Goal: Task Accomplishment & Management: Manage account settings

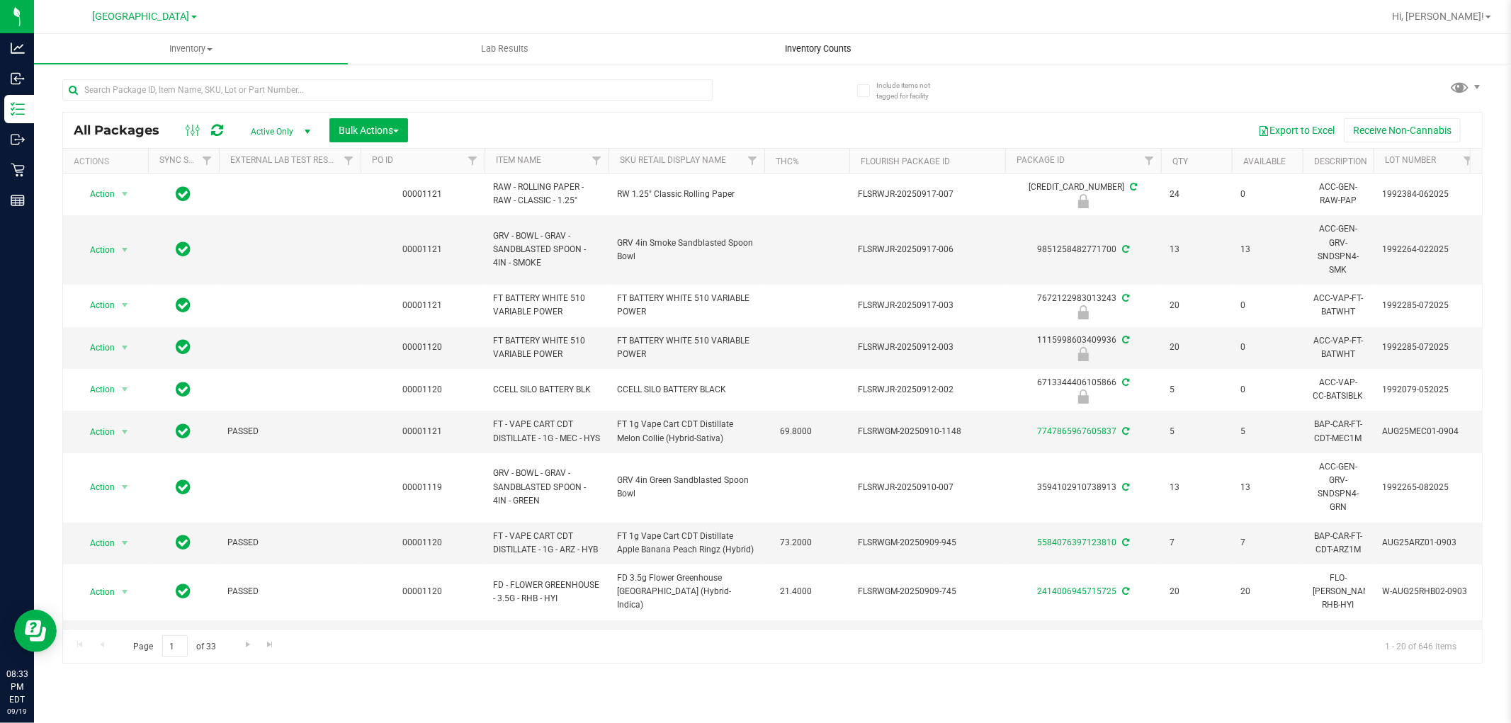
click at [787, 45] on span "Inventory Counts" at bounding box center [818, 48] width 105 height 13
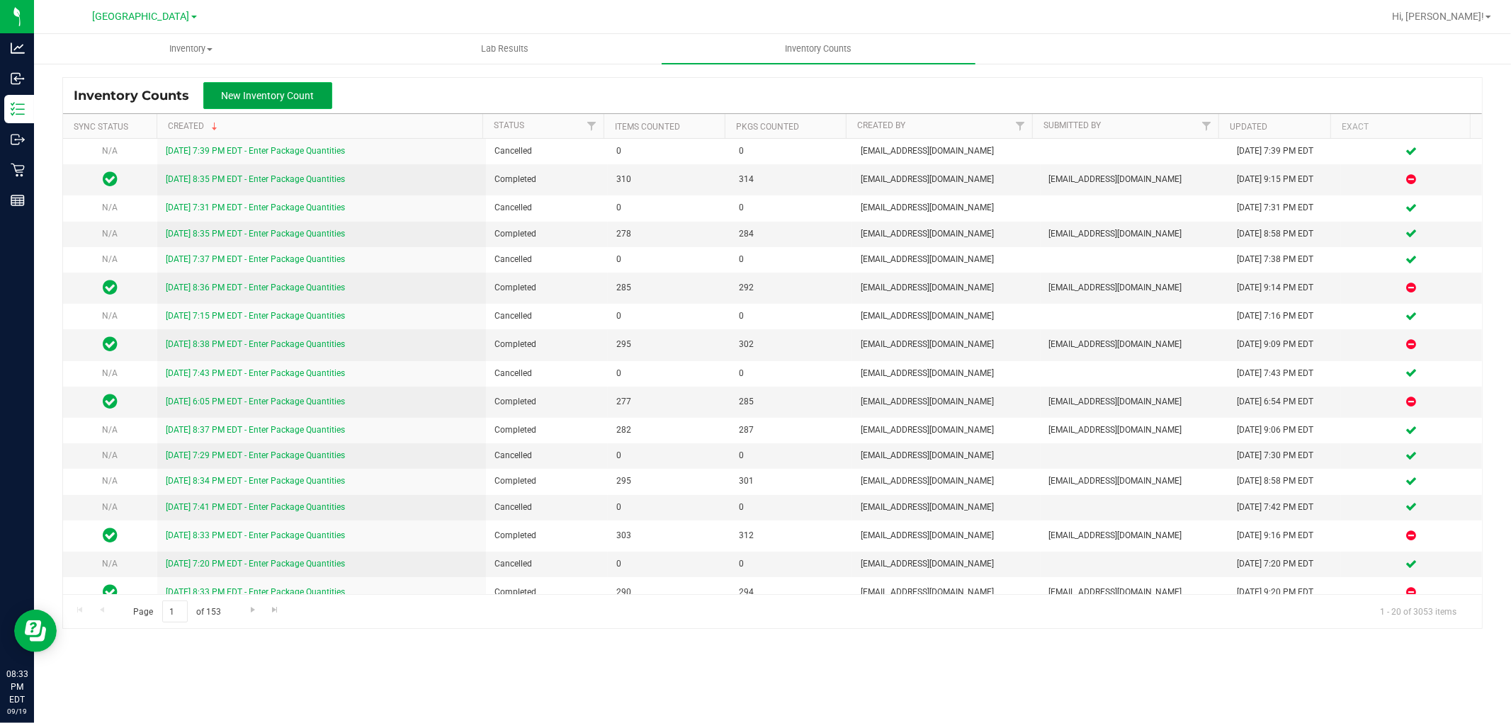
click at [242, 102] on button "New Inventory Count" at bounding box center [267, 95] width 129 height 27
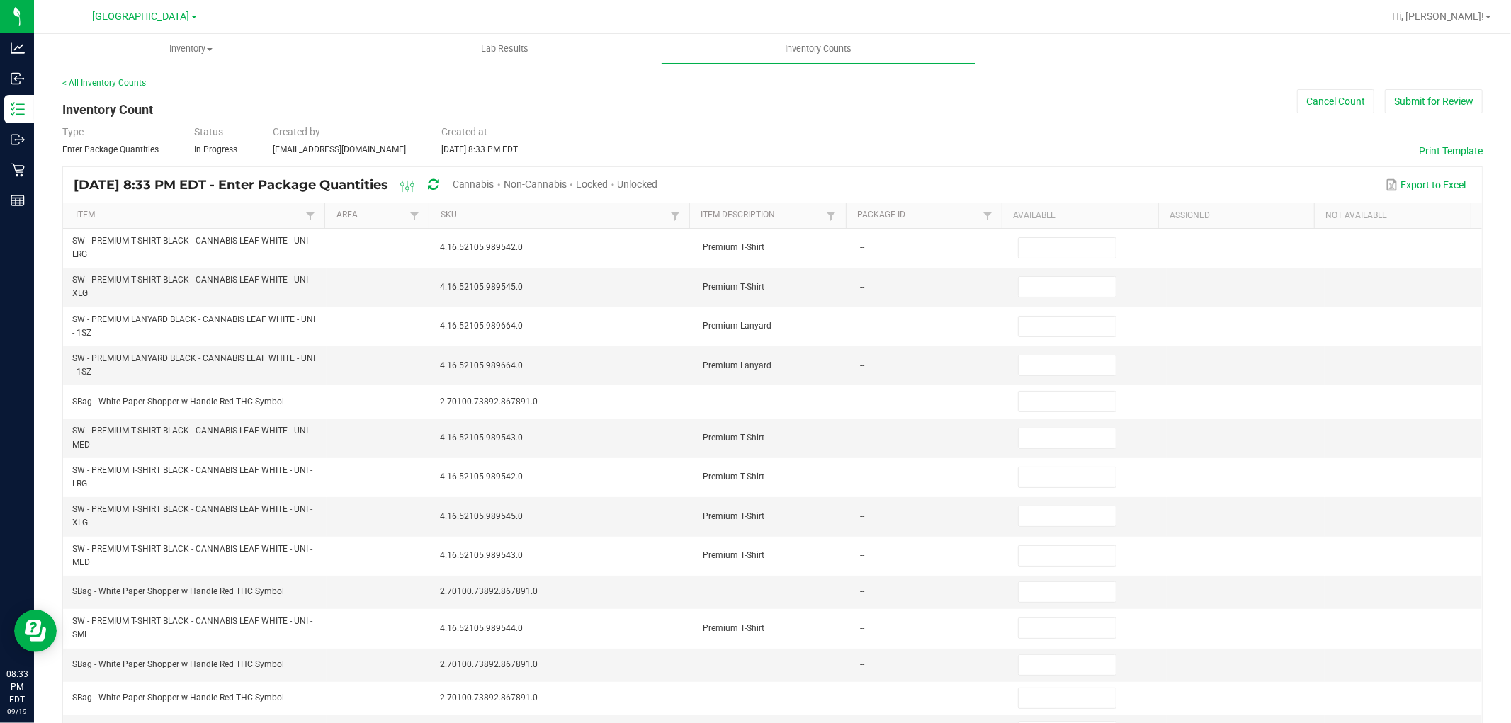
click at [658, 184] on span "Unlocked" at bounding box center [638, 183] width 40 height 11
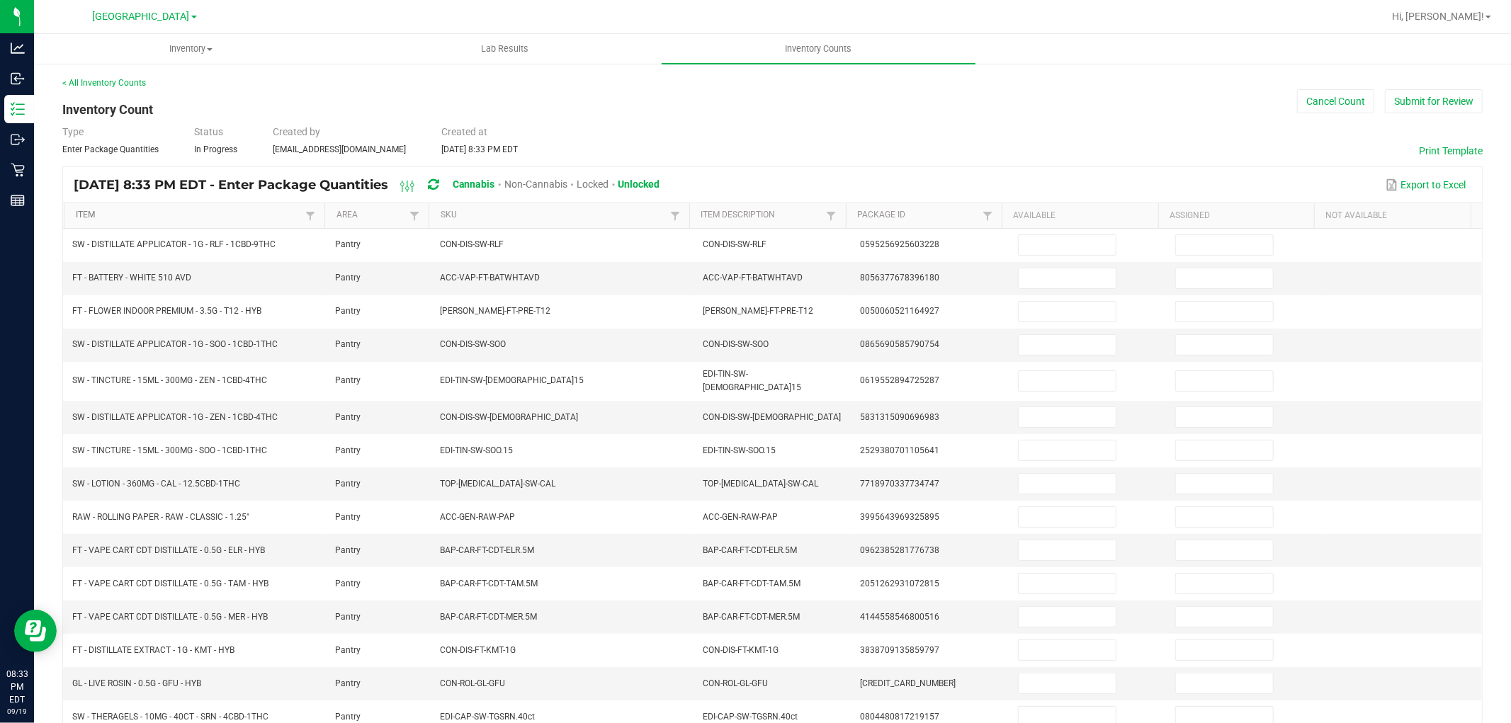
click at [194, 213] on link "Item" at bounding box center [189, 215] width 226 height 11
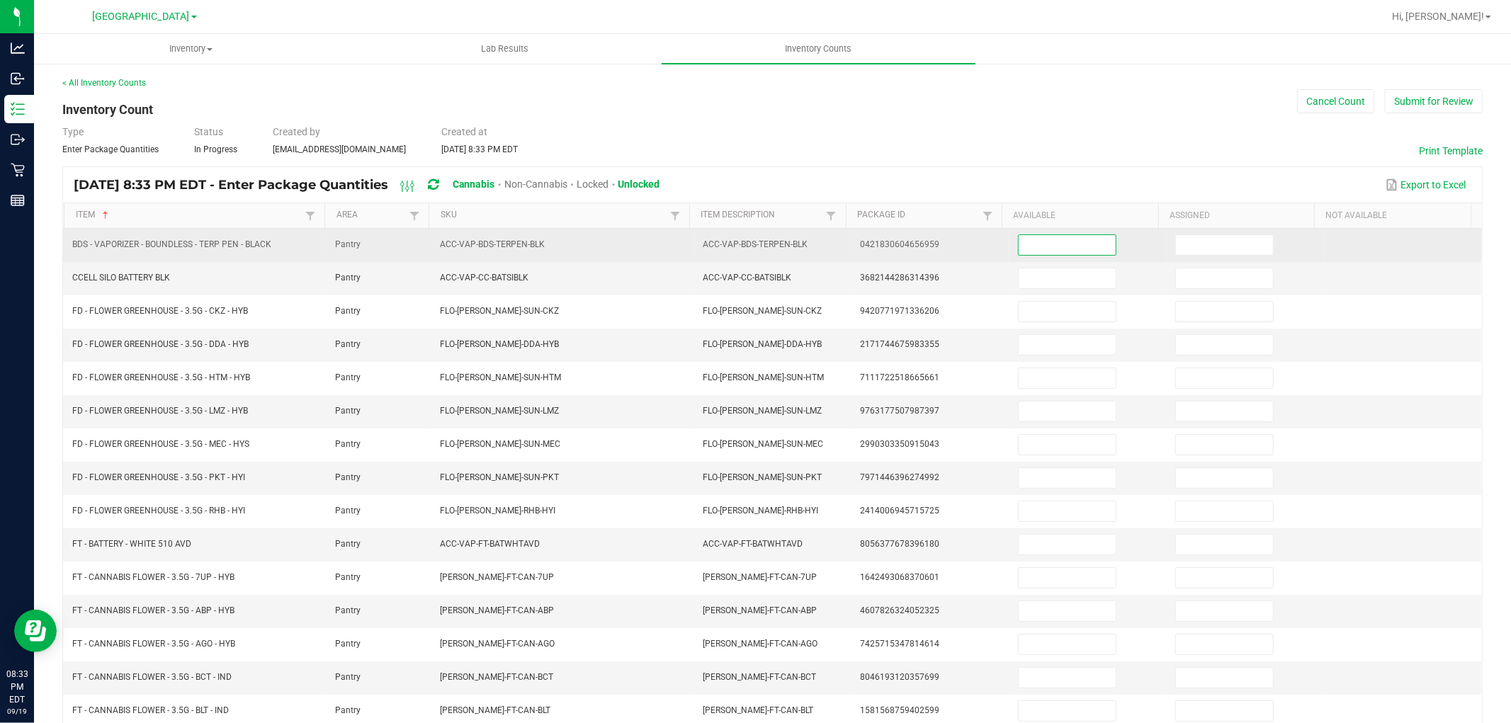
click at [1068, 237] on input at bounding box center [1066, 245] width 97 height 20
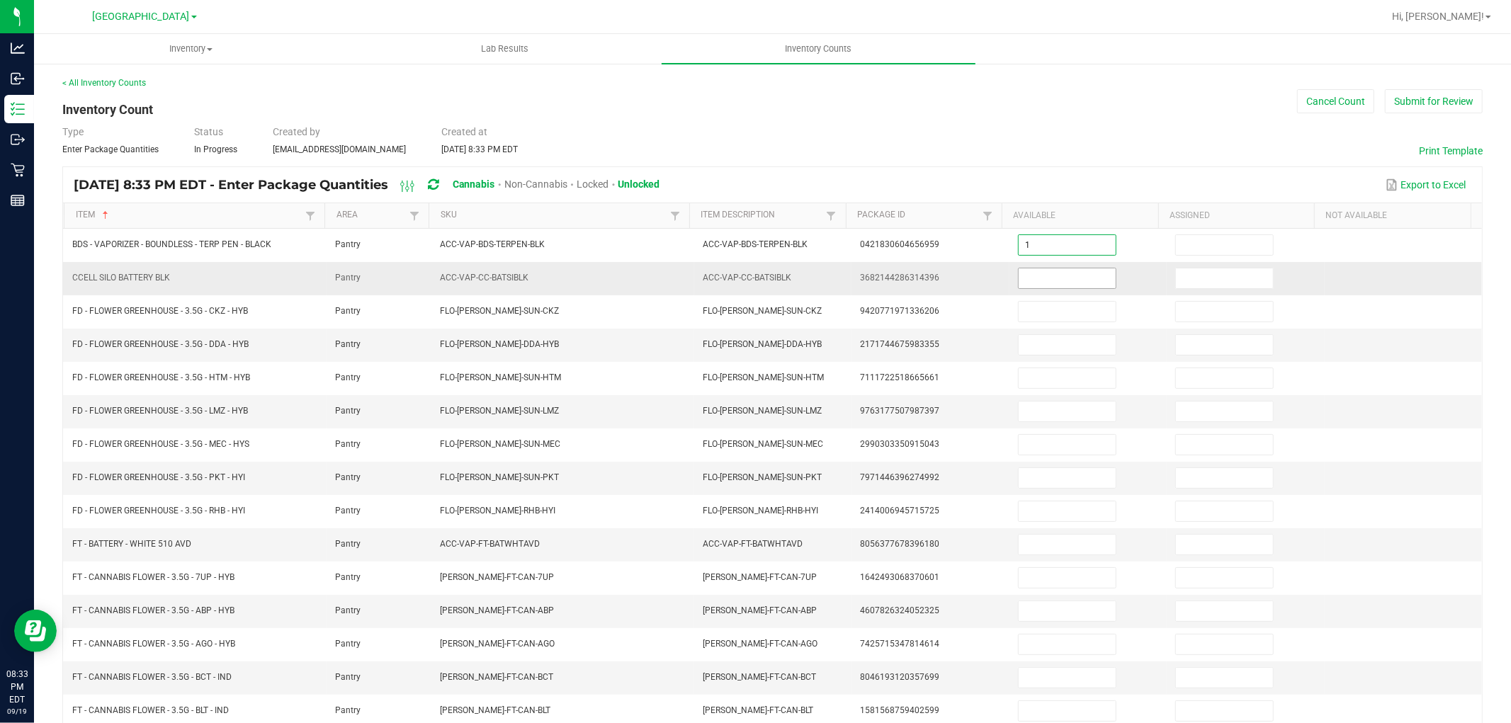
type input "1"
click at [1042, 283] on input at bounding box center [1066, 278] width 97 height 20
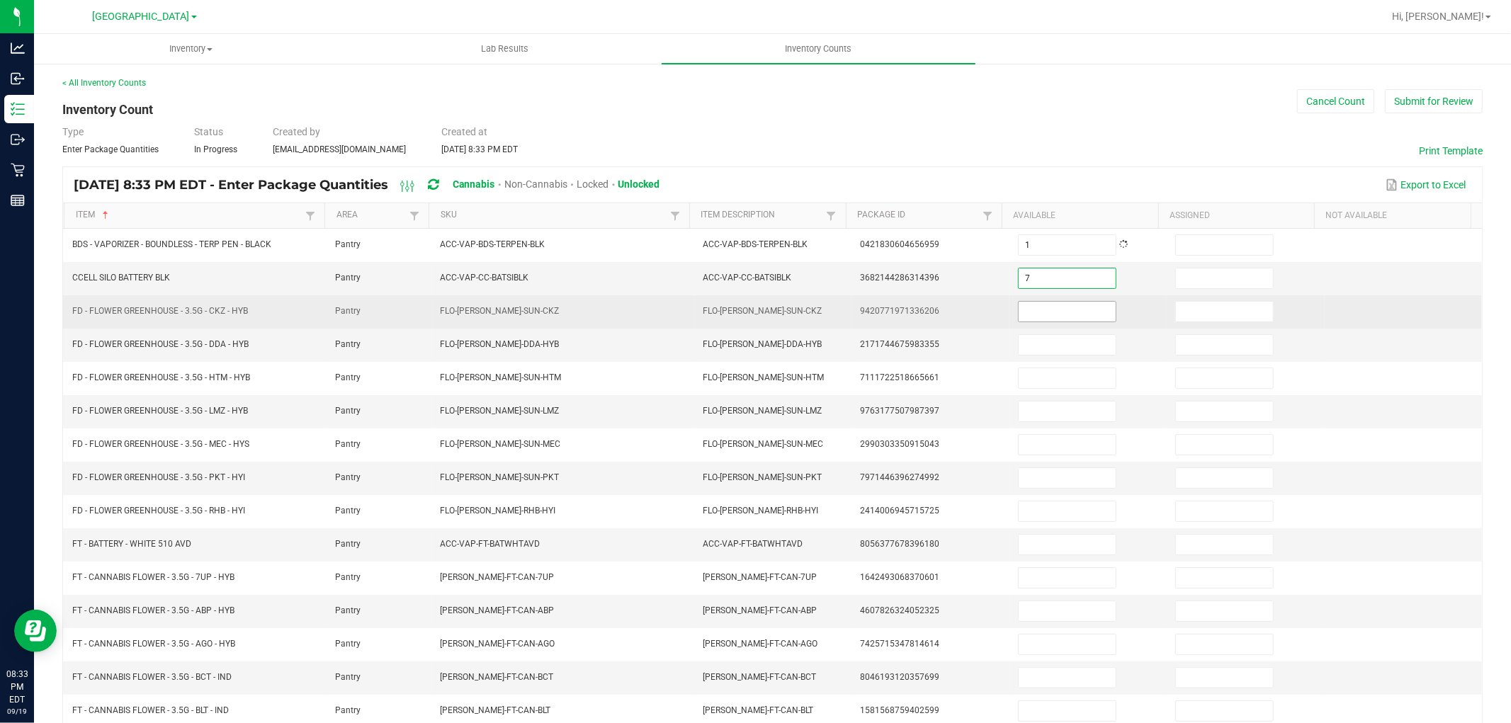
type input "7"
click at [1047, 314] on input at bounding box center [1066, 312] width 97 height 20
type input "8"
click at [1057, 319] on input "8" at bounding box center [1066, 312] width 97 height 20
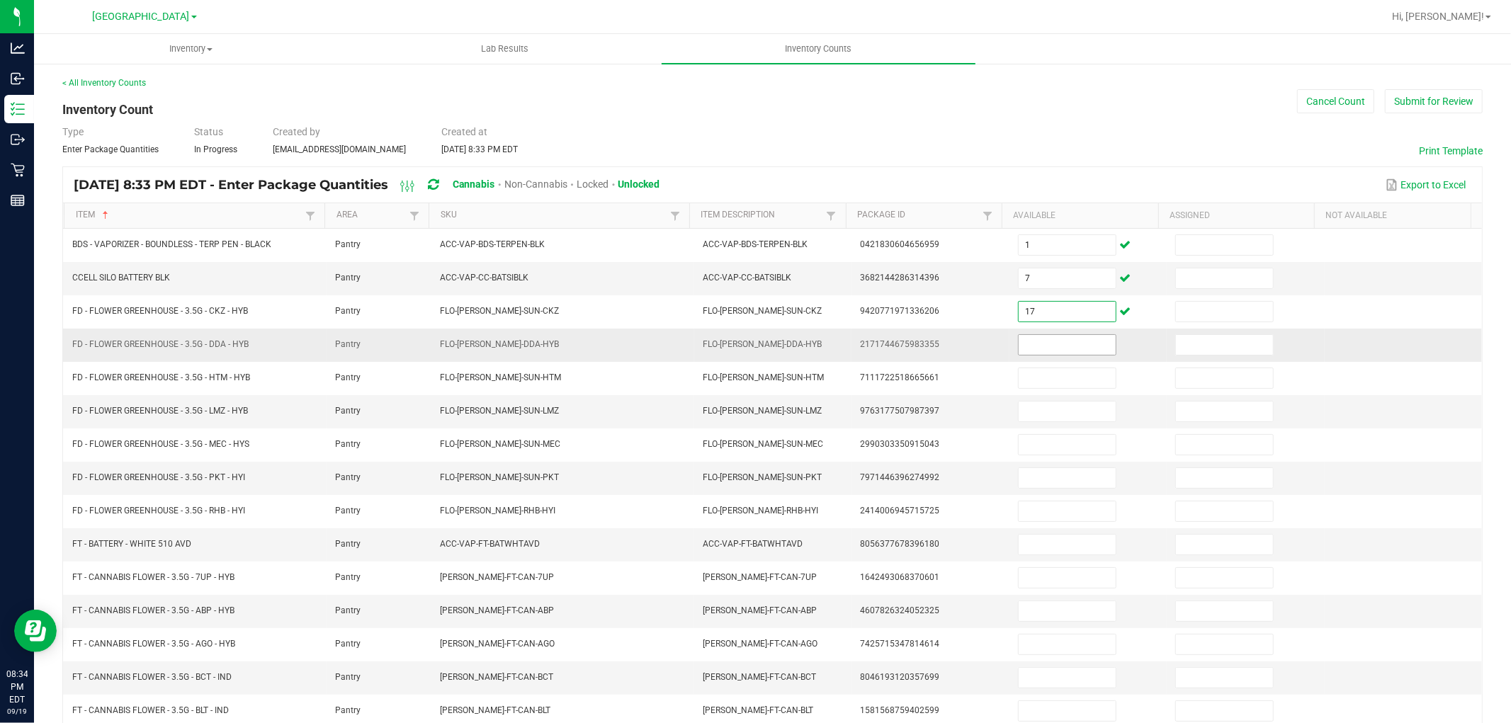
type input "17"
click at [1074, 337] on input at bounding box center [1066, 345] width 97 height 20
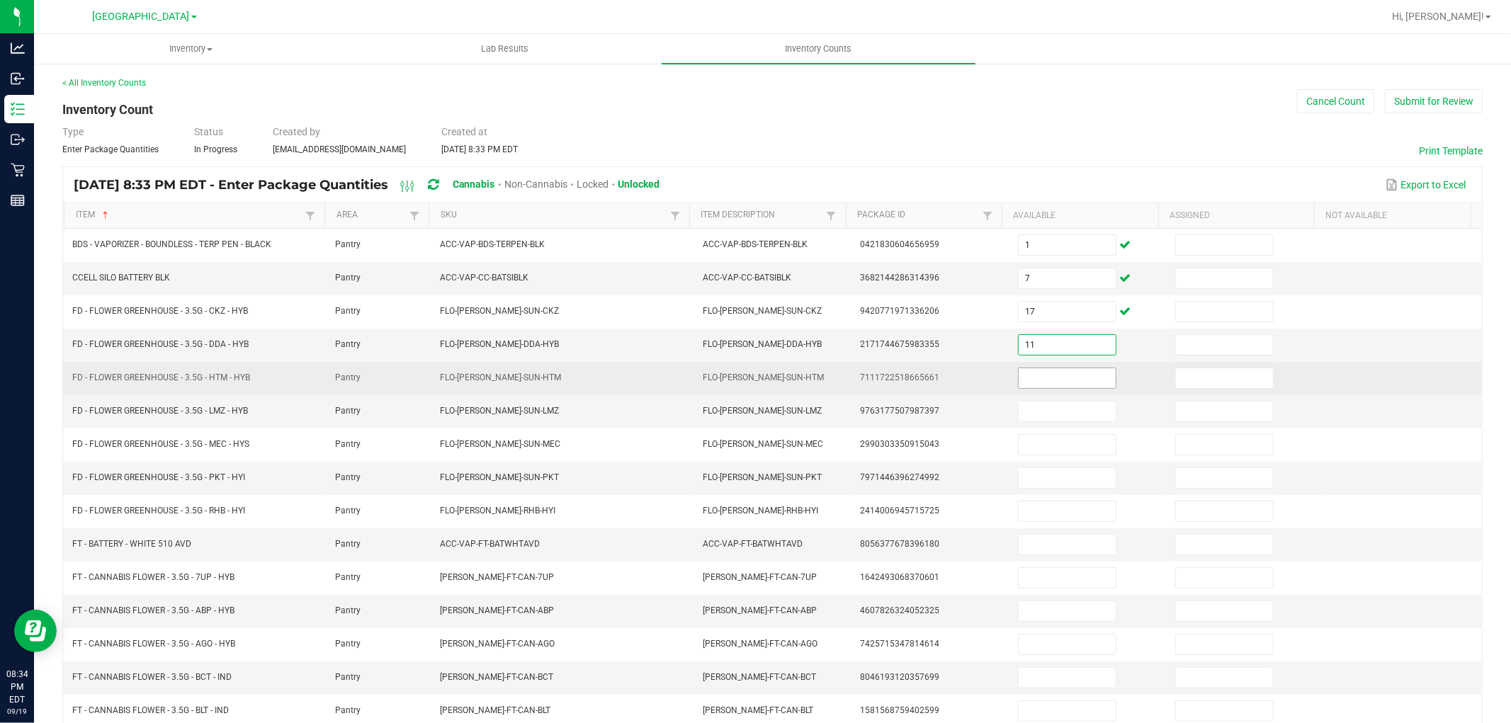
type input "11"
click at [1072, 375] on input at bounding box center [1066, 378] width 97 height 20
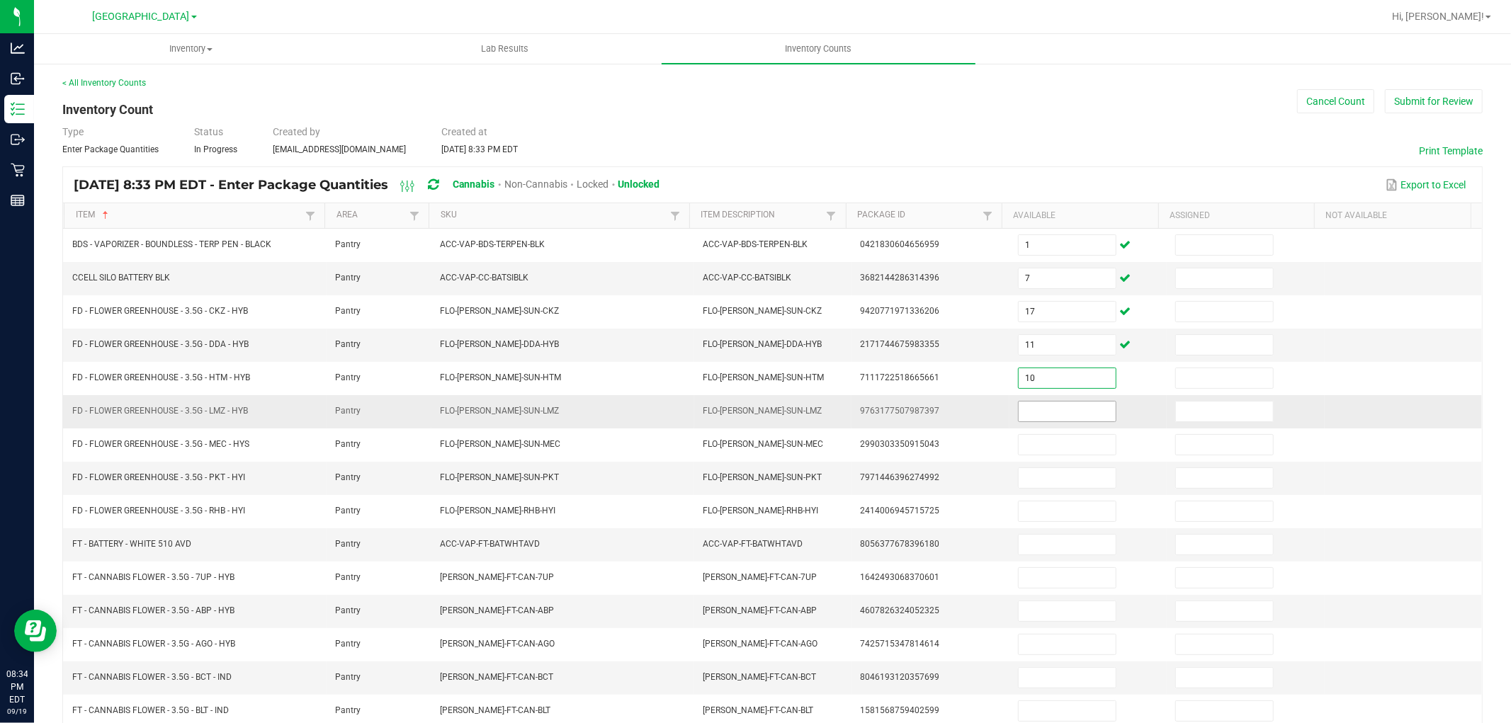
type input "10"
click at [1069, 409] on input at bounding box center [1066, 412] width 97 height 20
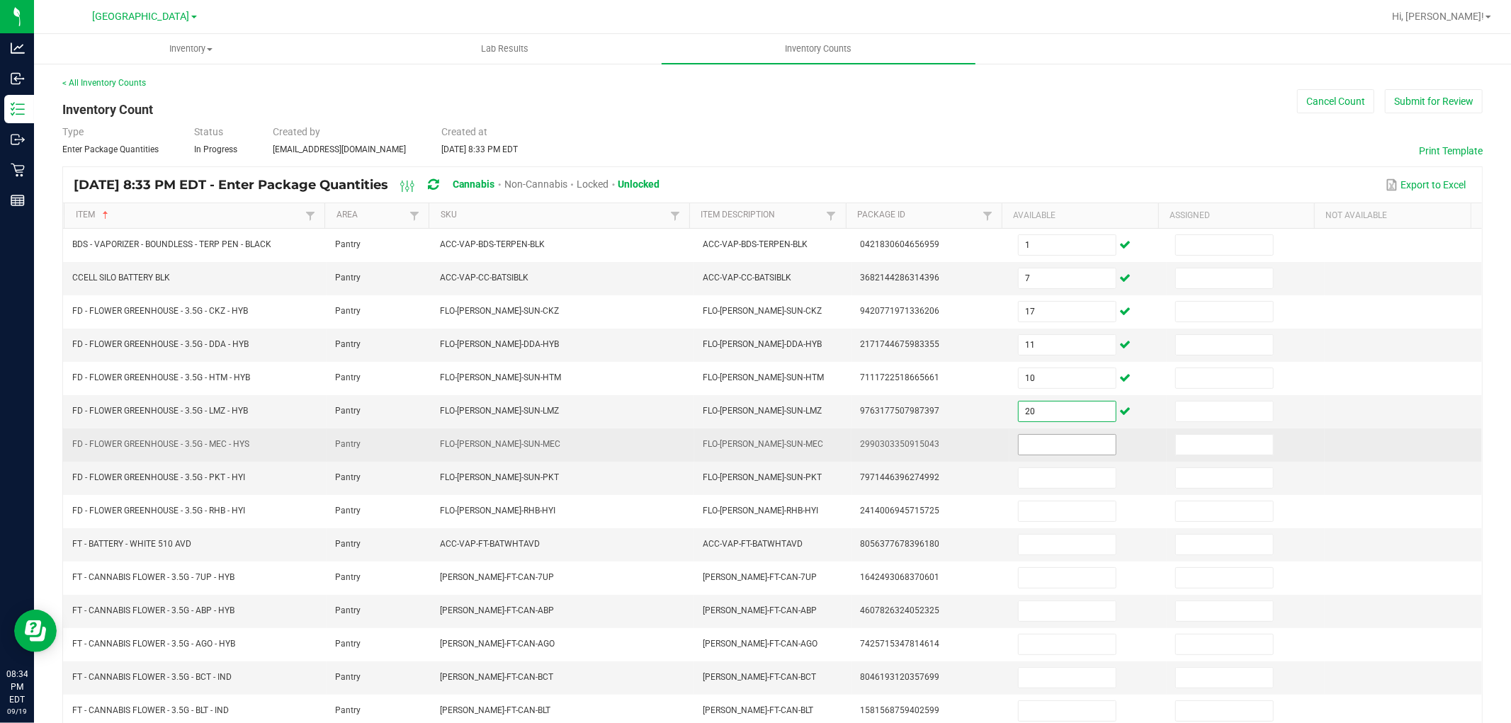
type input "20"
click at [1064, 443] on input at bounding box center [1066, 445] width 97 height 20
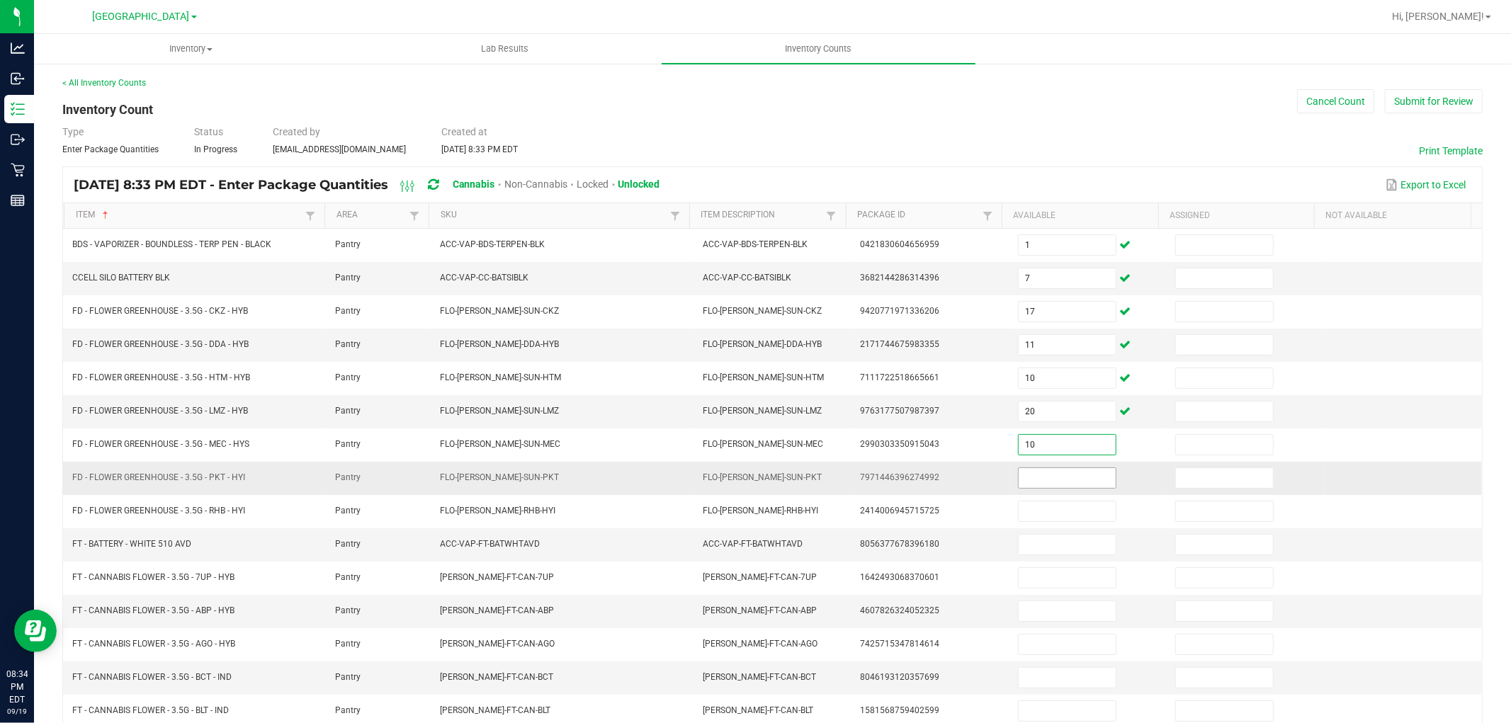
type input "10"
click at [1050, 477] on input at bounding box center [1066, 478] width 97 height 20
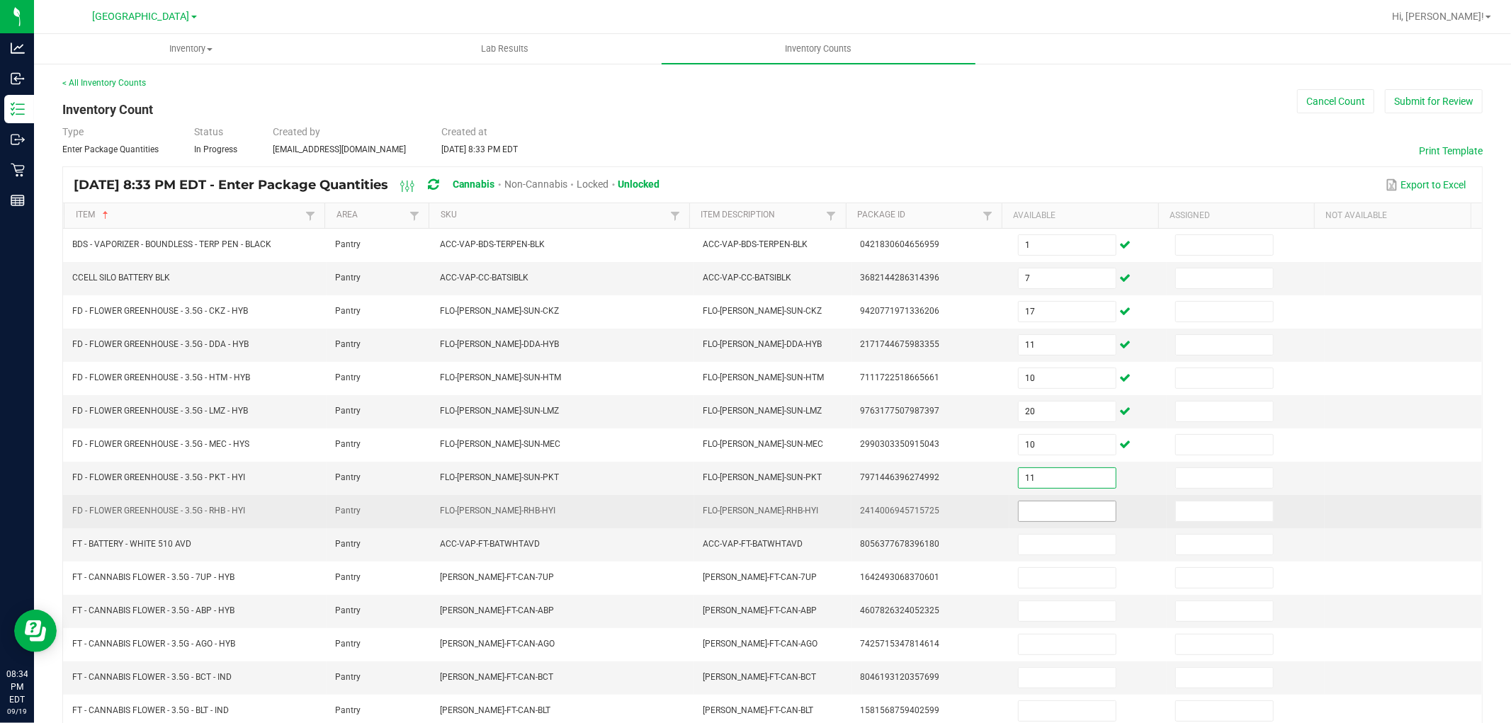
type input "11"
click at [1067, 511] on input at bounding box center [1066, 511] width 97 height 20
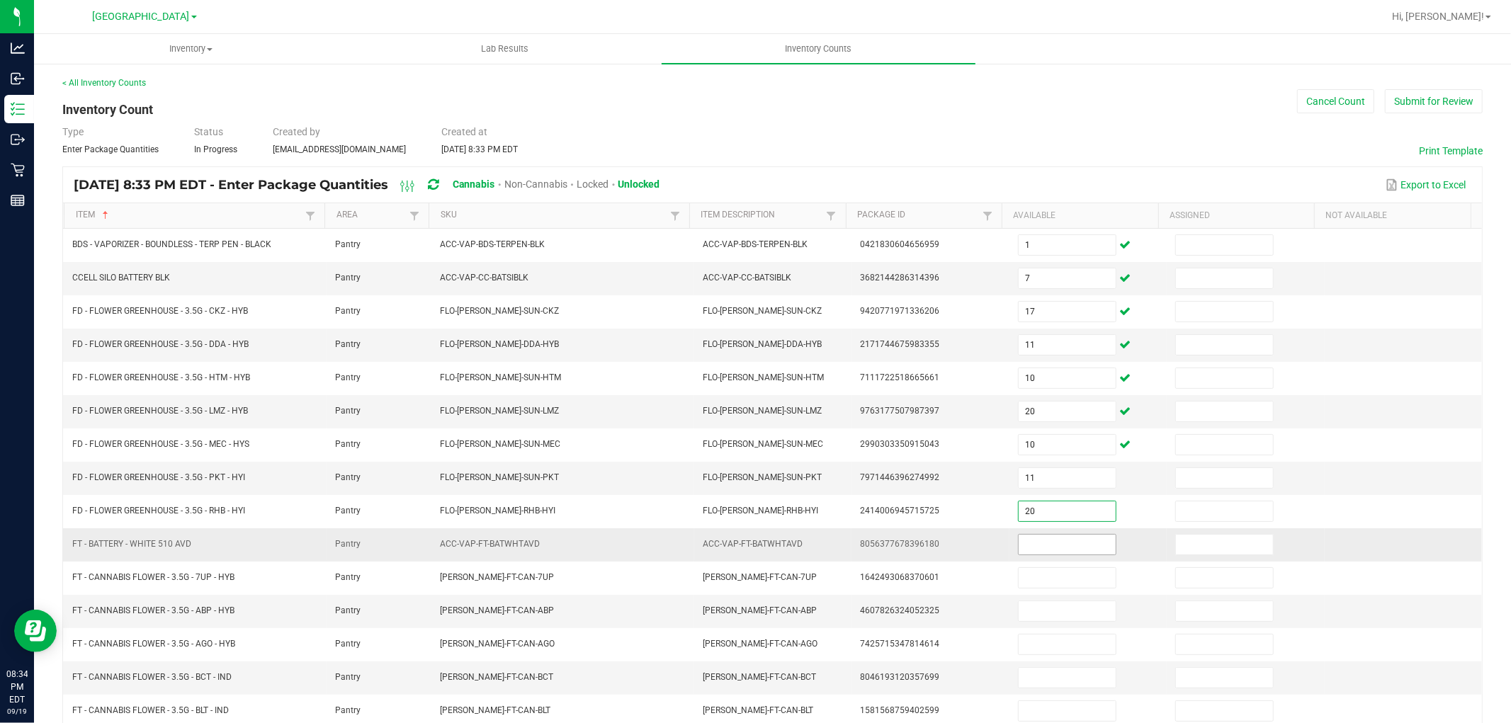
type input "20"
click at [1067, 550] on input at bounding box center [1066, 545] width 97 height 20
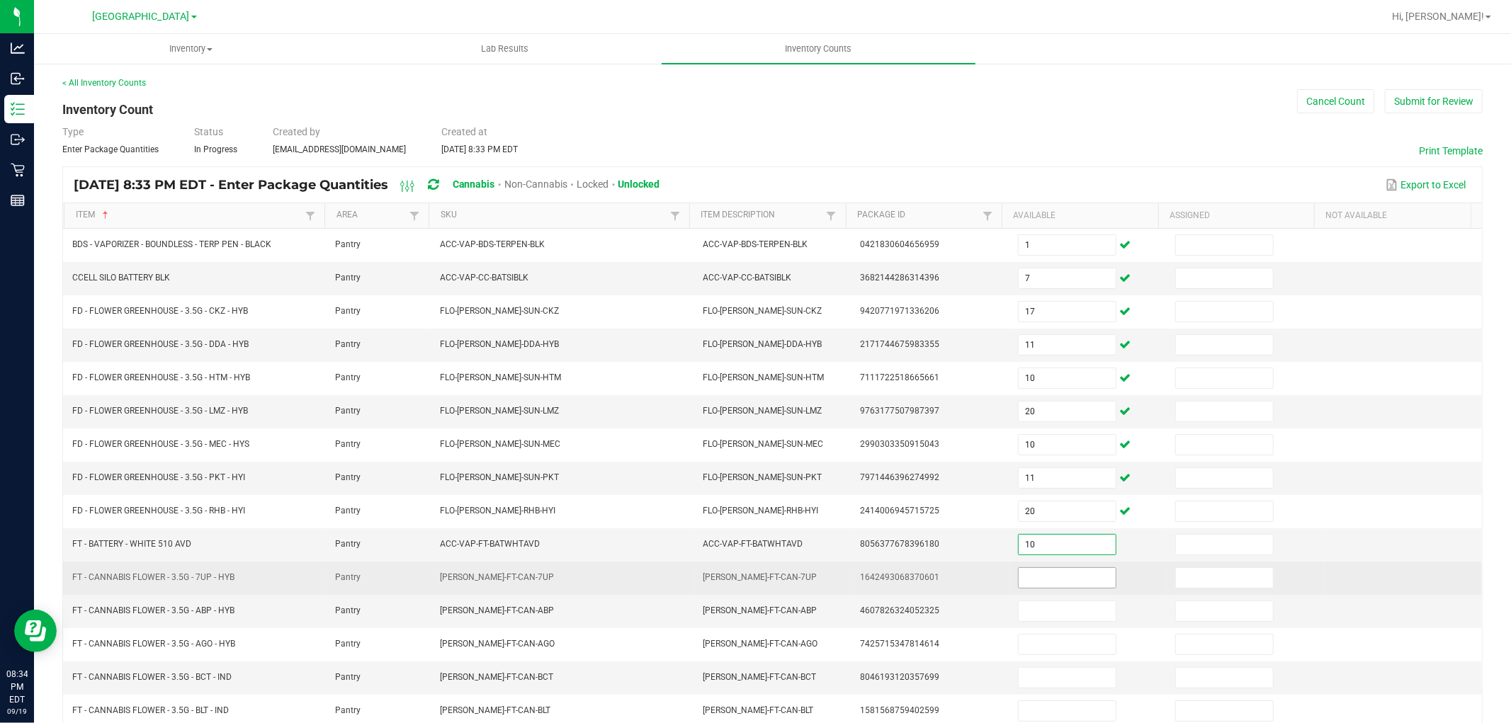
type input "10"
click at [1060, 569] on input at bounding box center [1066, 578] width 97 height 20
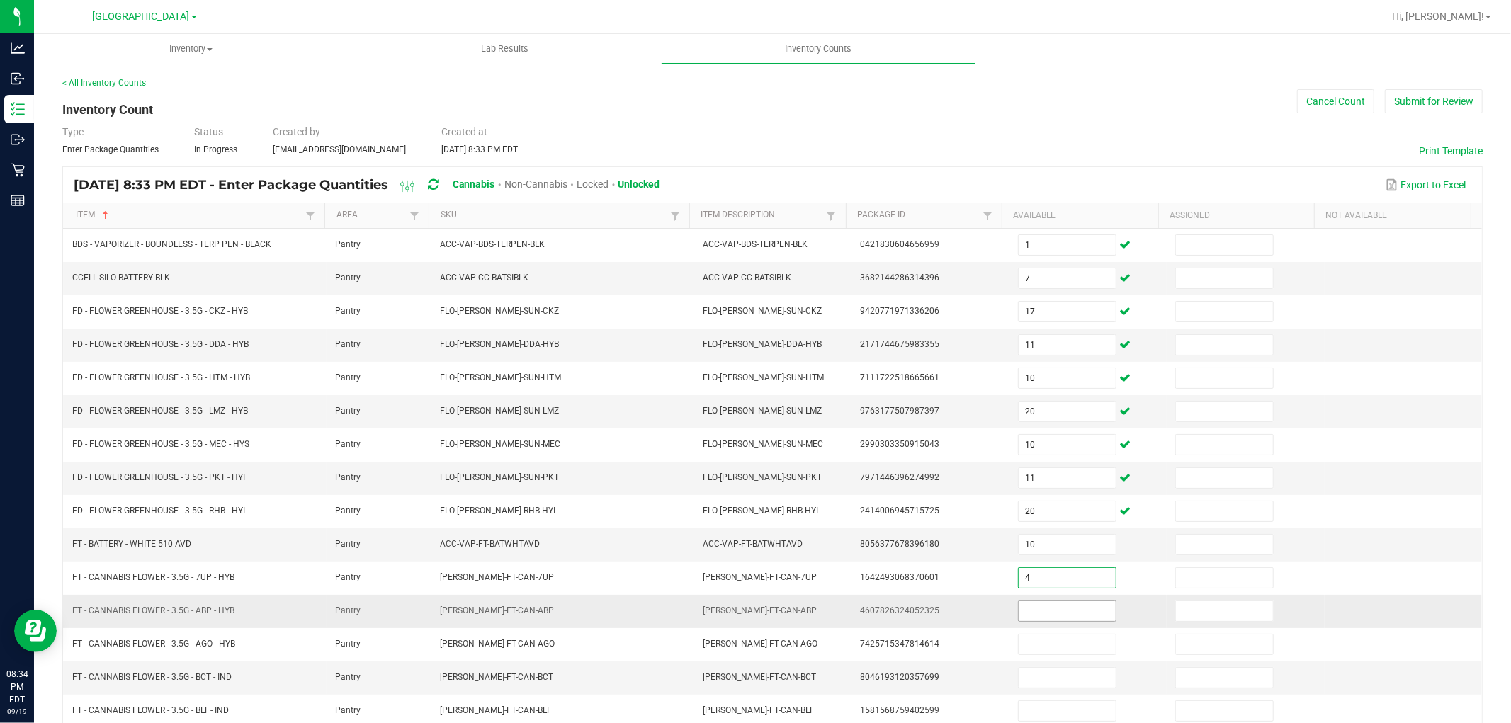
type input "4"
click at [1058, 612] on input at bounding box center [1066, 611] width 97 height 20
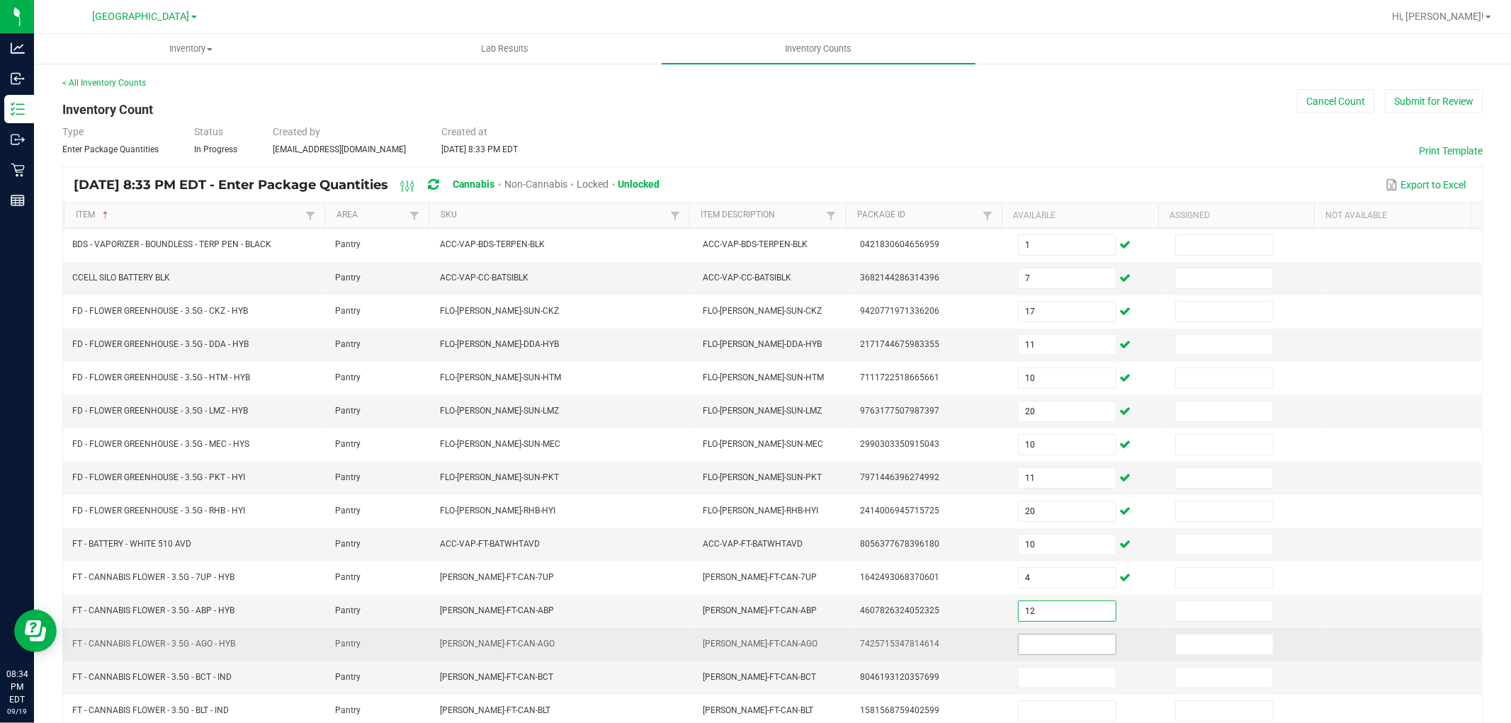
type input "12"
click at [1045, 654] on input at bounding box center [1066, 645] width 97 height 20
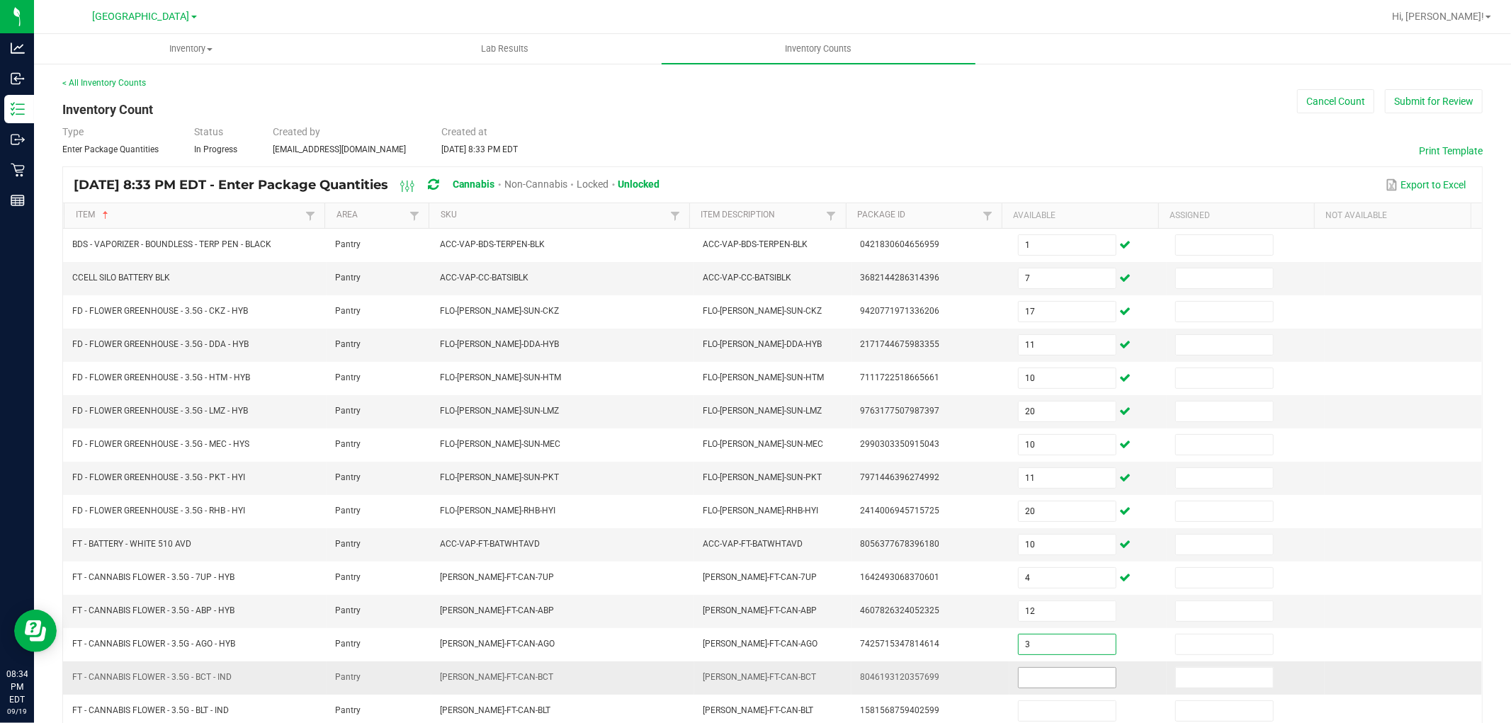
type input "3"
click at [1038, 685] on input at bounding box center [1066, 678] width 97 height 20
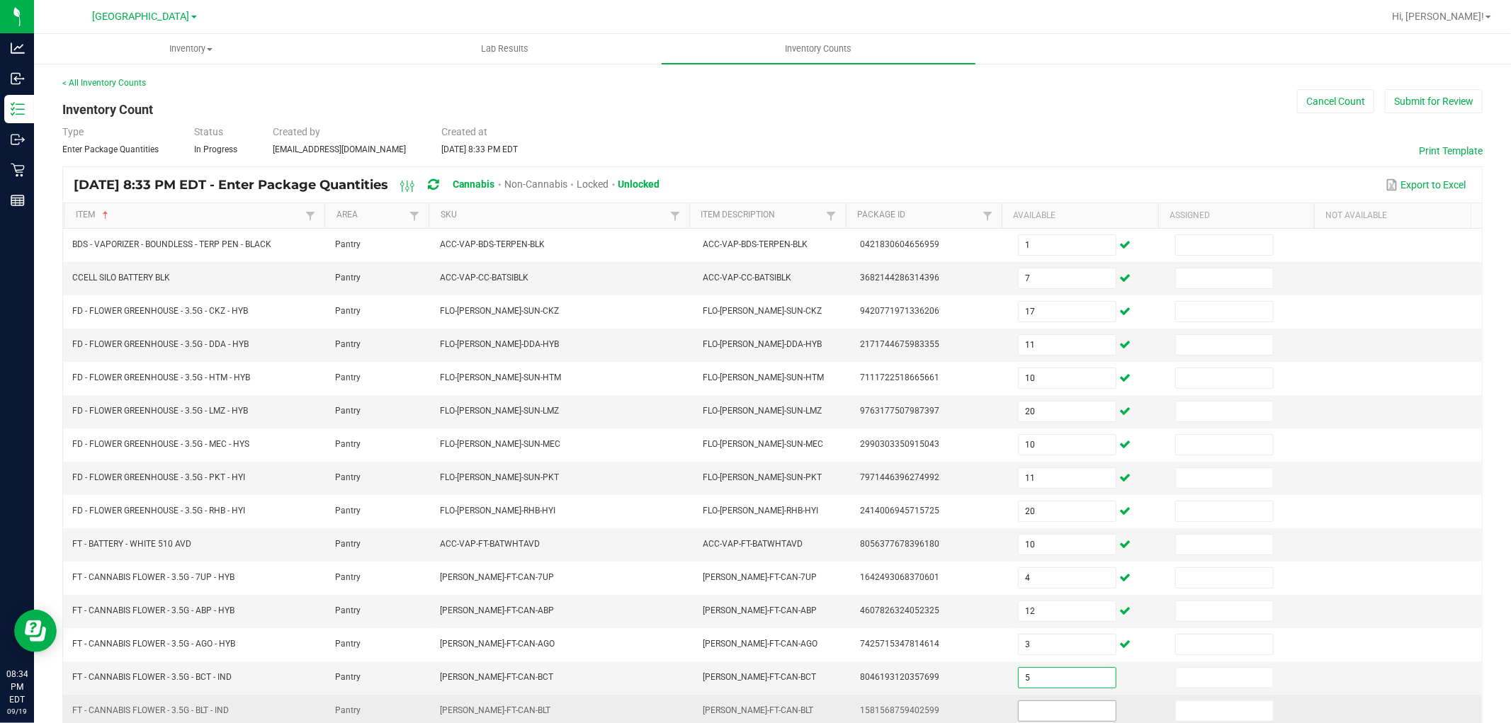
type input "5"
click at [1036, 709] on input at bounding box center [1066, 711] width 97 height 20
type input "19"
click at [935, 714] on td "1581568759402599" at bounding box center [929, 711] width 157 height 33
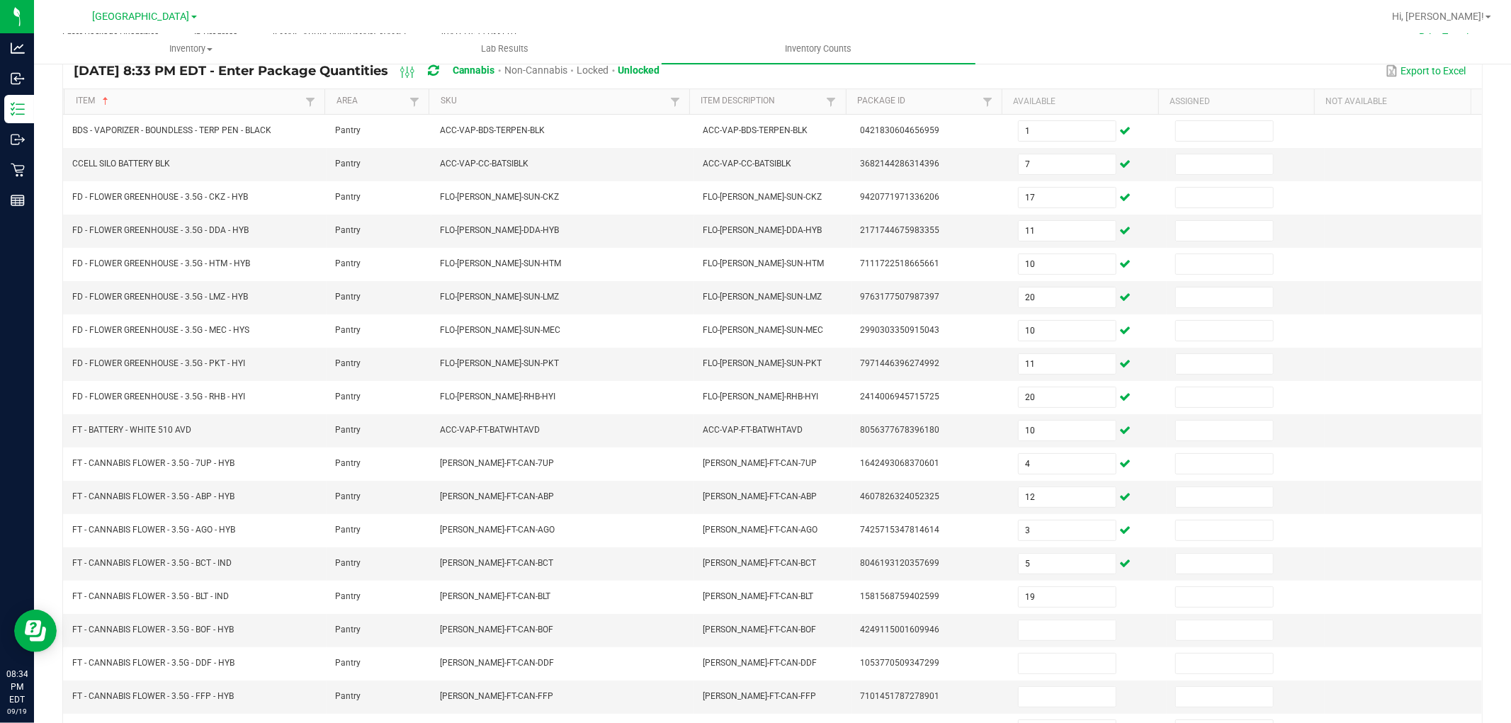
scroll to position [225, 0]
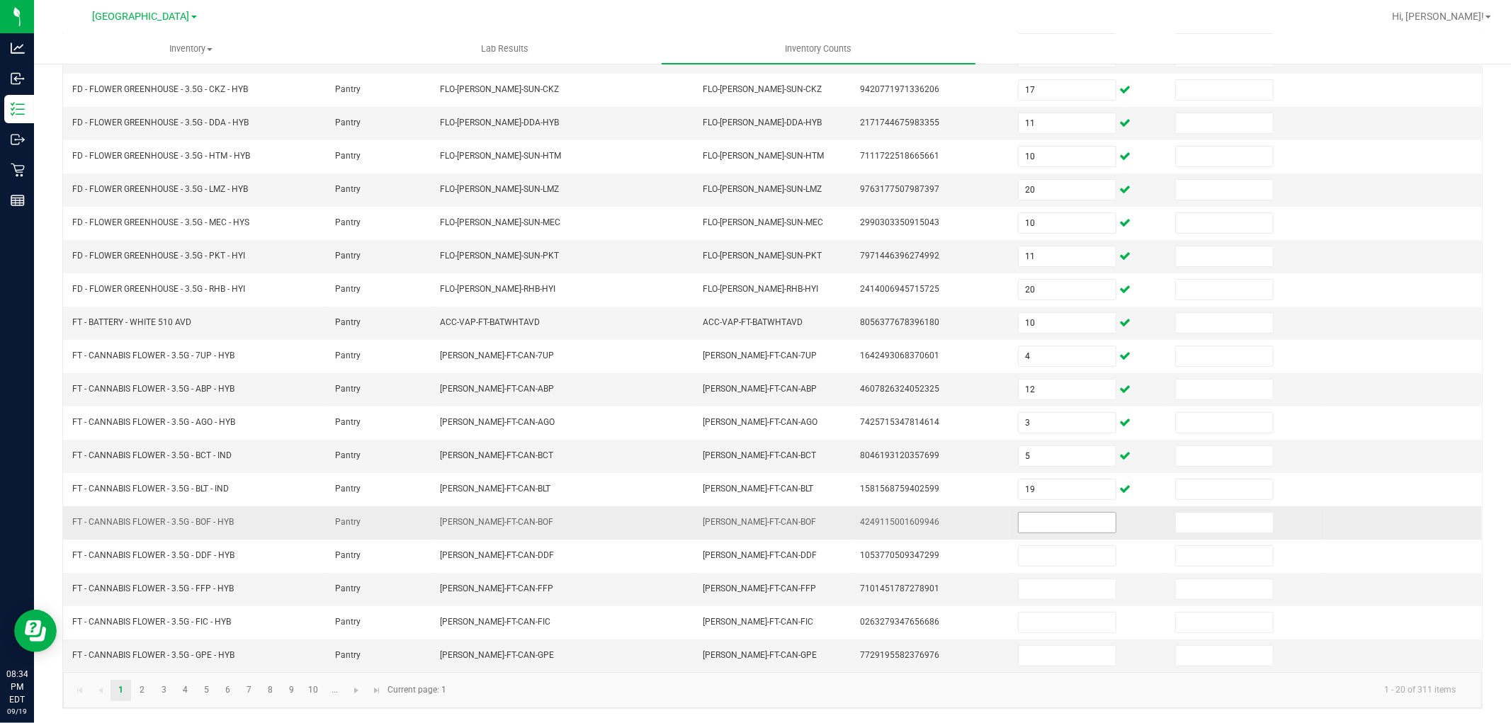
click at [1036, 529] on input at bounding box center [1066, 523] width 97 height 20
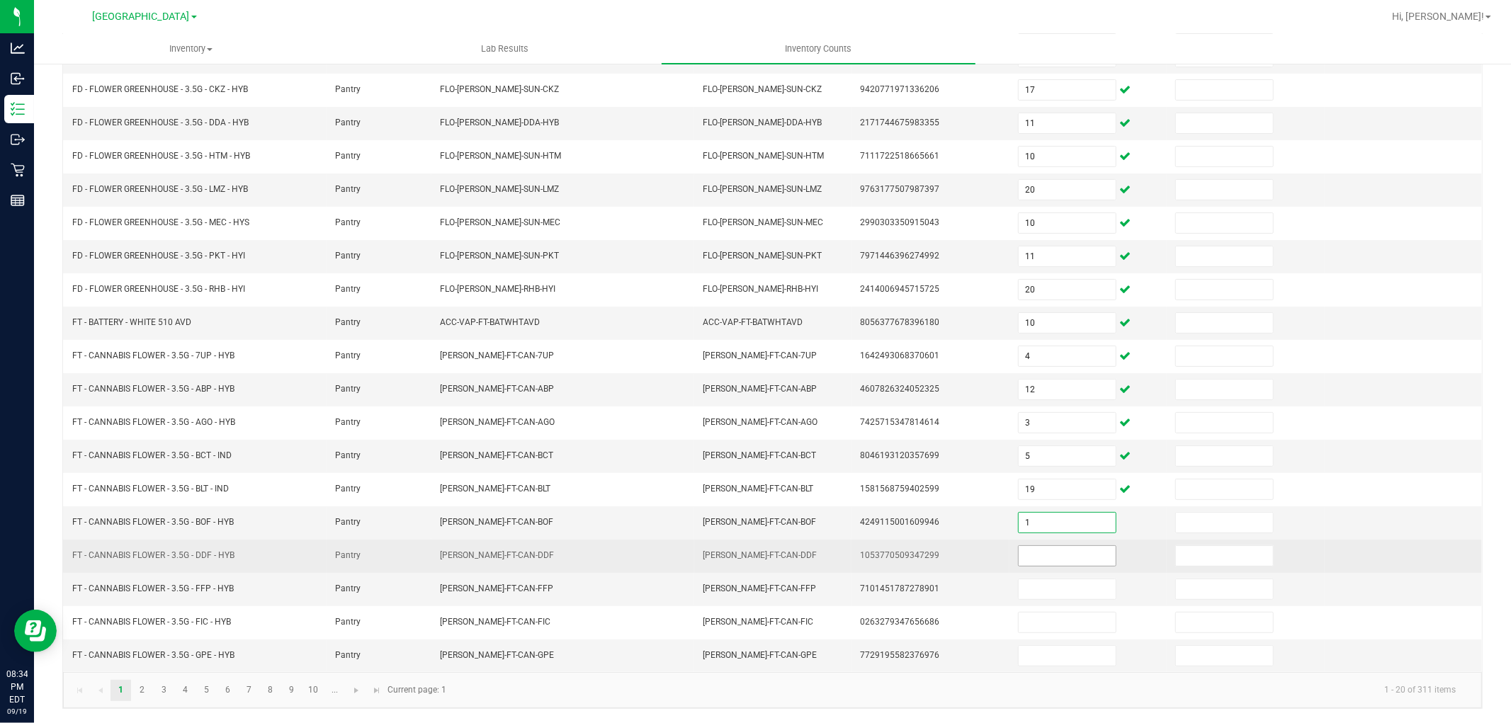
type input "1"
click at [1024, 563] on input at bounding box center [1066, 556] width 97 height 20
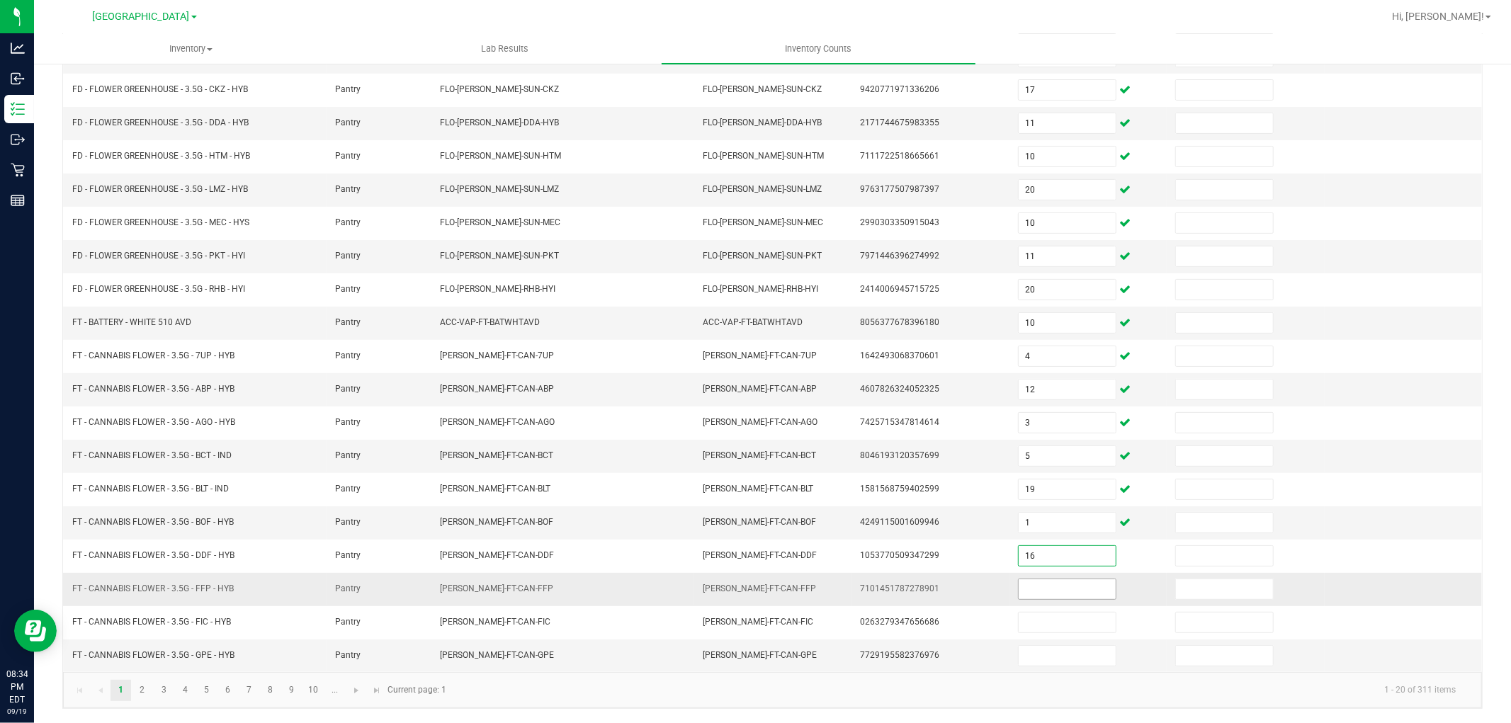
type input "16"
click at [1023, 591] on input at bounding box center [1066, 589] width 97 height 20
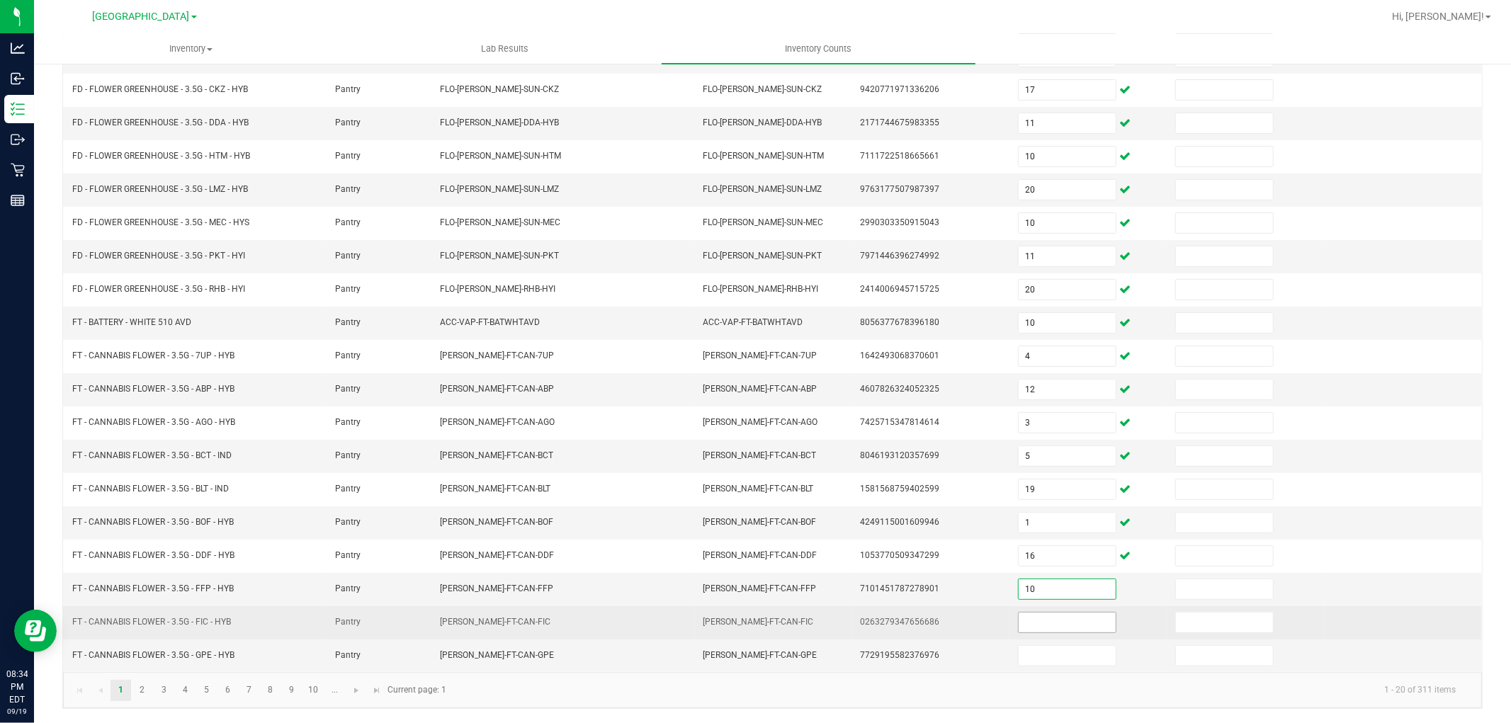
type input "10"
click at [1023, 614] on span at bounding box center [1067, 622] width 98 height 21
click at [1023, 616] on input at bounding box center [1066, 623] width 97 height 20
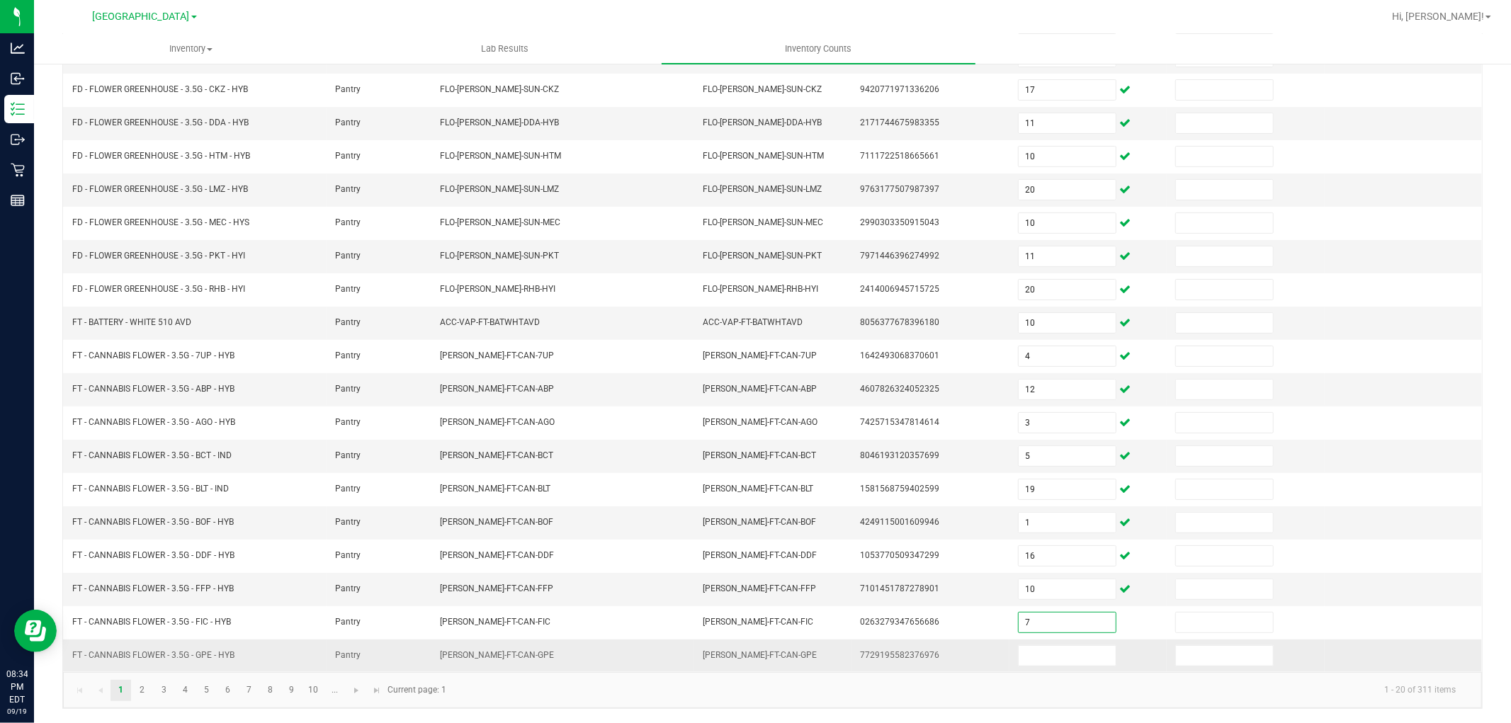
type input "7"
click at [1020, 669] on td at bounding box center [1087, 655] width 157 height 33
click at [1023, 664] on input at bounding box center [1066, 656] width 97 height 20
type input "16"
click at [966, 657] on td "7729195582376976" at bounding box center [929, 655] width 157 height 33
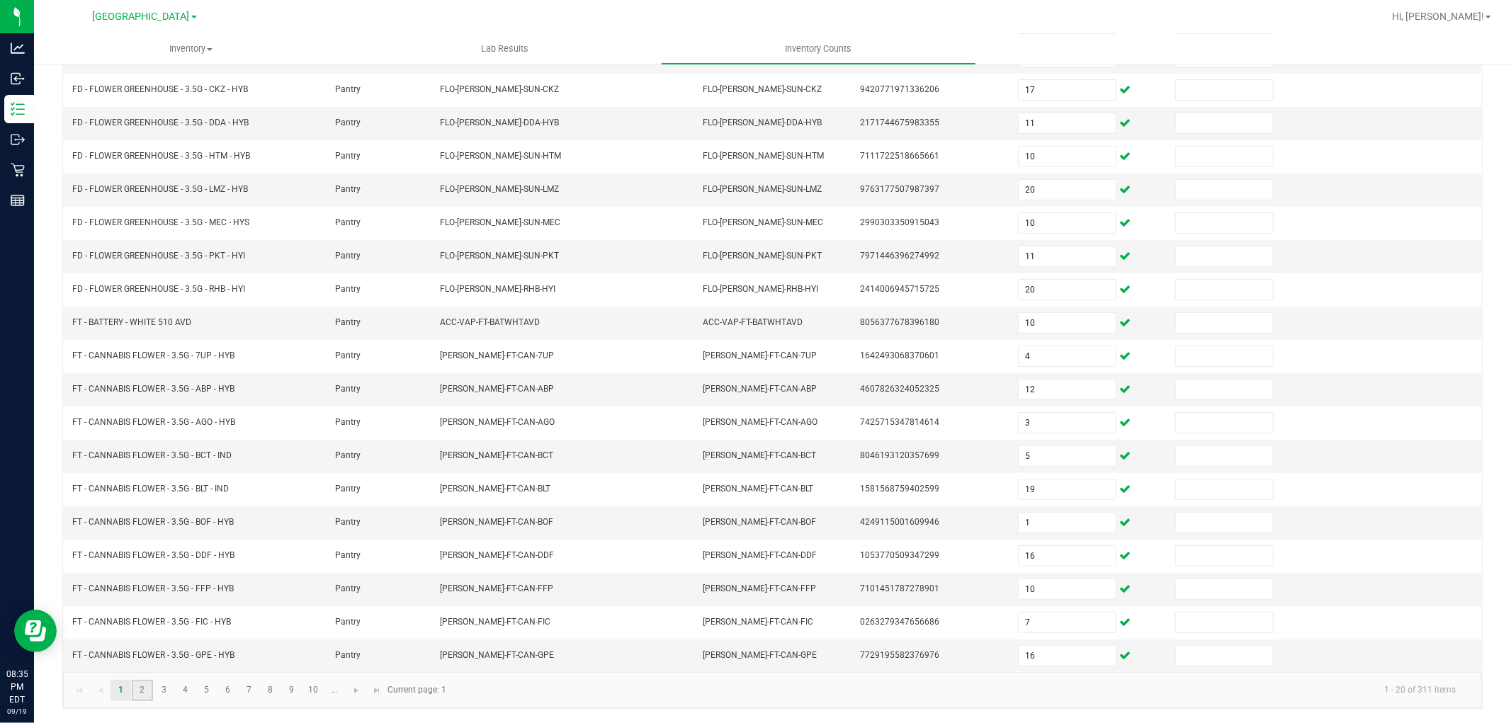
click at [143, 685] on link "2" at bounding box center [142, 690] width 21 height 21
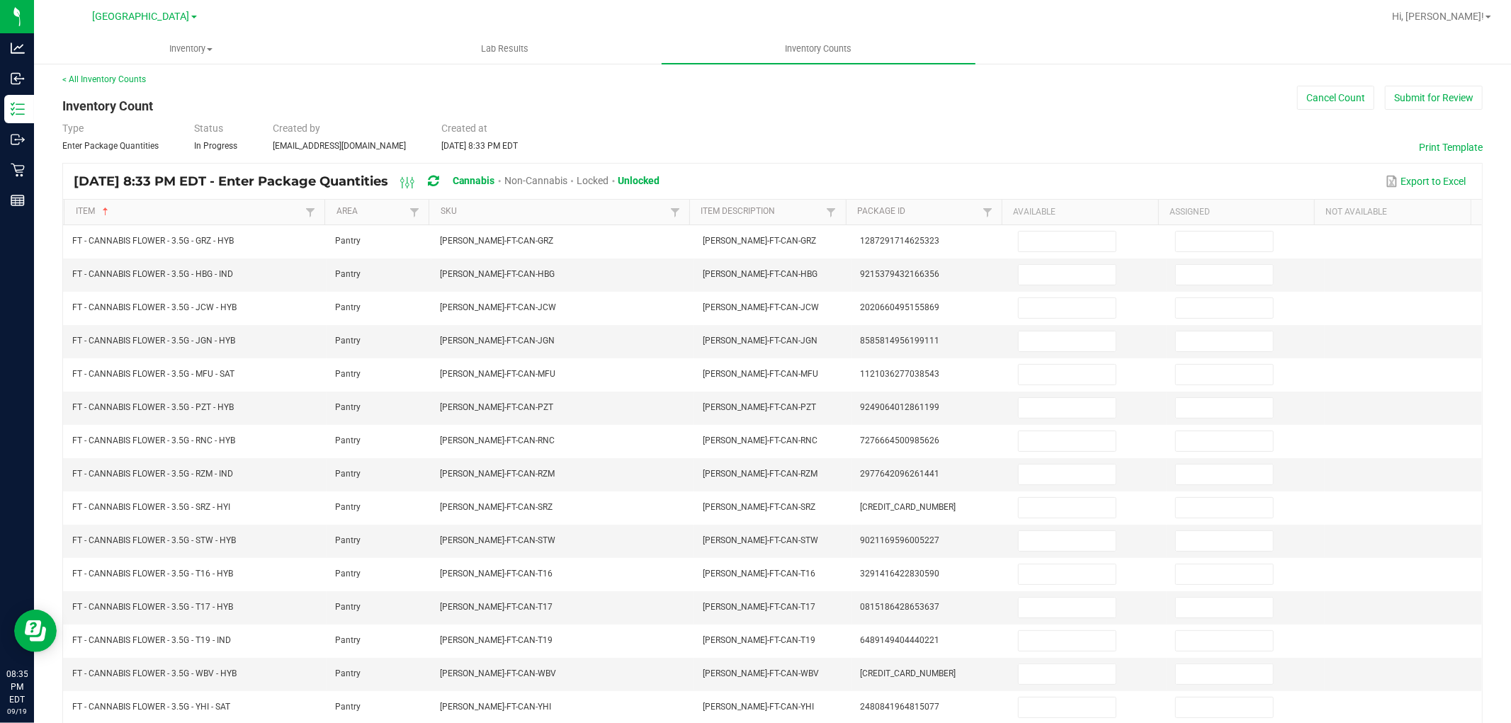
scroll to position [0, 0]
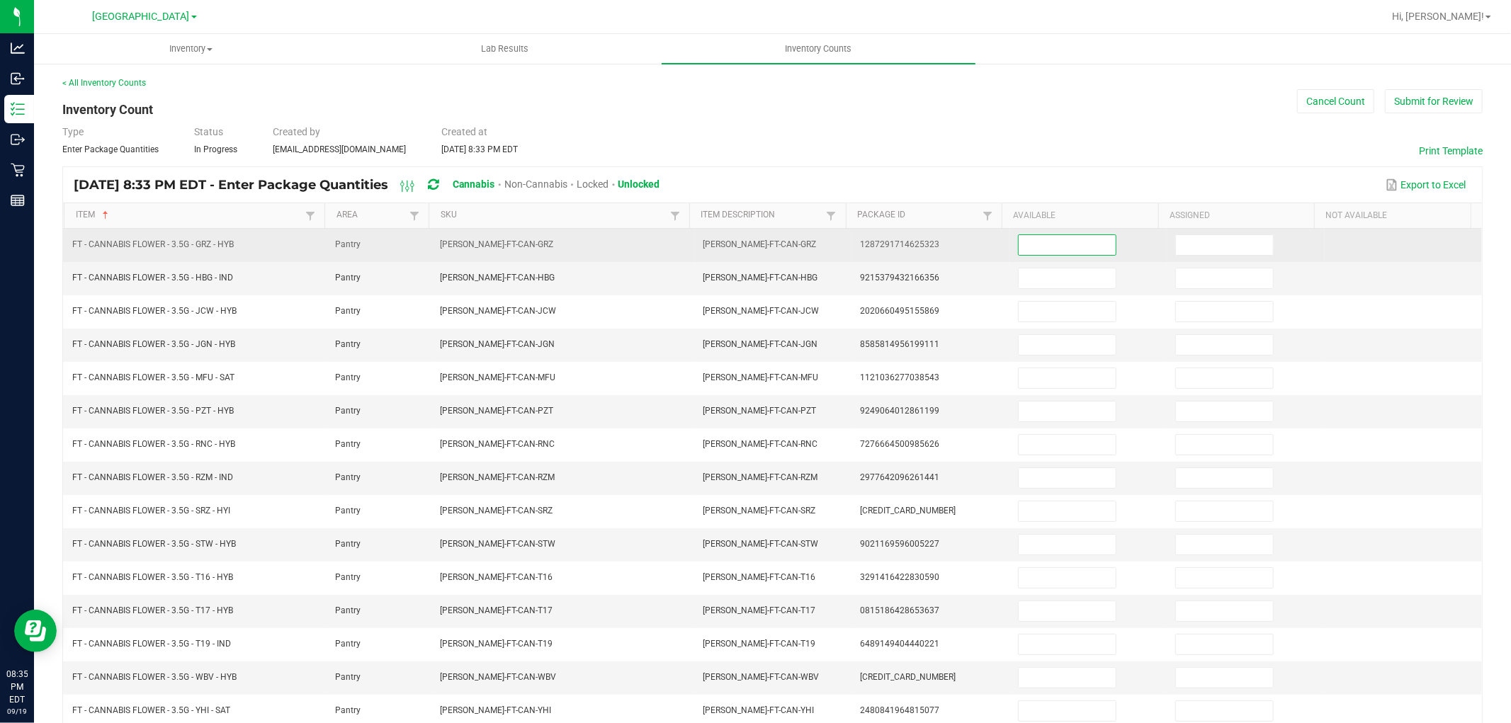
click at [1071, 235] on input at bounding box center [1066, 245] width 97 height 20
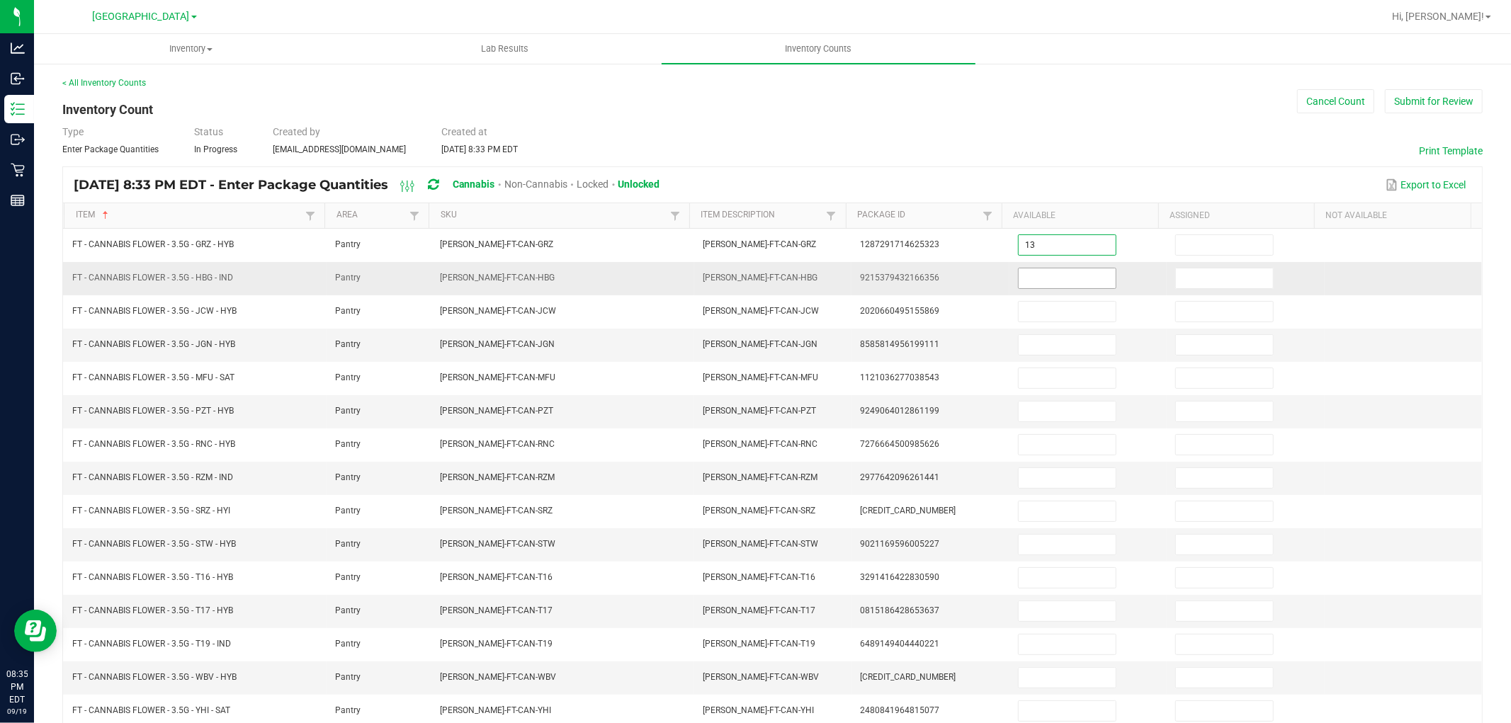
type input "13"
click at [1064, 274] on input at bounding box center [1066, 278] width 97 height 20
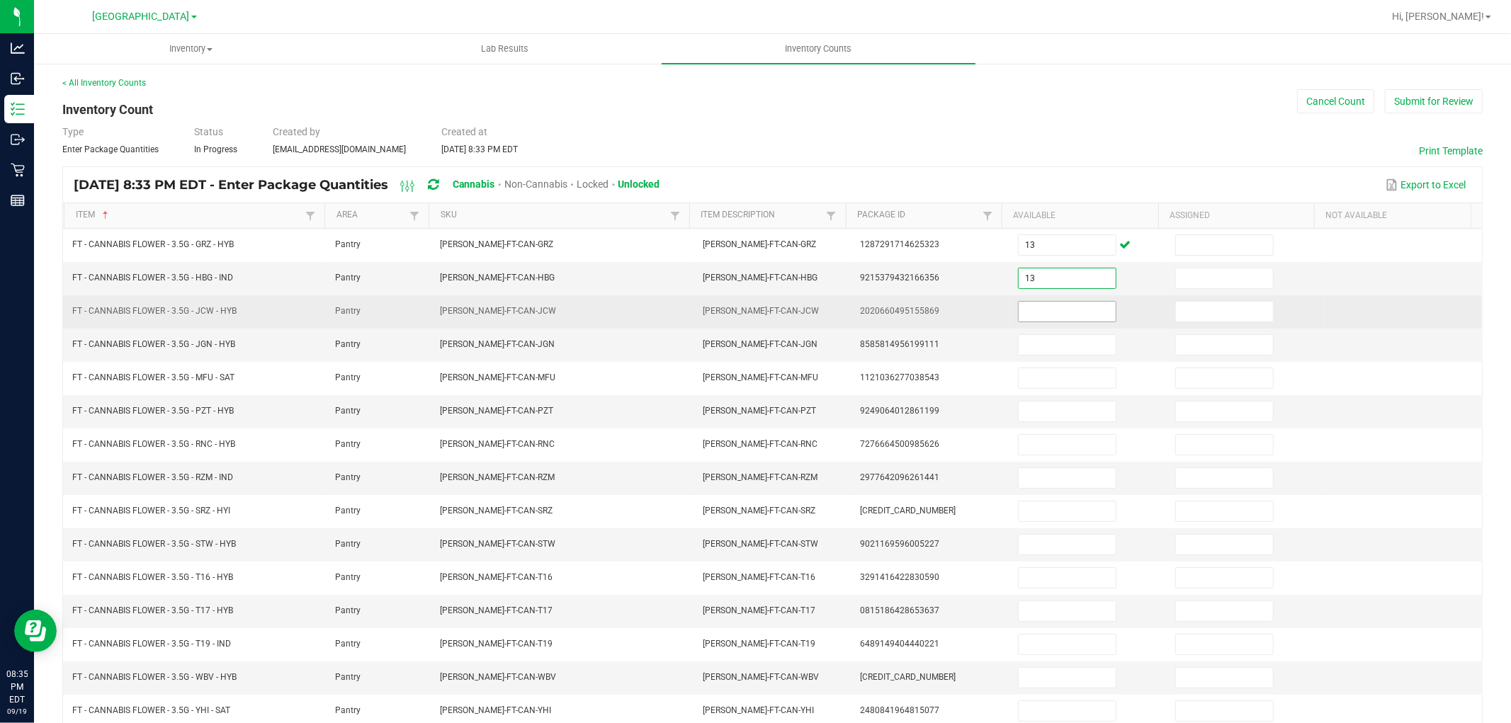
type input "13"
click at [1064, 302] on input at bounding box center [1066, 312] width 97 height 20
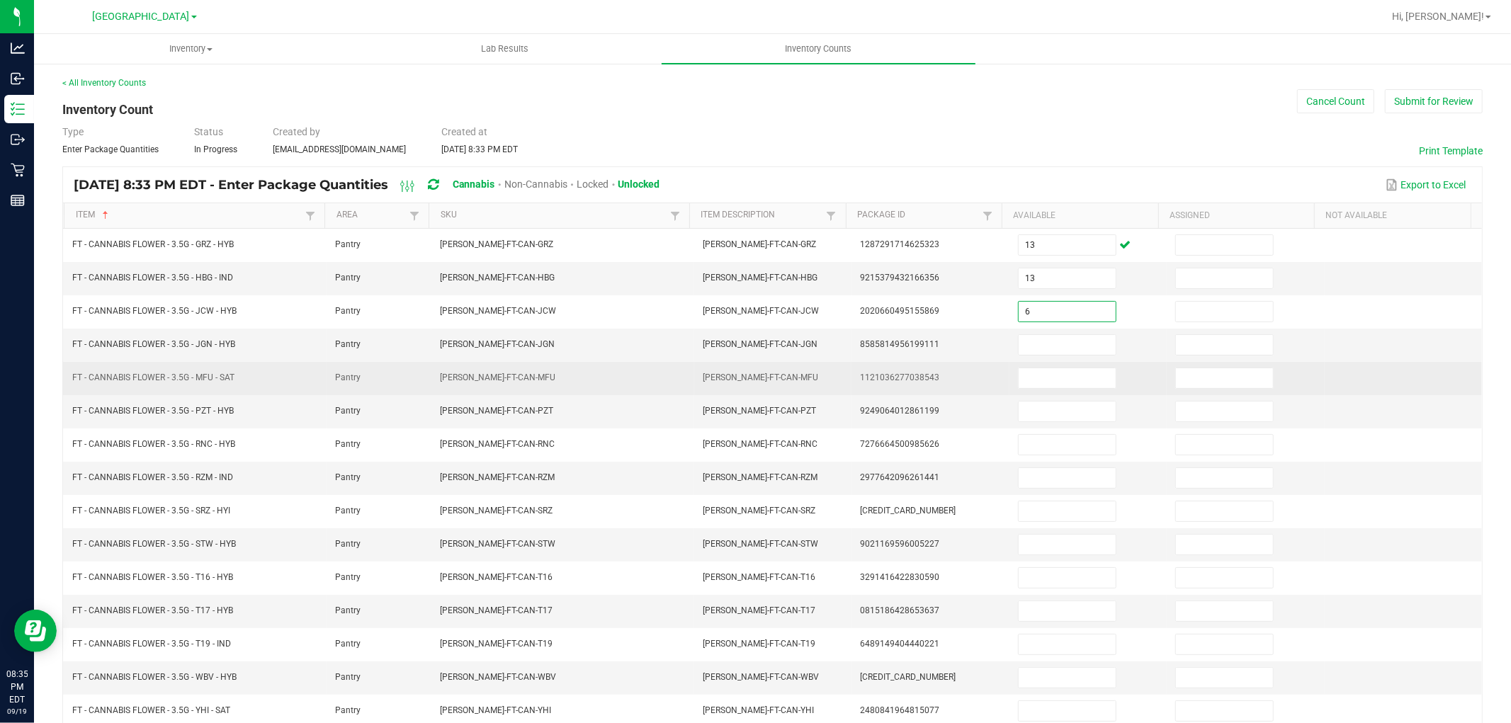
type input "6"
click at [1057, 363] on td at bounding box center [1087, 378] width 157 height 33
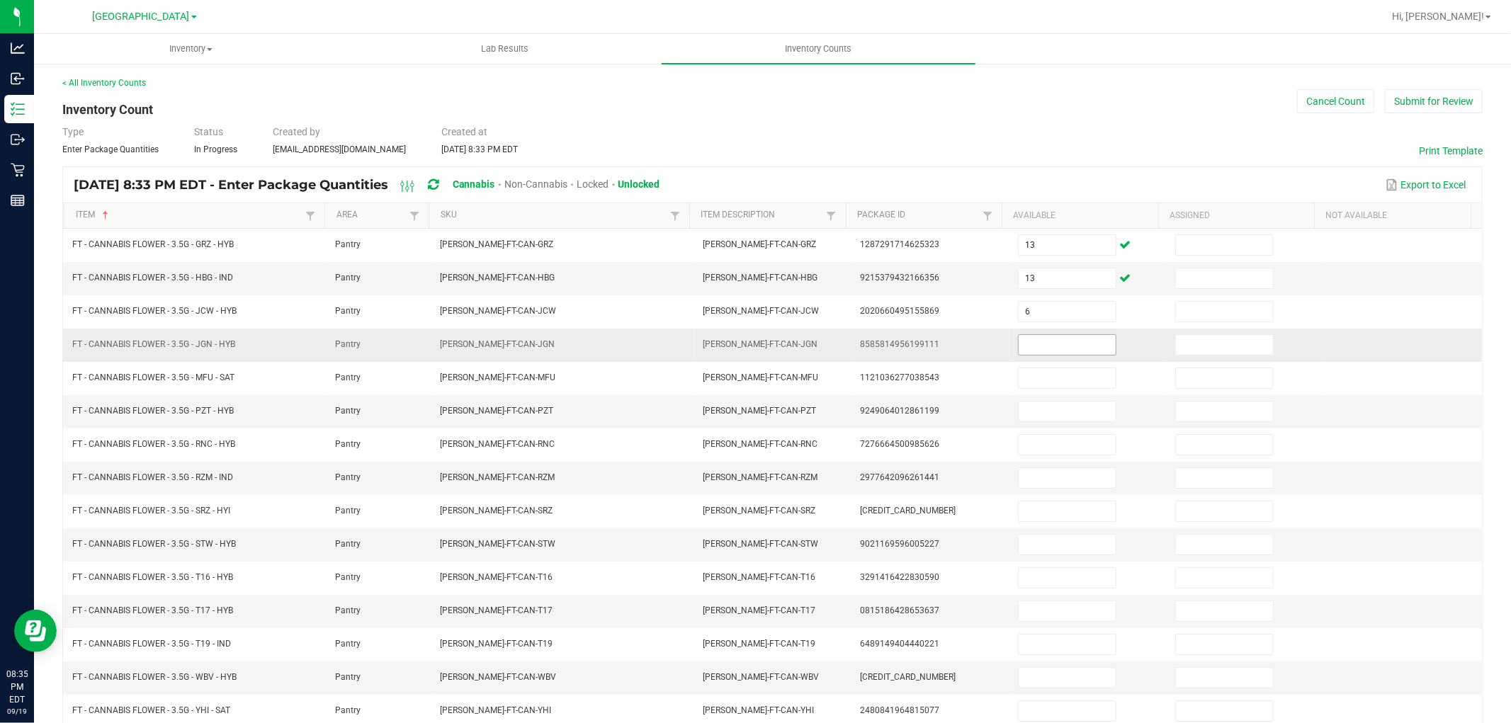
click at [1057, 334] on span at bounding box center [1067, 344] width 98 height 21
click at [1061, 341] on input at bounding box center [1066, 345] width 97 height 20
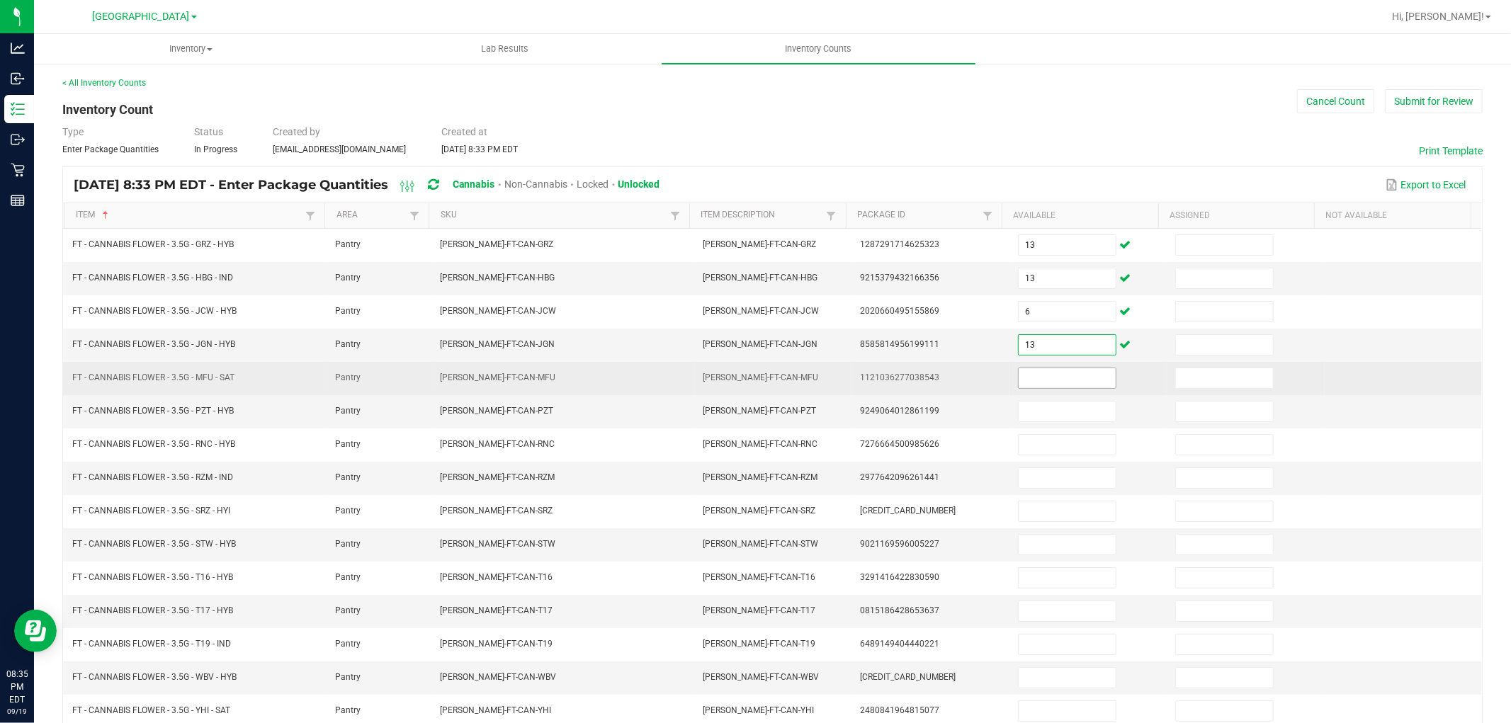
type input "13"
click at [1043, 388] on input at bounding box center [1066, 378] width 97 height 20
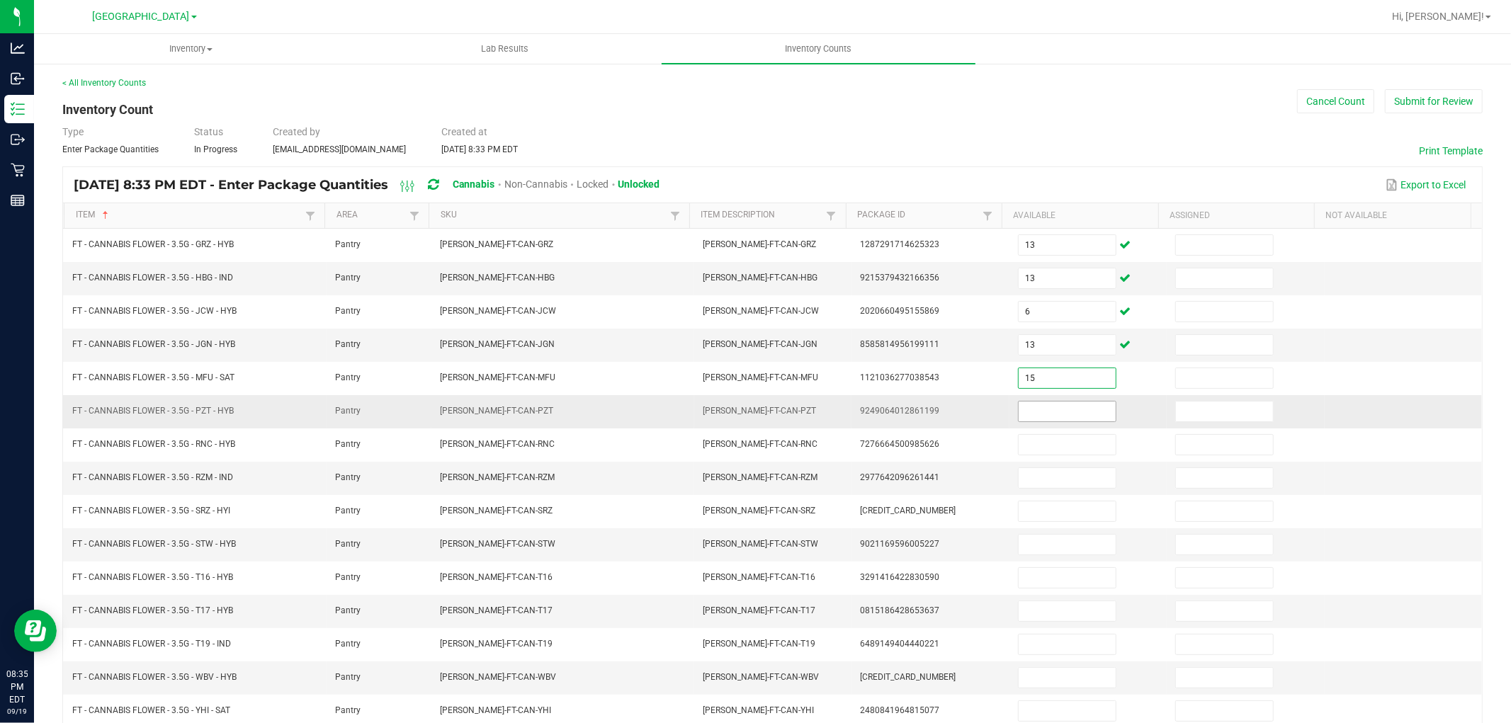
type input "15"
click at [1041, 414] on input at bounding box center [1066, 412] width 97 height 20
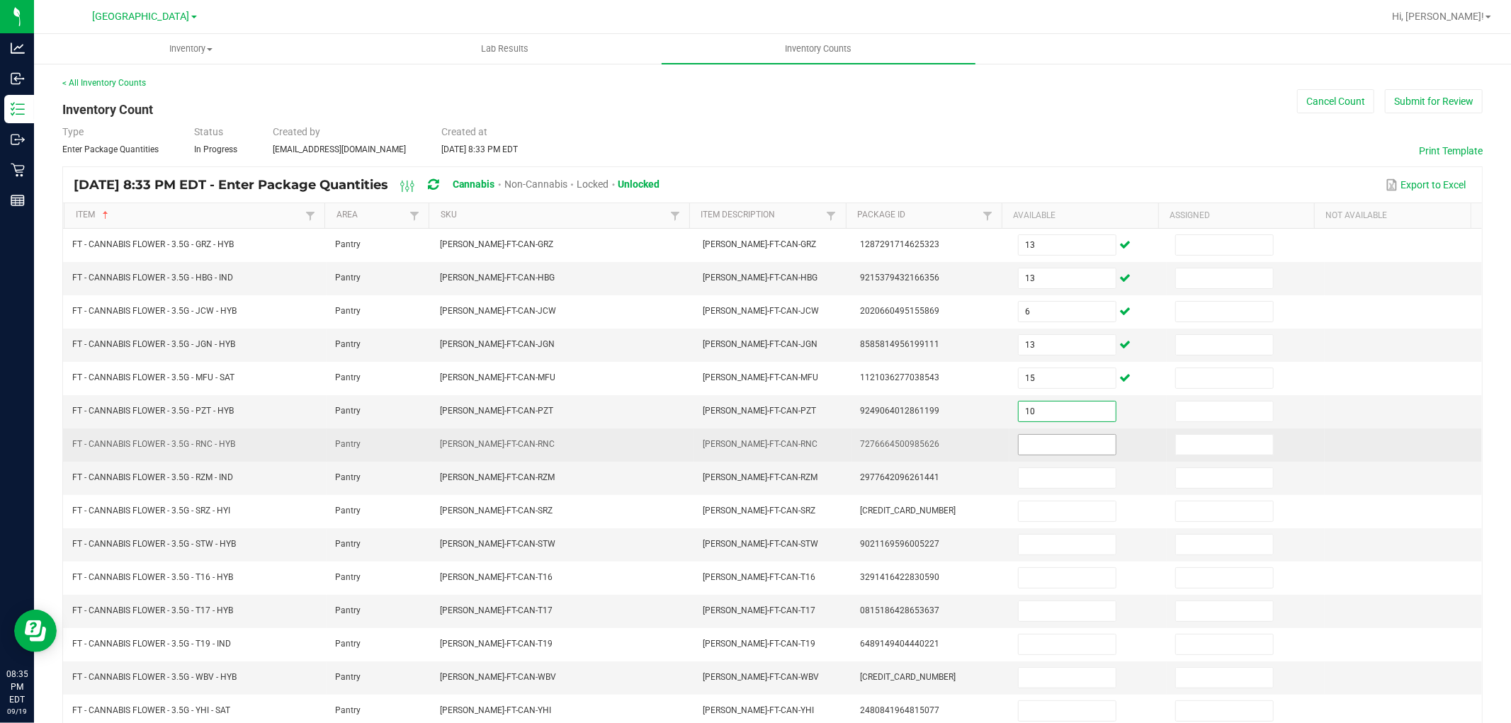
type input "10"
click at [1042, 441] on input at bounding box center [1066, 445] width 97 height 20
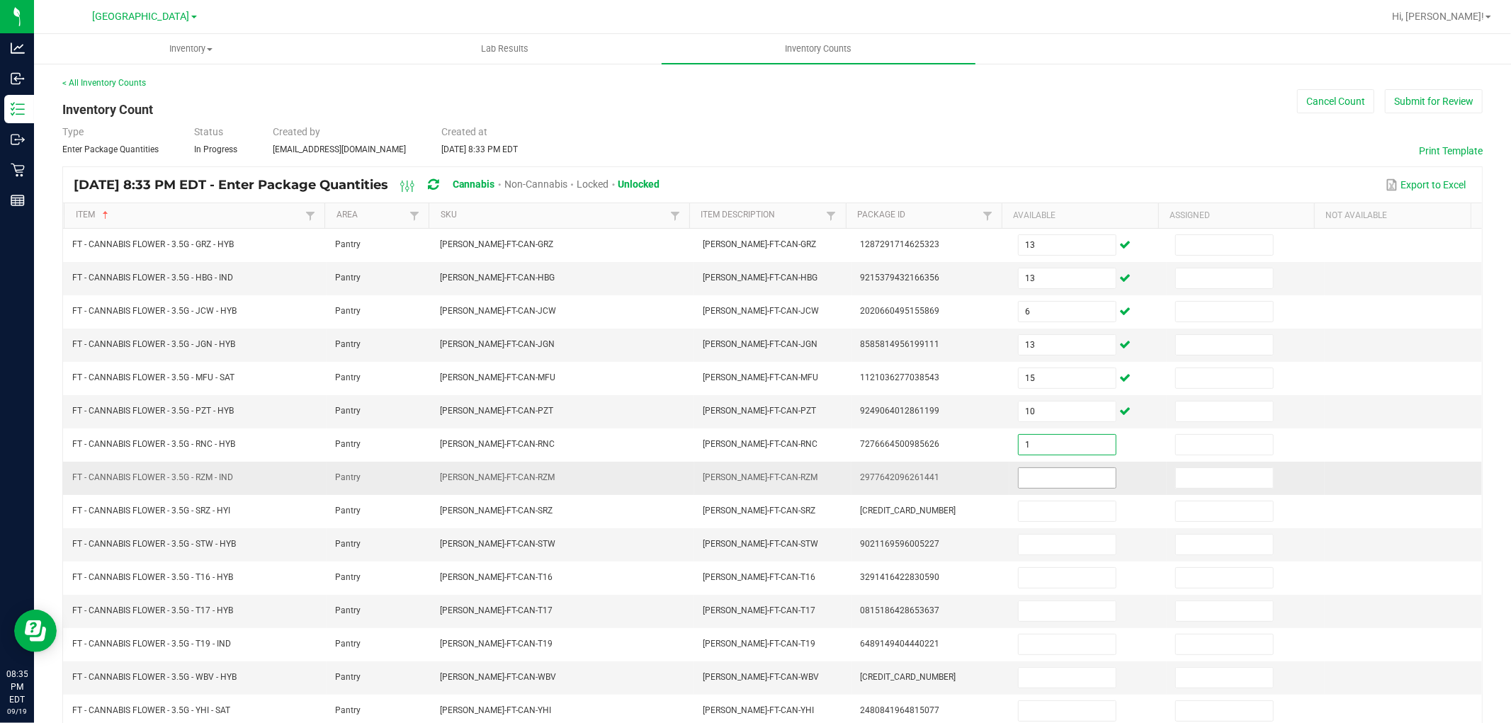
type input "1"
click at [1035, 484] on input at bounding box center [1066, 478] width 97 height 20
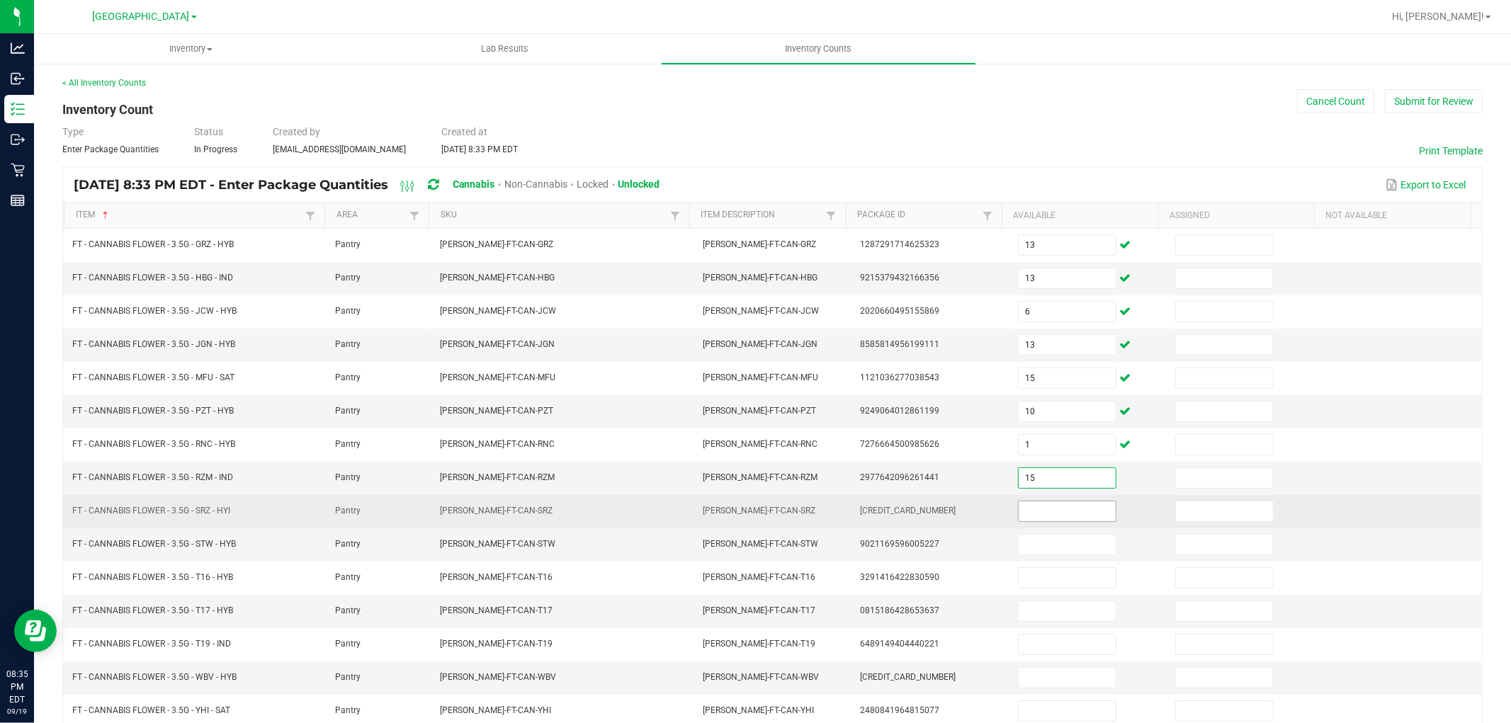
type input "15"
click at [1028, 515] on input at bounding box center [1066, 511] width 97 height 20
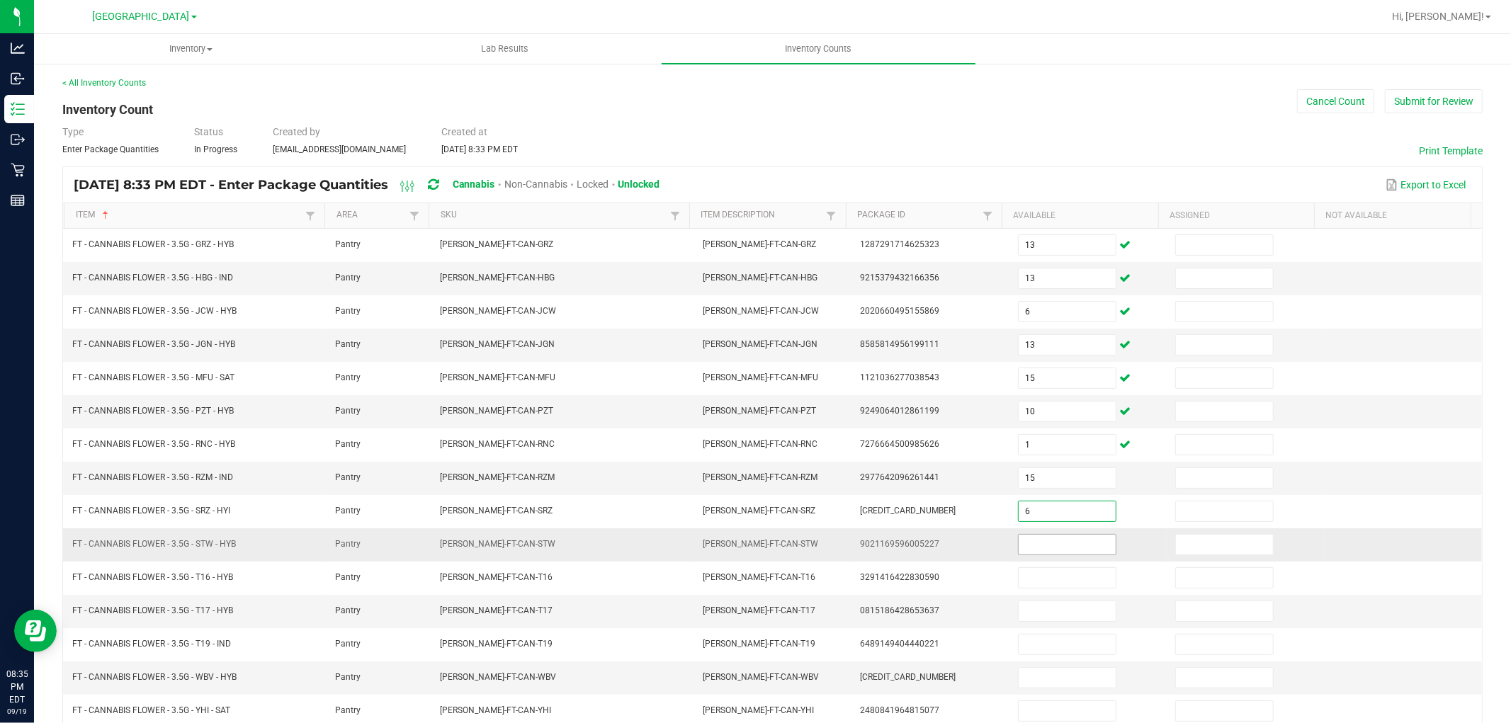
type input "6"
click at [1028, 540] on input at bounding box center [1066, 545] width 97 height 20
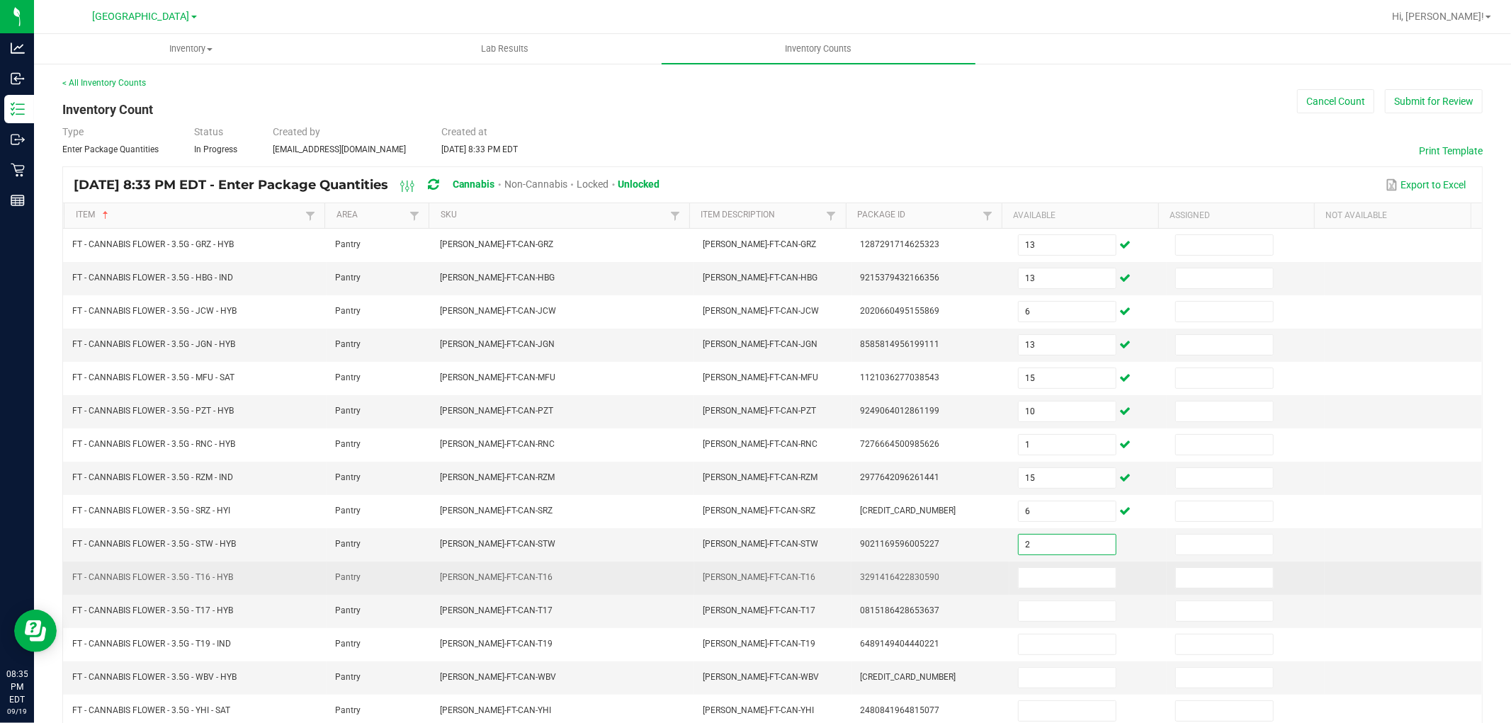
type input "2"
click at [1020, 593] on td at bounding box center [1087, 578] width 157 height 33
click at [1024, 584] on input at bounding box center [1066, 578] width 97 height 20
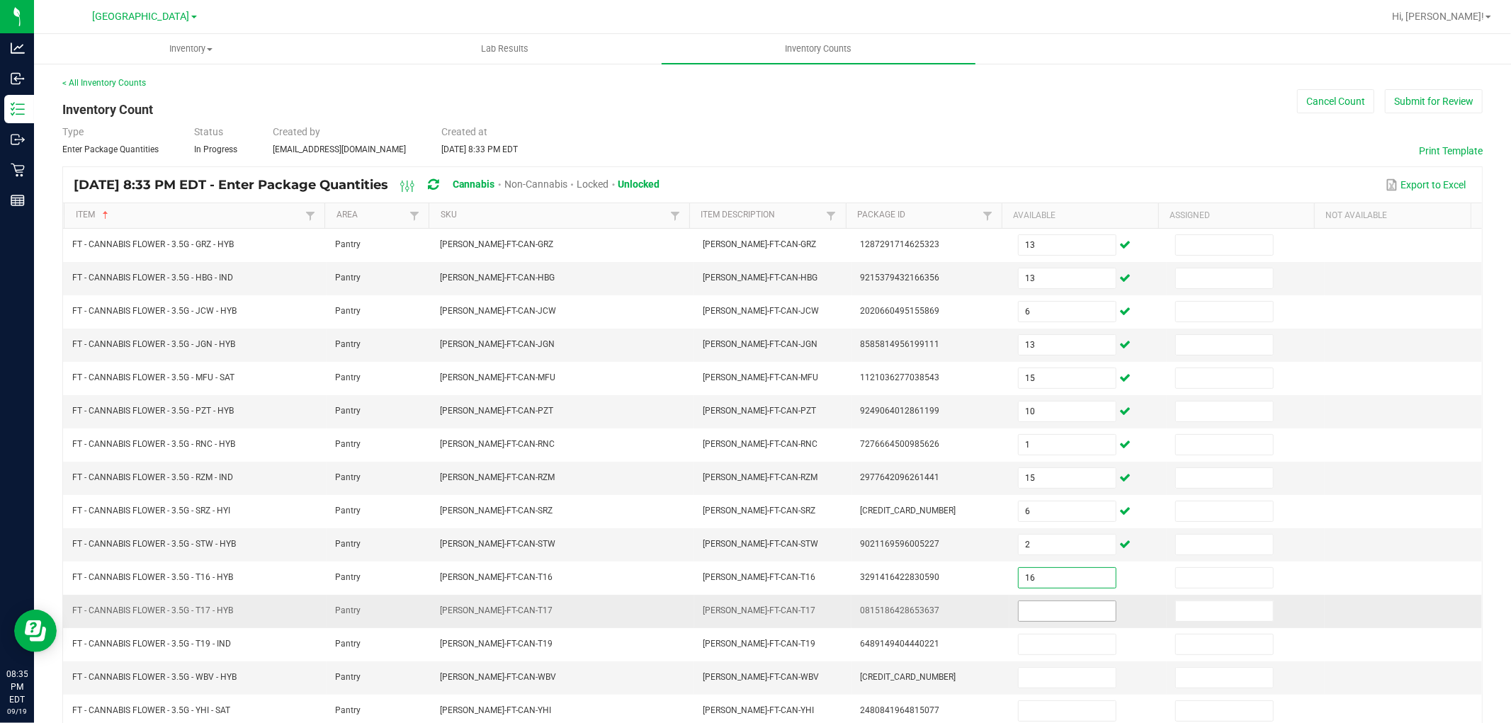
type input "16"
click at [1031, 620] on input at bounding box center [1066, 611] width 97 height 20
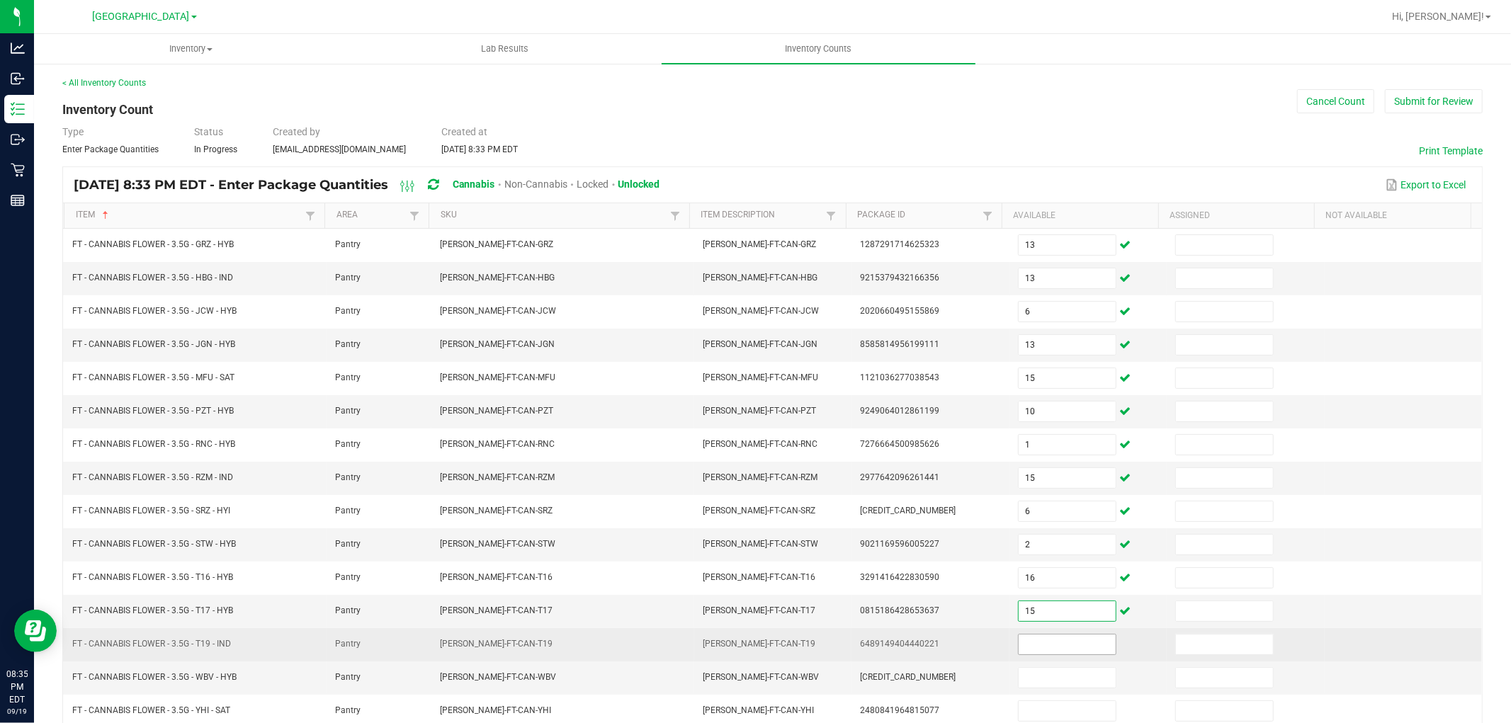
type input "15"
click at [1030, 654] on input at bounding box center [1066, 645] width 97 height 20
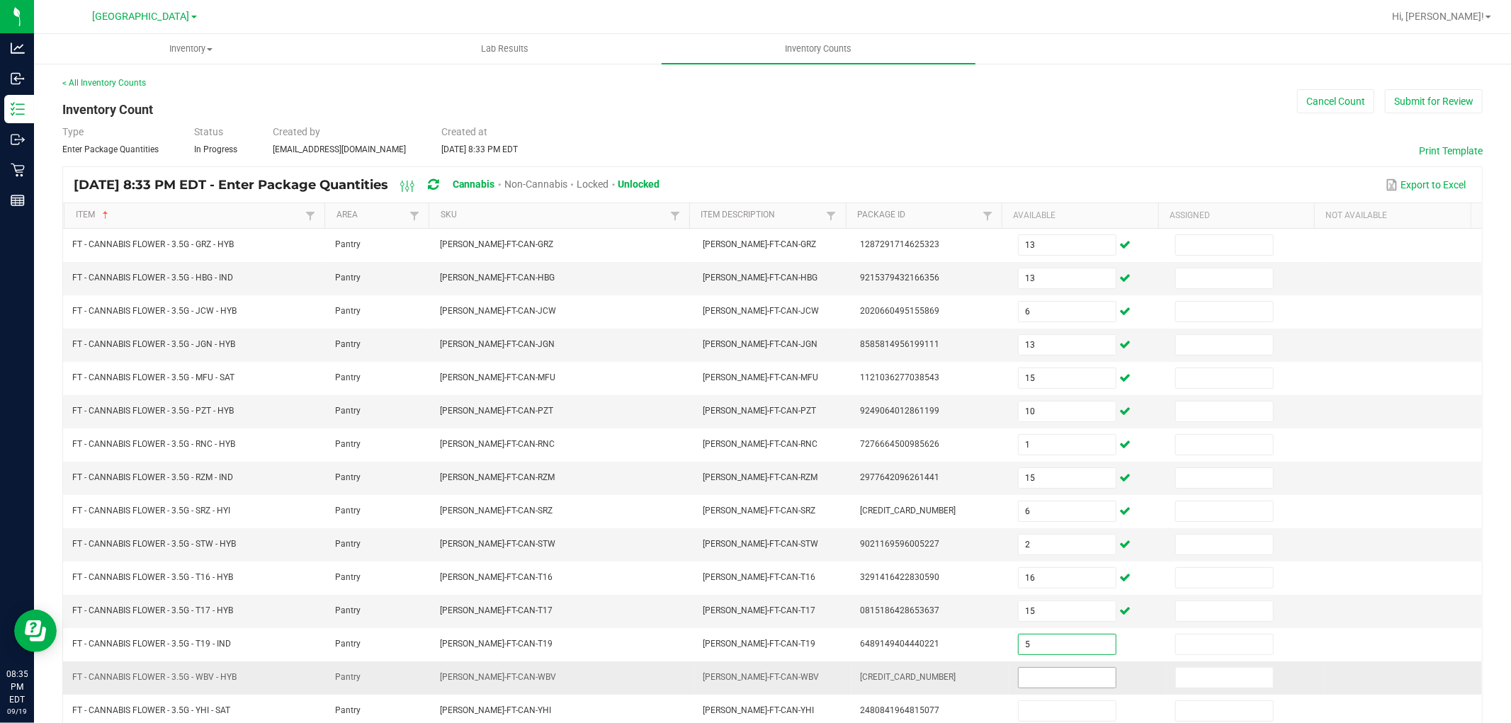
type input "5"
click at [1028, 674] on input at bounding box center [1066, 678] width 97 height 20
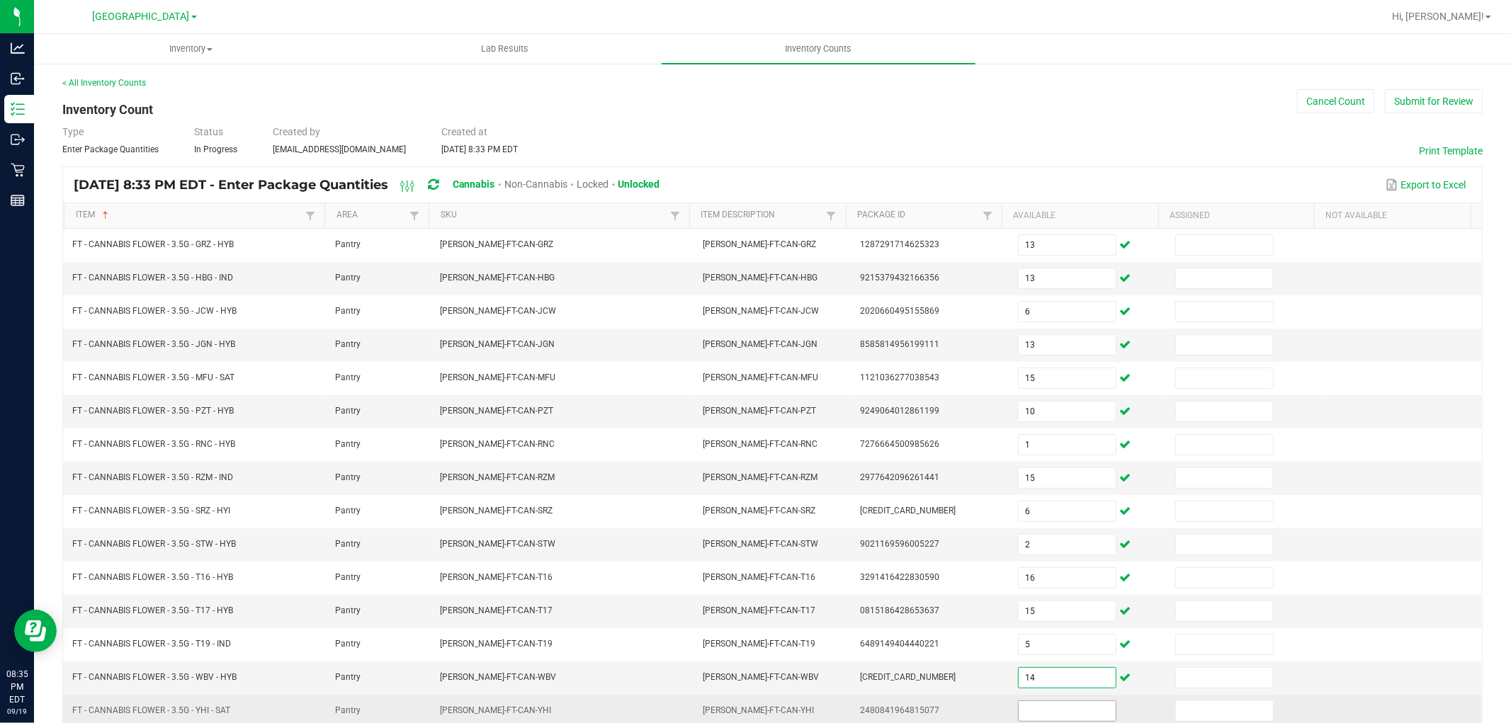
type input "14"
click at [1037, 714] on input at bounding box center [1066, 711] width 97 height 20
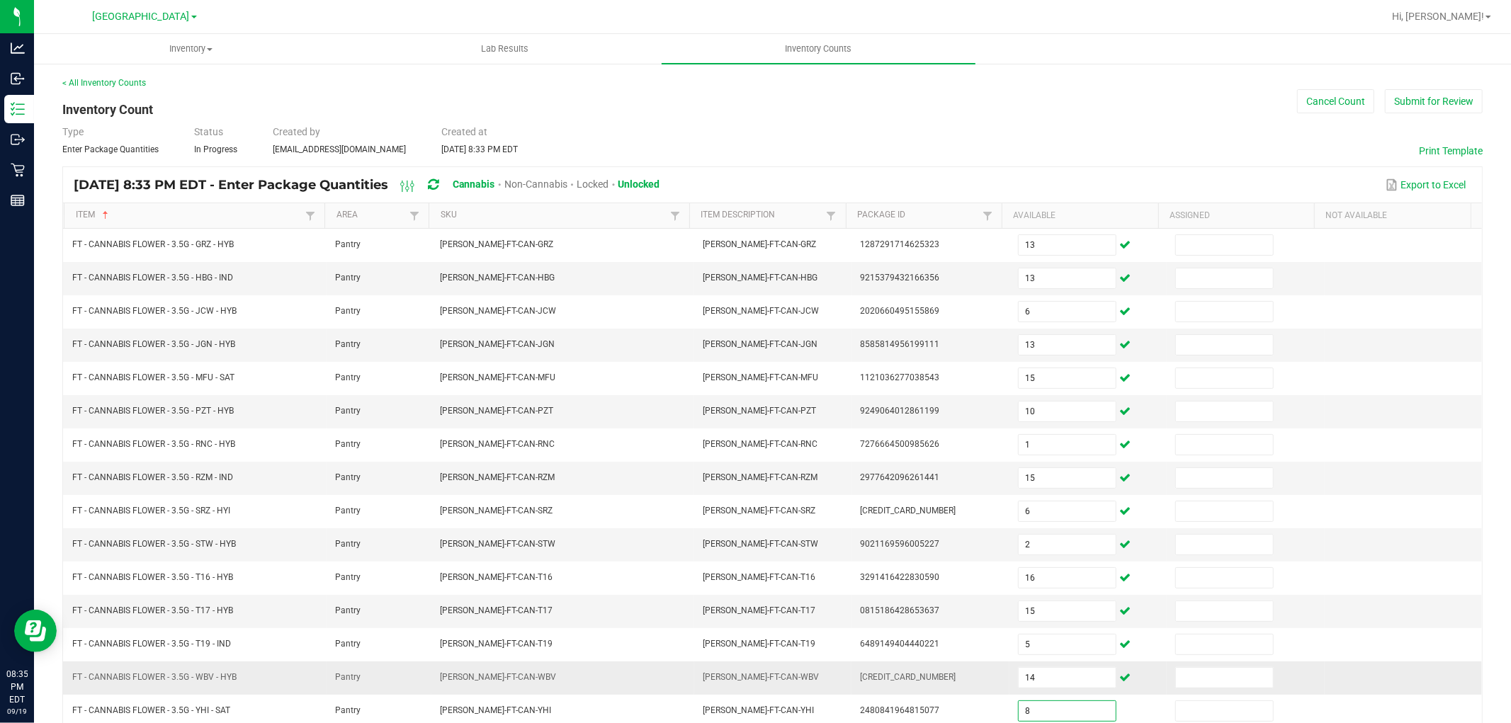
type input "8"
click at [960, 678] on td "[CREDIT_CARD_NUMBER]" at bounding box center [929, 677] width 157 height 33
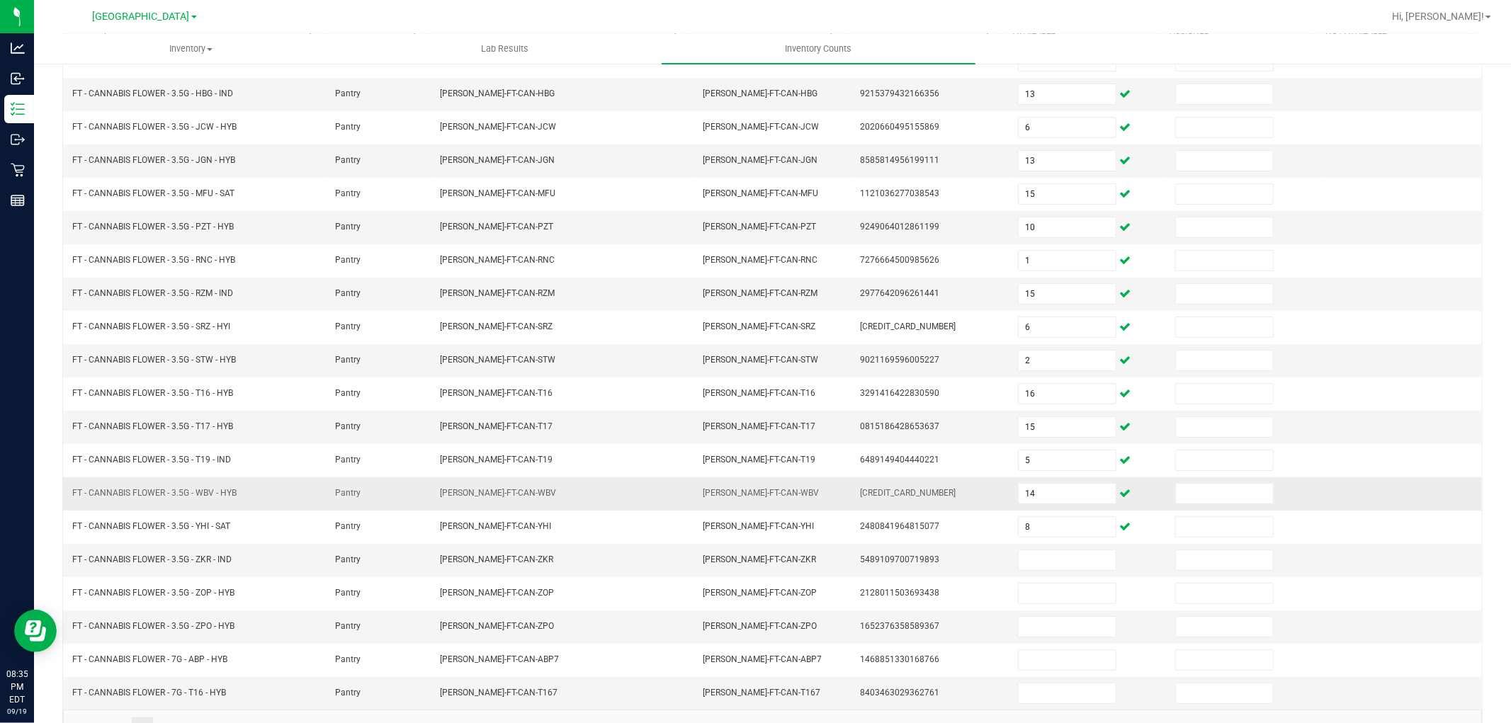
scroll to position [225, 0]
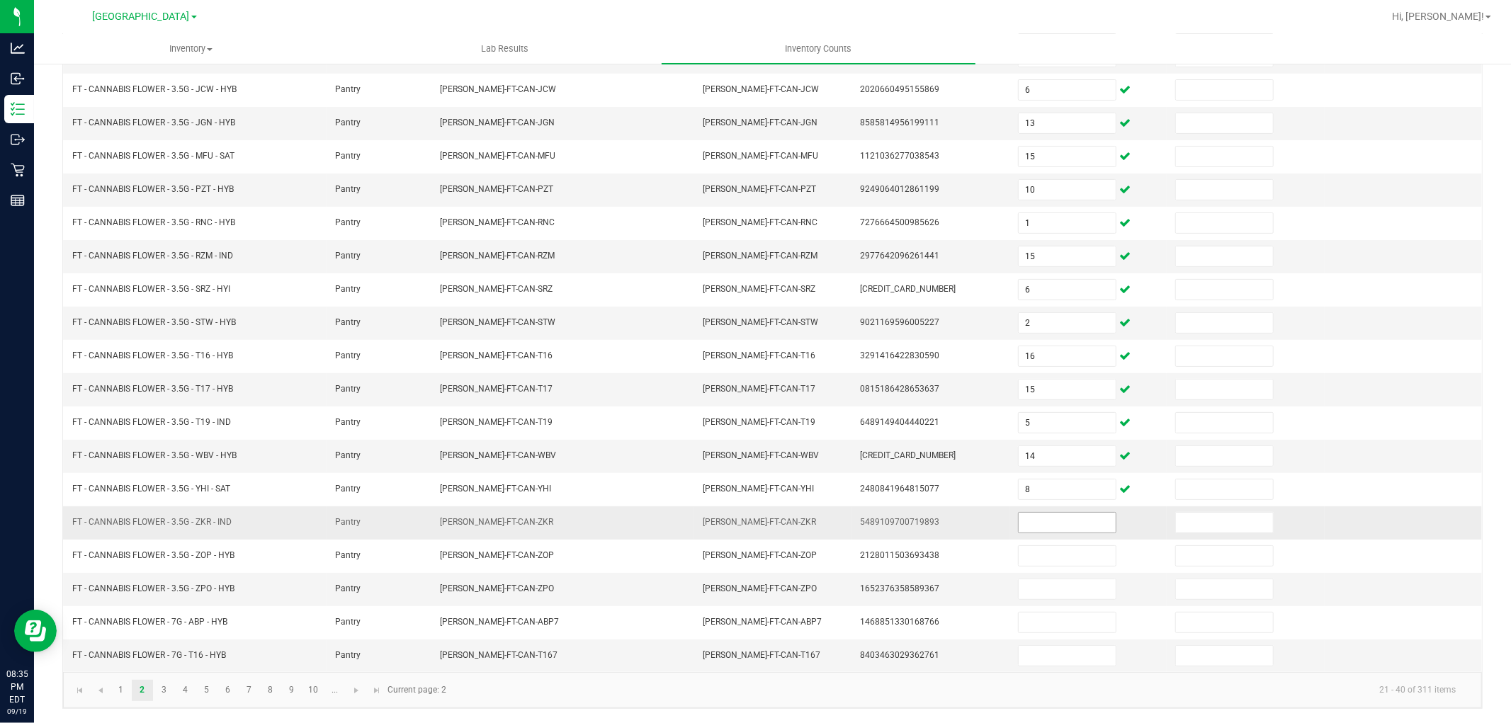
click at [1067, 515] on input at bounding box center [1066, 523] width 97 height 20
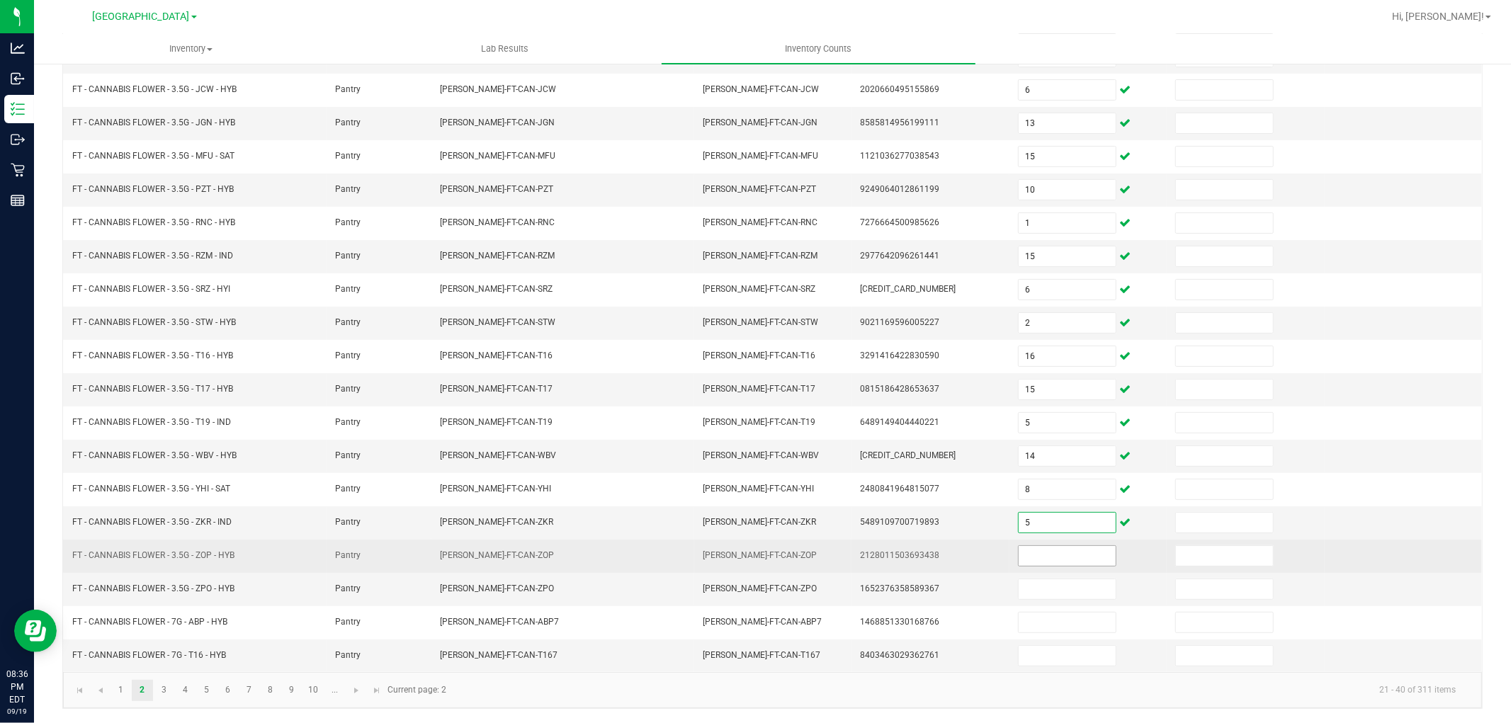
type input "5"
click at [1074, 553] on input at bounding box center [1066, 556] width 97 height 20
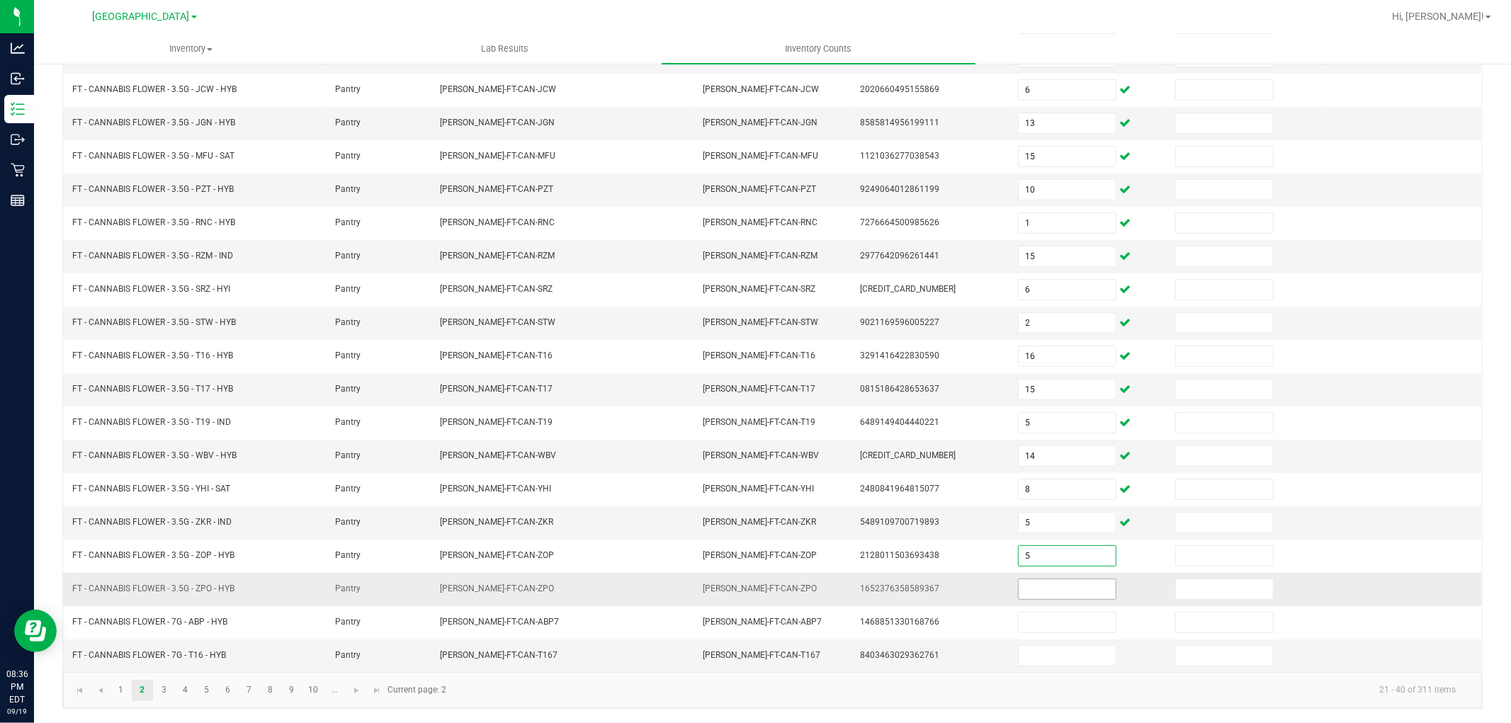
type input "5"
click at [1073, 583] on input at bounding box center [1066, 589] width 97 height 20
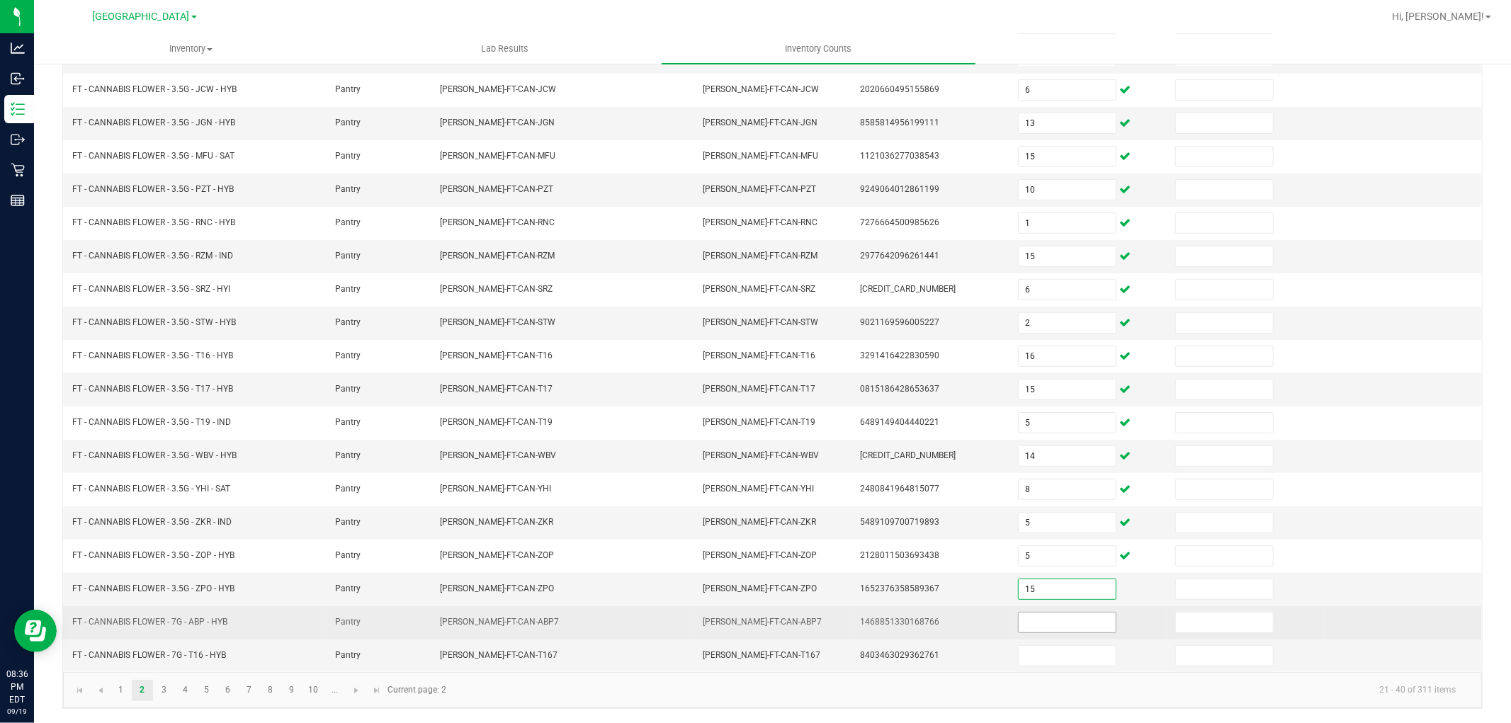
type input "15"
click at [1060, 620] on input at bounding box center [1066, 623] width 97 height 20
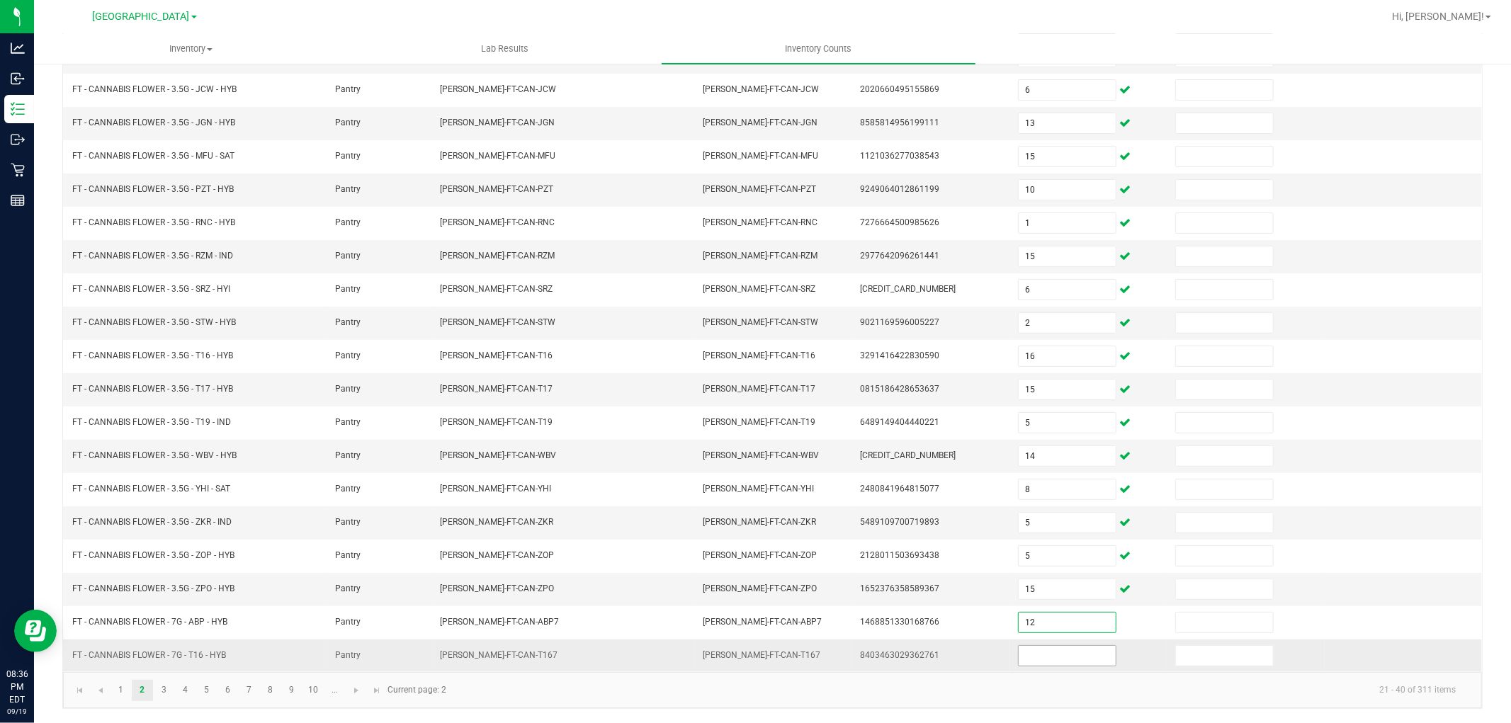
type input "12"
click at [1046, 647] on input at bounding box center [1066, 656] width 97 height 20
type input "4"
click at [953, 670] on td "8403463029362761" at bounding box center [929, 655] width 157 height 33
click at [166, 686] on link "3" at bounding box center [164, 690] width 21 height 21
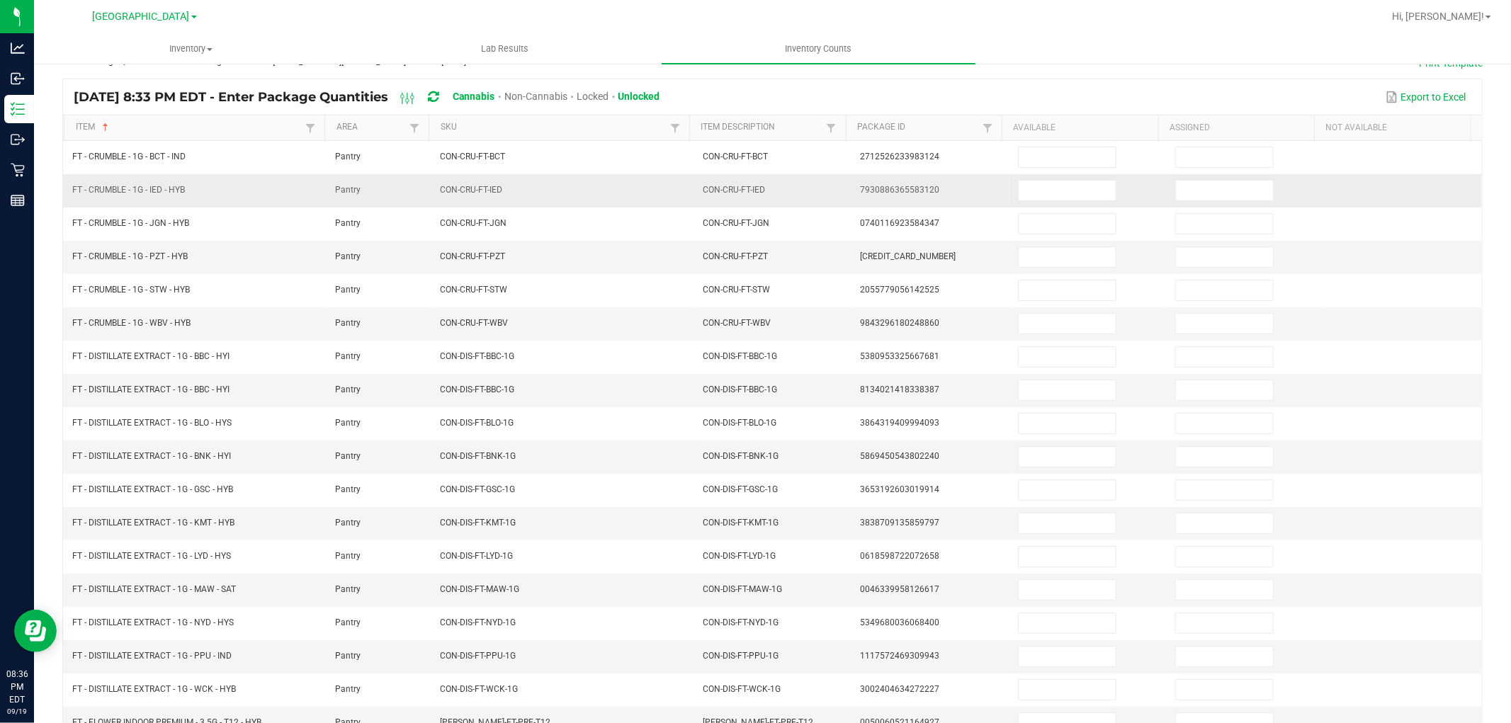
scroll to position [0, 0]
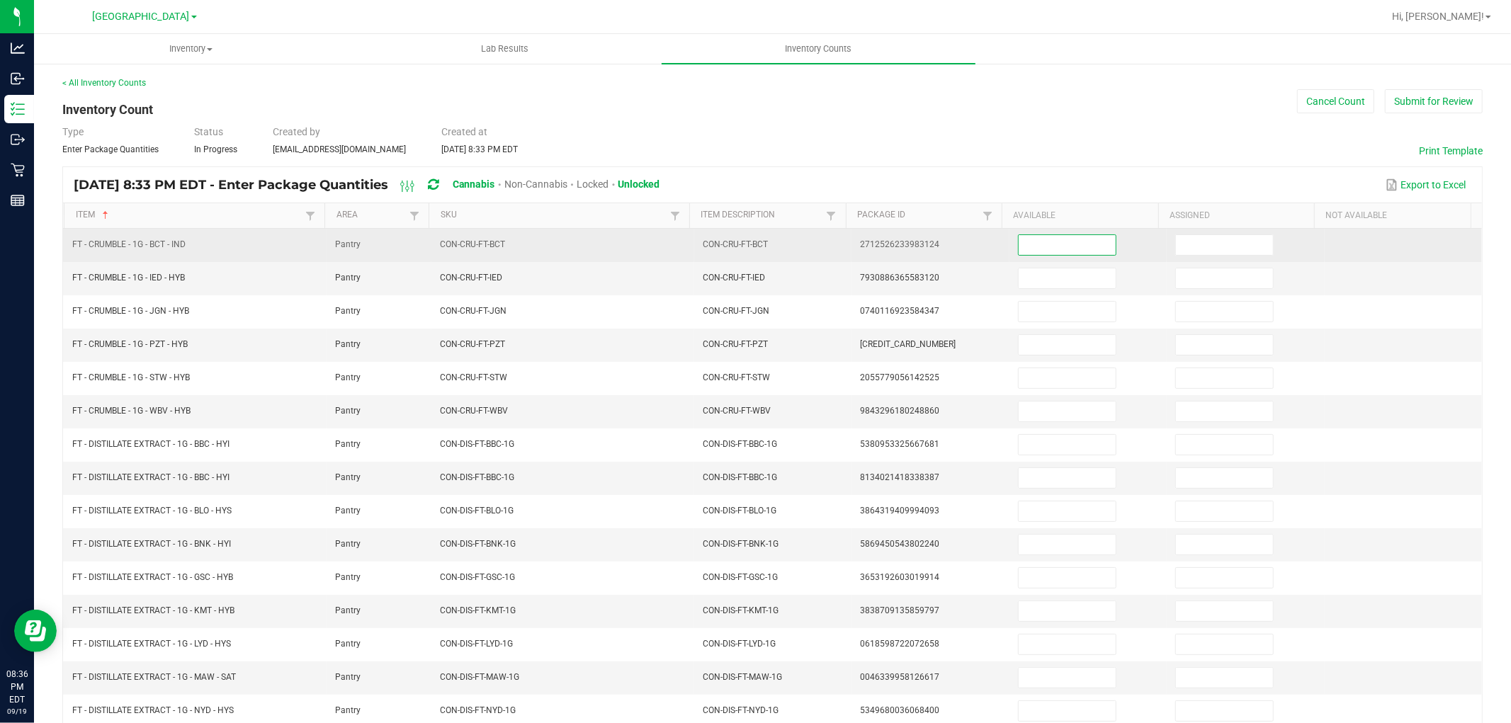
click at [1040, 235] on input at bounding box center [1066, 245] width 97 height 20
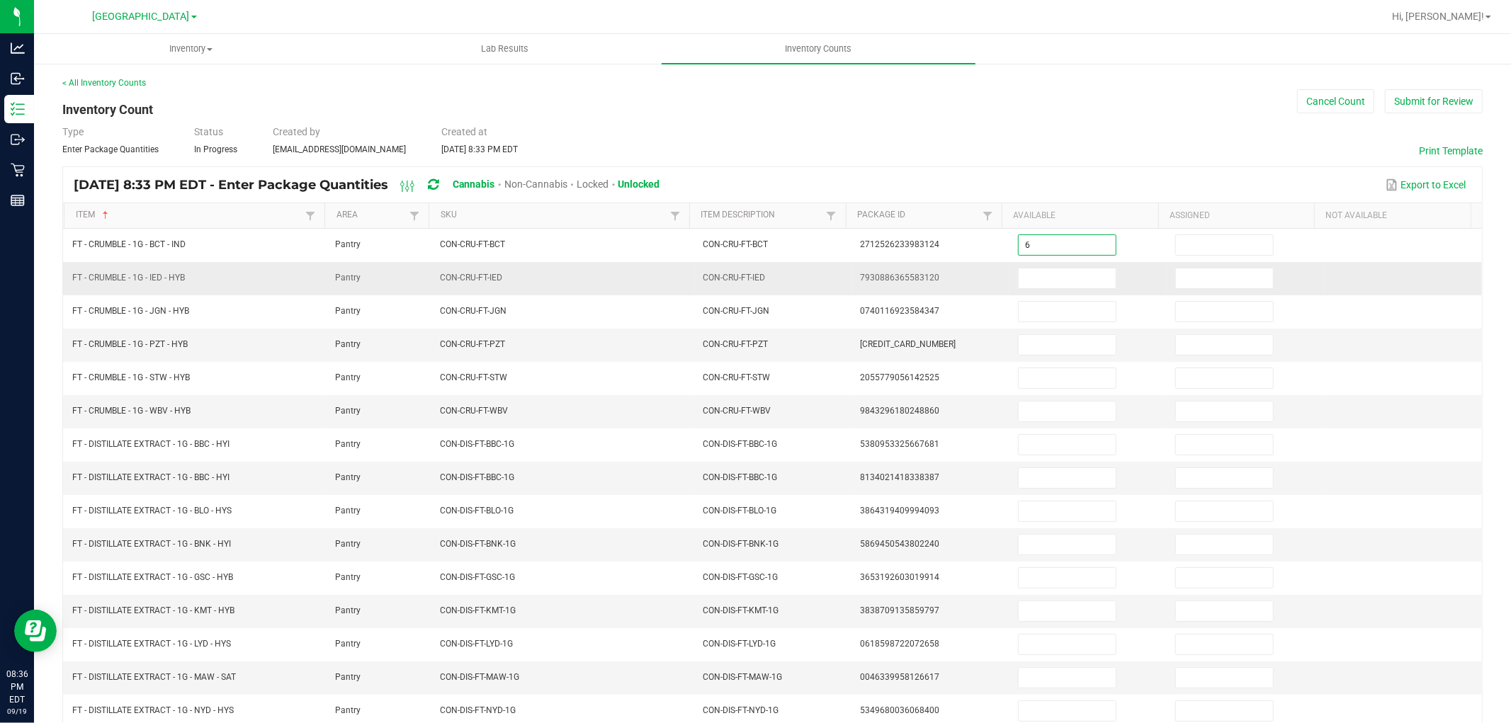
type input "6"
click at [1035, 262] on td at bounding box center [1087, 278] width 157 height 33
drag, startPoint x: 1047, startPoint y: 275, endPoint x: 1047, endPoint y: 291, distance: 16.3
click at [1047, 284] on input at bounding box center [1066, 278] width 97 height 20
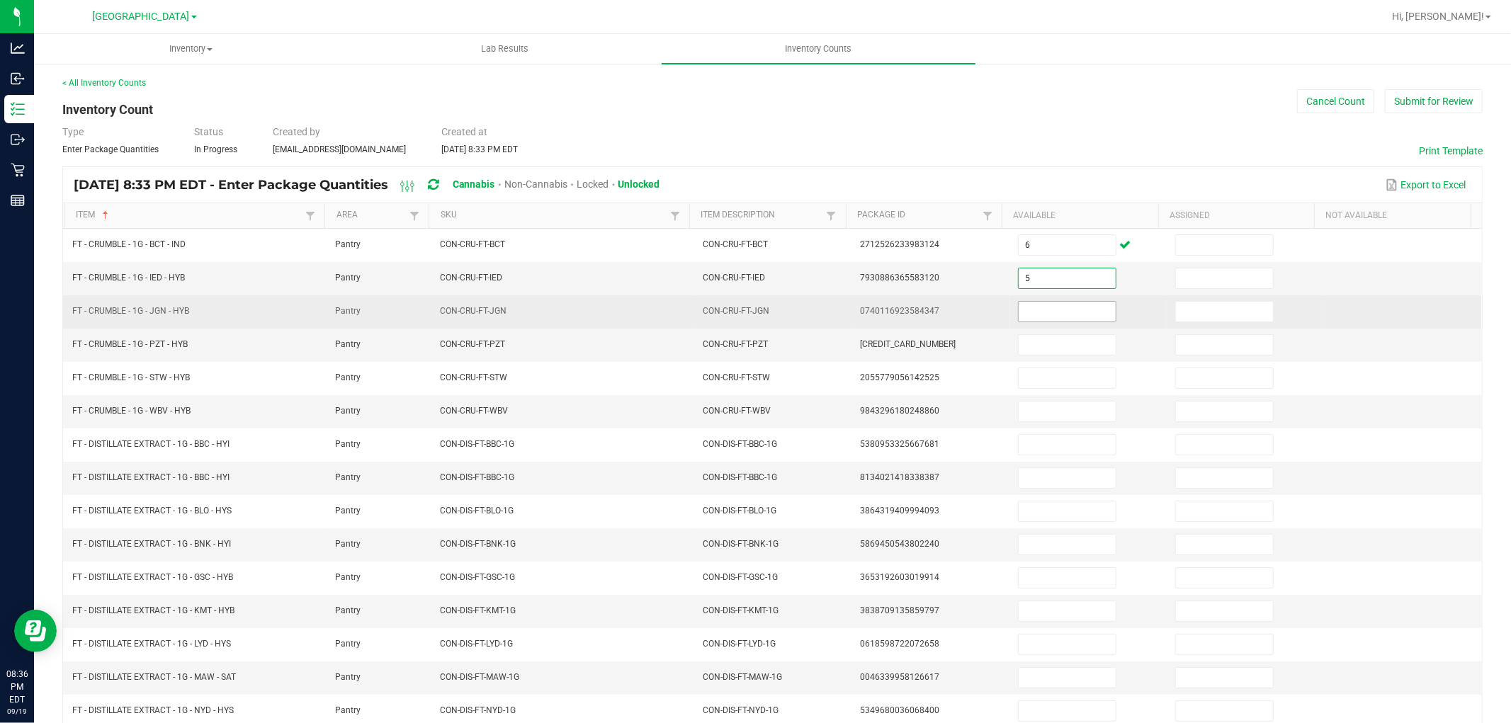
type input "5"
click at [1047, 308] on input at bounding box center [1066, 312] width 97 height 20
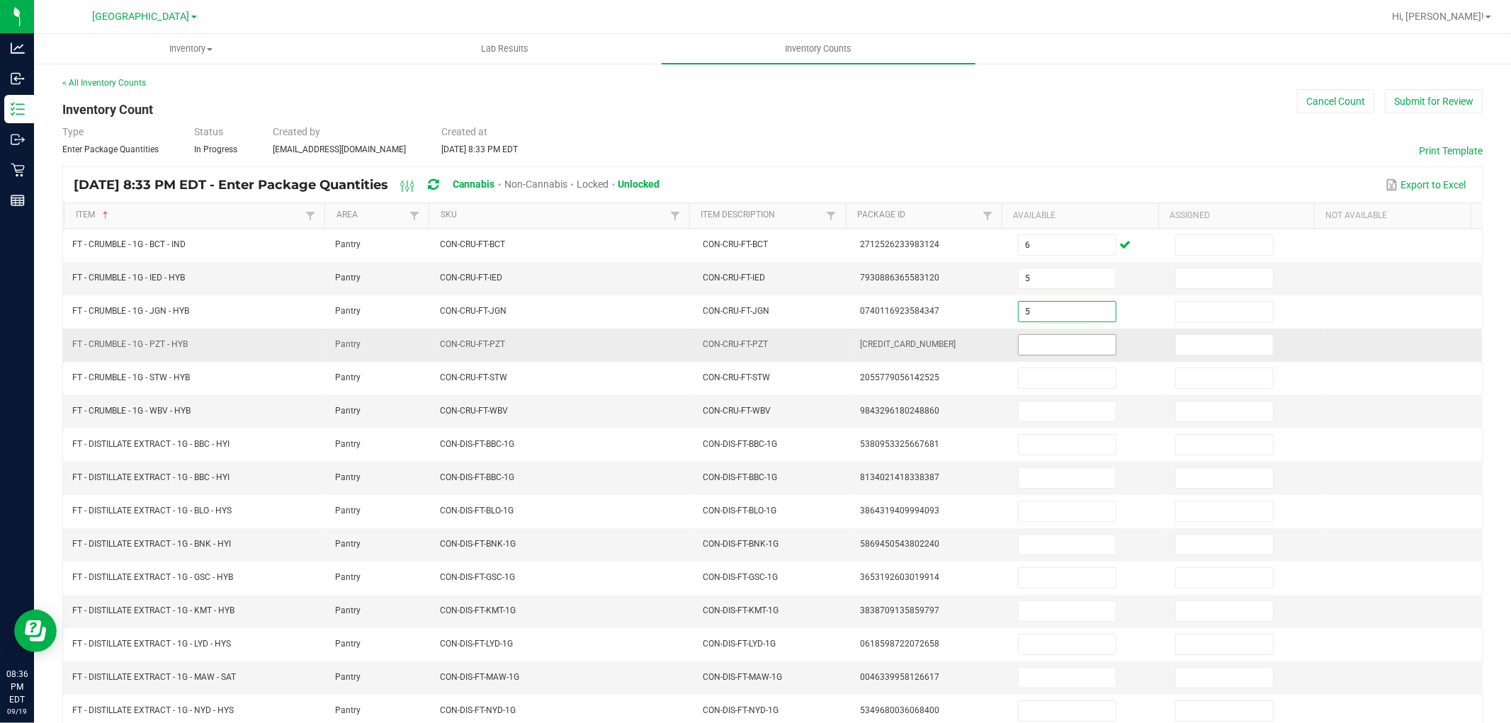
type input "5"
click at [1051, 339] on input at bounding box center [1066, 345] width 97 height 20
type input "1"
click at [1051, 362] on td "1" at bounding box center [1087, 345] width 157 height 33
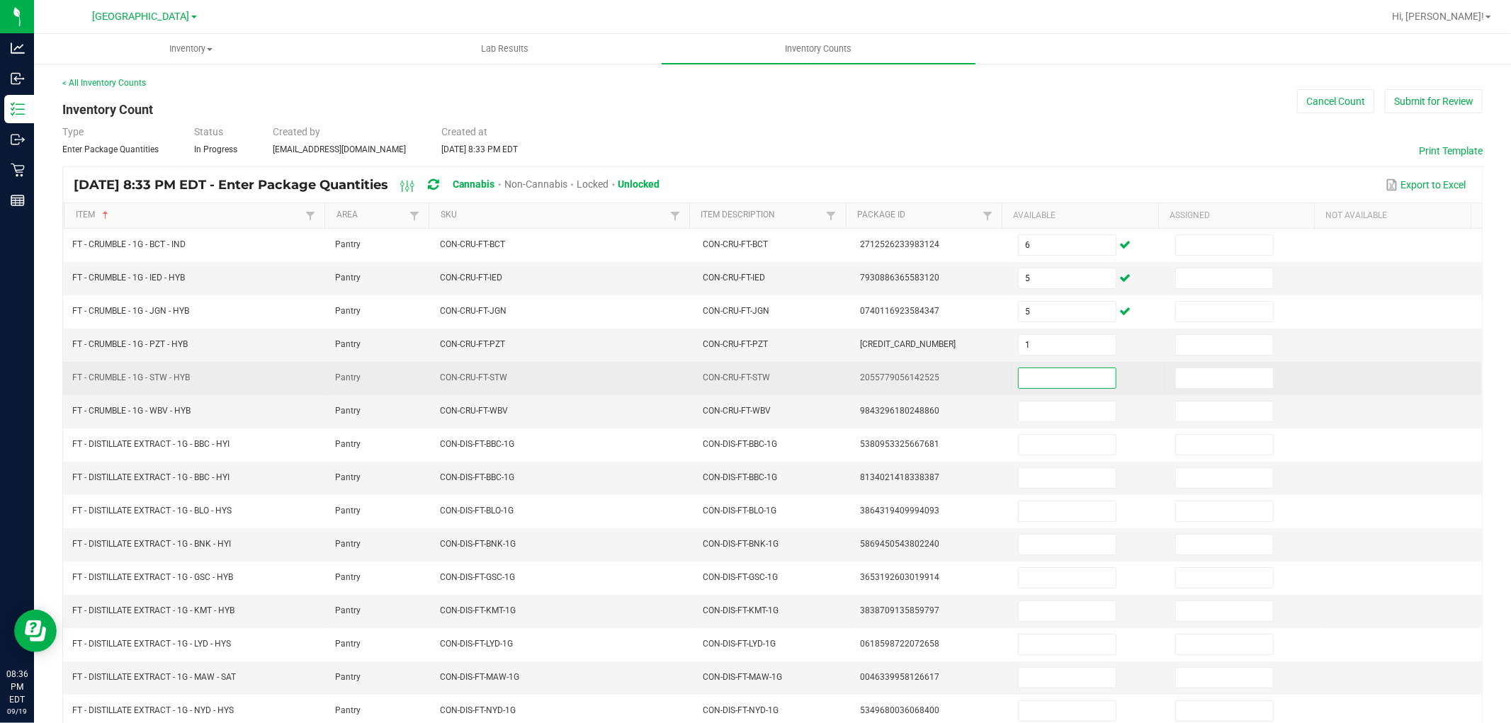
click at [1050, 373] on input at bounding box center [1066, 378] width 97 height 20
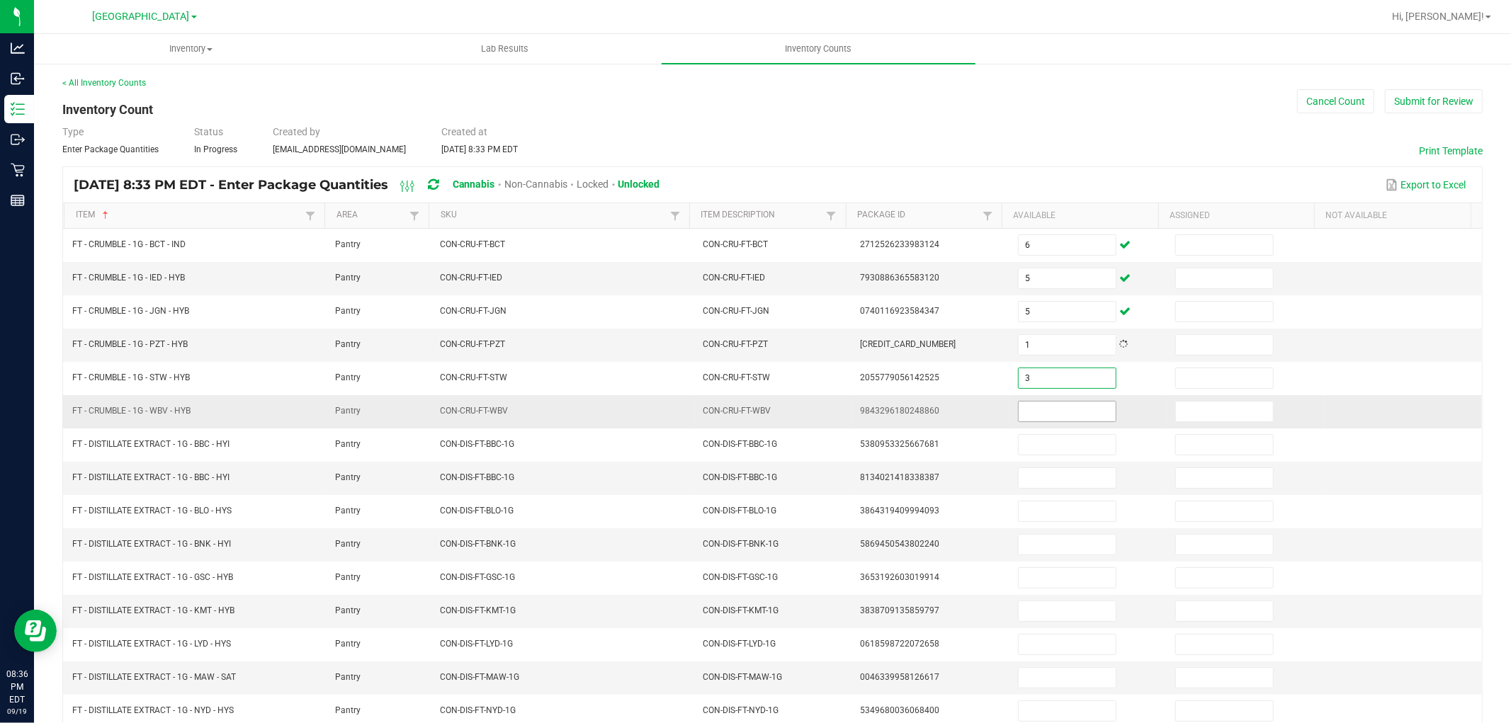
type input "3"
click at [1045, 402] on span at bounding box center [1067, 411] width 98 height 21
click at [1043, 411] on input at bounding box center [1066, 412] width 97 height 20
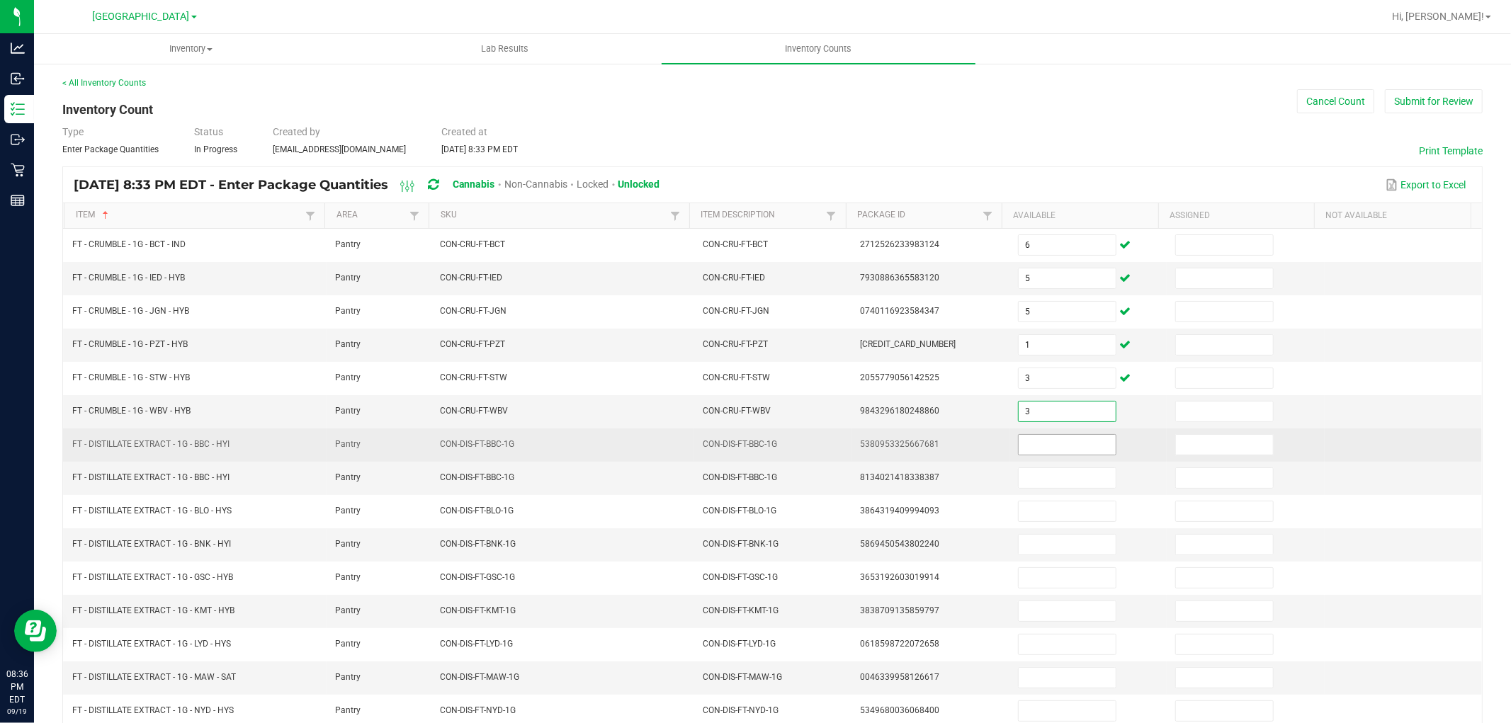
type input "3"
click at [1042, 437] on input at bounding box center [1066, 445] width 97 height 20
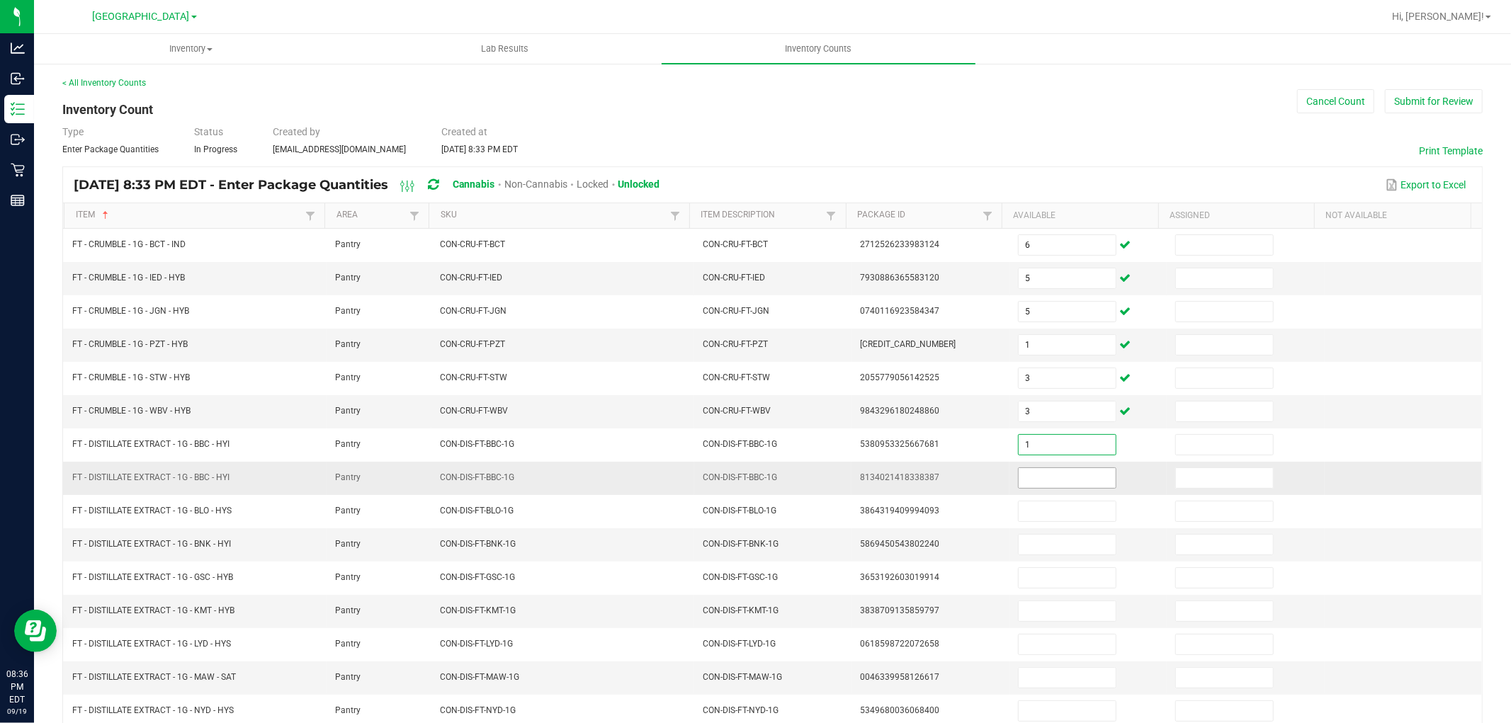
type input "1"
drag, startPoint x: 1033, startPoint y: 476, endPoint x: 1033, endPoint y: 484, distance: 7.8
click at [1033, 478] on input at bounding box center [1066, 478] width 97 height 20
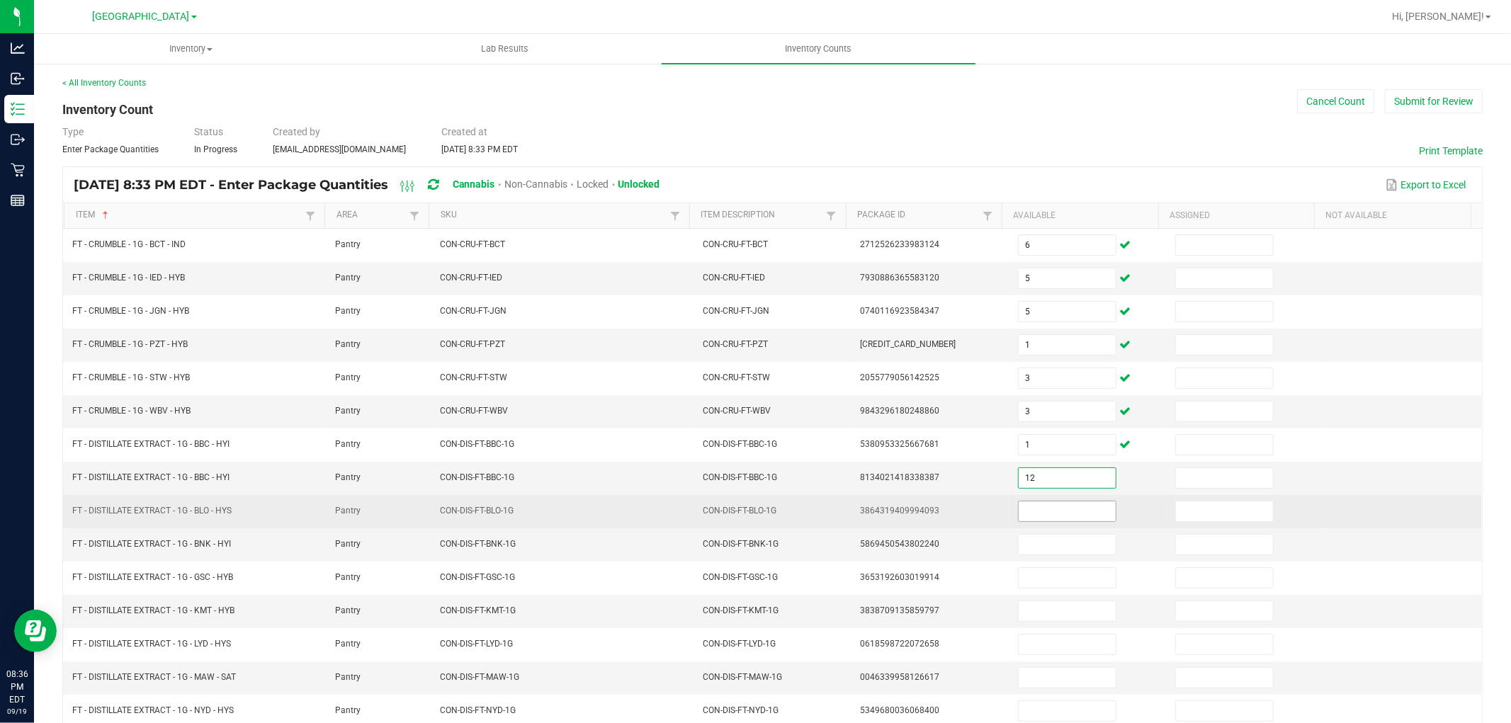
type input "12"
click at [1035, 512] on input at bounding box center [1066, 511] width 97 height 20
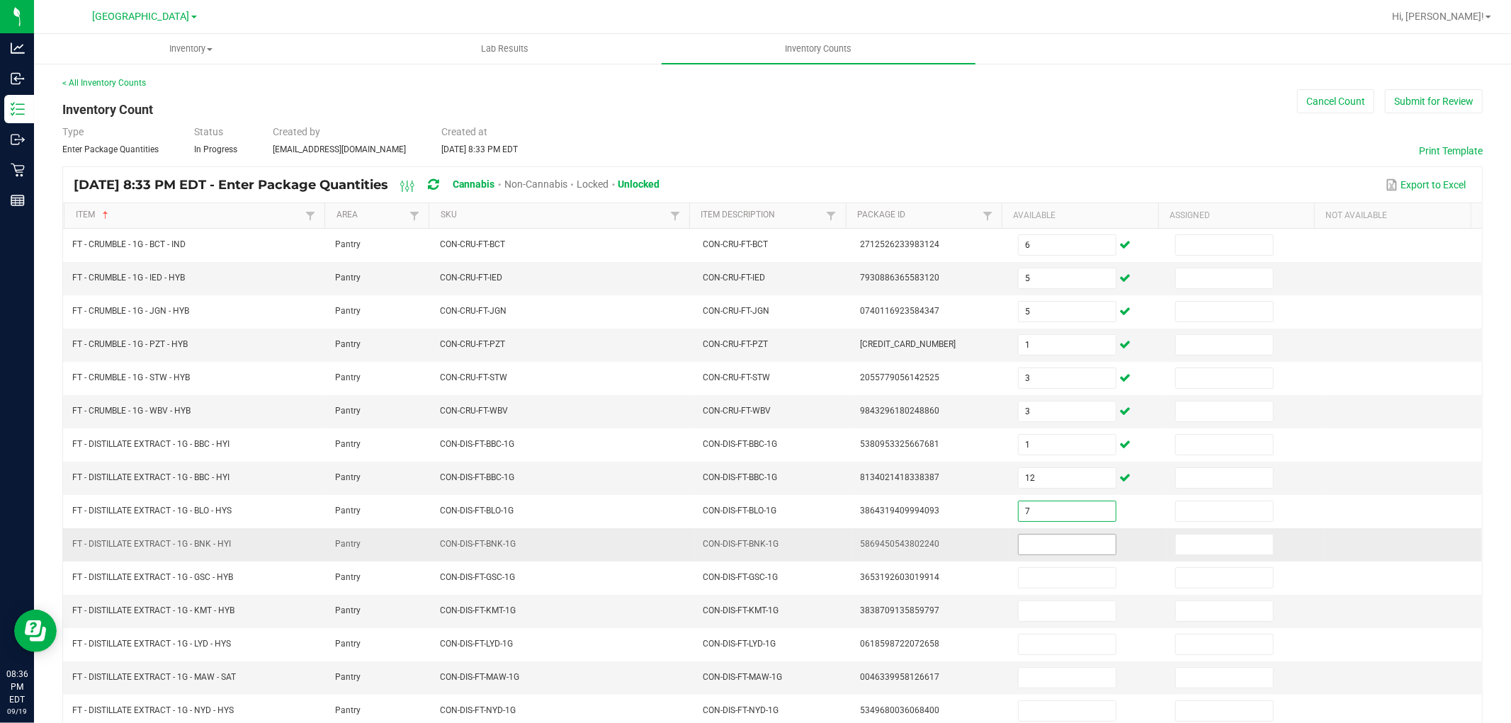
type input "7"
click at [1032, 555] on input at bounding box center [1066, 545] width 97 height 20
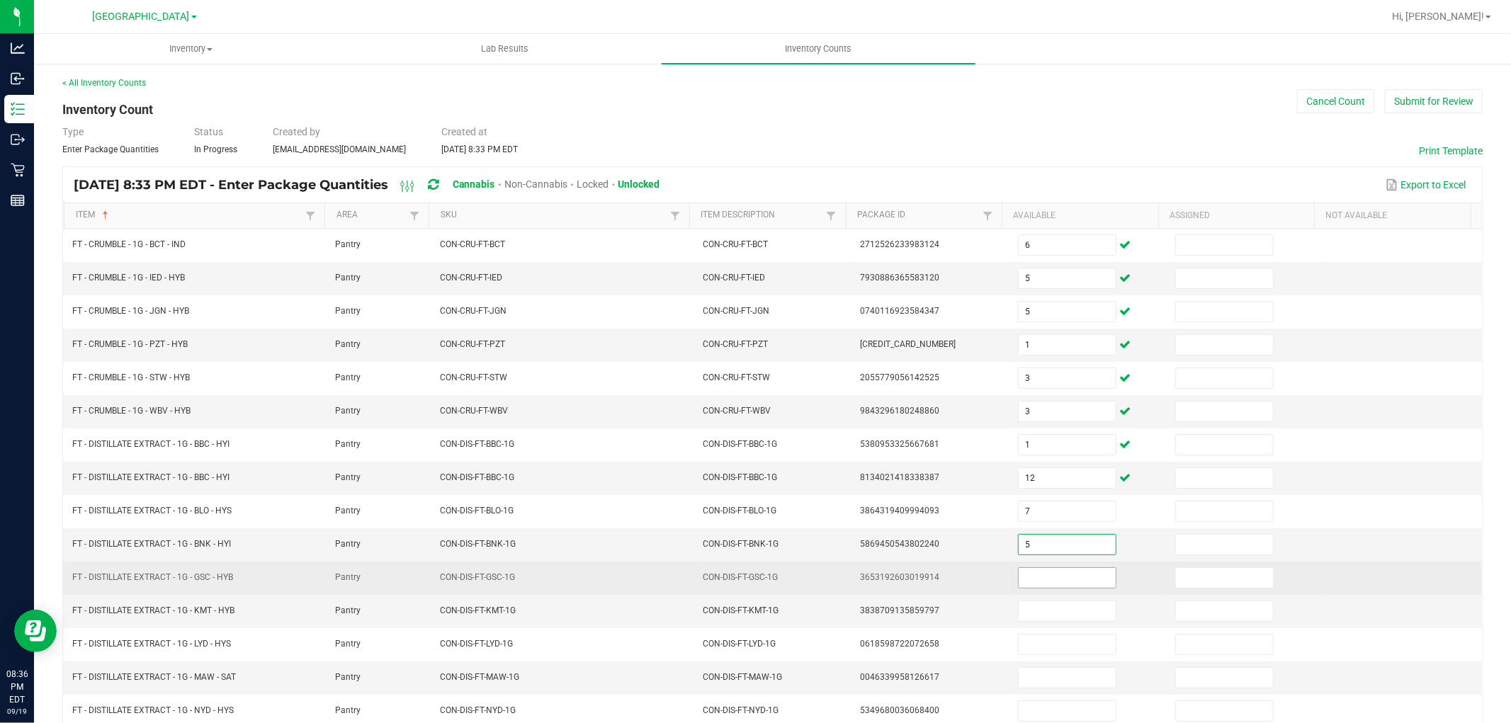
type input "5"
click at [1028, 581] on input at bounding box center [1066, 578] width 97 height 20
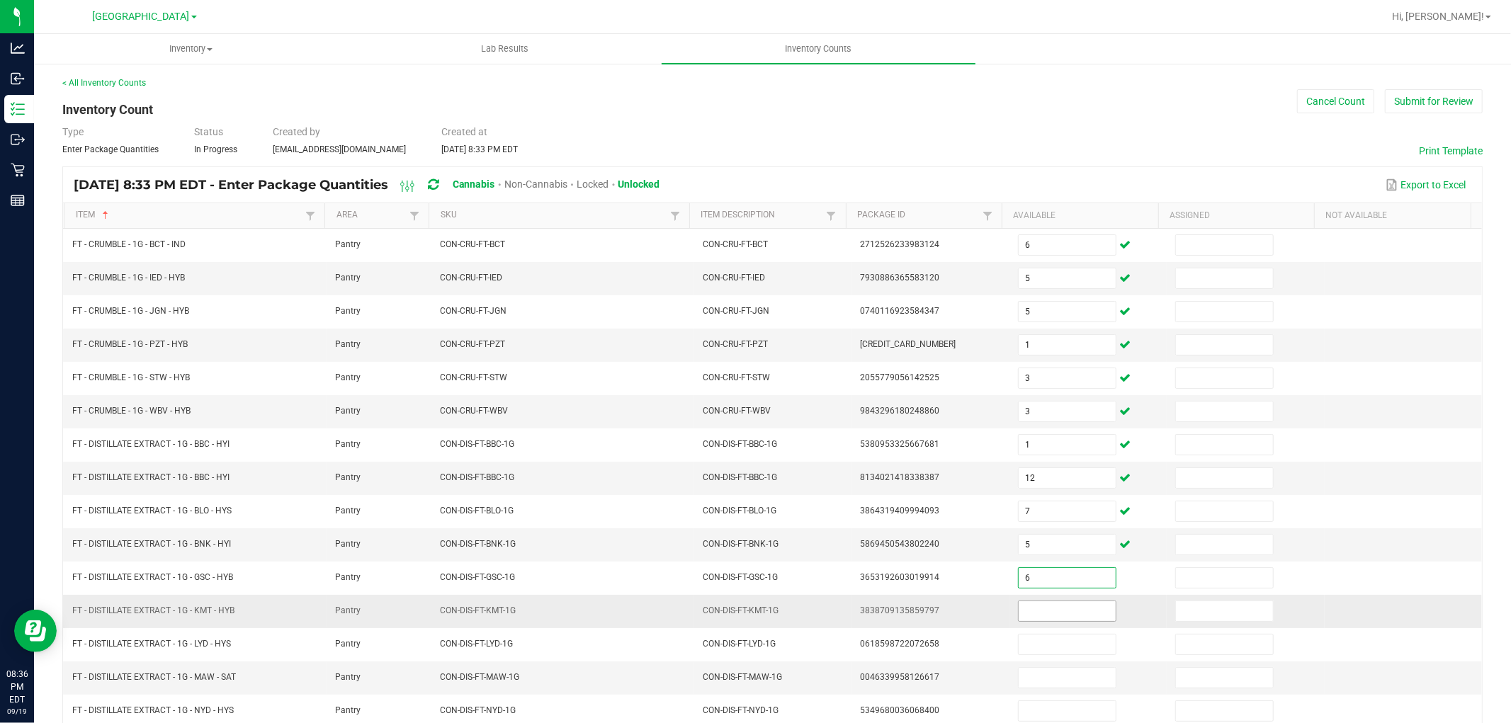
type input "6"
click at [1018, 617] on input at bounding box center [1066, 611] width 97 height 20
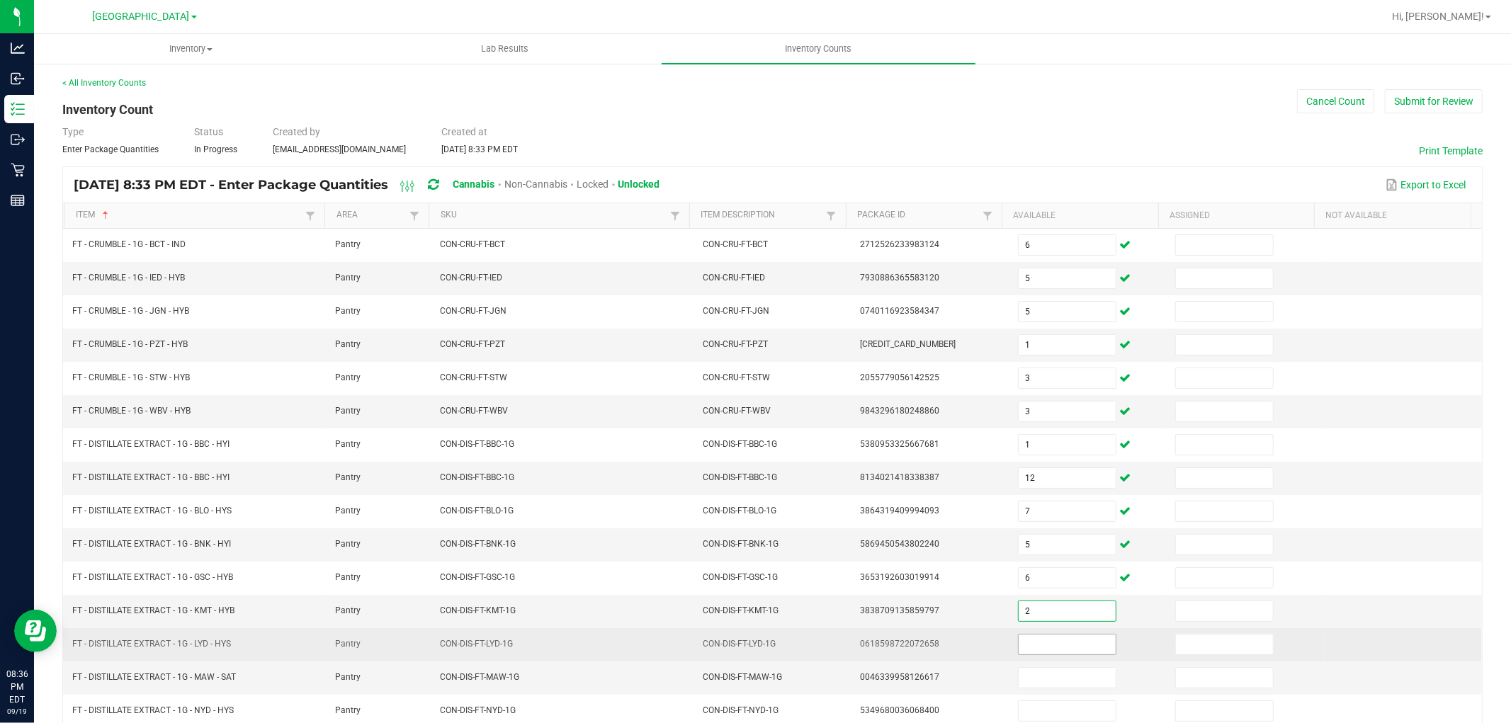
type input "2"
click at [1052, 654] on input at bounding box center [1066, 645] width 97 height 20
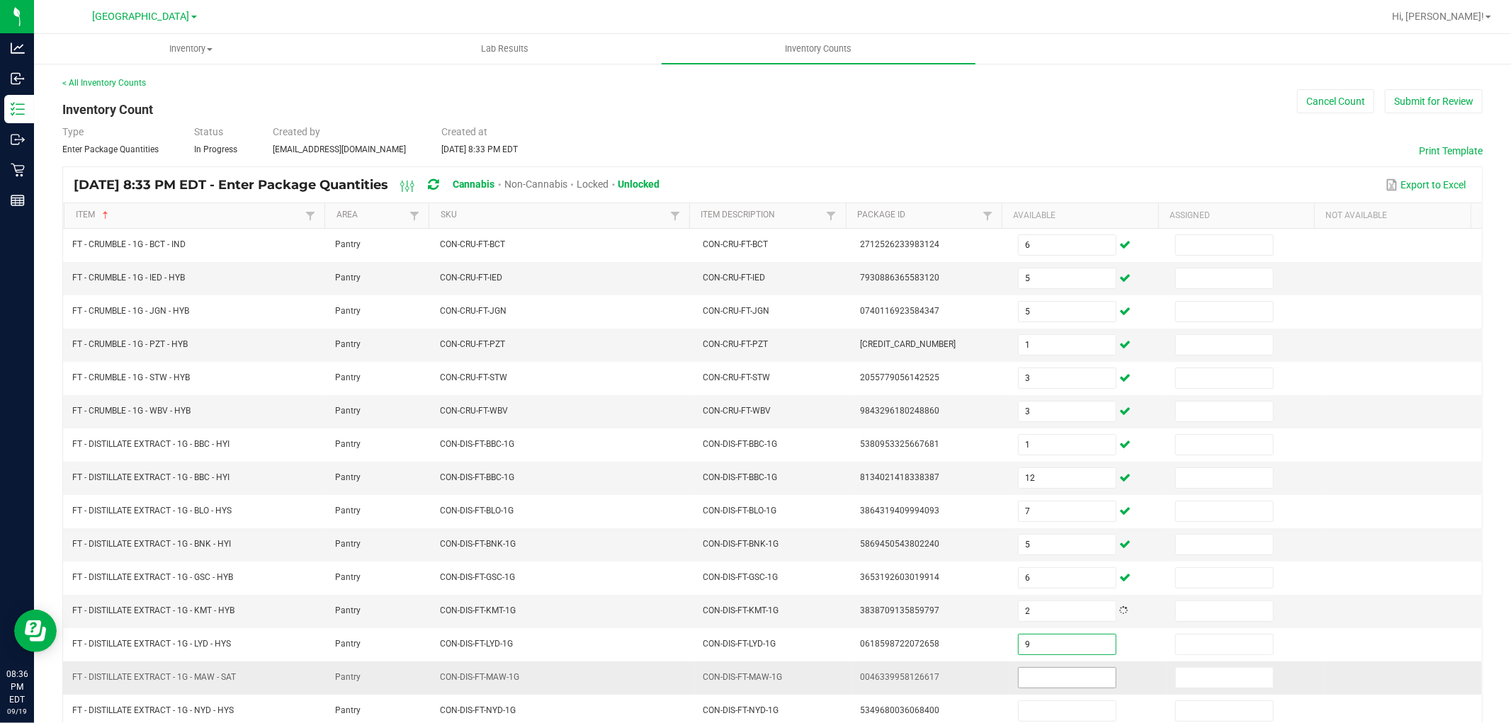
type input "9"
click at [1045, 686] on input at bounding box center [1066, 678] width 97 height 20
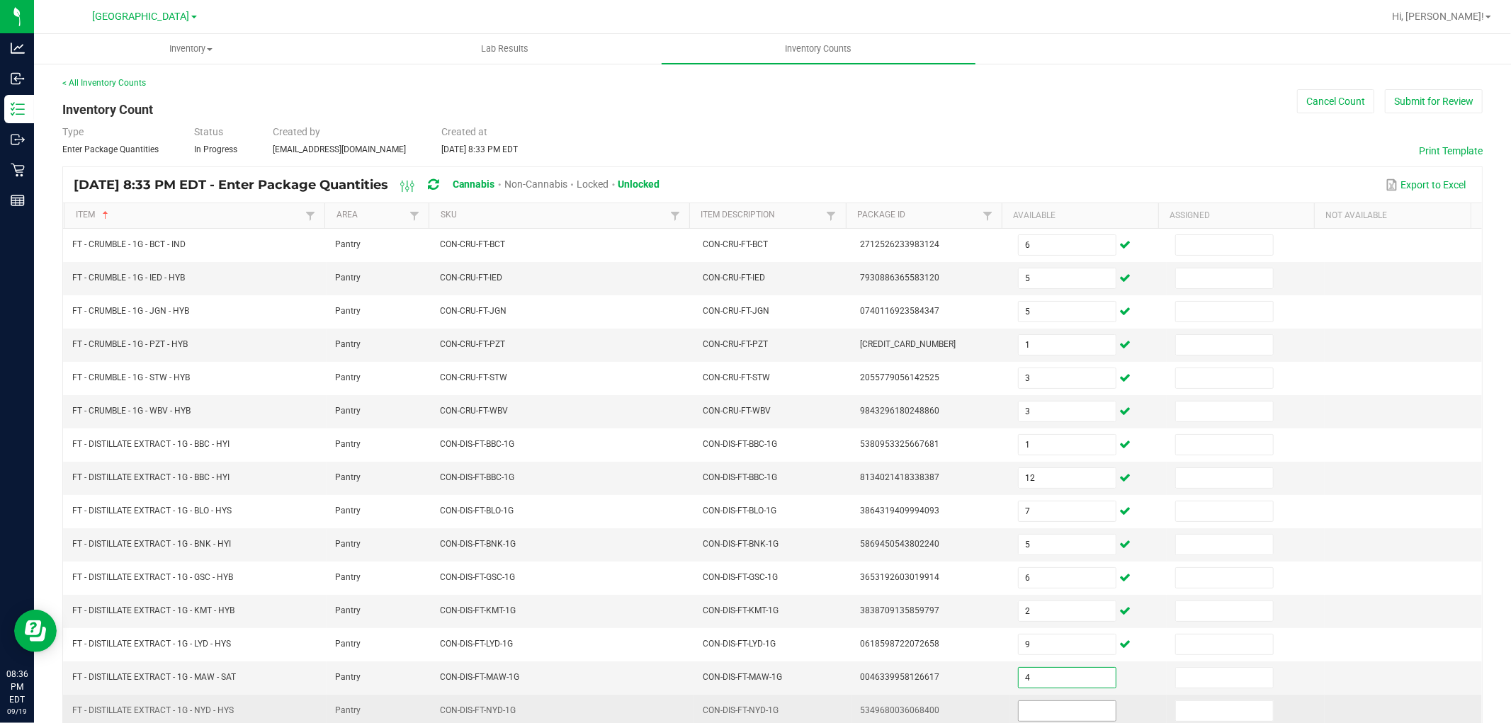
type input "4"
click at [1043, 711] on input at bounding box center [1066, 711] width 97 height 20
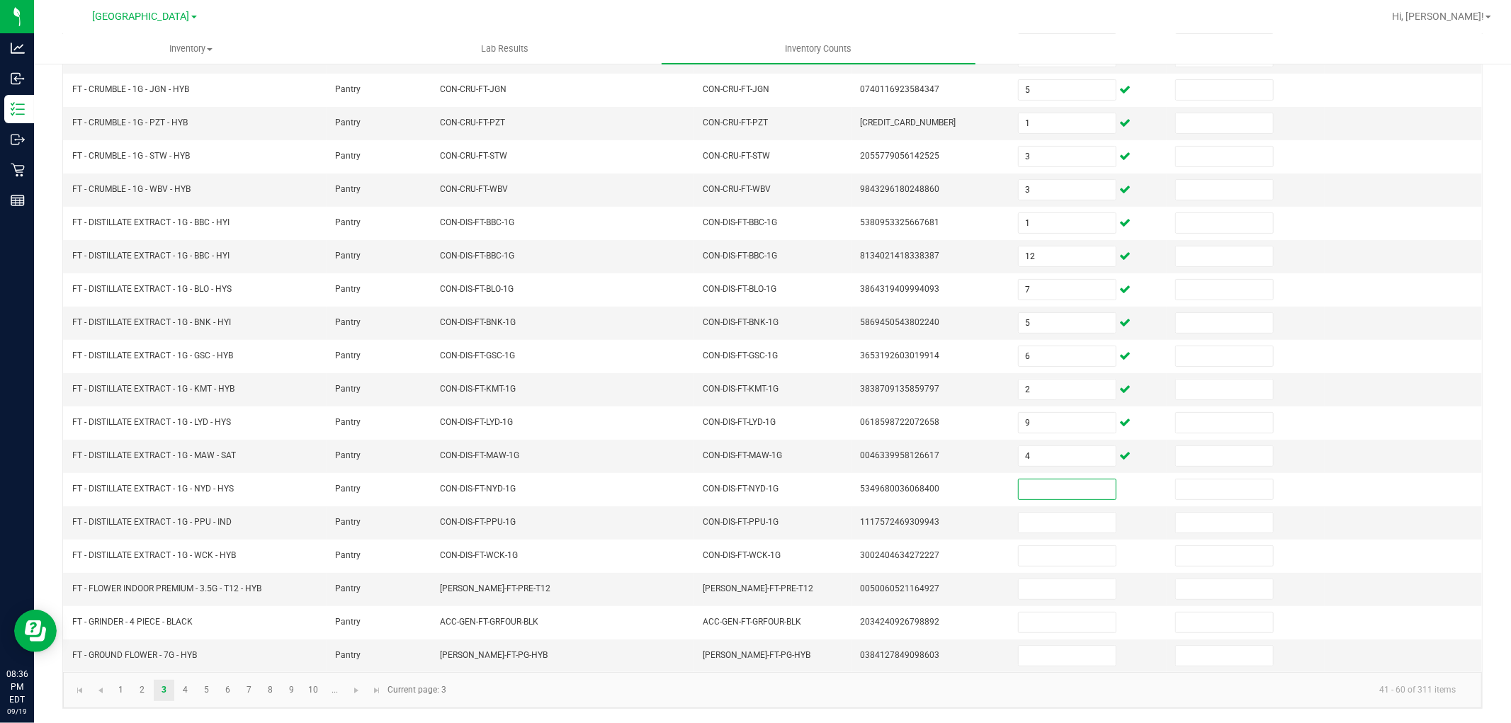
scroll to position [225, 0]
type input "3"
click at [1074, 518] on input at bounding box center [1066, 523] width 97 height 20
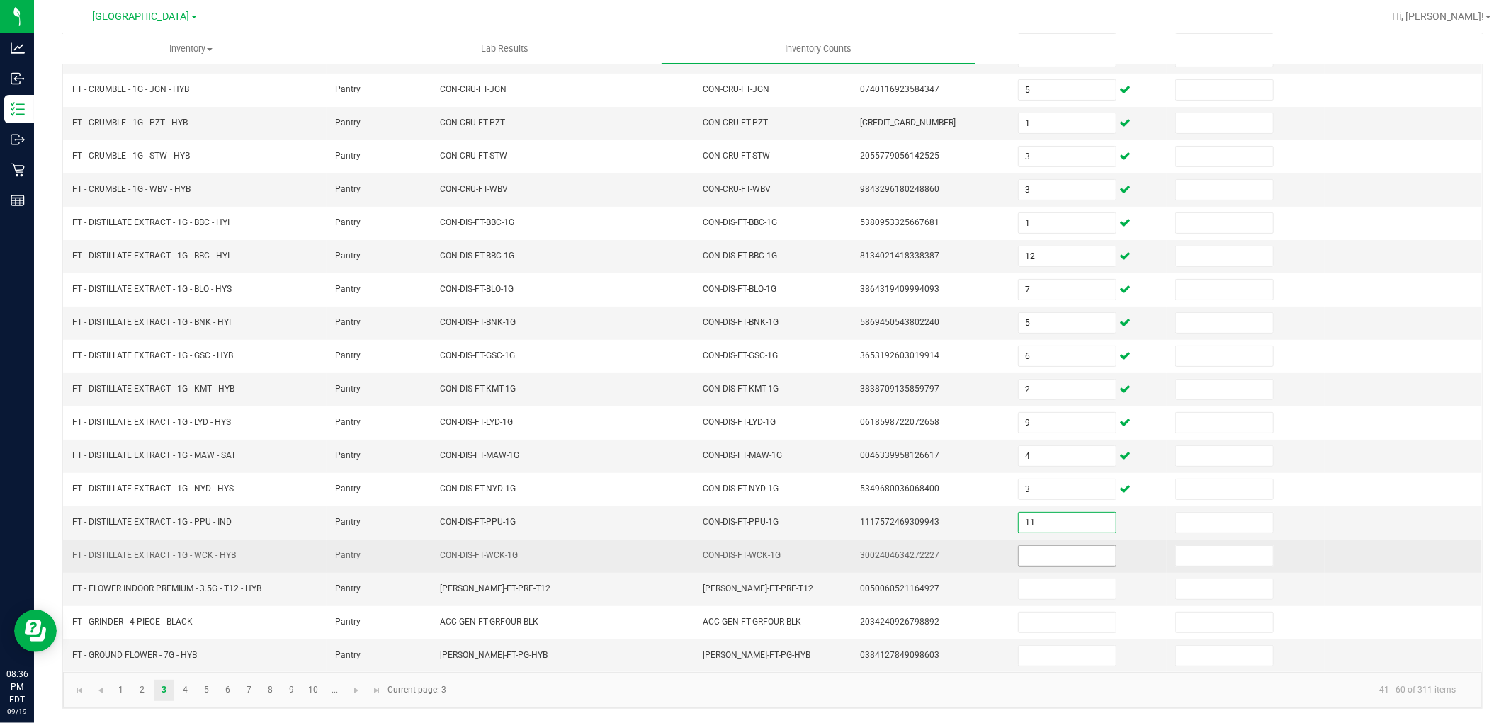
type input "11"
click at [1066, 547] on input at bounding box center [1066, 556] width 97 height 20
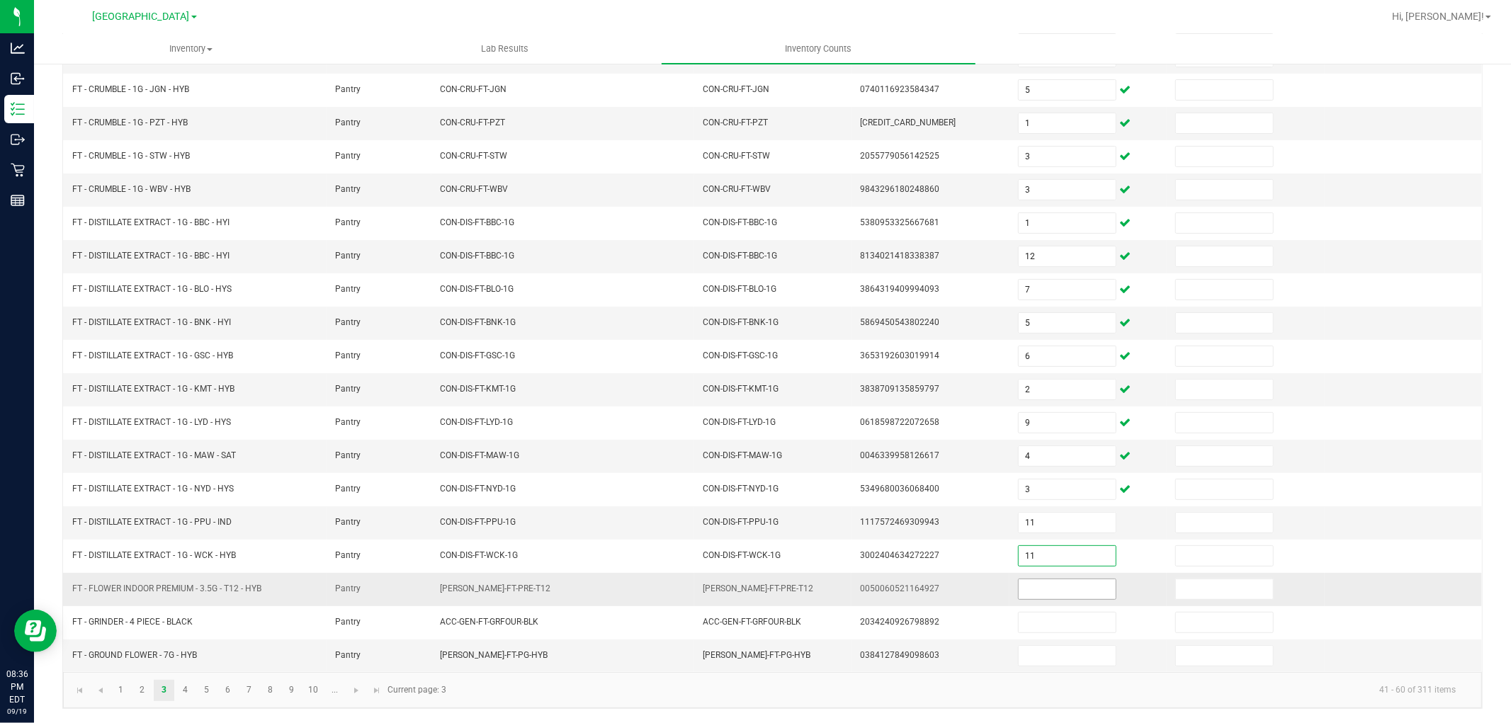
type input "11"
click at [1056, 596] on input at bounding box center [1066, 589] width 97 height 20
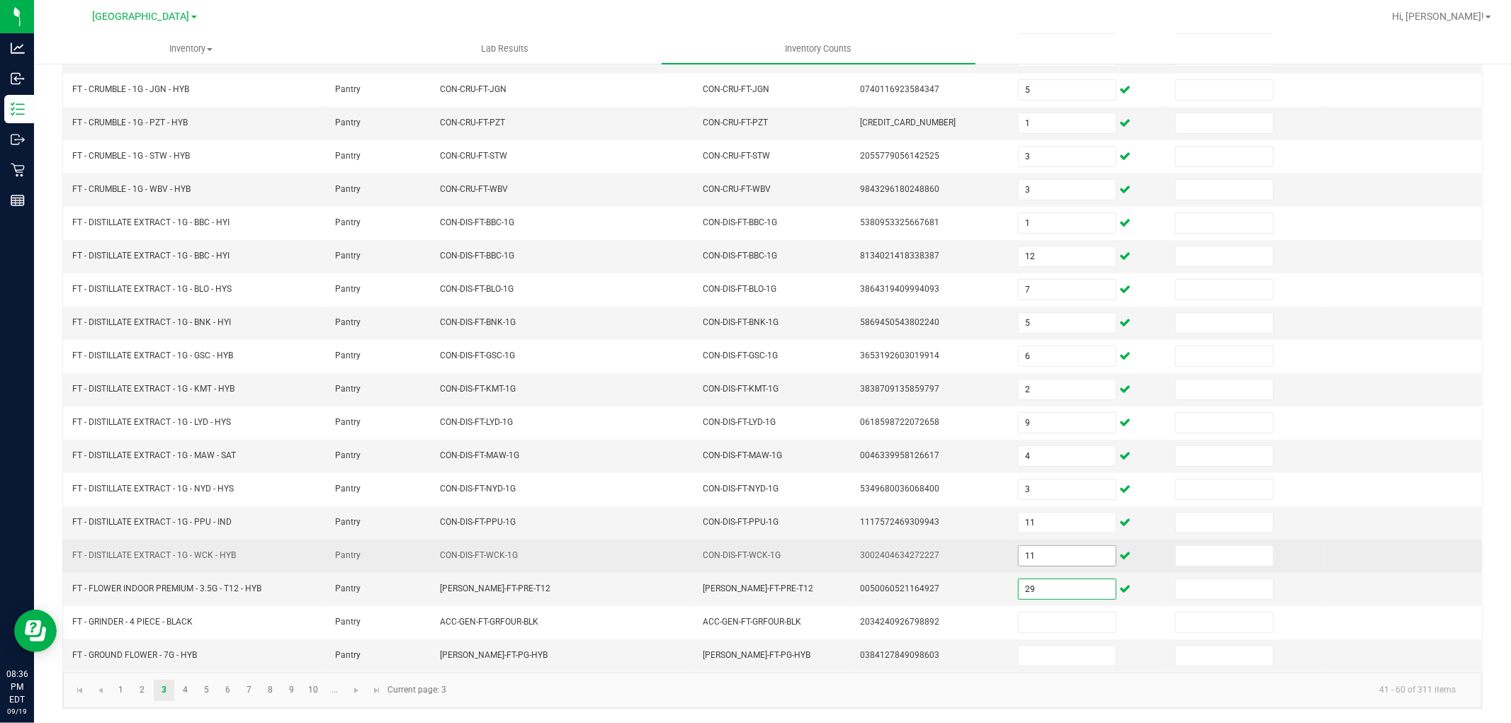
type input "29"
click at [1044, 549] on input "11" at bounding box center [1066, 556] width 97 height 20
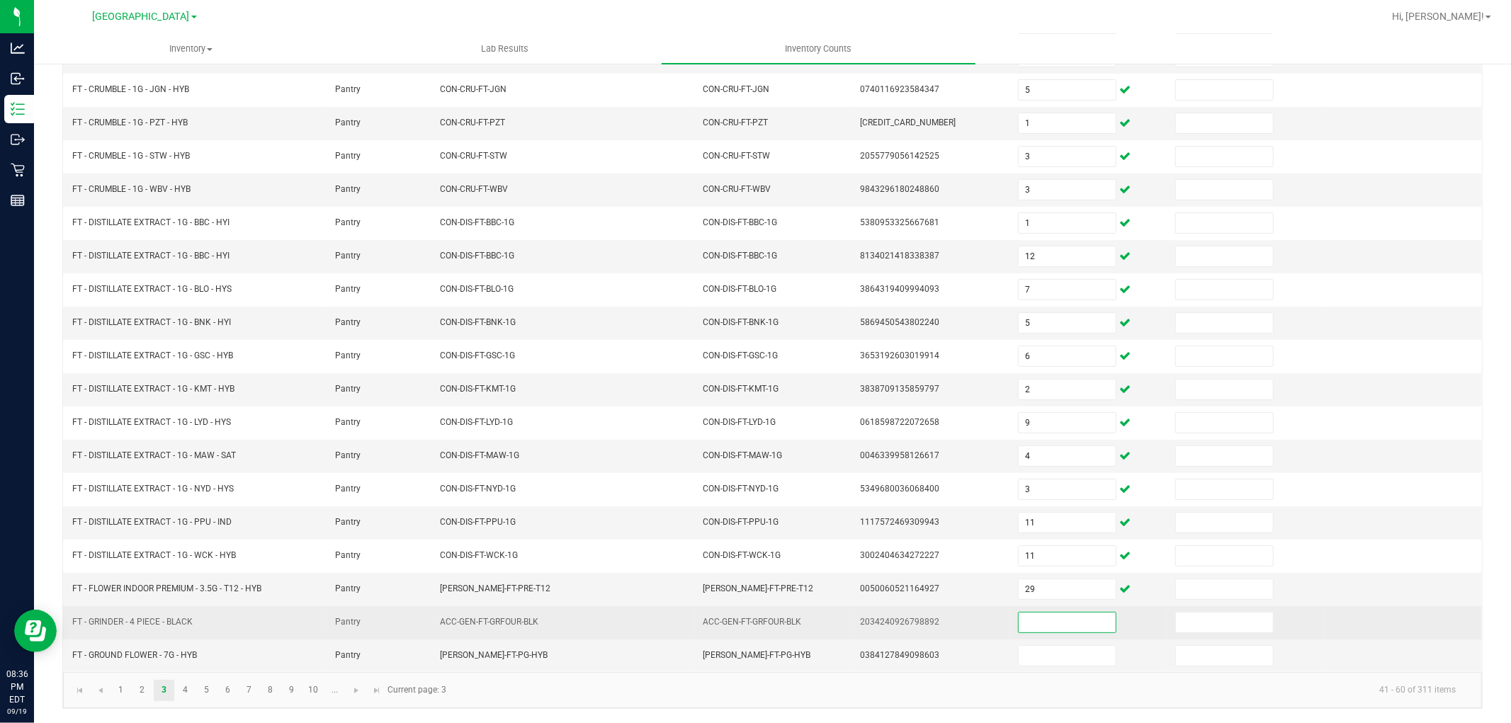
click at [1033, 627] on input at bounding box center [1066, 623] width 97 height 20
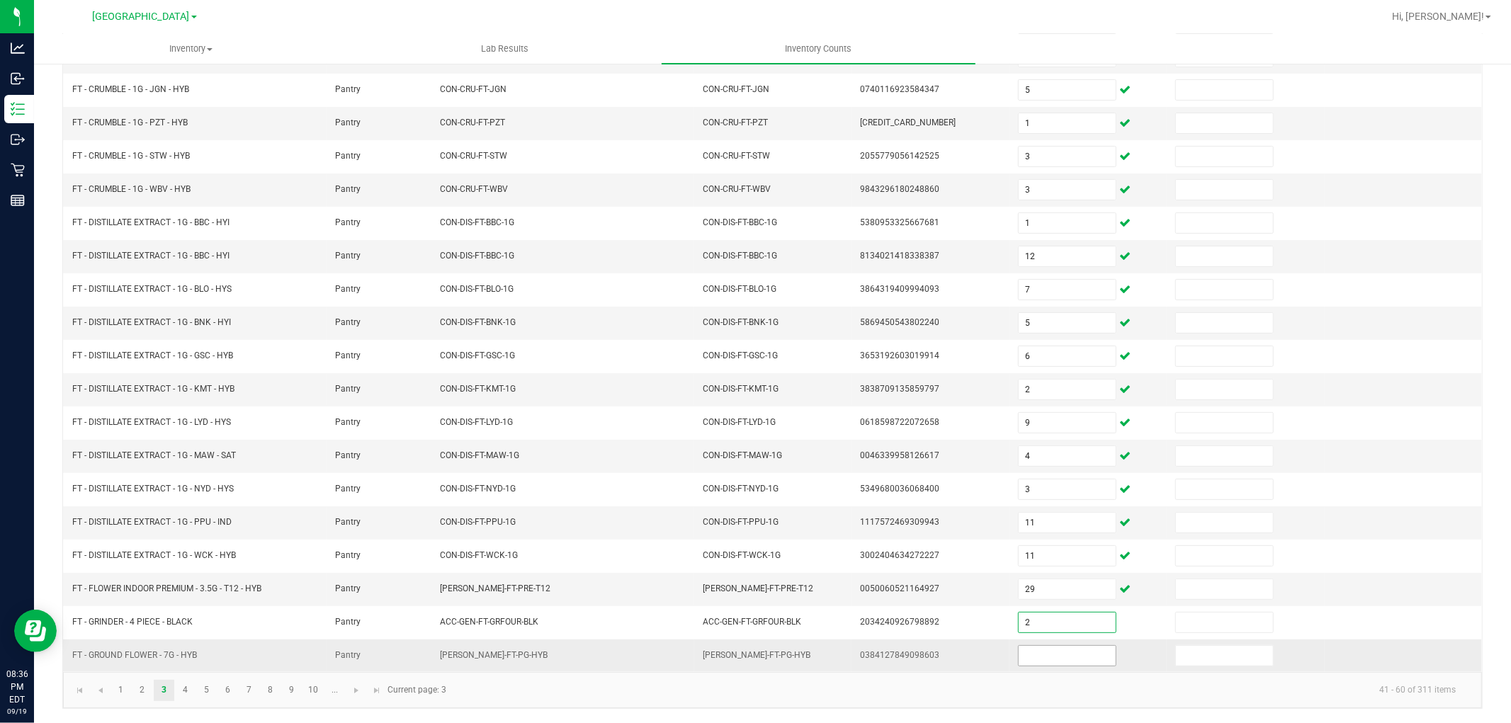
type input "2"
click at [1025, 661] on input at bounding box center [1066, 656] width 97 height 20
type input "6"
click at [1032, 690] on kendo-pager-info "41 - 60 of 311 items" at bounding box center [961, 689] width 1012 height 23
click at [190, 690] on link "4" at bounding box center [185, 690] width 21 height 21
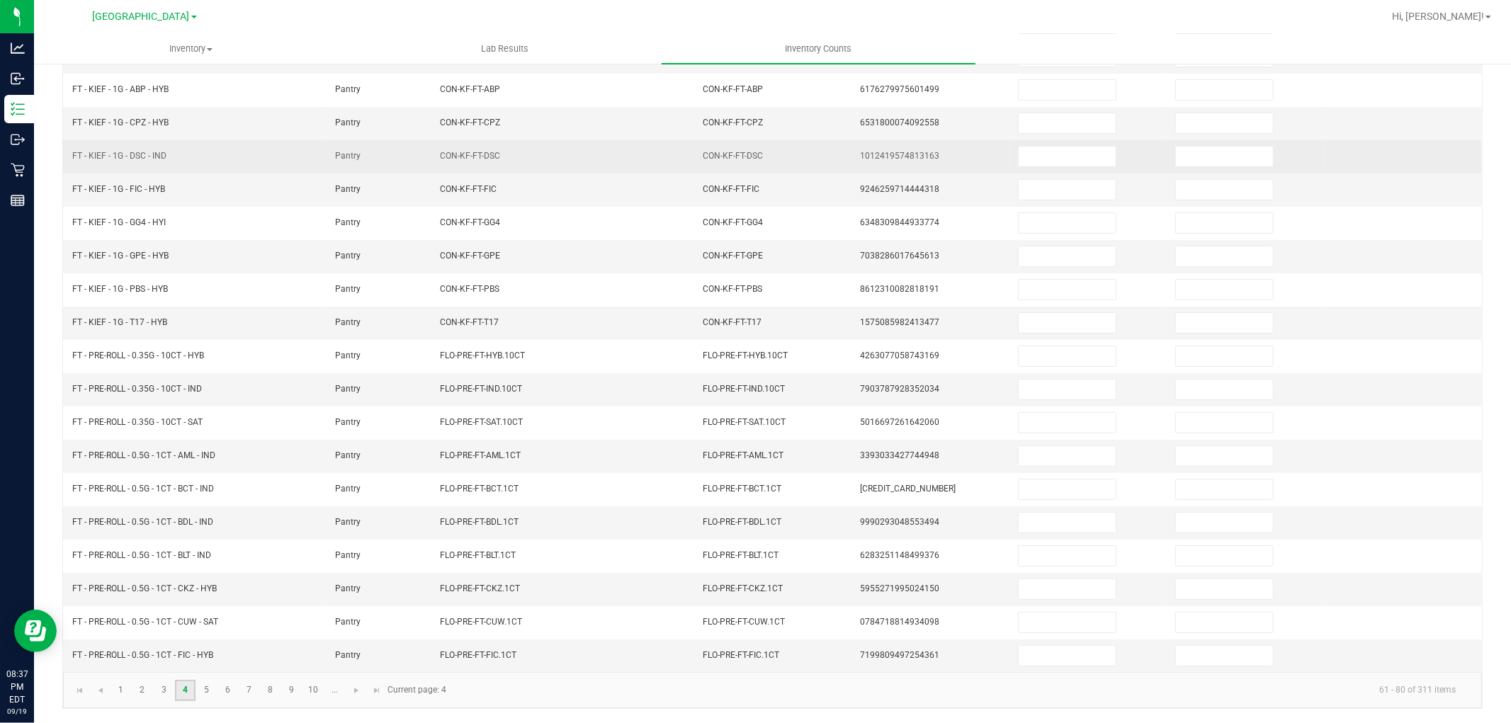
scroll to position [0, 0]
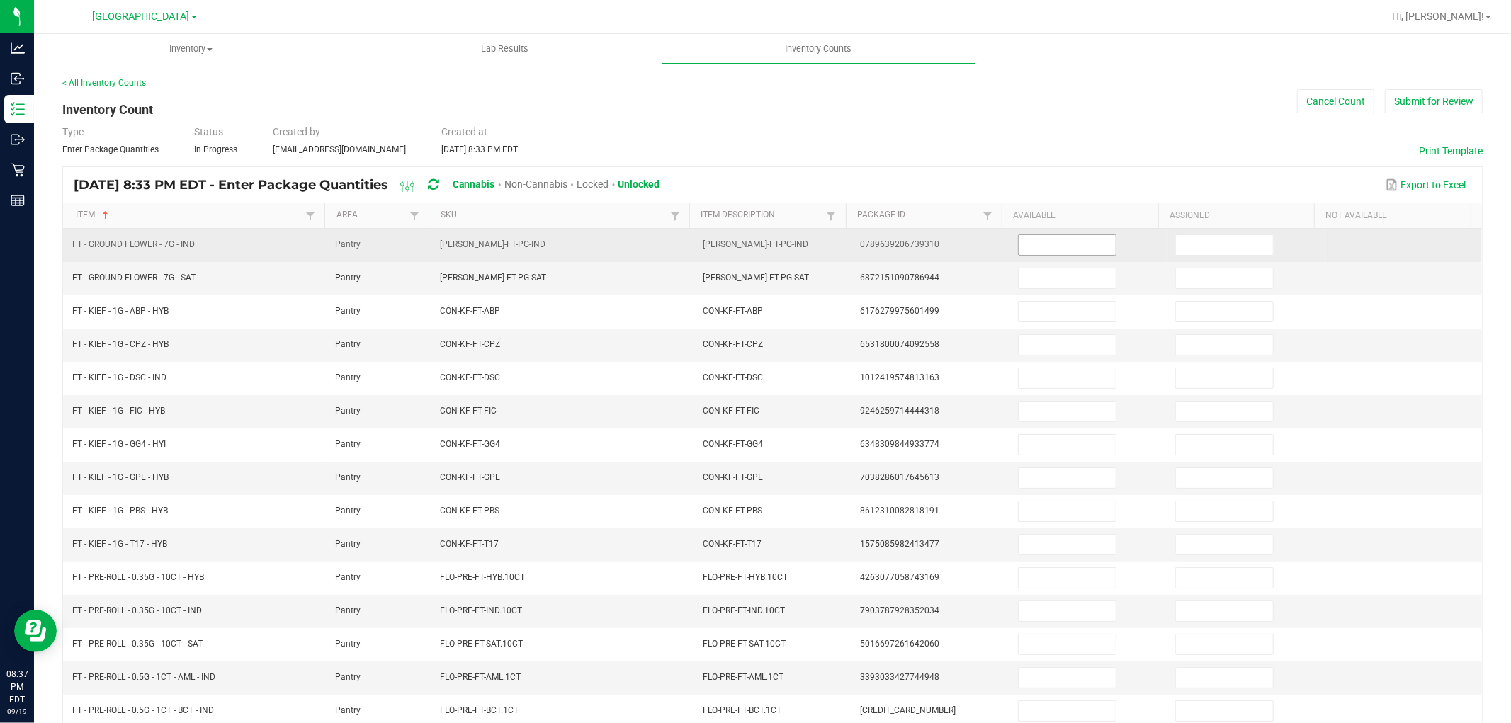
click at [1028, 235] on input at bounding box center [1066, 245] width 97 height 20
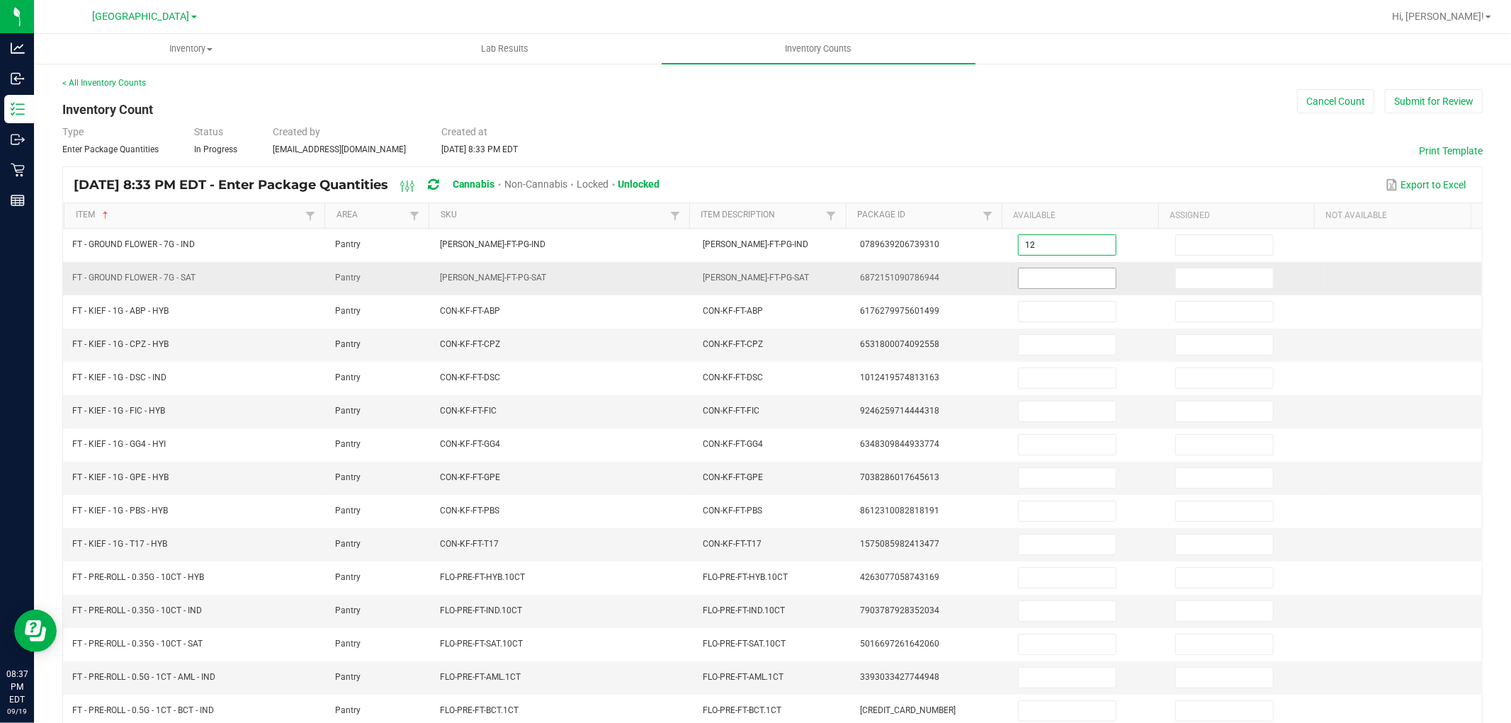
type input "12"
click at [1039, 286] on input at bounding box center [1066, 278] width 97 height 20
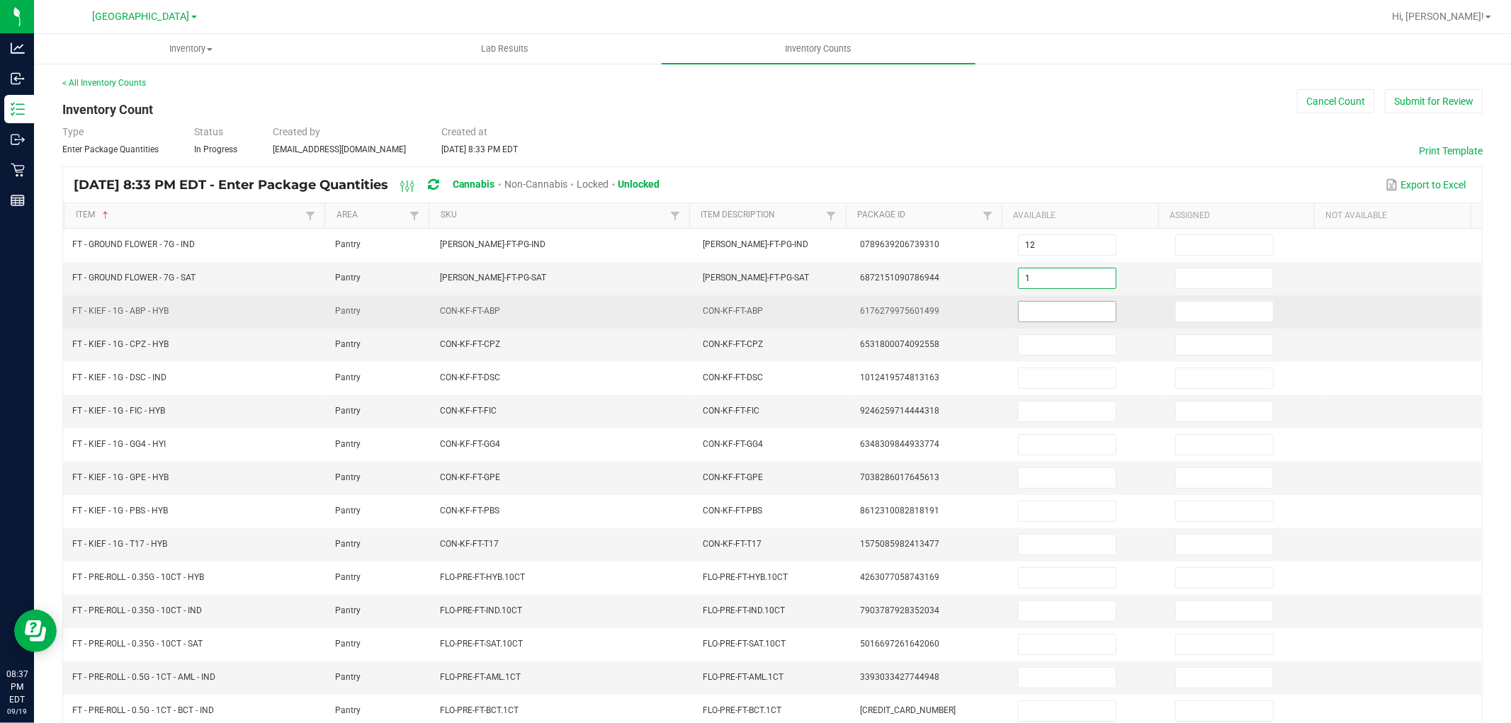
type input "1"
click at [1035, 307] on input at bounding box center [1066, 312] width 97 height 20
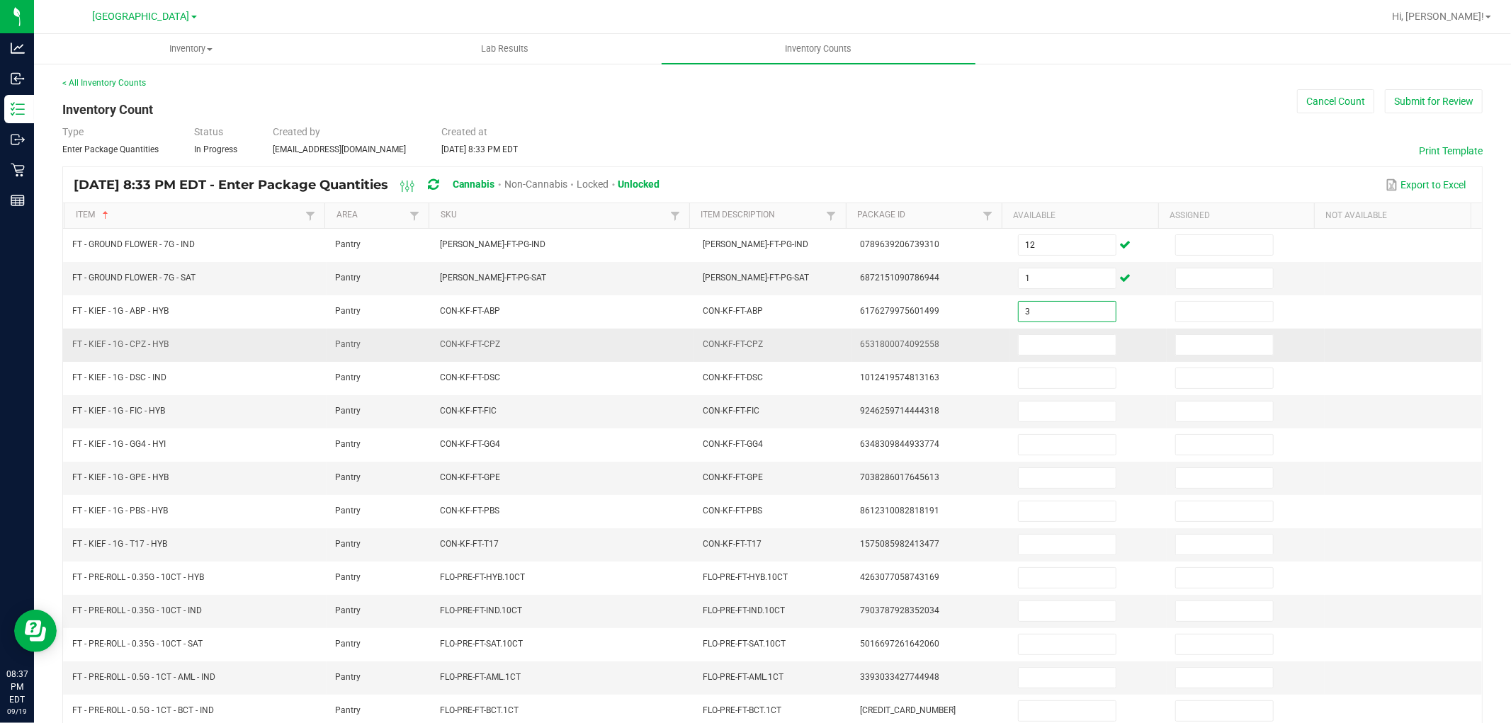
type input "3"
click at [1036, 331] on td at bounding box center [1087, 345] width 157 height 33
click at [1037, 338] on input at bounding box center [1066, 345] width 97 height 20
type input "9"
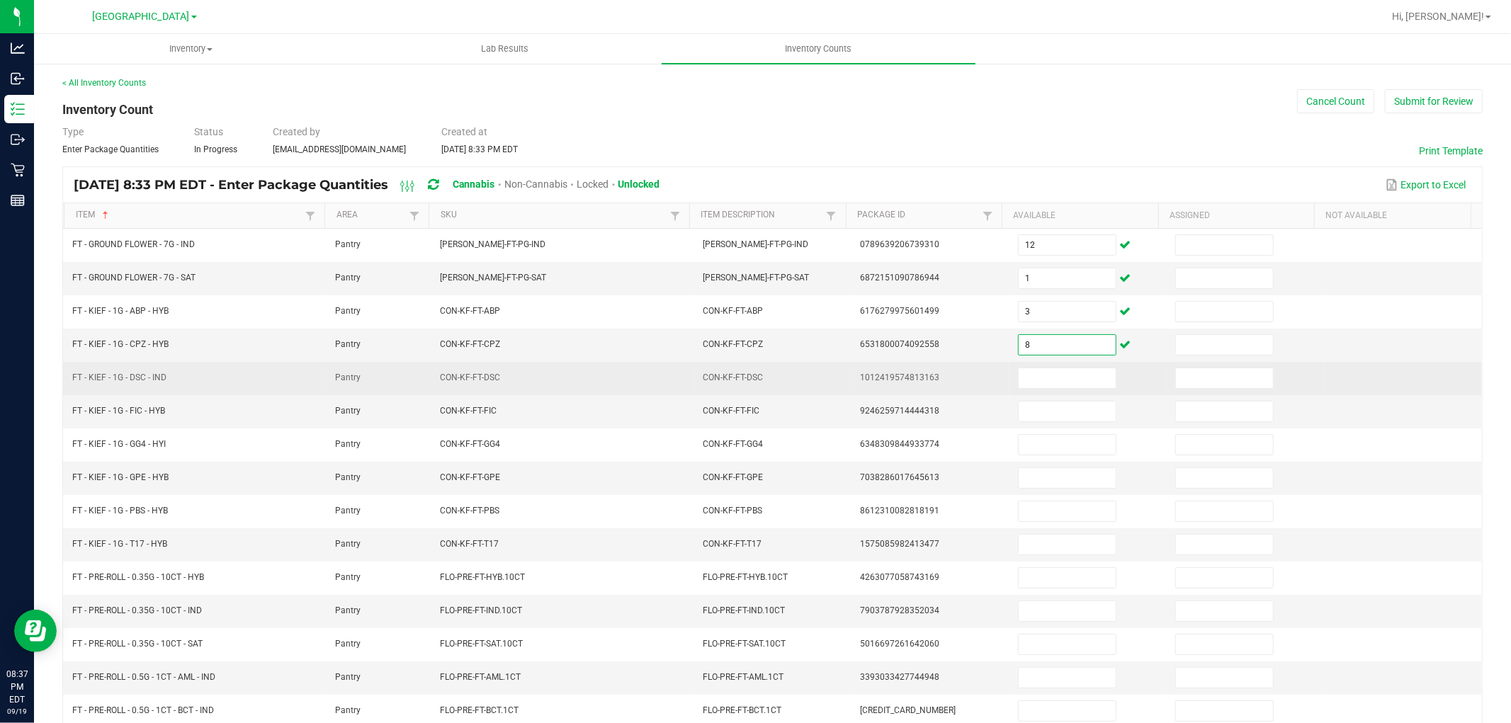
type input "8"
click at [1039, 363] on td at bounding box center [1087, 378] width 157 height 33
click at [1039, 372] on input at bounding box center [1066, 378] width 97 height 20
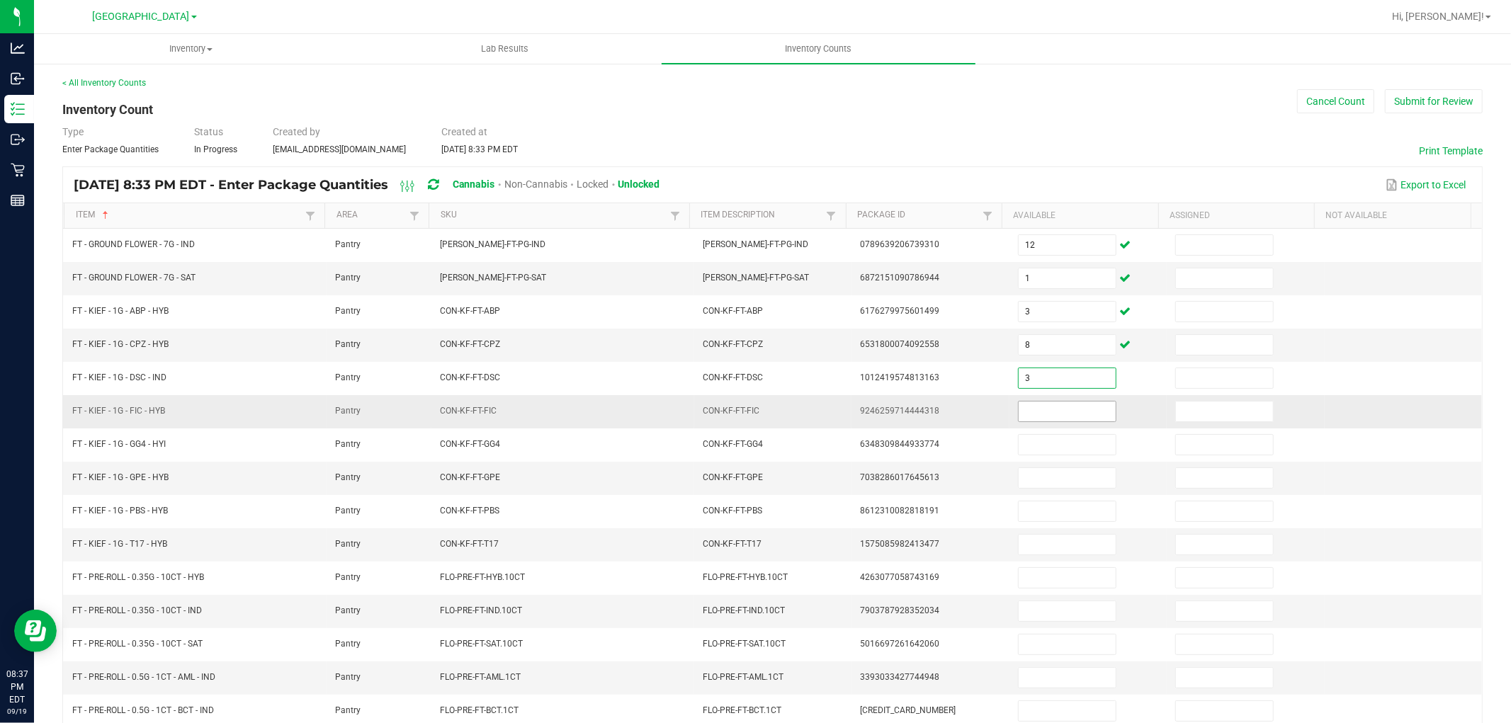
type input "3"
drag, startPoint x: 1049, startPoint y: 408, endPoint x: 1050, endPoint y: 421, distance: 12.8
click at [1050, 408] on input at bounding box center [1066, 412] width 97 height 20
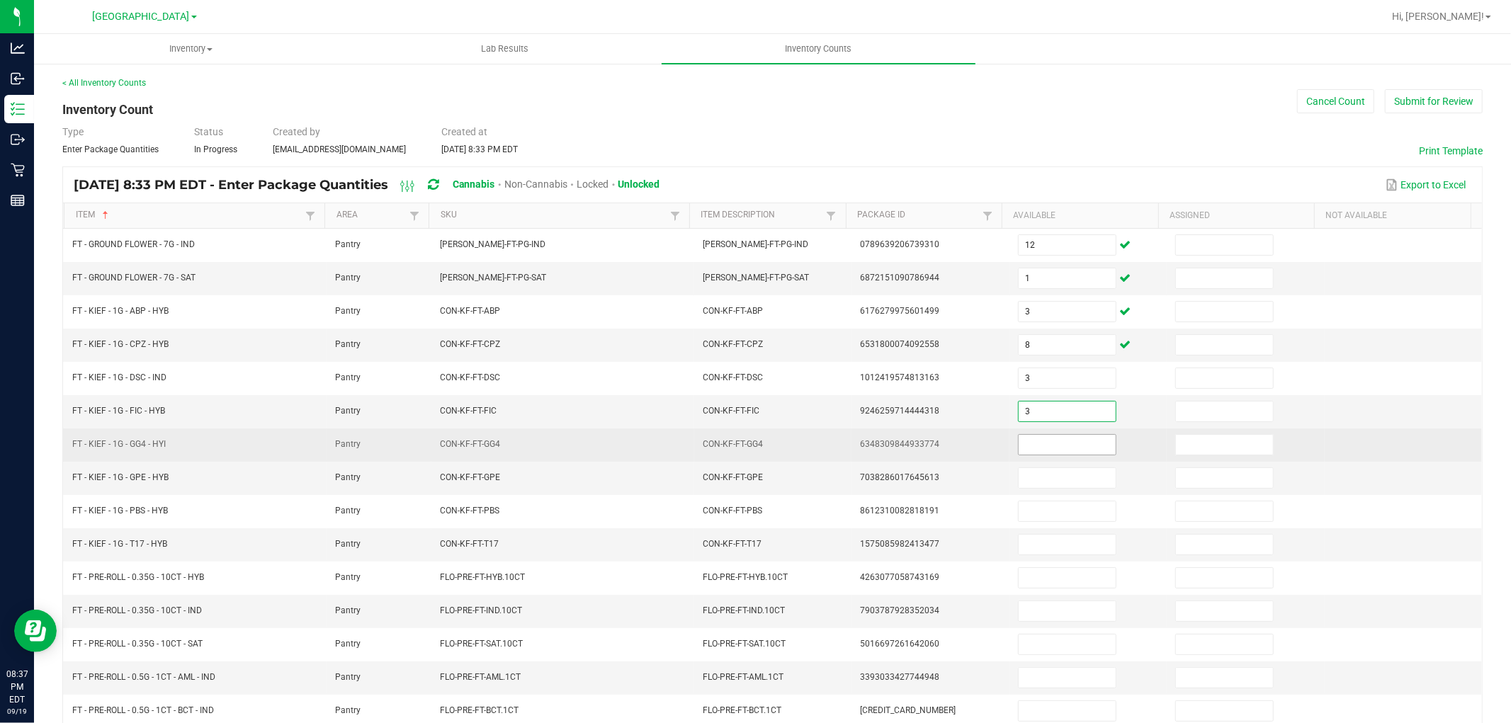
type input "3"
click at [1050, 443] on input at bounding box center [1066, 445] width 97 height 20
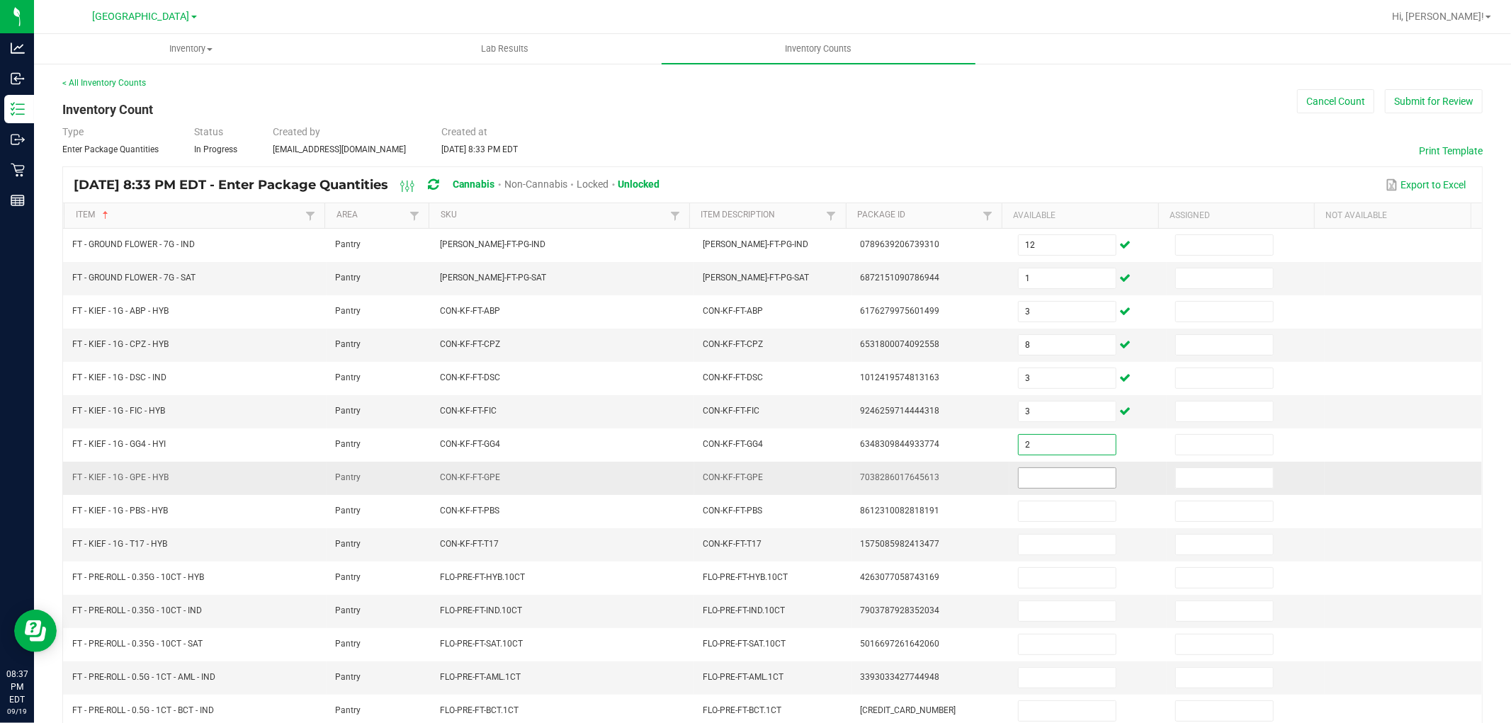
type input "2"
click at [1061, 480] on input at bounding box center [1066, 478] width 97 height 20
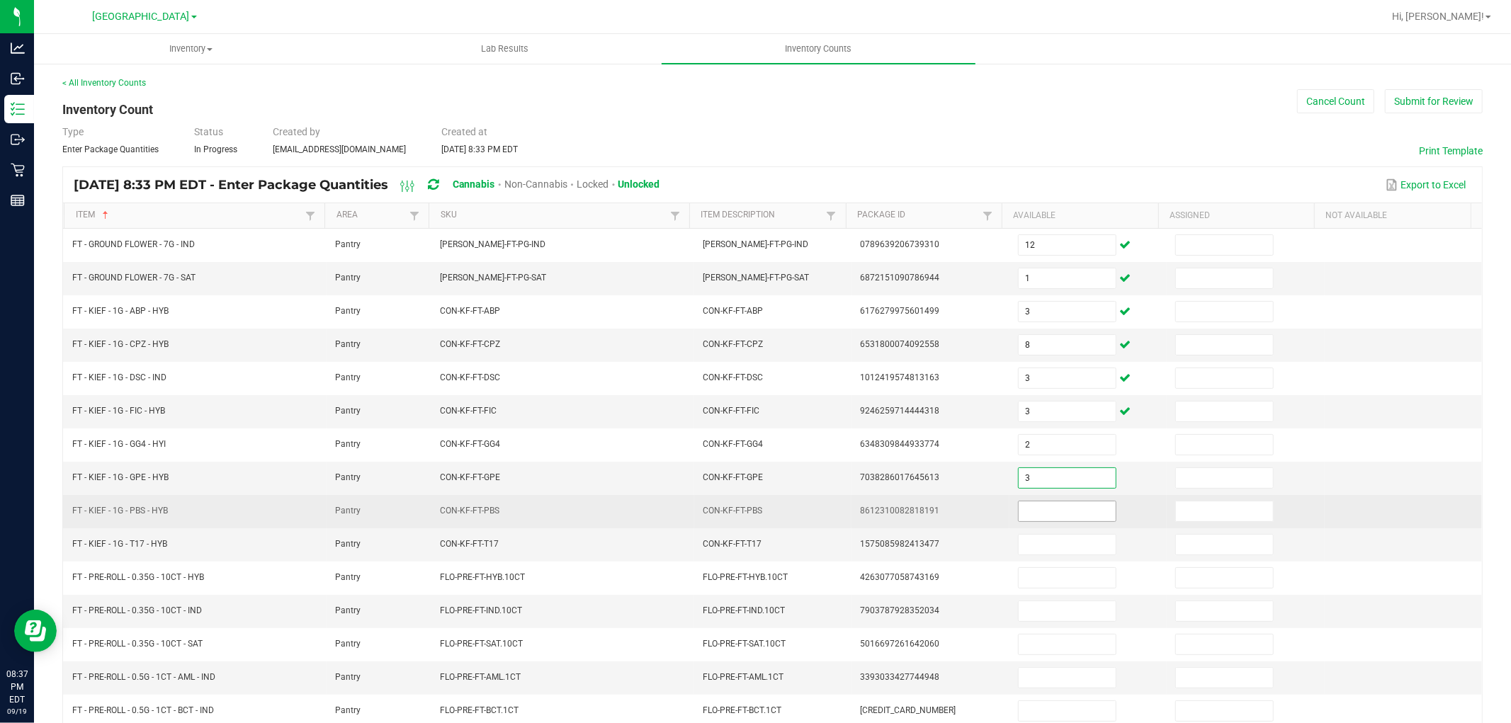
type input "3"
click at [1052, 518] on input at bounding box center [1066, 511] width 97 height 20
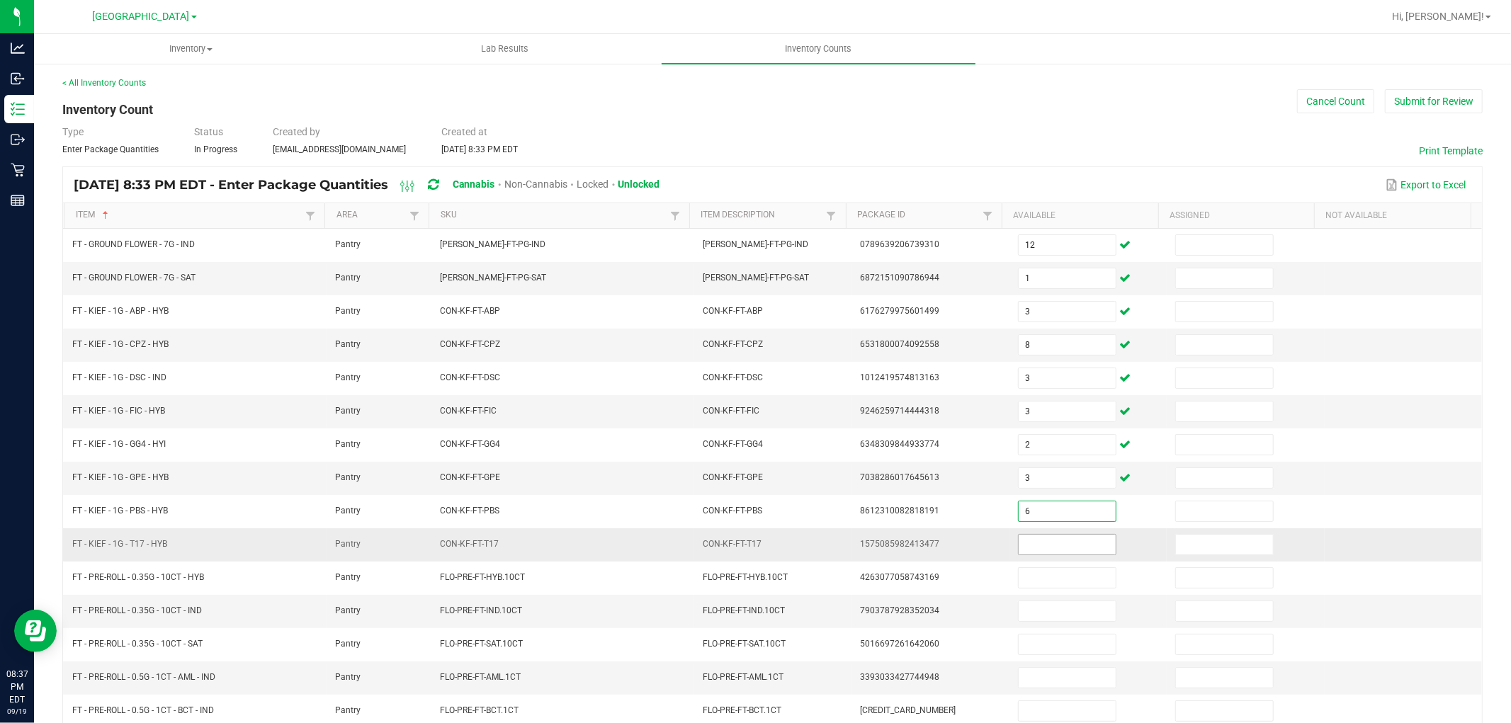
type input "6"
click at [1047, 547] on input at bounding box center [1066, 545] width 97 height 20
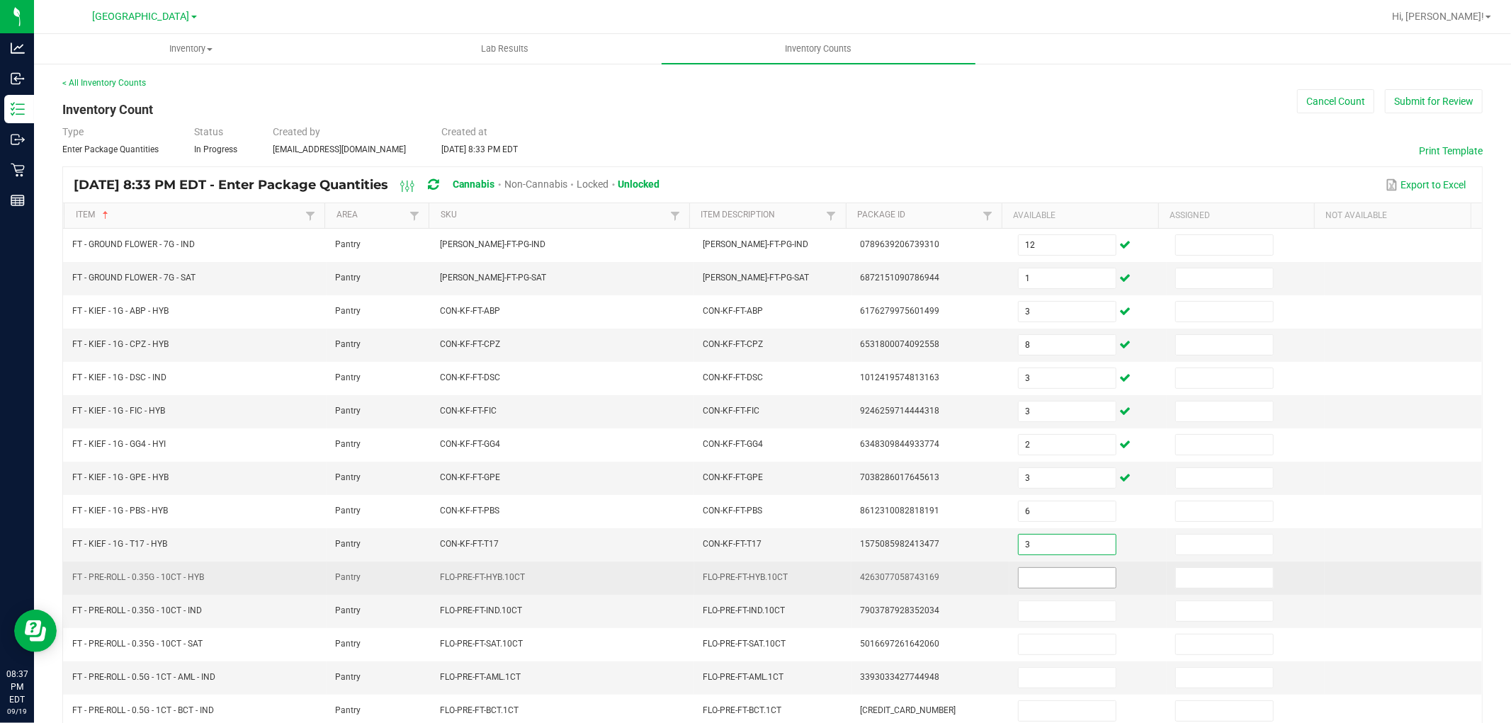
type input "3"
click at [1043, 588] on input at bounding box center [1066, 578] width 97 height 20
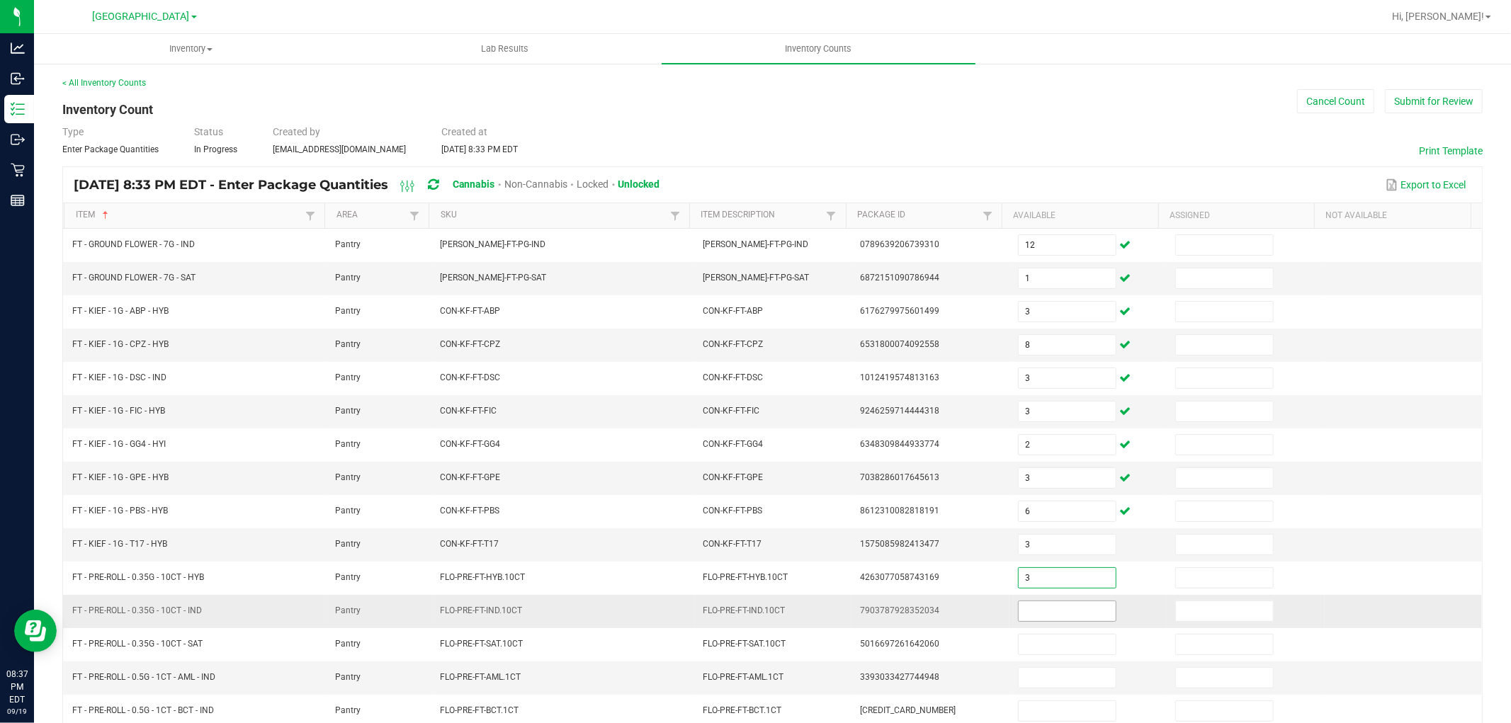
type input "3"
click at [1043, 620] on input at bounding box center [1066, 611] width 97 height 20
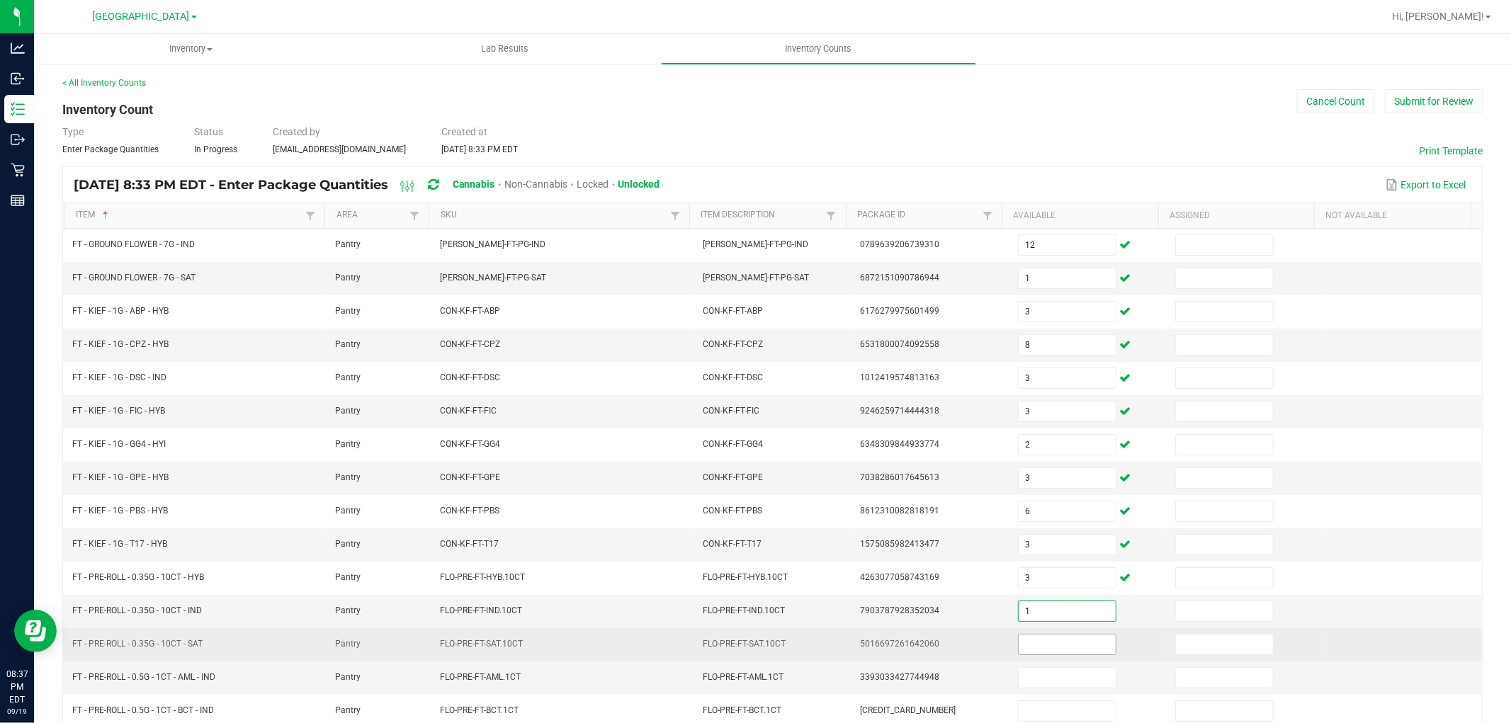
click at [1038, 639] on input at bounding box center [1066, 645] width 97 height 20
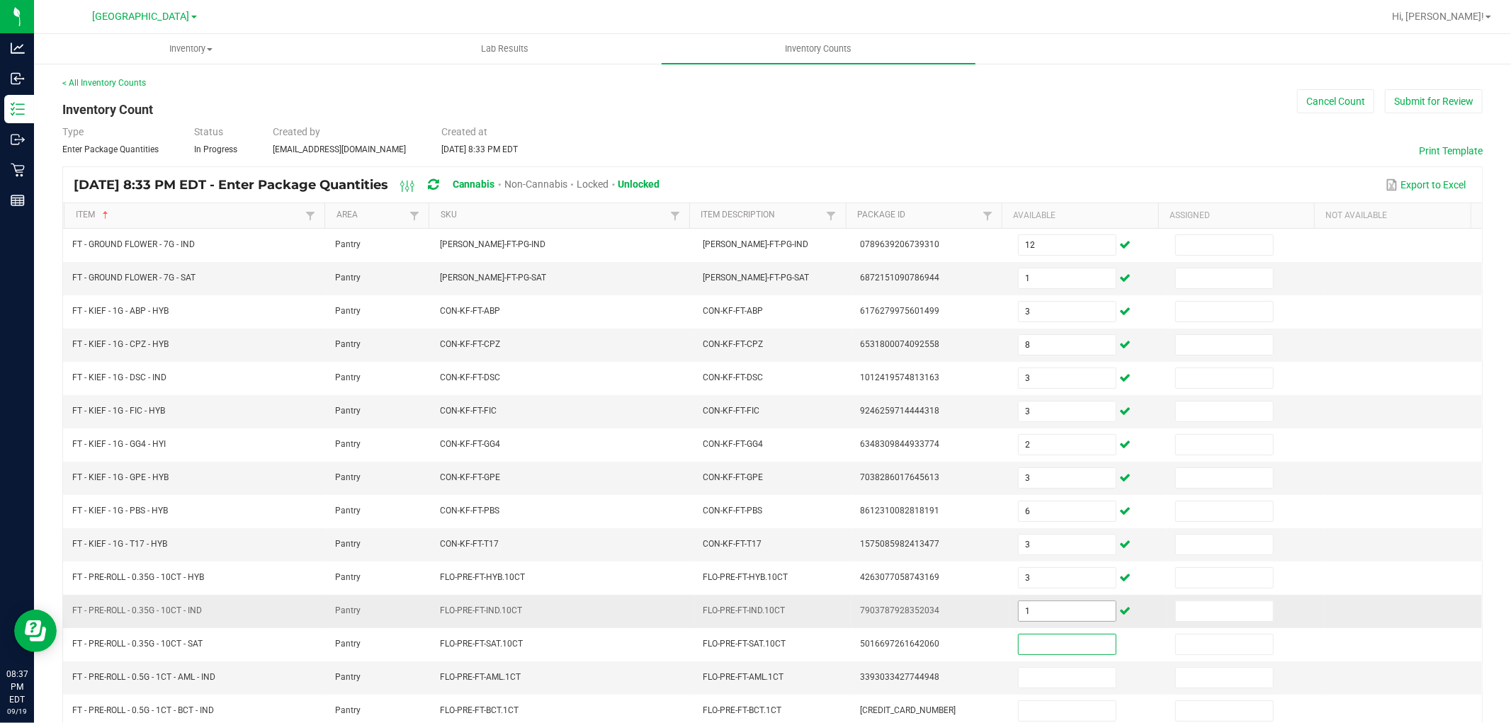
click at [1045, 613] on input "1" at bounding box center [1066, 611] width 97 height 20
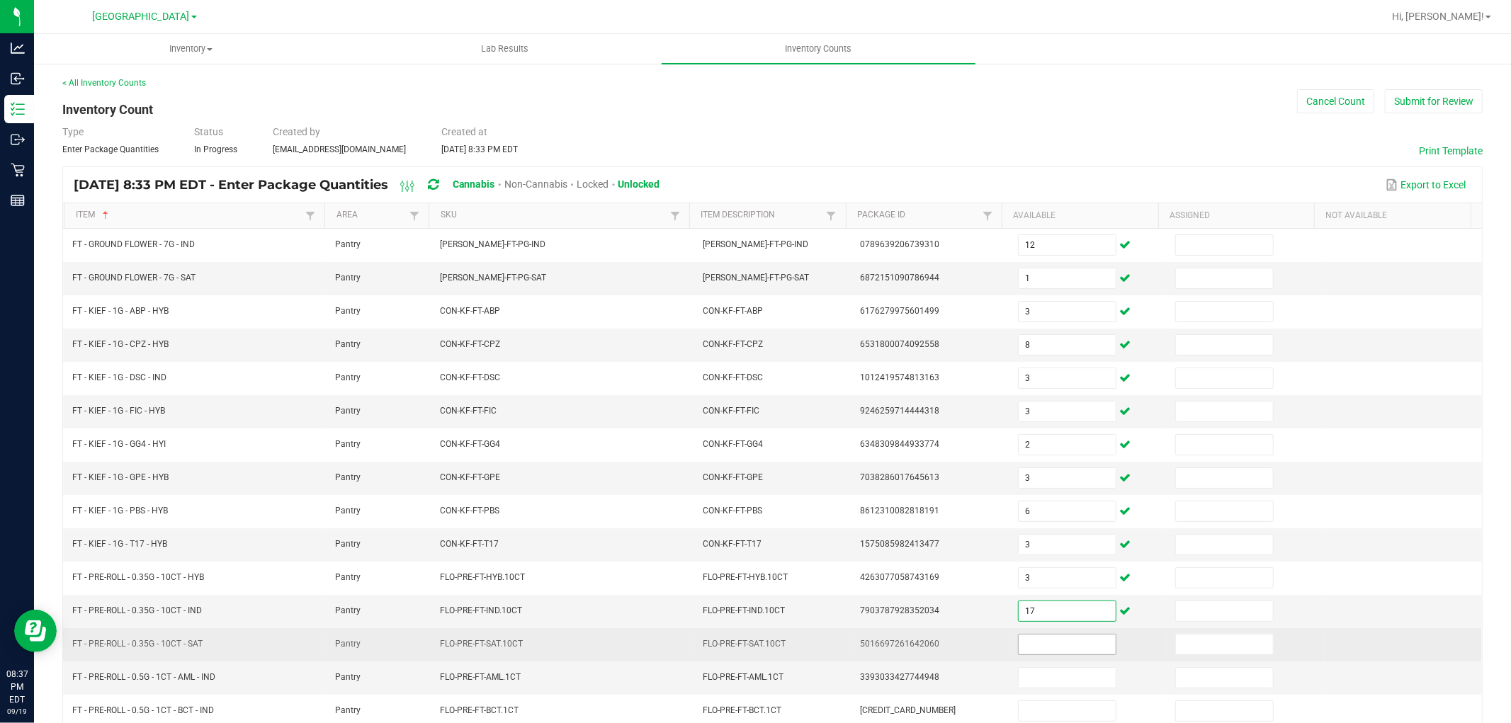
type input "17"
click at [1043, 639] on input at bounding box center [1066, 645] width 97 height 20
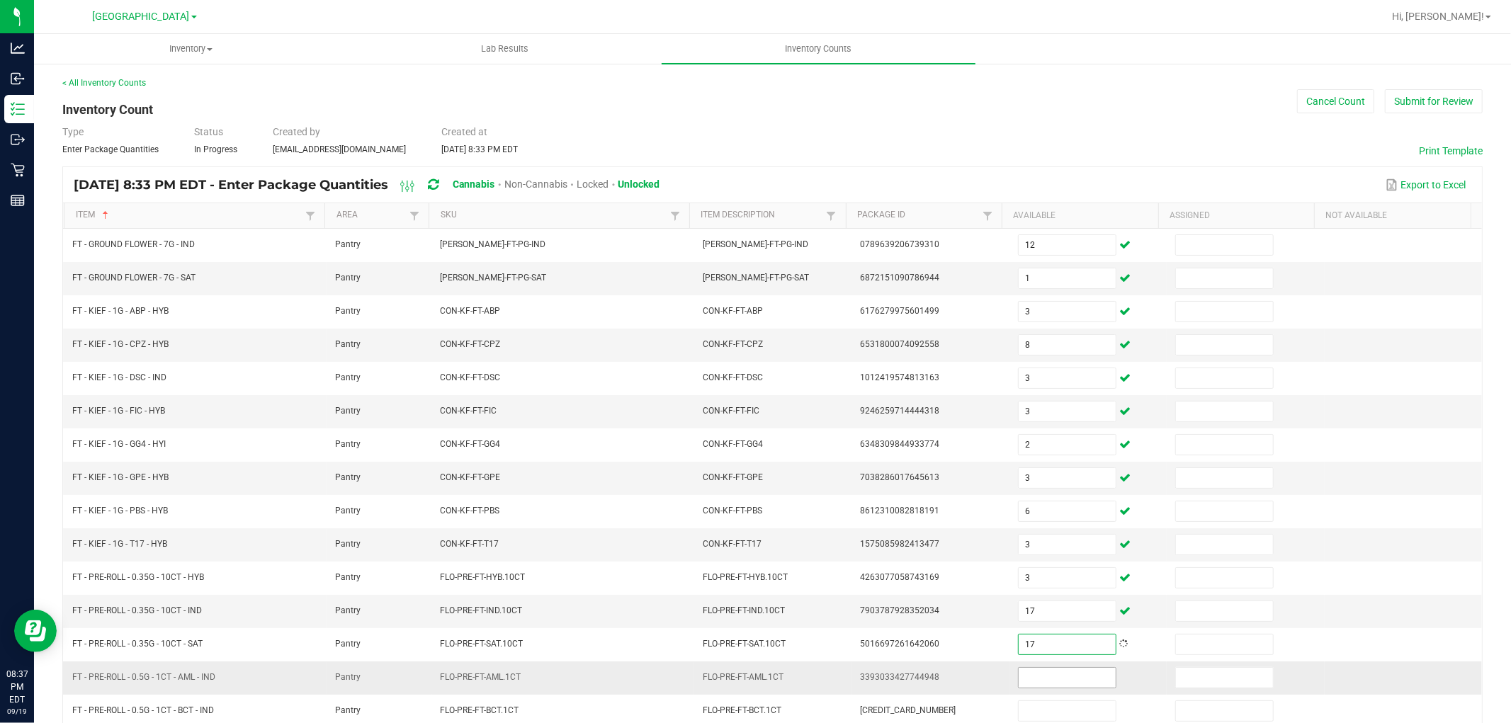
type input "17"
click at [1047, 673] on input at bounding box center [1066, 678] width 97 height 20
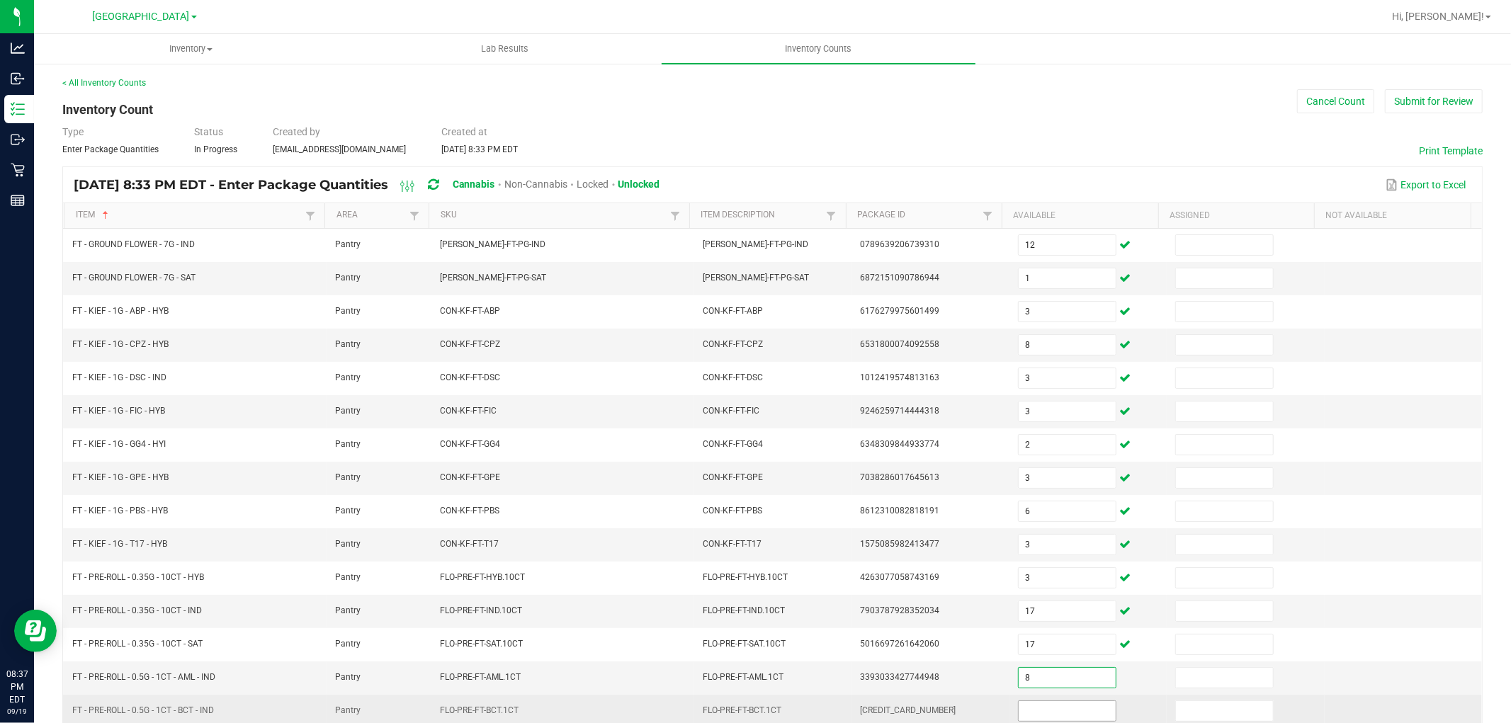
type input "8"
click at [1050, 708] on input at bounding box center [1066, 711] width 97 height 20
type input "10"
click at [956, 705] on td "[CREDIT_CARD_NUMBER]" at bounding box center [929, 711] width 157 height 33
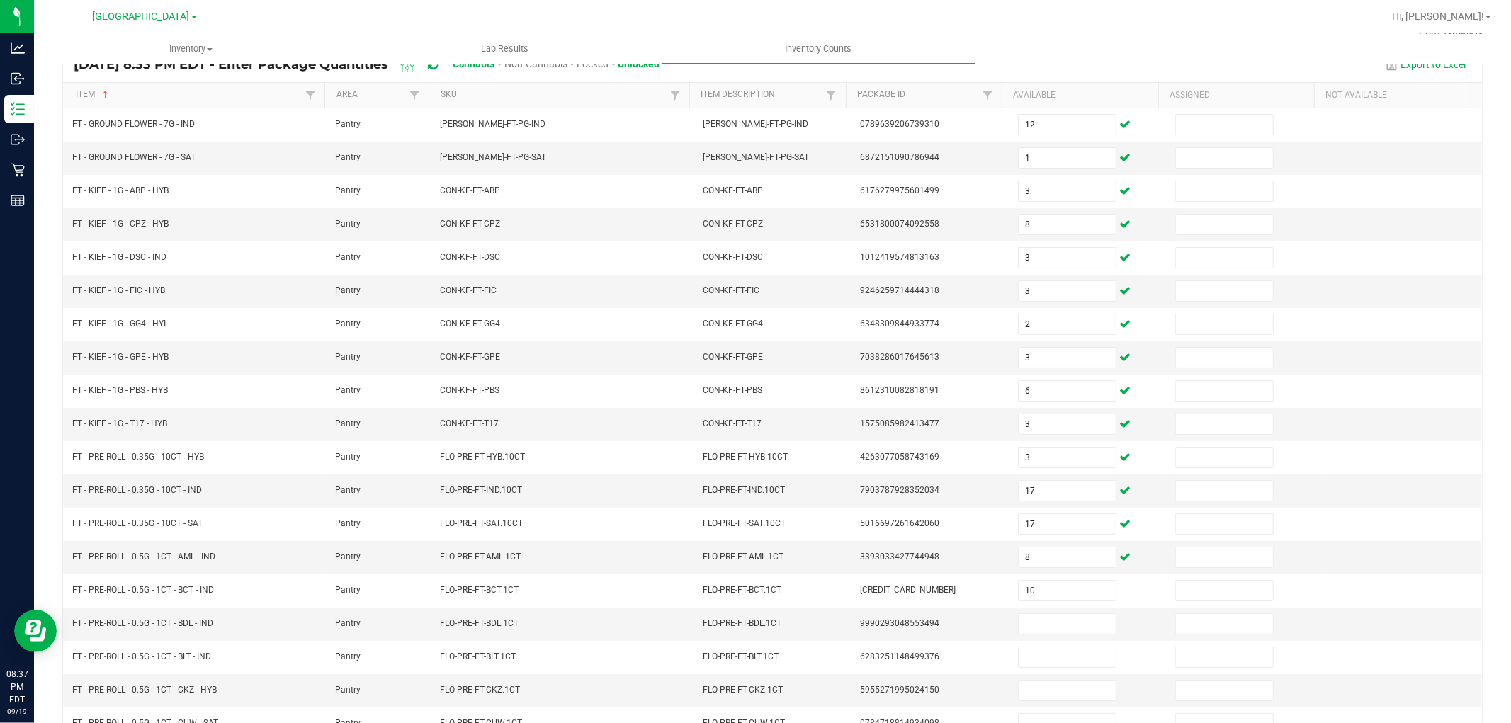
scroll to position [225, 0]
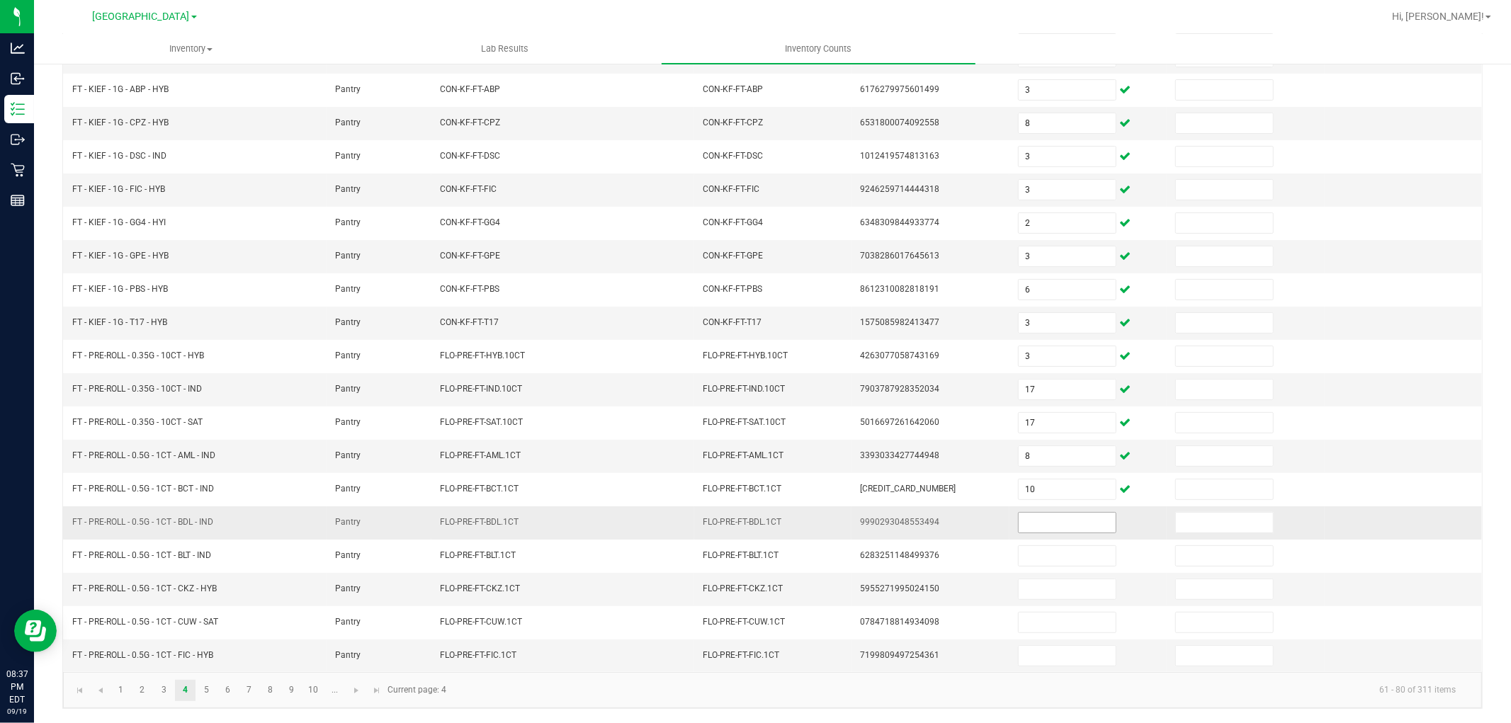
click at [1028, 518] on input at bounding box center [1066, 523] width 97 height 20
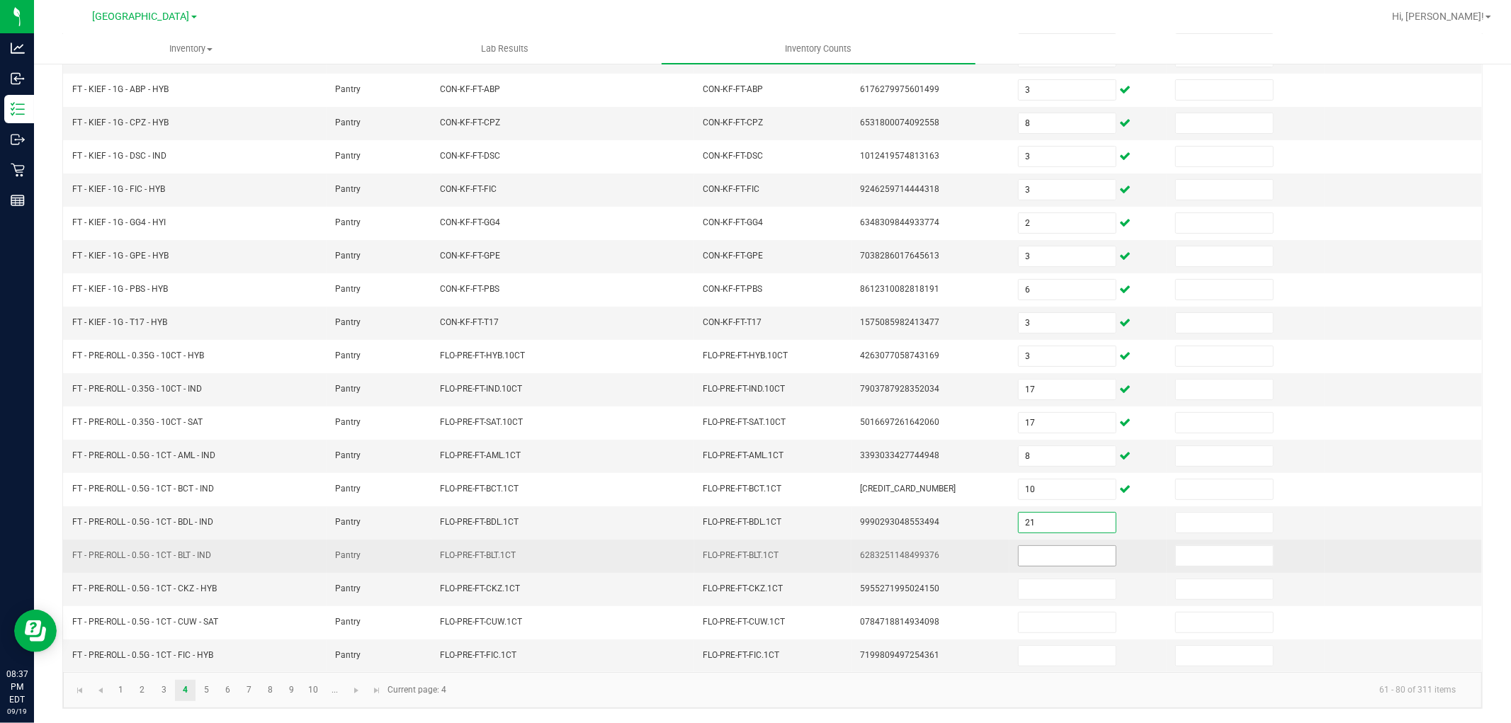
type input "21"
click at [1072, 563] on input at bounding box center [1066, 556] width 97 height 20
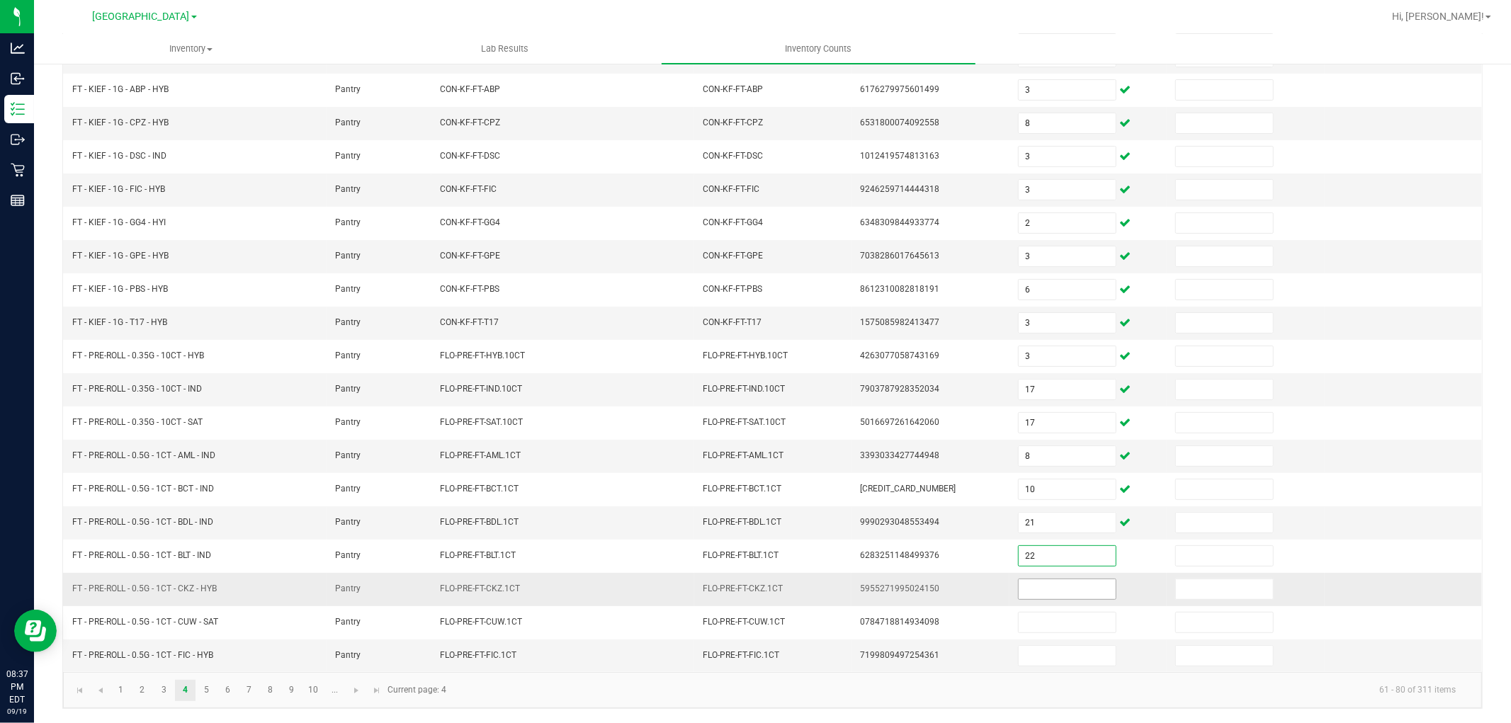
type input "22"
click at [1059, 586] on input at bounding box center [1066, 589] width 97 height 20
type input "1"
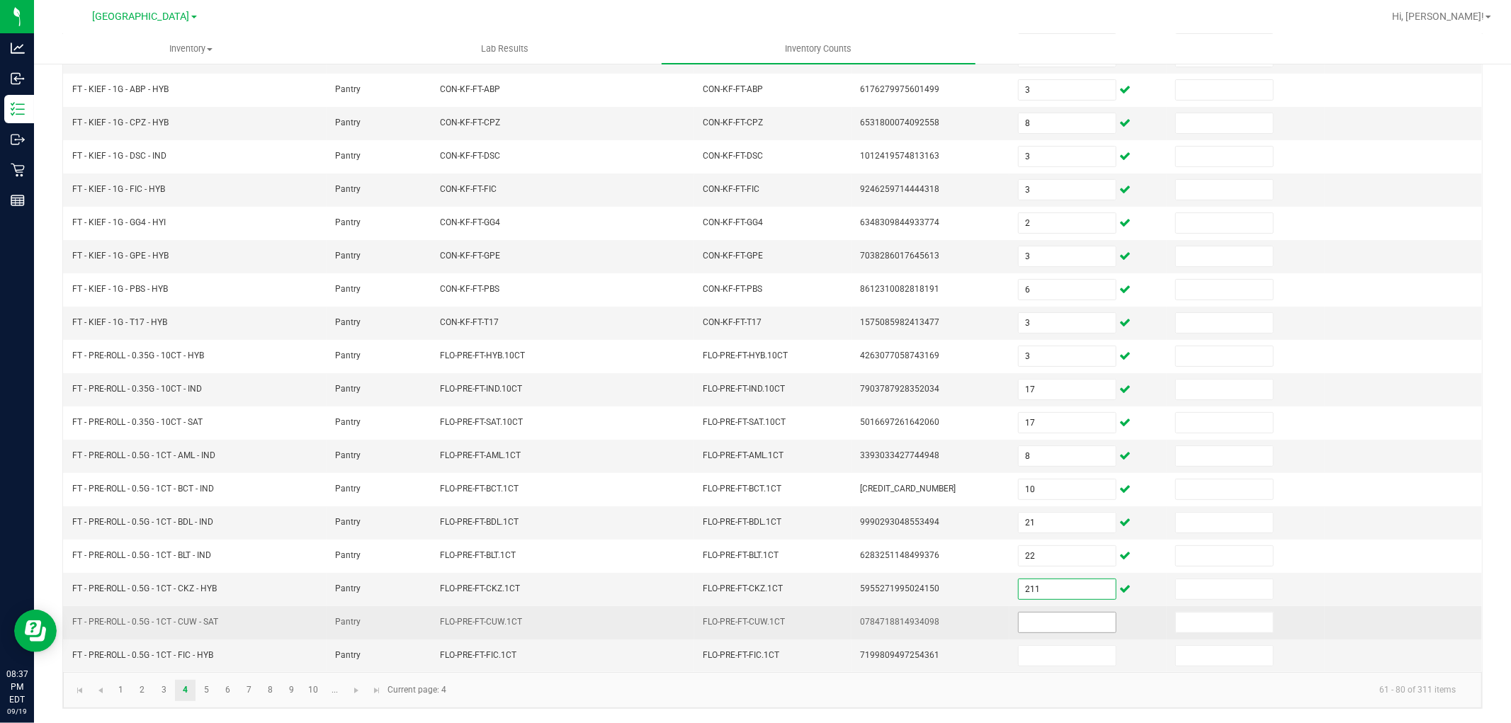
type input "211"
click at [1084, 627] on input at bounding box center [1066, 623] width 97 height 20
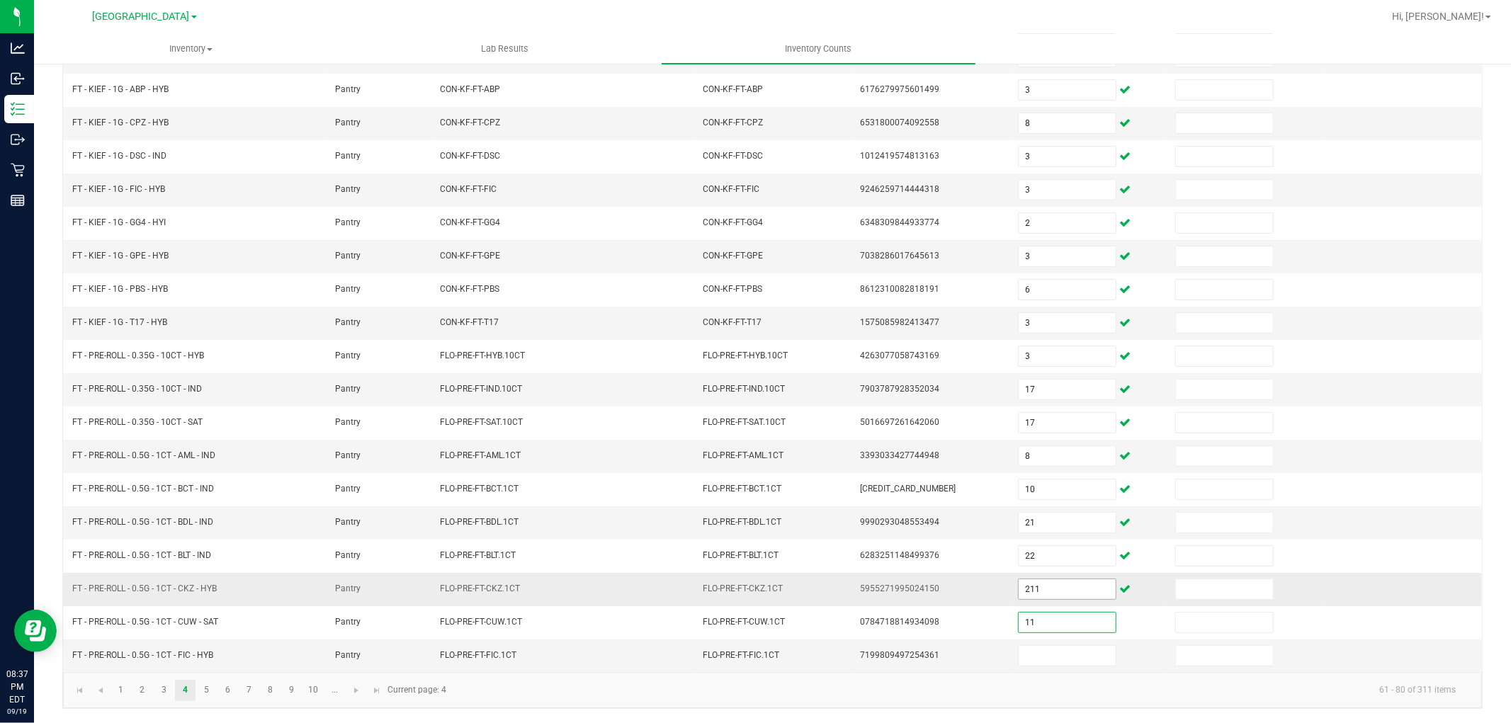
type input "11"
click at [1040, 598] on input "211" at bounding box center [1066, 589] width 97 height 20
type input "21"
click at [1054, 655] on input at bounding box center [1066, 656] width 97 height 20
type input "17"
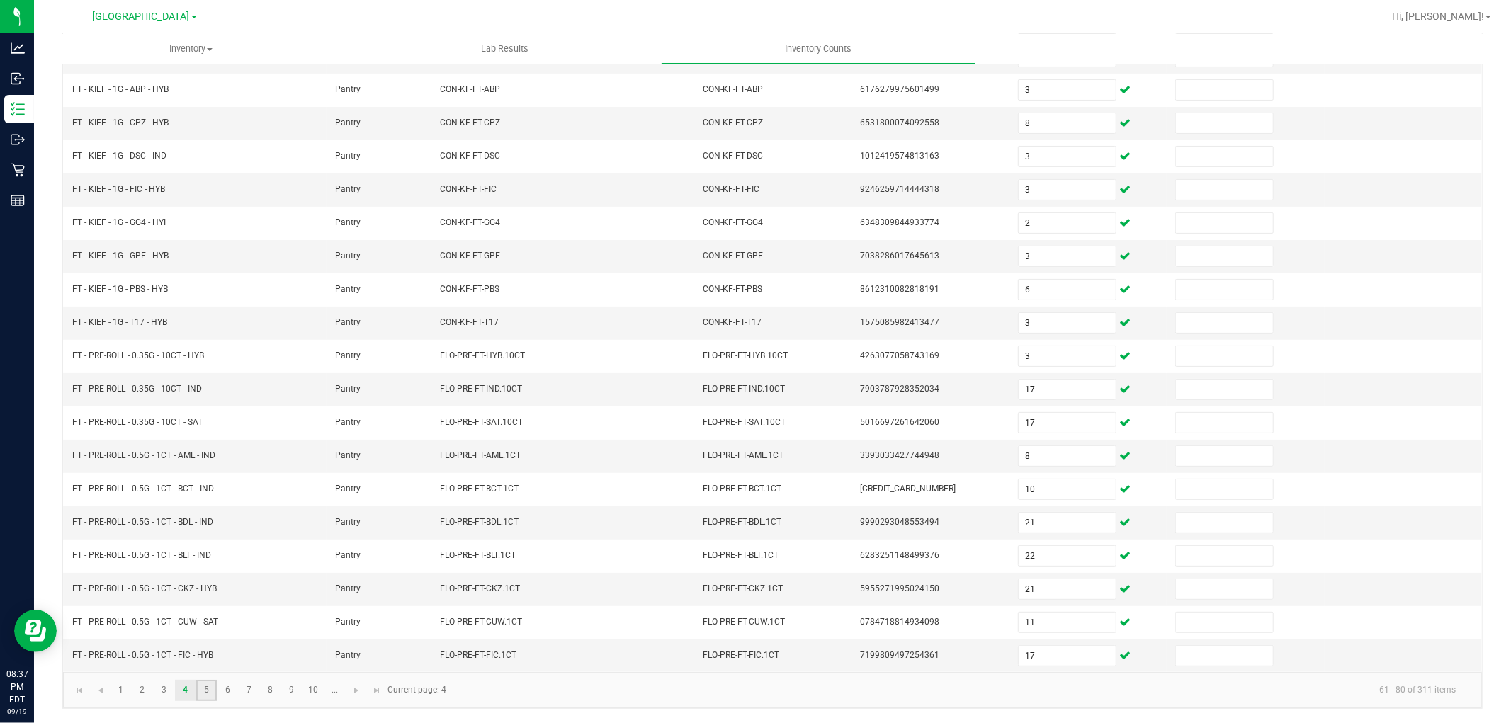
click at [210, 687] on link "5" at bounding box center [206, 690] width 21 height 21
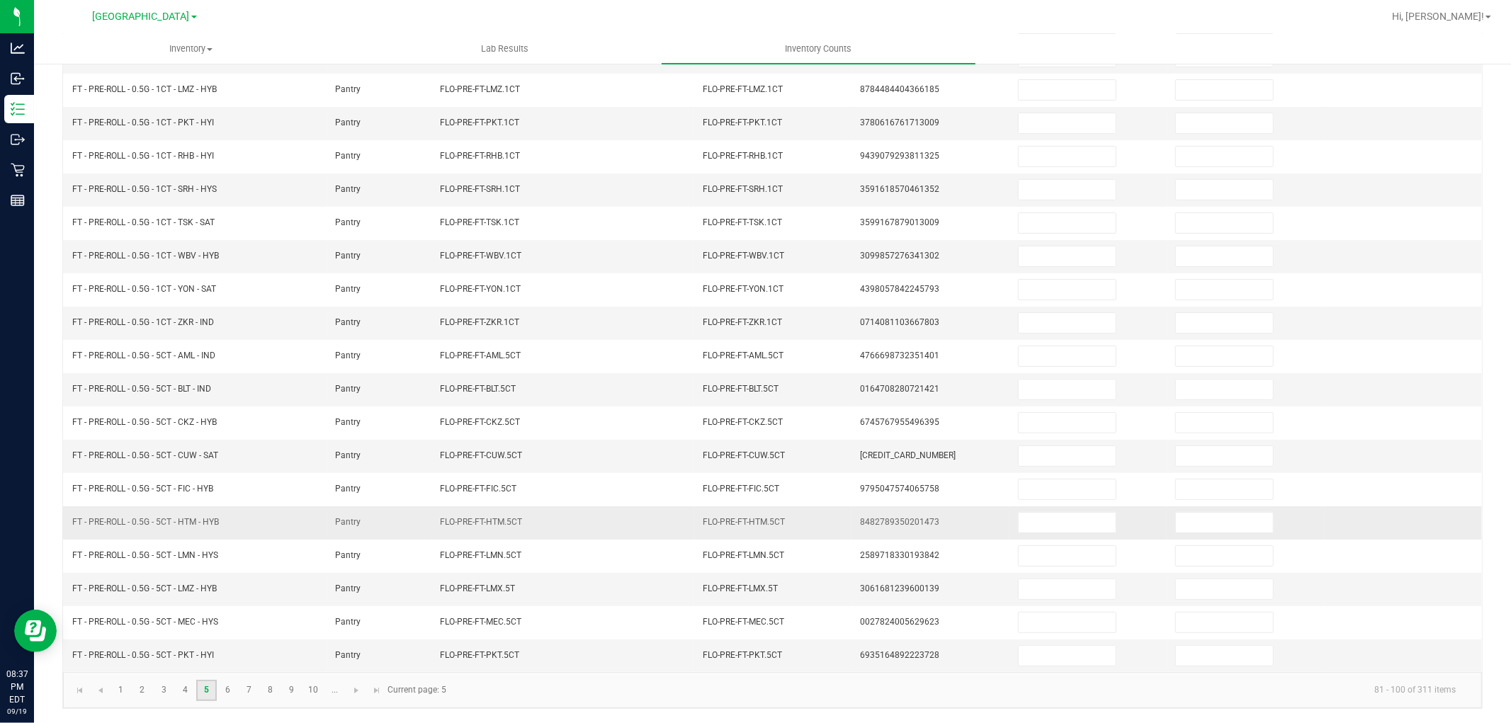
scroll to position [0, 0]
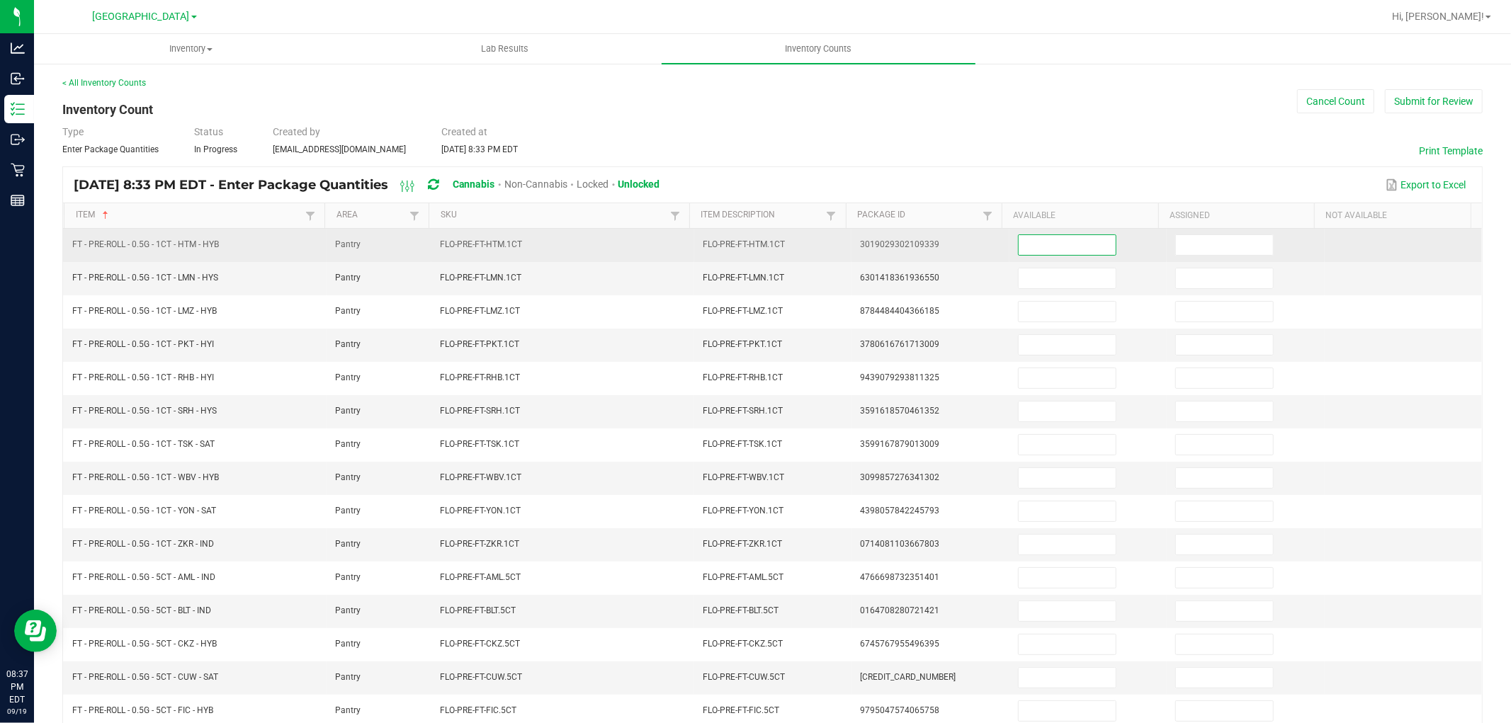
click at [1025, 248] on input at bounding box center [1066, 245] width 97 height 20
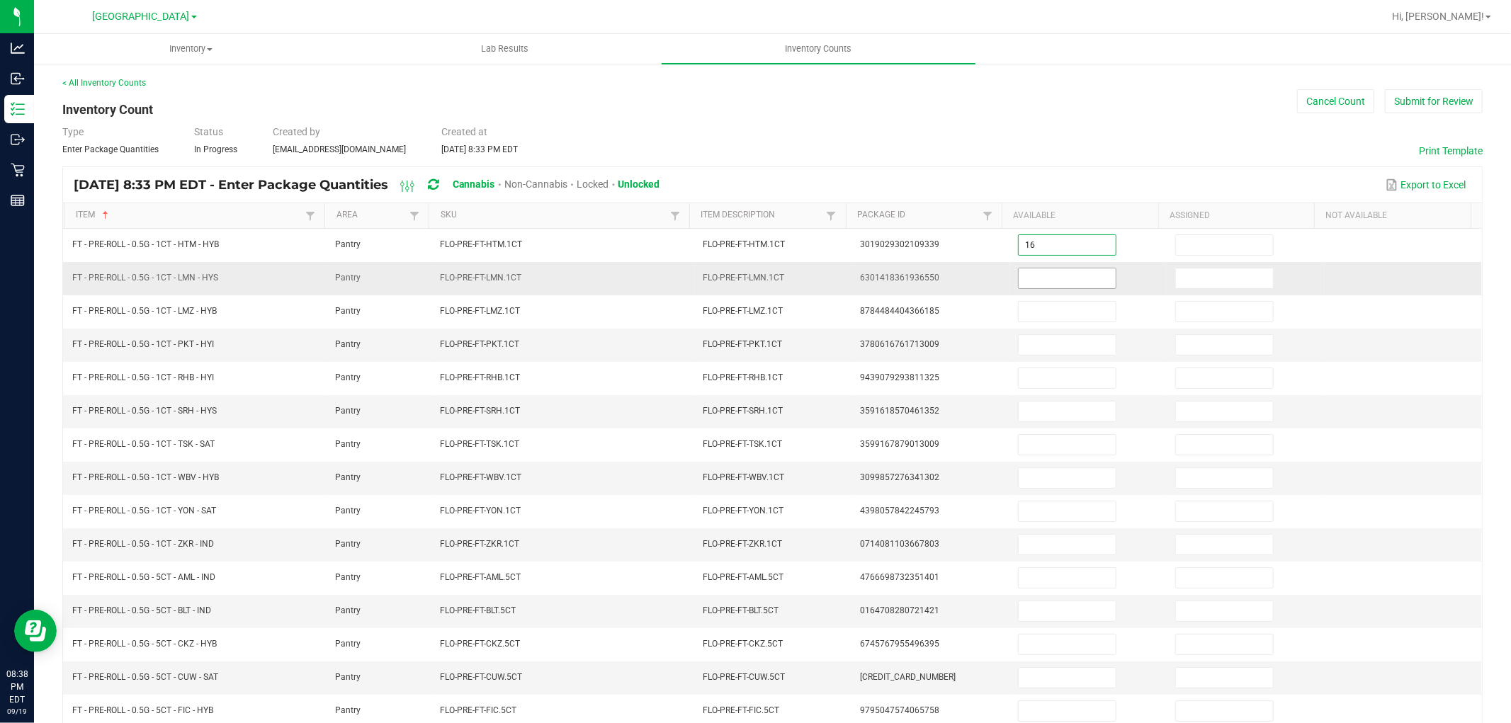
type input "16"
click at [1057, 281] on input at bounding box center [1066, 278] width 97 height 20
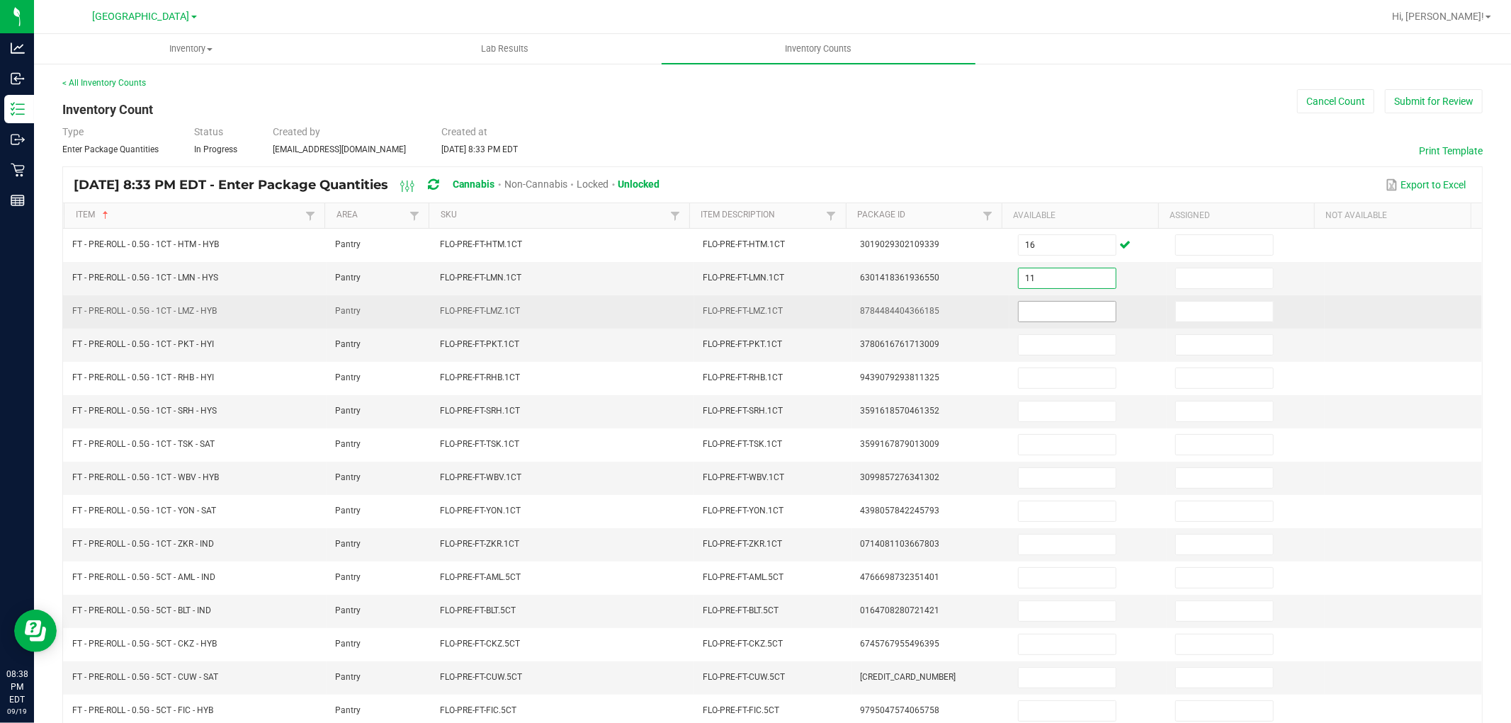
type input "11"
click at [1054, 314] on input at bounding box center [1066, 312] width 97 height 20
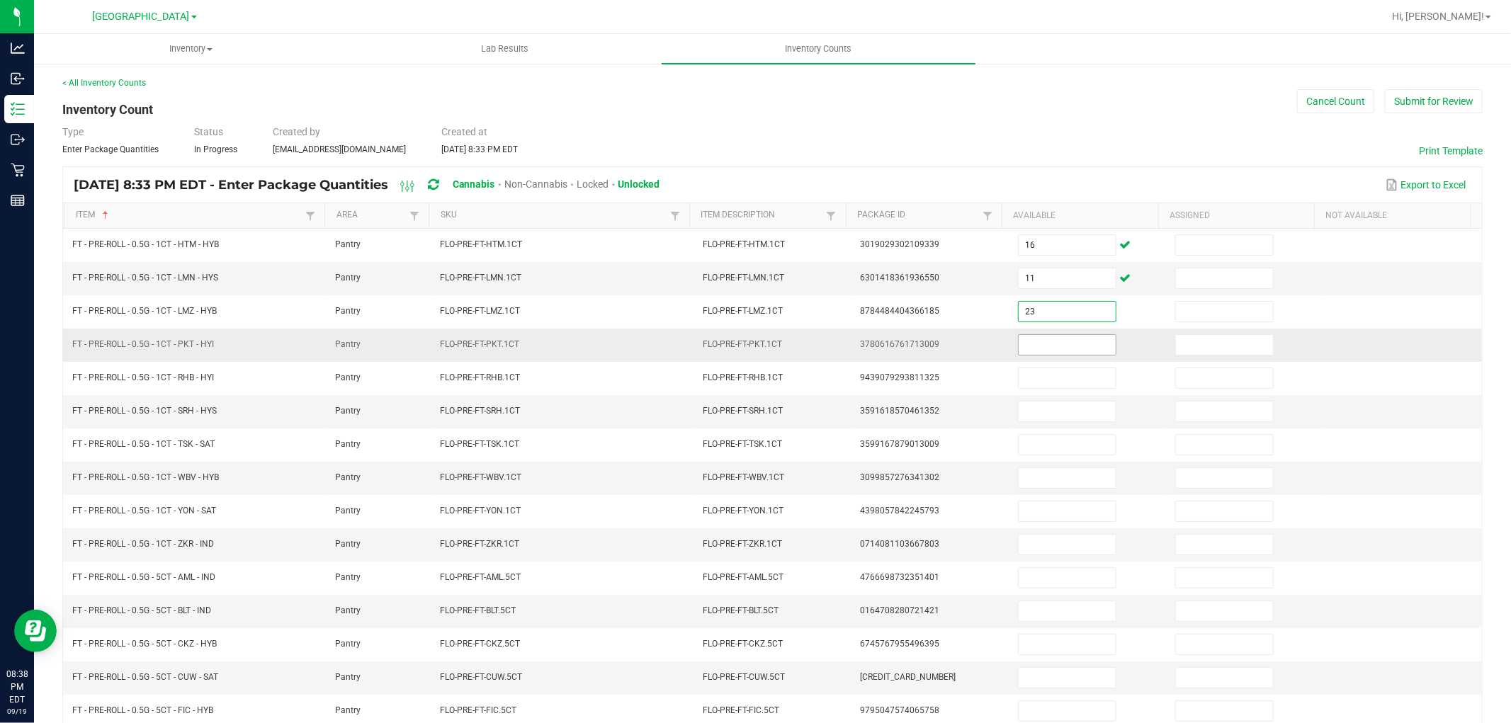
type input "23"
click at [1054, 343] on input at bounding box center [1066, 345] width 97 height 20
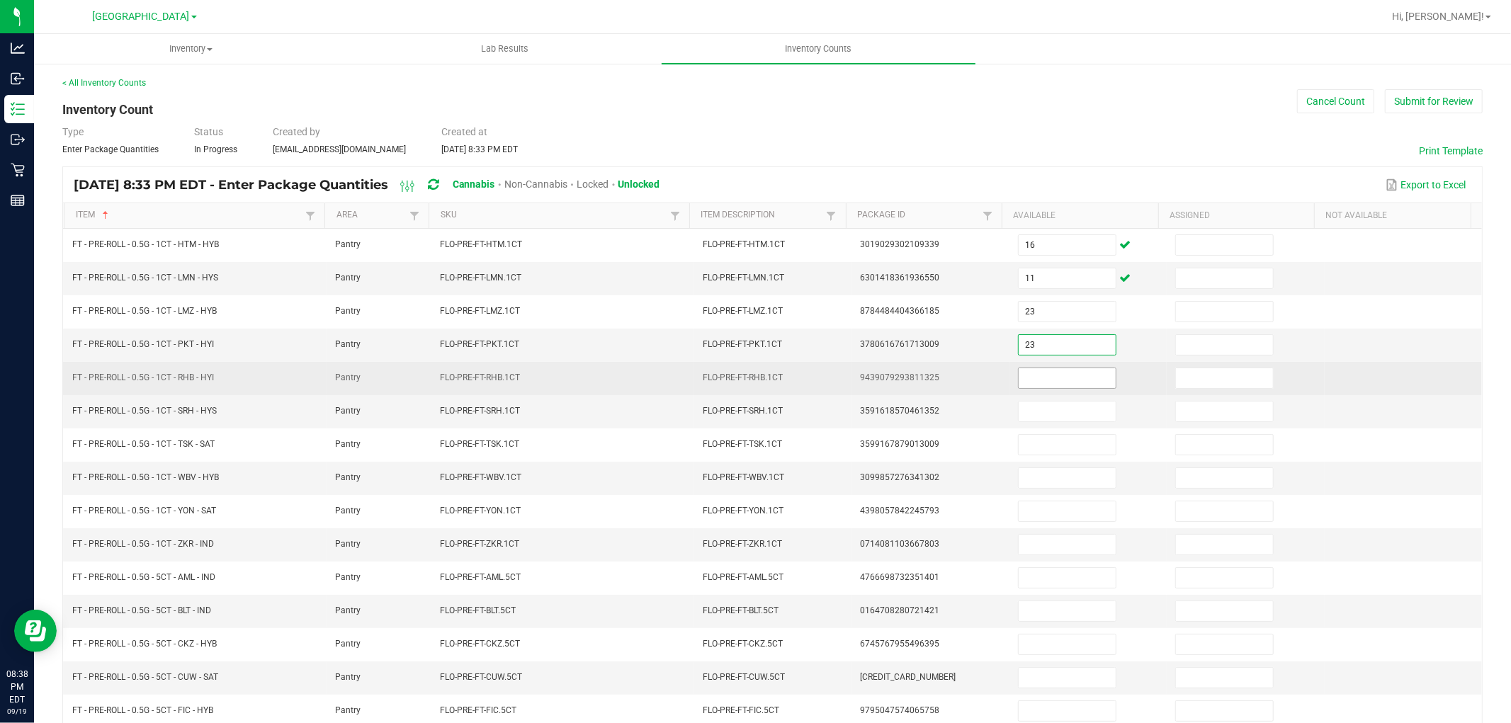
type input "23"
click at [1057, 383] on input at bounding box center [1066, 378] width 97 height 20
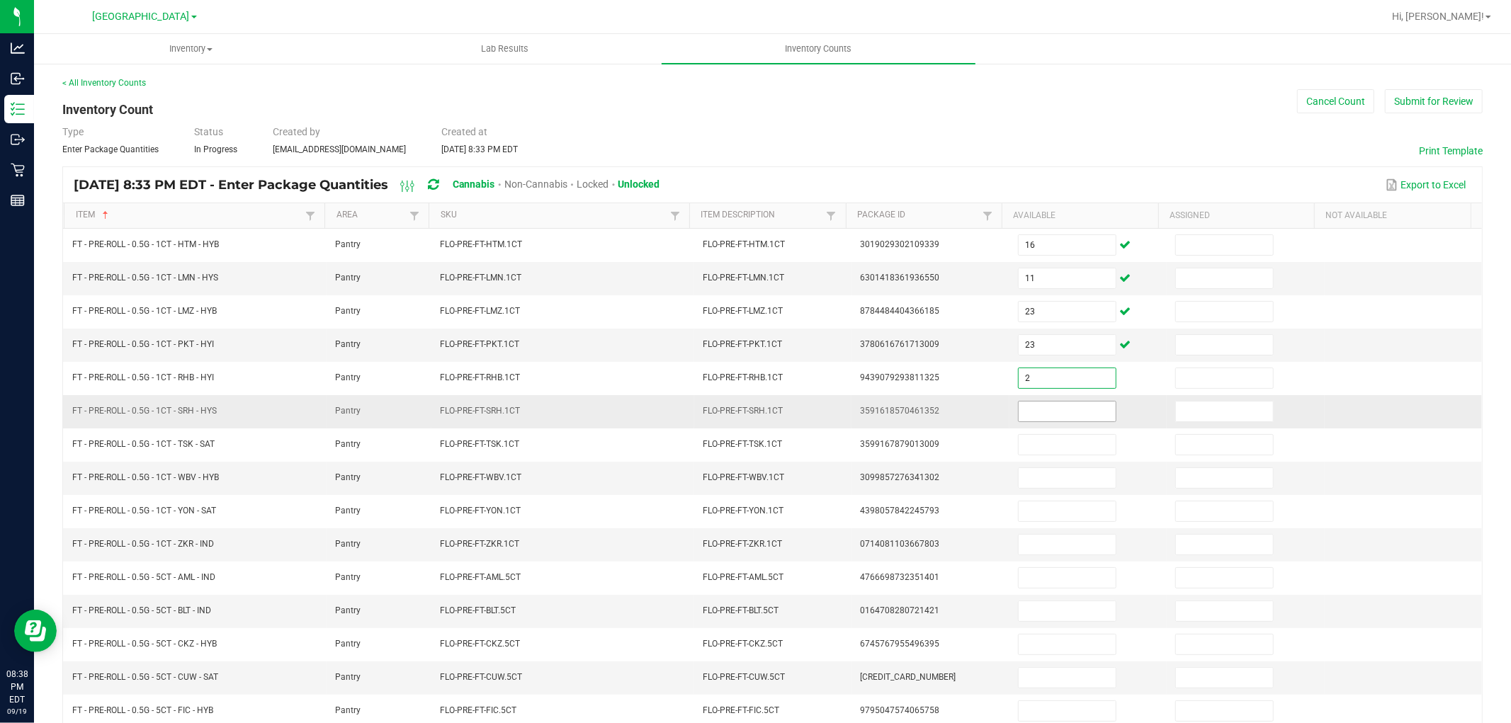
type input "2"
click at [1061, 408] on input at bounding box center [1066, 412] width 97 height 20
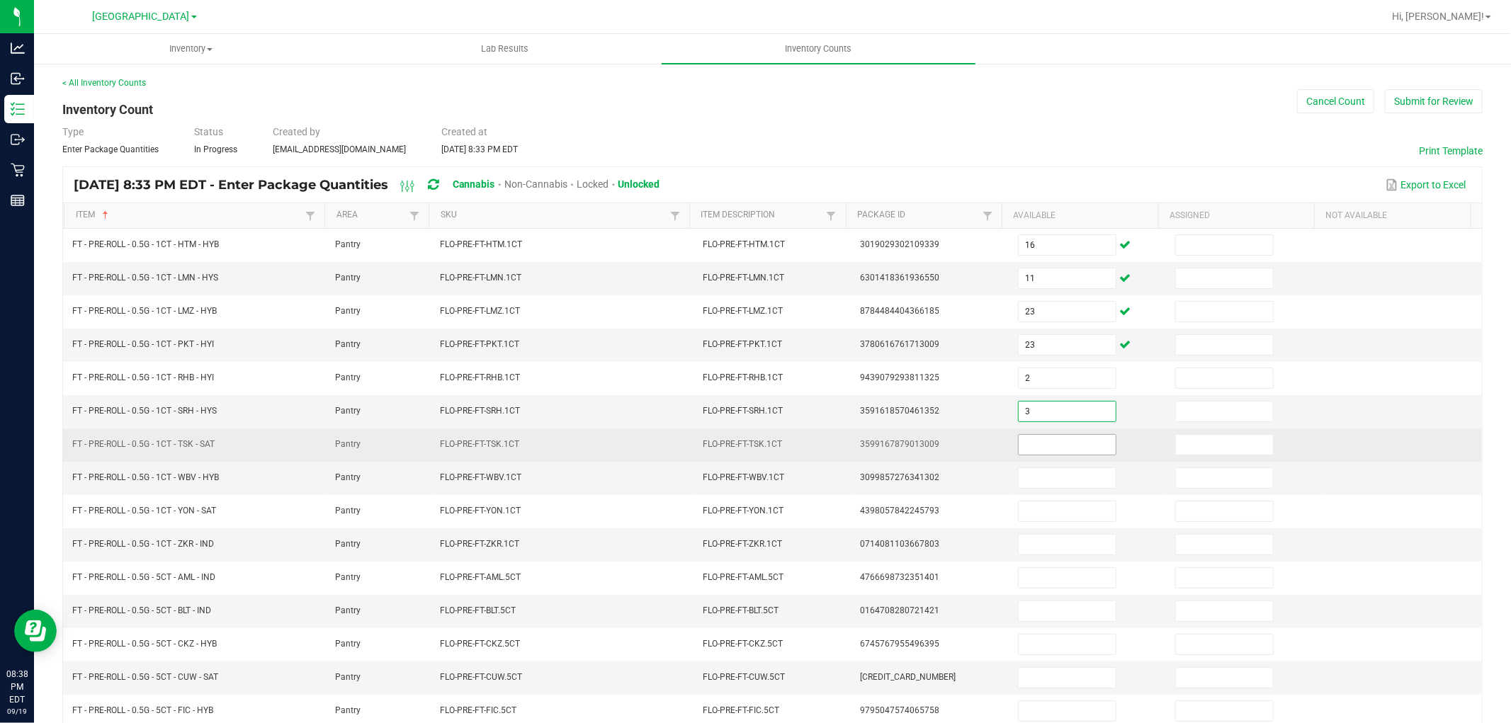
type input "3"
click at [1066, 441] on input at bounding box center [1066, 445] width 97 height 20
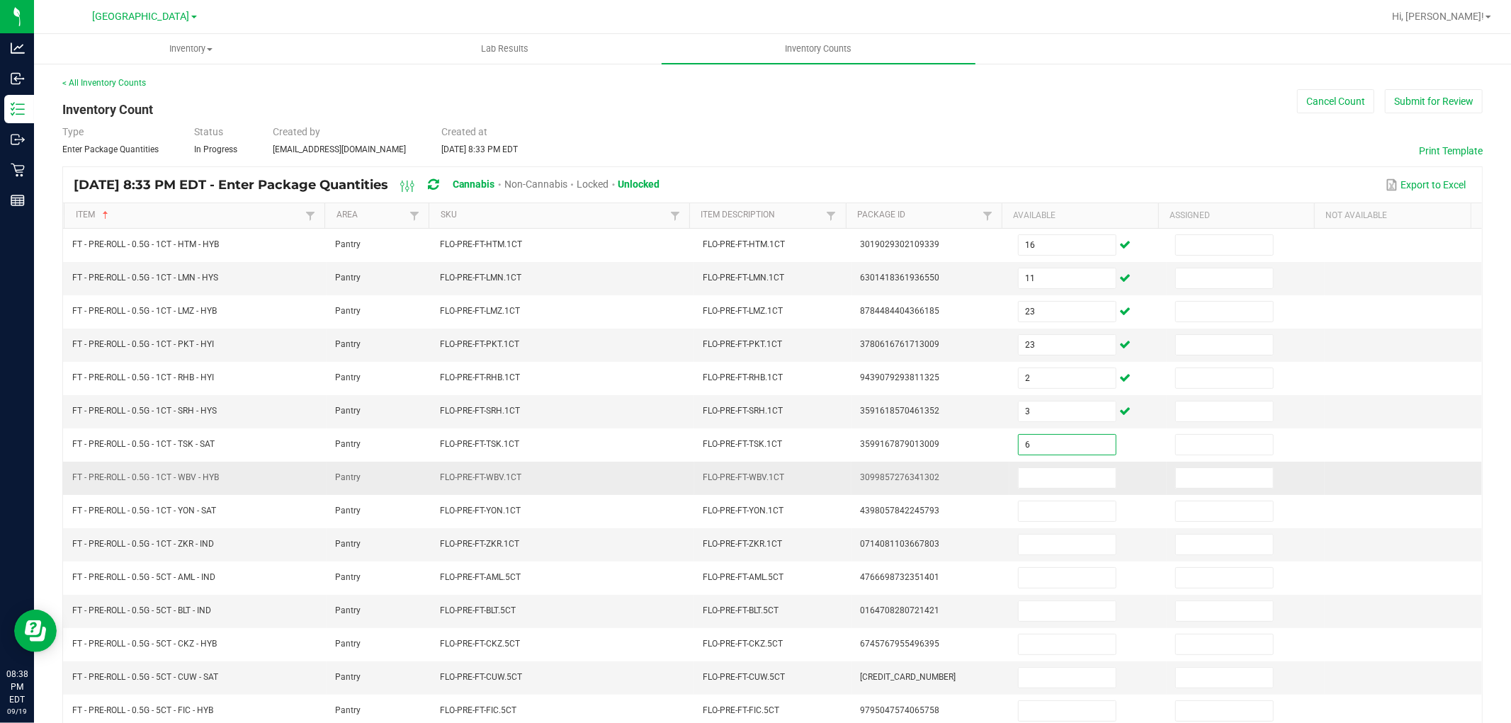
type input "6"
click at [1059, 465] on td at bounding box center [1087, 478] width 157 height 33
click at [1059, 477] on input at bounding box center [1066, 478] width 97 height 20
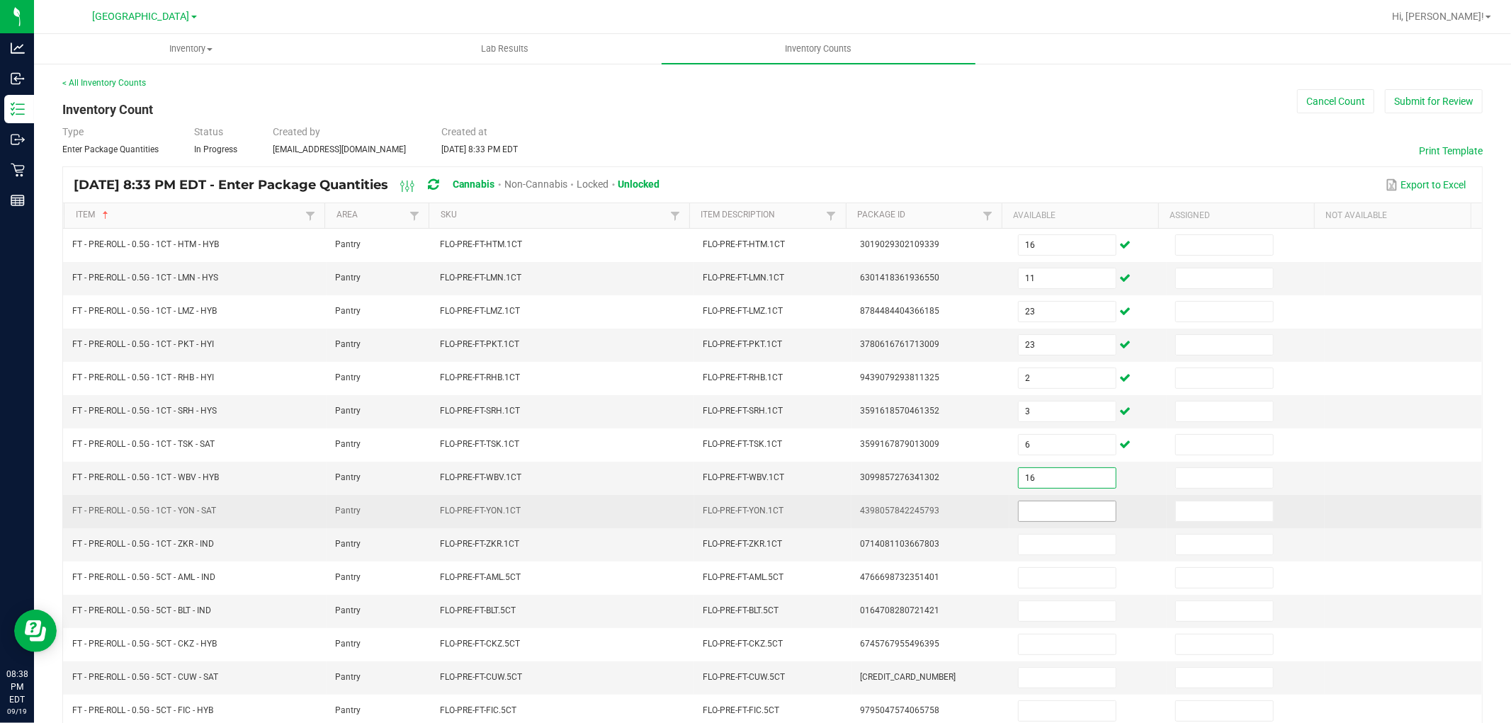
type input "16"
click at [1057, 508] on input at bounding box center [1066, 511] width 97 height 20
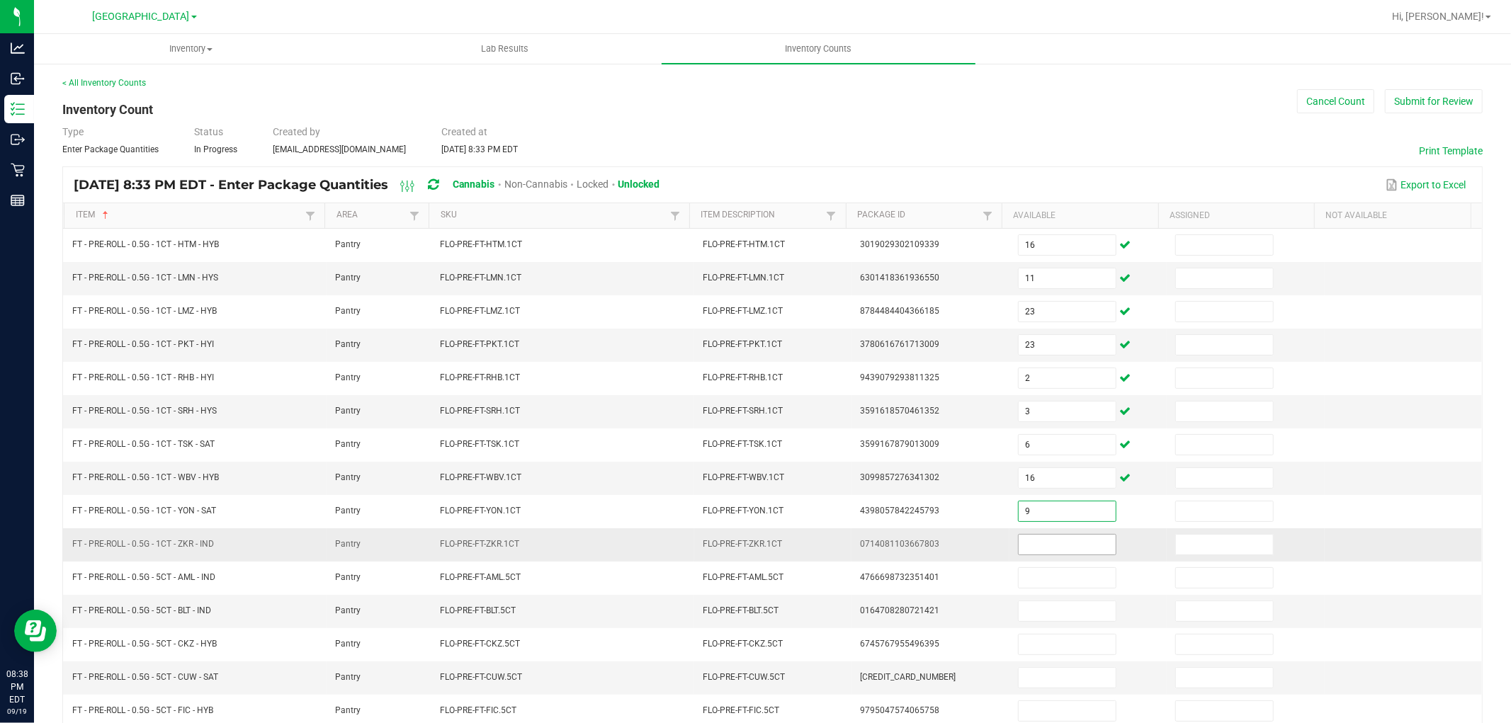
type input "9"
click at [1057, 537] on input at bounding box center [1066, 545] width 97 height 20
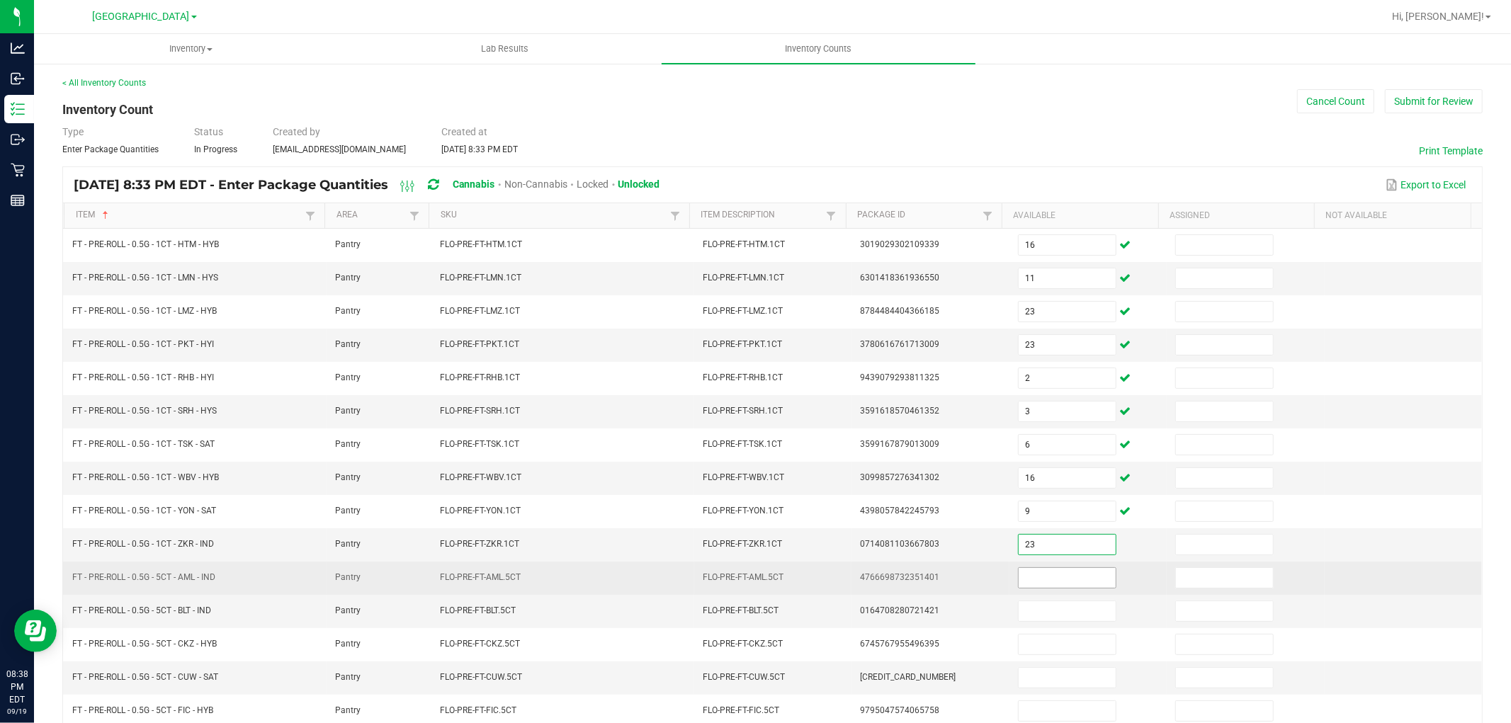
type input "23"
click at [1056, 574] on input at bounding box center [1066, 578] width 97 height 20
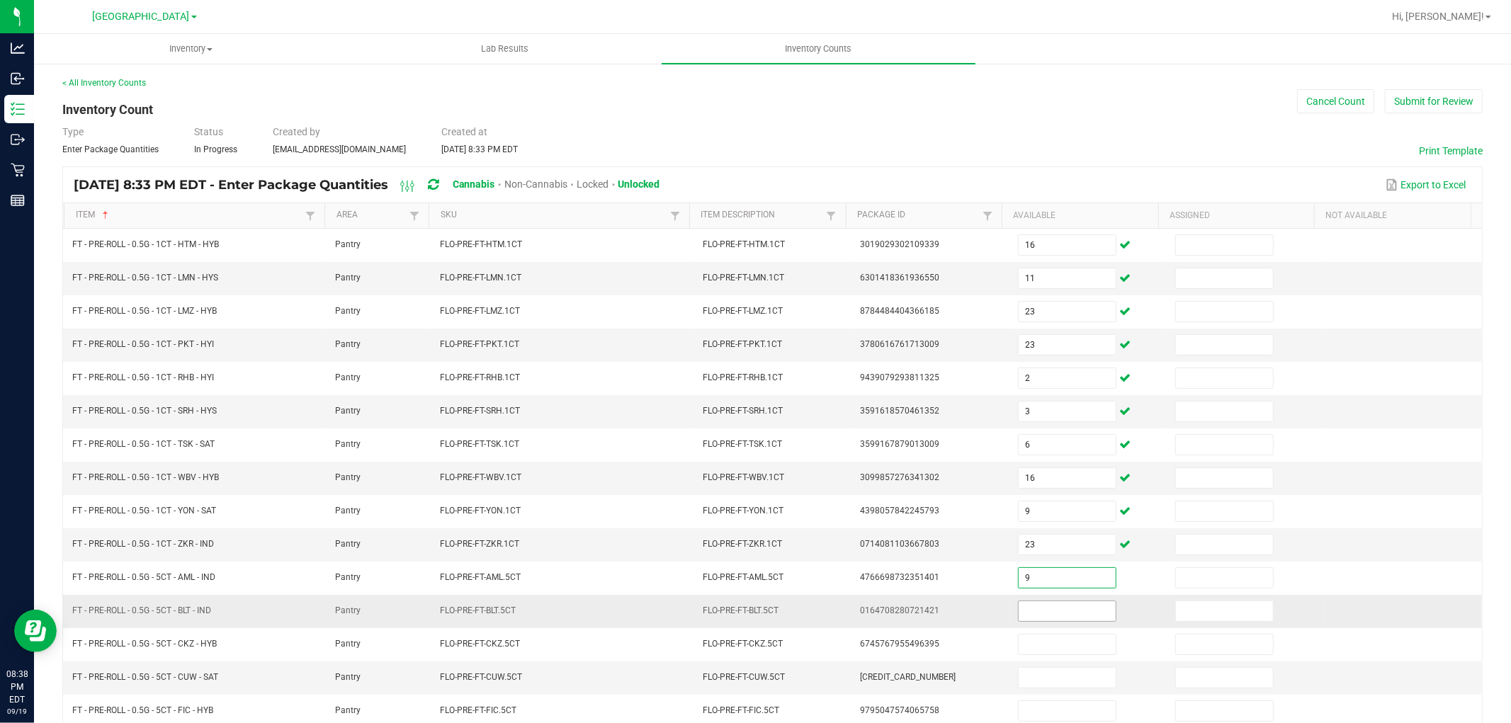
type input "9"
click at [1052, 612] on input at bounding box center [1066, 611] width 97 height 20
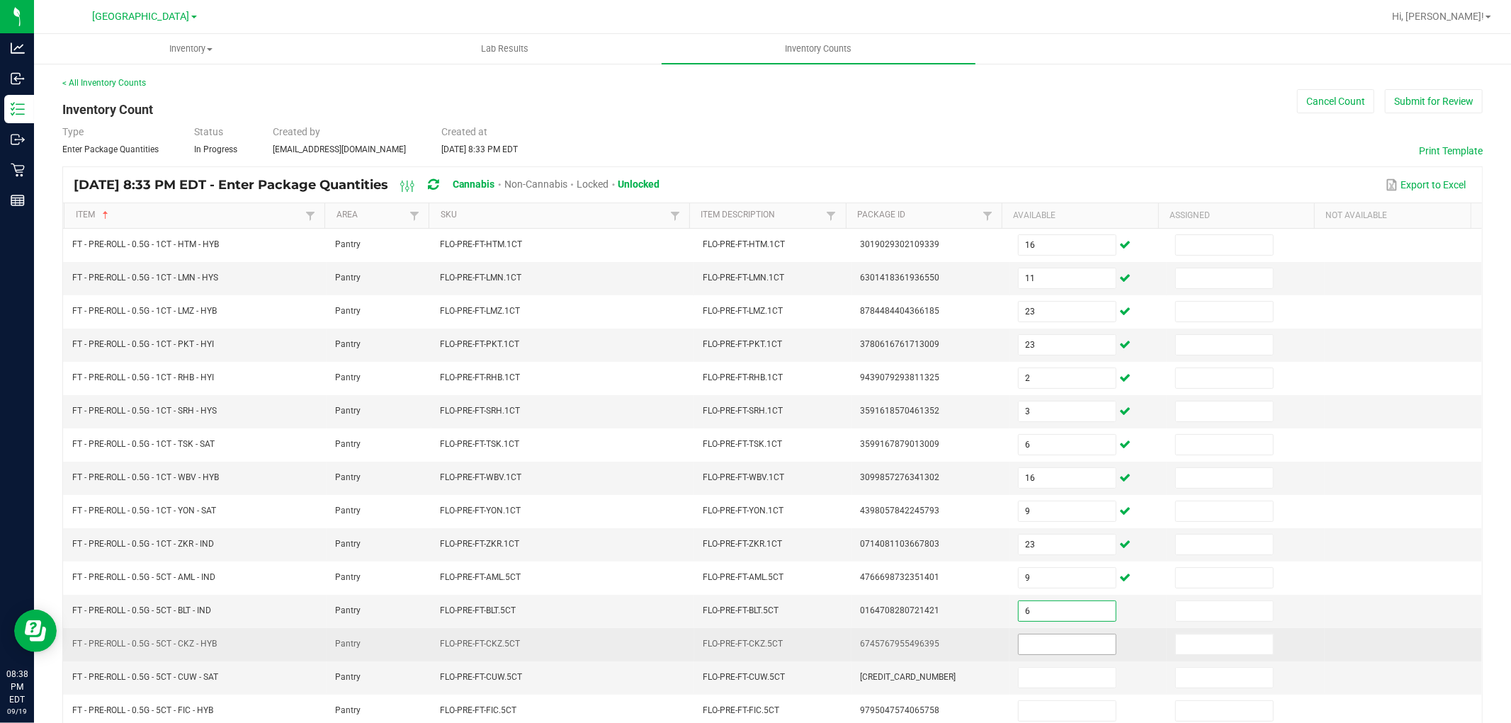
type input "6"
click at [1051, 646] on input at bounding box center [1066, 645] width 97 height 20
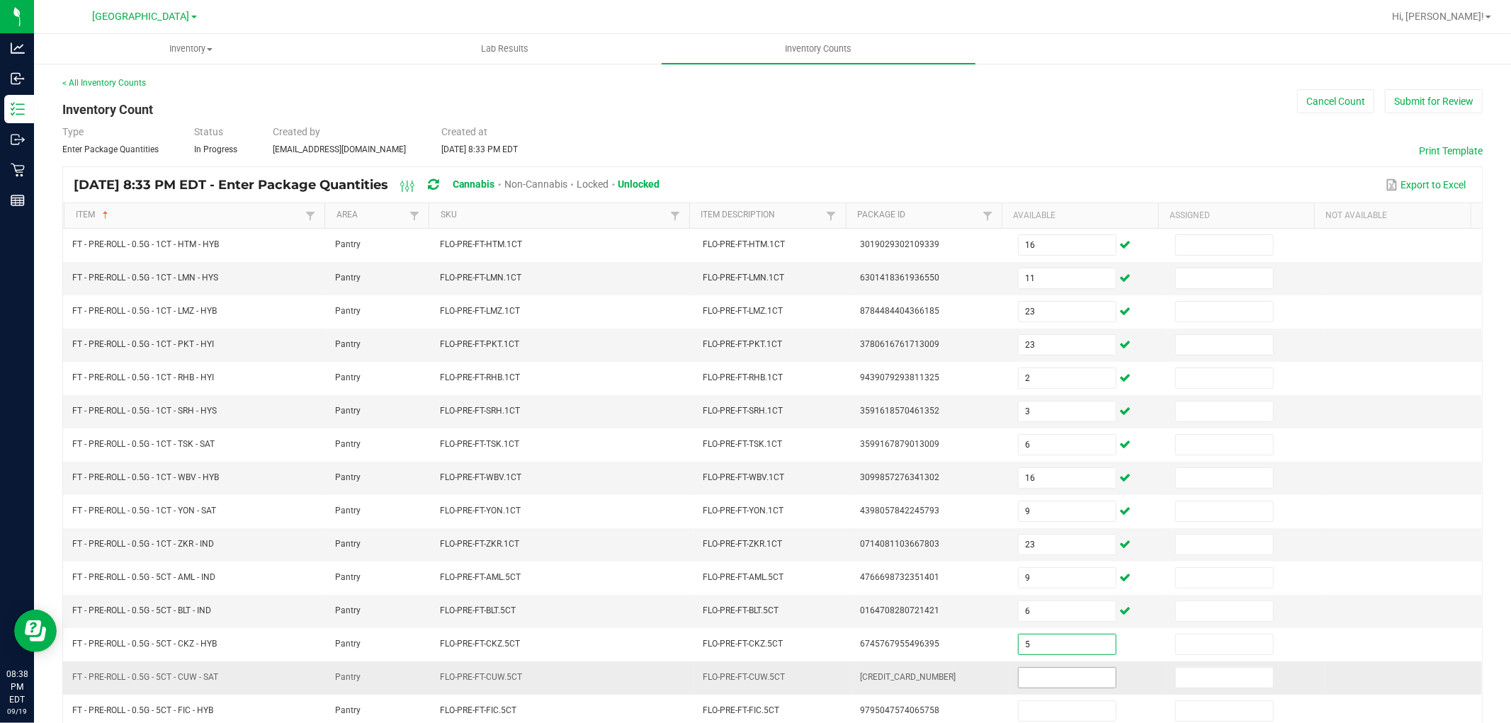
type input "5"
click at [1048, 681] on input at bounding box center [1066, 678] width 97 height 20
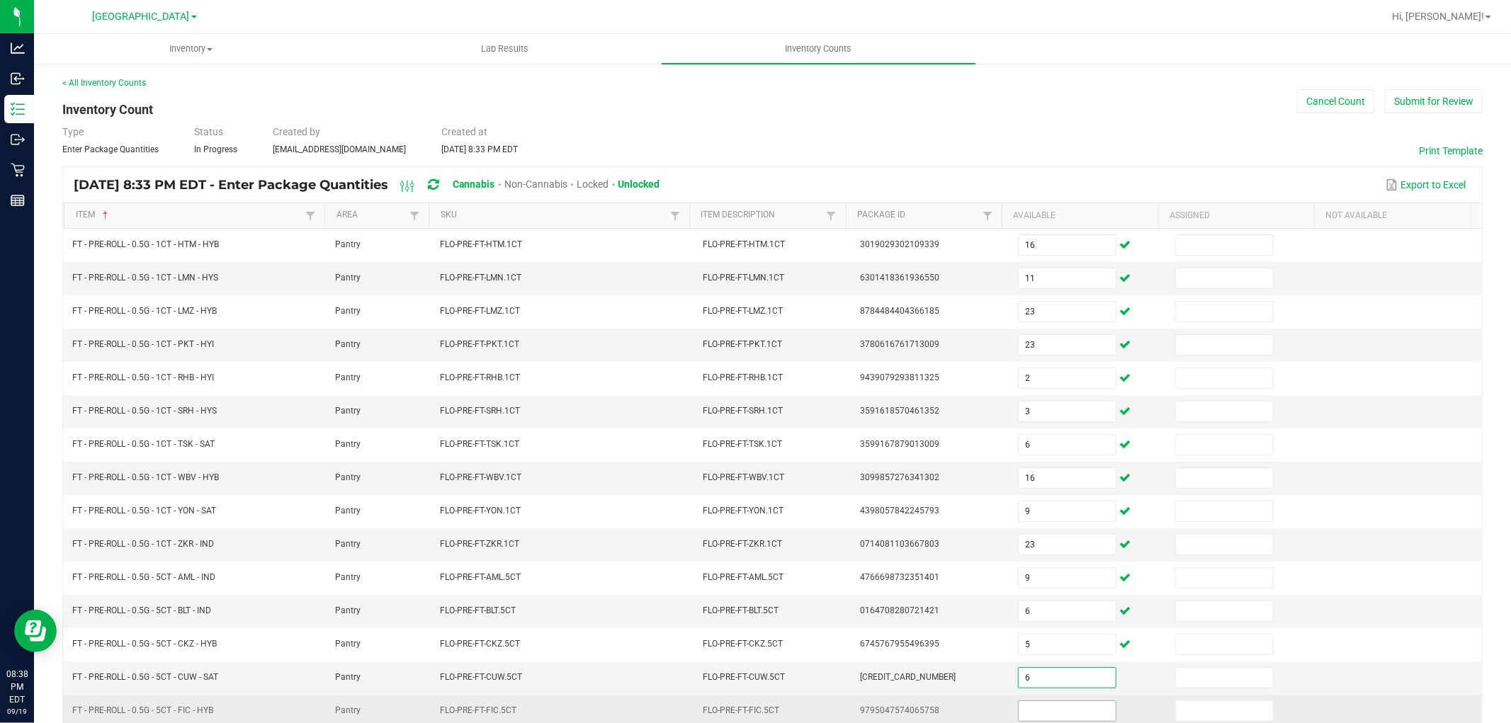
type input "6"
click at [1053, 703] on span at bounding box center [1067, 710] width 98 height 21
click at [1055, 715] on input at bounding box center [1066, 711] width 97 height 20
type input "1"
click at [944, 705] on td "9795047574065758" at bounding box center [929, 711] width 157 height 33
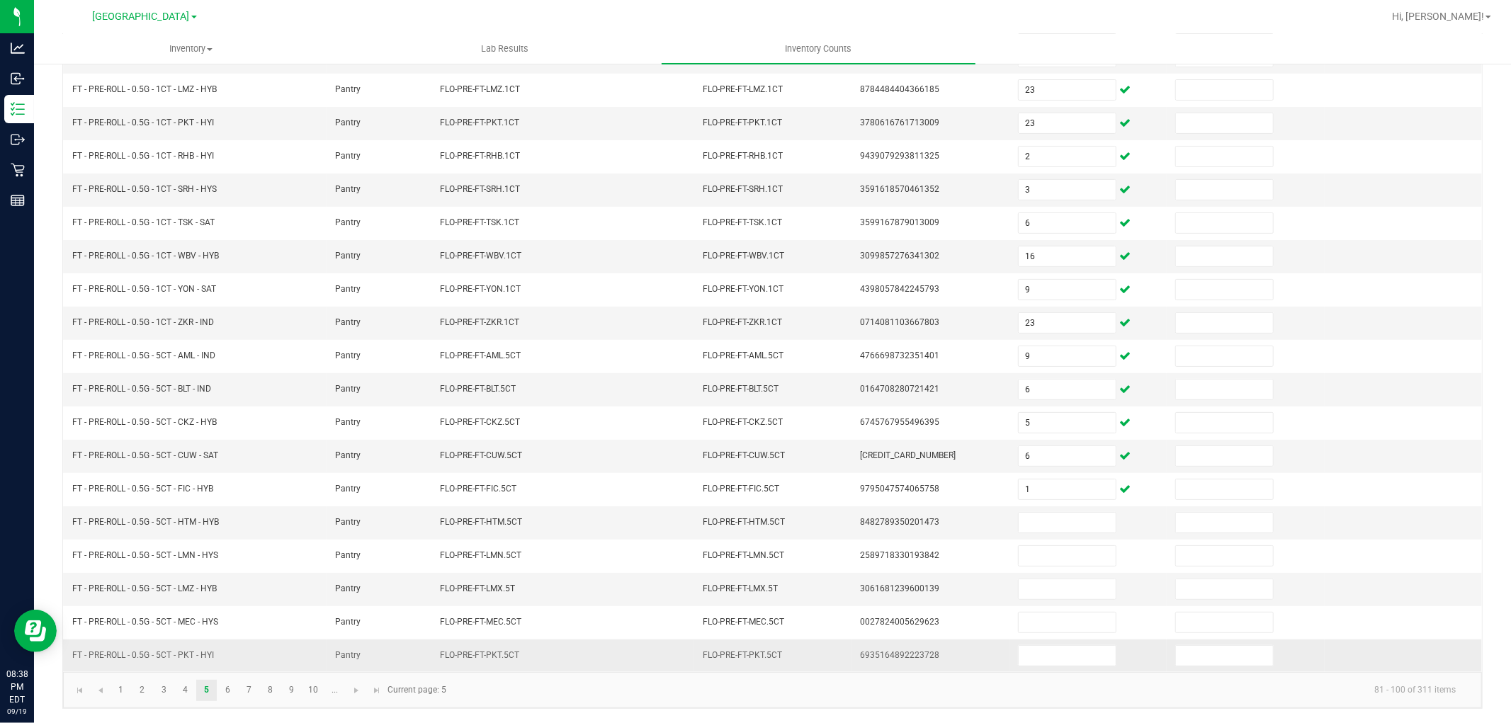
scroll to position [225, 0]
click at [1068, 521] on input at bounding box center [1066, 523] width 97 height 20
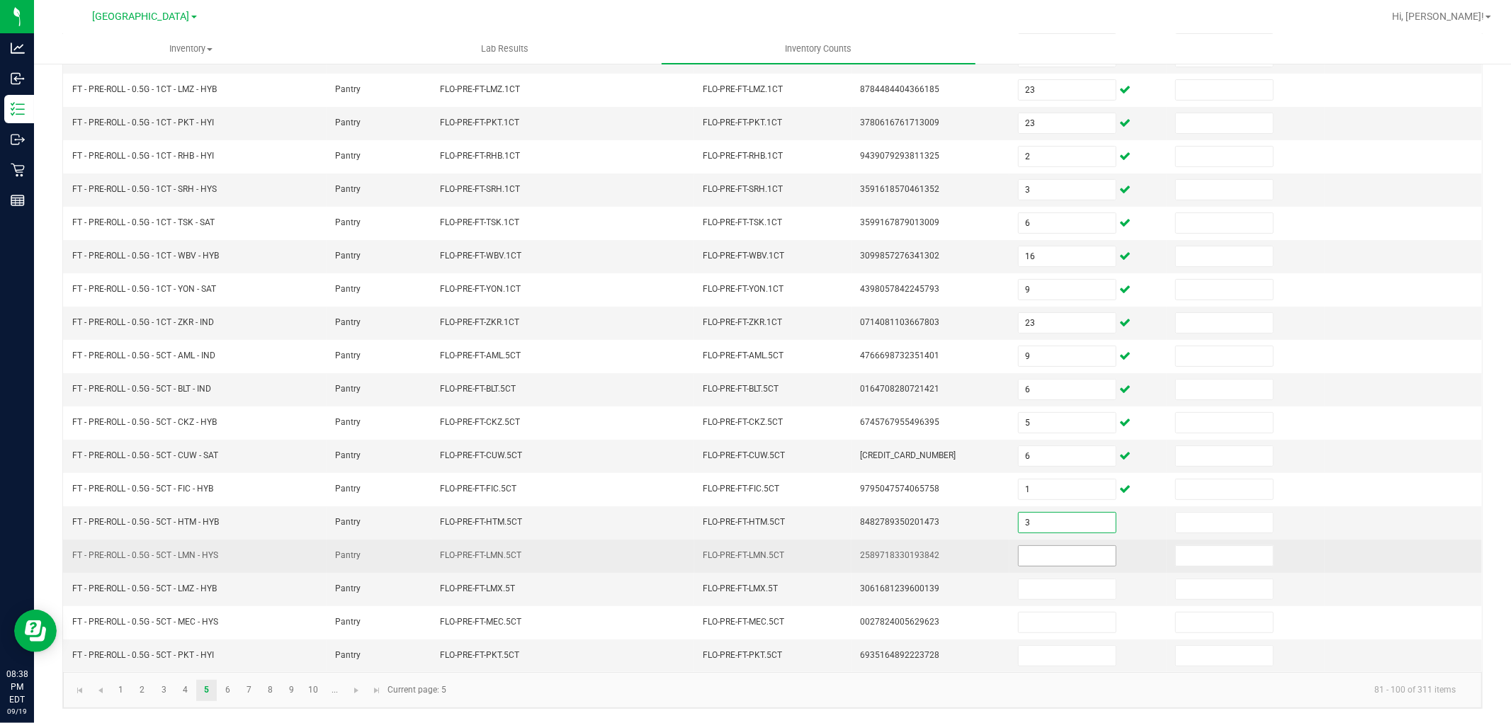
type input "3"
click at [1068, 547] on input at bounding box center [1066, 556] width 97 height 20
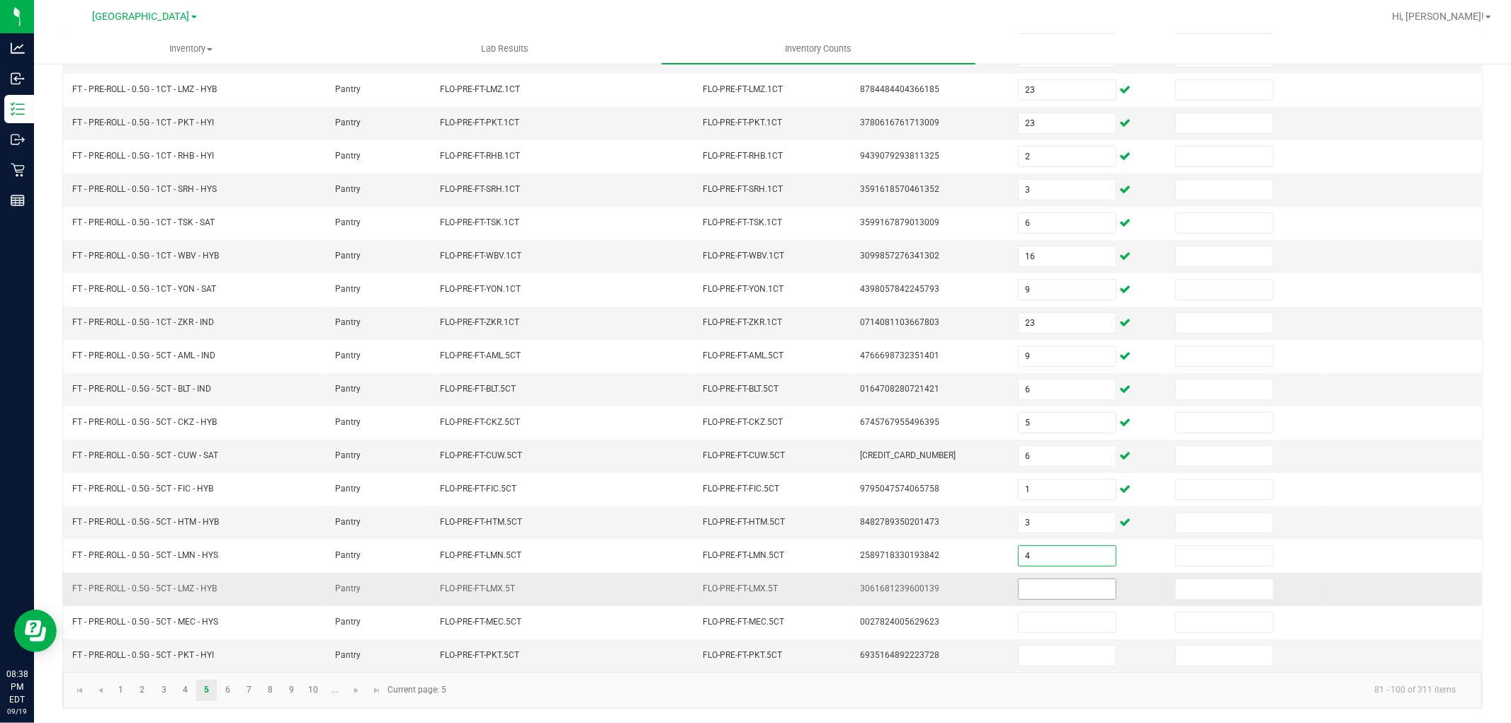
type input "4"
click at [1065, 591] on input at bounding box center [1066, 589] width 97 height 20
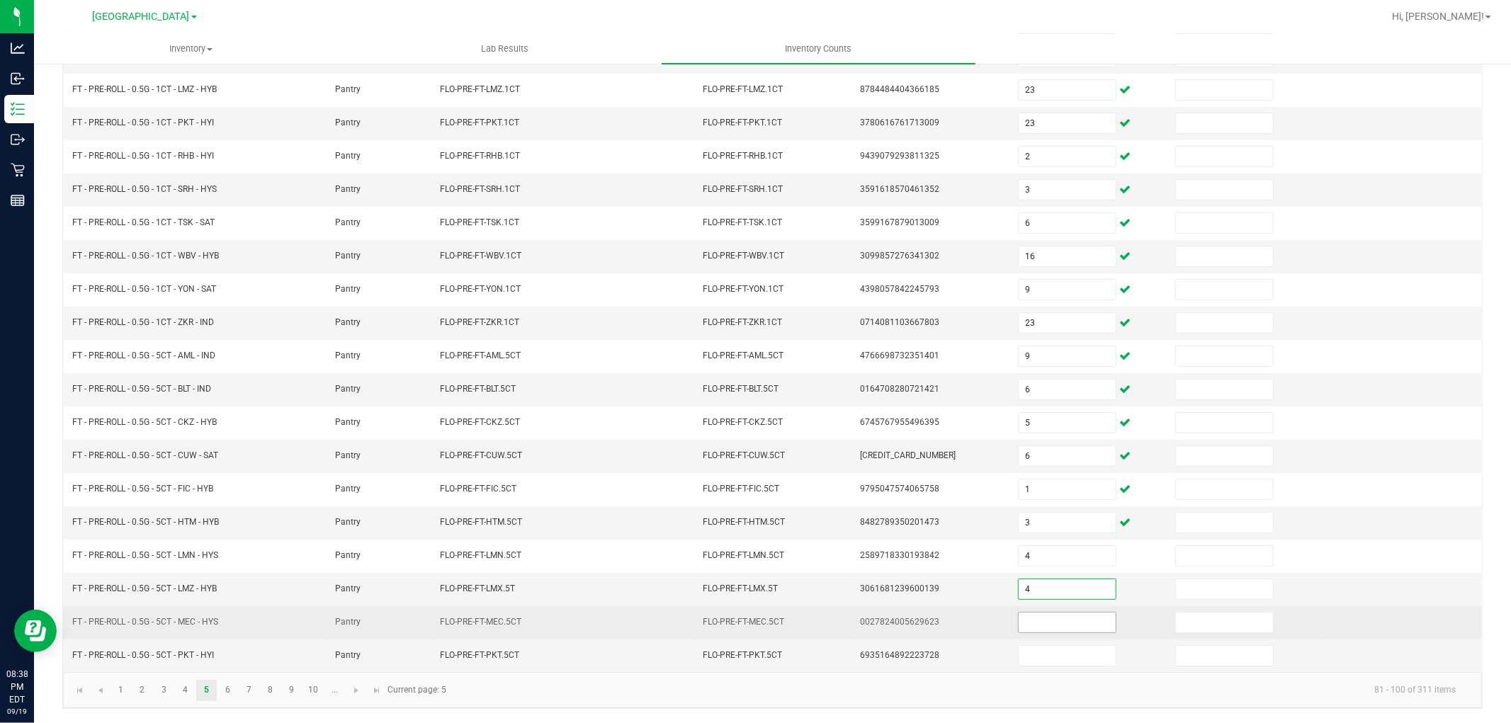
type input "4"
click at [1065, 618] on input at bounding box center [1066, 623] width 97 height 20
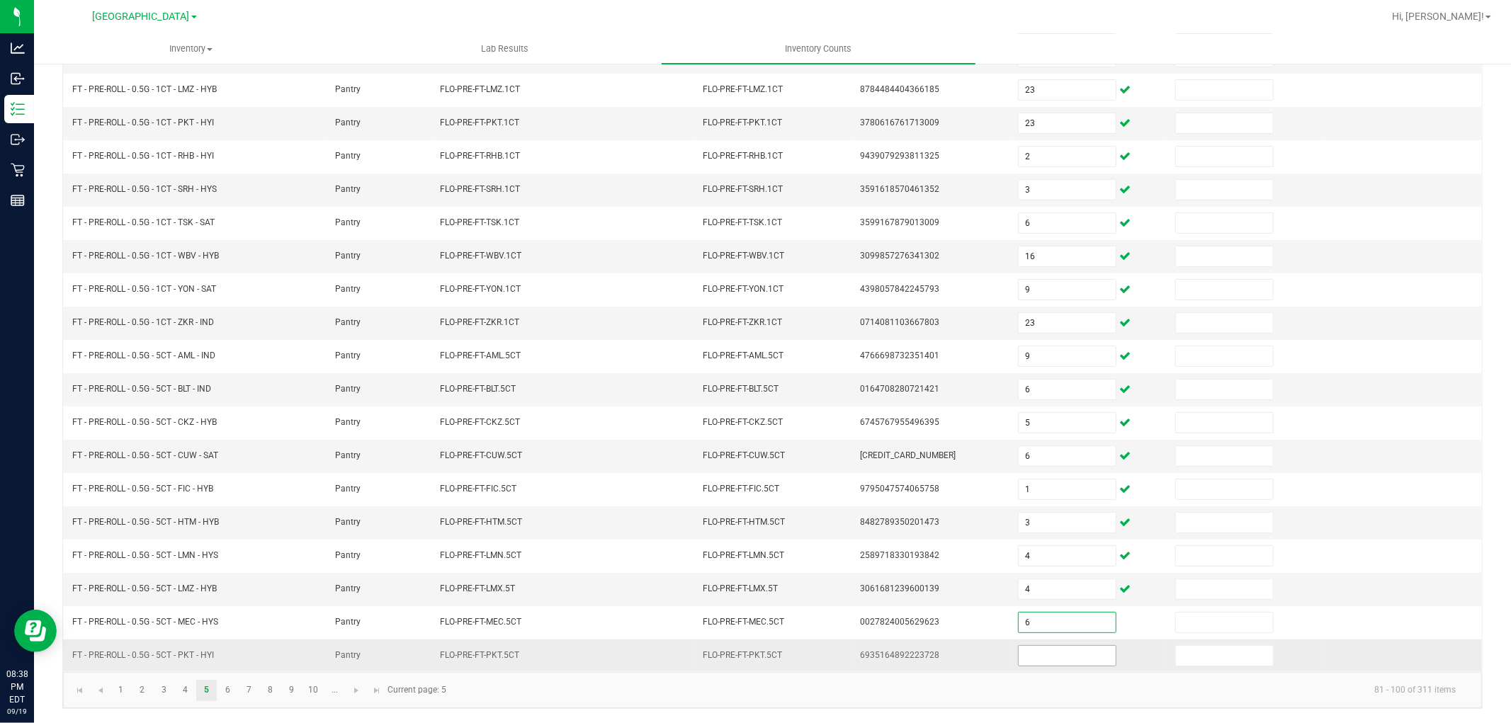
type input "6"
click at [1050, 646] on input at bounding box center [1066, 656] width 97 height 20
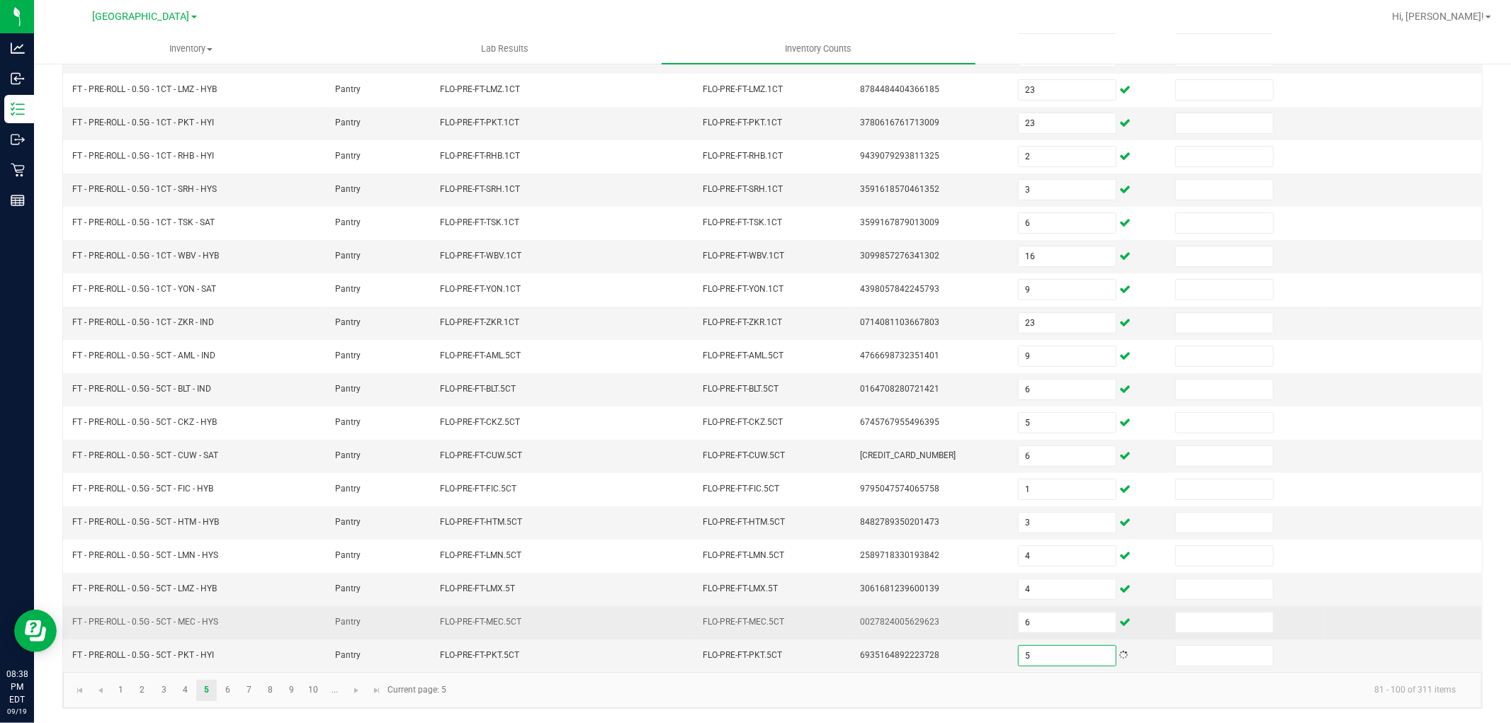
type input "5"
click at [940, 638] on td "0027824005629623" at bounding box center [929, 622] width 157 height 33
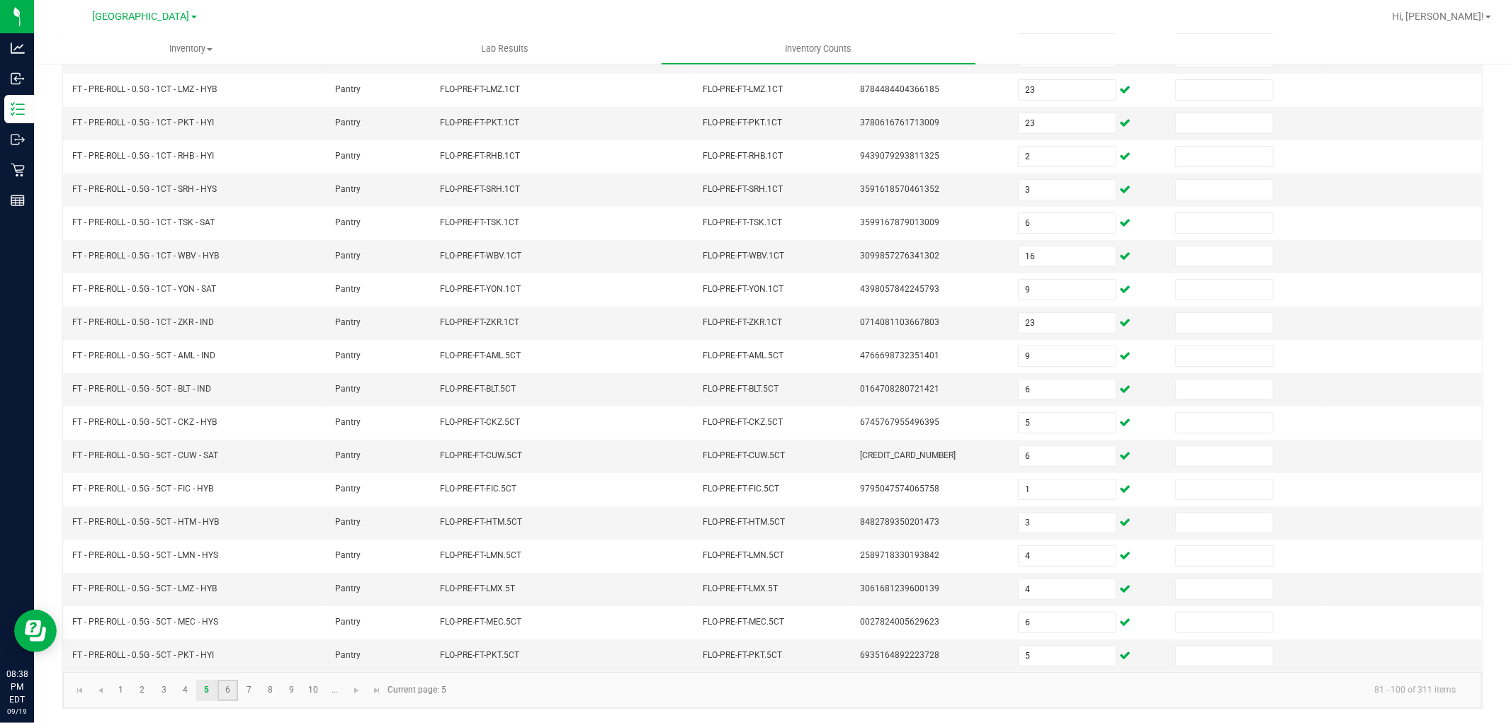
click at [228, 695] on link "6" at bounding box center [227, 690] width 21 height 21
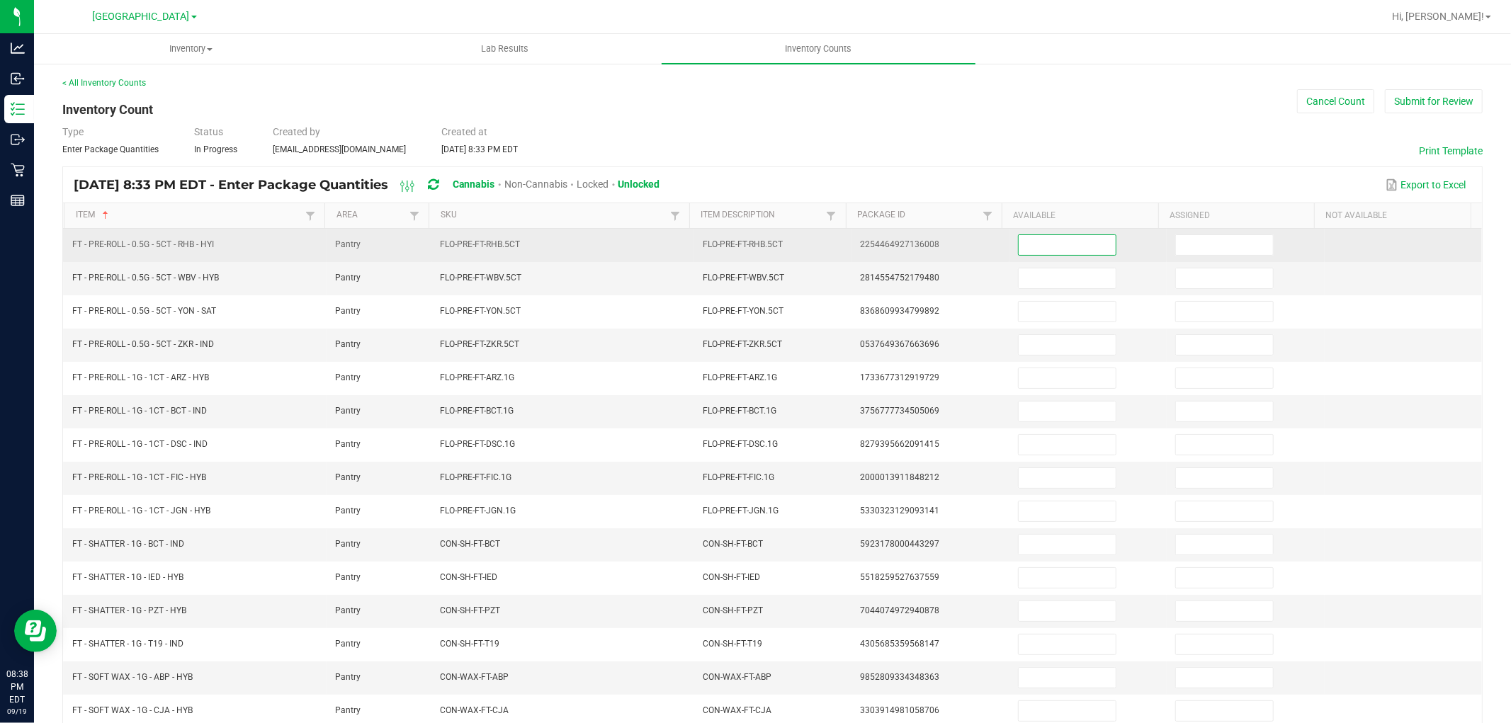
click at [1025, 244] on input at bounding box center [1066, 245] width 97 height 20
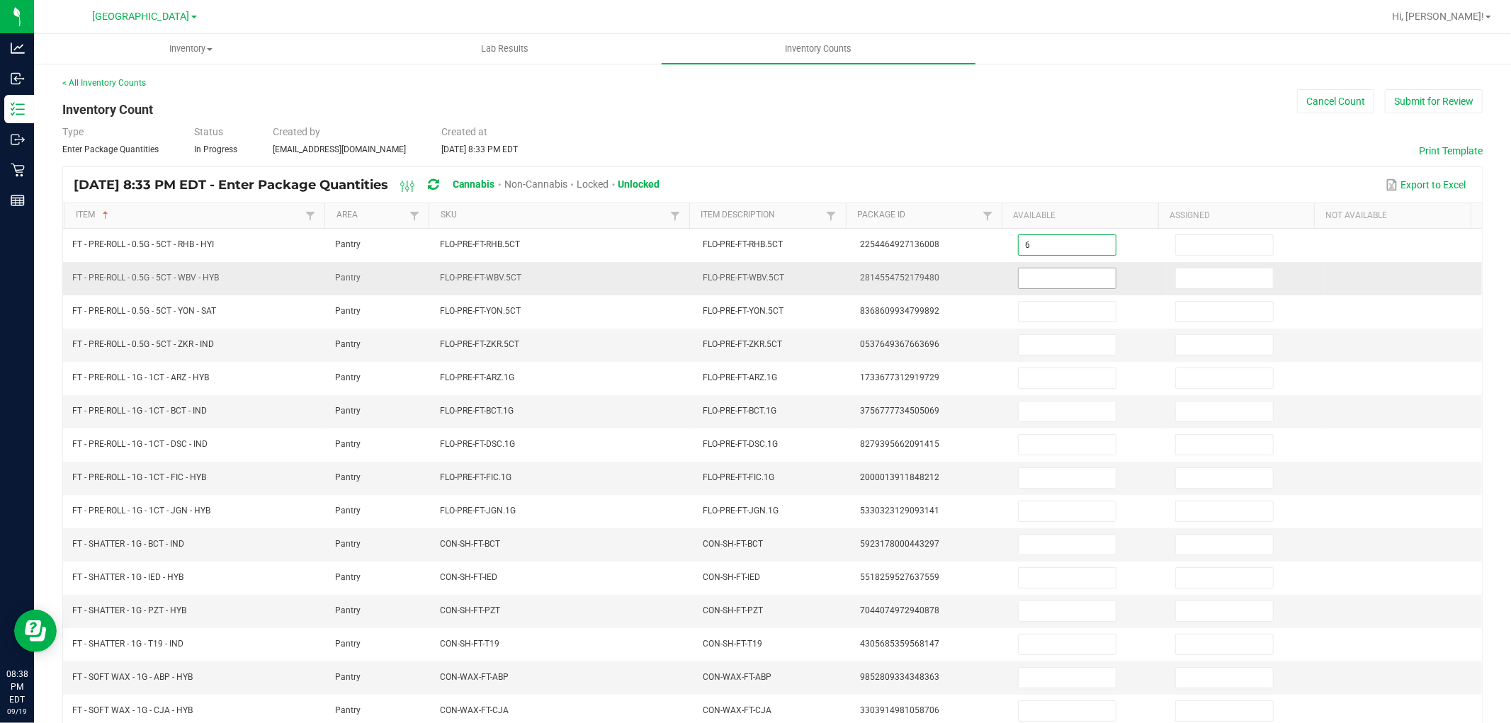
click at [1018, 285] on input at bounding box center [1066, 278] width 97 height 20
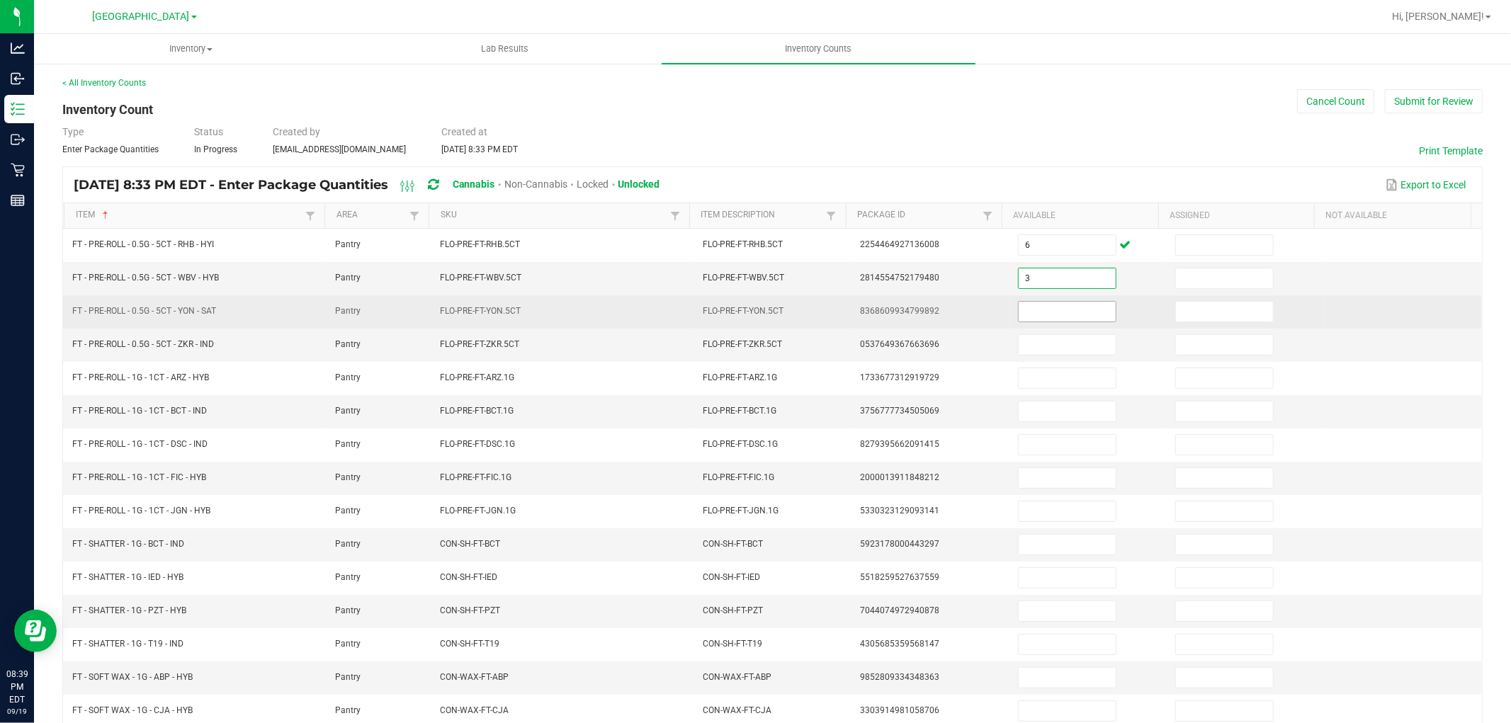
click at [1022, 314] on input at bounding box center [1066, 312] width 97 height 20
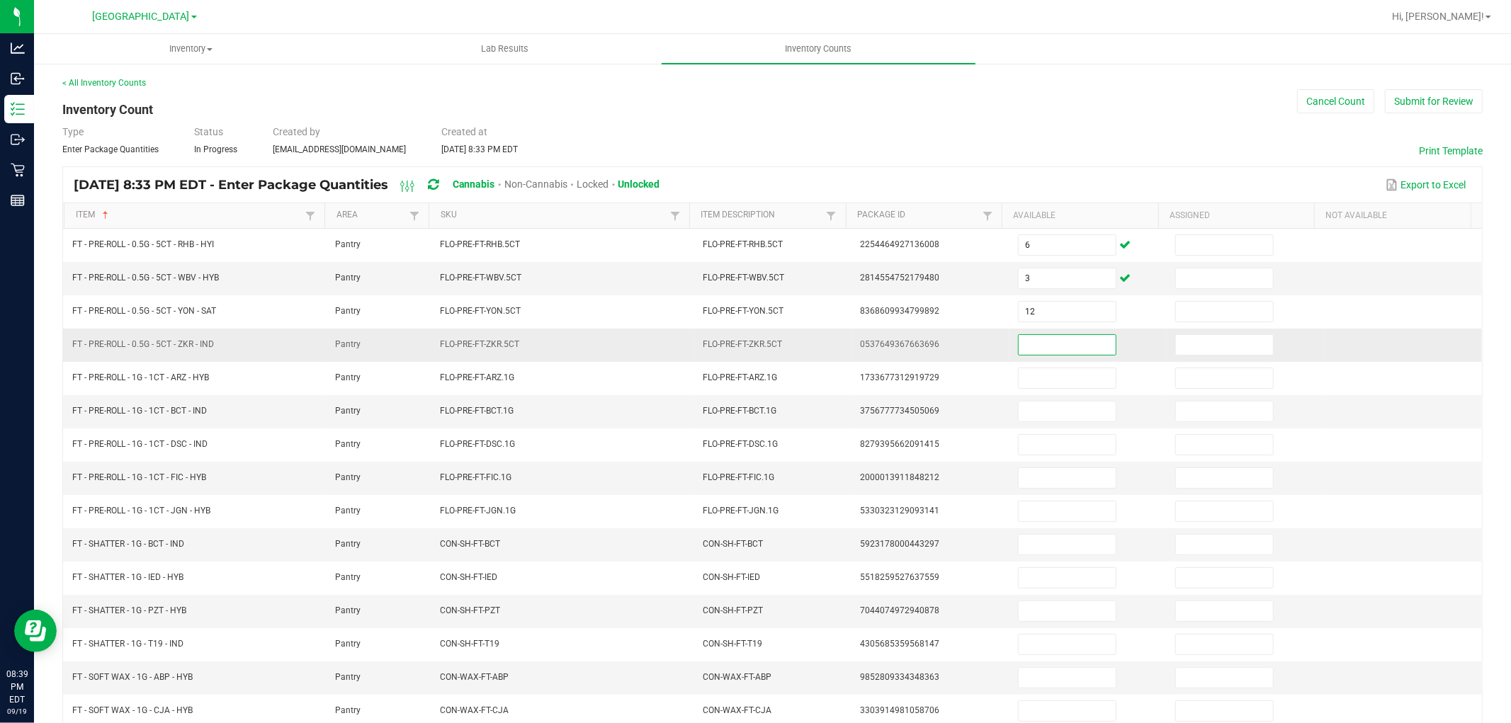
click at [1027, 338] on input at bounding box center [1066, 345] width 97 height 20
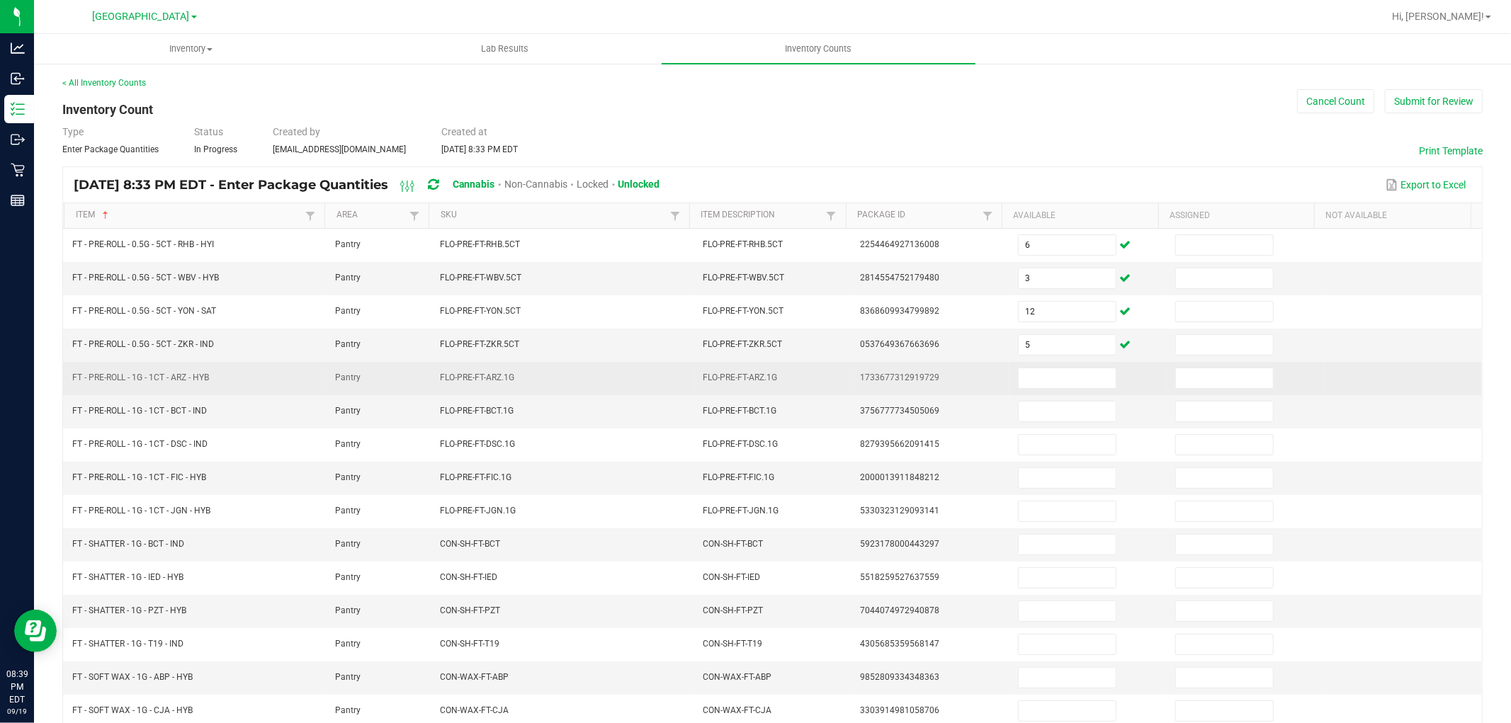
click at [1035, 393] on td at bounding box center [1087, 378] width 157 height 33
click at [1039, 386] on input at bounding box center [1066, 378] width 97 height 20
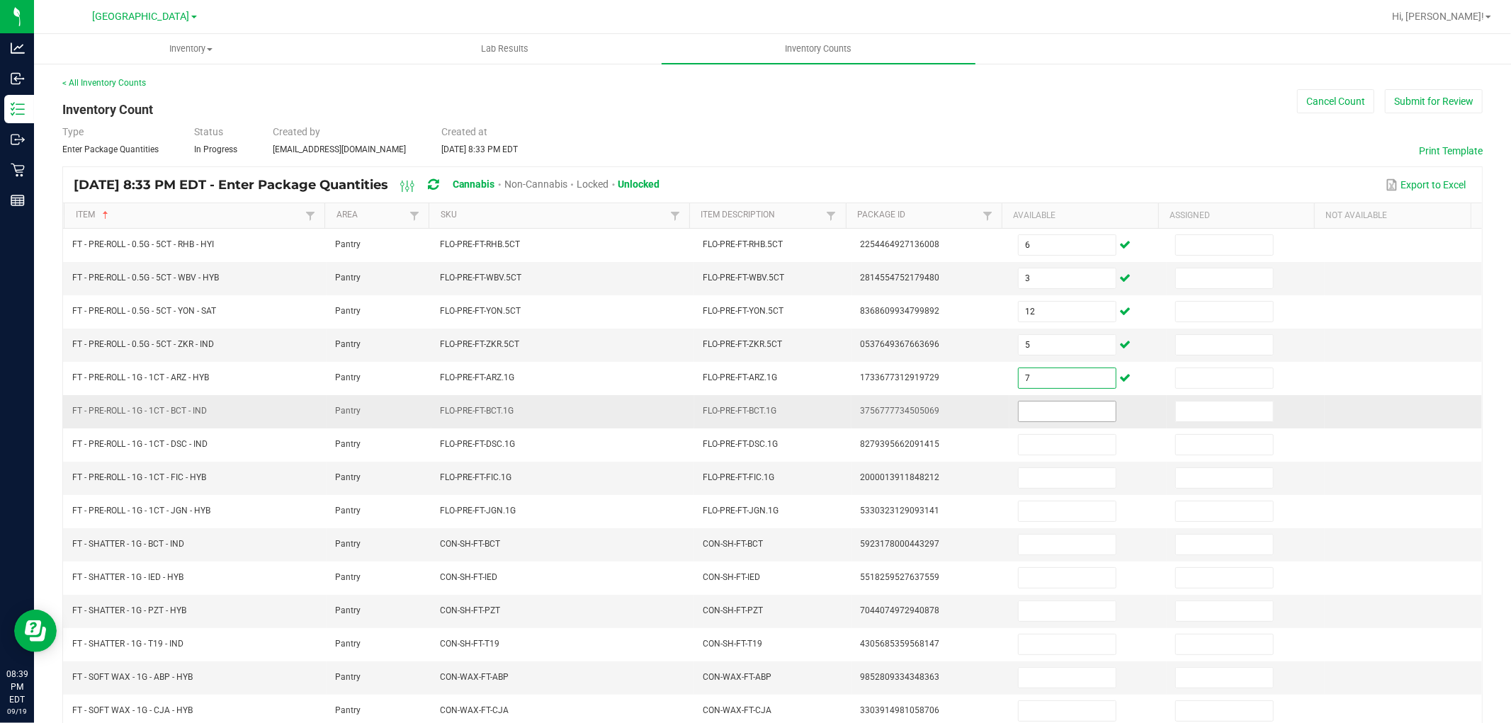
click at [1039, 407] on input at bounding box center [1066, 412] width 97 height 20
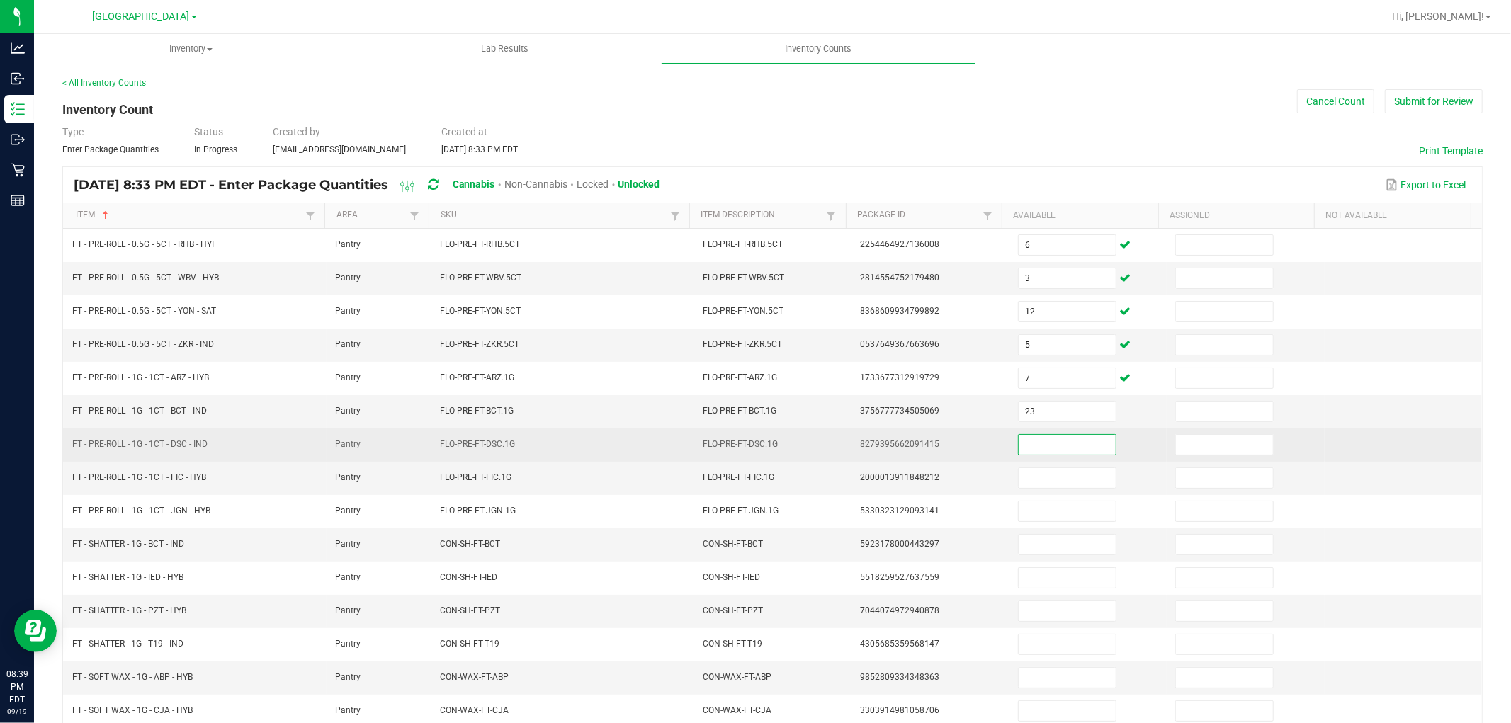
click at [1045, 443] on input at bounding box center [1066, 445] width 97 height 20
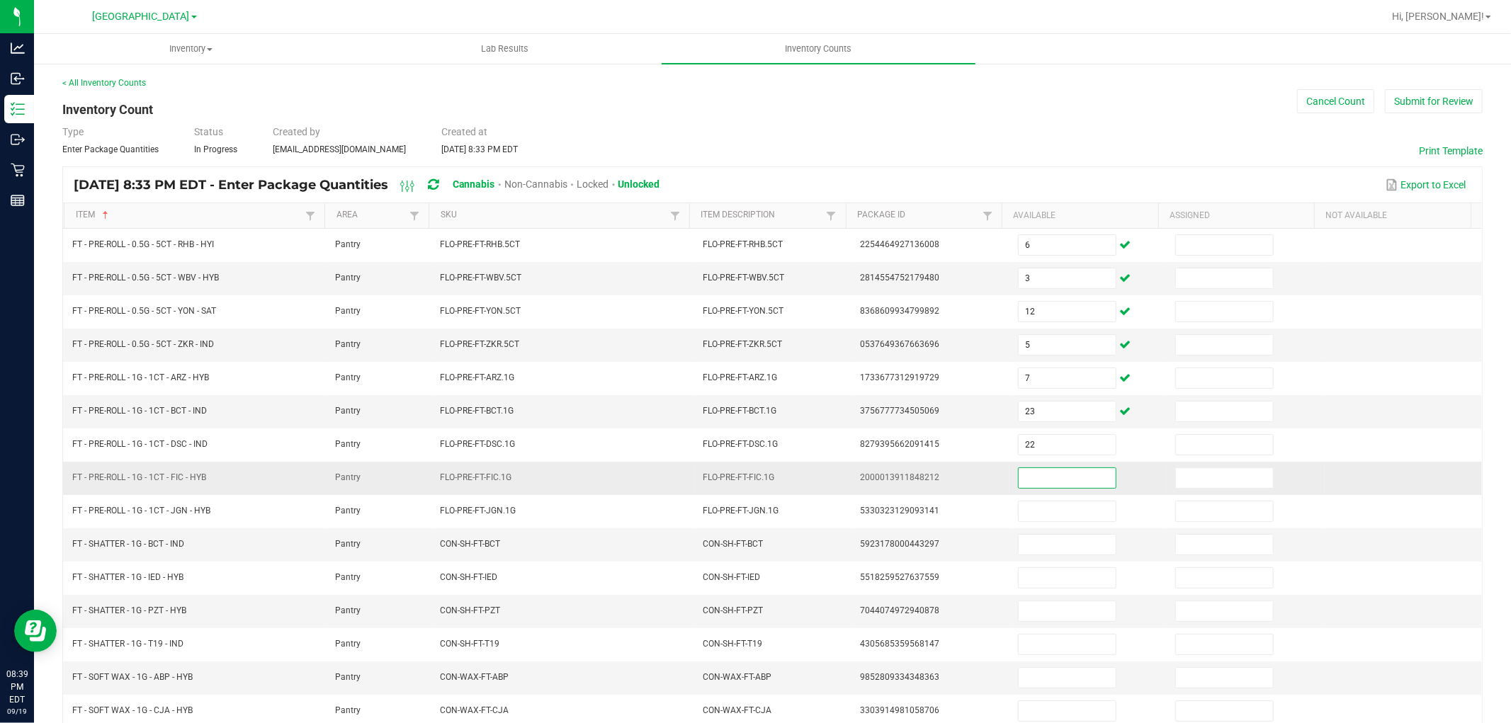
click at [1042, 479] on input at bounding box center [1066, 478] width 97 height 20
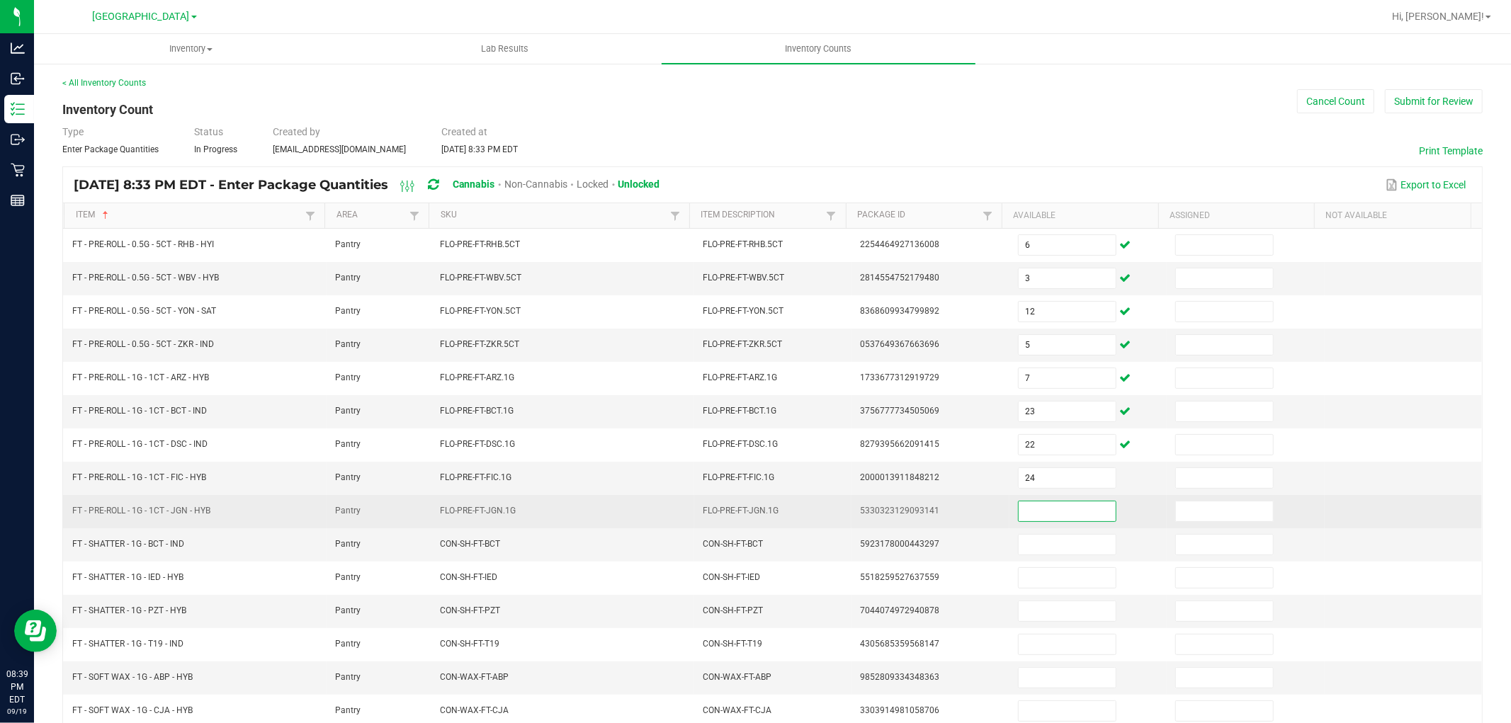
click at [1072, 514] on input at bounding box center [1066, 511] width 97 height 20
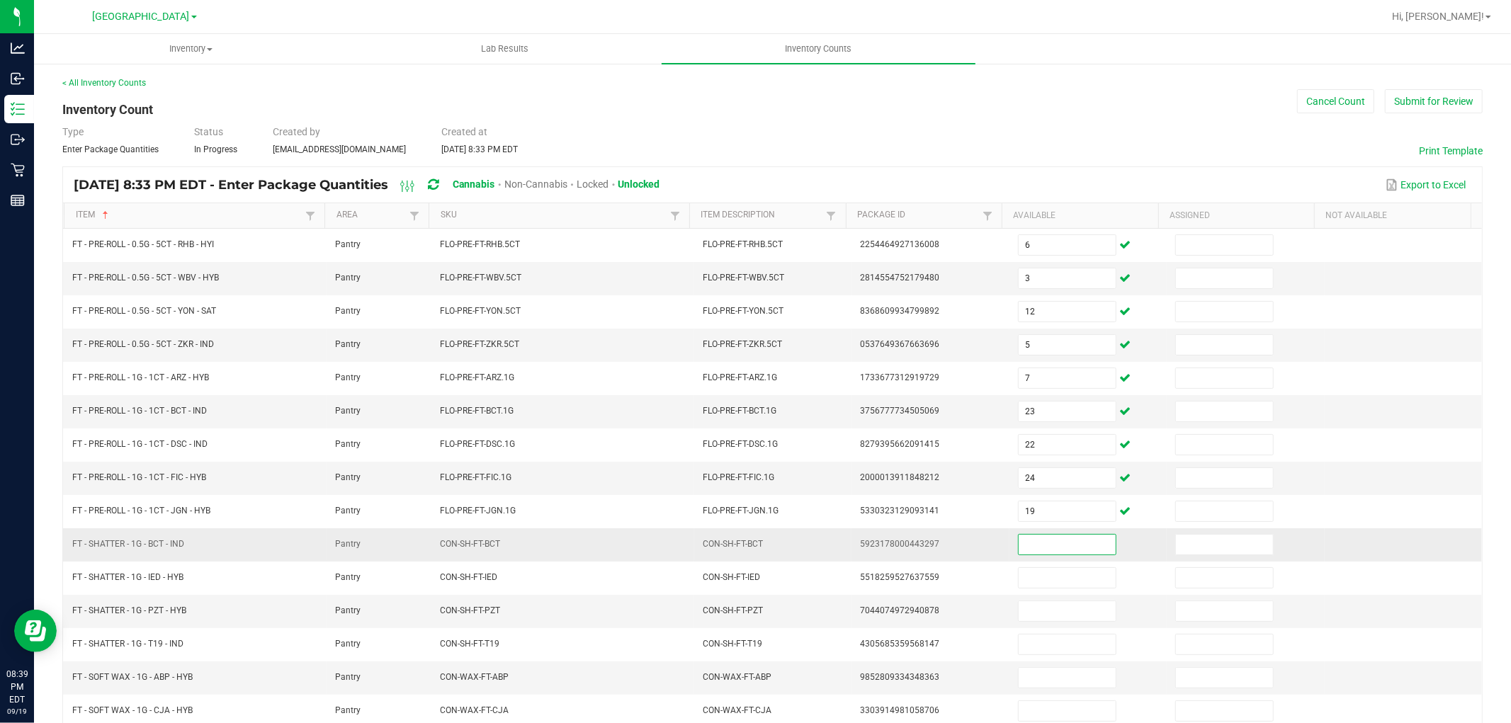
click at [1061, 550] on input at bounding box center [1066, 545] width 97 height 20
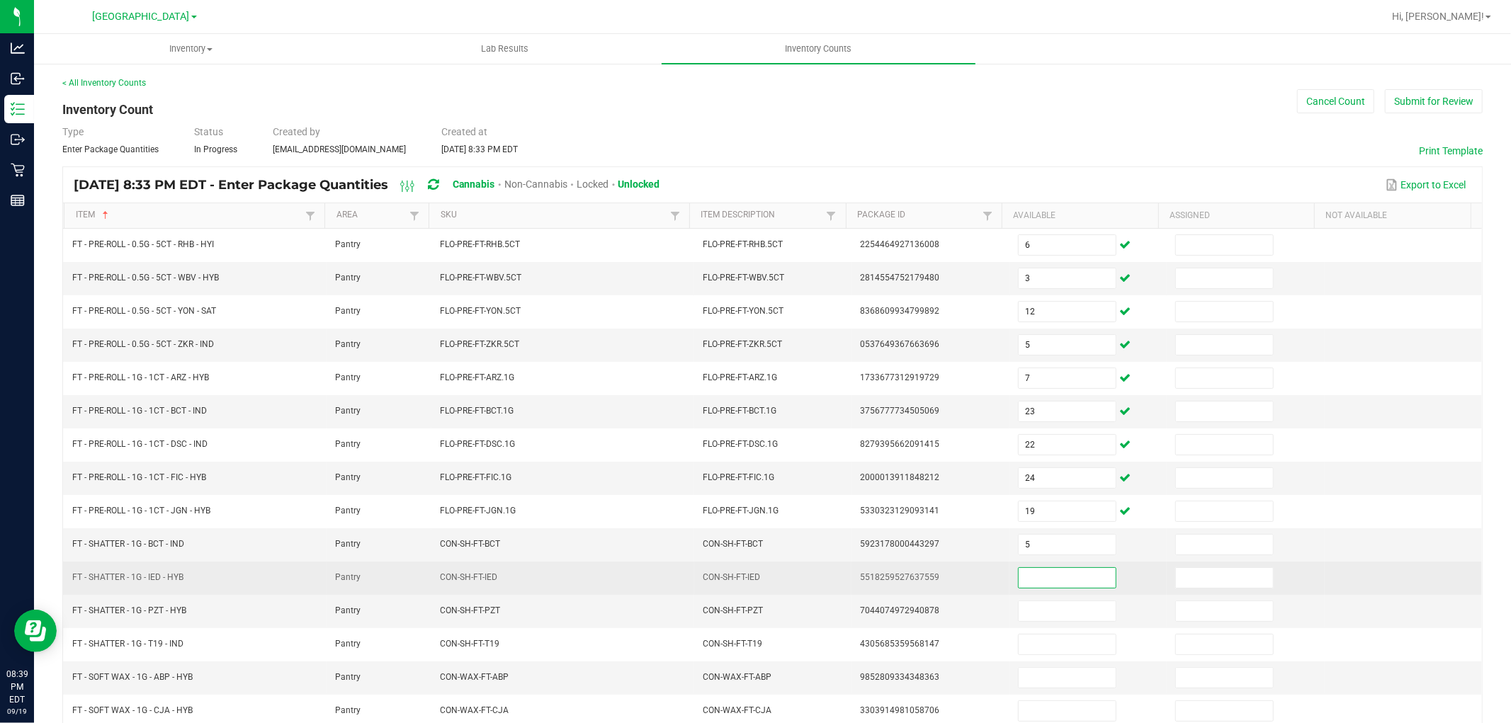
click at [1058, 579] on input at bounding box center [1066, 578] width 97 height 20
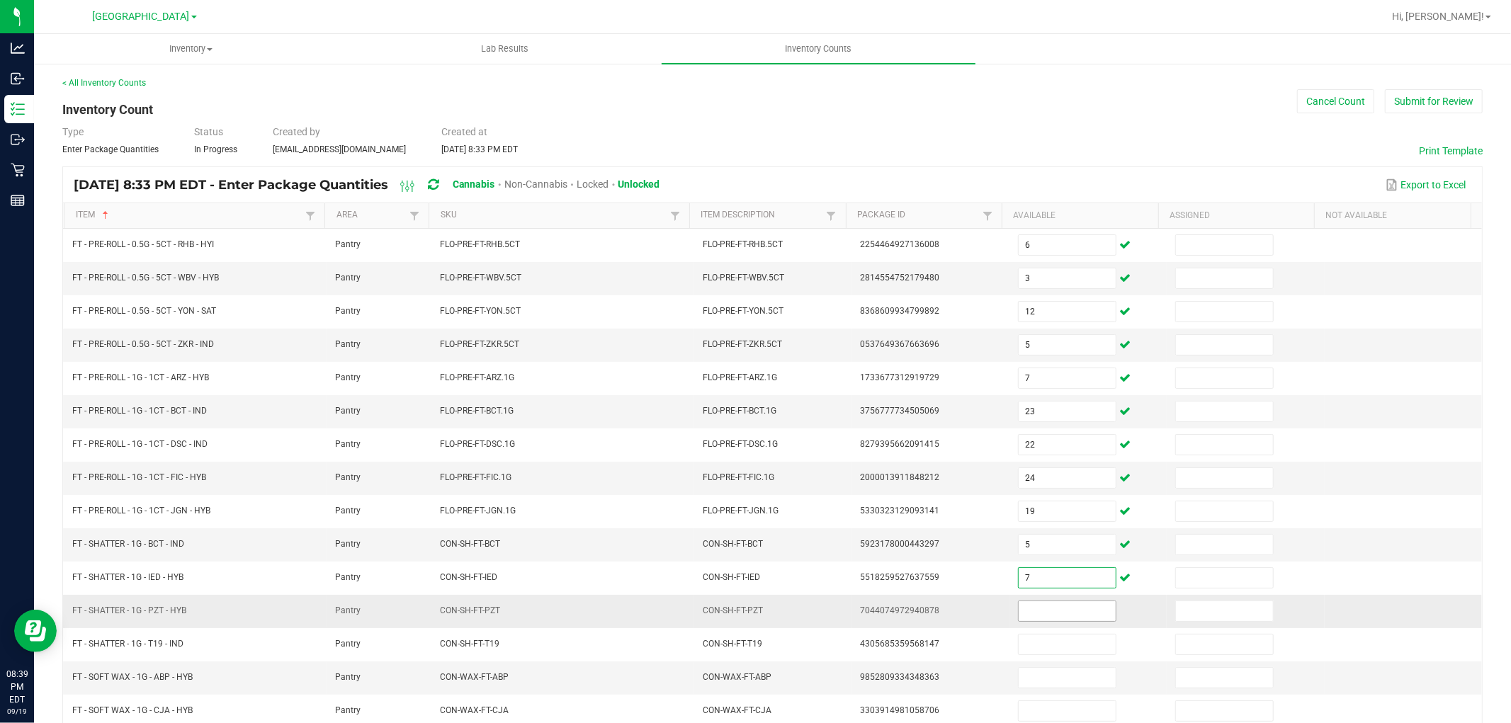
click at [1054, 614] on input at bounding box center [1066, 611] width 97 height 20
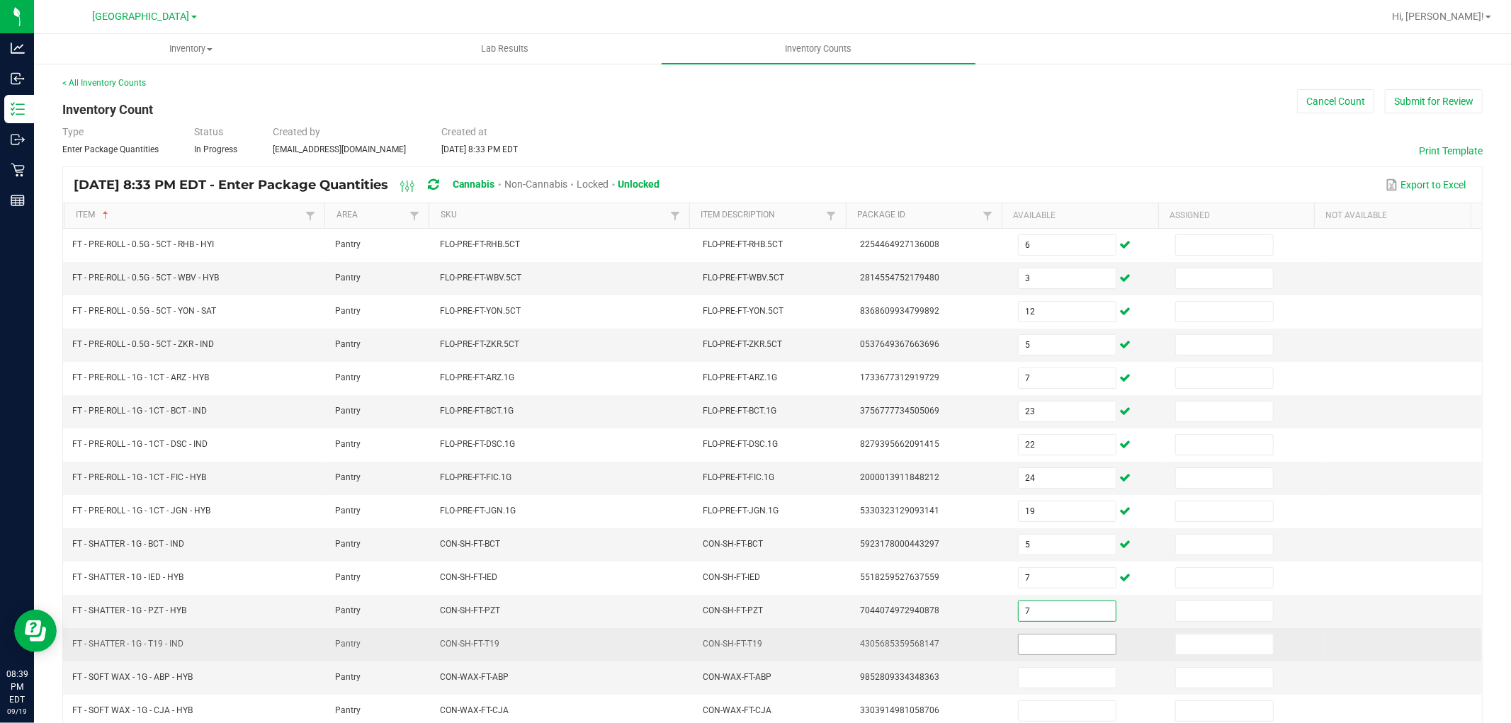
click at [1059, 655] on span at bounding box center [1067, 644] width 98 height 21
click at [1059, 654] on input at bounding box center [1066, 645] width 97 height 20
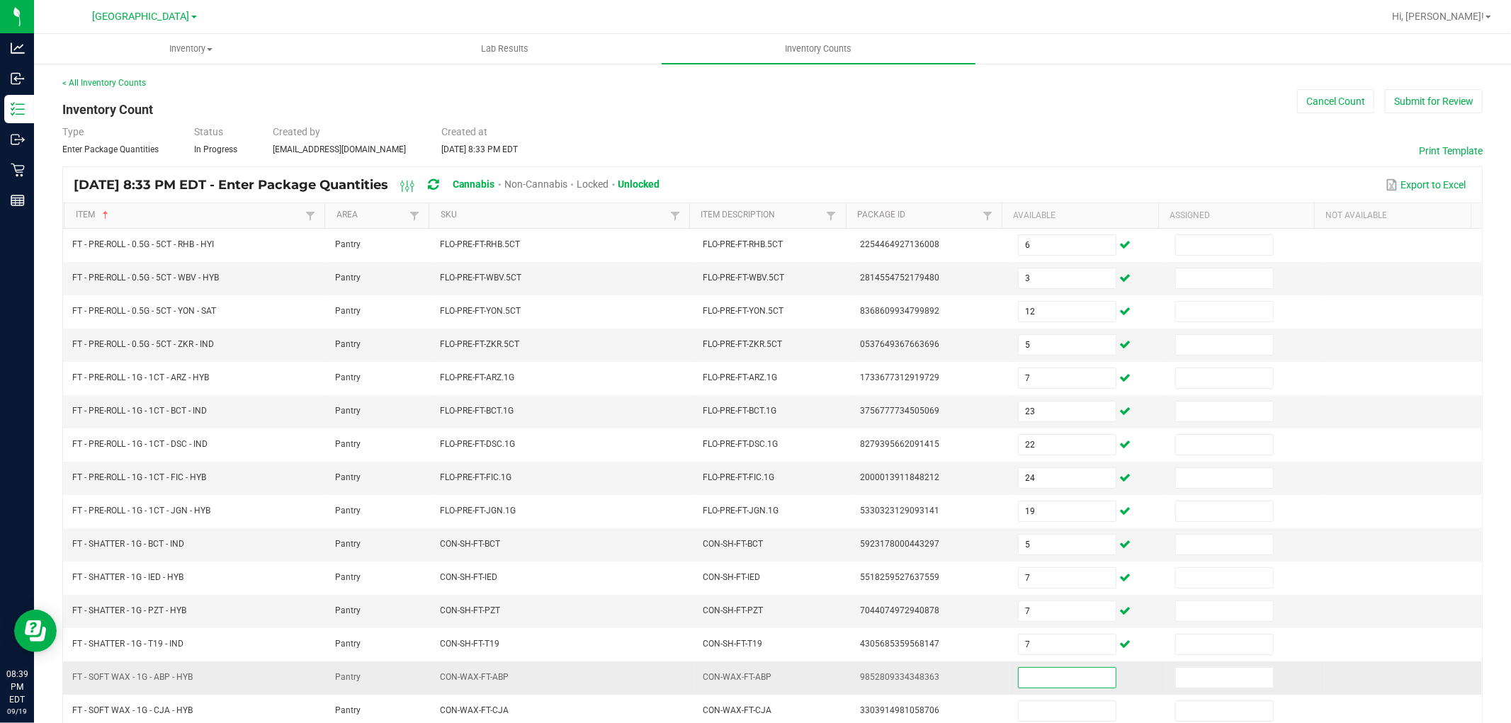
click at [1055, 678] on input at bounding box center [1066, 678] width 97 height 20
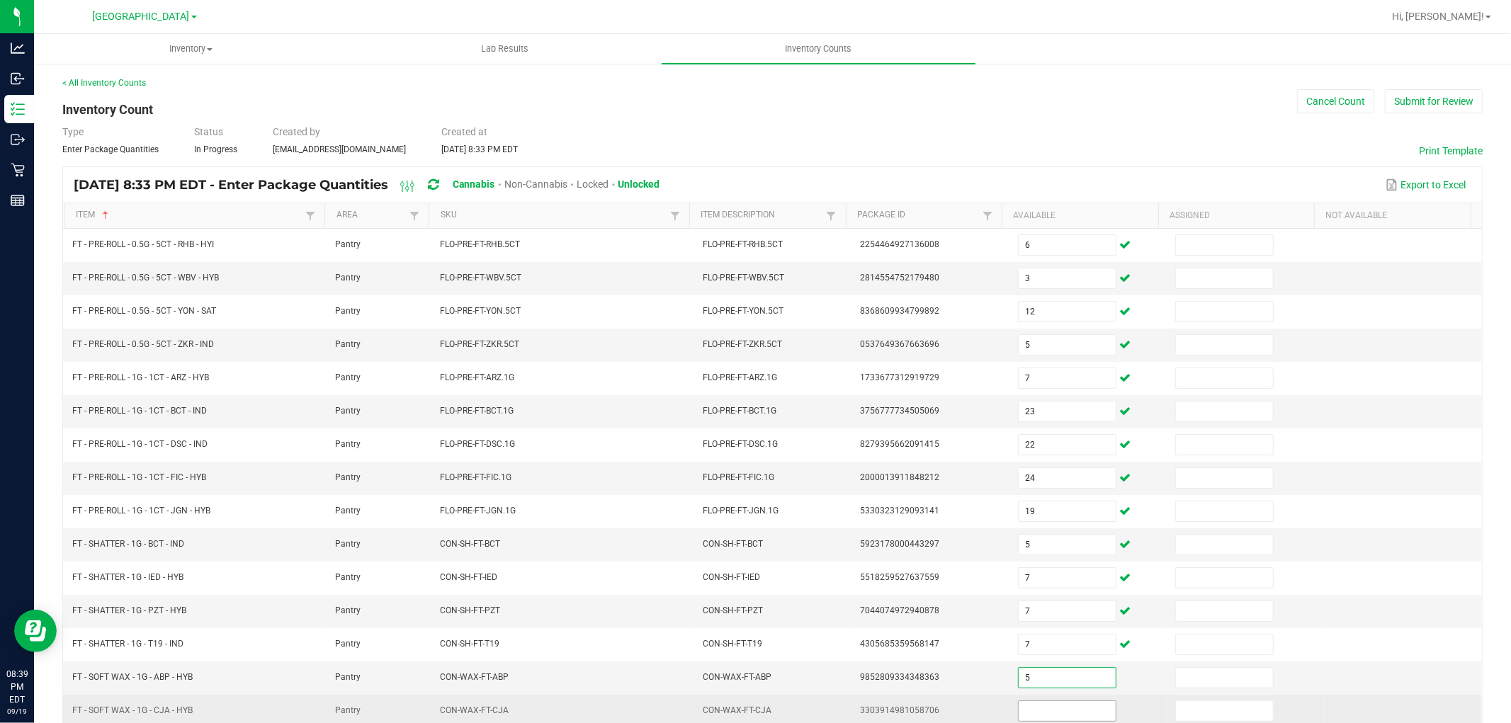
click at [1050, 707] on input at bounding box center [1066, 711] width 97 height 20
click at [972, 703] on td "3303914981058706" at bounding box center [929, 711] width 157 height 33
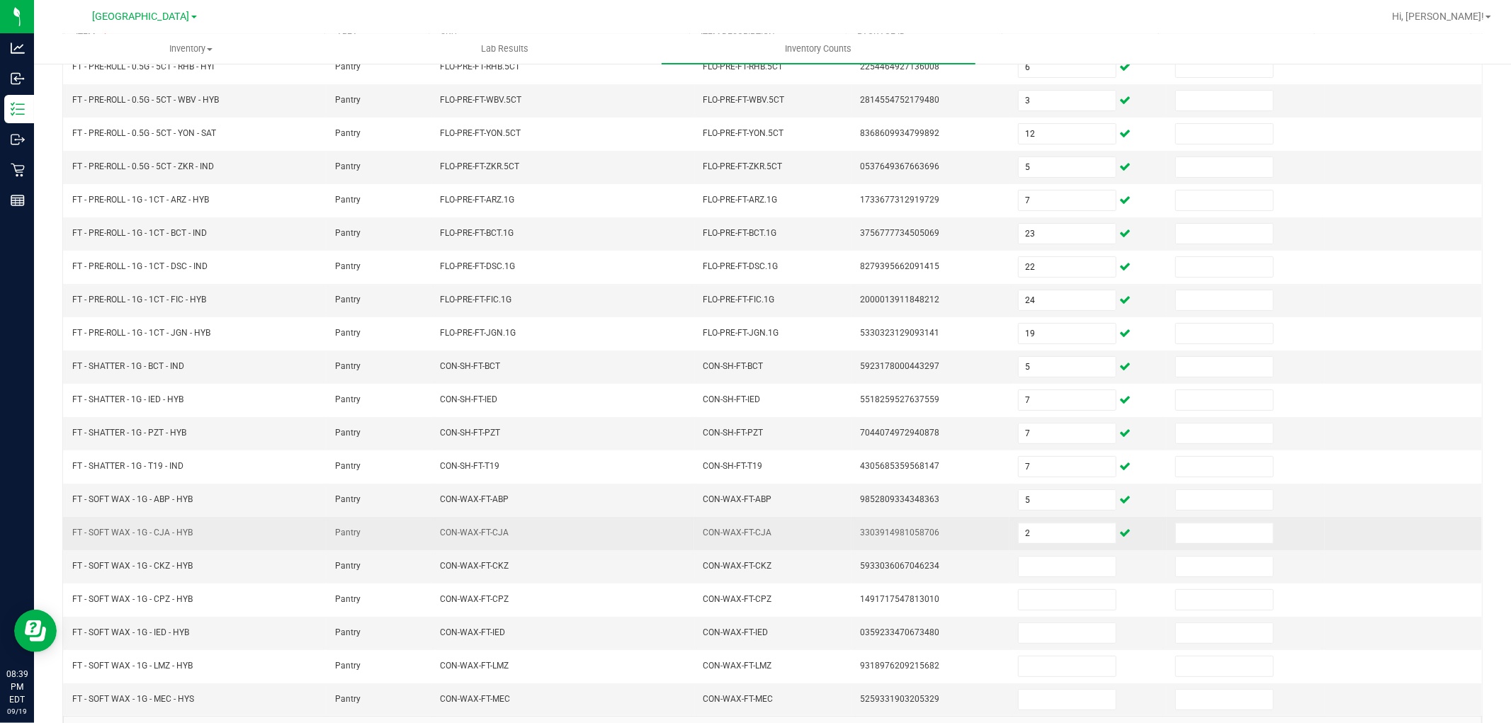
scroll to position [225, 0]
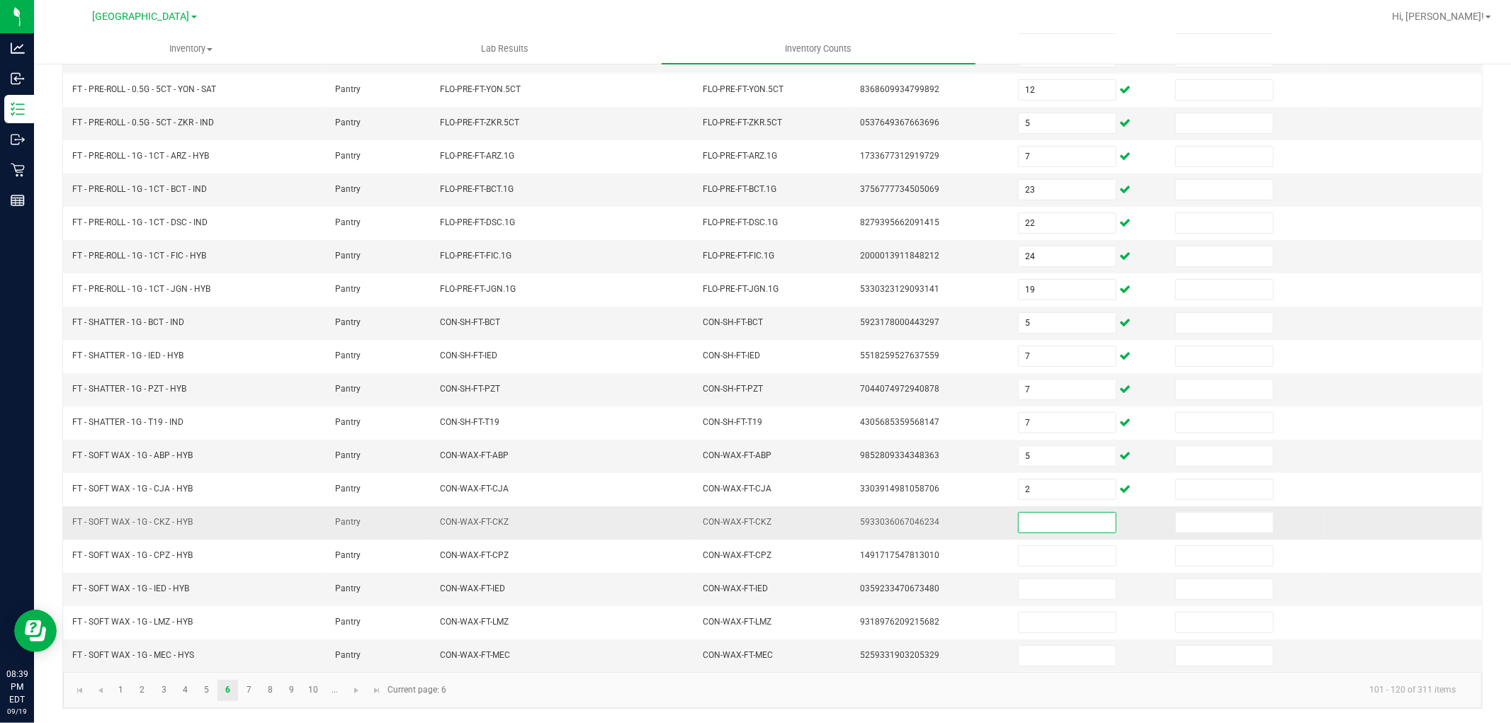
click at [1057, 521] on input at bounding box center [1066, 523] width 97 height 20
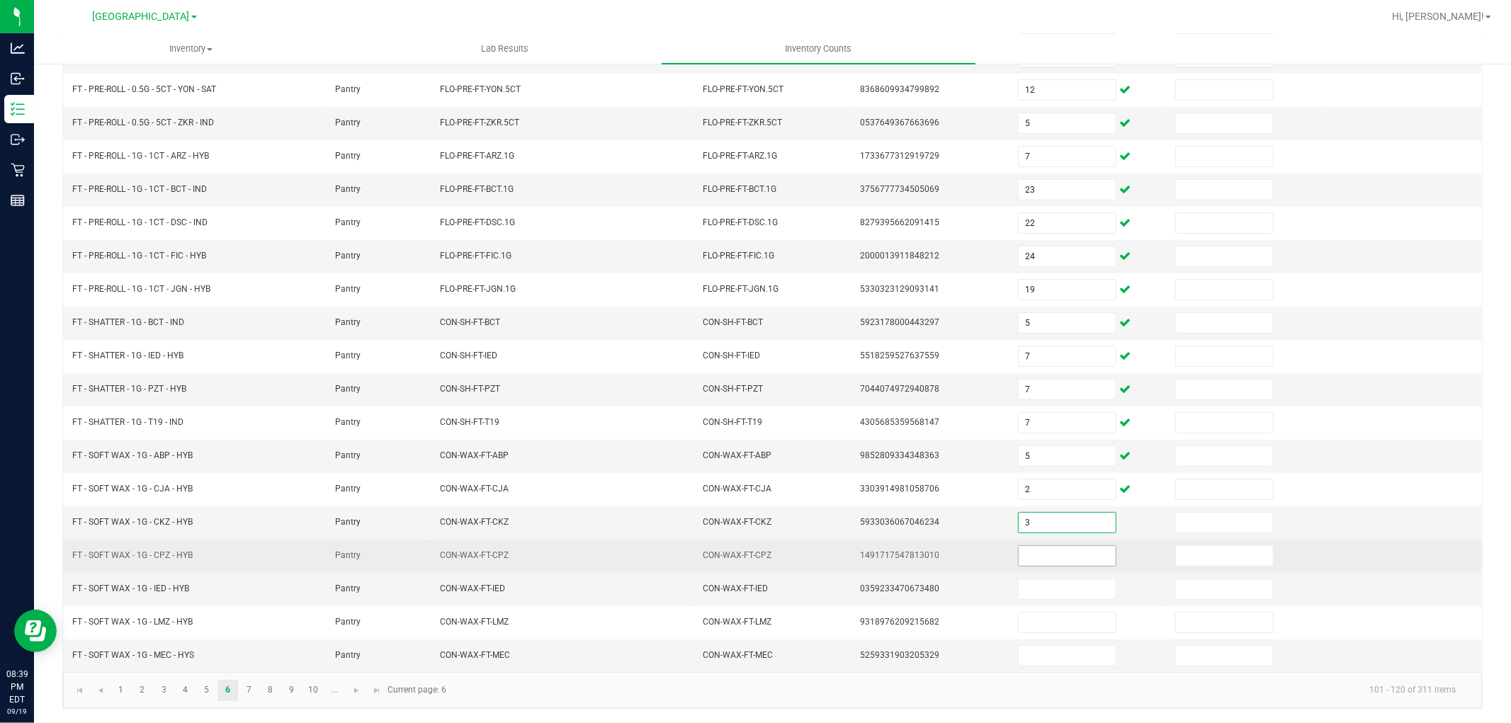
click at [1054, 553] on input at bounding box center [1066, 556] width 97 height 20
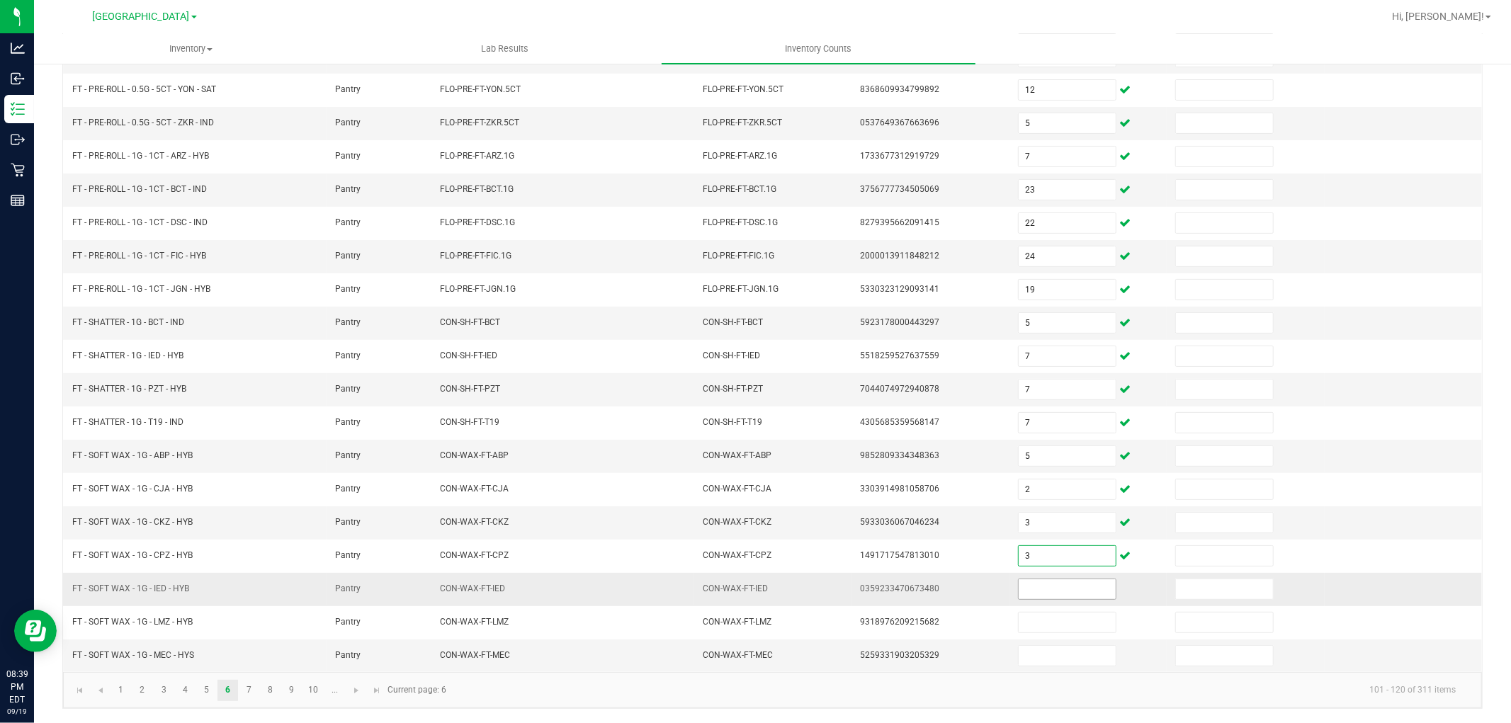
click at [1044, 593] on input at bounding box center [1066, 589] width 97 height 20
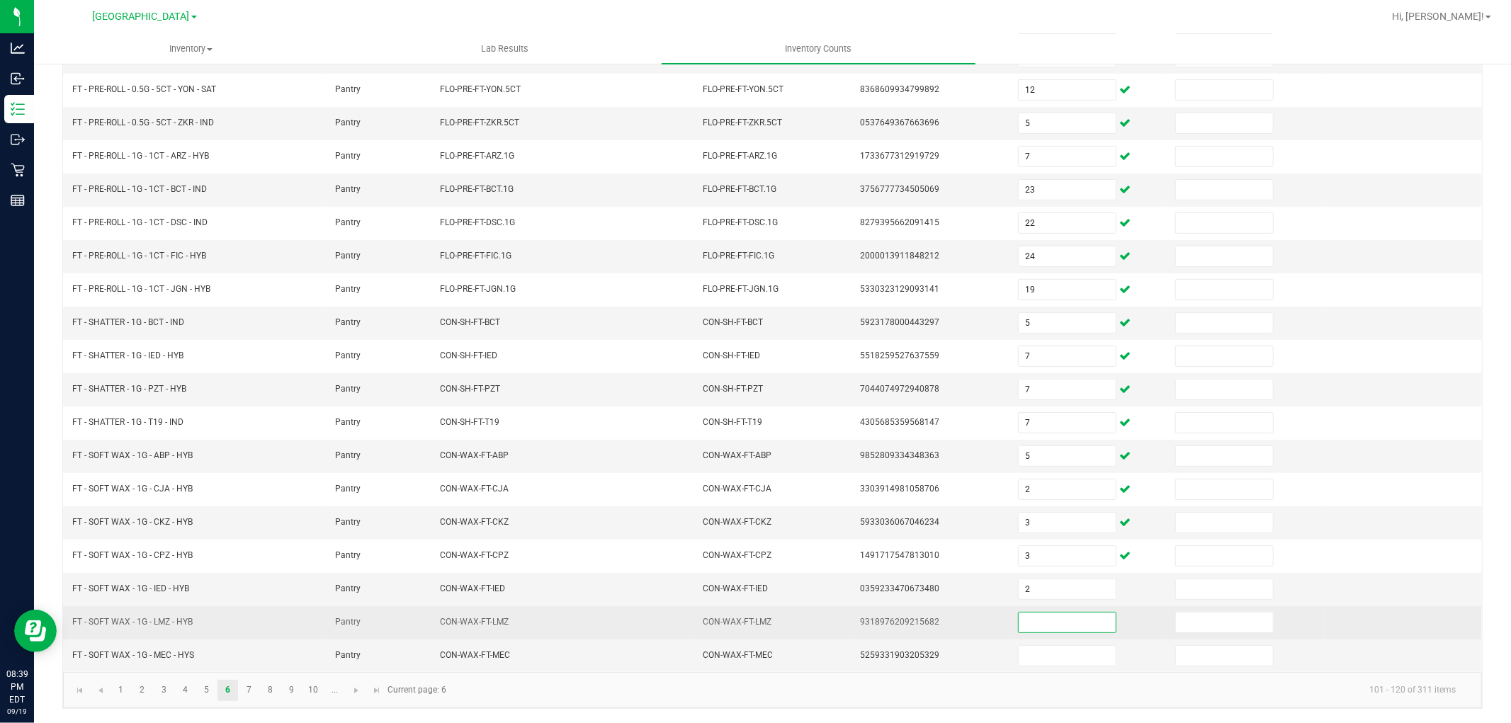
click at [1038, 632] on input at bounding box center [1066, 623] width 97 height 20
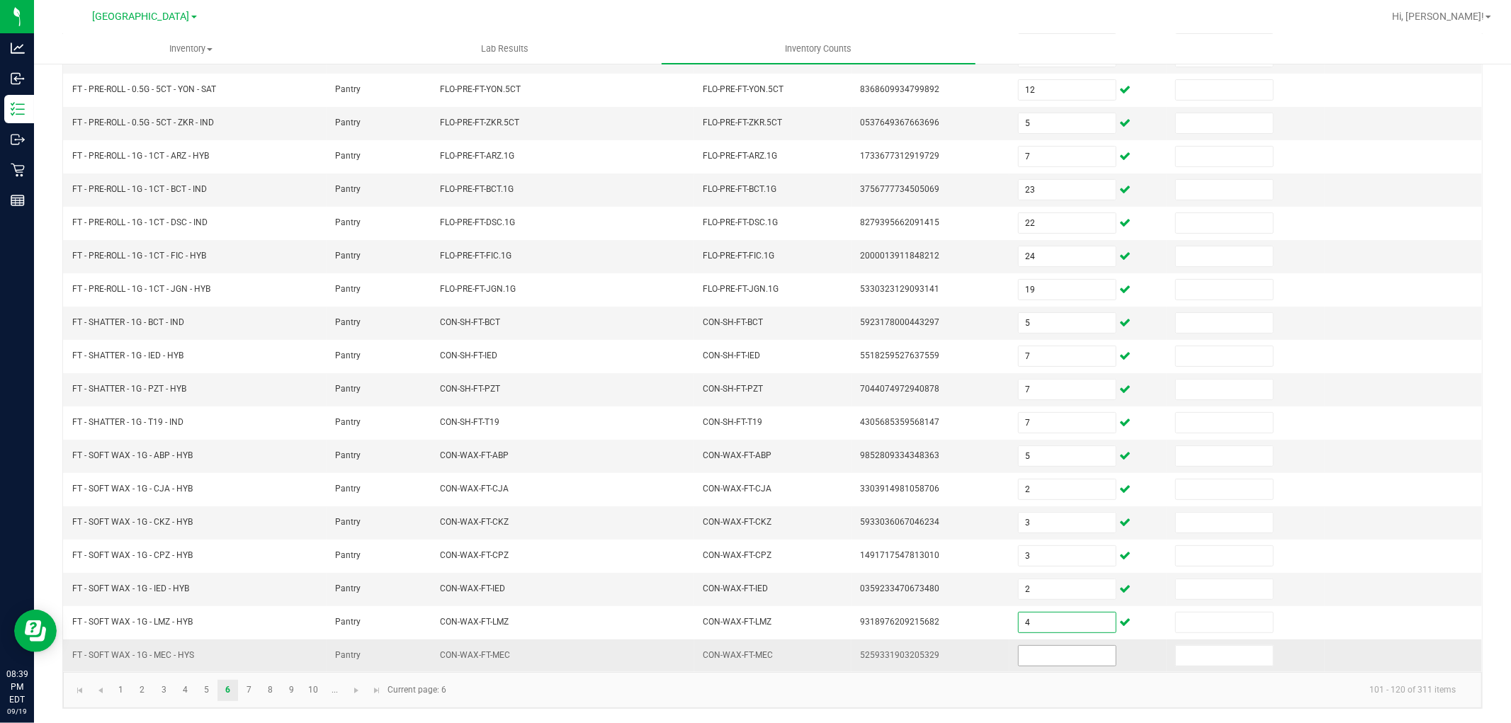
click at [1042, 654] on input at bounding box center [1066, 656] width 97 height 20
click at [1041, 595] on input "2" at bounding box center [1066, 589] width 97 height 20
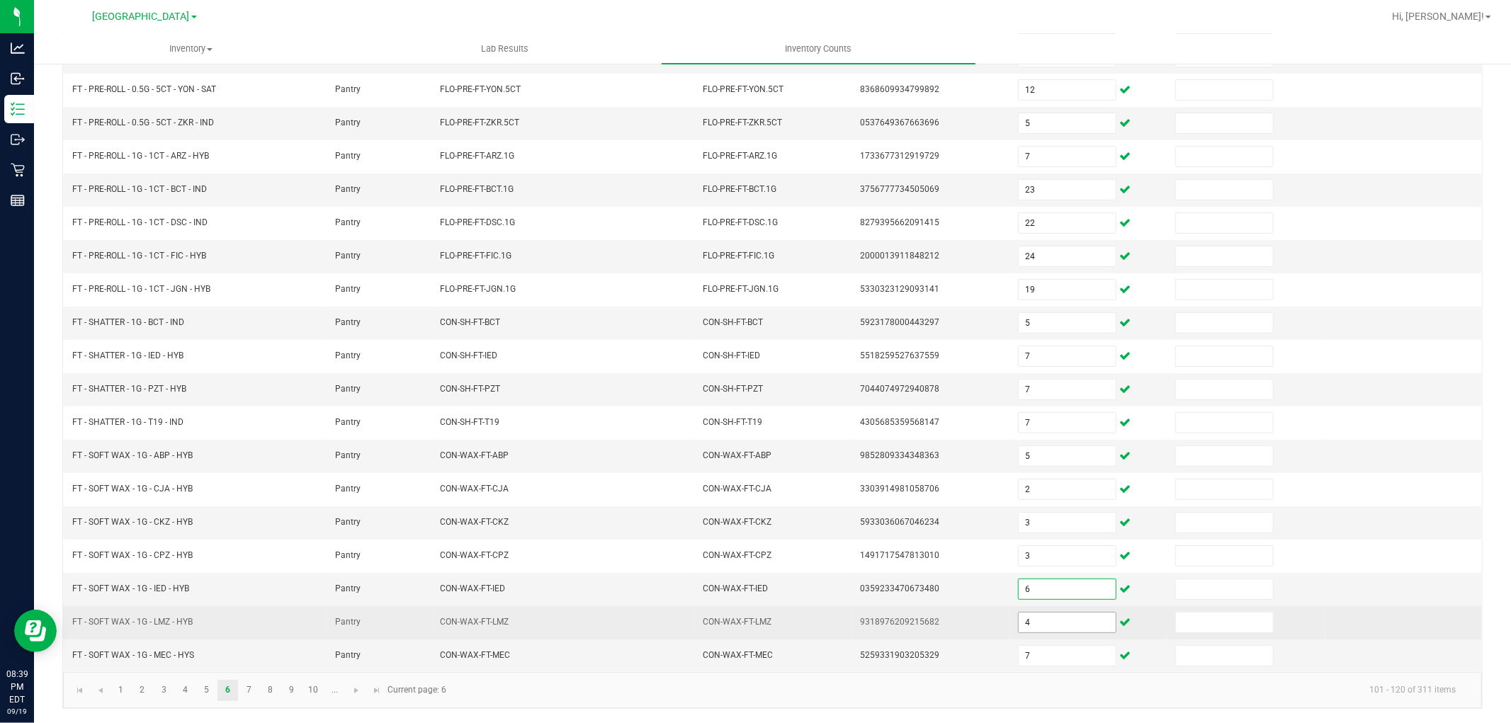
click at [1030, 628] on input "4" at bounding box center [1066, 623] width 97 height 20
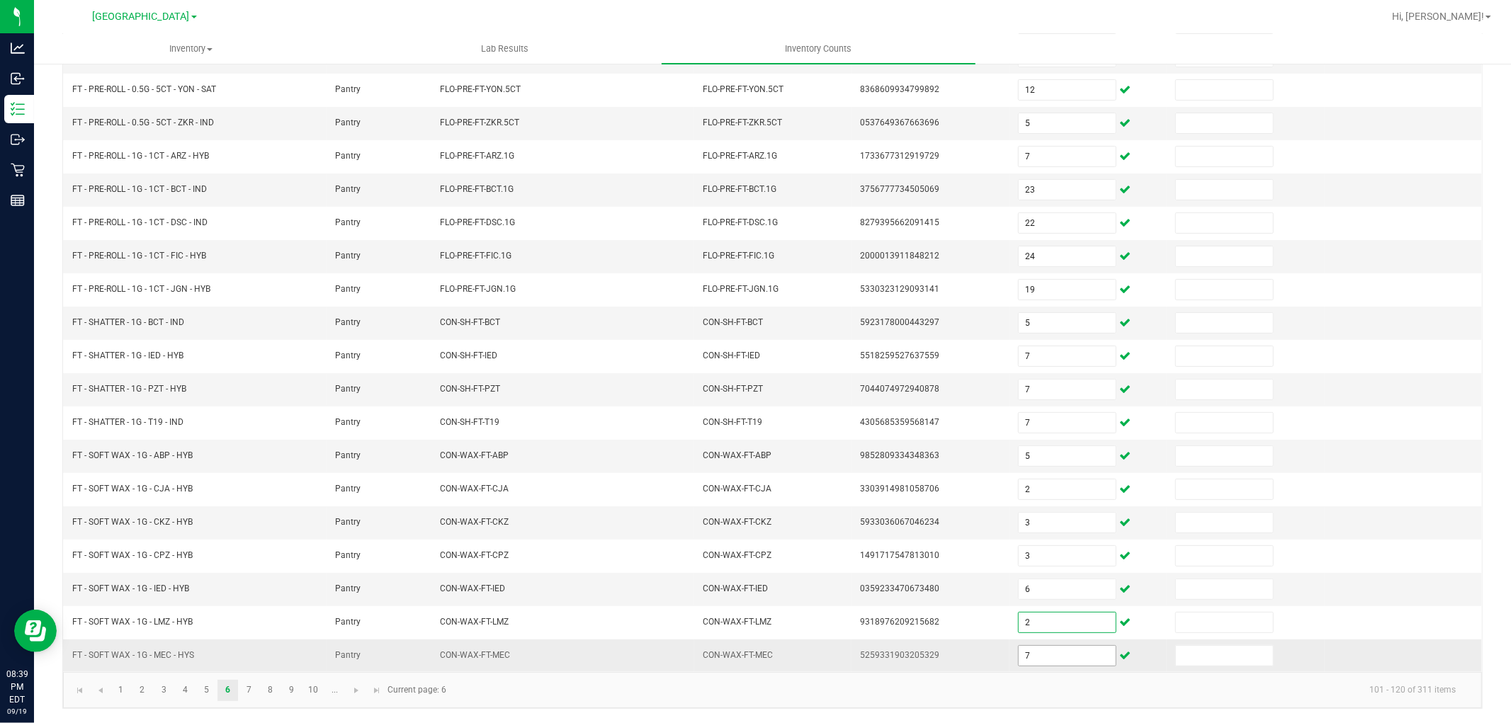
click at [1029, 664] on input "7" at bounding box center [1066, 656] width 97 height 20
click at [253, 690] on link "7" at bounding box center [249, 690] width 21 height 21
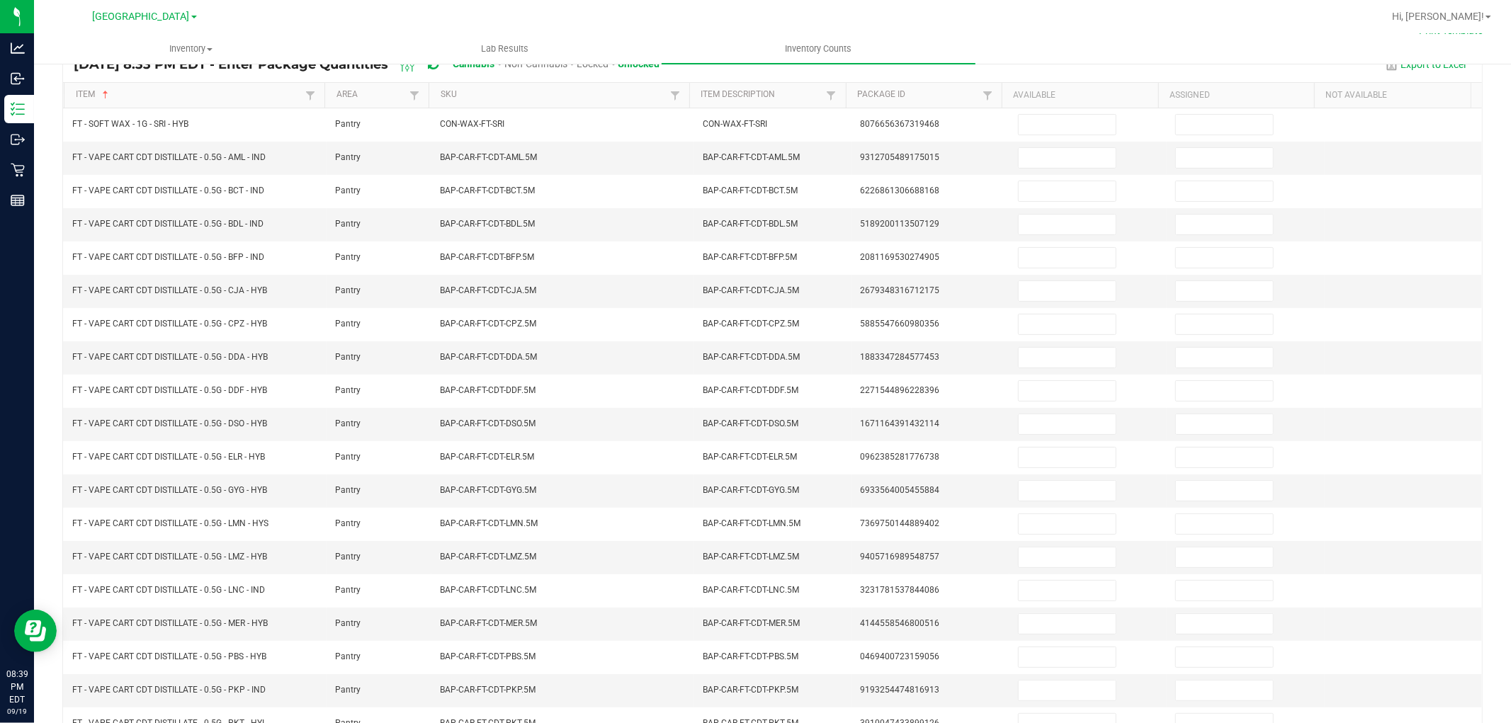
scroll to position [0, 0]
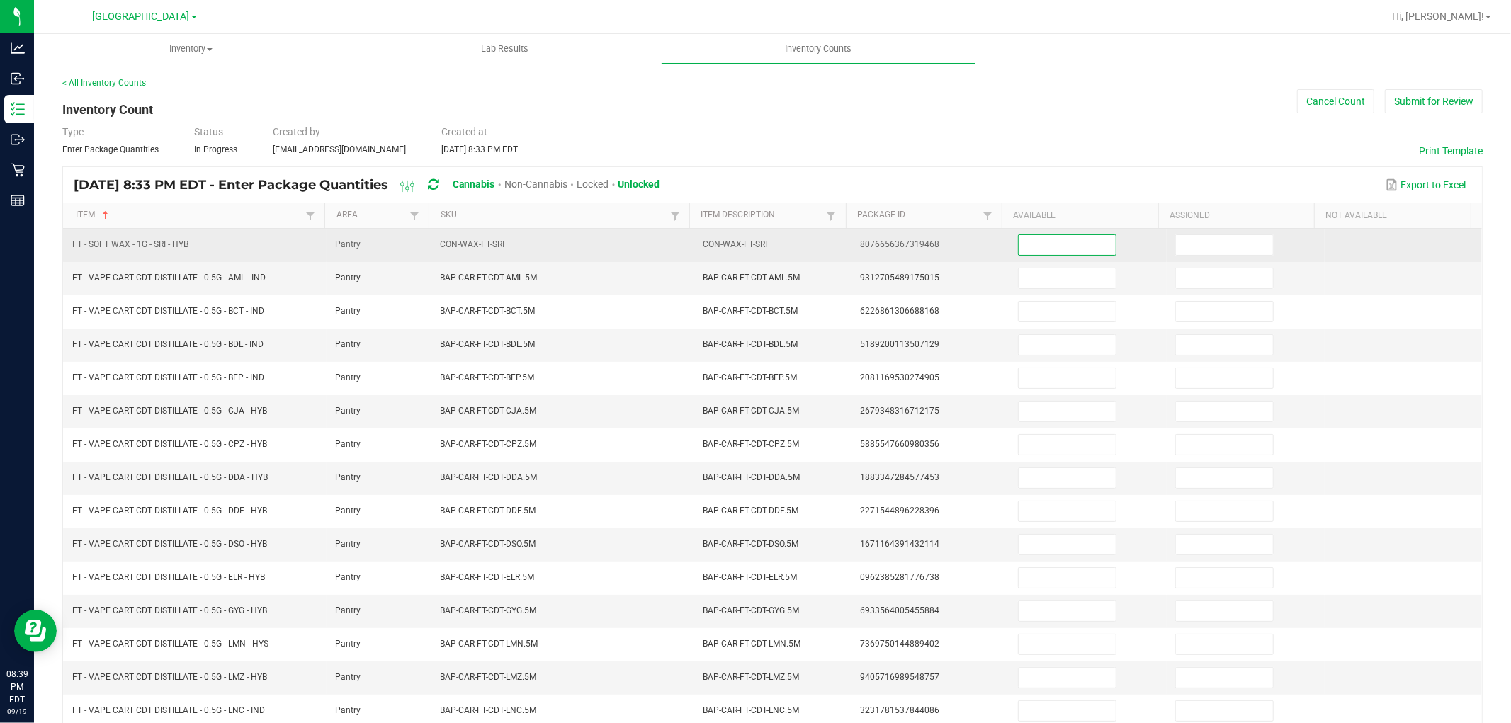
click at [1024, 241] on input at bounding box center [1066, 245] width 97 height 20
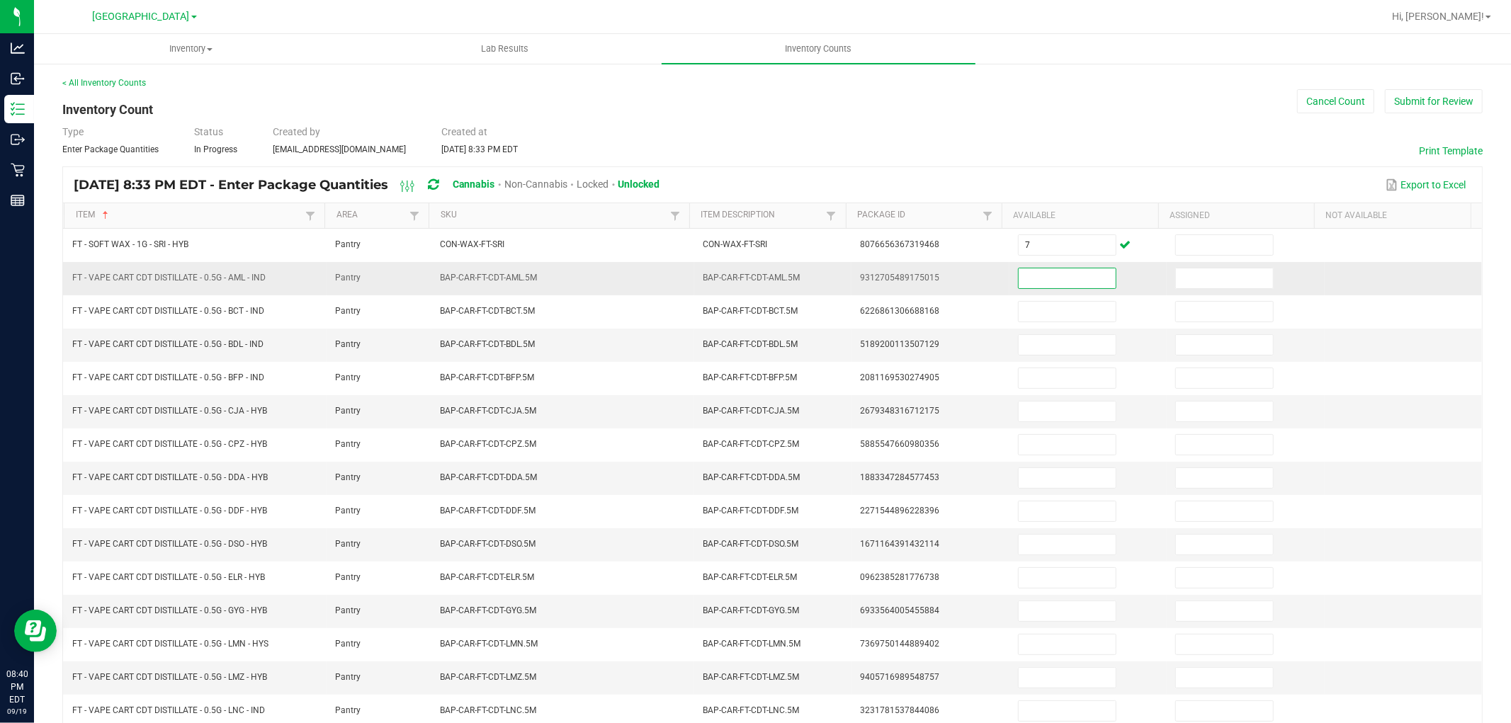
click at [1059, 285] on input at bounding box center [1066, 278] width 97 height 20
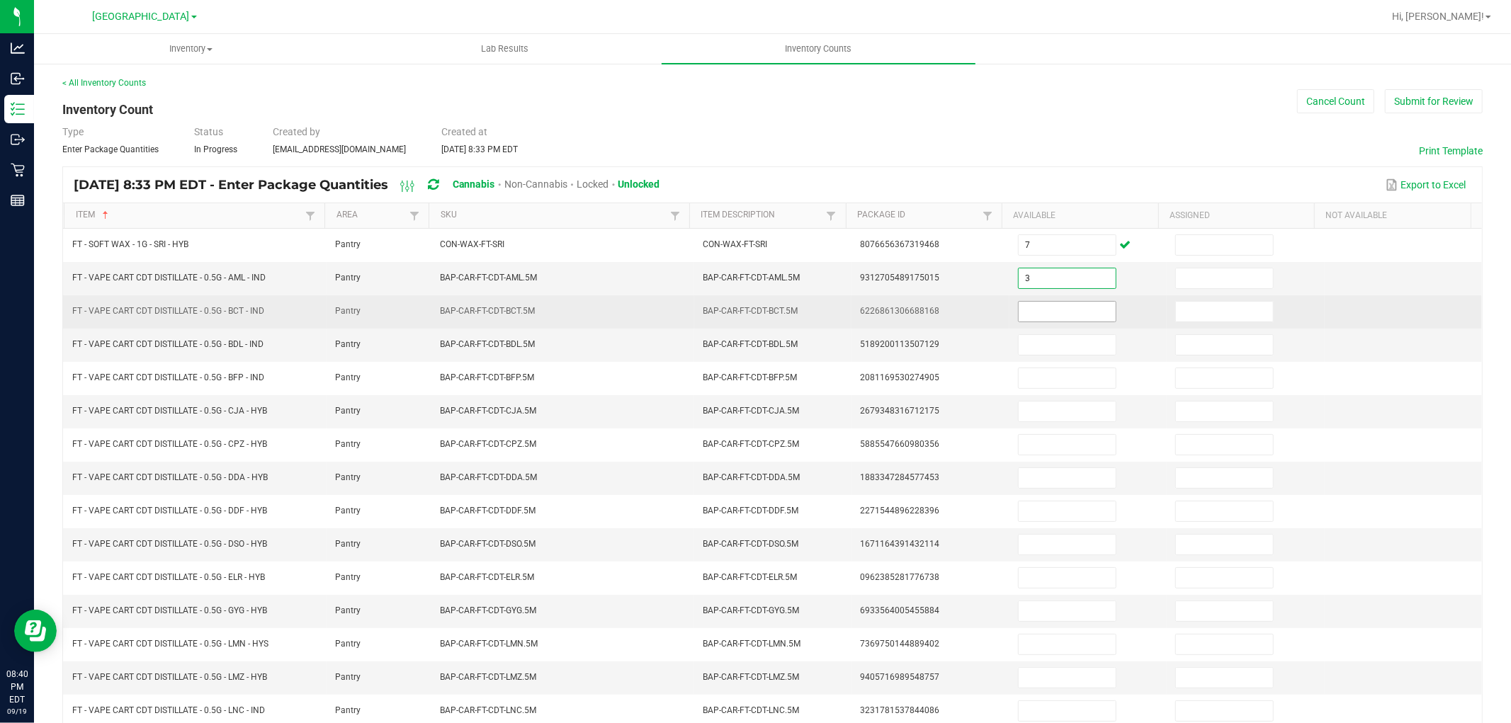
click at [1062, 308] on input at bounding box center [1066, 312] width 97 height 20
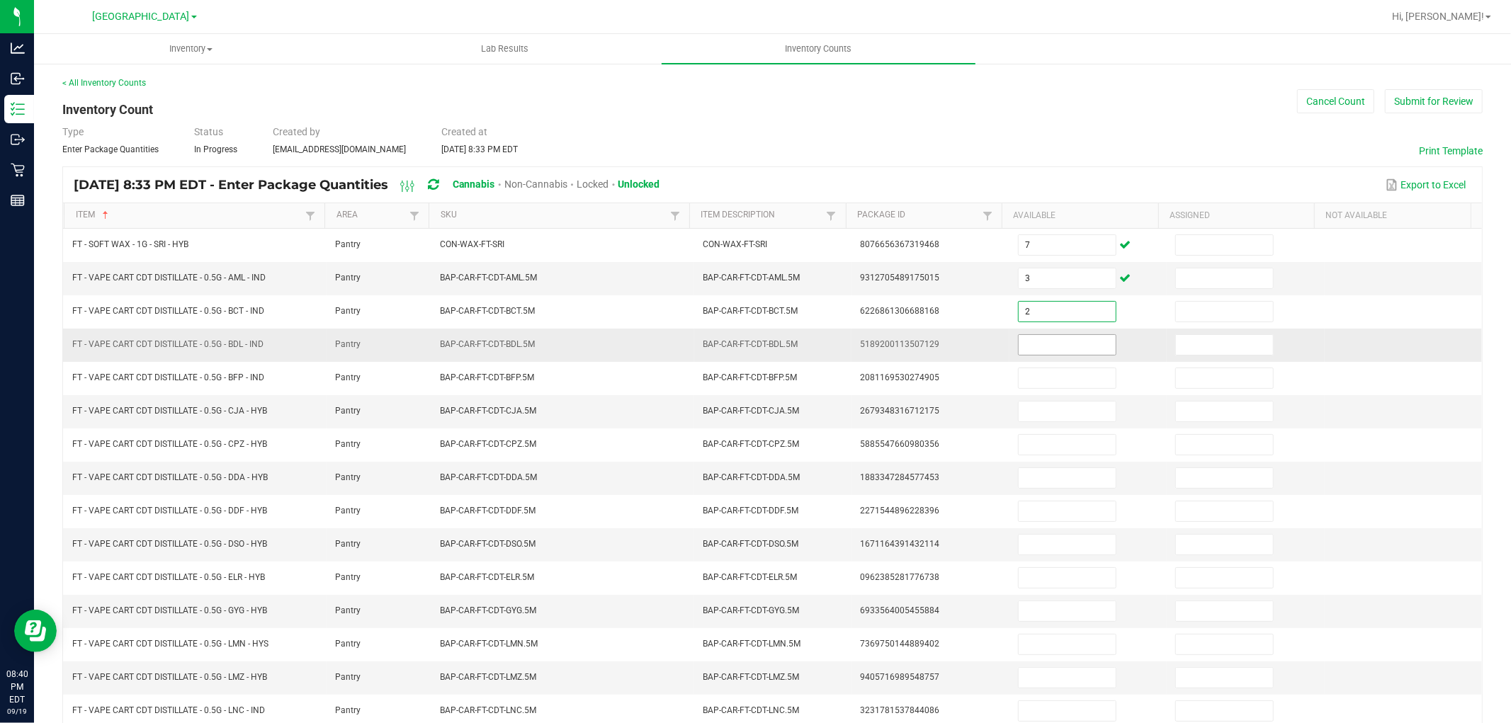
click at [1054, 345] on input at bounding box center [1066, 345] width 97 height 20
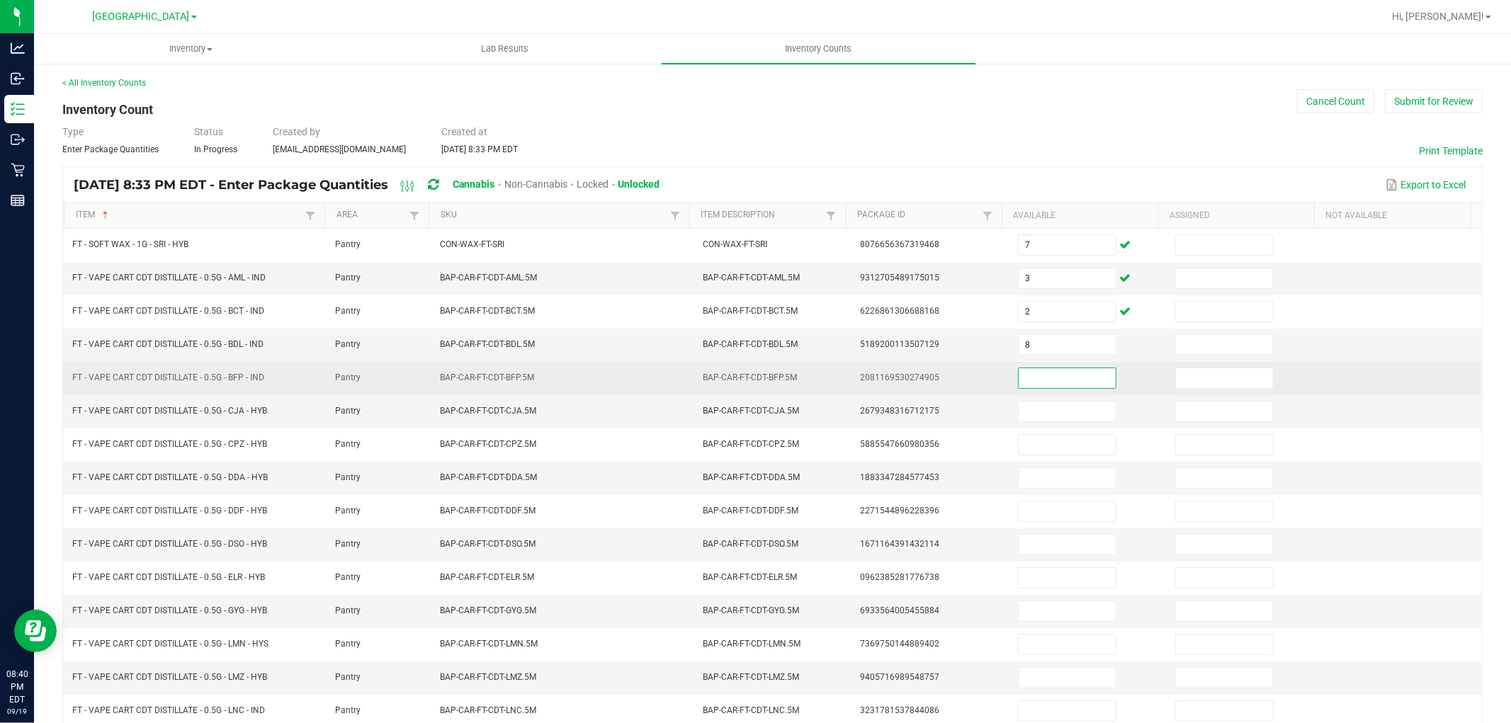
click at [1057, 376] on input at bounding box center [1066, 378] width 97 height 20
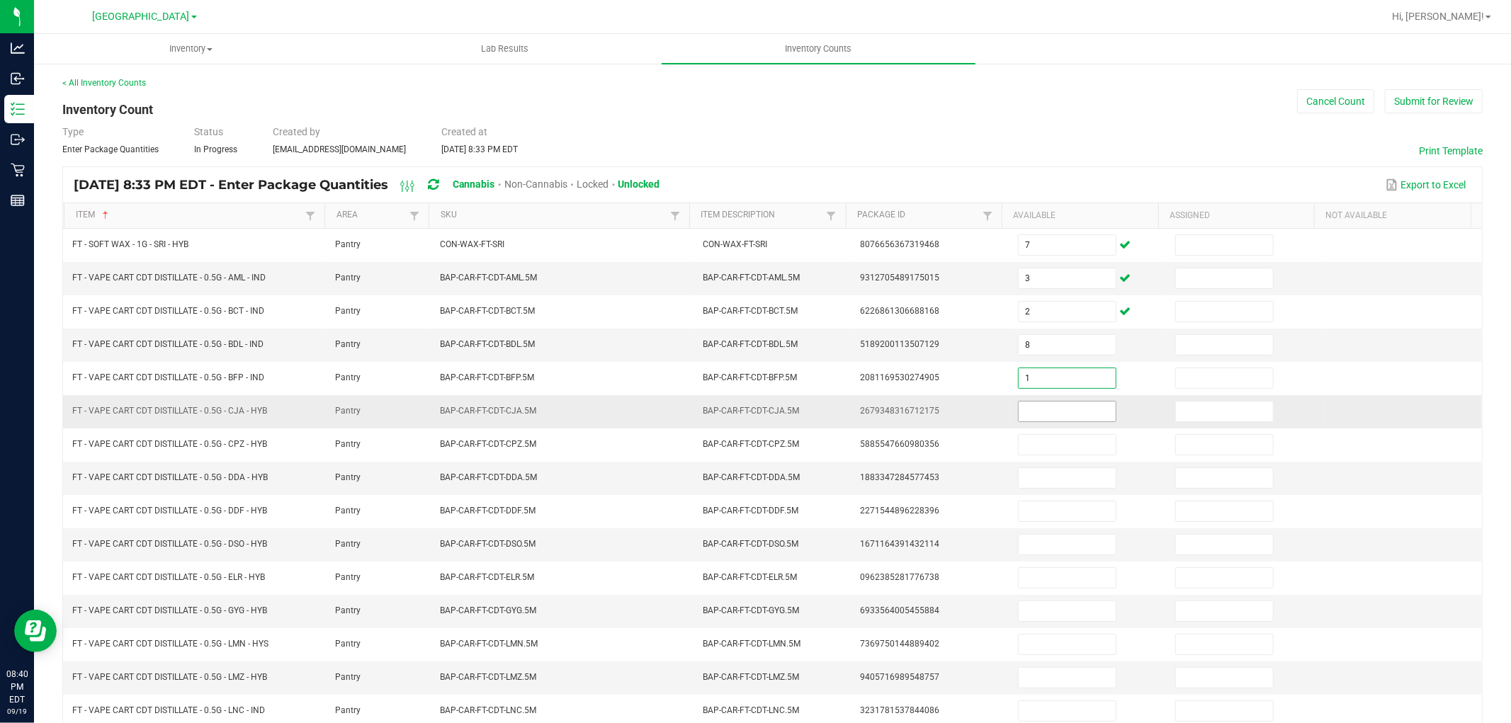
click at [1059, 406] on input at bounding box center [1066, 412] width 97 height 20
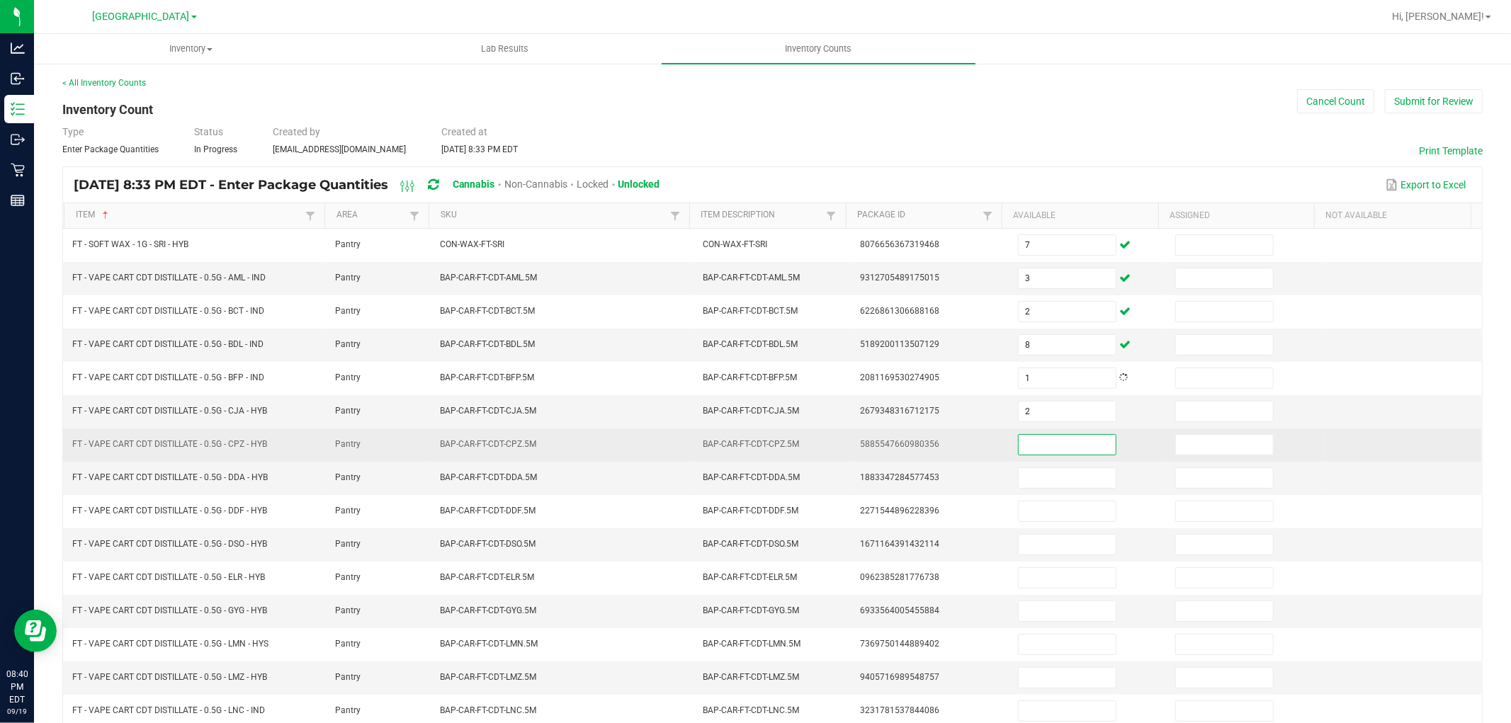
click at [1064, 443] on input at bounding box center [1066, 445] width 97 height 20
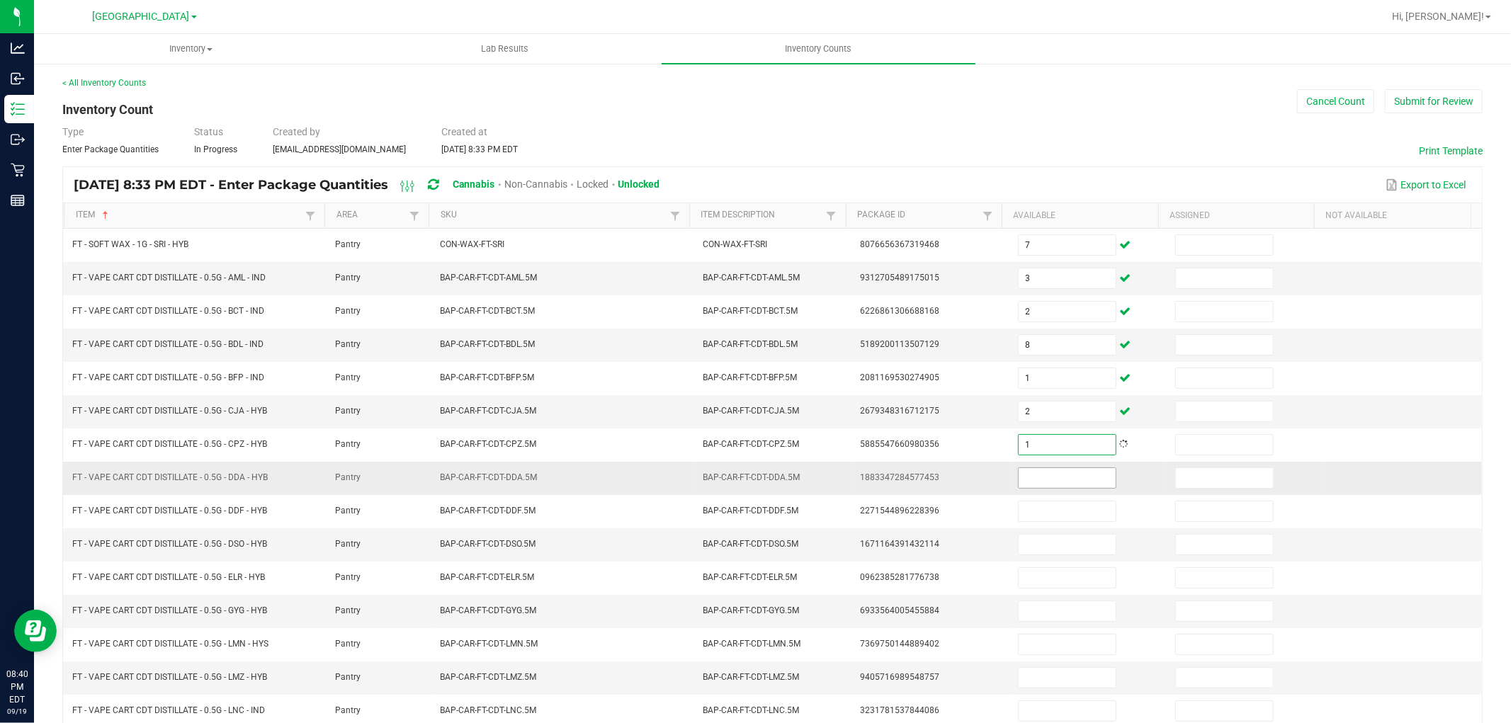
click at [1050, 482] on input at bounding box center [1066, 478] width 97 height 20
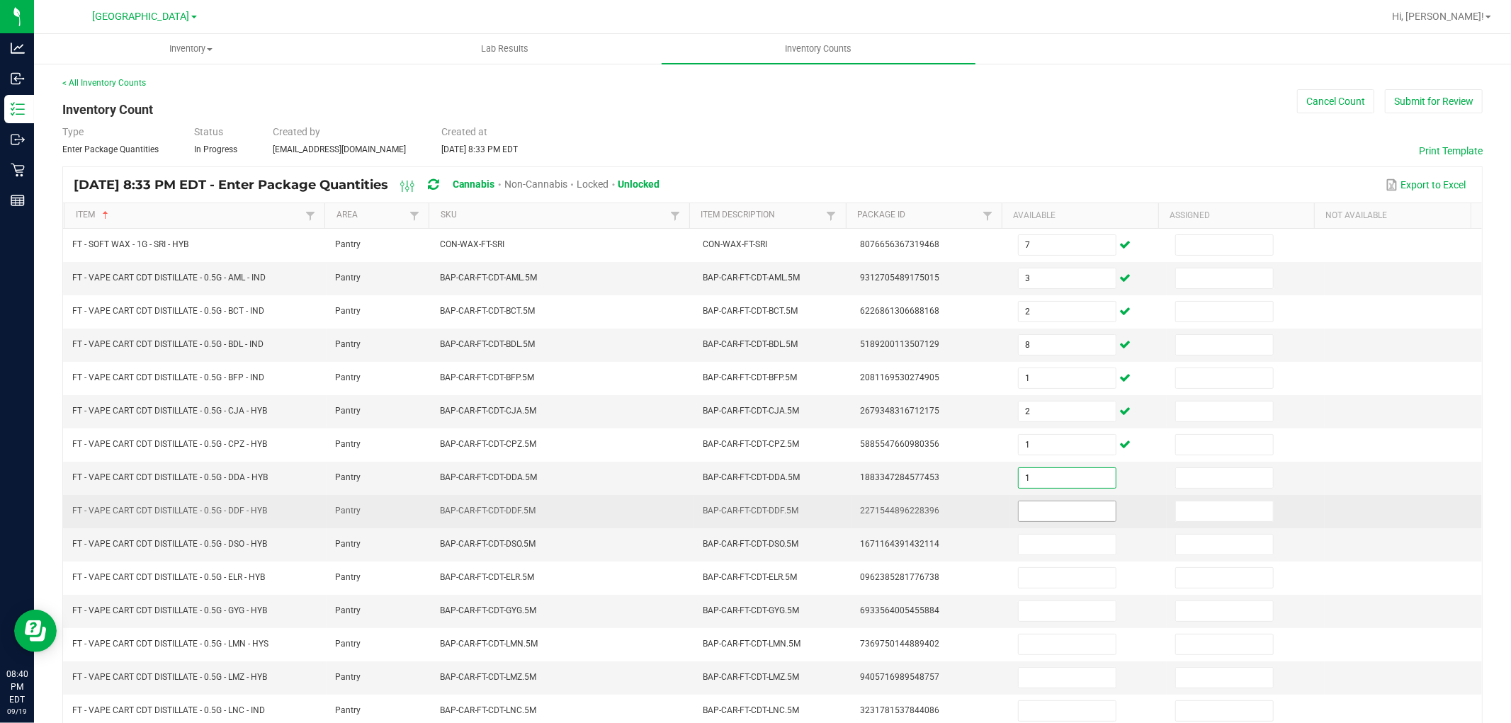
click at [1049, 521] on input at bounding box center [1066, 511] width 97 height 20
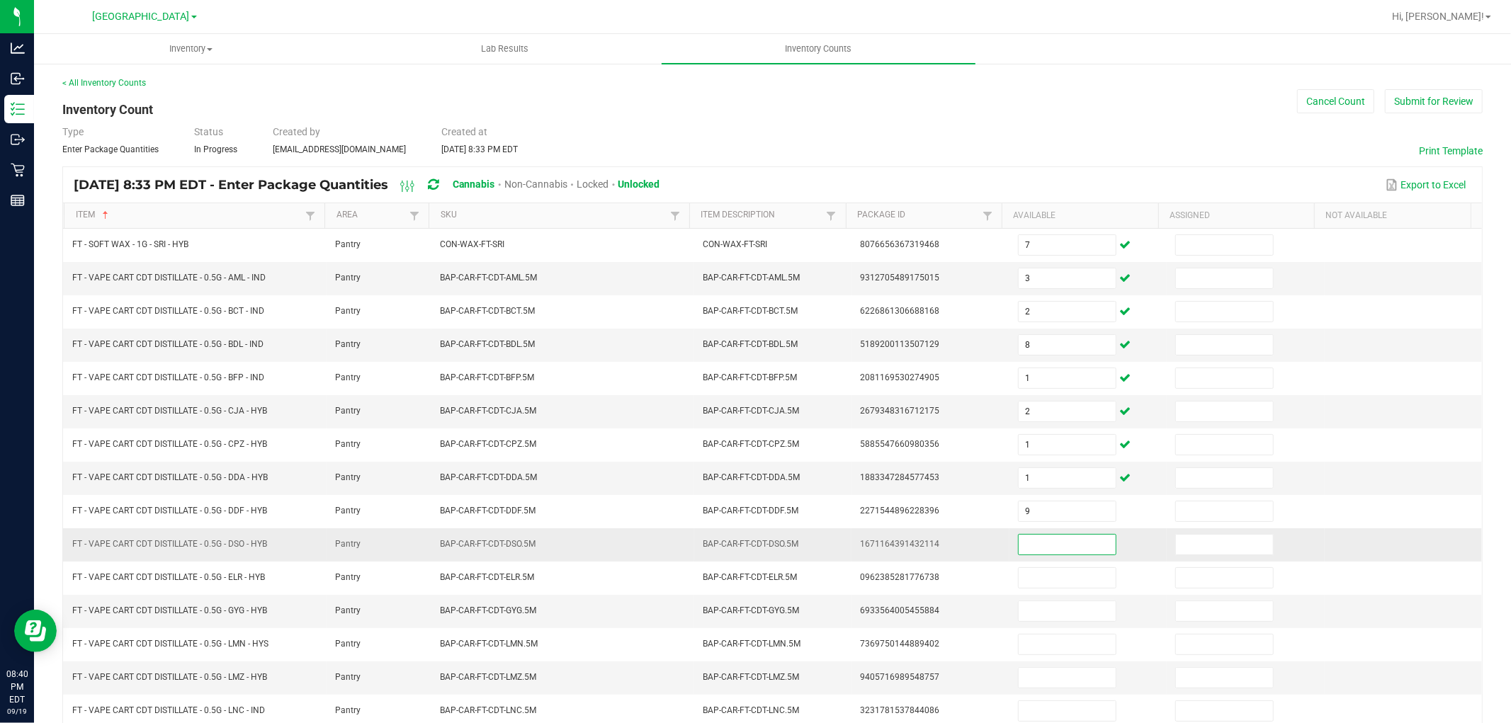
click at [1059, 548] on input at bounding box center [1066, 545] width 97 height 20
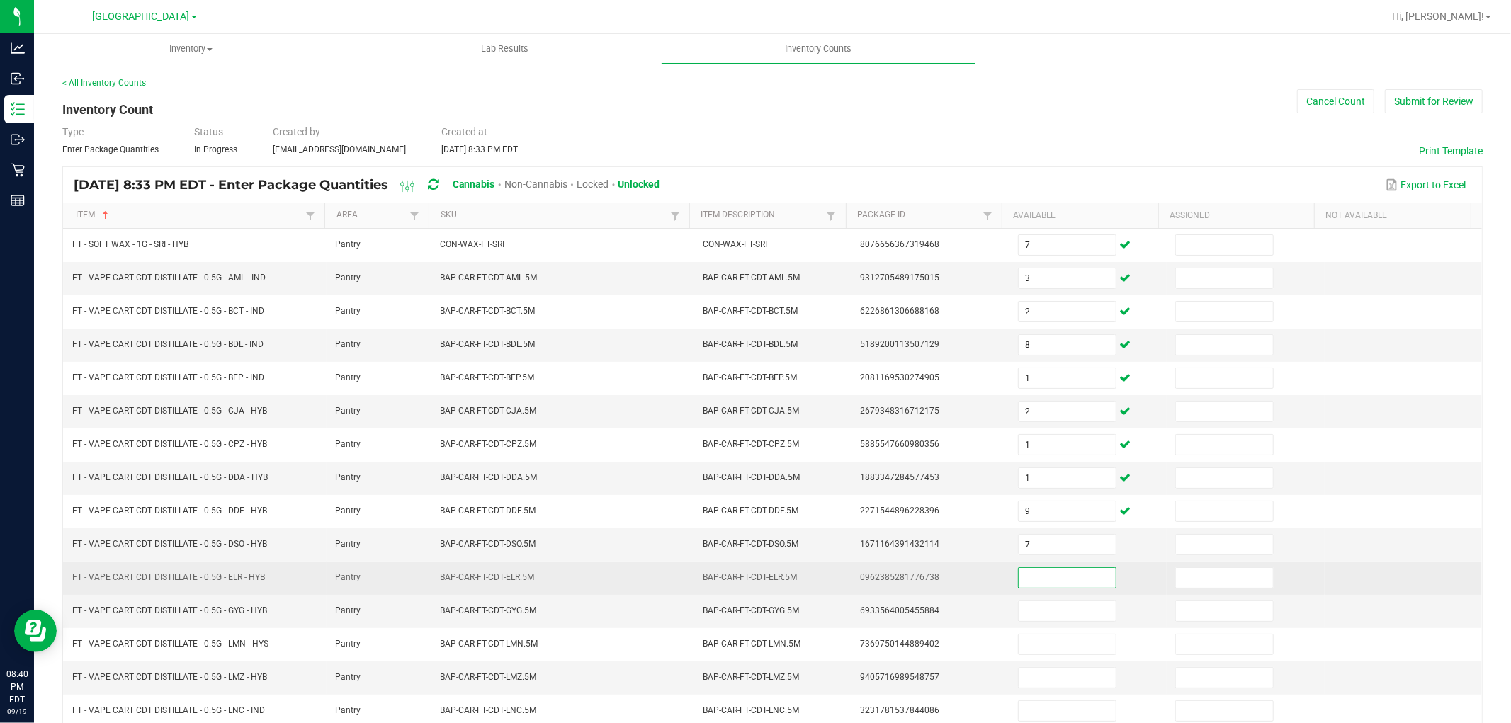
click at [1060, 569] on input at bounding box center [1066, 578] width 97 height 20
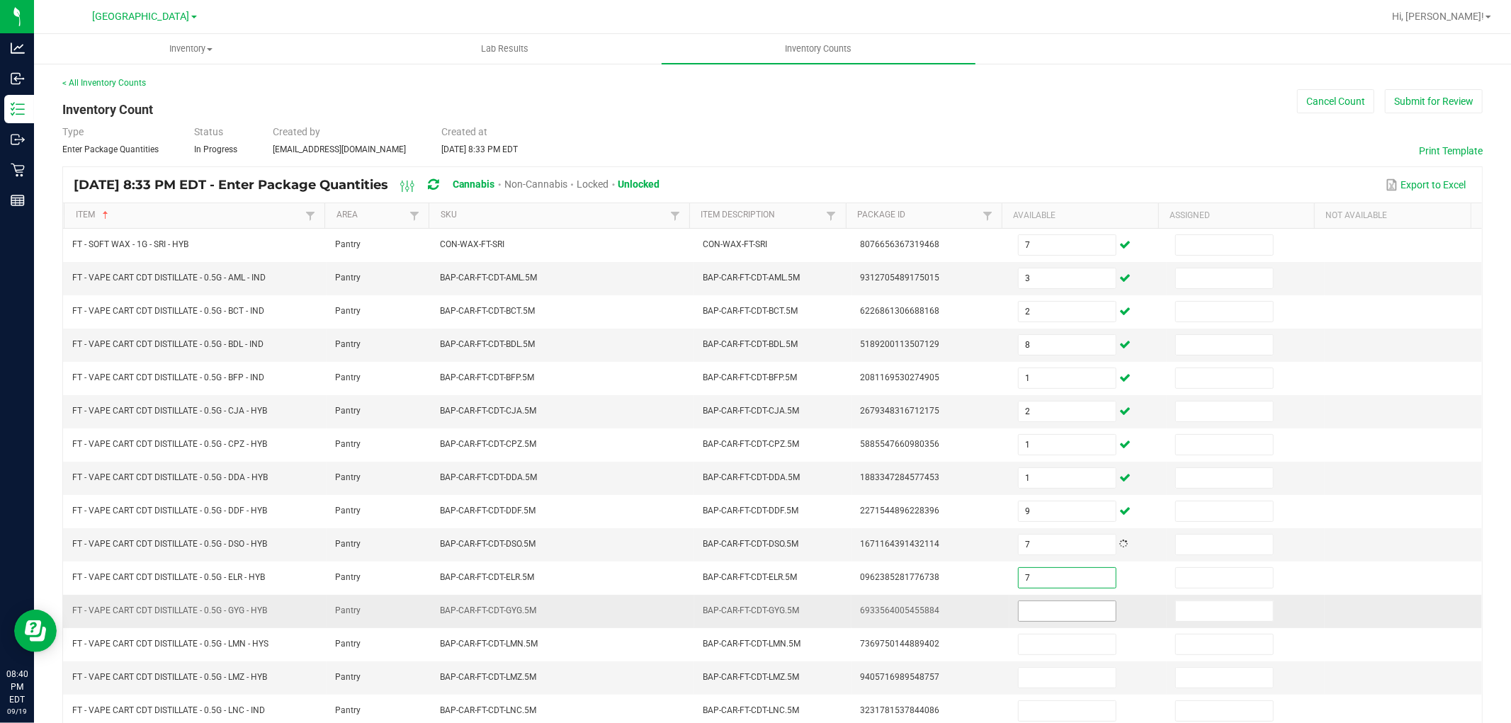
click at [1052, 614] on input at bounding box center [1066, 611] width 97 height 20
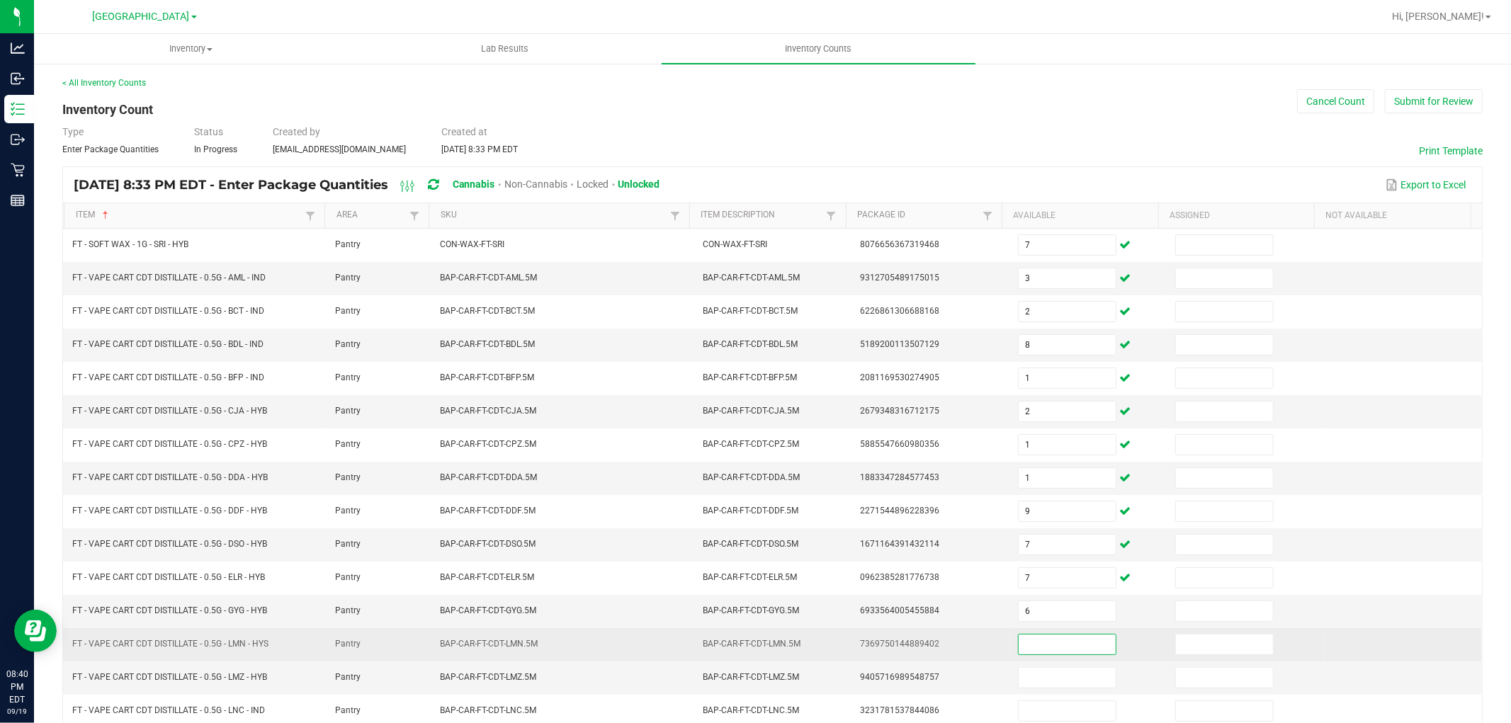
click at [1050, 648] on input at bounding box center [1066, 645] width 97 height 20
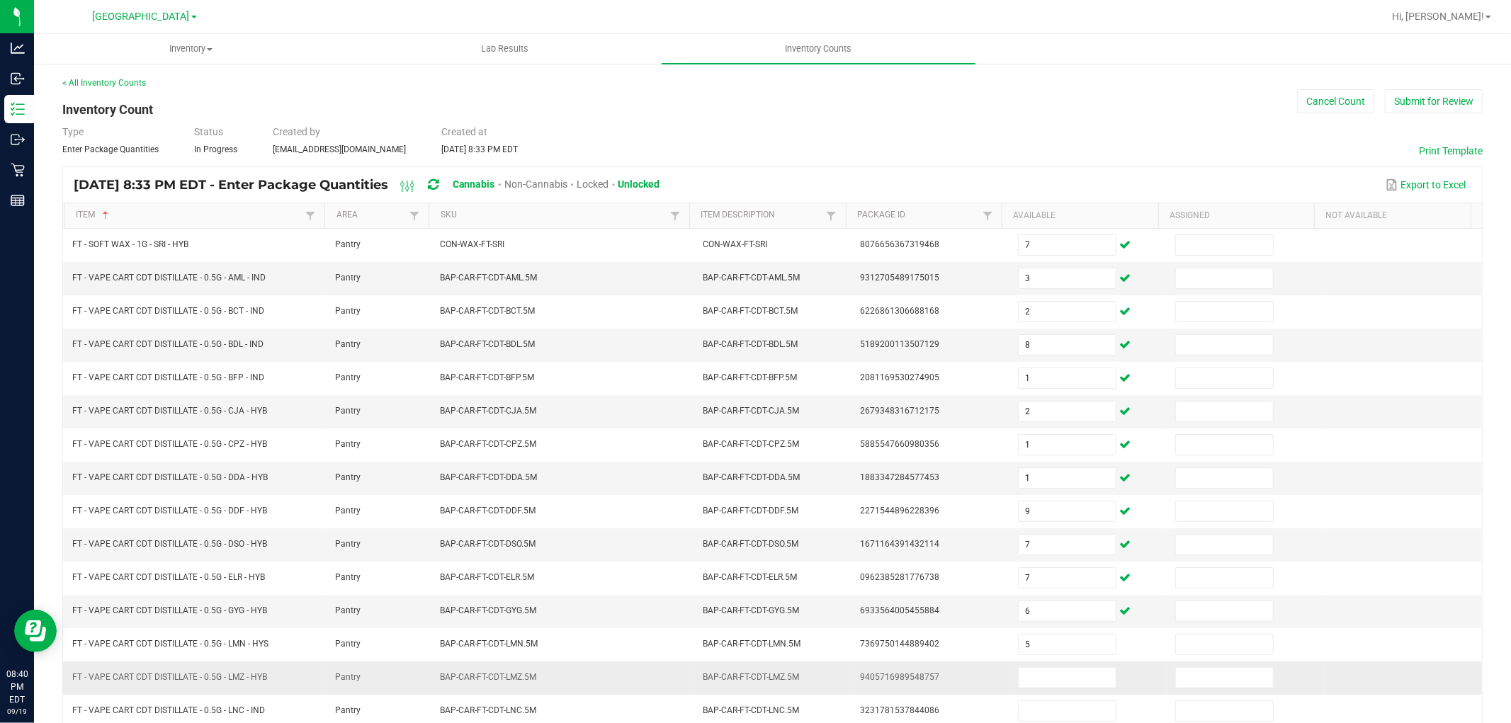
click at [1048, 669] on td at bounding box center [1087, 677] width 157 height 33
click at [1048, 678] on input at bounding box center [1066, 678] width 97 height 20
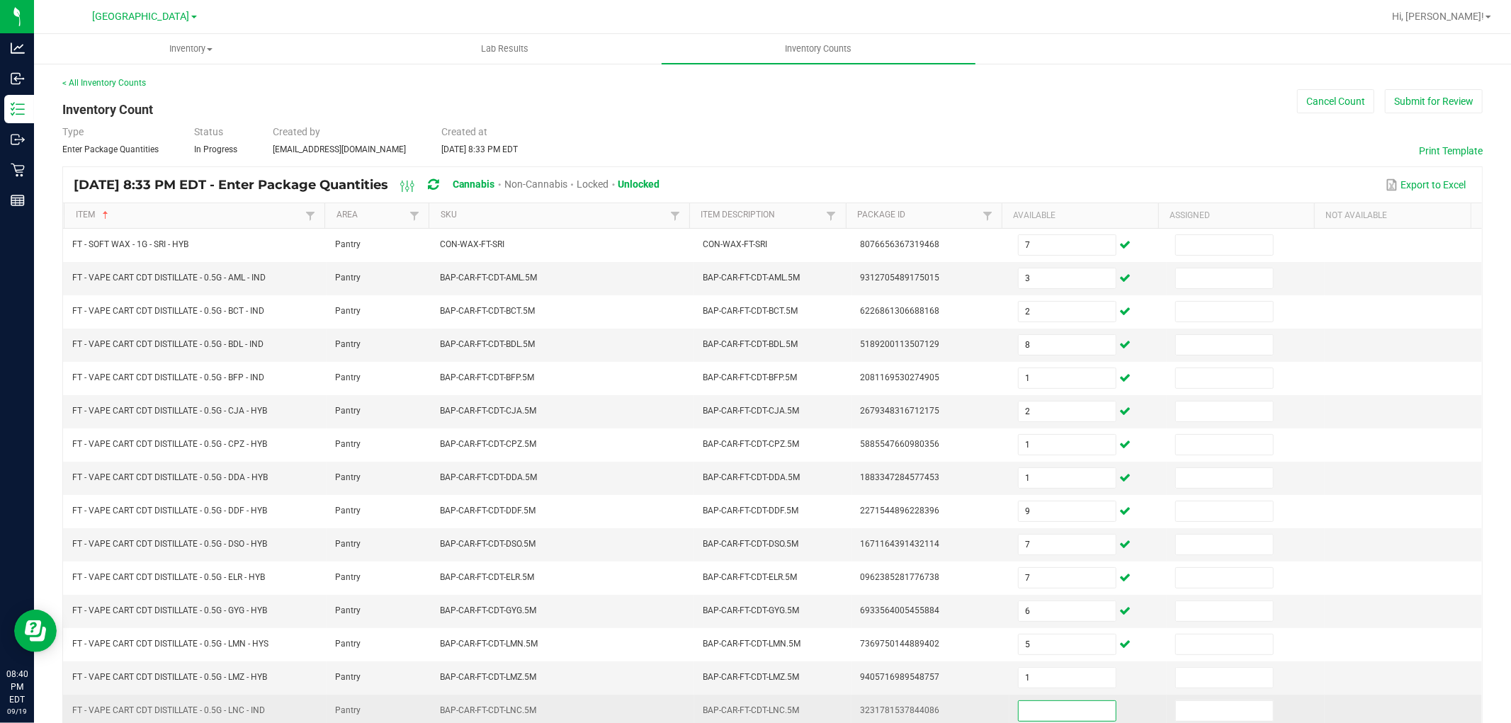
click at [1045, 708] on input at bounding box center [1066, 711] width 97 height 20
click at [958, 703] on td "3231781537844086" at bounding box center [929, 711] width 157 height 33
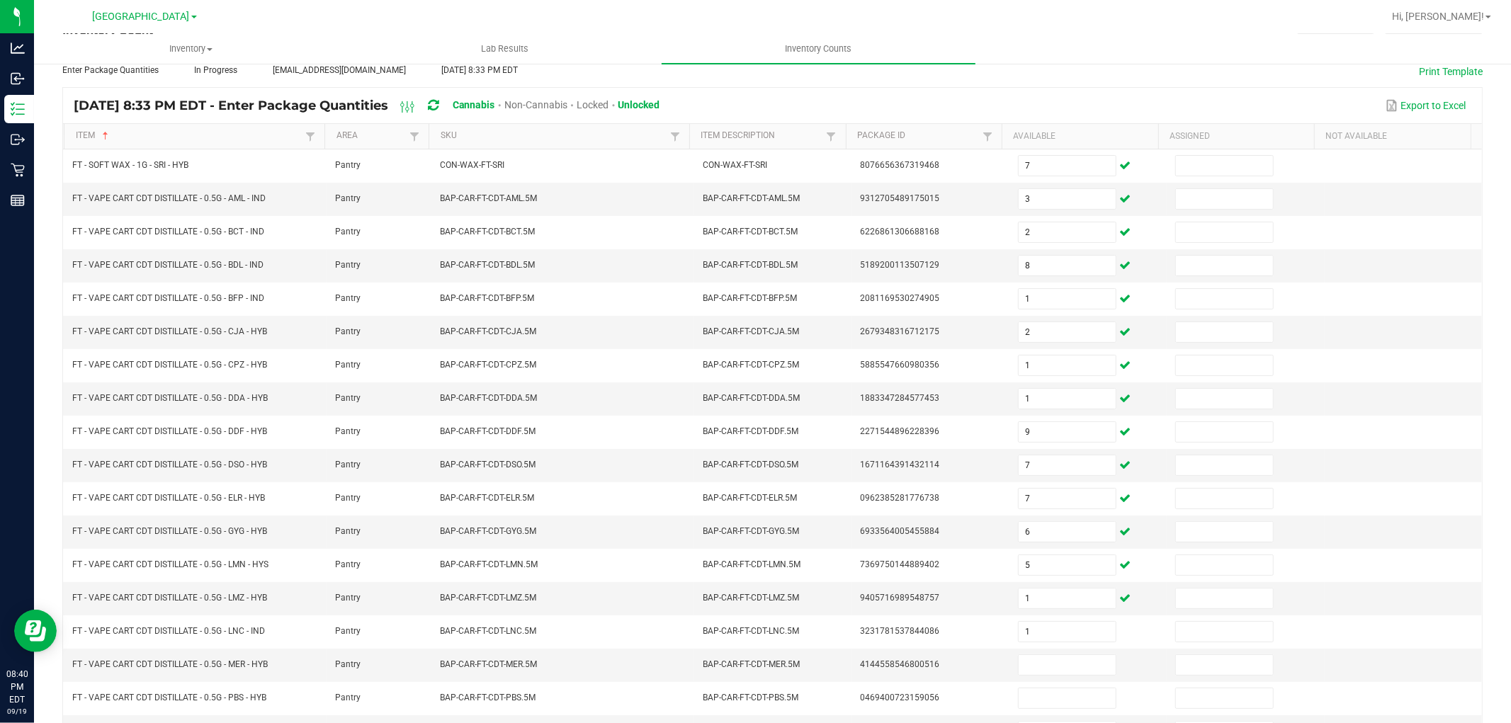
scroll to position [225, 0]
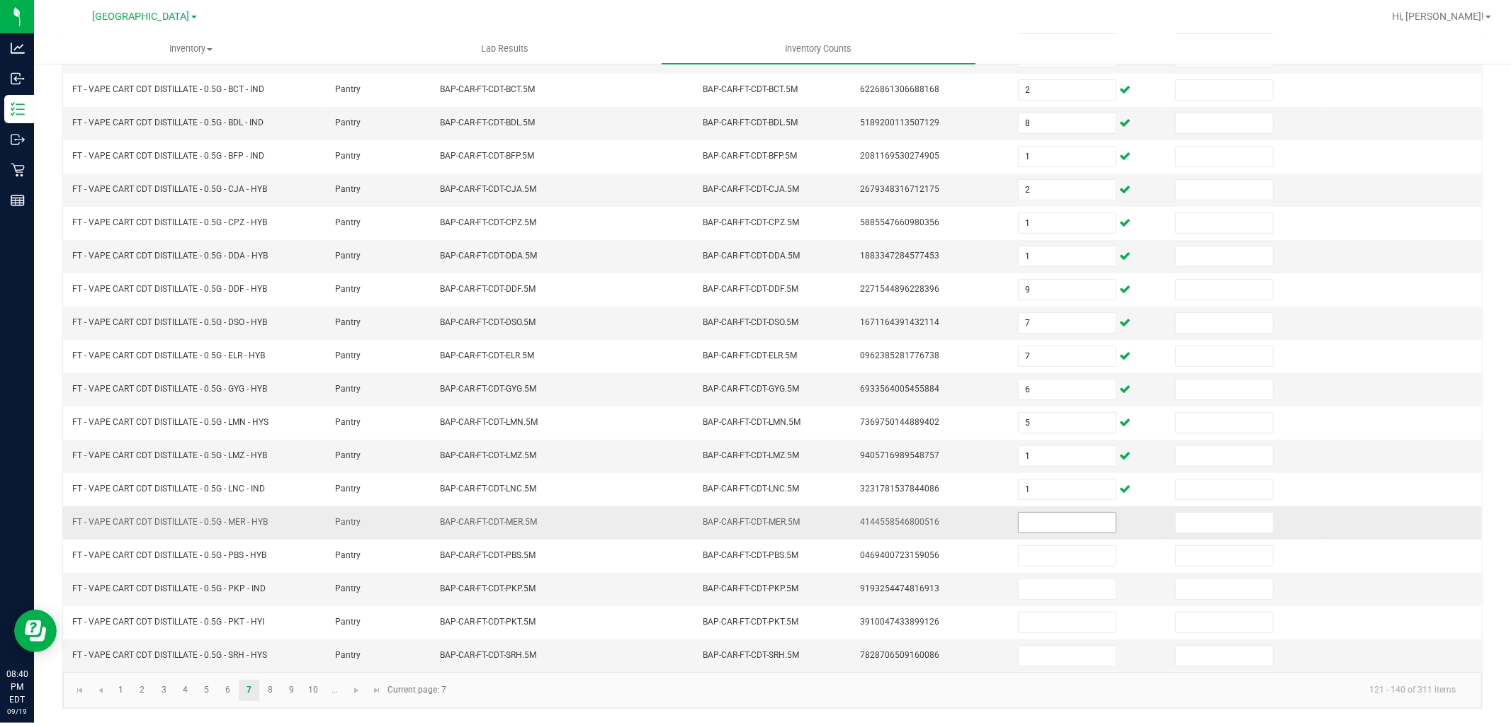
click at [1057, 522] on input at bounding box center [1066, 523] width 97 height 20
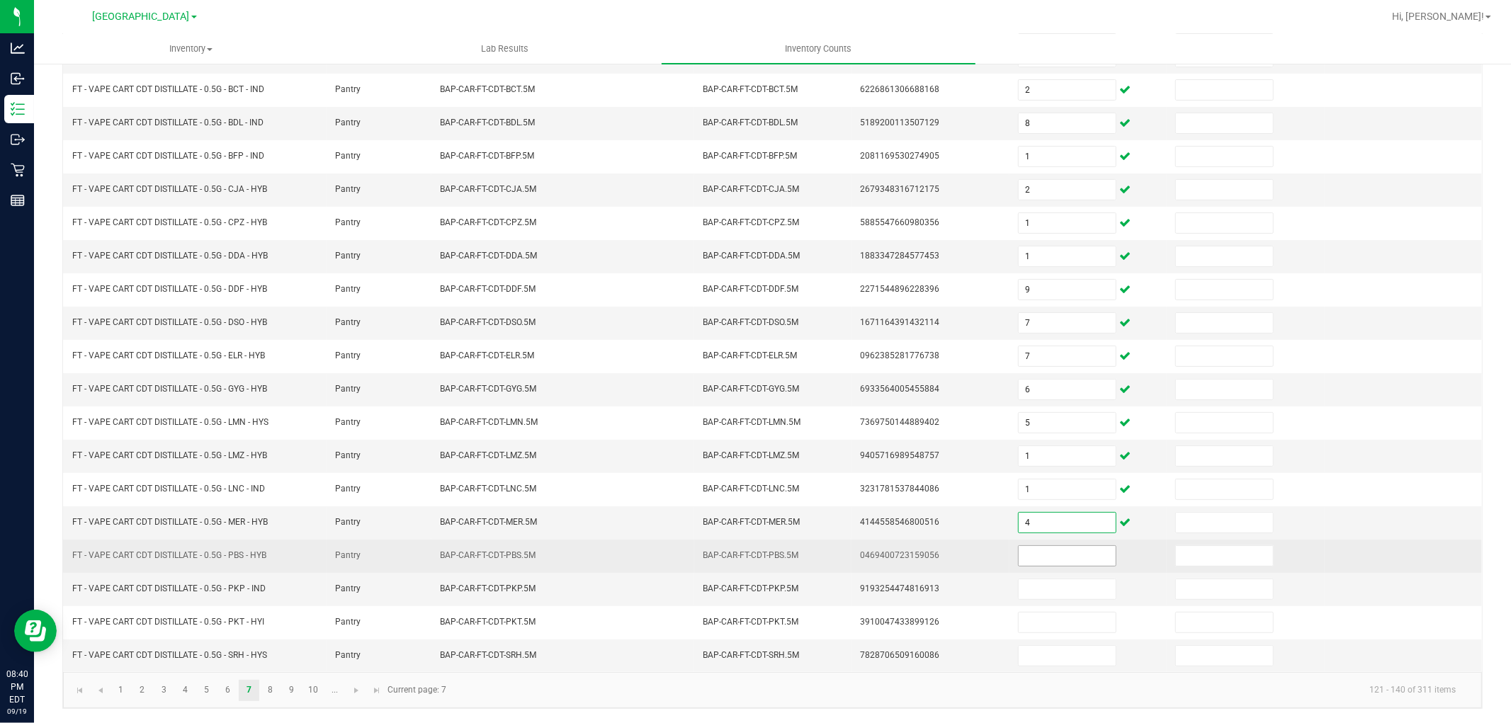
click at [1064, 559] on input at bounding box center [1066, 556] width 97 height 20
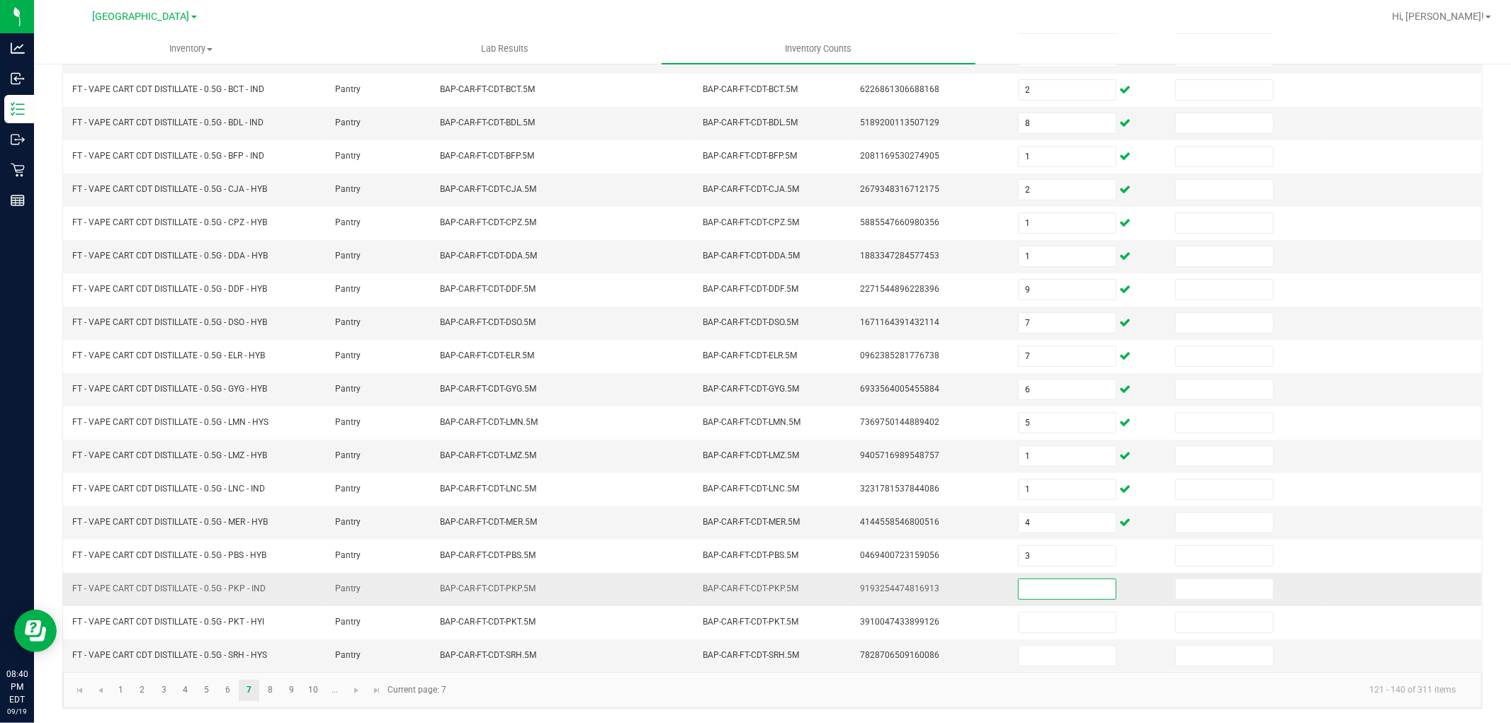
click at [1057, 590] on input at bounding box center [1066, 589] width 97 height 20
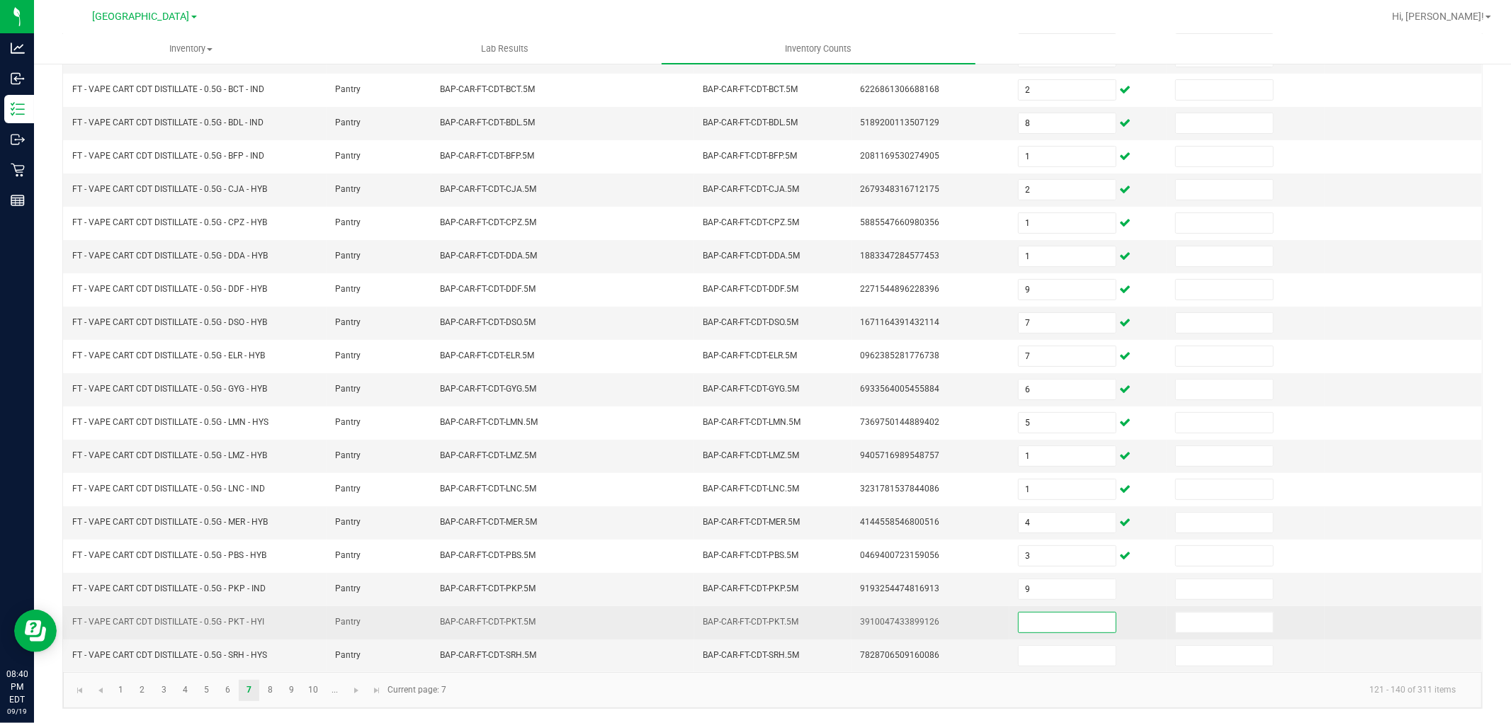
click at [1062, 626] on input at bounding box center [1066, 623] width 97 height 20
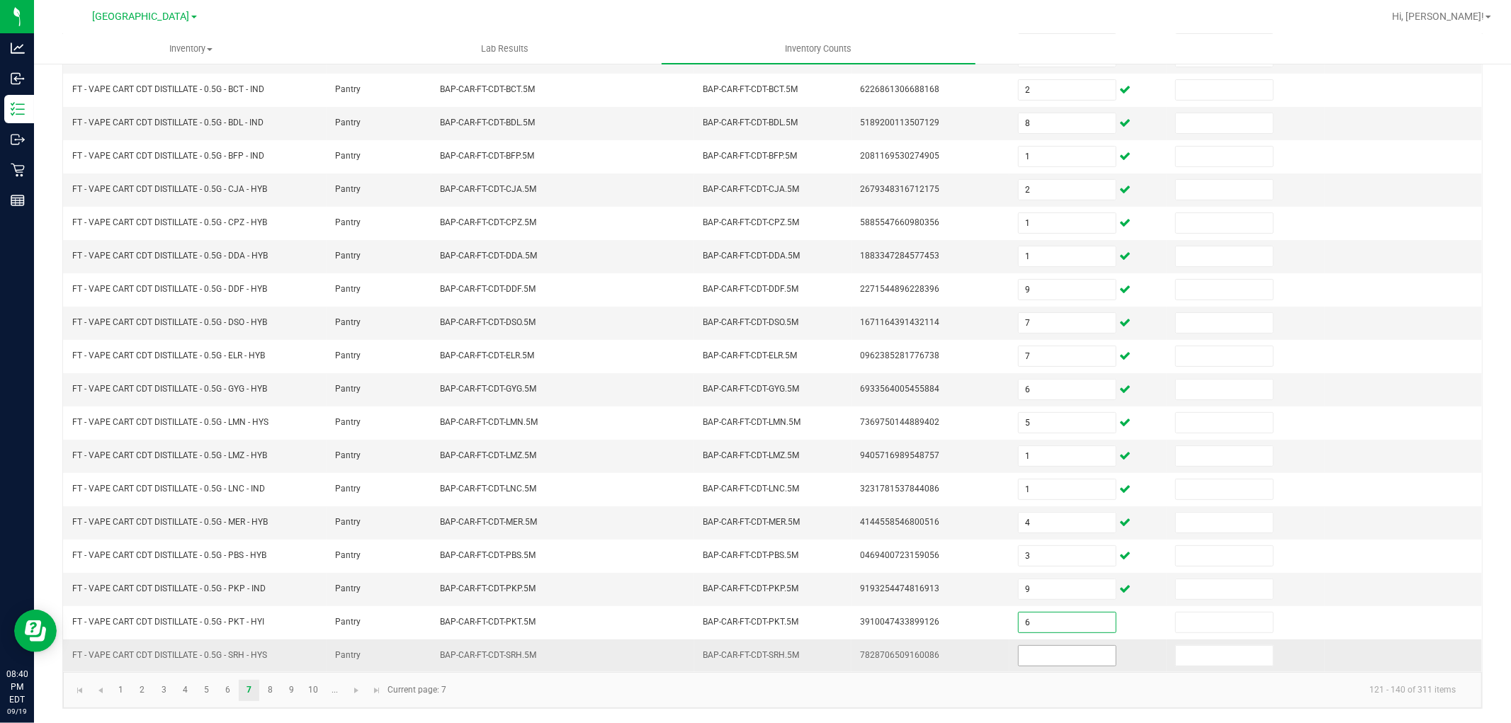
click at [1057, 663] on input at bounding box center [1066, 656] width 97 height 20
click at [271, 690] on link "8" at bounding box center [270, 690] width 21 height 21
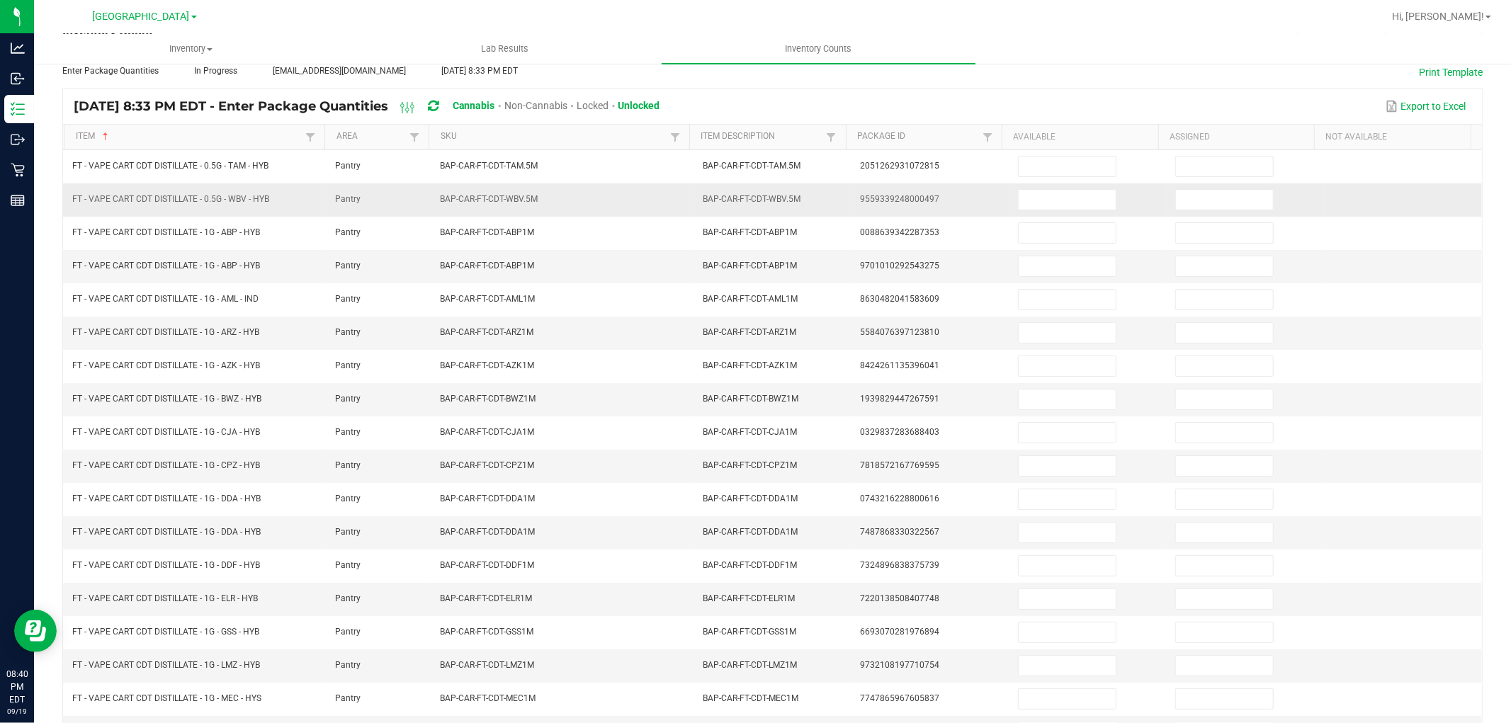
scroll to position [0, 0]
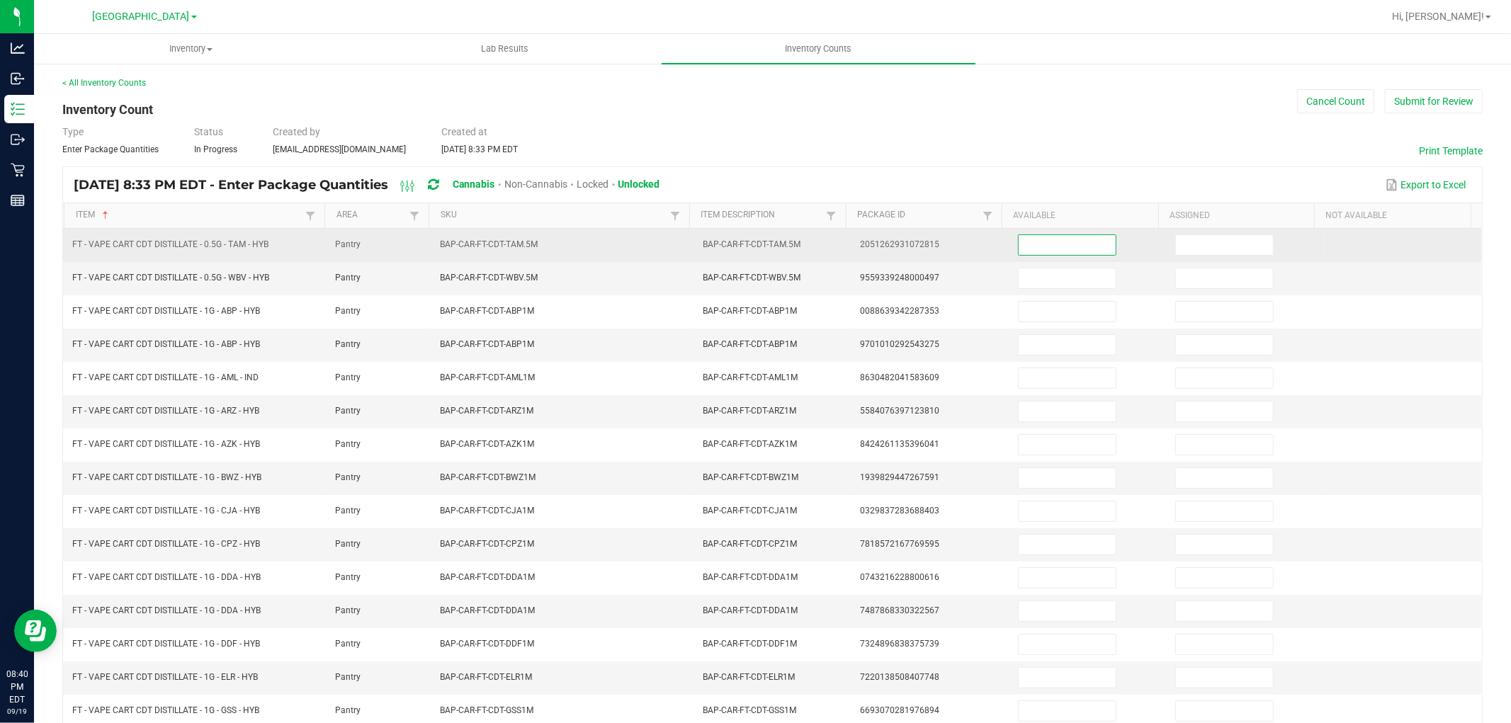
click at [1023, 251] on input at bounding box center [1066, 245] width 97 height 20
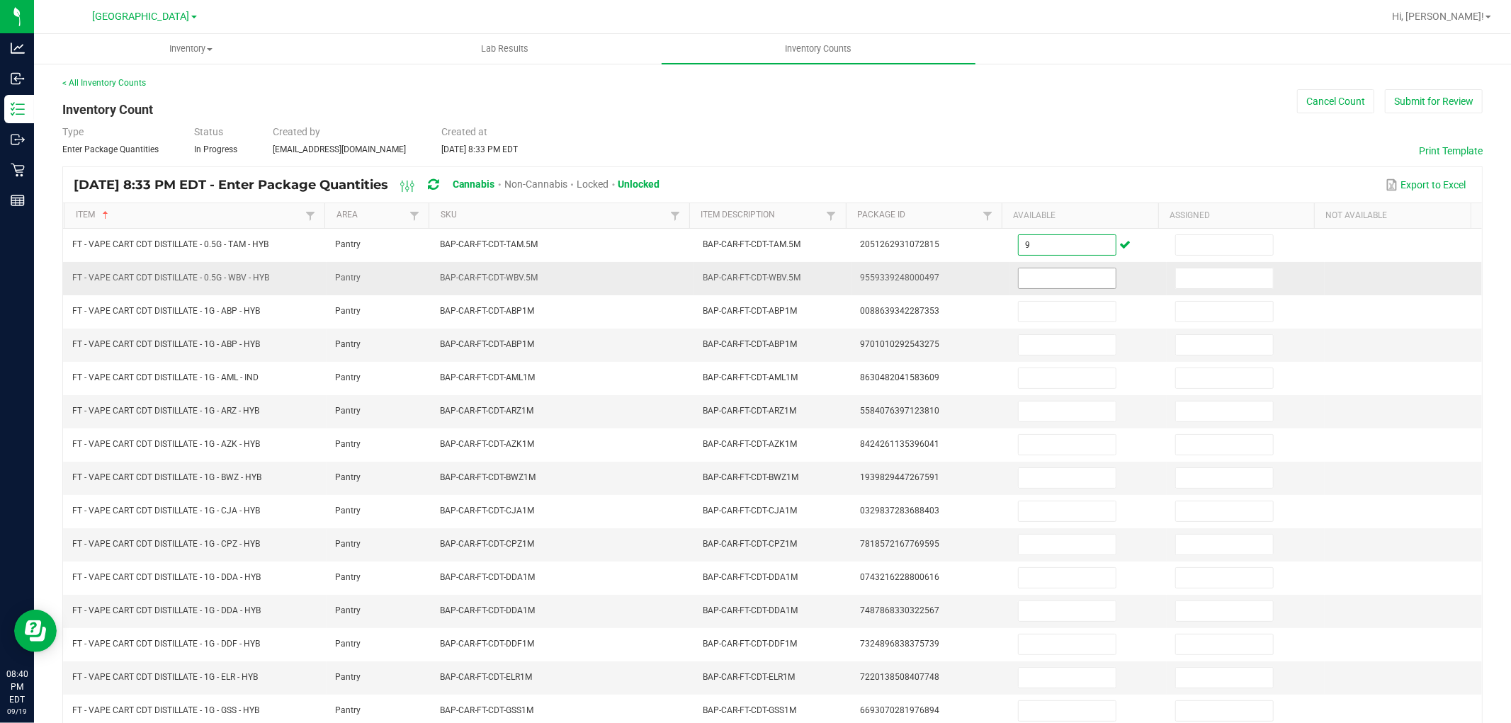
click at [1020, 285] on input at bounding box center [1066, 278] width 97 height 20
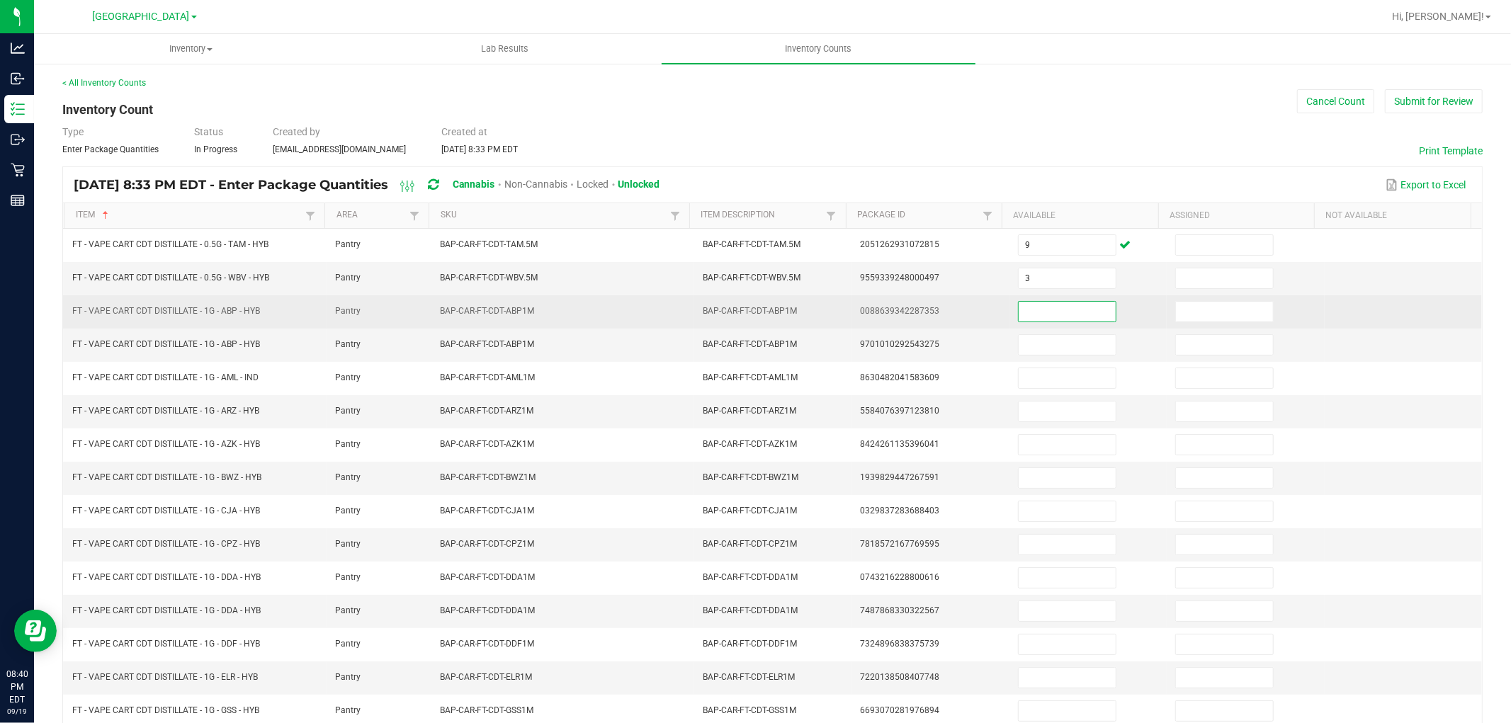
click at [1018, 307] on input at bounding box center [1066, 312] width 97 height 20
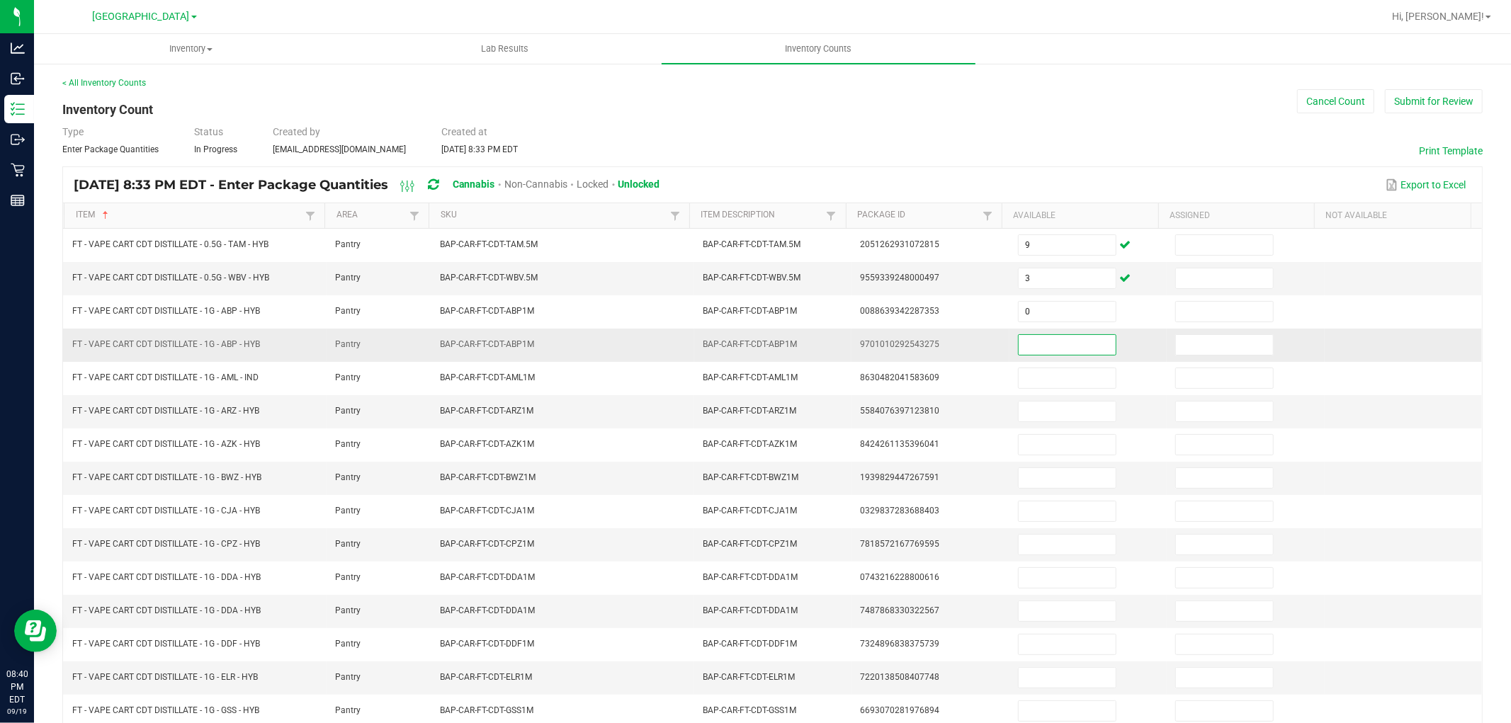
click at [1018, 350] on input at bounding box center [1066, 345] width 97 height 20
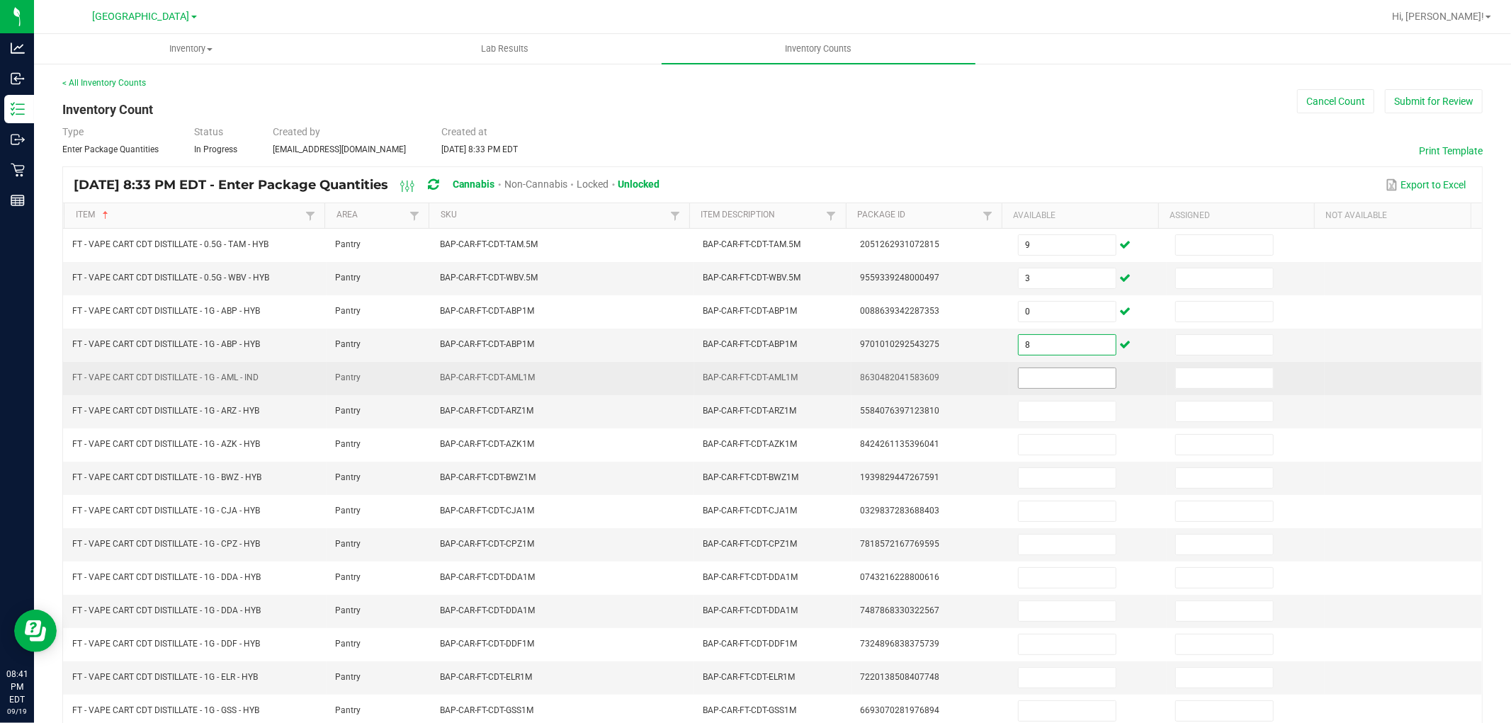
click at [1047, 384] on input at bounding box center [1066, 378] width 97 height 20
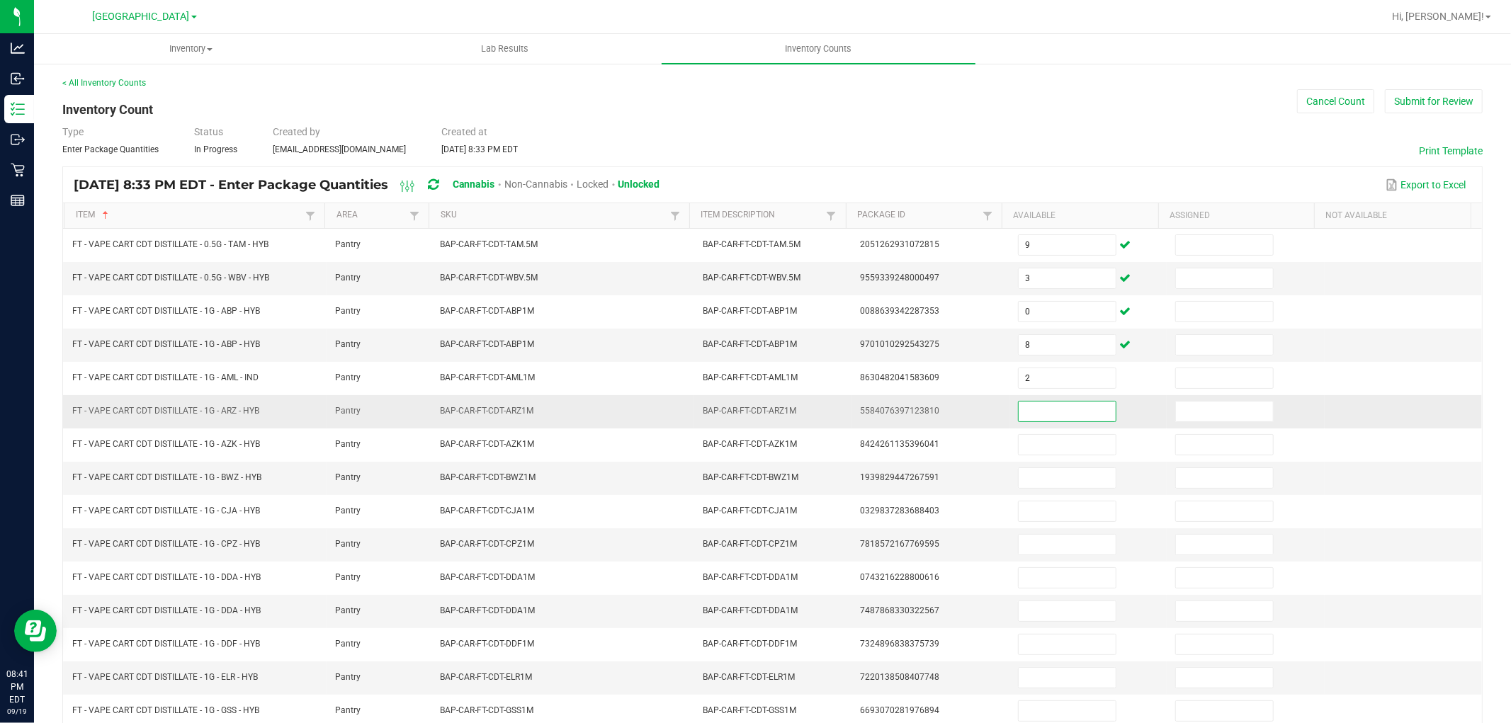
click at [1048, 416] on input at bounding box center [1066, 412] width 97 height 20
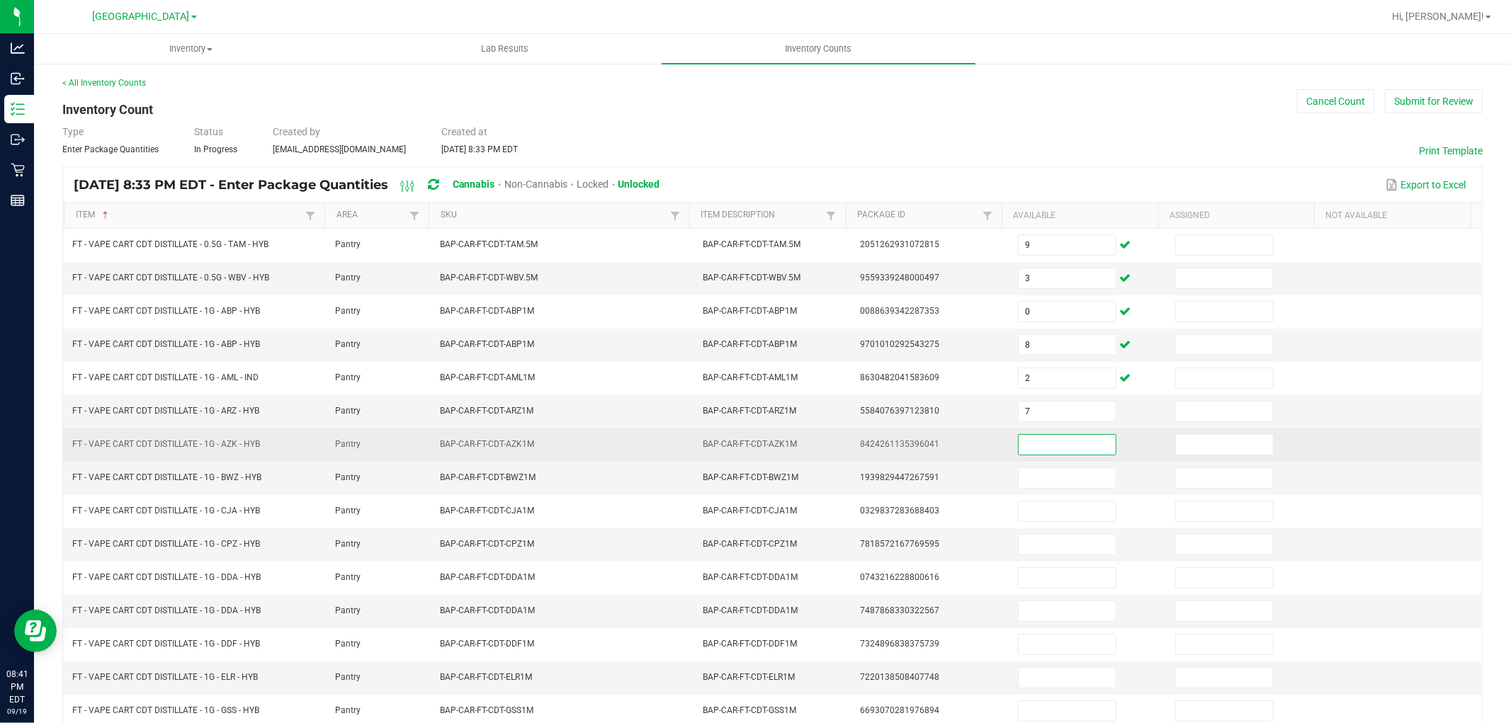
click at [1047, 443] on input at bounding box center [1066, 445] width 97 height 20
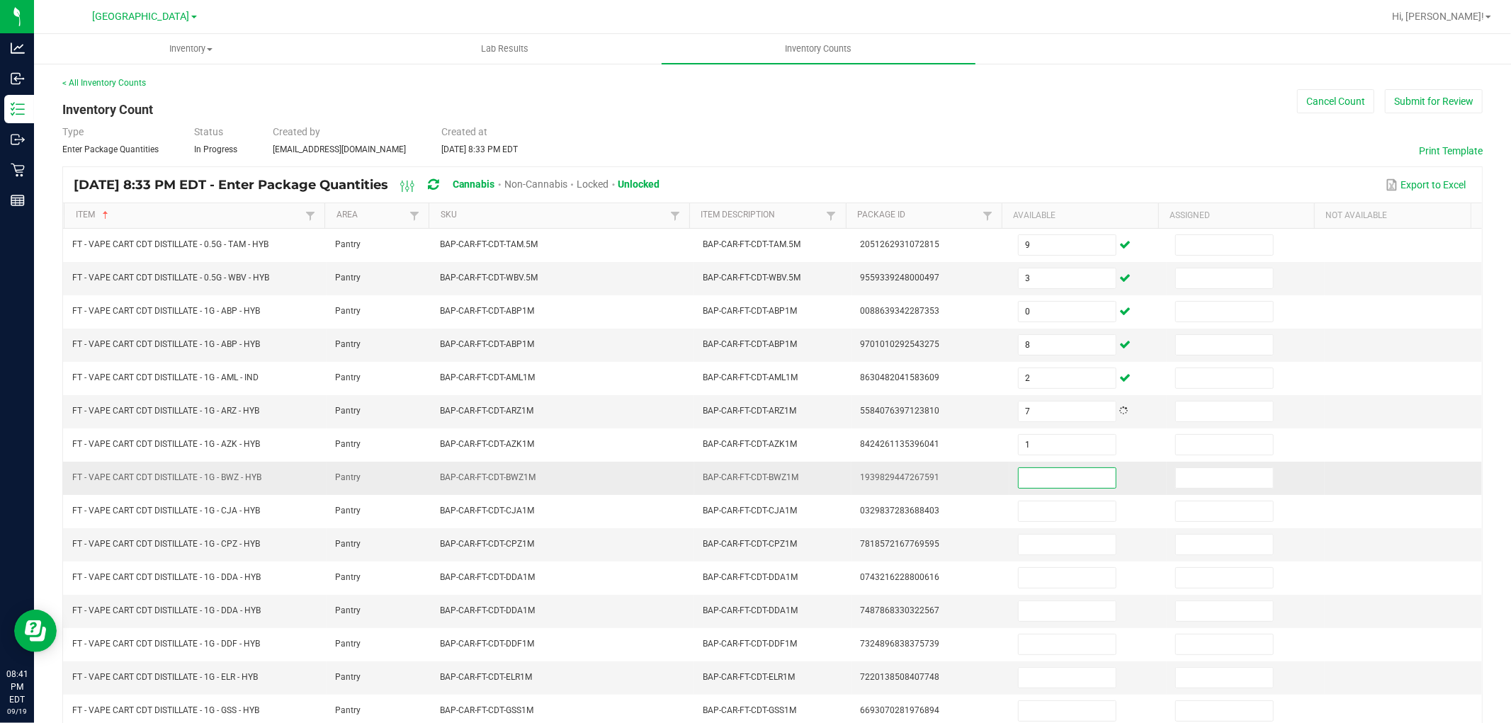
click at [1051, 476] on input at bounding box center [1066, 478] width 97 height 20
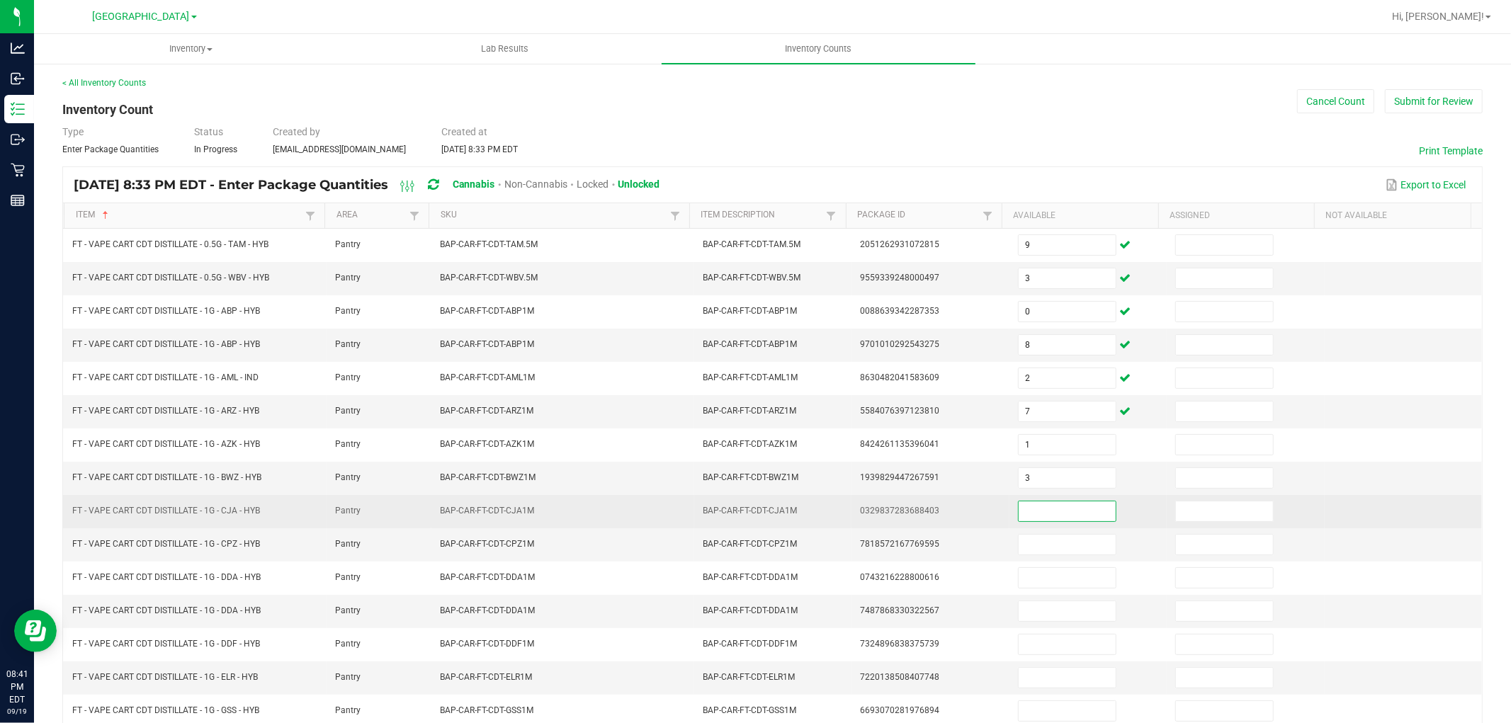
click at [1051, 511] on input at bounding box center [1066, 511] width 97 height 20
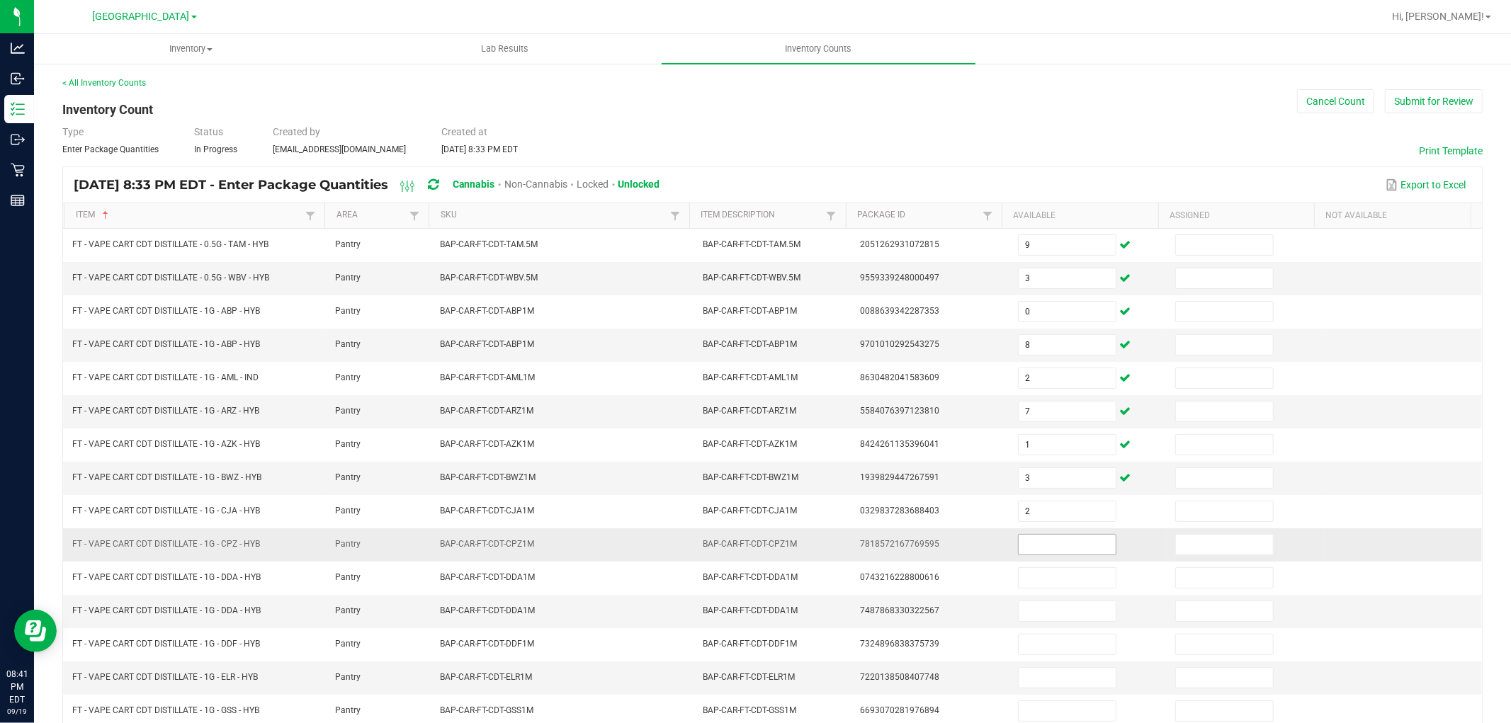
click at [1052, 535] on span at bounding box center [1067, 544] width 98 height 21
click at [1052, 546] on input at bounding box center [1066, 545] width 97 height 20
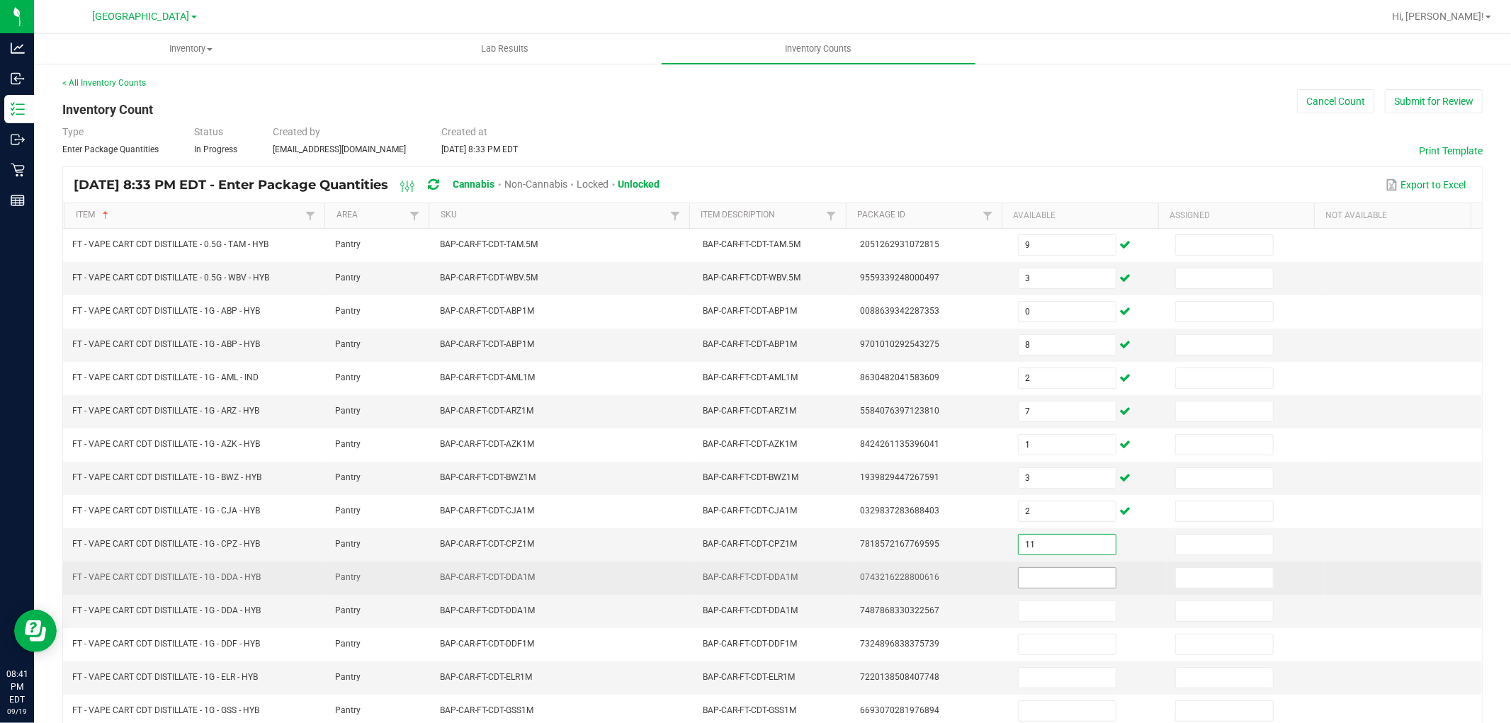
click at [1052, 575] on input at bounding box center [1066, 578] width 97 height 20
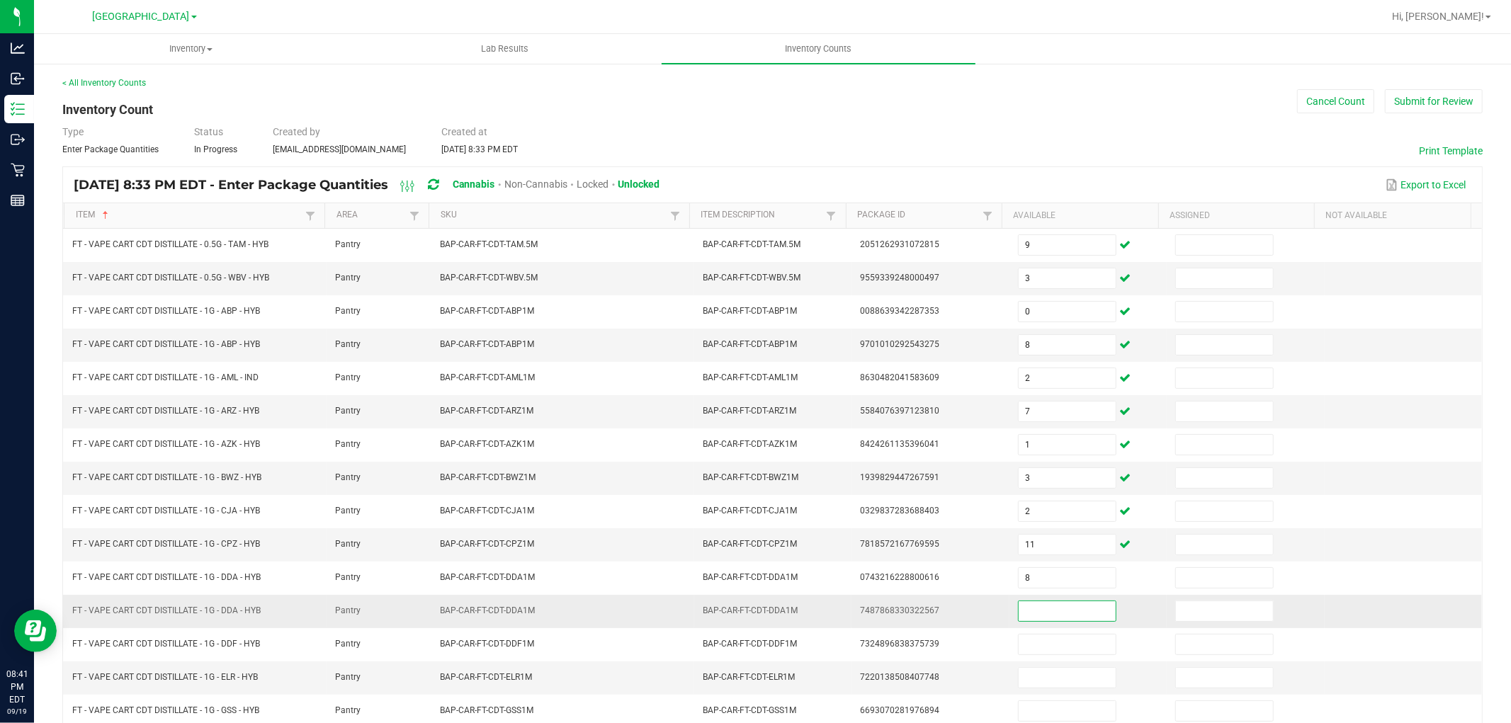
click at [1050, 613] on input at bounding box center [1066, 611] width 97 height 20
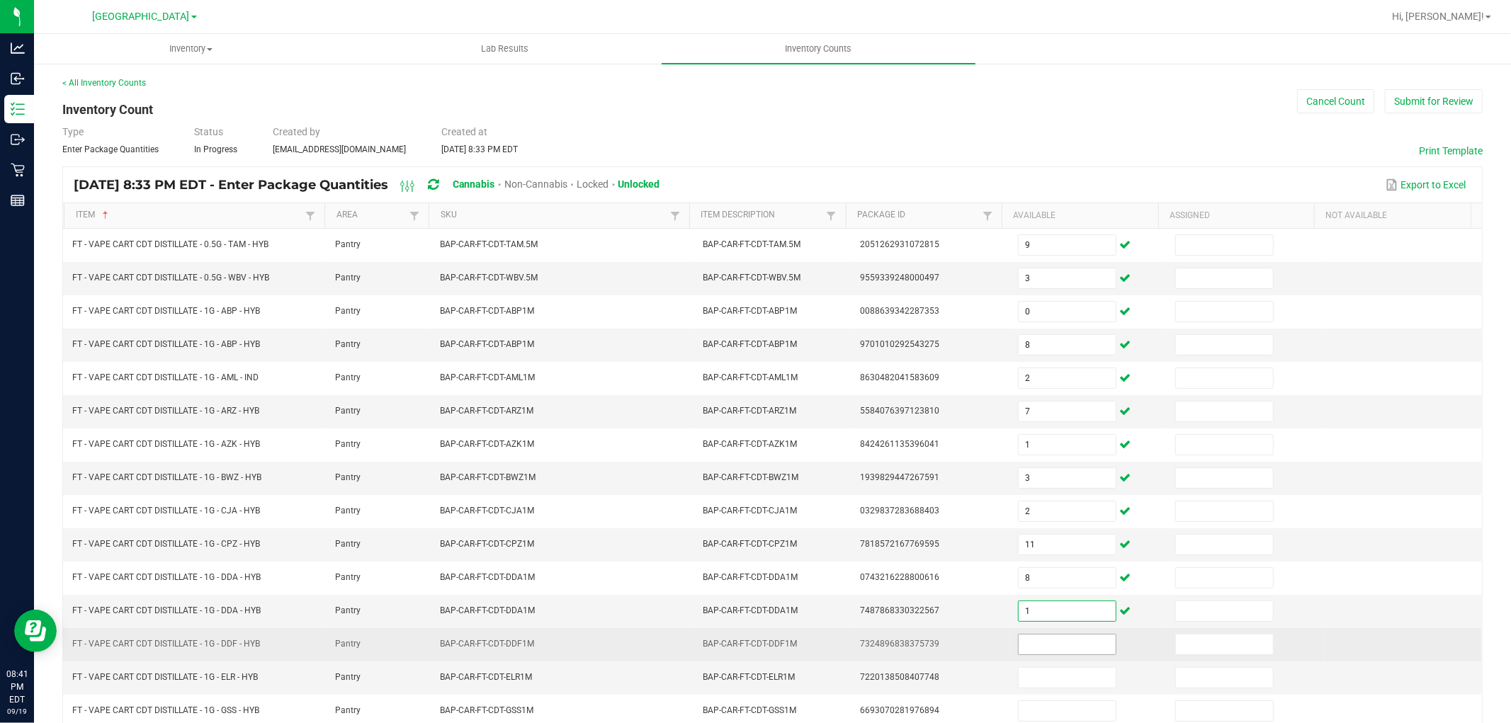
click at [1048, 644] on input at bounding box center [1066, 645] width 97 height 20
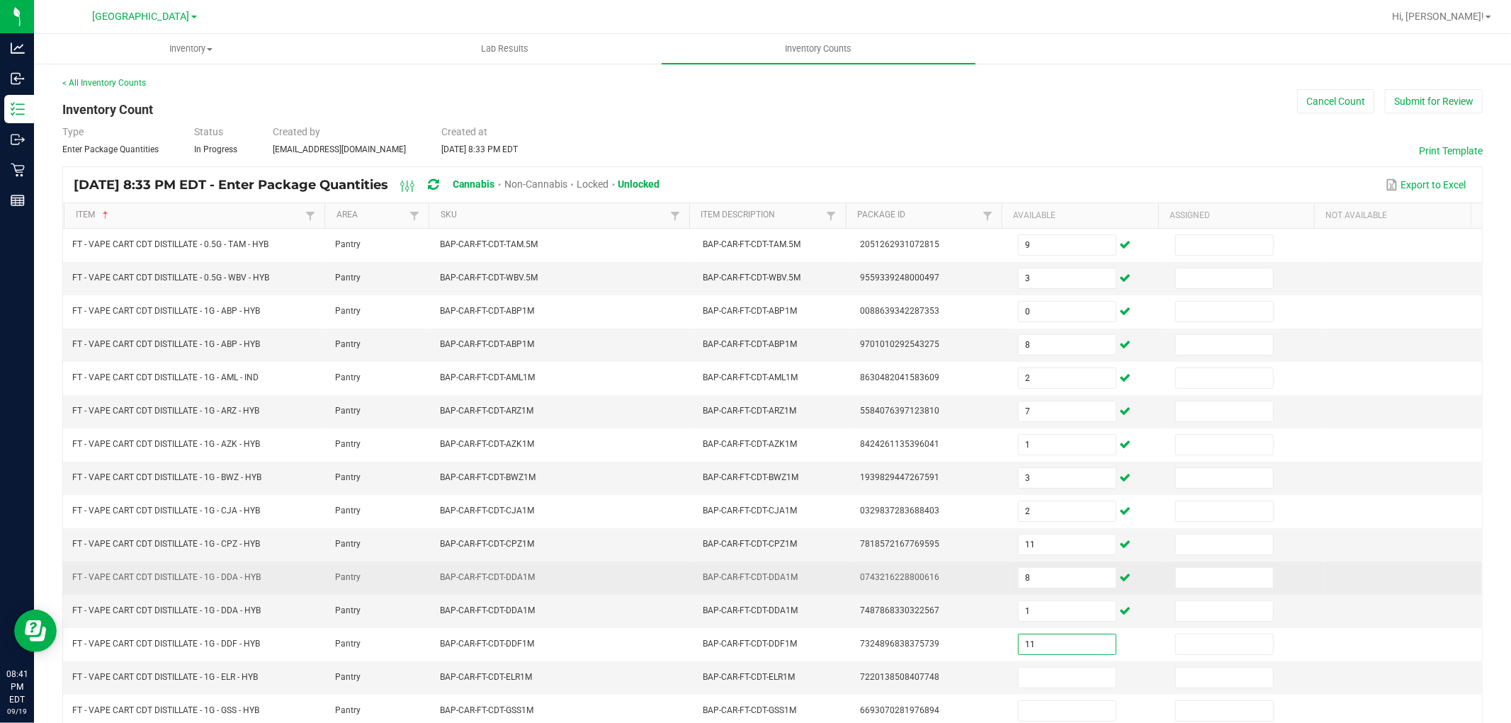
scroll to position [225, 0]
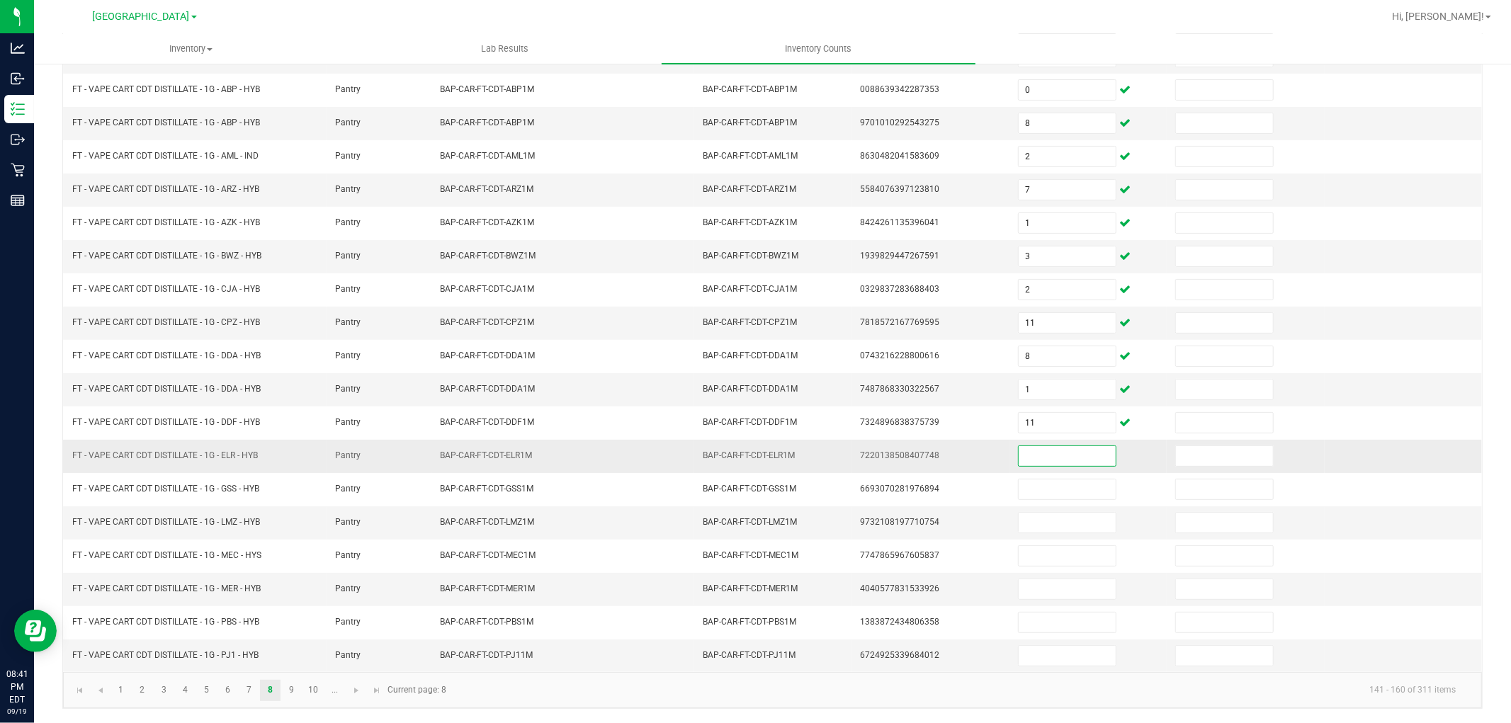
click at [1042, 459] on input at bounding box center [1066, 456] width 97 height 20
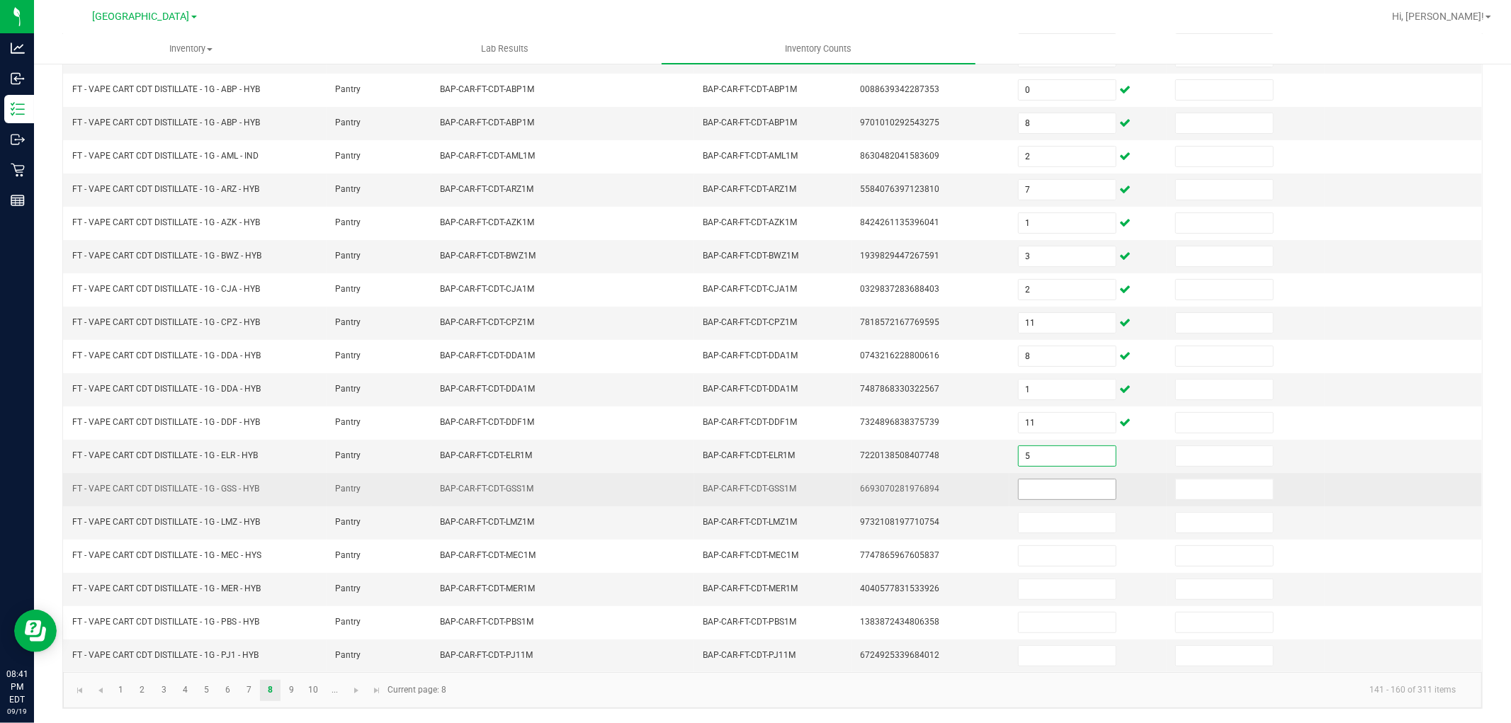
click at [1057, 484] on input at bounding box center [1066, 489] width 97 height 20
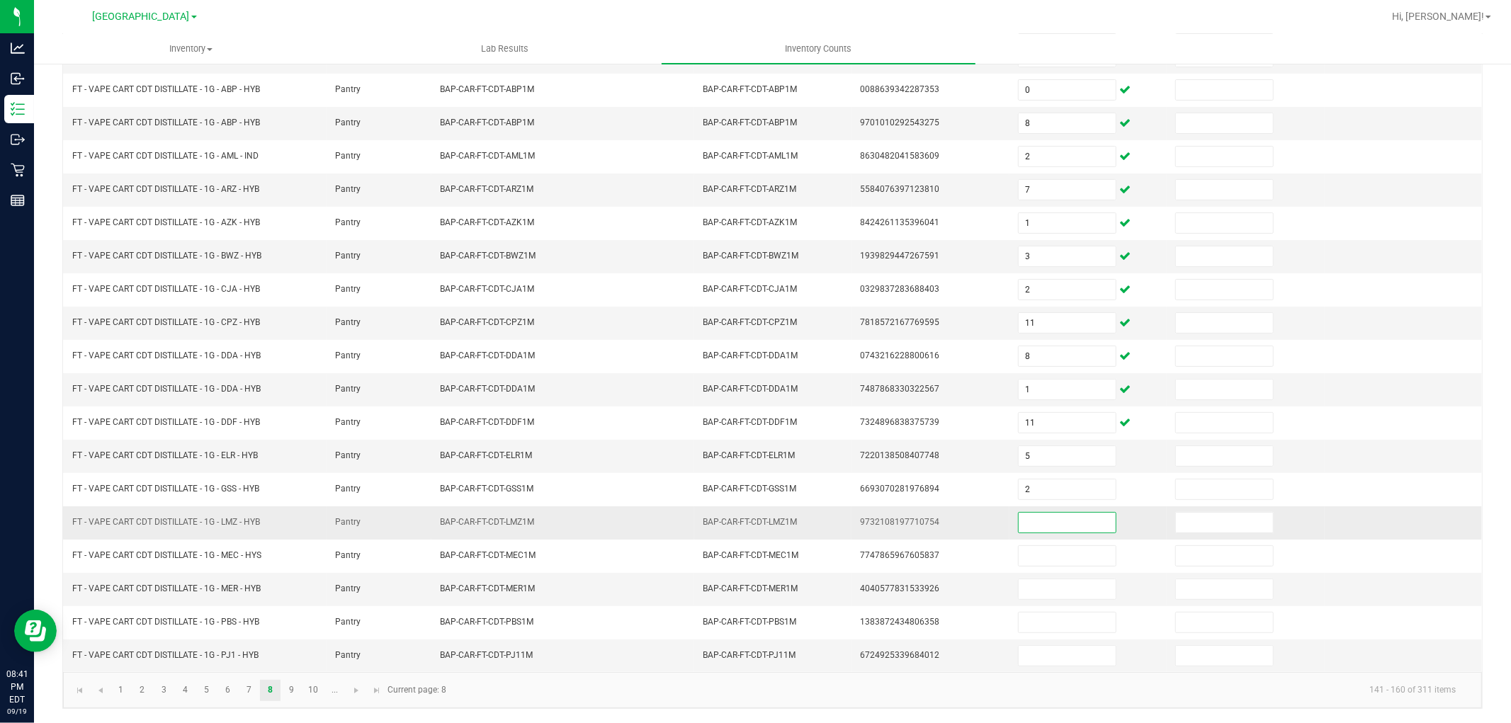
click at [1057, 520] on input at bounding box center [1066, 523] width 97 height 20
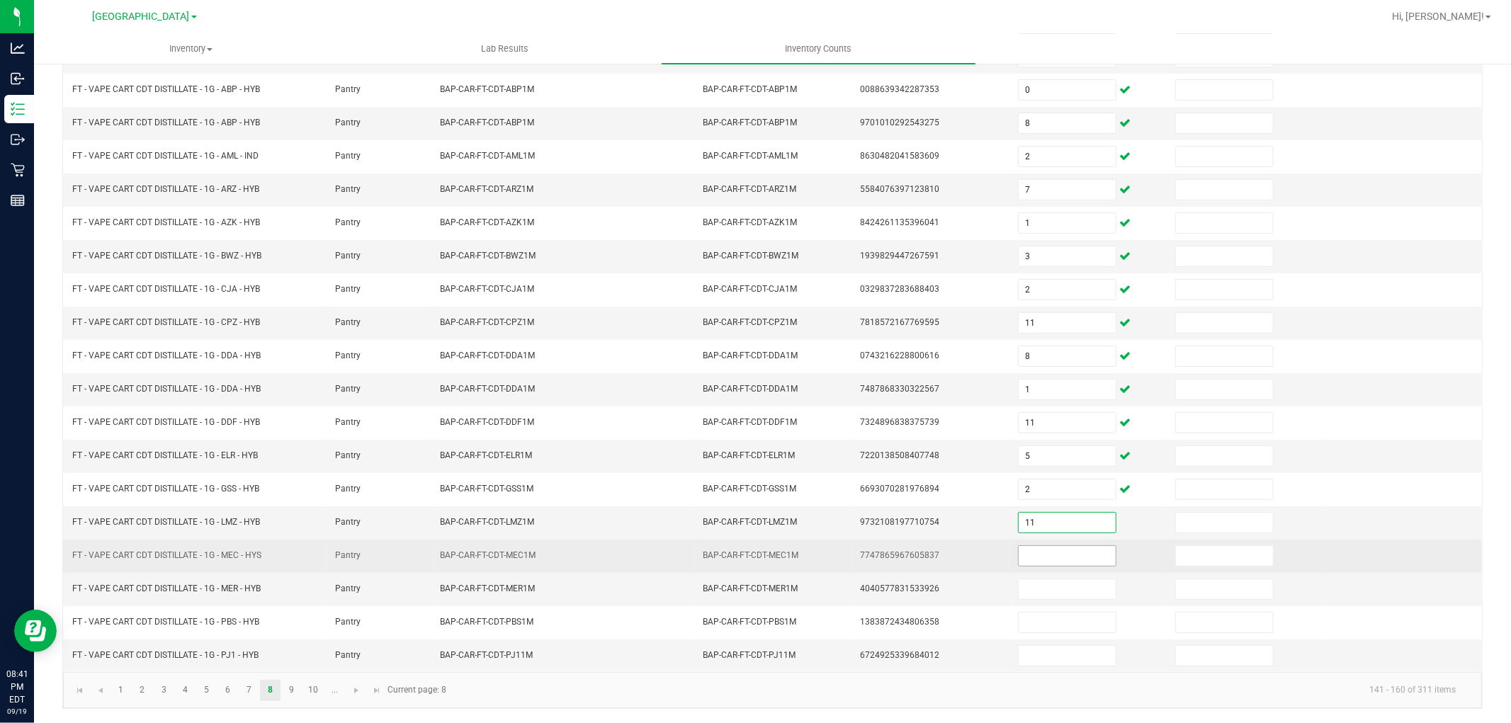
click at [1052, 562] on input at bounding box center [1066, 556] width 97 height 20
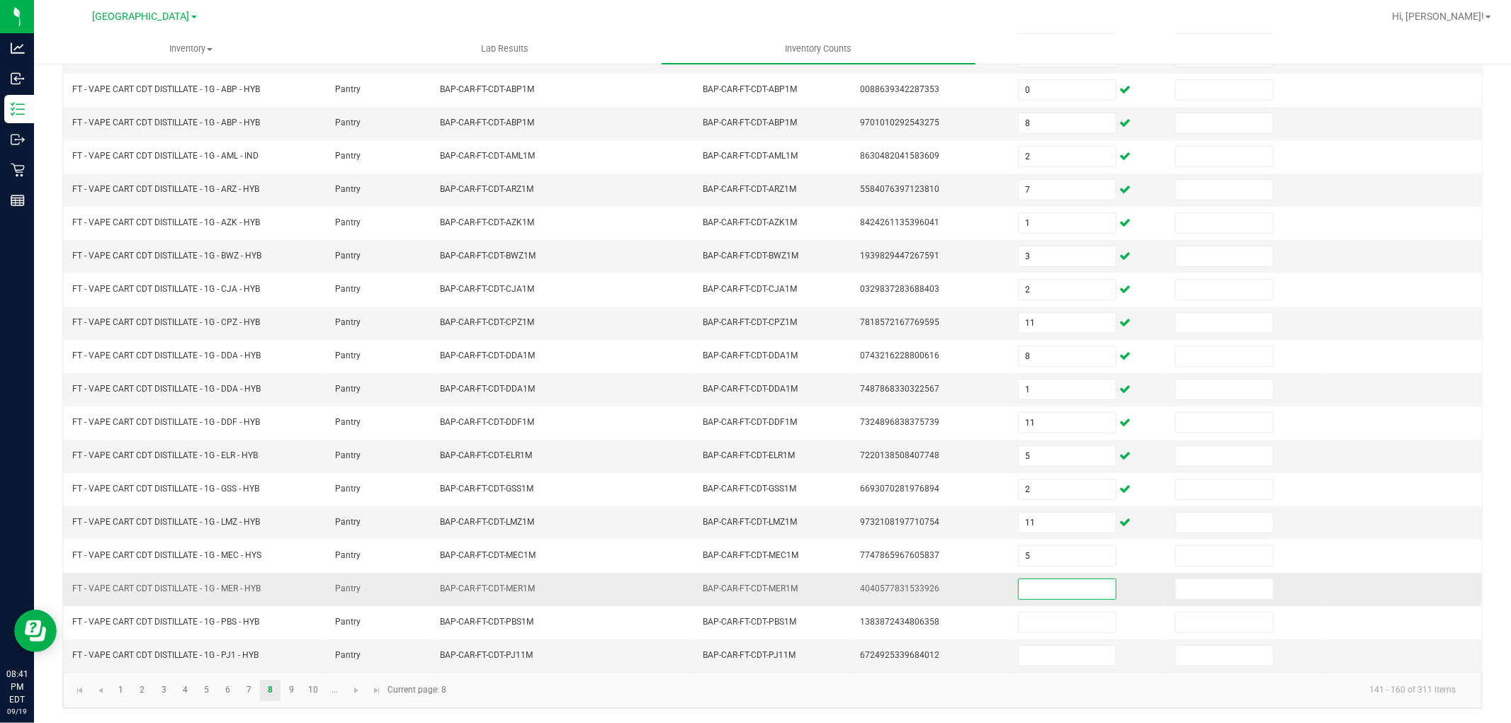
click at [1041, 595] on input at bounding box center [1066, 589] width 97 height 20
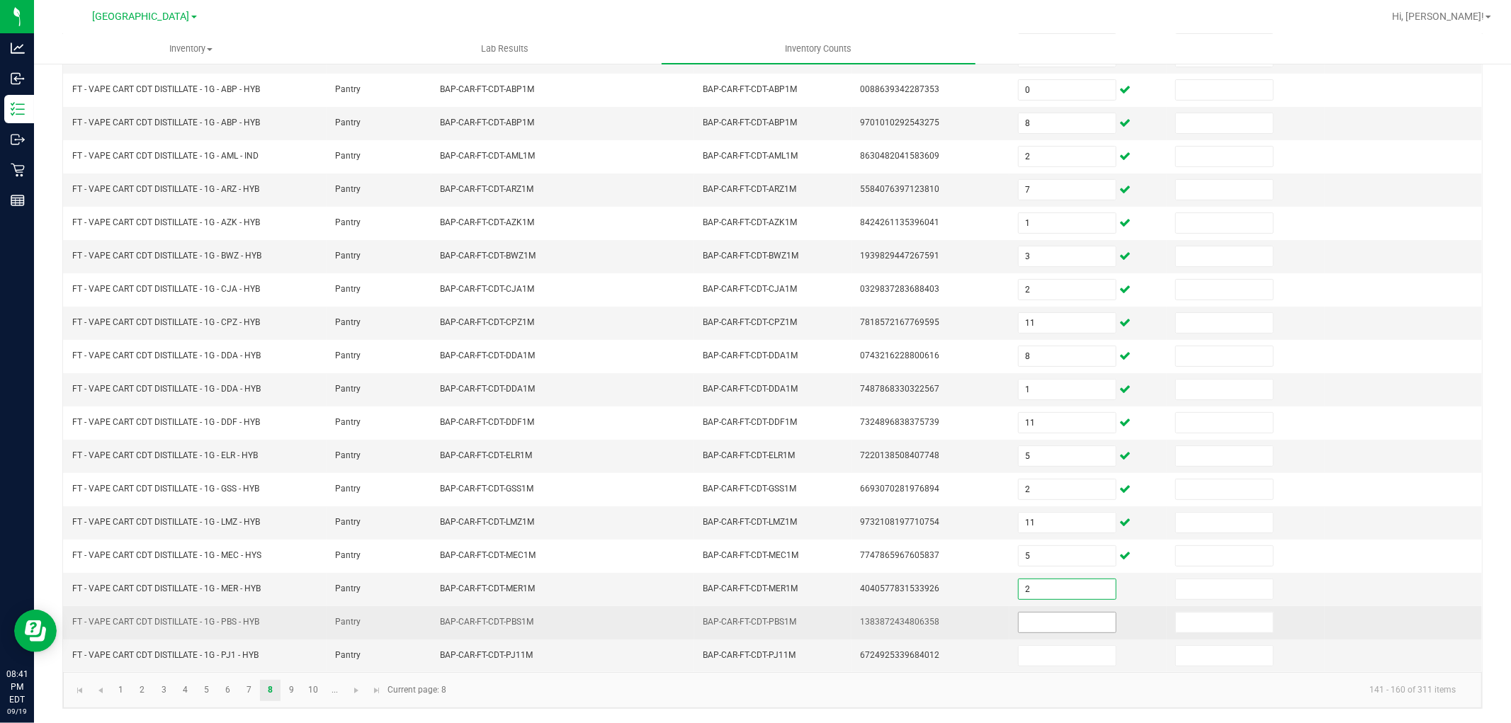
click at [1042, 613] on input at bounding box center [1066, 623] width 97 height 20
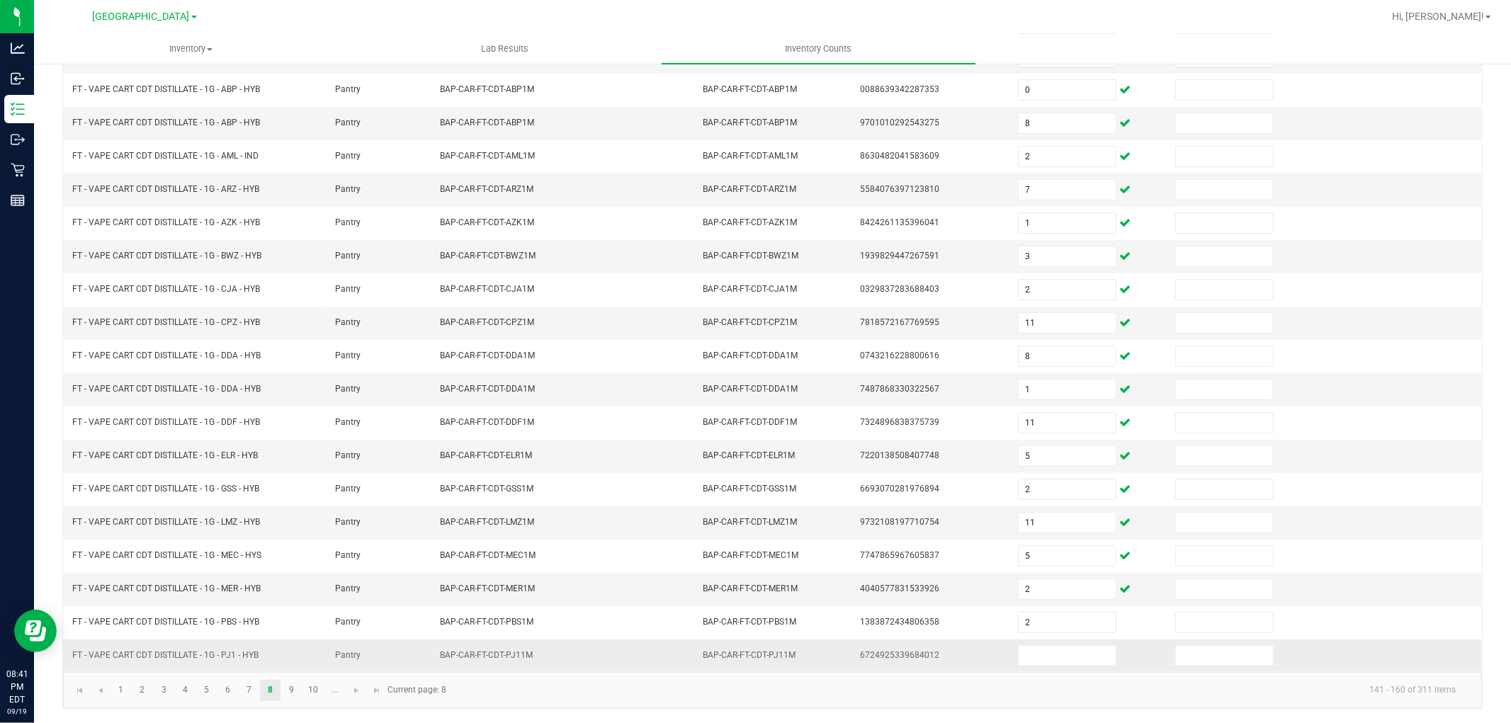
click at [1048, 640] on td at bounding box center [1087, 655] width 157 height 33
click at [1048, 654] on input at bounding box center [1066, 656] width 97 height 20
click at [290, 688] on link "9" at bounding box center [291, 690] width 21 height 21
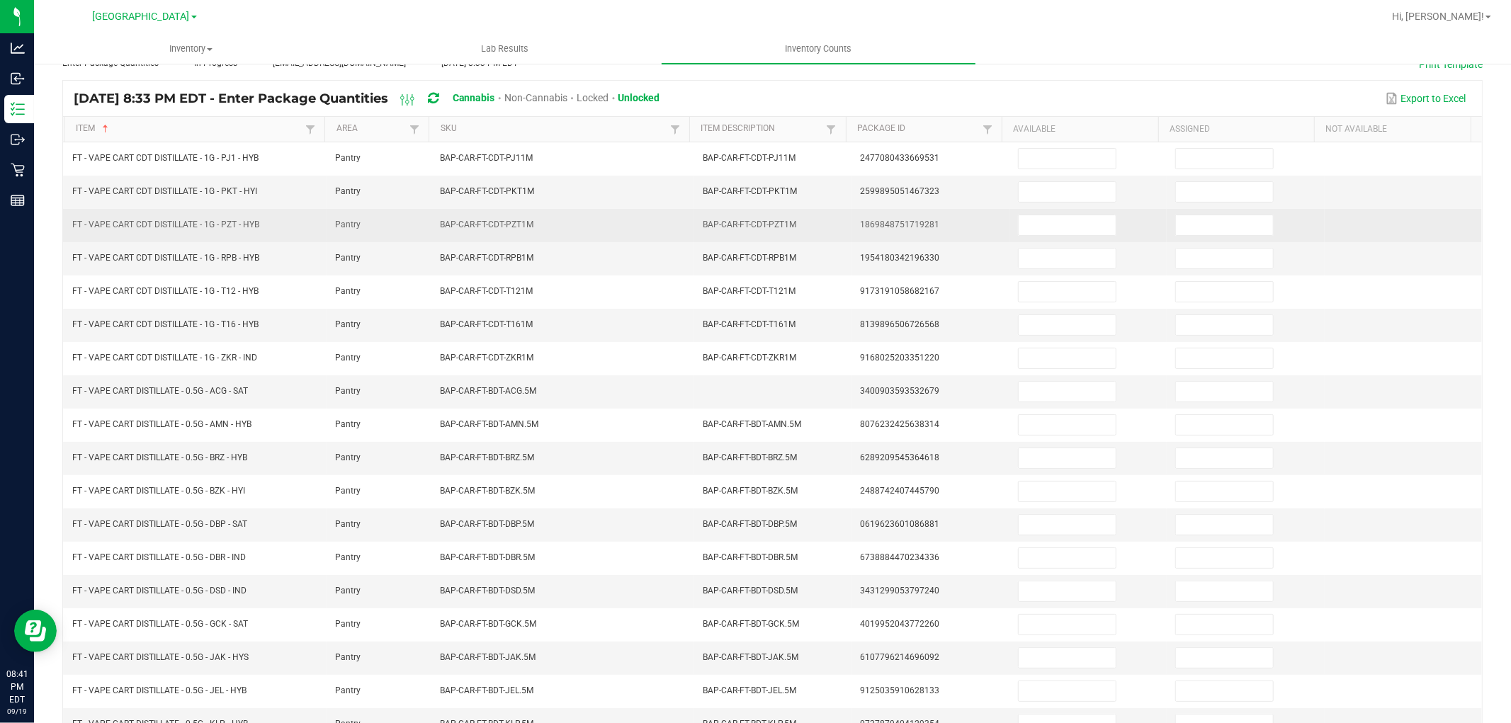
scroll to position [0, 0]
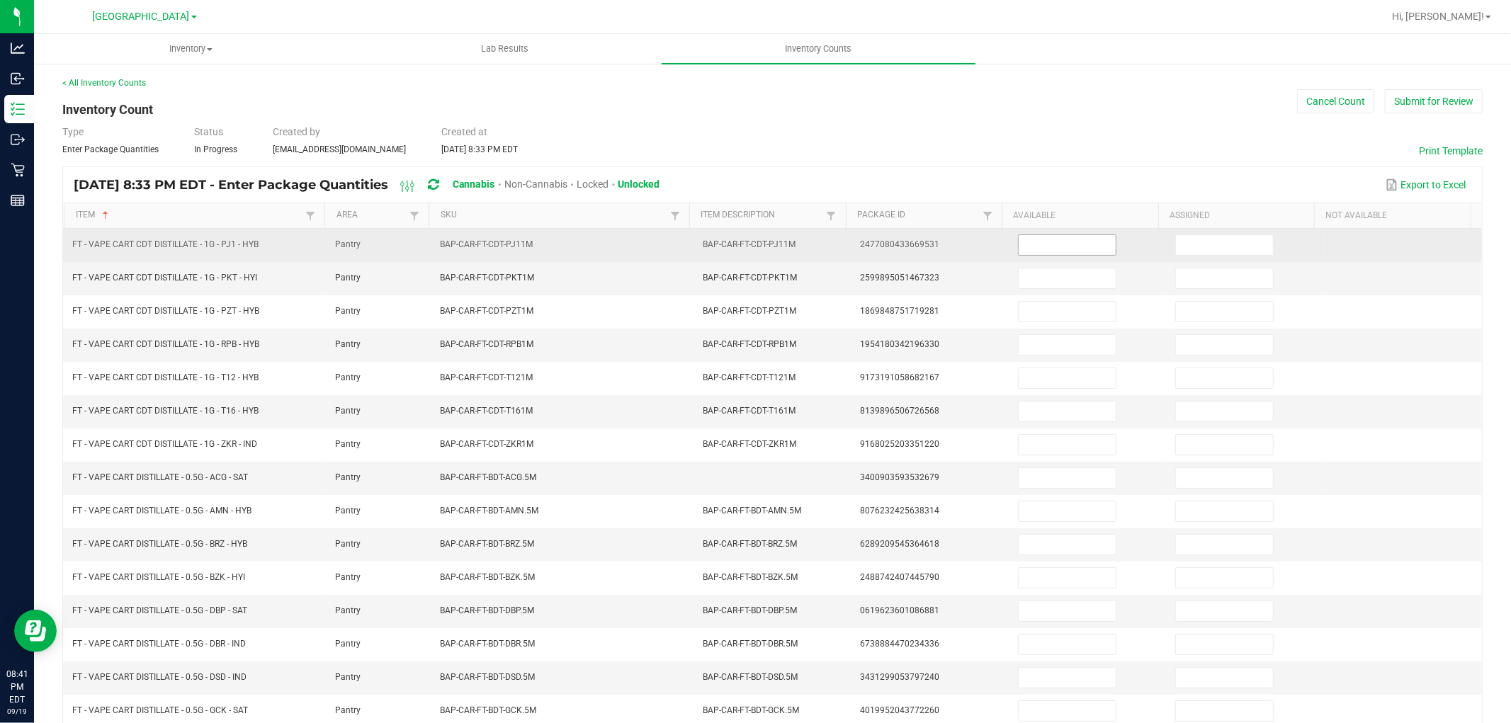
click at [1023, 244] on input at bounding box center [1066, 245] width 97 height 20
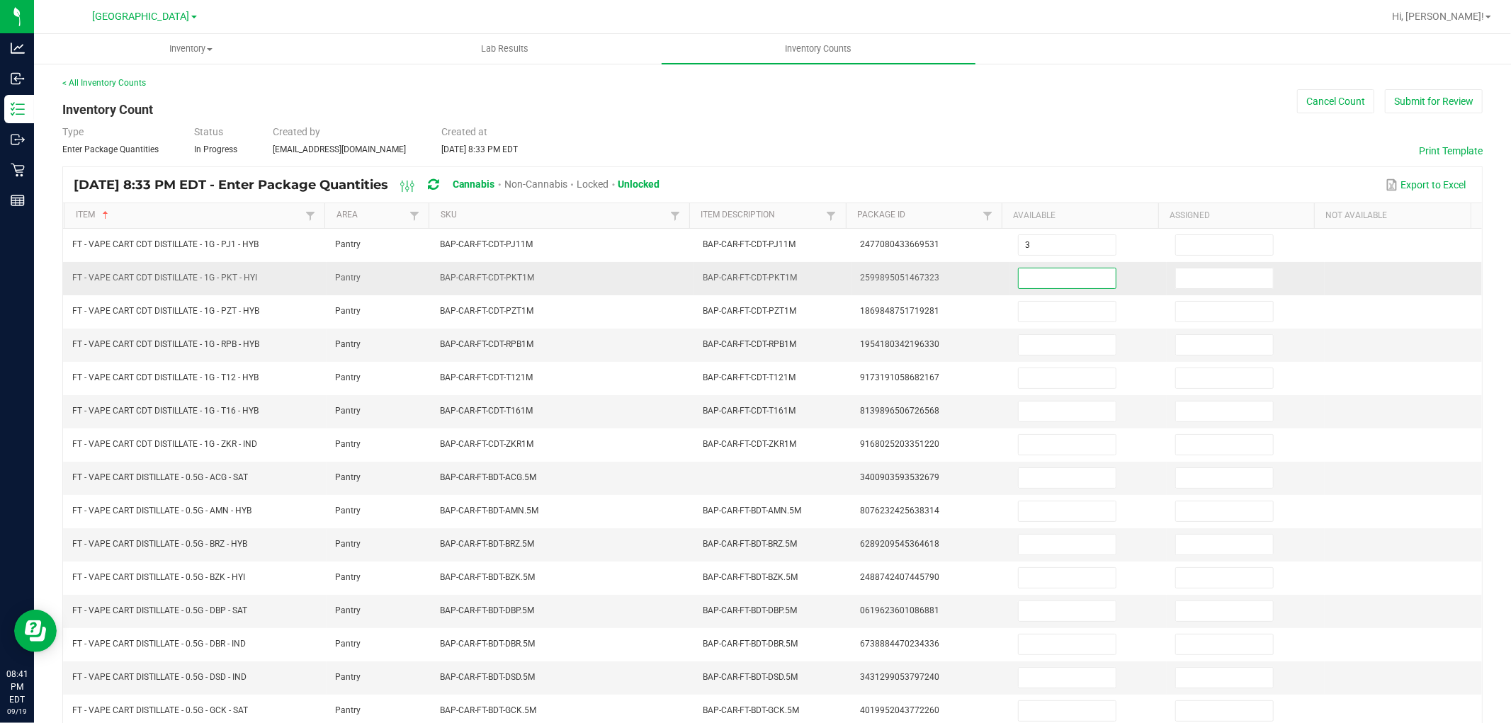
click at [1018, 273] on input at bounding box center [1066, 278] width 97 height 20
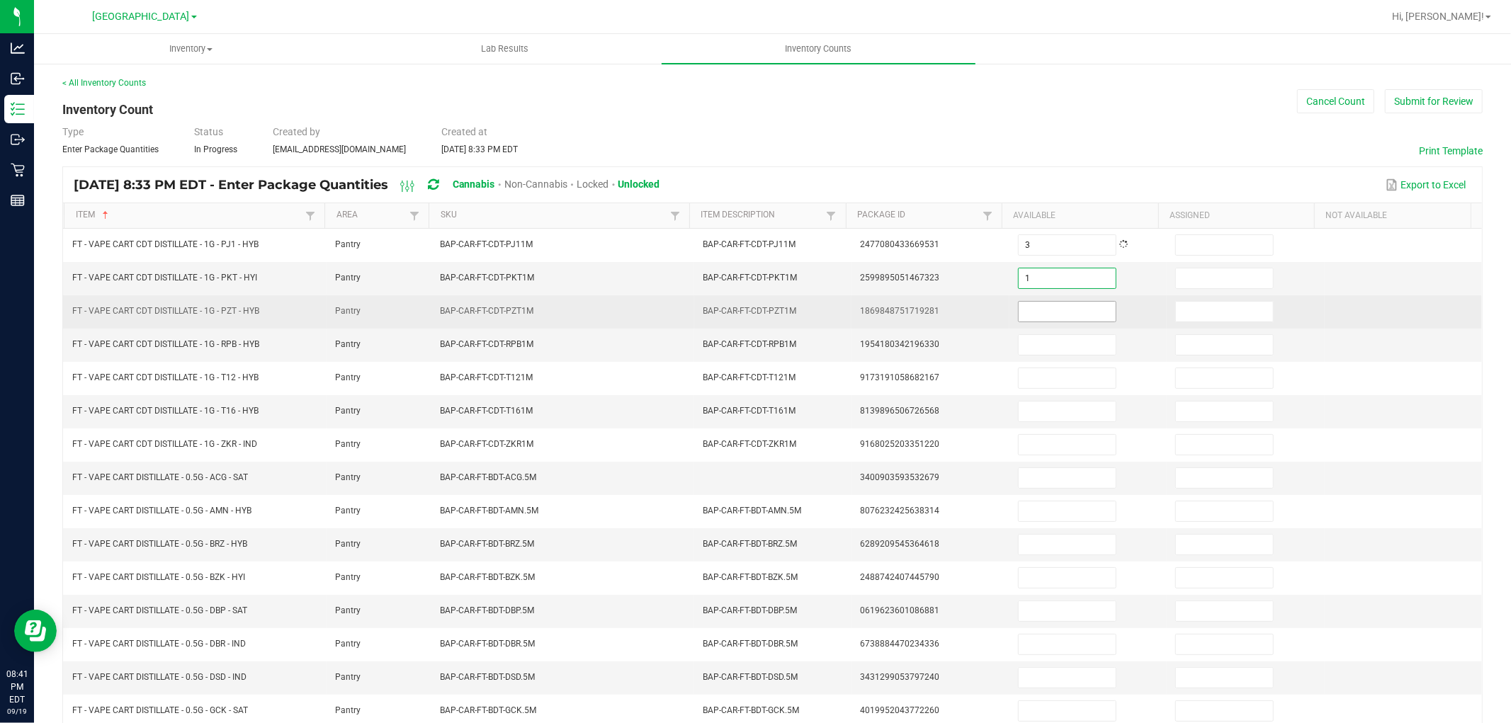
click at [1020, 310] on input at bounding box center [1066, 312] width 97 height 20
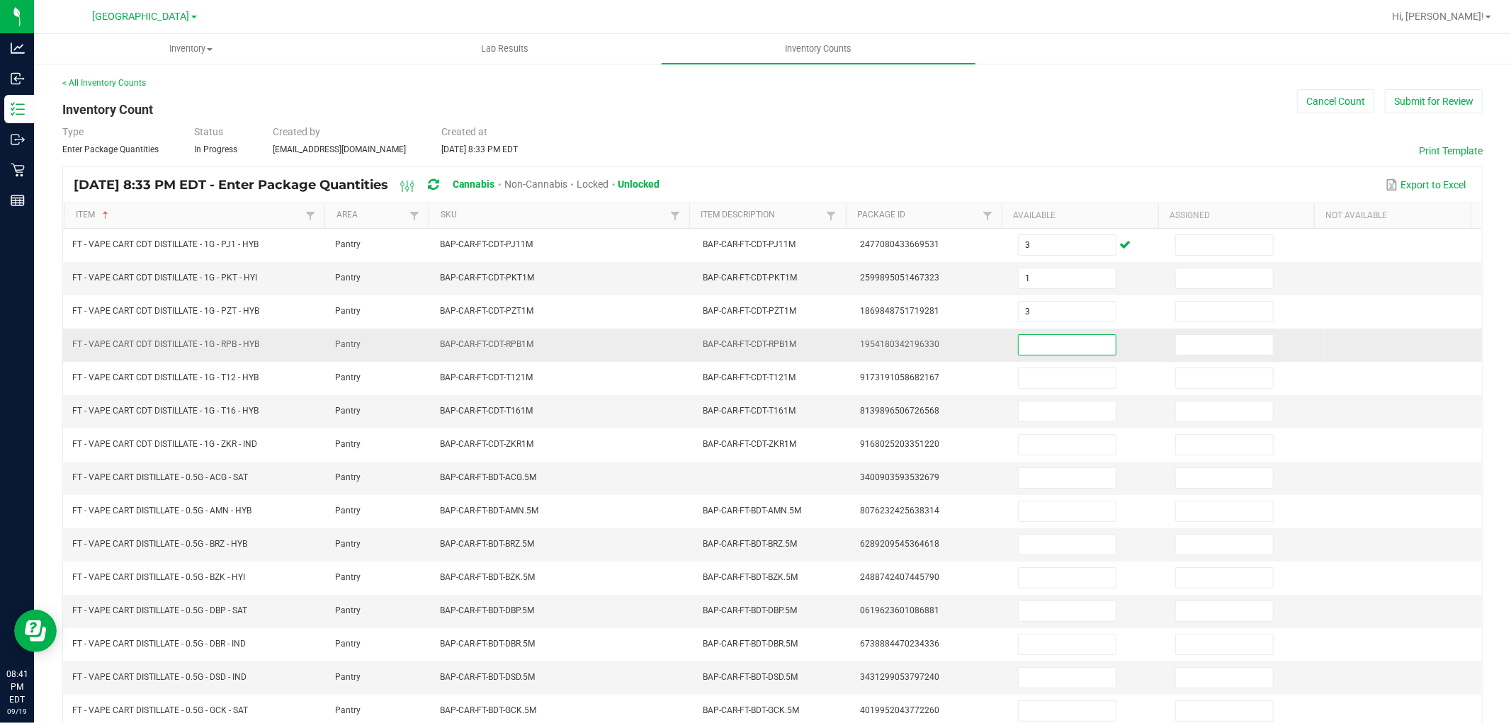
click at [1032, 341] on input at bounding box center [1066, 345] width 97 height 20
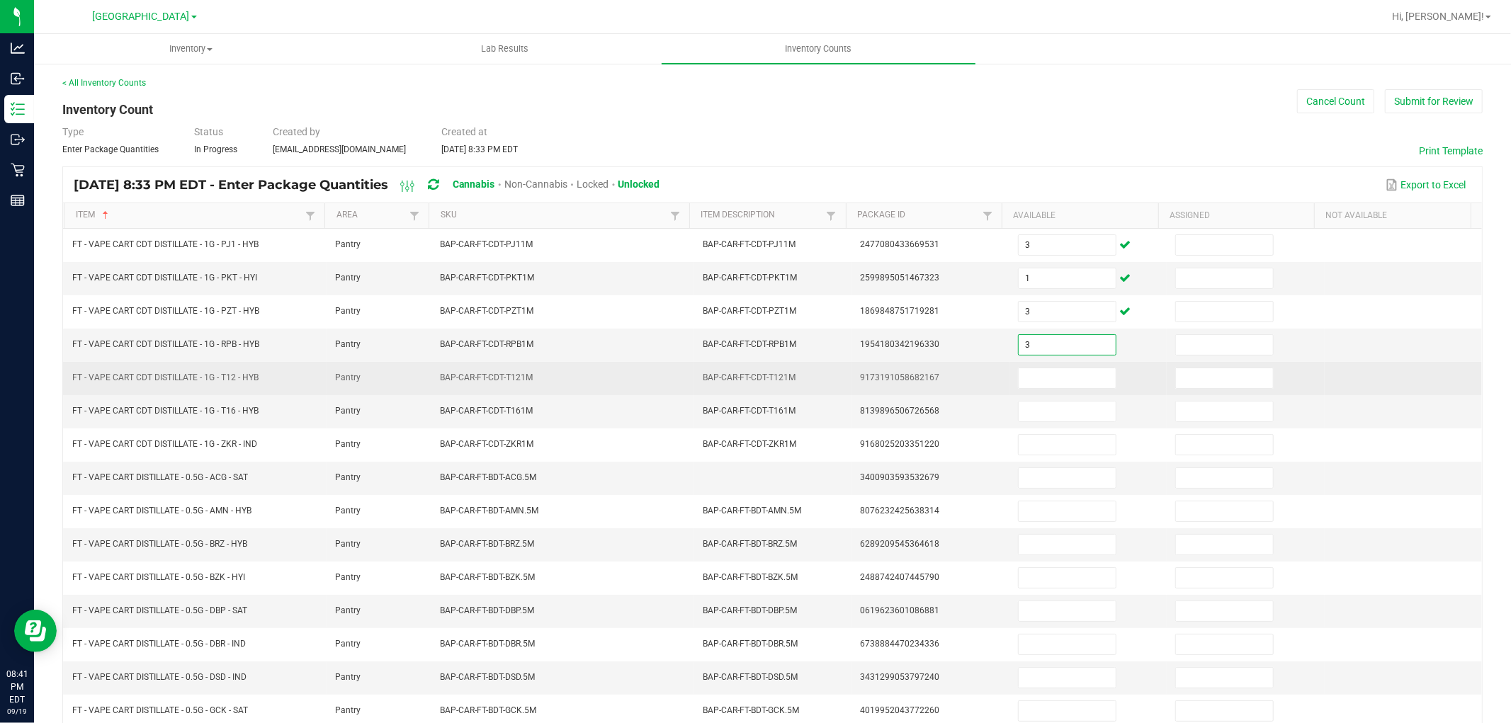
click at [1030, 367] on td at bounding box center [1087, 378] width 157 height 33
click at [1030, 377] on input at bounding box center [1066, 378] width 97 height 20
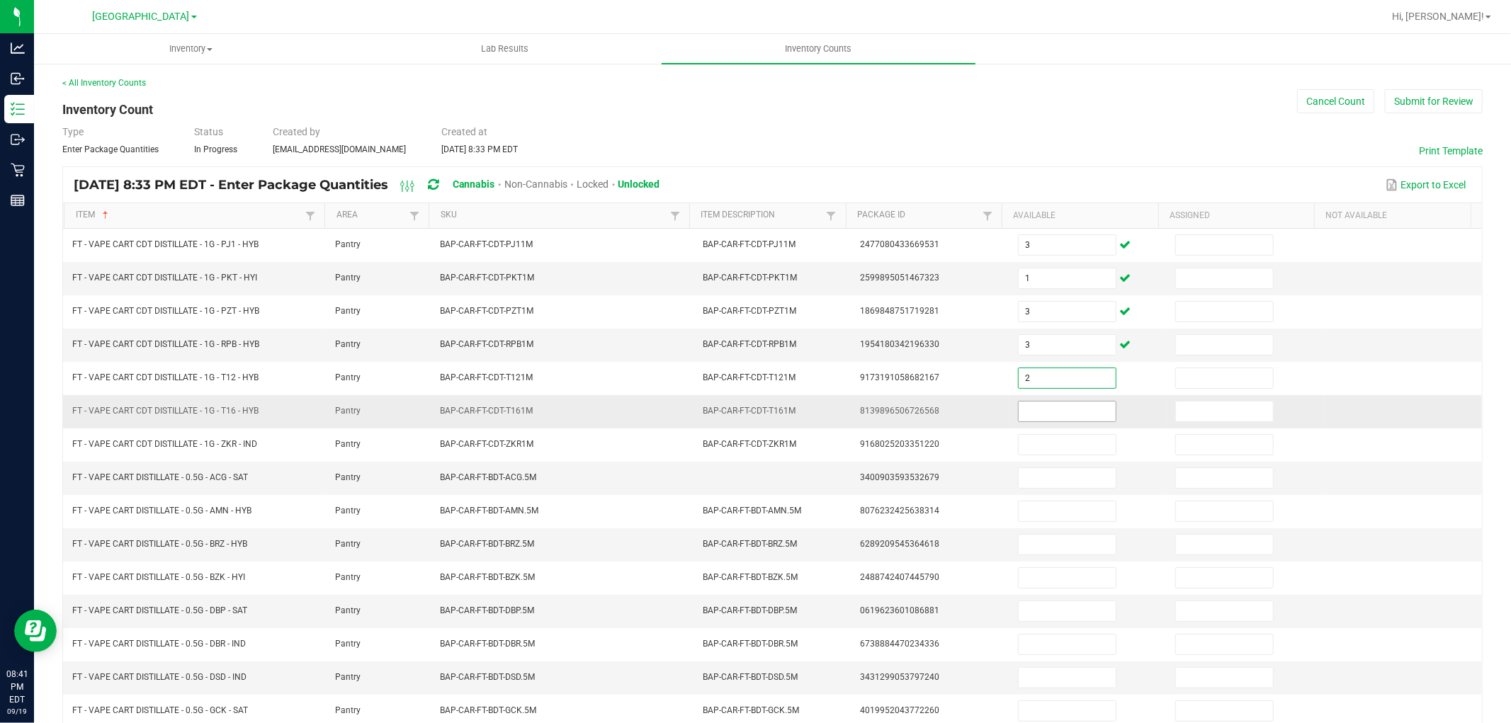
click at [1033, 407] on input at bounding box center [1066, 412] width 97 height 20
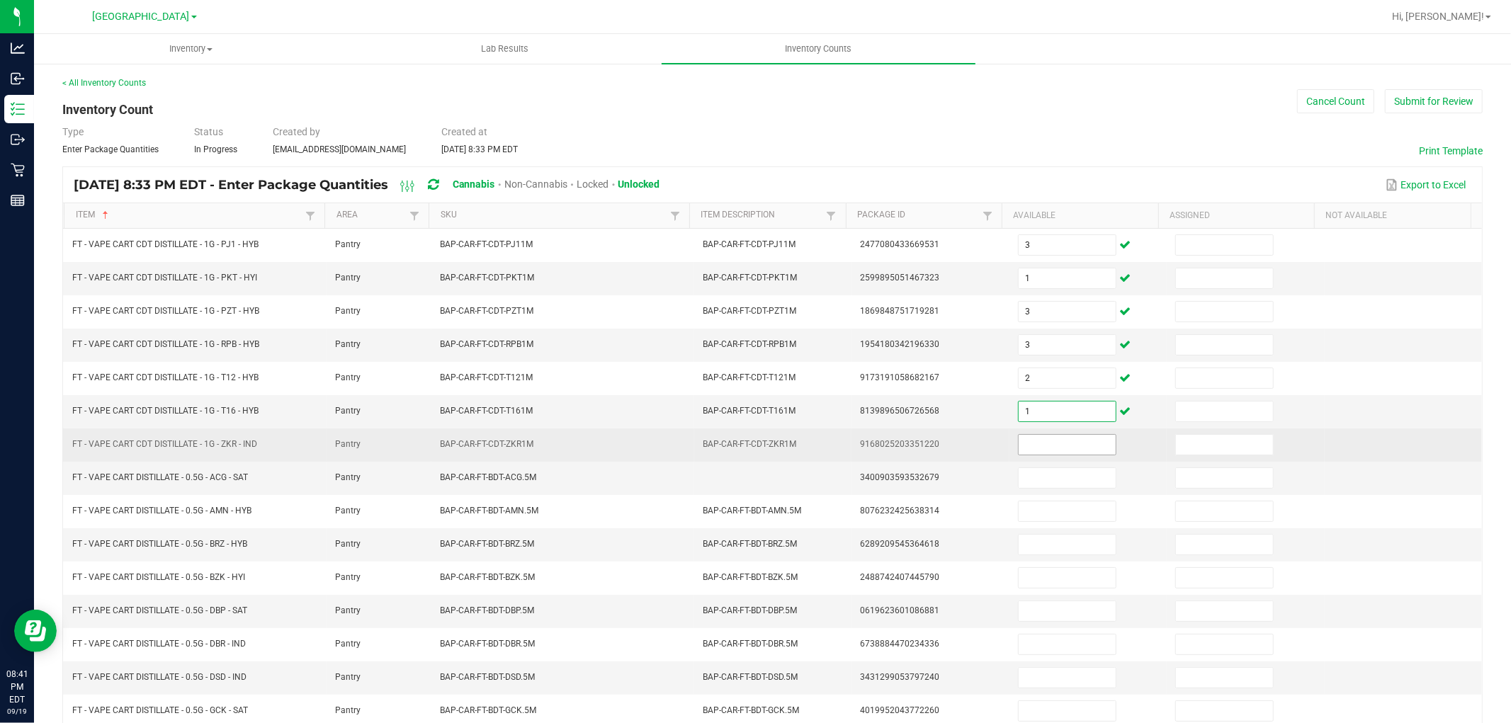
click at [1029, 446] on input at bounding box center [1066, 445] width 97 height 20
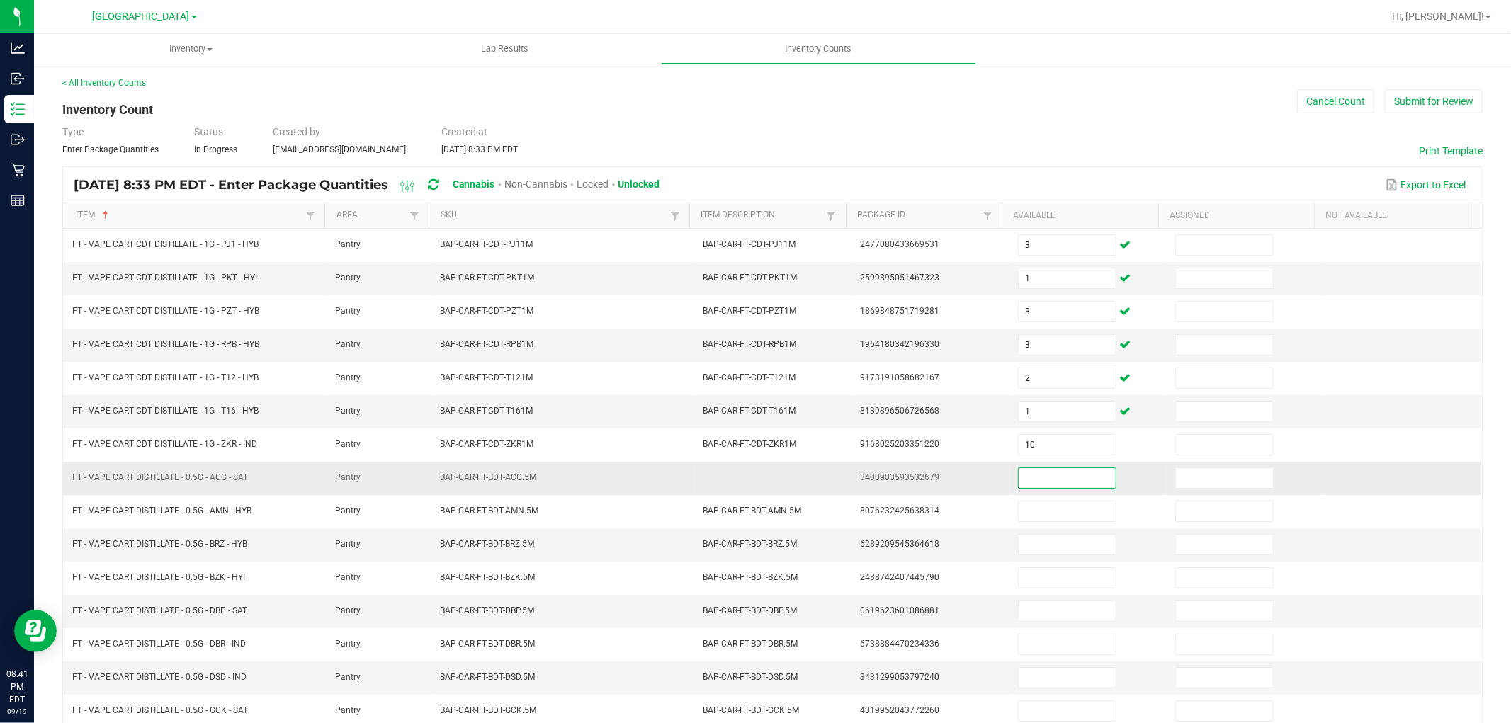
drag, startPoint x: 1035, startPoint y: 472, endPoint x: 1032, endPoint y: 508, distance: 35.5
click at [1035, 477] on input at bounding box center [1066, 478] width 97 height 20
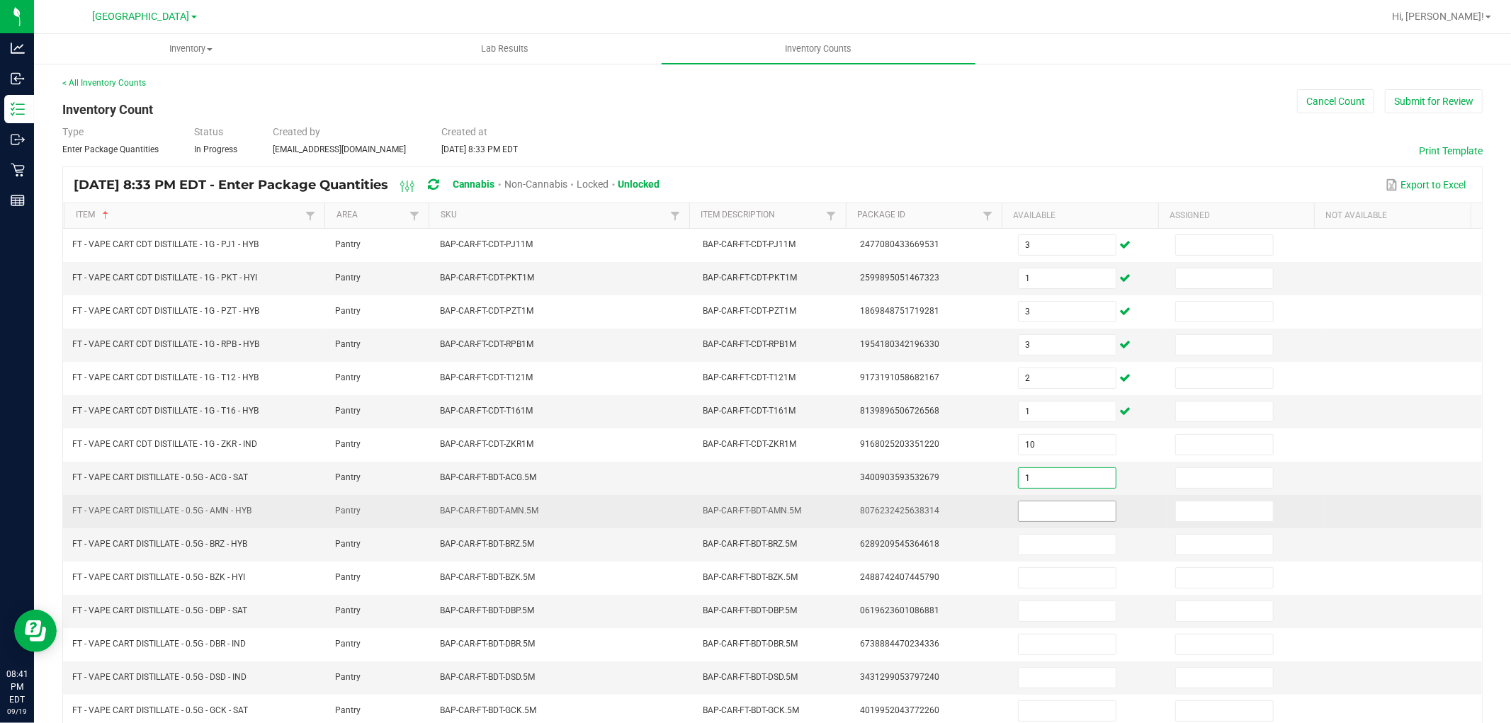
drag, startPoint x: 1032, startPoint y: 508, endPoint x: 1032, endPoint y: 522, distance: 14.2
click at [1032, 511] on input at bounding box center [1066, 511] width 97 height 20
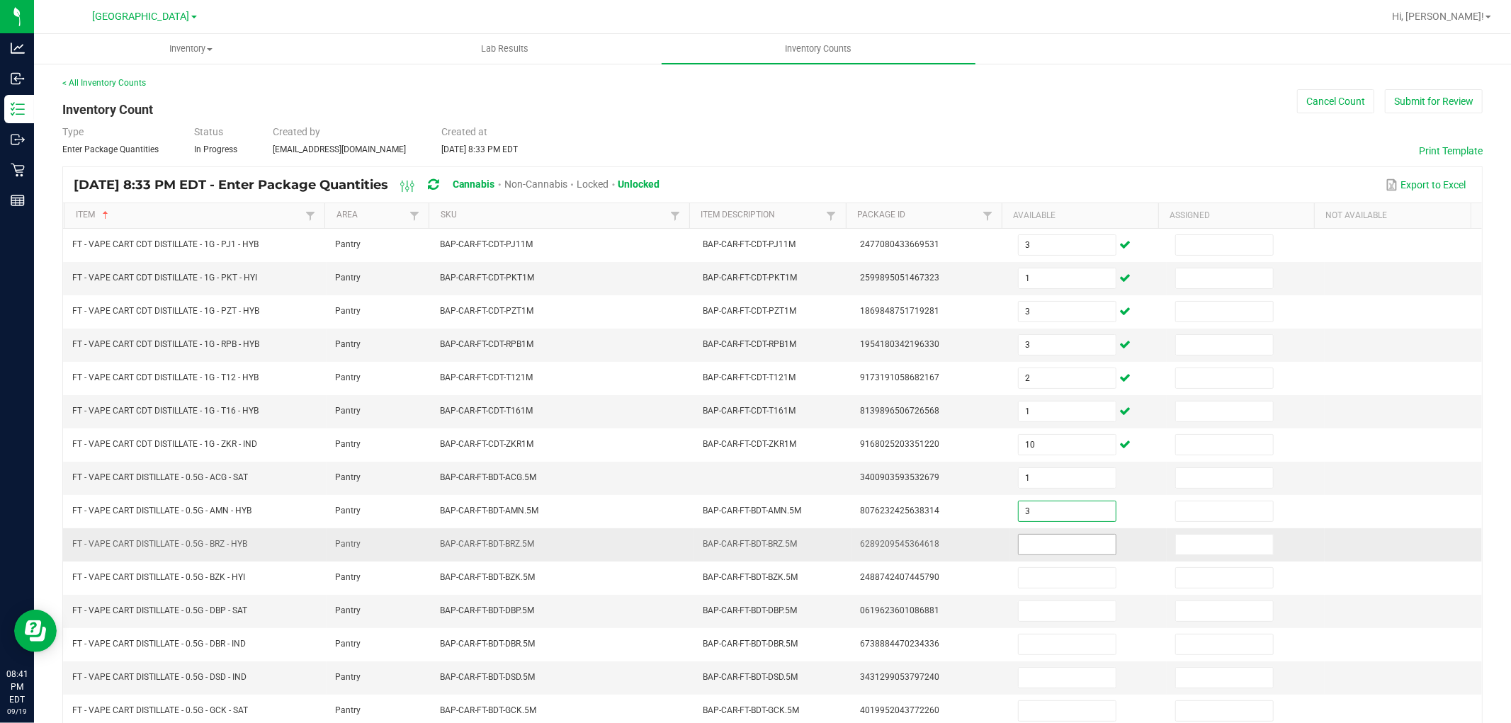
click at [1038, 542] on input at bounding box center [1066, 545] width 97 height 20
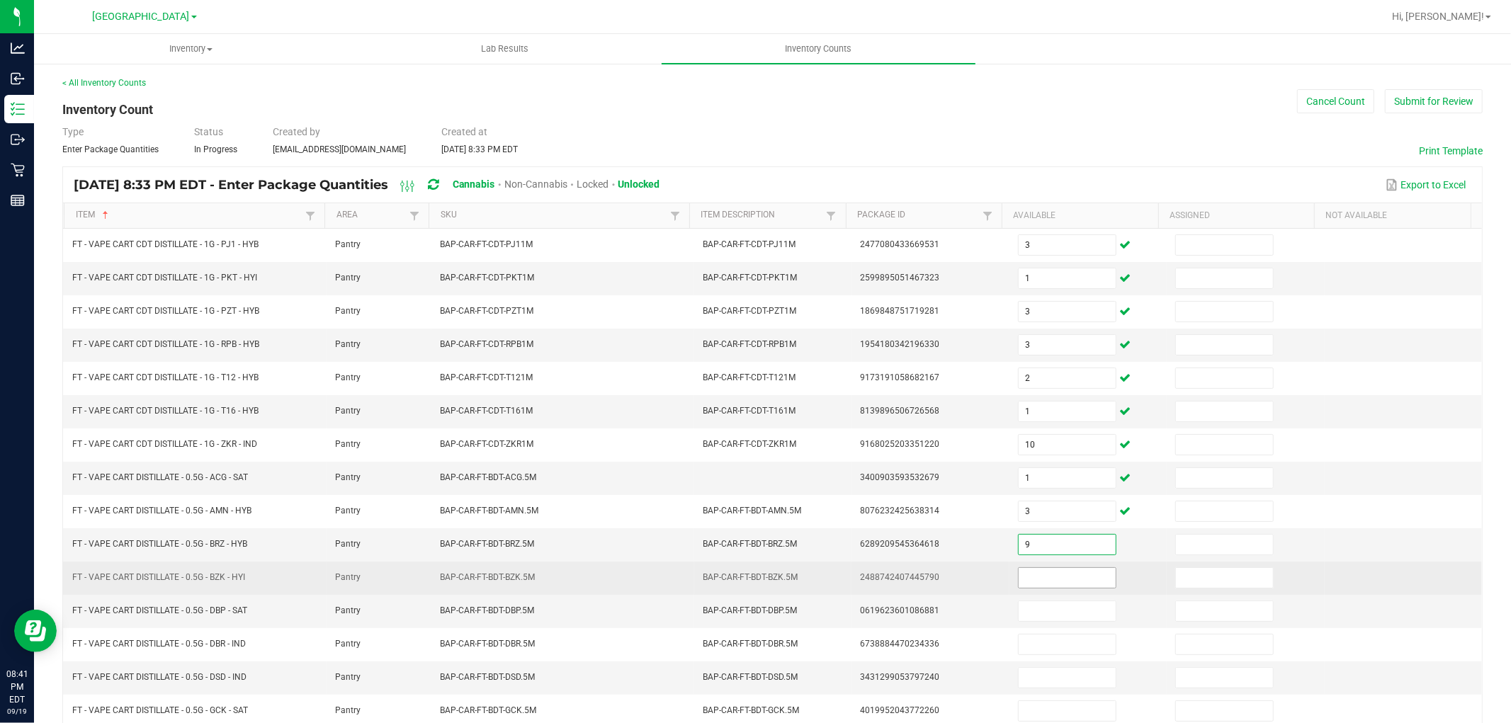
click at [1045, 578] on input at bounding box center [1066, 578] width 97 height 20
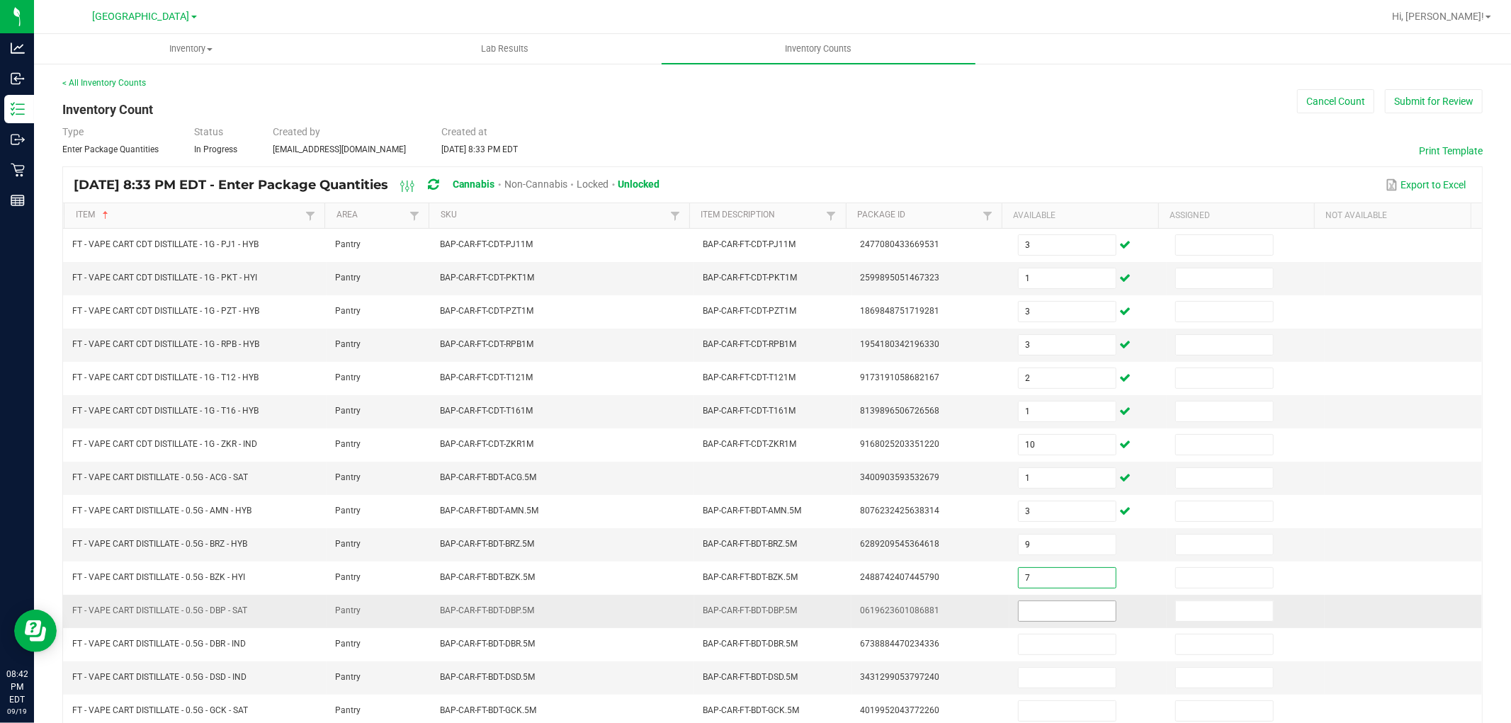
click at [1044, 615] on input at bounding box center [1066, 611] width 97 height 20
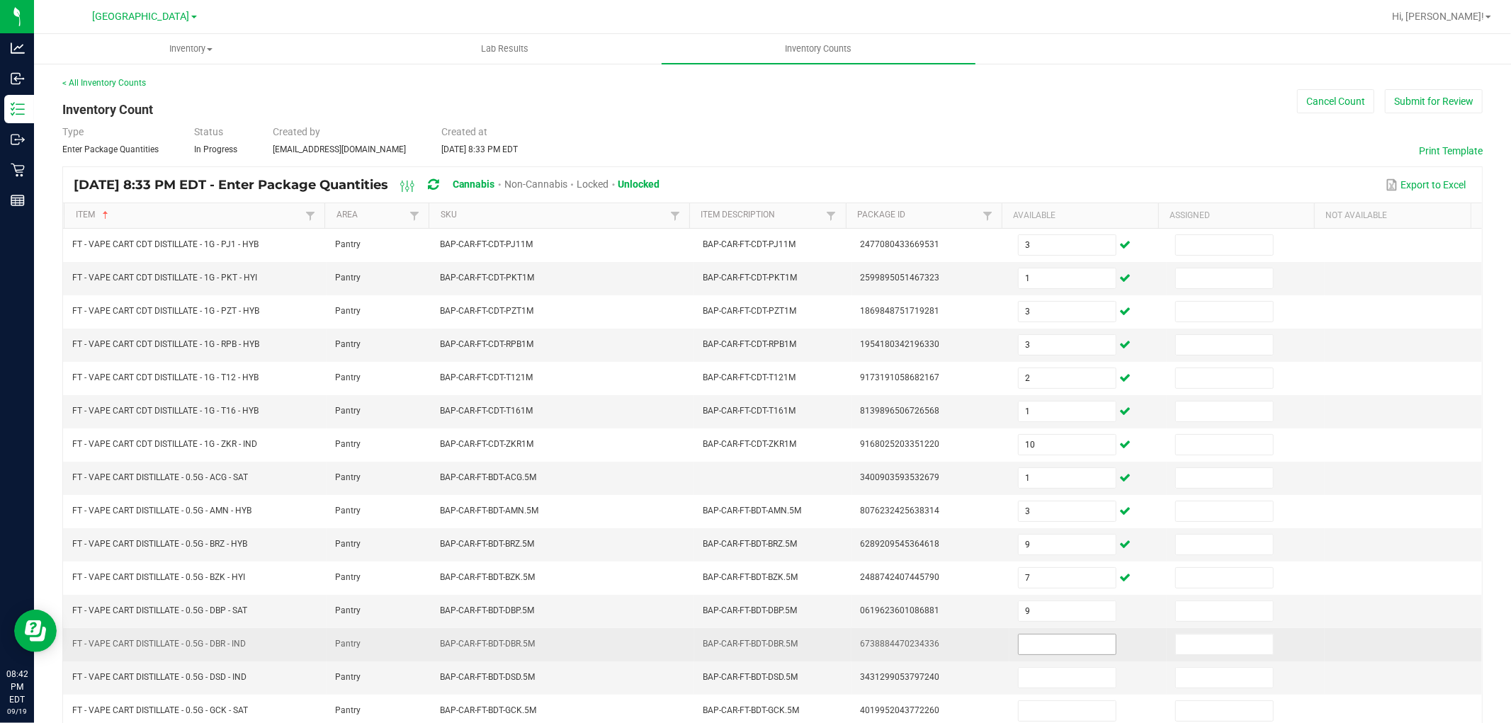
click at [1044, 635] on span at bounding box center [1067, 644] width 98 height 21
click at [1044, 659] on td at bounding box center [1087, 644] width 157 height 33
click at [1052, 642] on input "8" at bounding box center [1066, 645] width 97 height 20
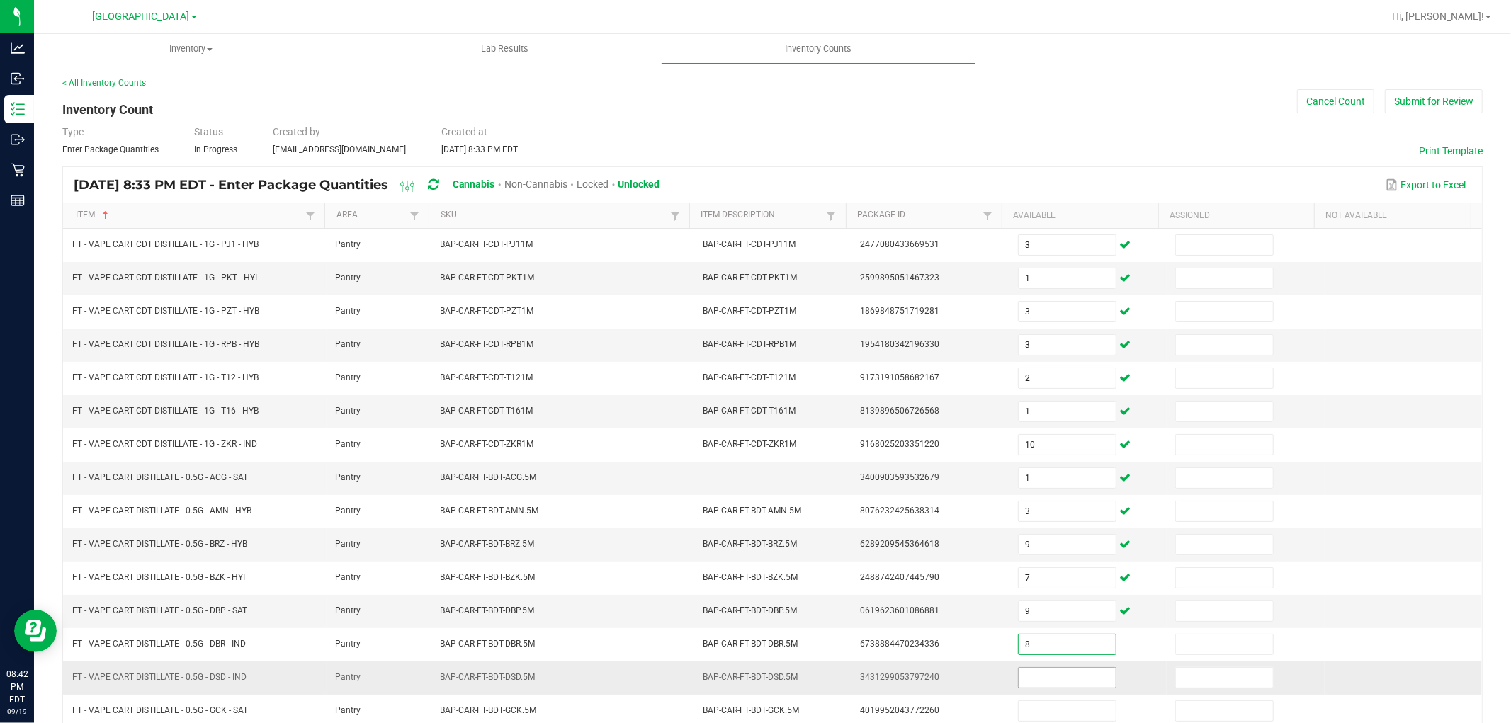
click at [1052, 671] on input at bounding box center [1066, 678] width 97 height 20
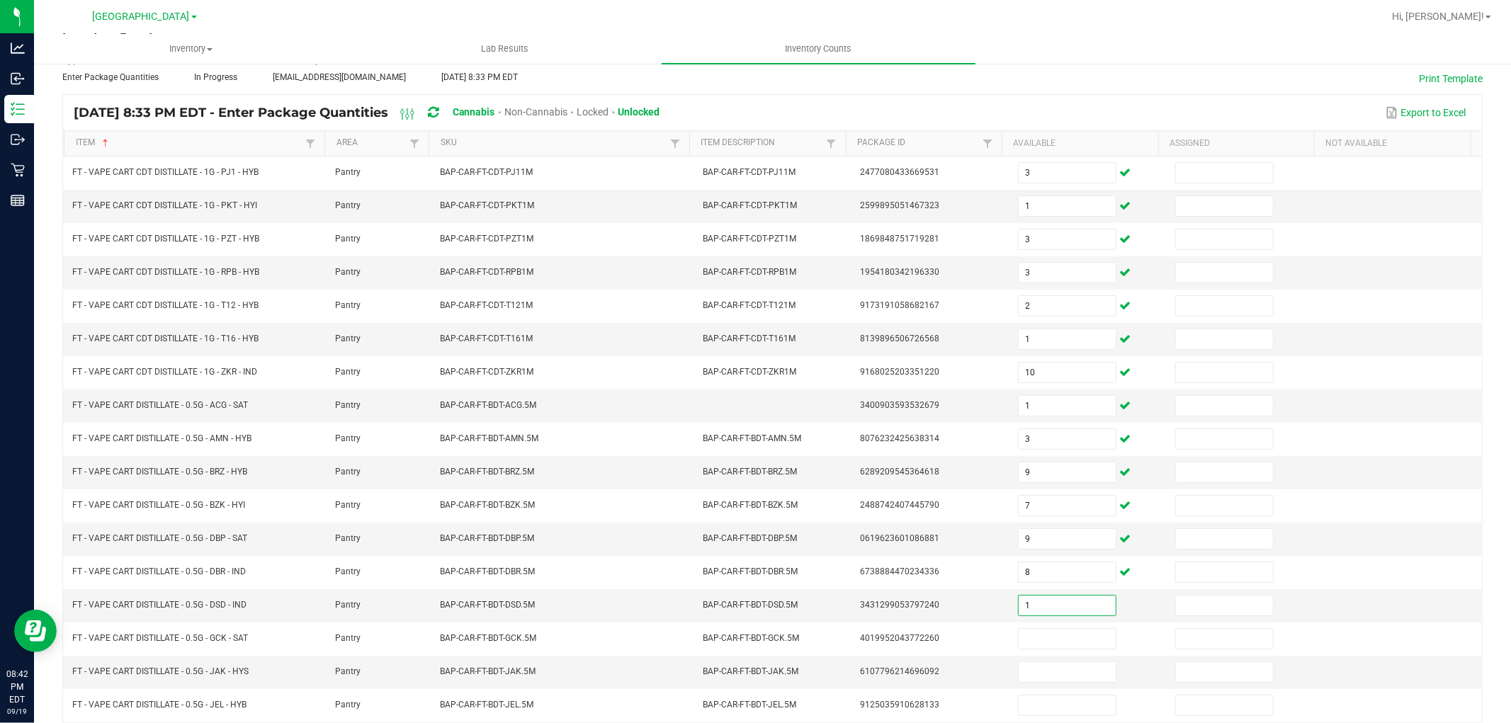
scroll to position [225, 0]
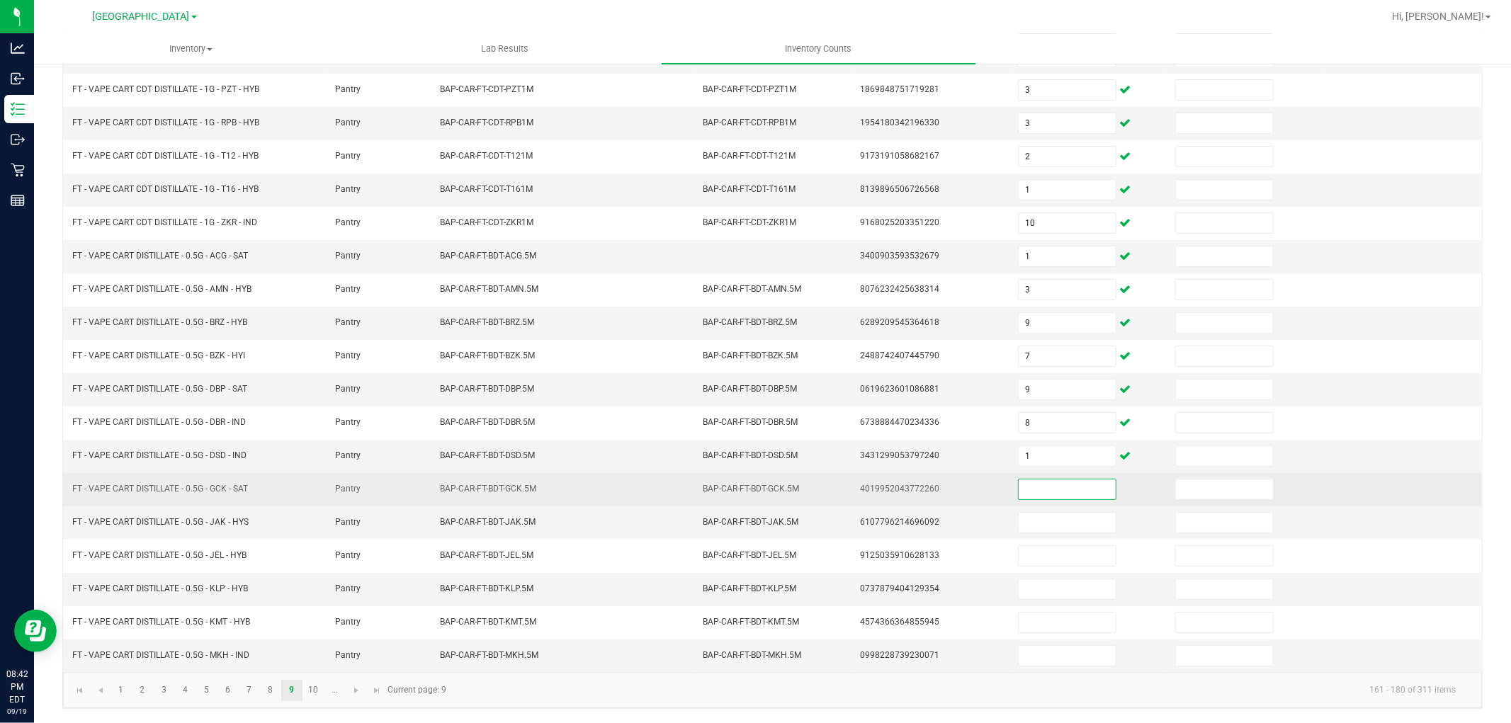
click at [1037, 494] on input at bounding box center [1066, 489] width 97 height 20
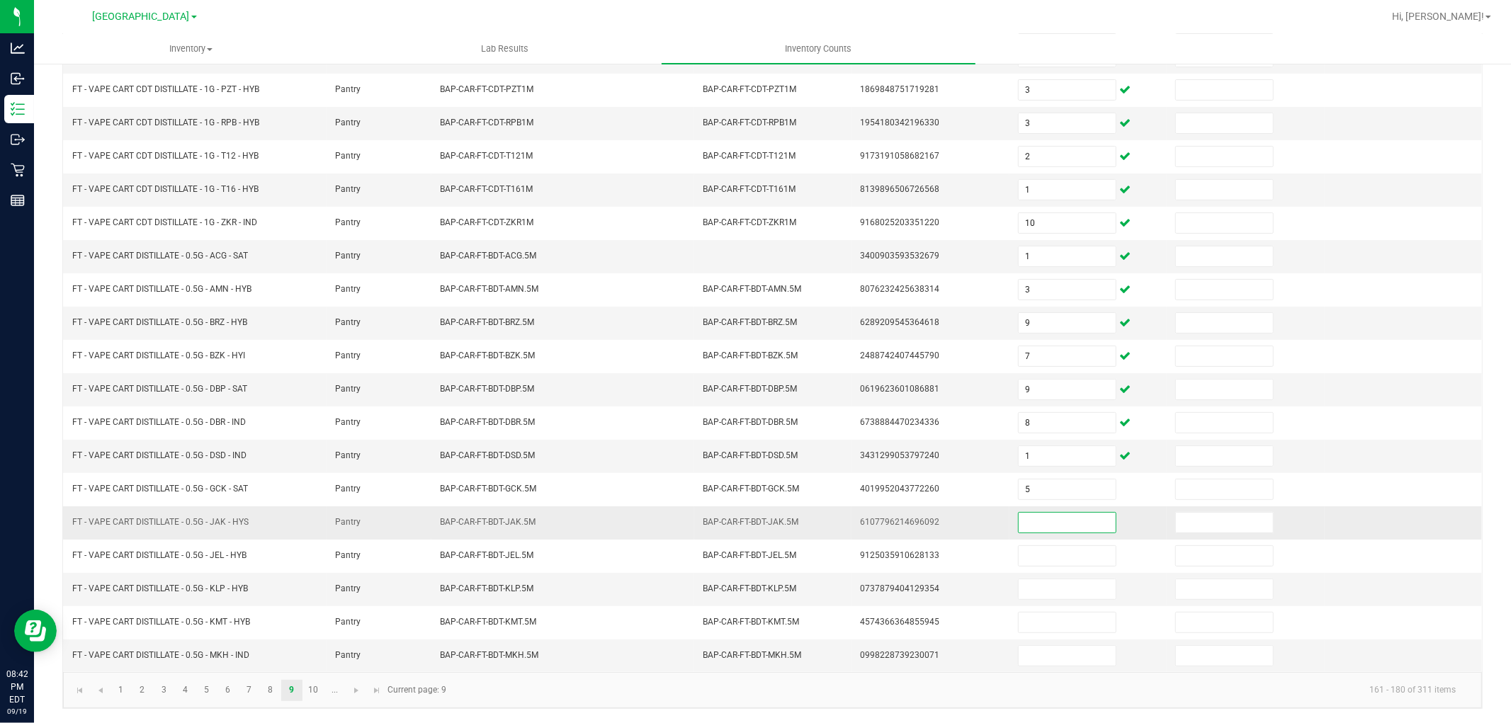
click at [1037, 527] on input at bounding box center [1066, 523] width 97 height 20
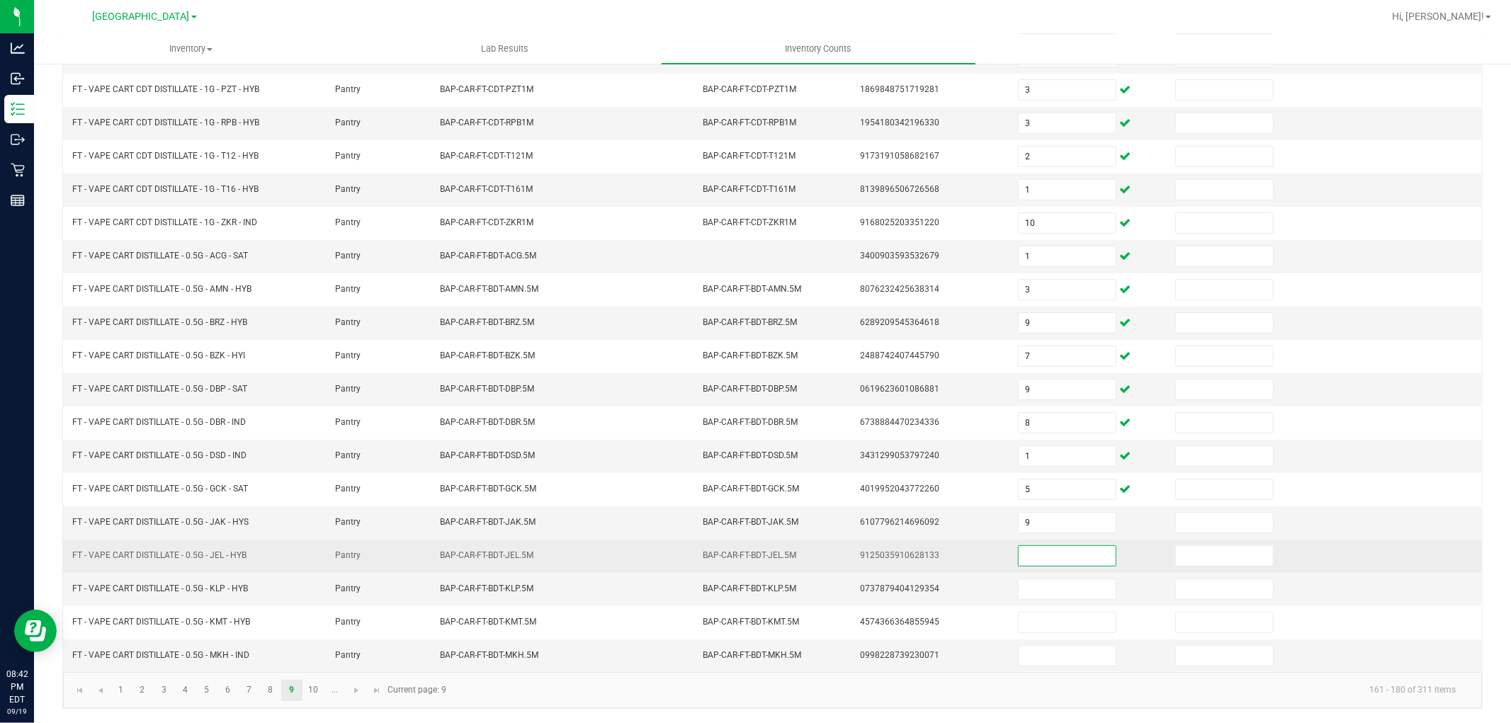
click at [1042, 557] on input at bounding box center [1066, 556] width 97 height 20
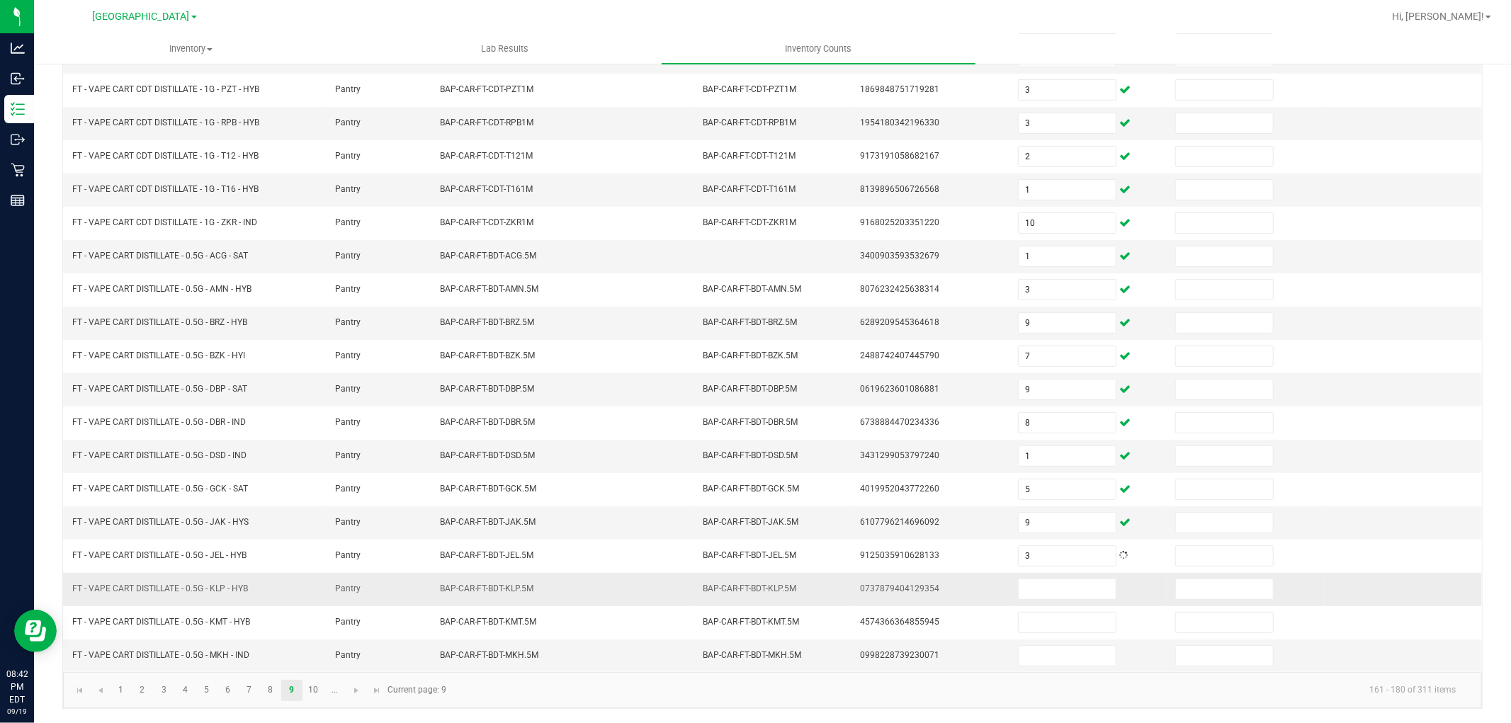
click at [1059, 599] on td at bounding box center [1087, 589] width 157 height 33
click at [1059, 591] on input at bounding box center [1066, 589] width 97 height 20
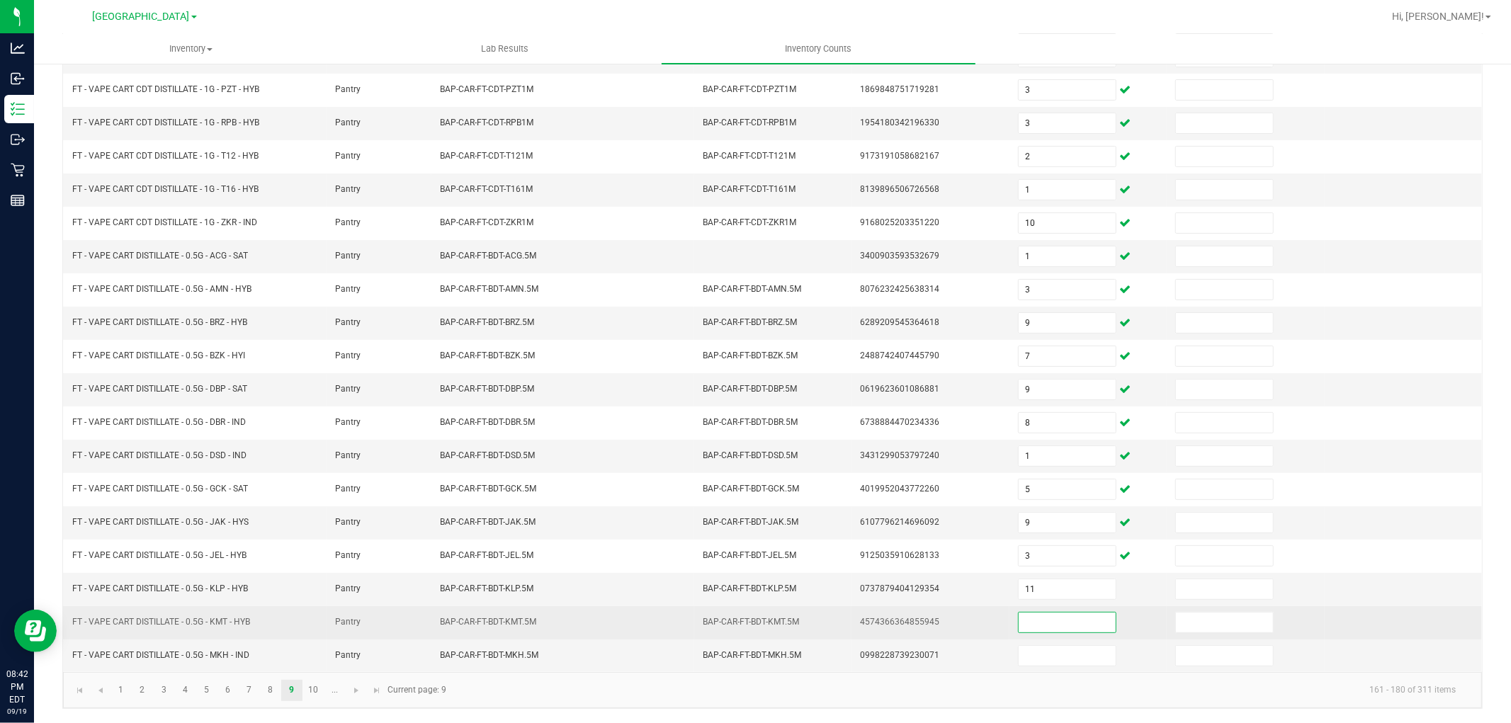
click at [1057, 620] on input at bounding box center [1066, 623] width 97 height 20
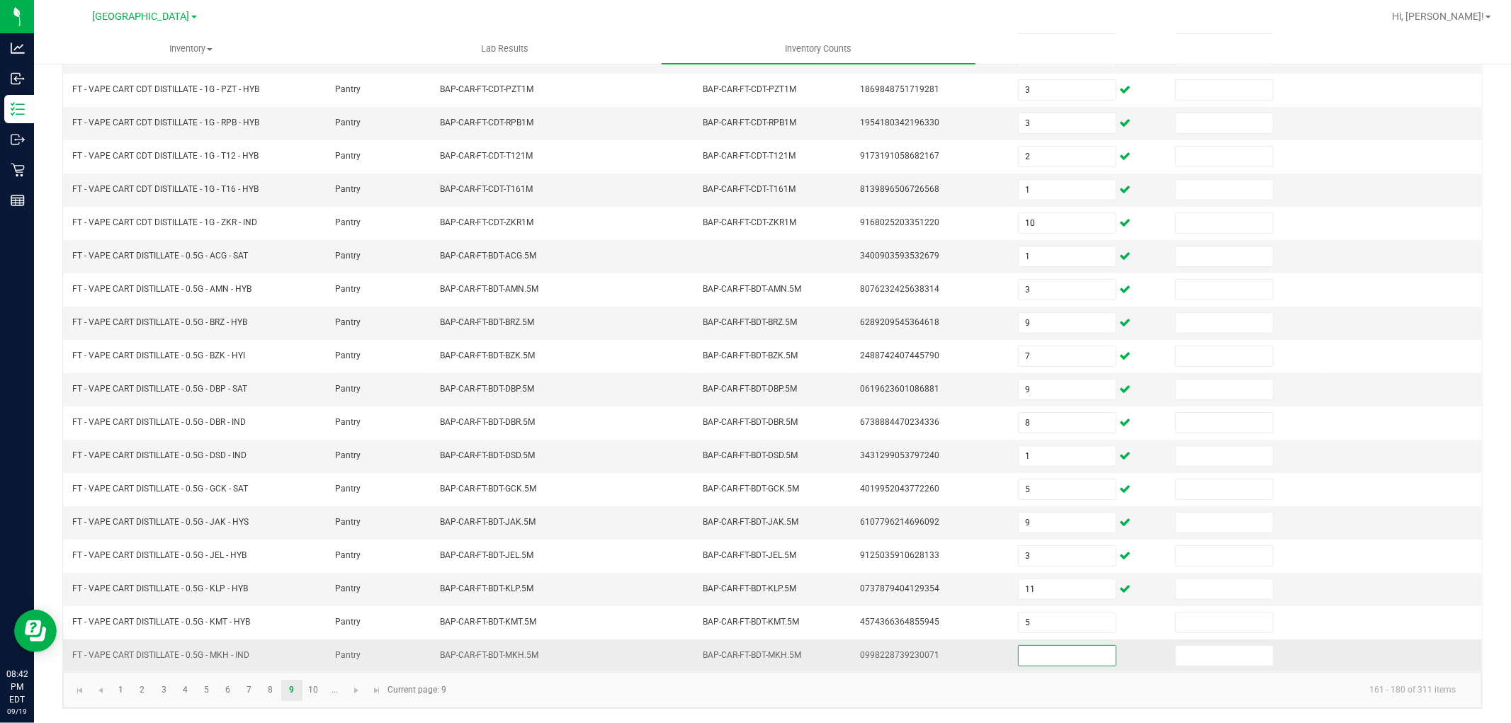
click at [1049, 649] on input at bounding box center [1066, 656] width 97 height 20
click at [615, 681] on kendo-pager-info "161 - 180 of 311 items" at bounding box center [961, 689] width 1012 height 23
click at [305, 690] on link "10" at bounding box center [313, 690] width 21 height 21
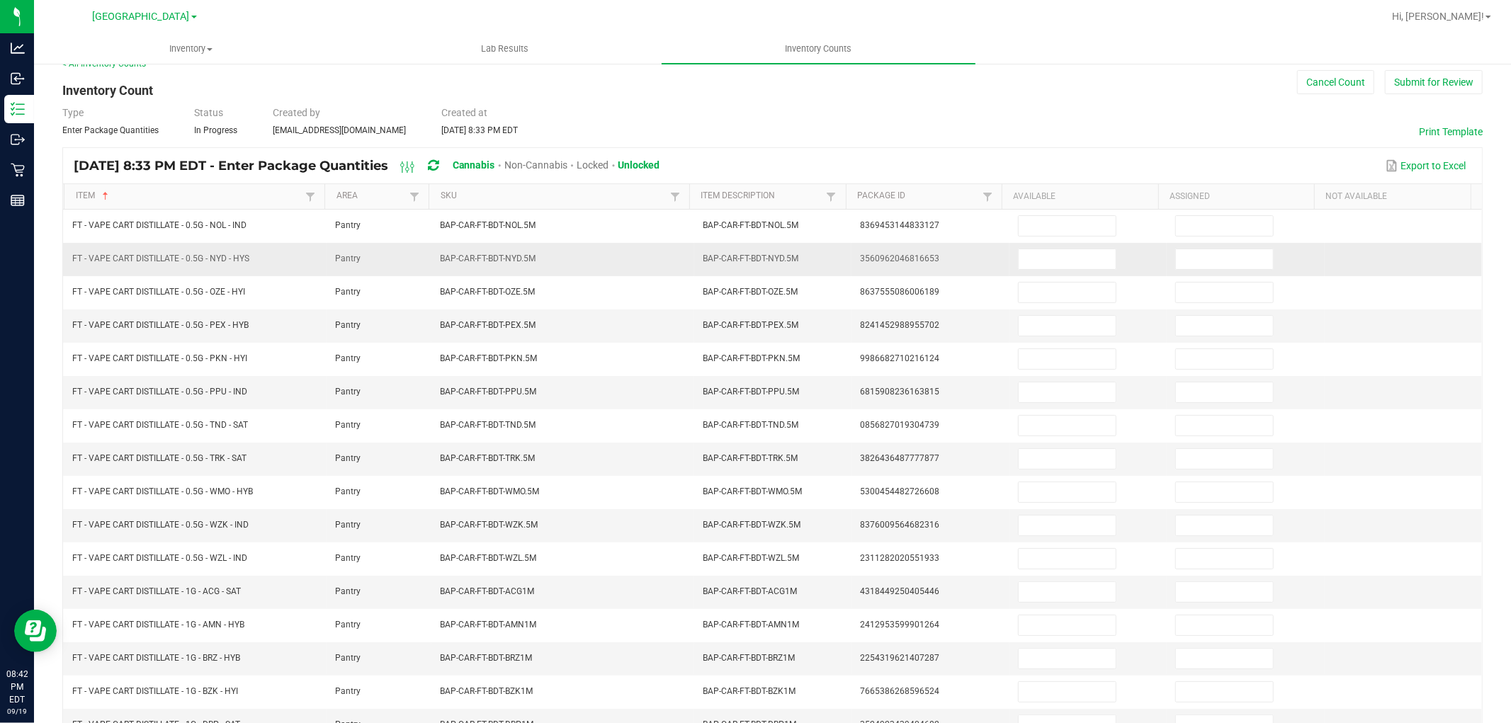
scroll to position [0, 0]
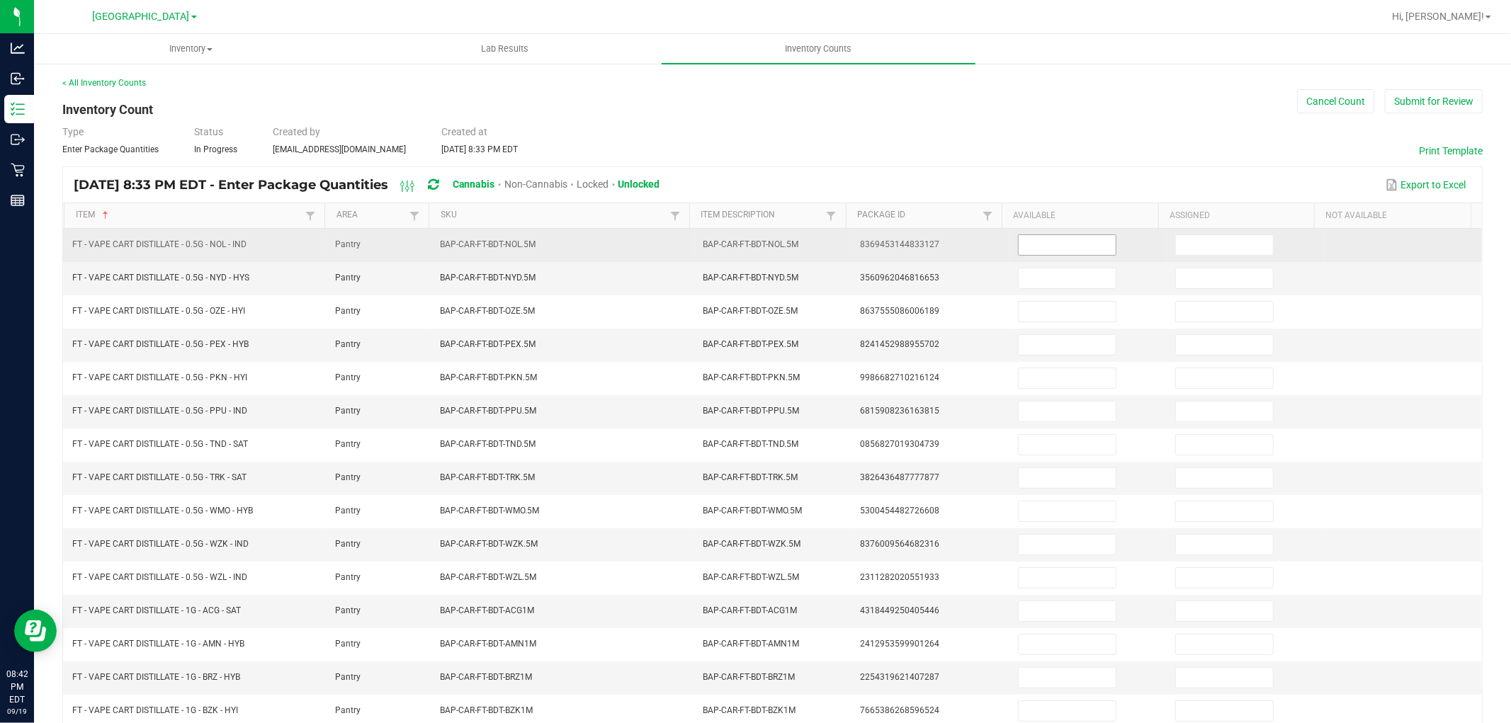
click at [1028, 248] on input at bounding box center [1066, 245] width 97 height 20
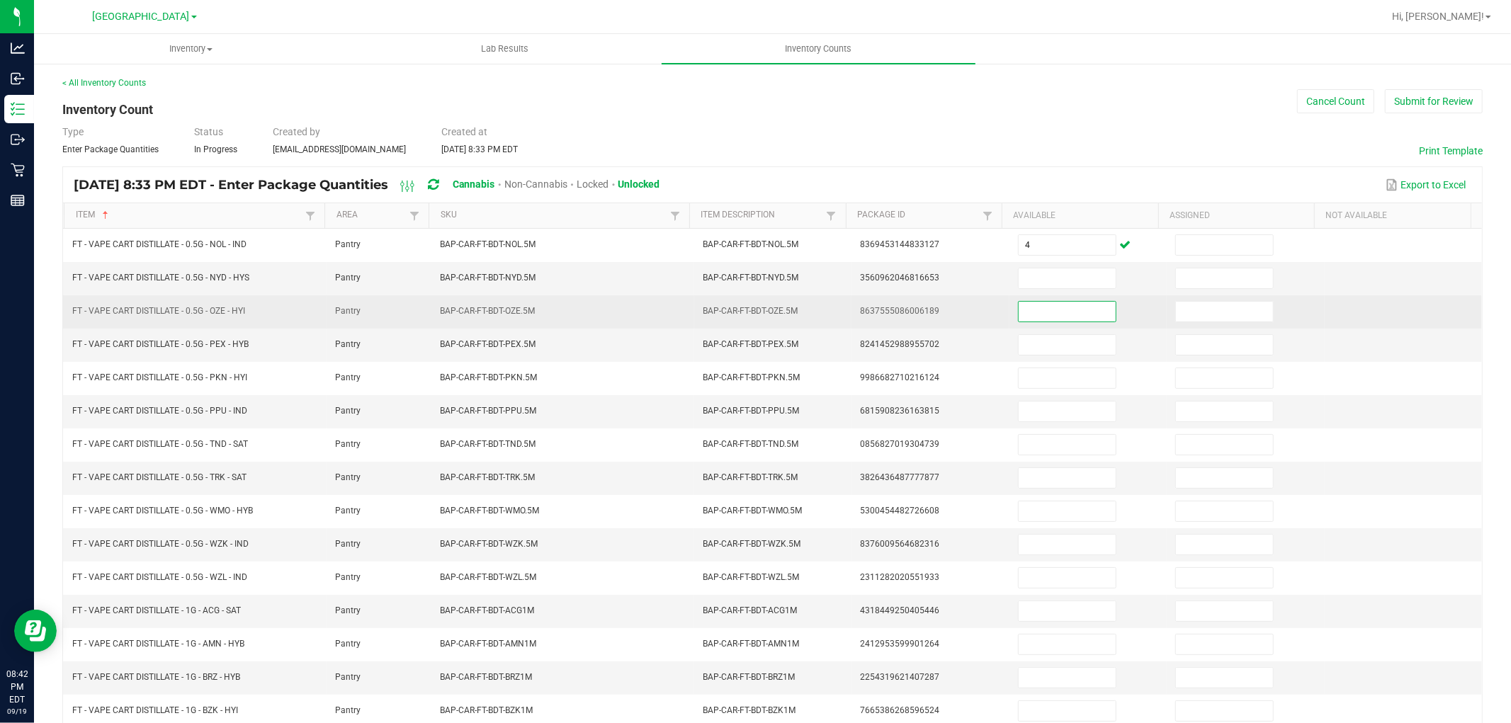
click at [1053, 314] on input at bounding box center [1066, 312] width 97 height 20
click at [1052, 296] on td at bounding box center [1087, 311] width 157 height 33
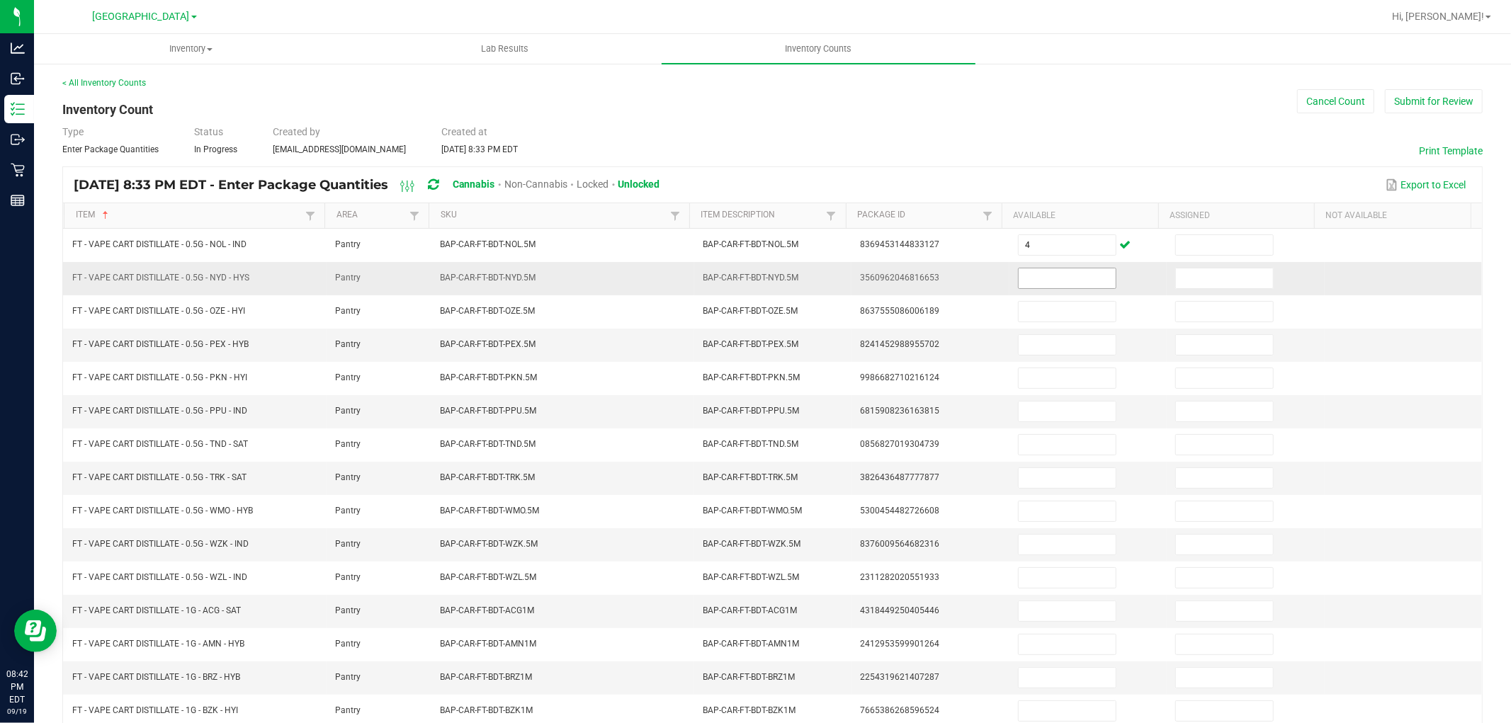
click at [1052, 285] on input at bounding box center [1066, 278] width 97 height 20
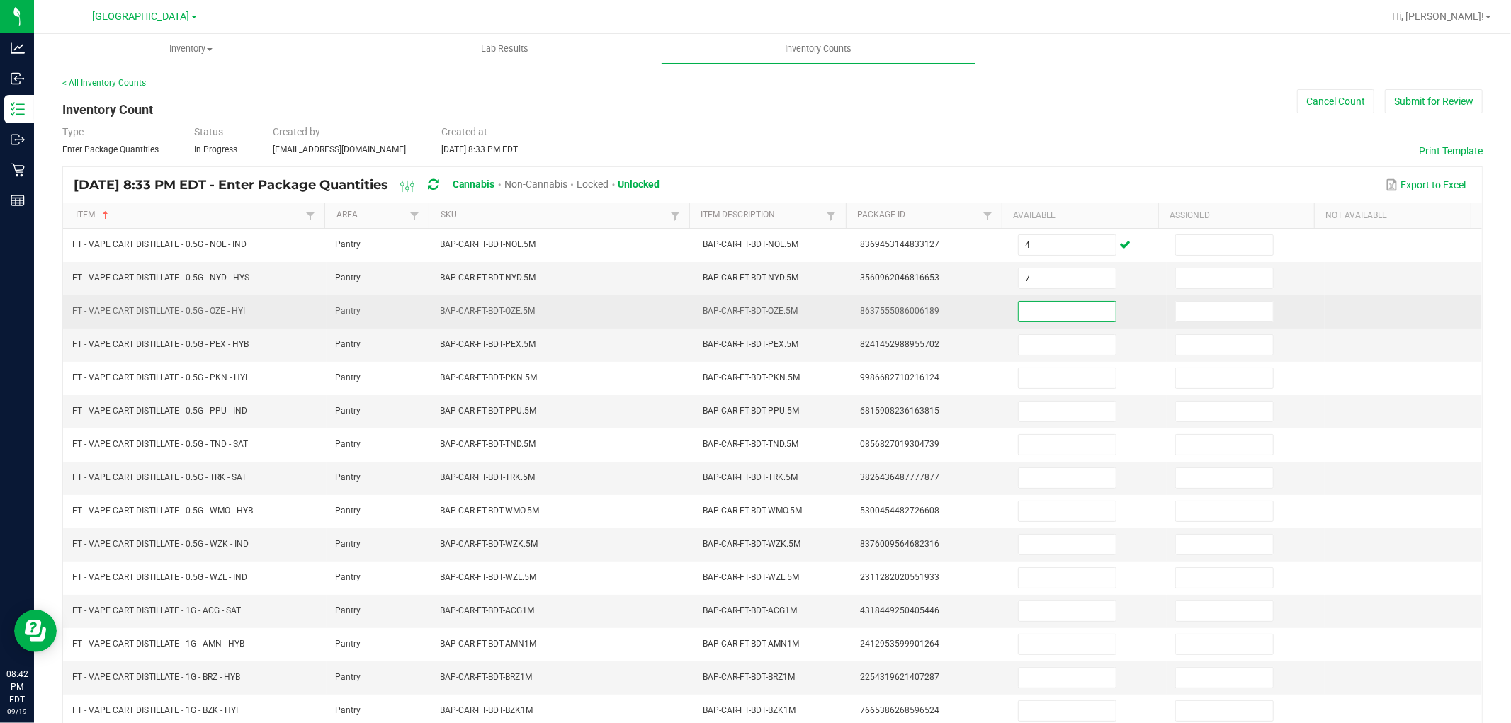
click at [1054, 310] on input at bounding box center [1066, 312] width 97 height 20
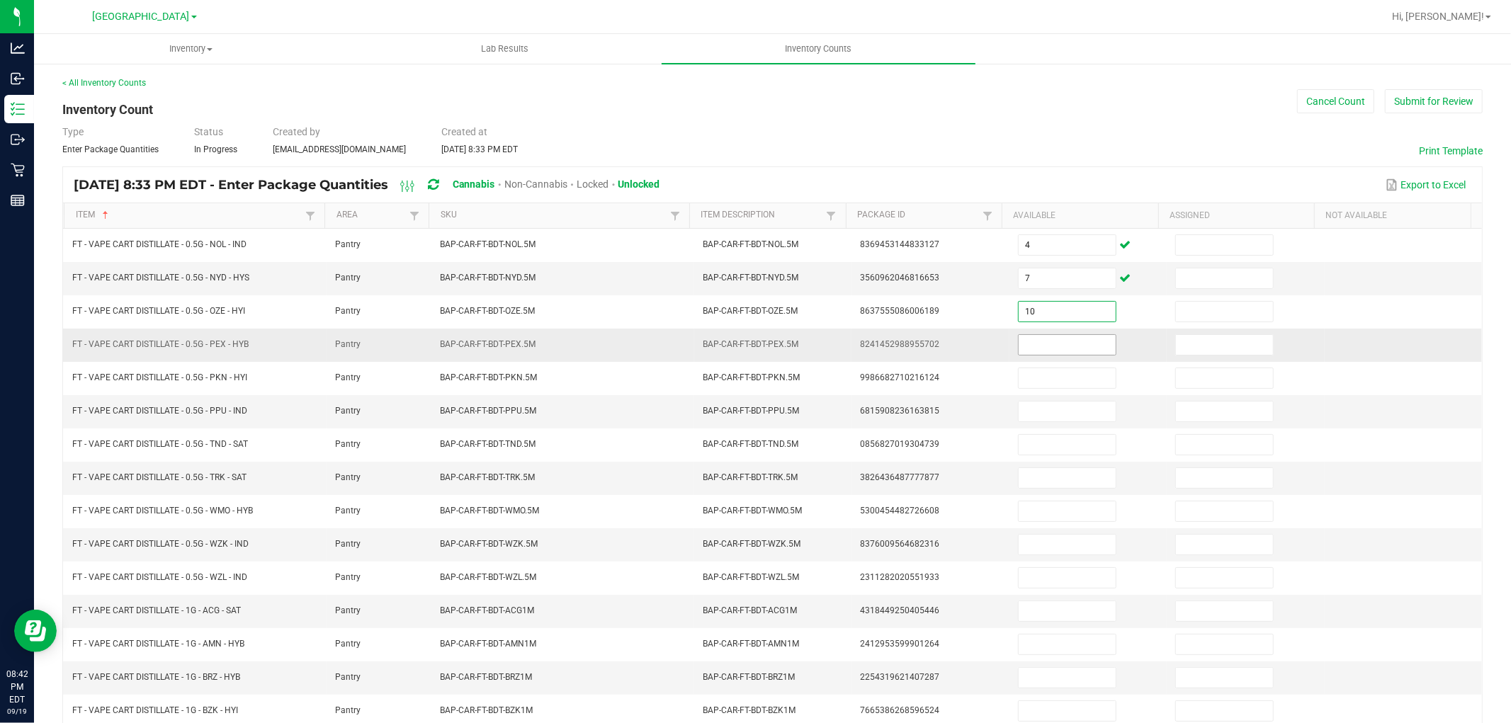
click at [1055, 345] on input at bounding box center [1066, 345] width 97 height 20
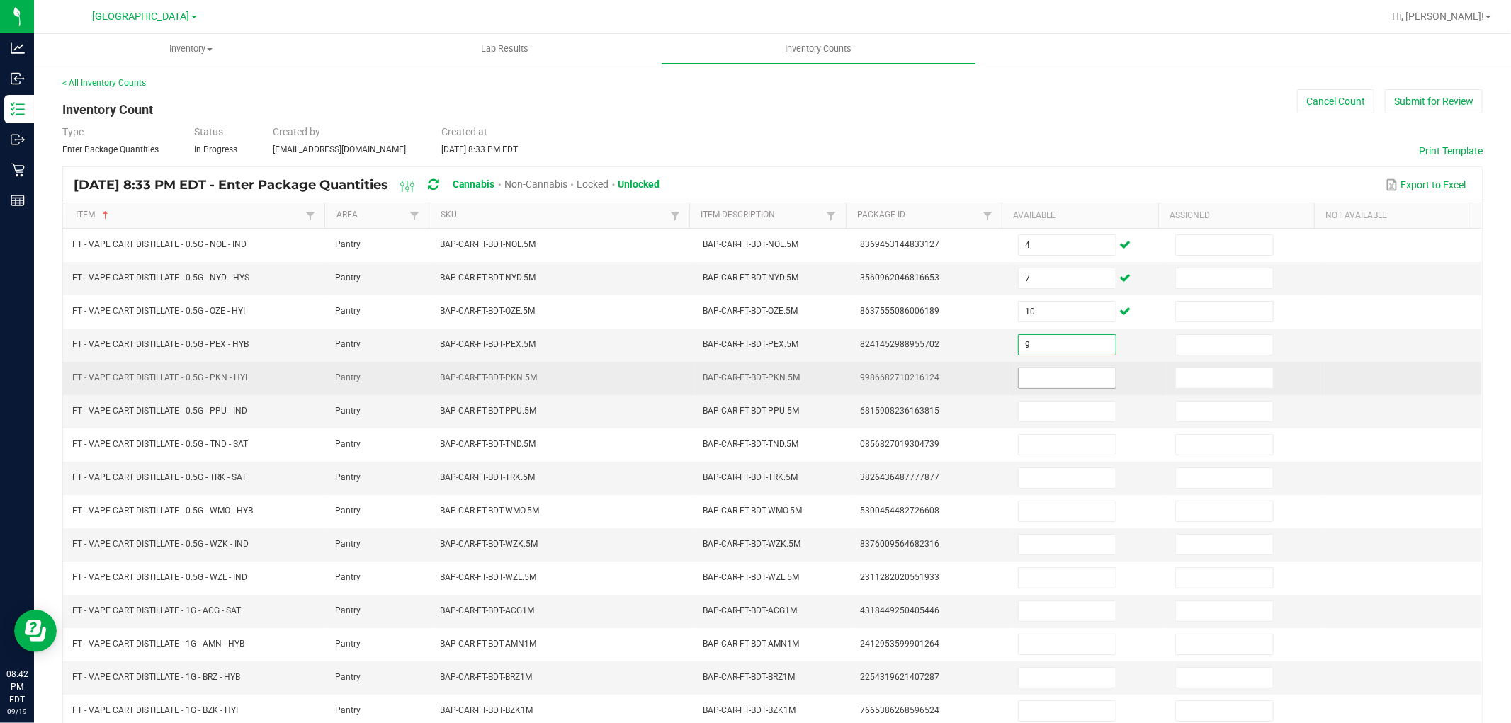
click at [1081, 373] on input at bounding box center [1066, 378] width 97 height 20
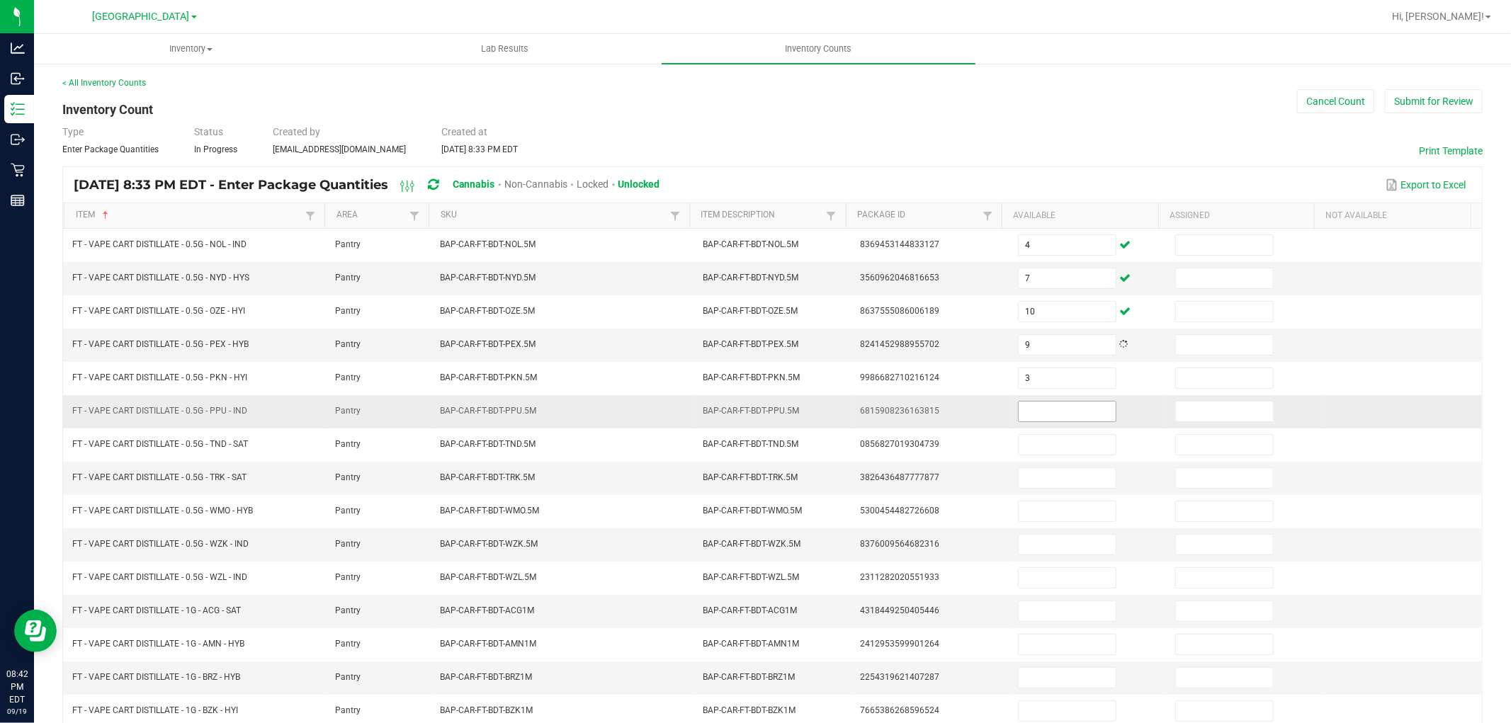
click at [1074, 401] on span at bounding box center [1067, 411] width 98 height 21
click at [1071, 408] on input at bounding box center [1066, 412] width 97 height 20
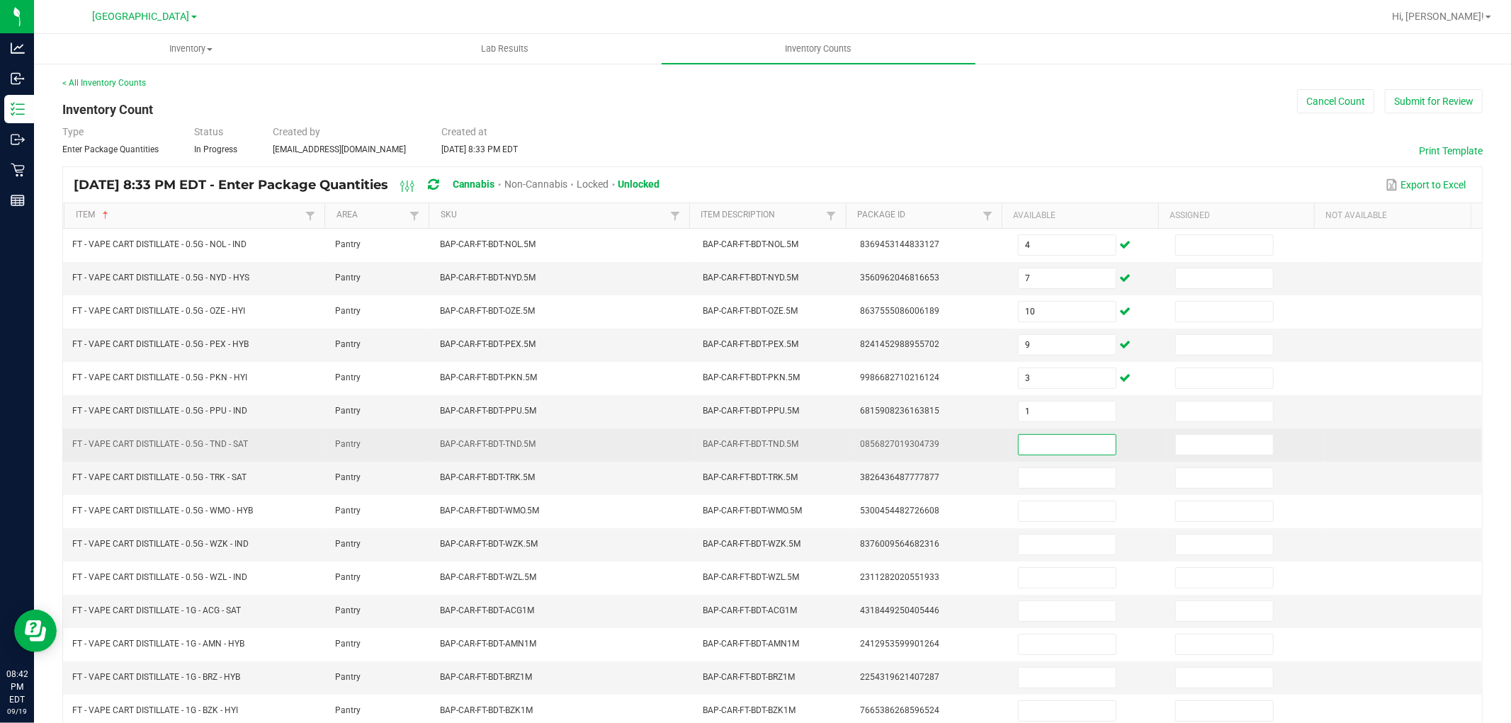
click at [1065, 440] on input at bounding box center [1066, 445] width 97 height 20
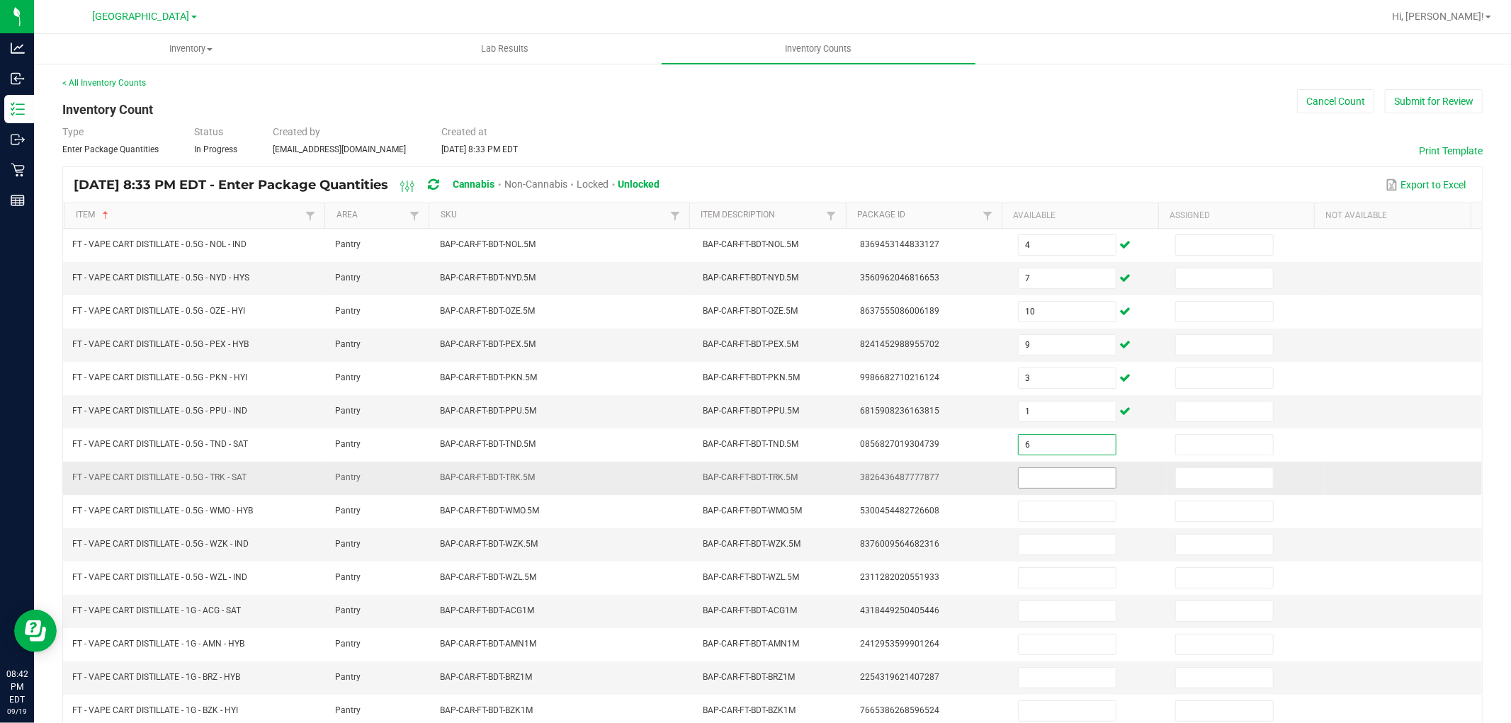
click at [1052, 479] on input at bounding box center [1066, 478] width 97 height 20
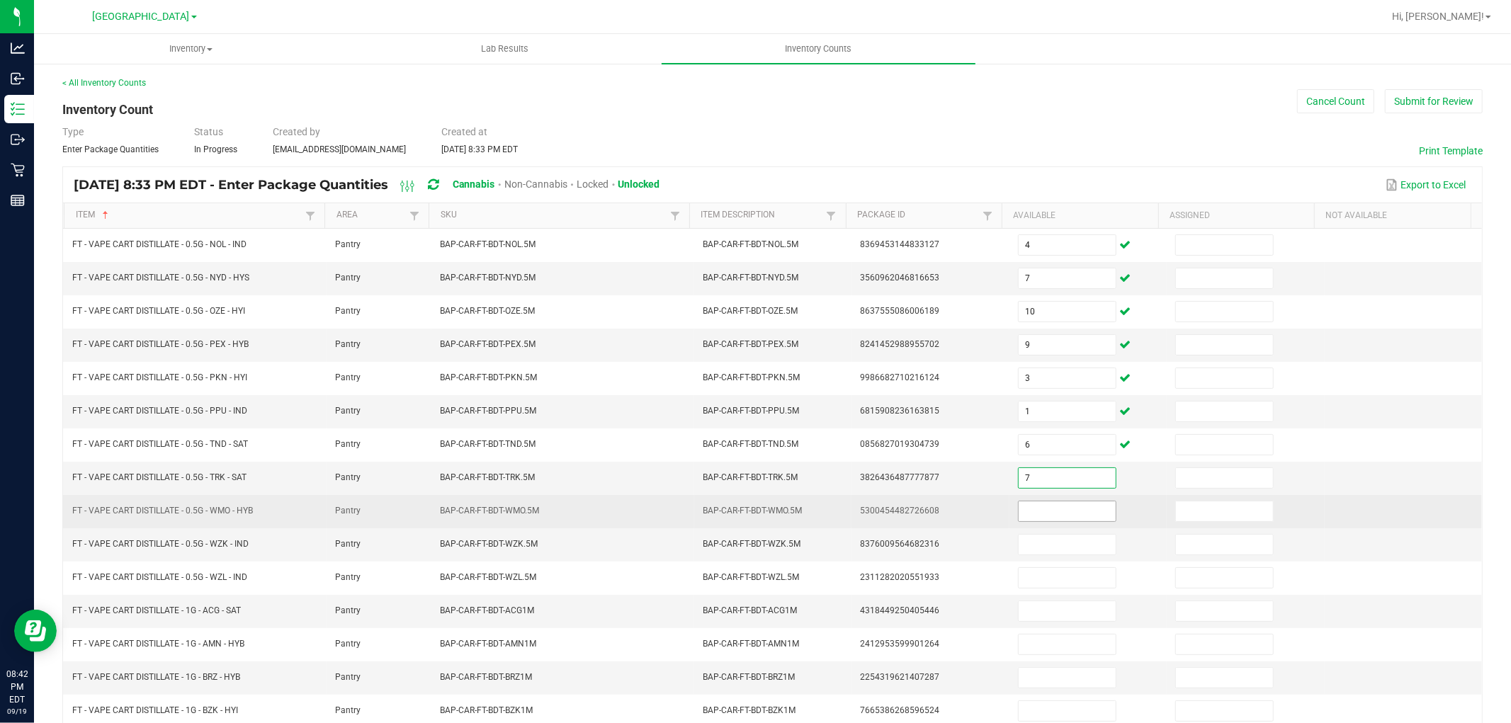
click at [1018, 520] on input at bounding box center [1066, 511] width 97 height 20
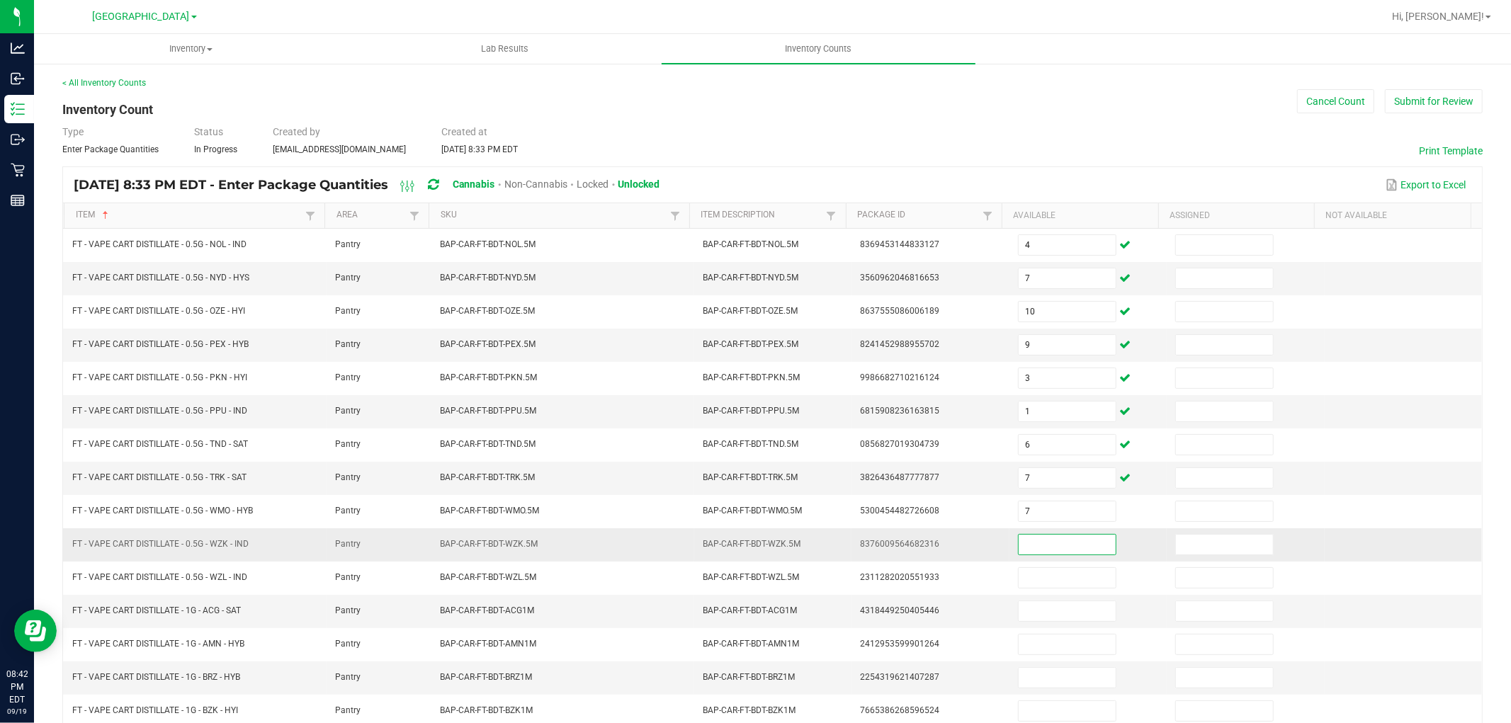
click at [1025, 550] on input at bounding box center [1066, 545] width 97 height 20
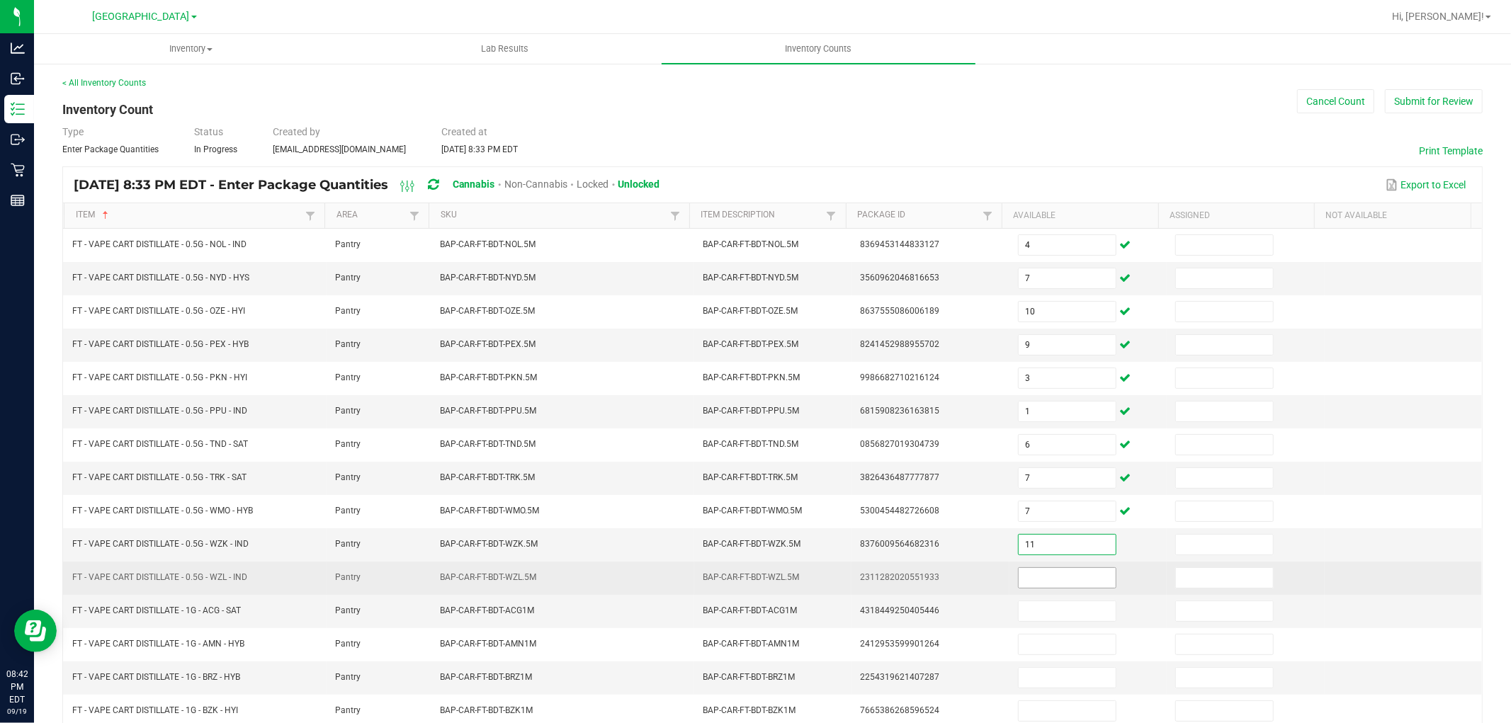
click at [1041, 584] on input at bounding box center [1066, 578] width 97 height 20
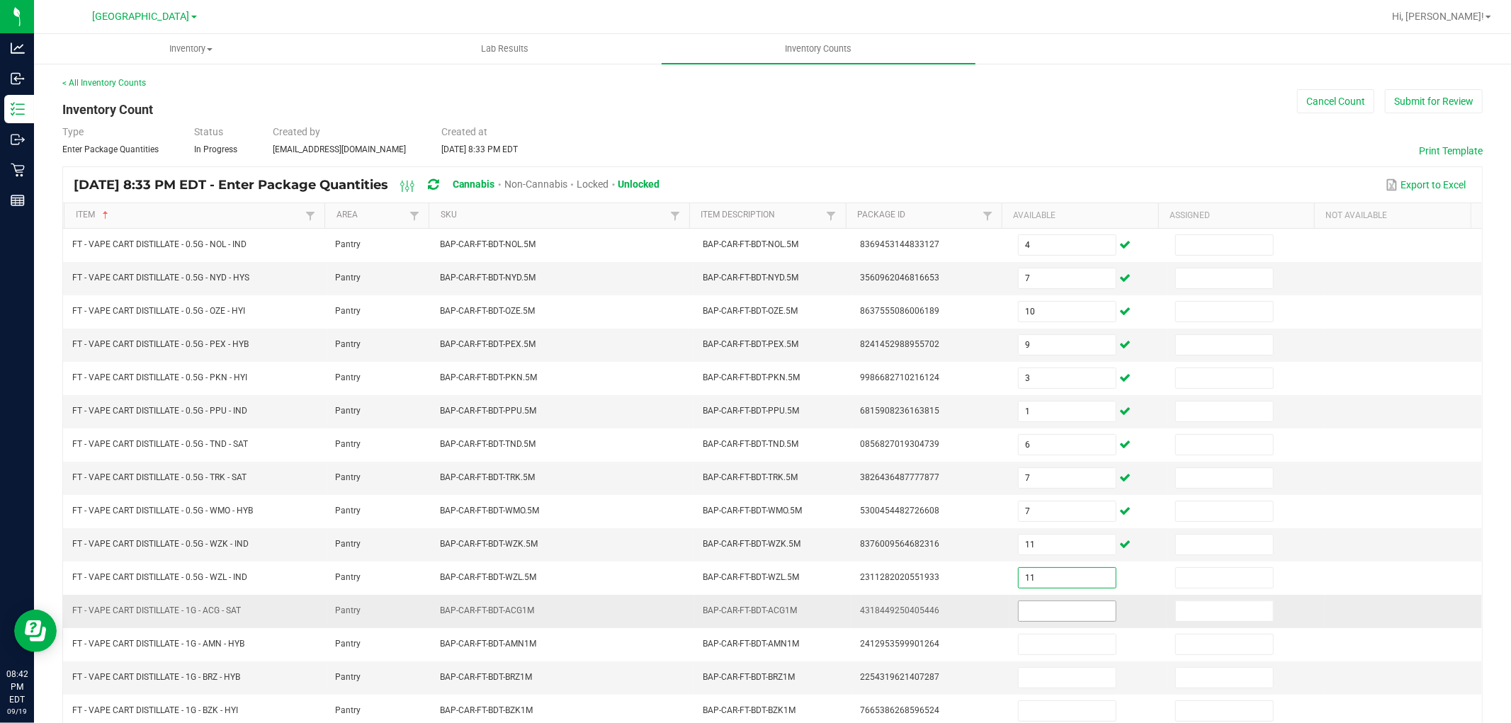
click at [1037, 612] on input at bounding box center [1066, 611] width 97 height 20
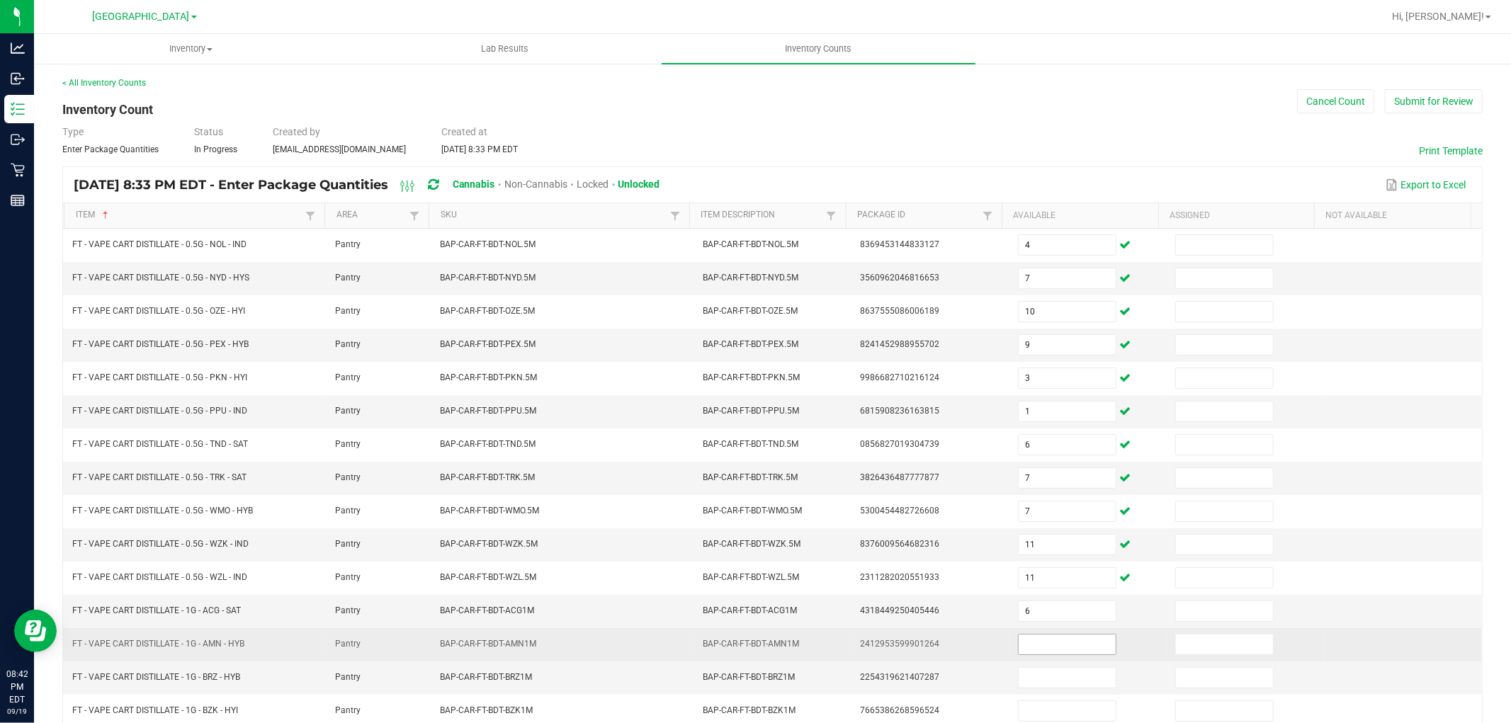
drag, startPoint x: 1037, startPoint y: 635, endPoint x: 1037, endPoint y: 649, distance: 14.2
click at [1037, 638] on span at bounding box center [1067, 644] width 98 height 21
click at [1037, 653] on input at bounding box center [1066, 645] width 97 height 20
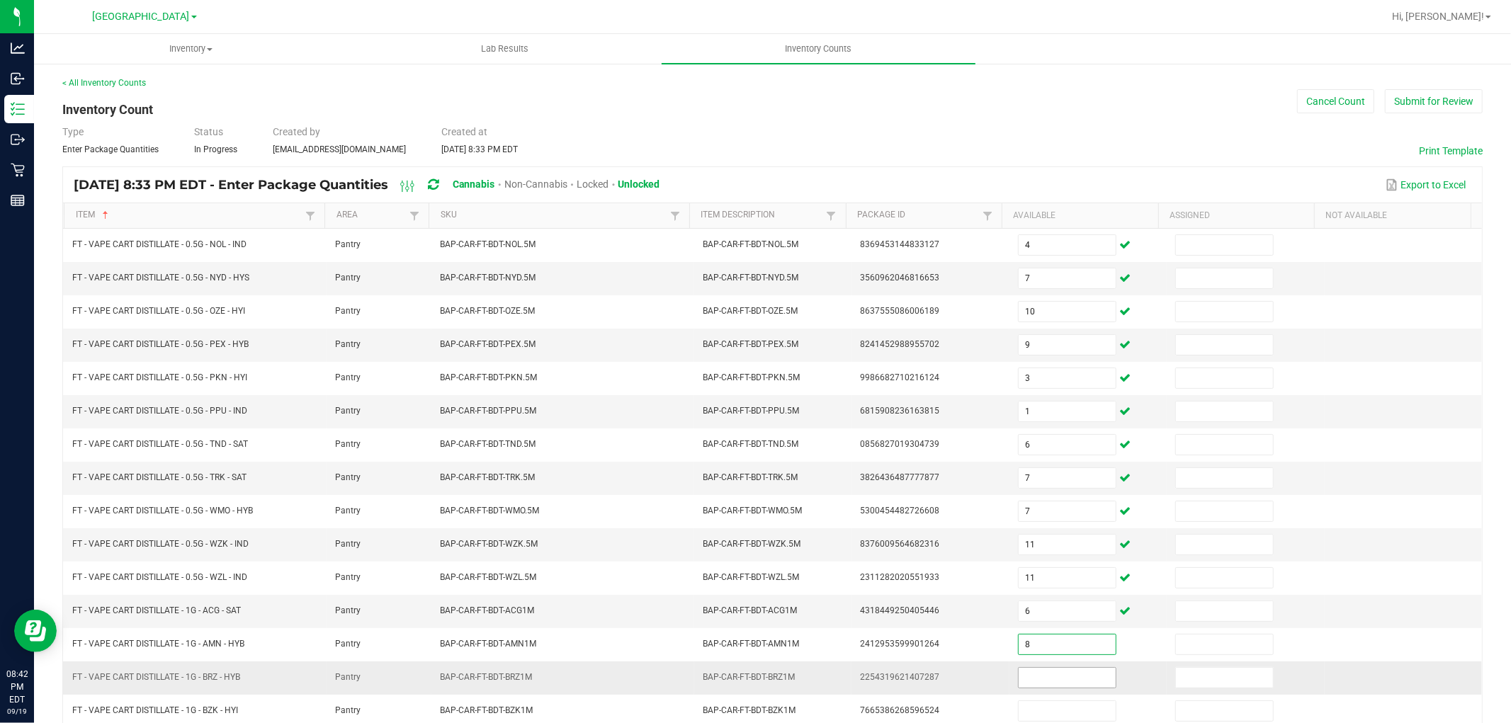
click at [1035, 673] on input at bounding box center [1066, 678] width 97 height 20
click at [1035, 678] on input at bounding box center [1066, 678] width 97 height 20
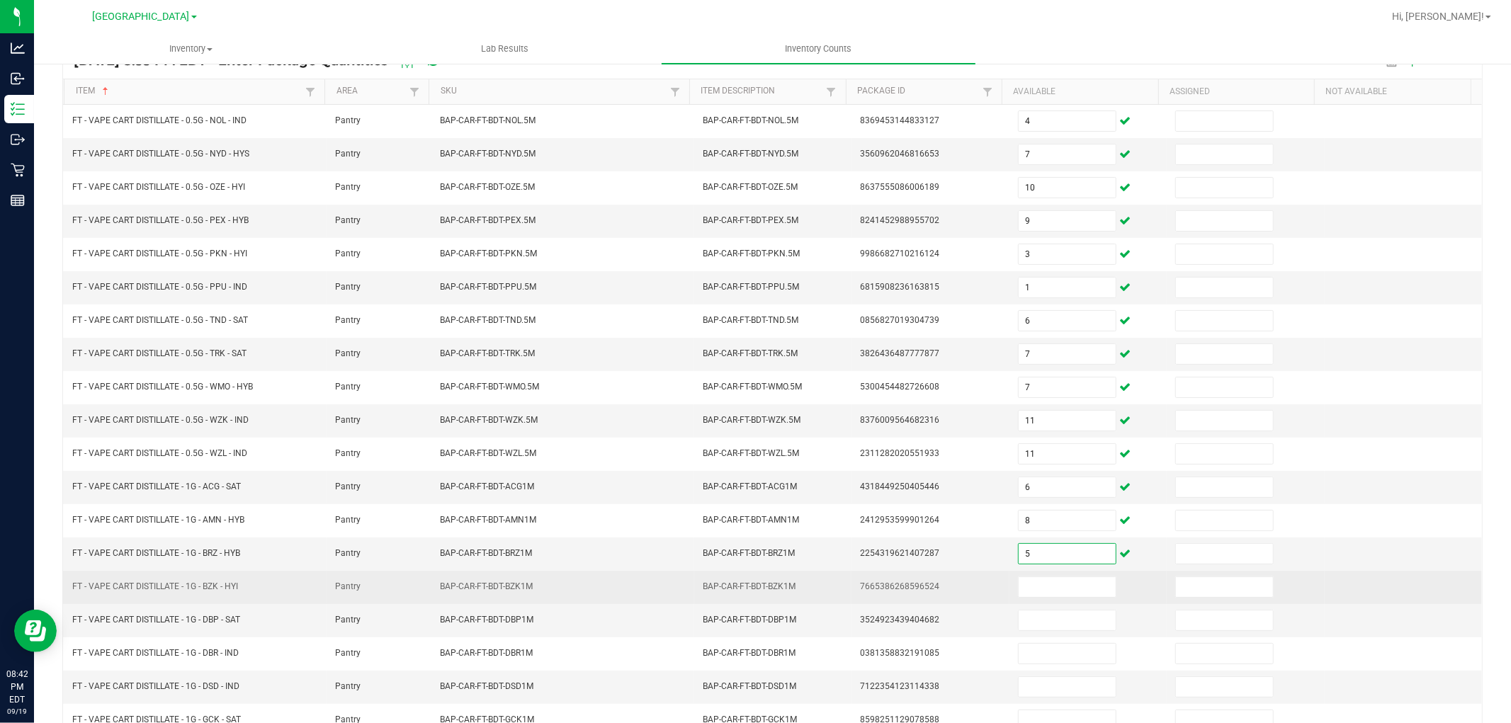
scroll to position [225, 0]
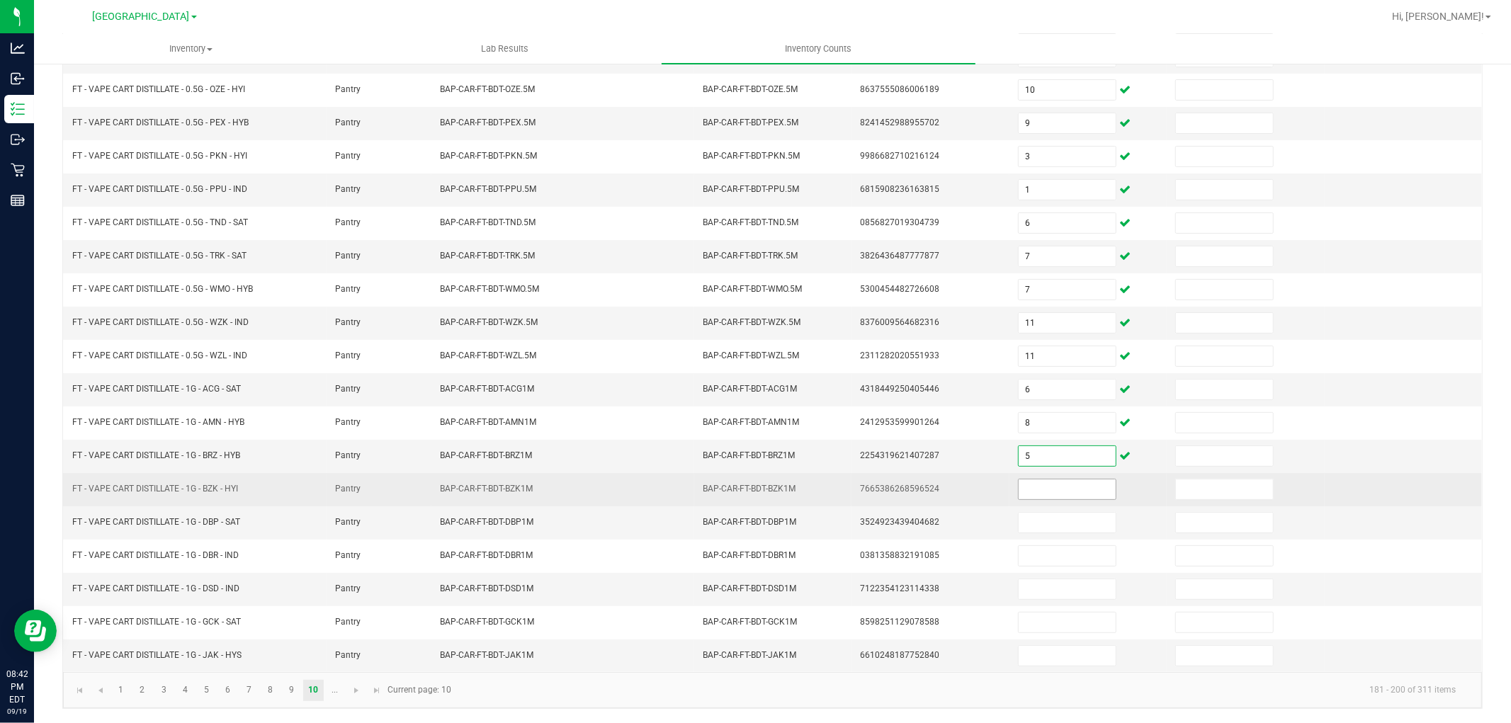
click at [1060, 492] on input at bounding box center [1066, 489] width 97 height 20
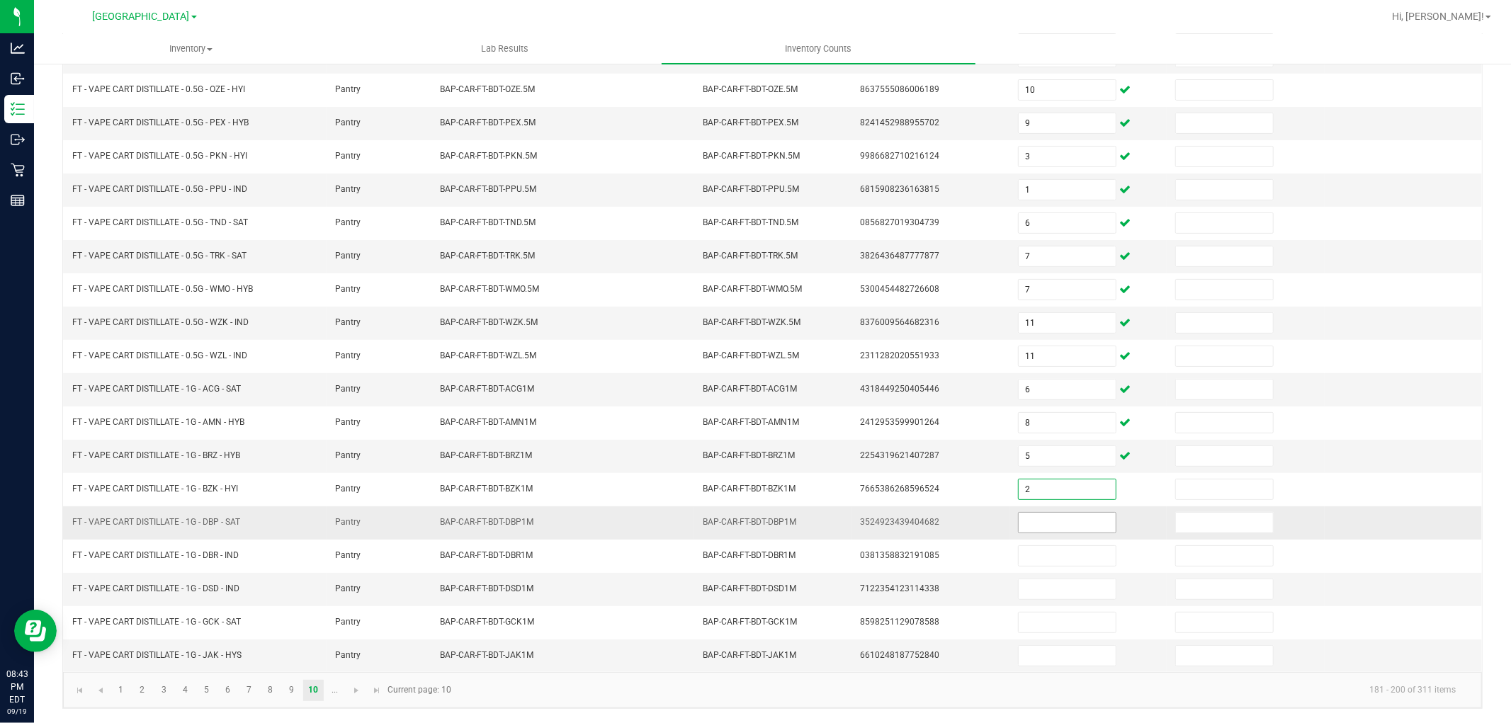
click at [1064, 524] on input at bounding box center [1066, 523] width 97 height 20
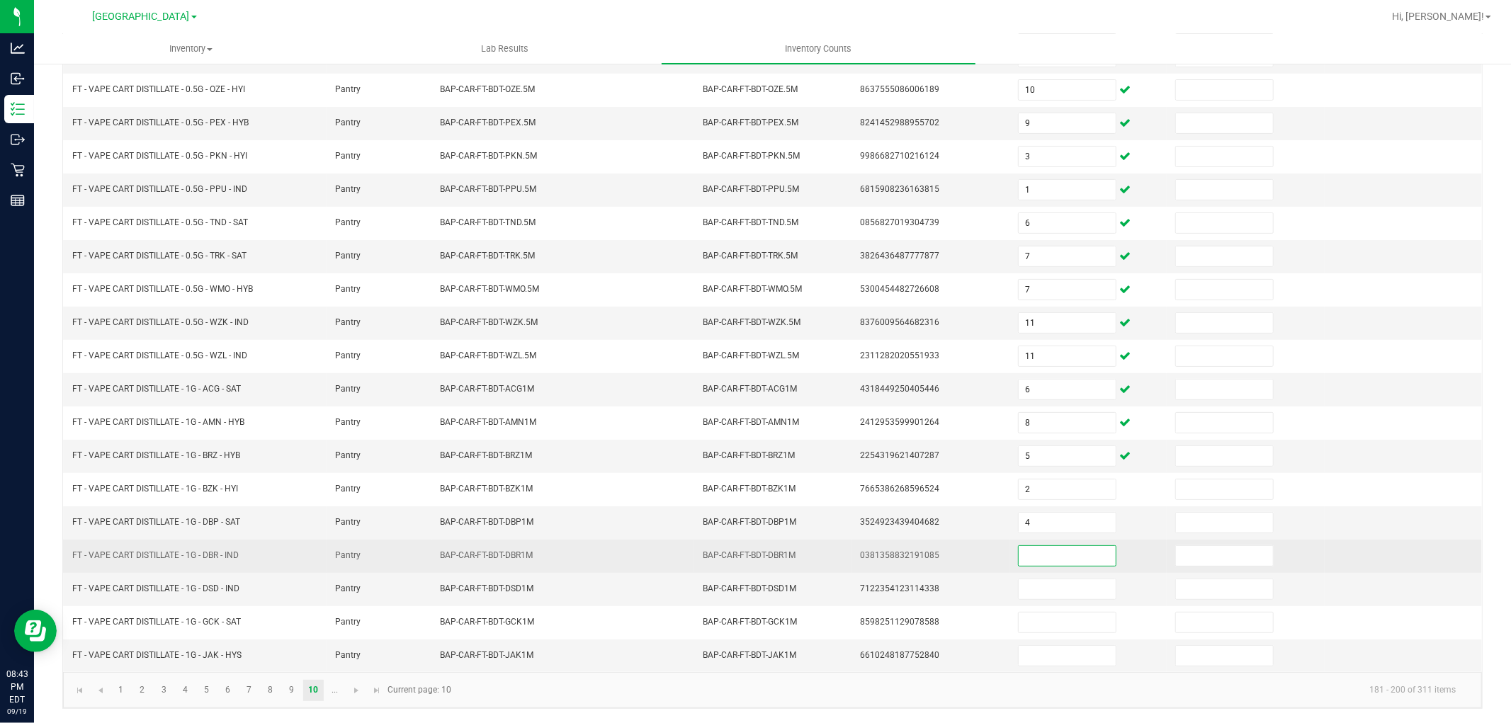
click at [1064, 547] on input at bounding box center [1066, 556] width 97 height 20
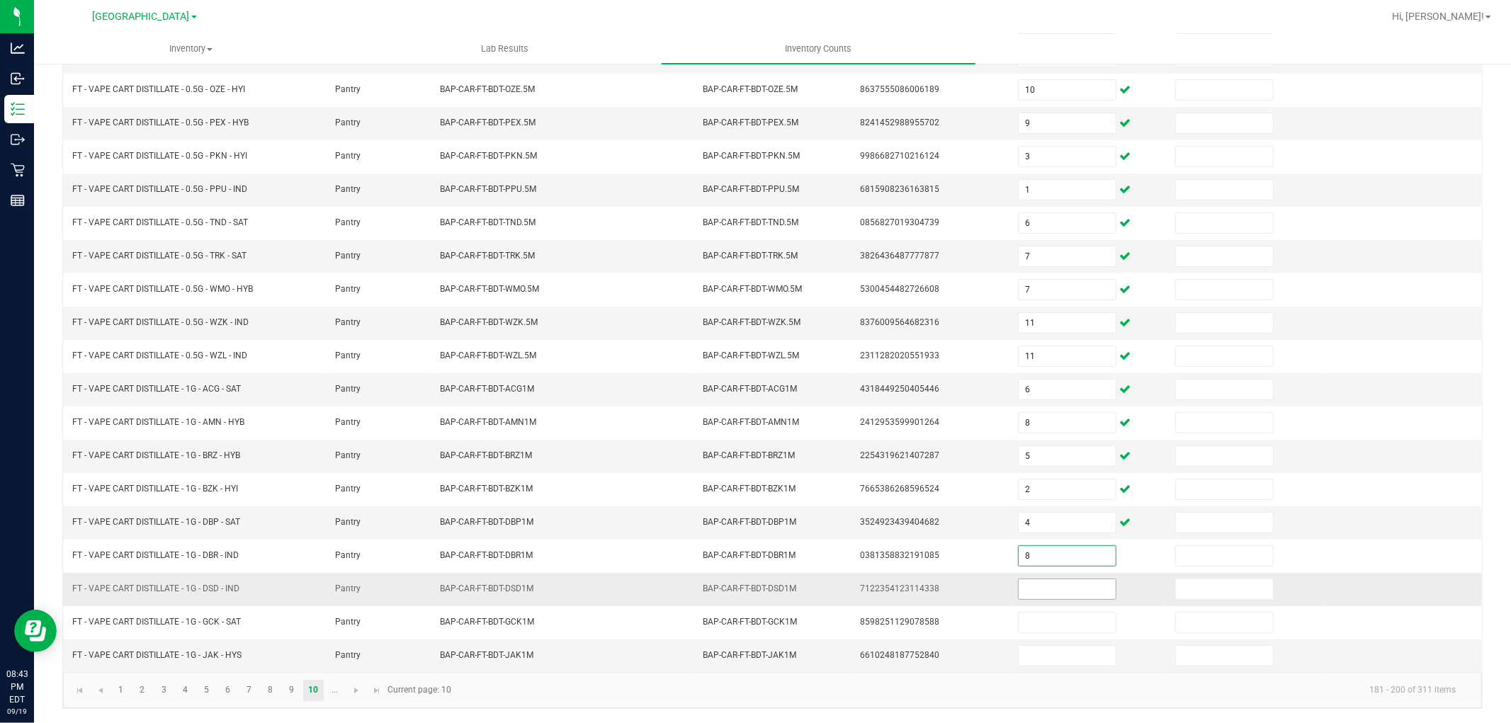
click at [1075, 598] on span at bounding box center [1067, 589] width 98 height 21
click at [1073, 588] on input at bounding box center [1066, 589] width 97 height 20
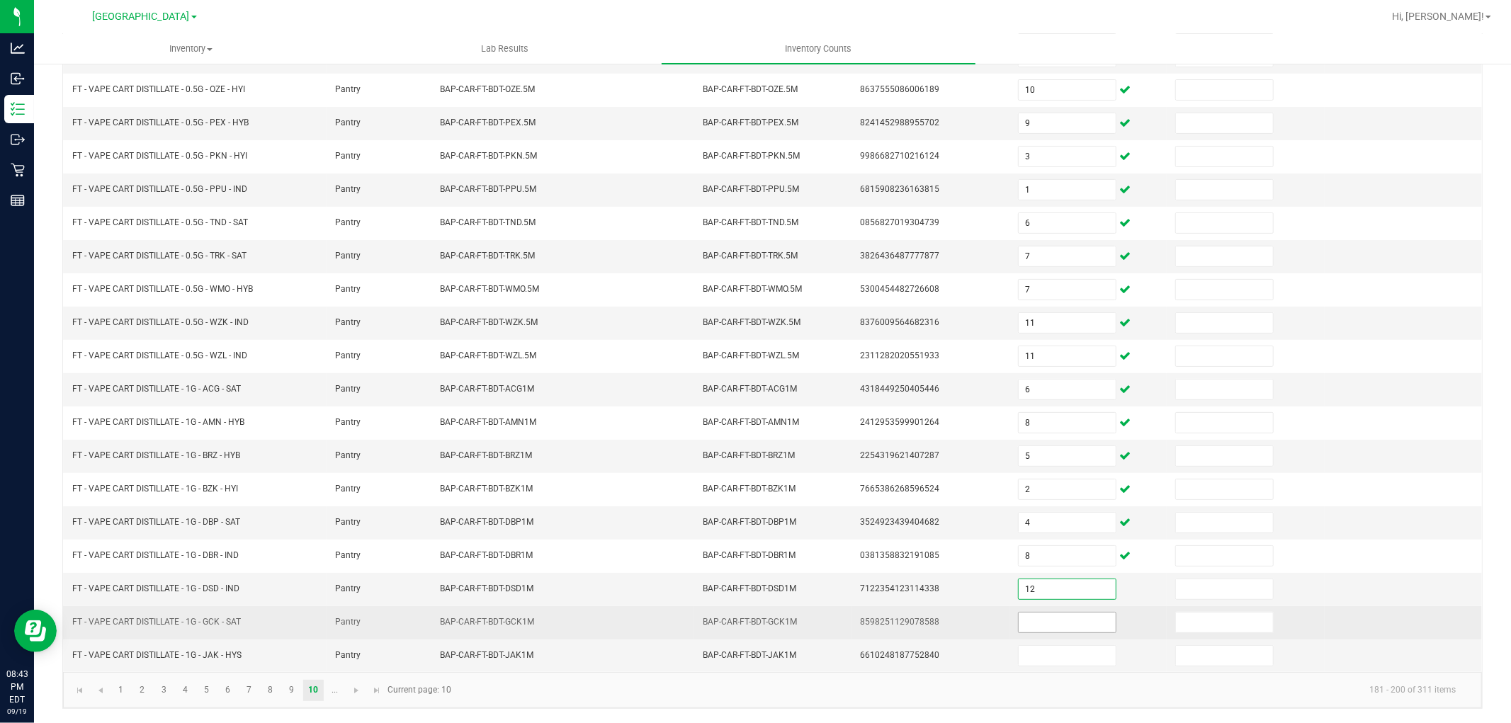
click at [1070, 622] on input at bounding box center [1066, 623] width 97 height 20
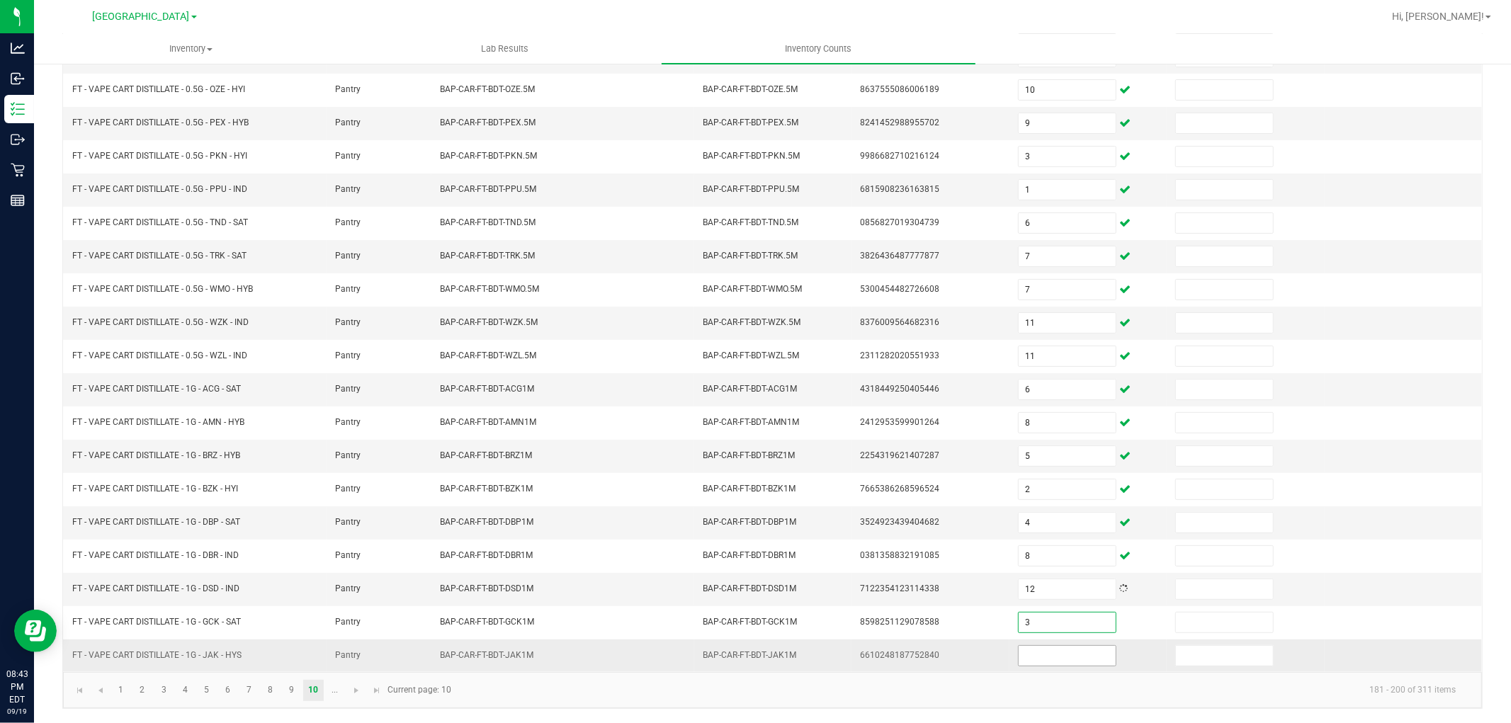
click at [1067, 652] on input at bounding box center [1066, 656] width 97 height 20
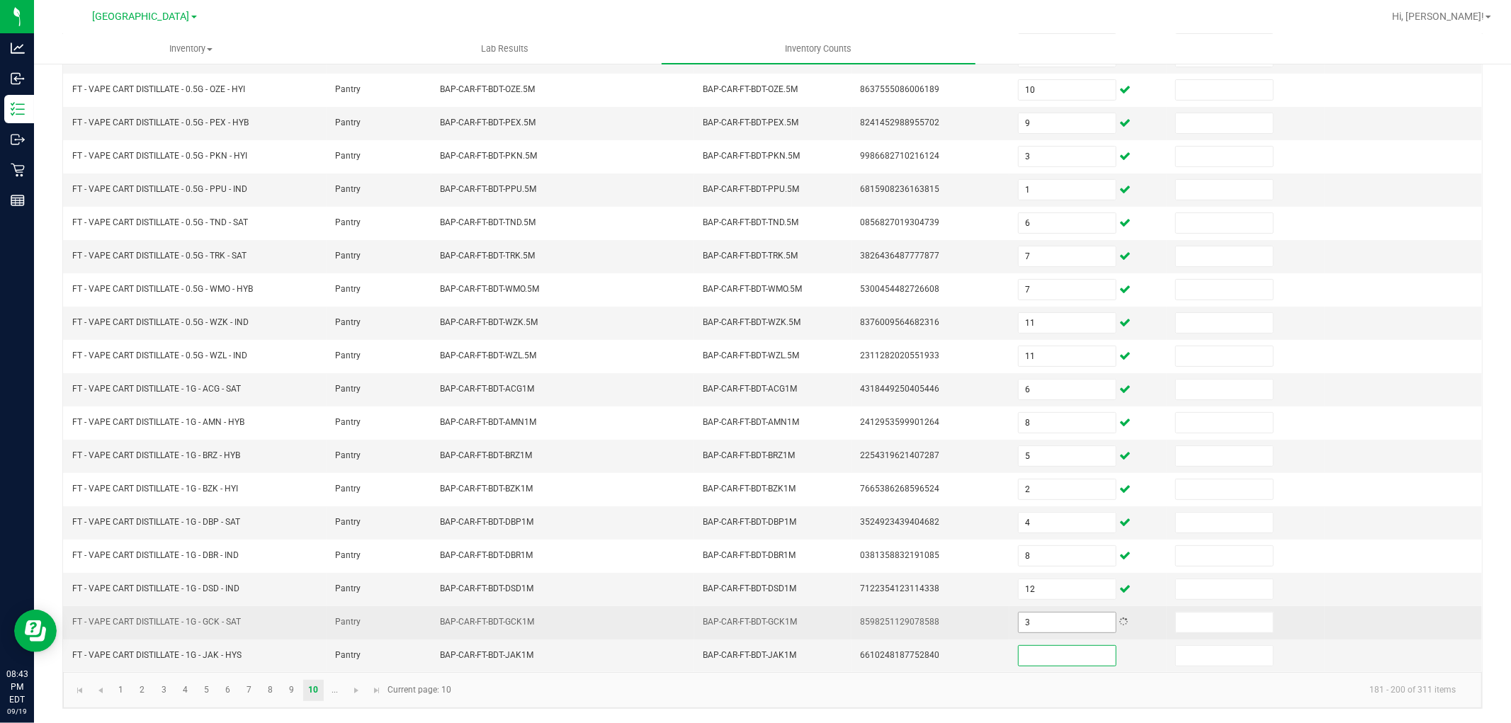
click at [1053, 616] on input "3" at bounding box center [1066, 623] width 97 height 20
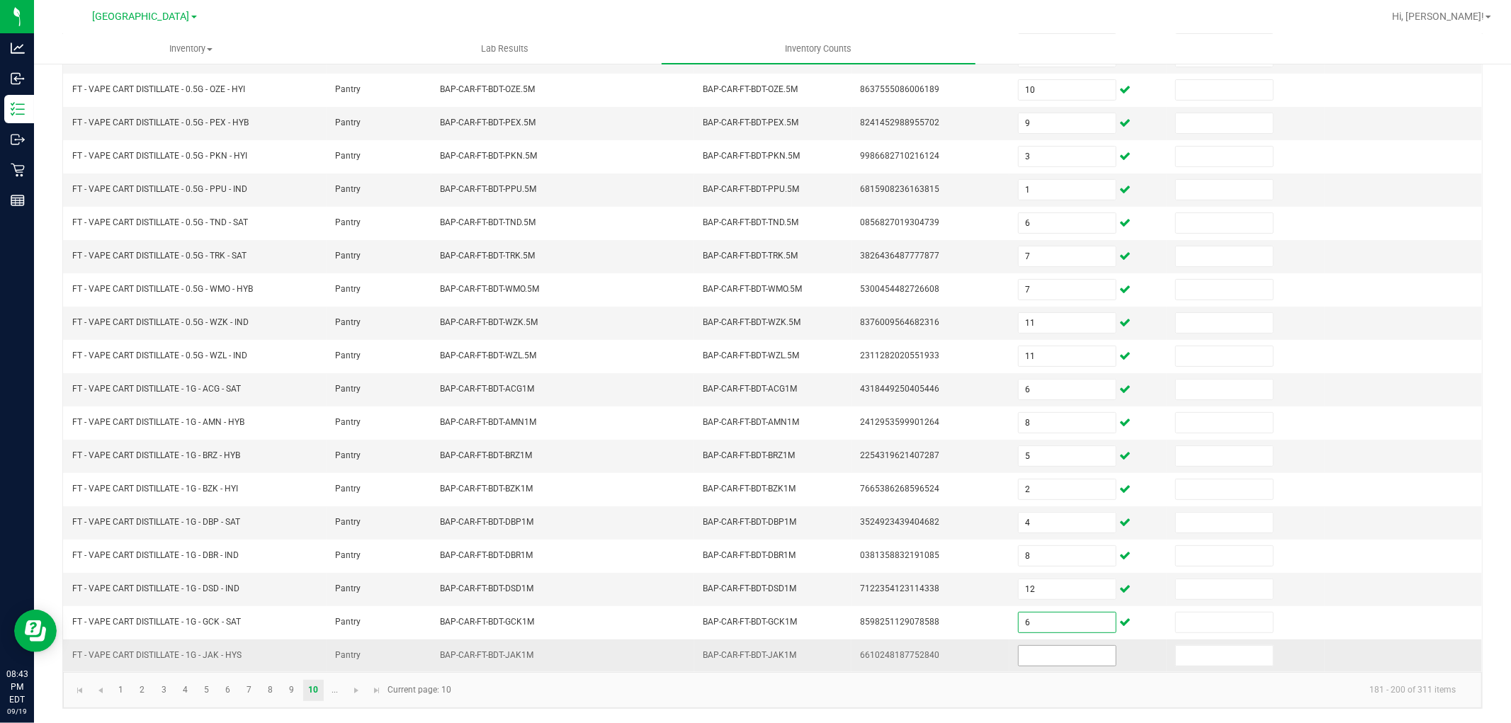
click at [1055, 657] on input at bounding box center [1066, 656] width 97 height 20
click at [960, 664] on td "6610248187752840" at bounding box center [929, 655] width 157 height 33
click at [358, 685] on span "Go to the next page" at bounding box center [356, 690] width 11 height 11
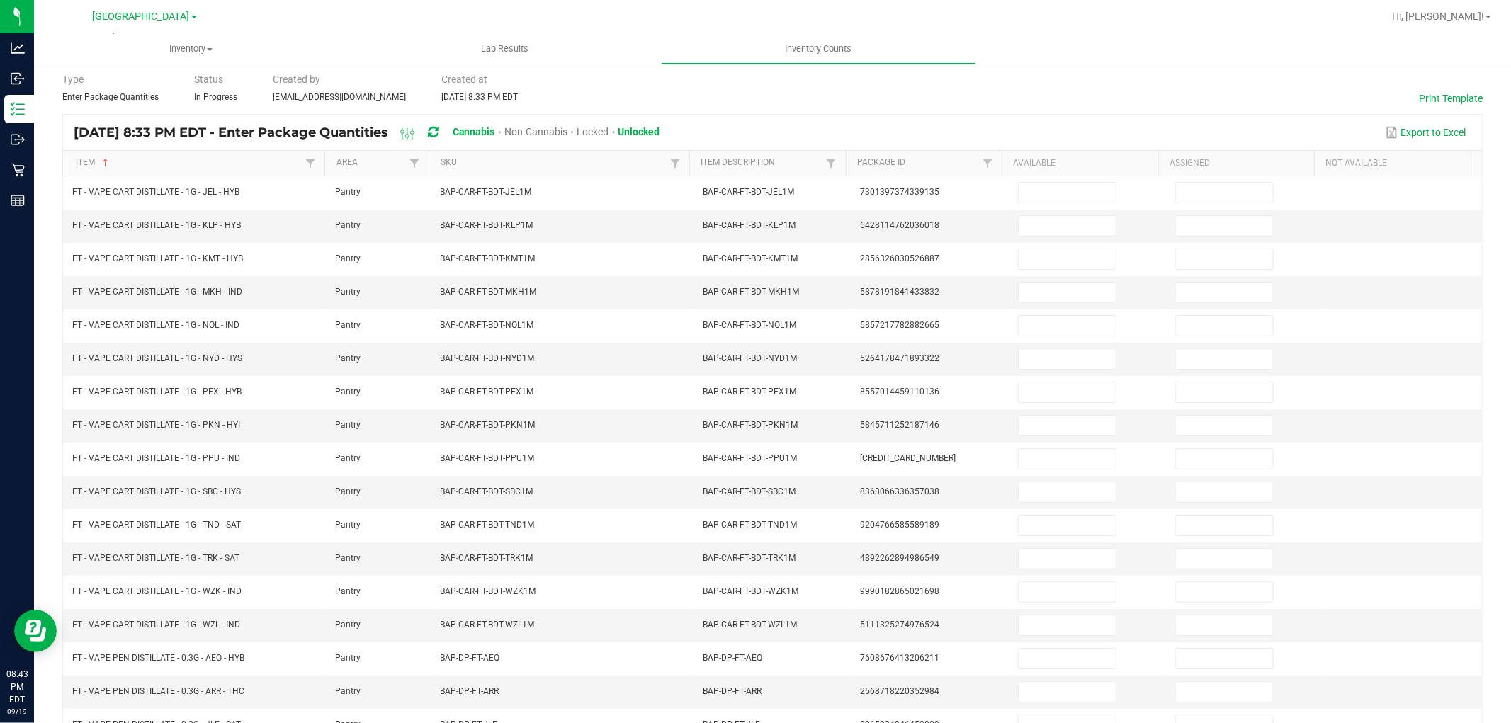
scroll to position [0, 0]
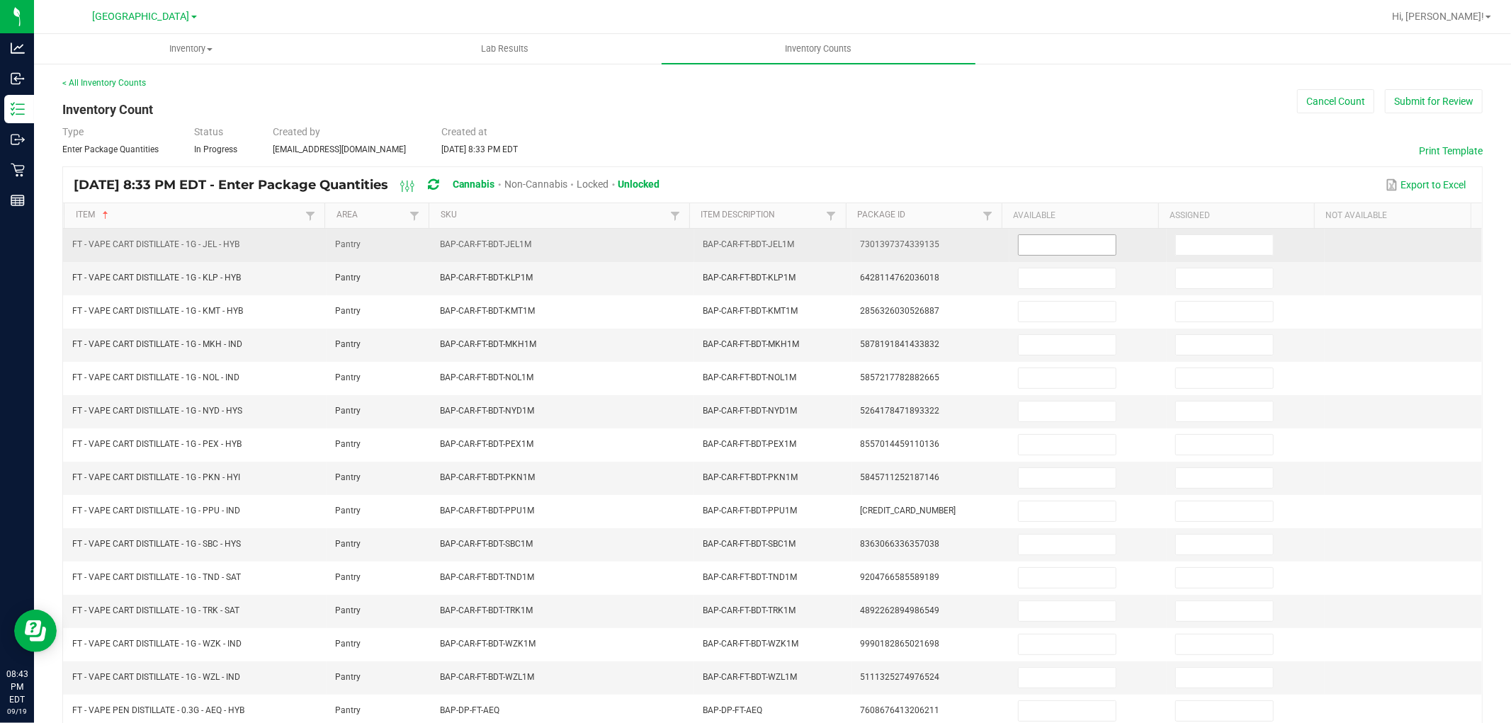
click at [1043, 244] on input at bounding box center [1066, 245] width 97 height 20
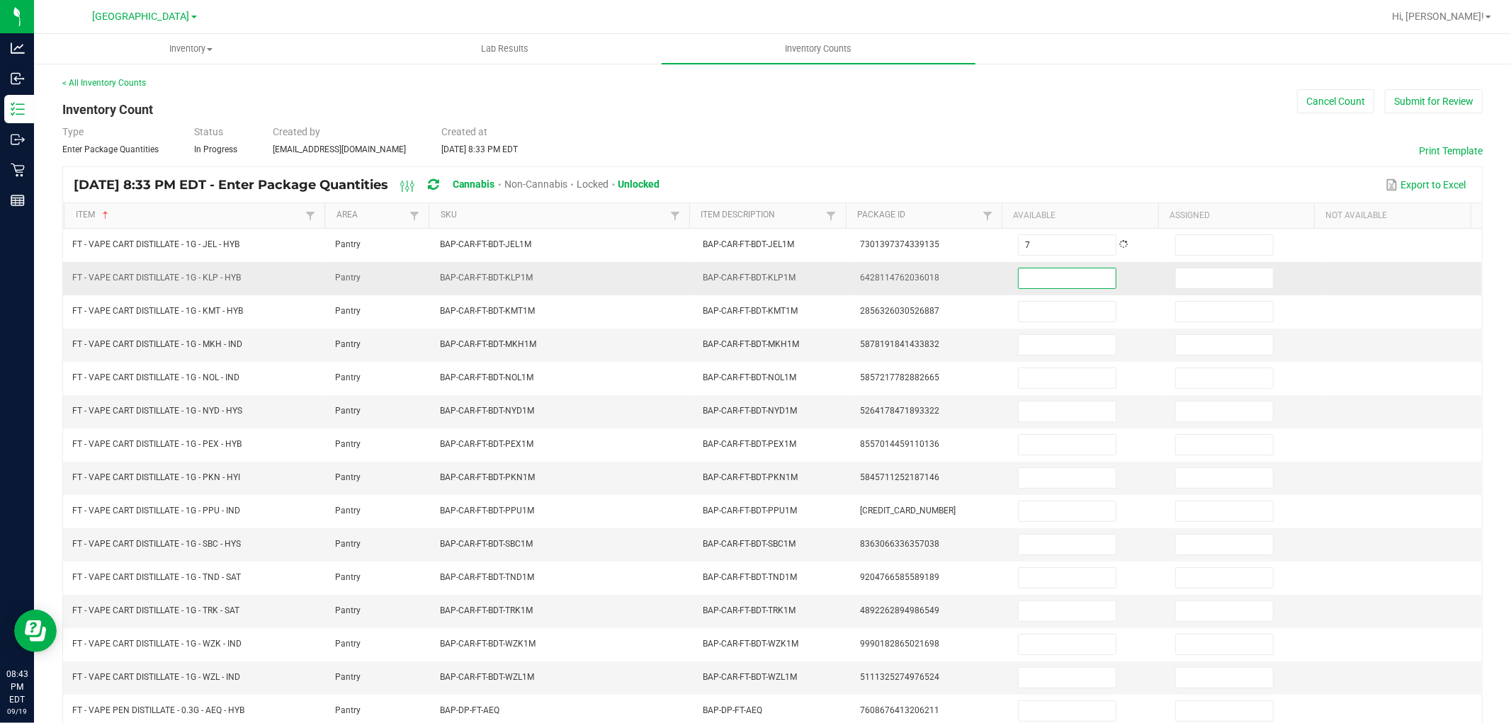
click at [1060, 279] on input at bounding box center [1066, 278] width 97 height 20
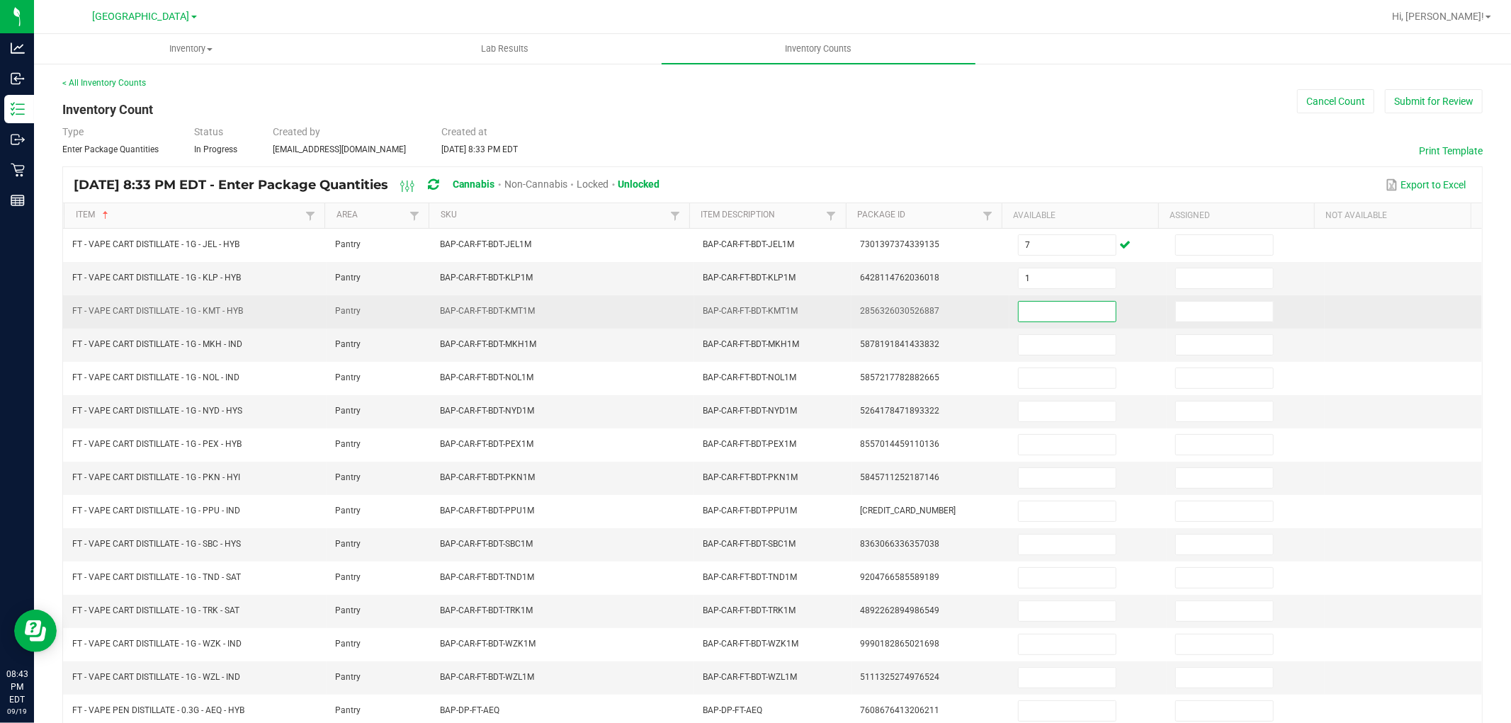
click at [1057, 309] on input at bounding box center [1066, 312] width 97 height 20
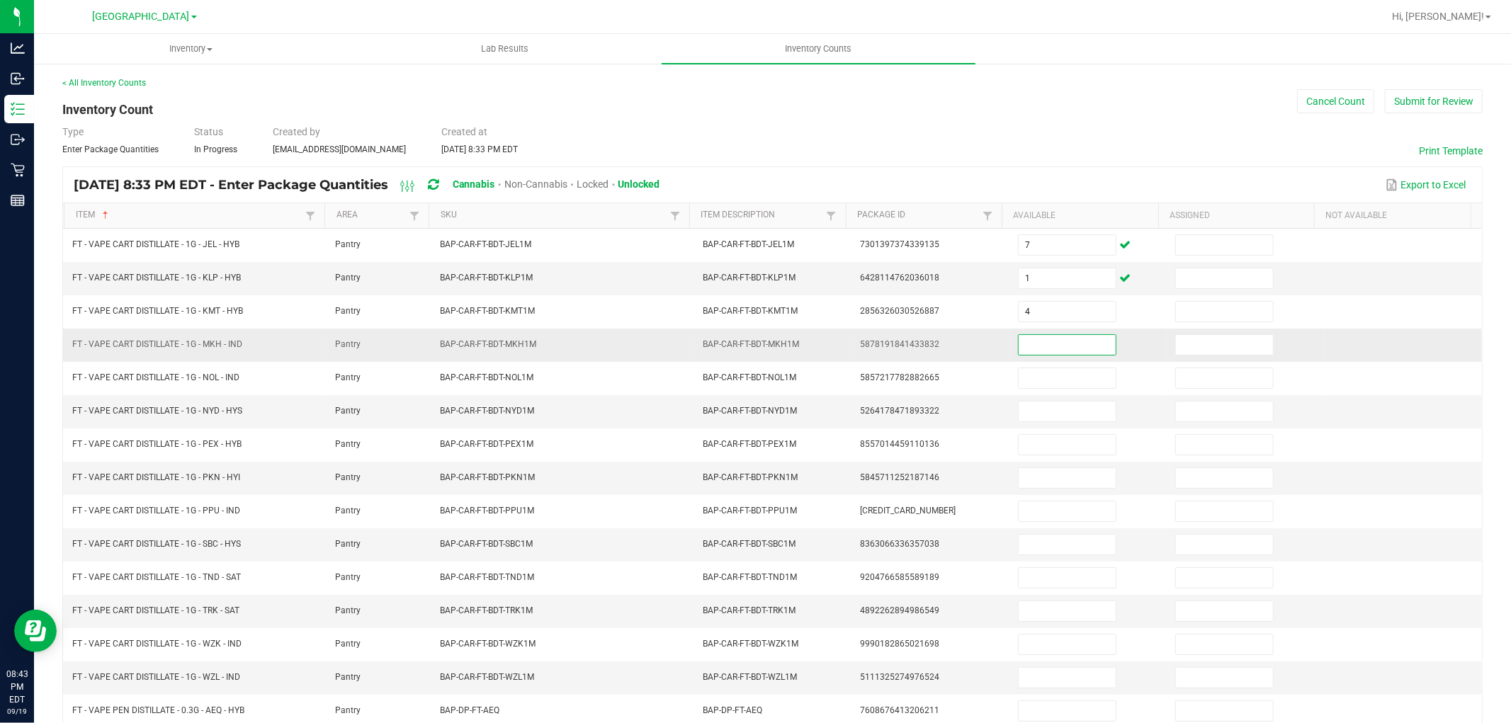
click at [1052, 352] on input at bounding box center [1066, 345] width 97 height 20
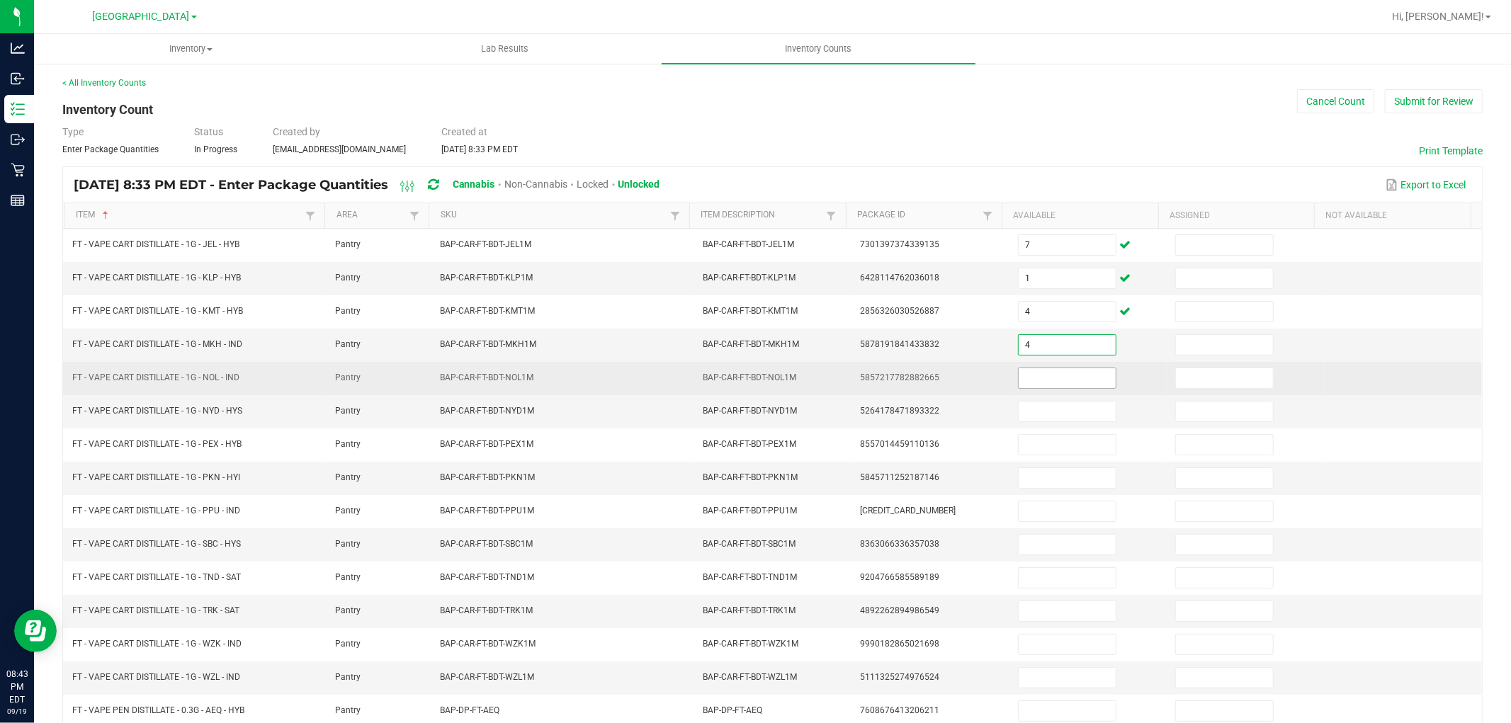
click at [1050, 376] on input at bounding box center [1066, 378] width 97 height 20
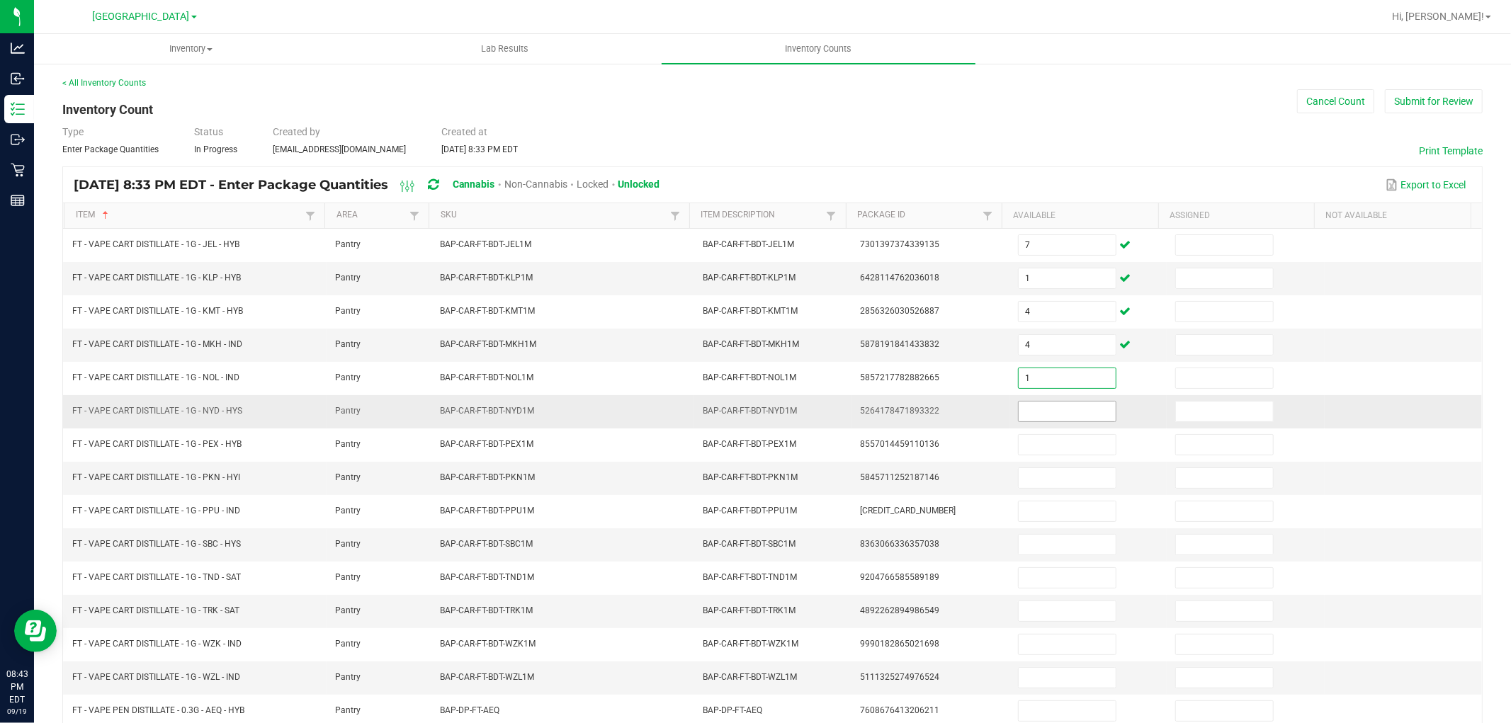
click at [1046, 408] on input at bounding box center [1066, 412] width 97 height 20
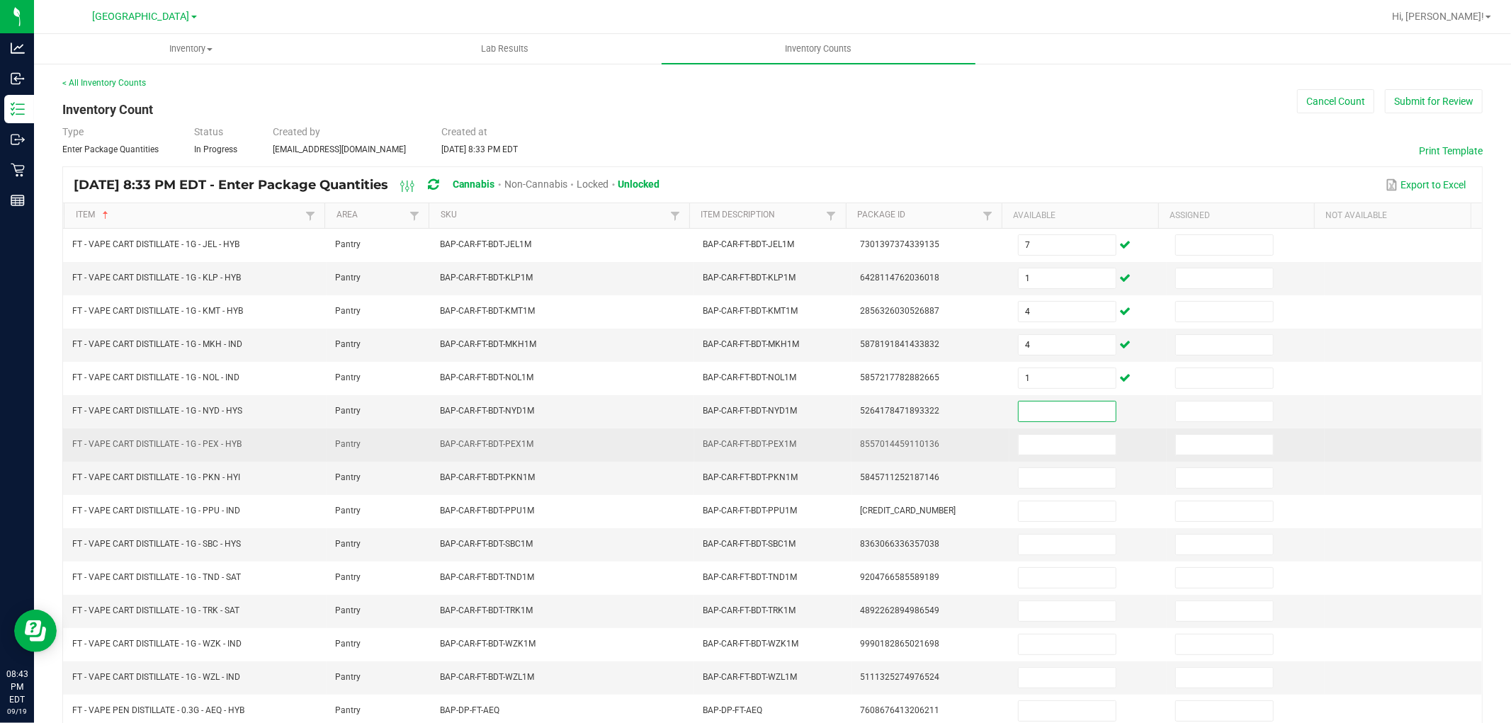
click at [1047, 433] on td at bounding box center [1087, 444] width 157 height 33
click at [1047, 445] on input at bounding box center [1066, 445] width 97 height 20
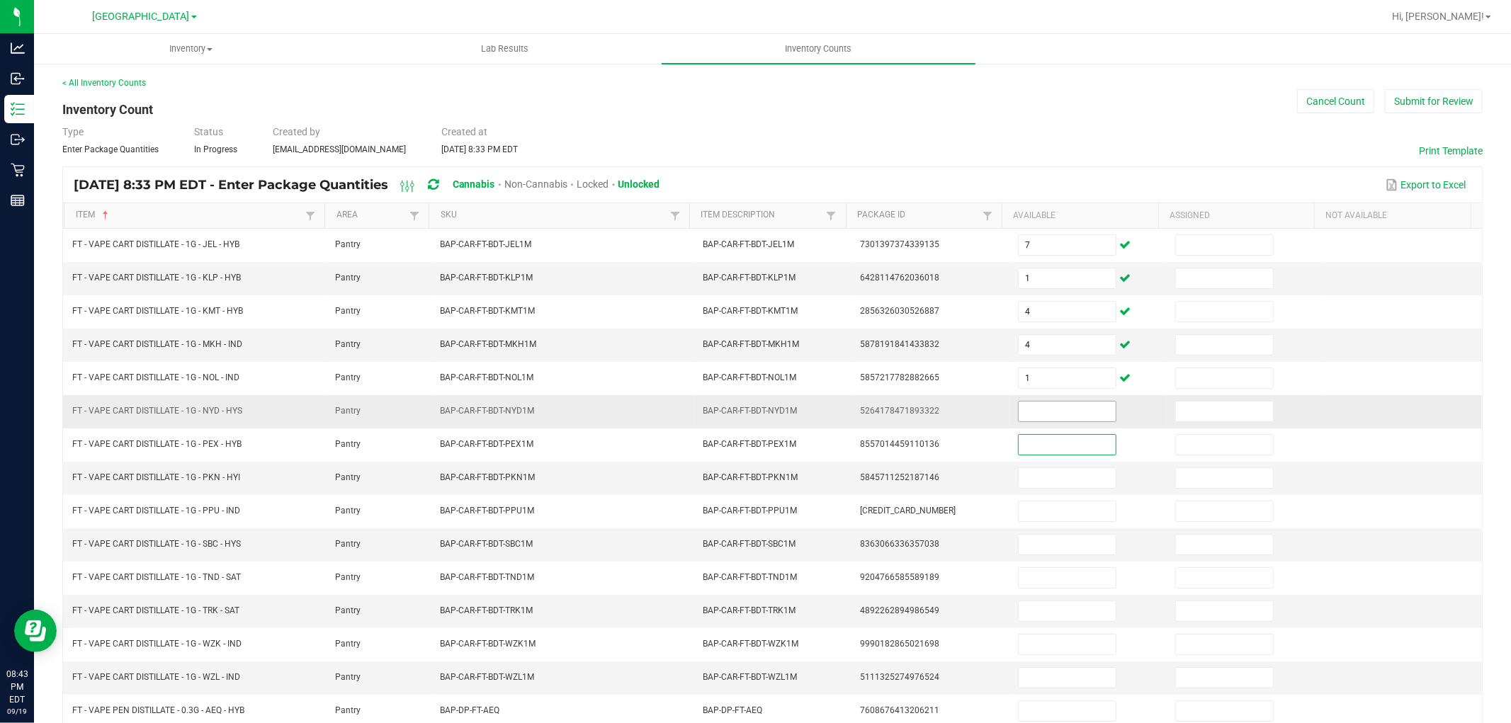
click at [1048, 406] on input at bounding box center [1066, 412] width 97 height 20
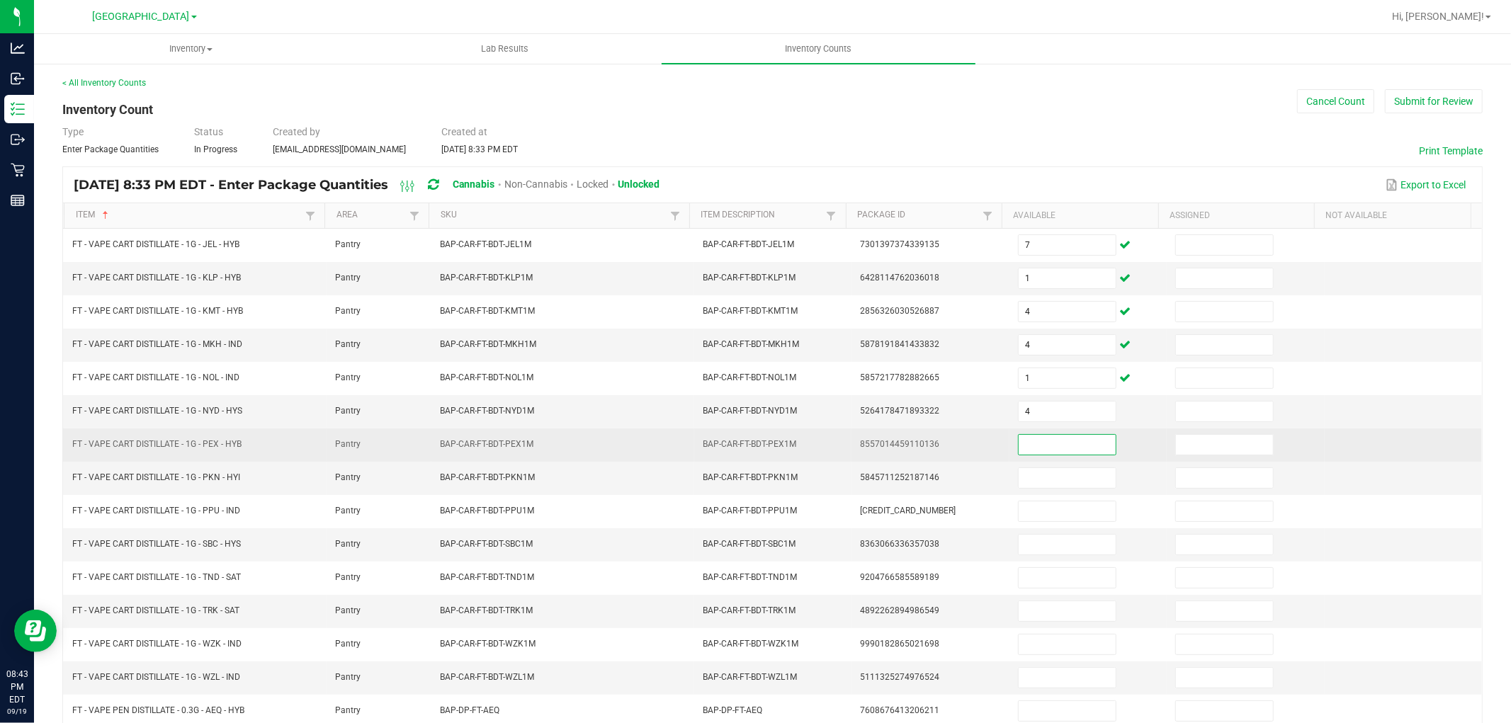
click at [1052, 443] on input at bounding box center [1066, 445] width 97 height 20
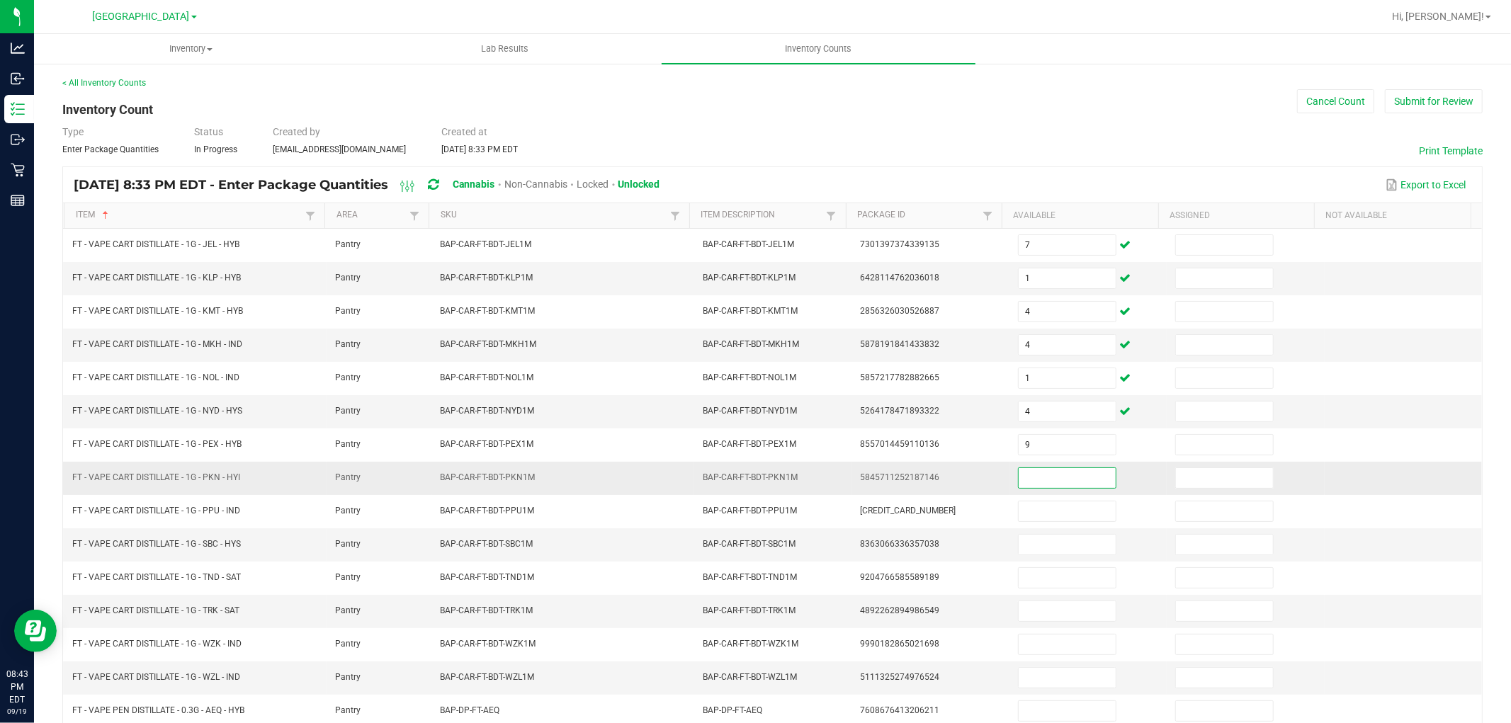
click at [1054, 472] on input at bounding box center [1066, 478] width 97 height 20
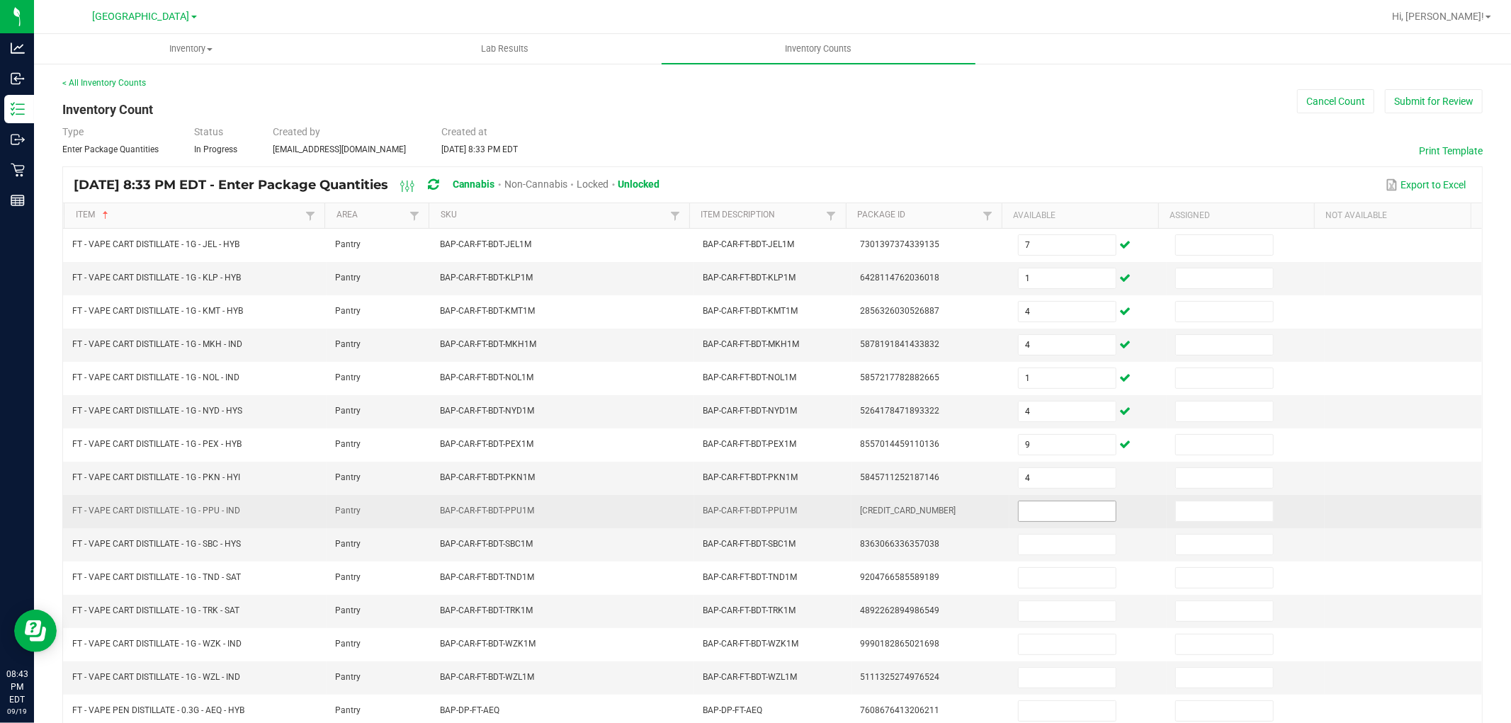
drag, startPoint x: 1057, startPoint y: 501, endPoint x: 1059, endPoint y: 513, distance: 12.2
click at [1058, 504] on span at bounding box center [1067, 511] width 98 height 21
click at [1059, 513] on input at bounding box center [1066, 511] width 97 height 20
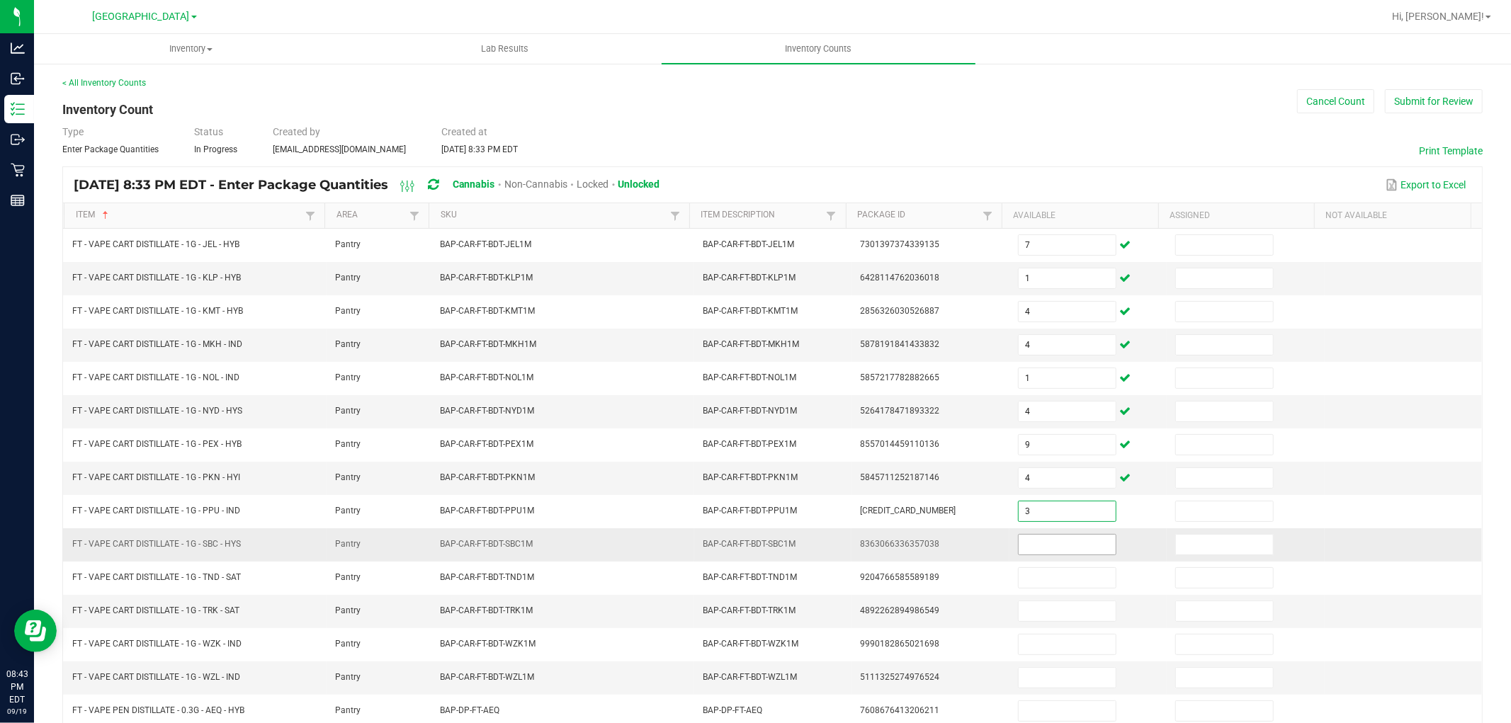
click at [1057, 546] on input at bounding box center [1066, 545] width 97 height 20
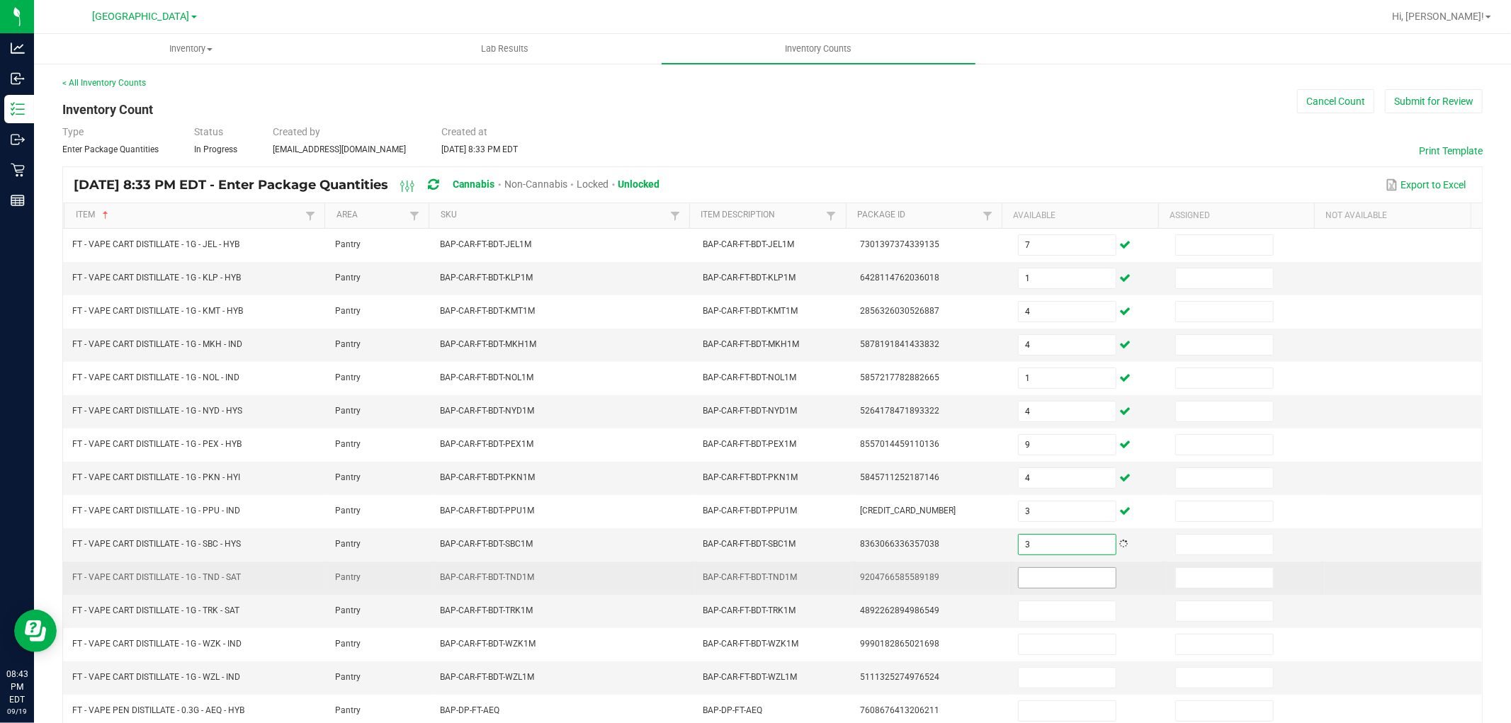
click at [1055, 577] on input at bounding box center [1066, 578] width 97 height 20
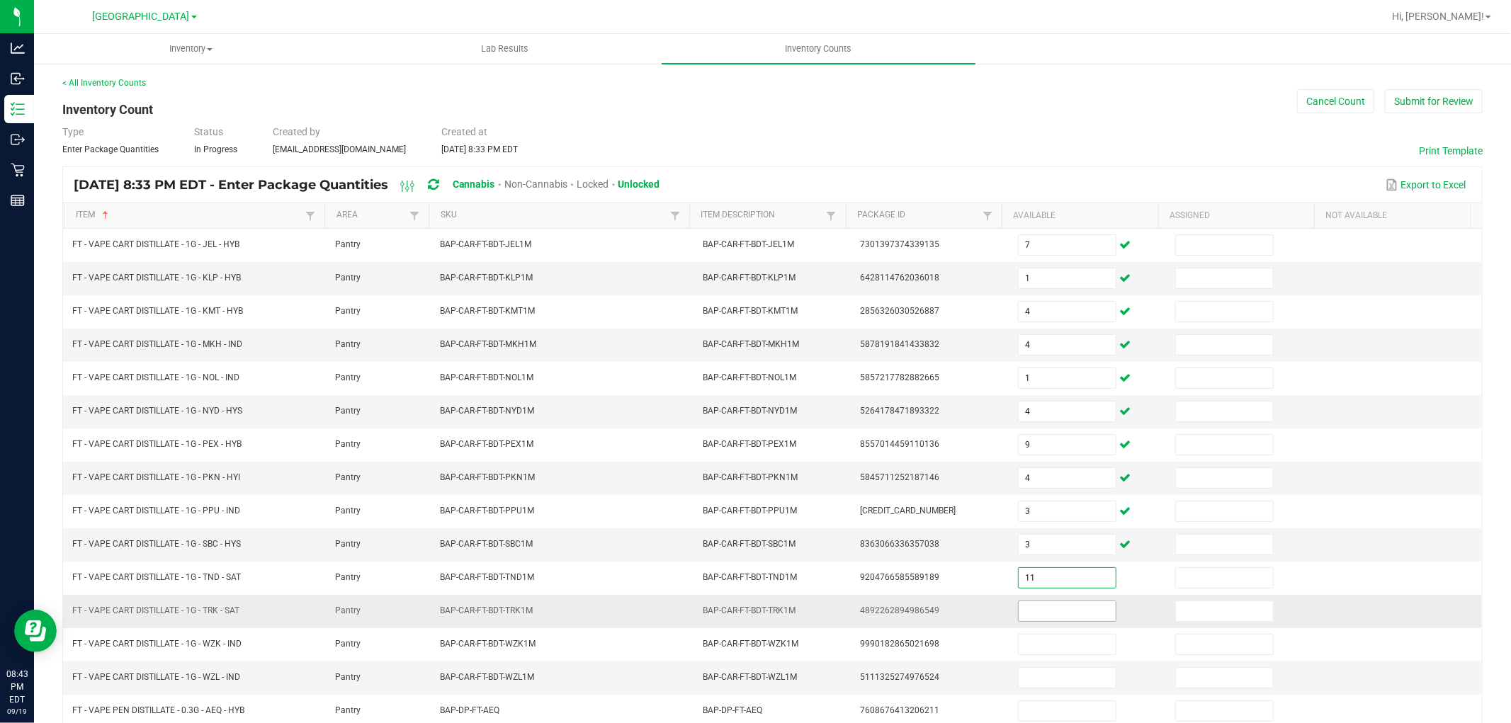
click at [1044, 614] on input at bounding box center [1066, 611] width 97 height 20
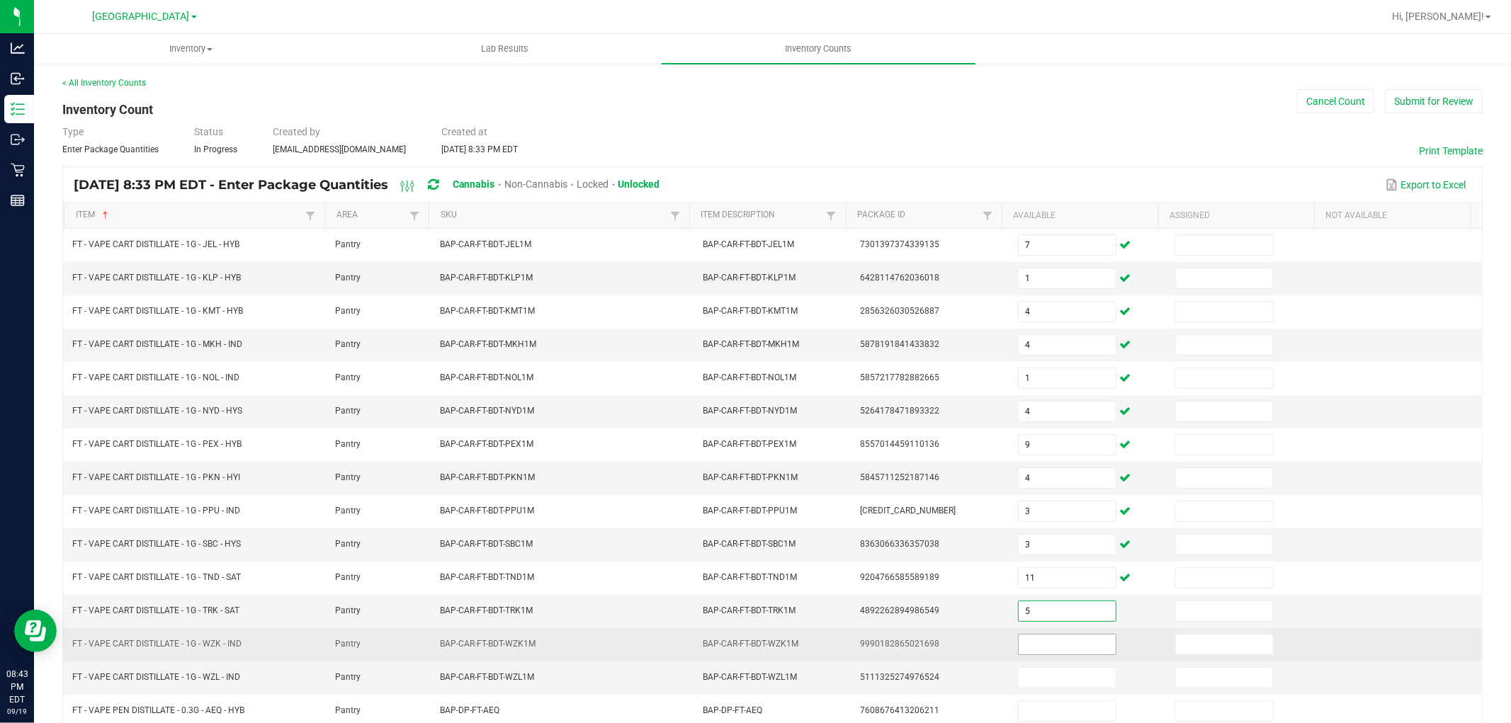
click at [1033, 646] on input at bounding box center [1066, 645] width 97 height 20
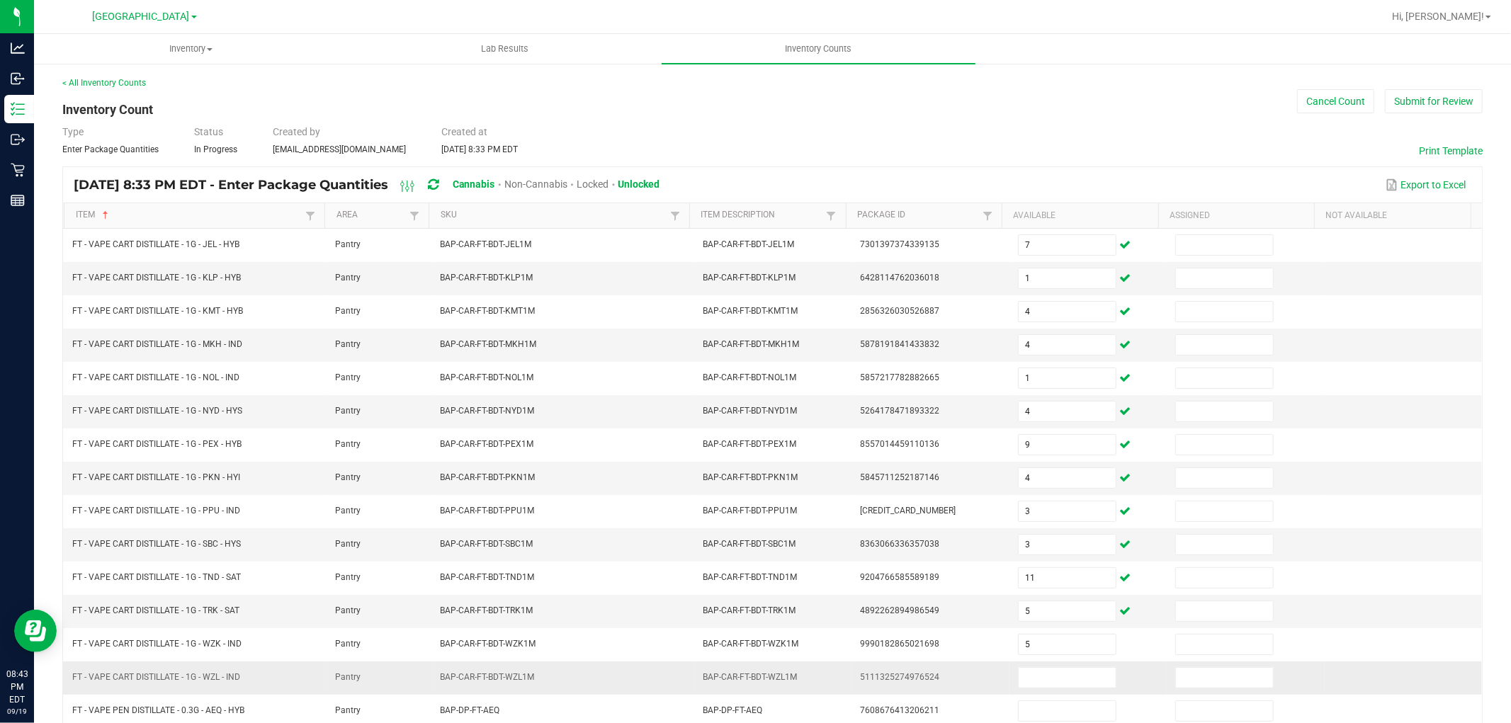
click at [1045, 695] on td at bounding box center [1087, 677] width 157 height 33
click at [1045, 680] on input at bounding box center [1066, 678] width 97 height 20
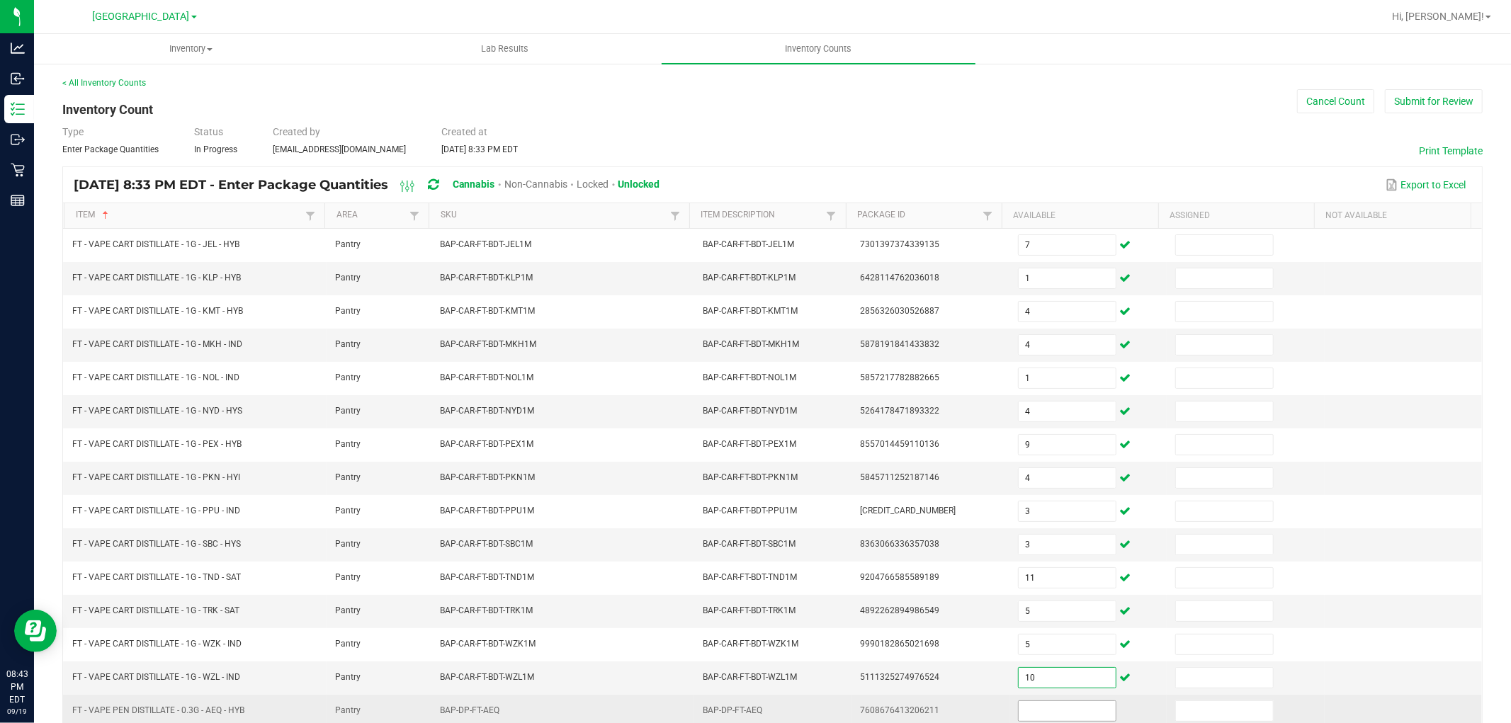
click at [1051, 714] on input at bounding box center [1066, 711] width 97 height 20
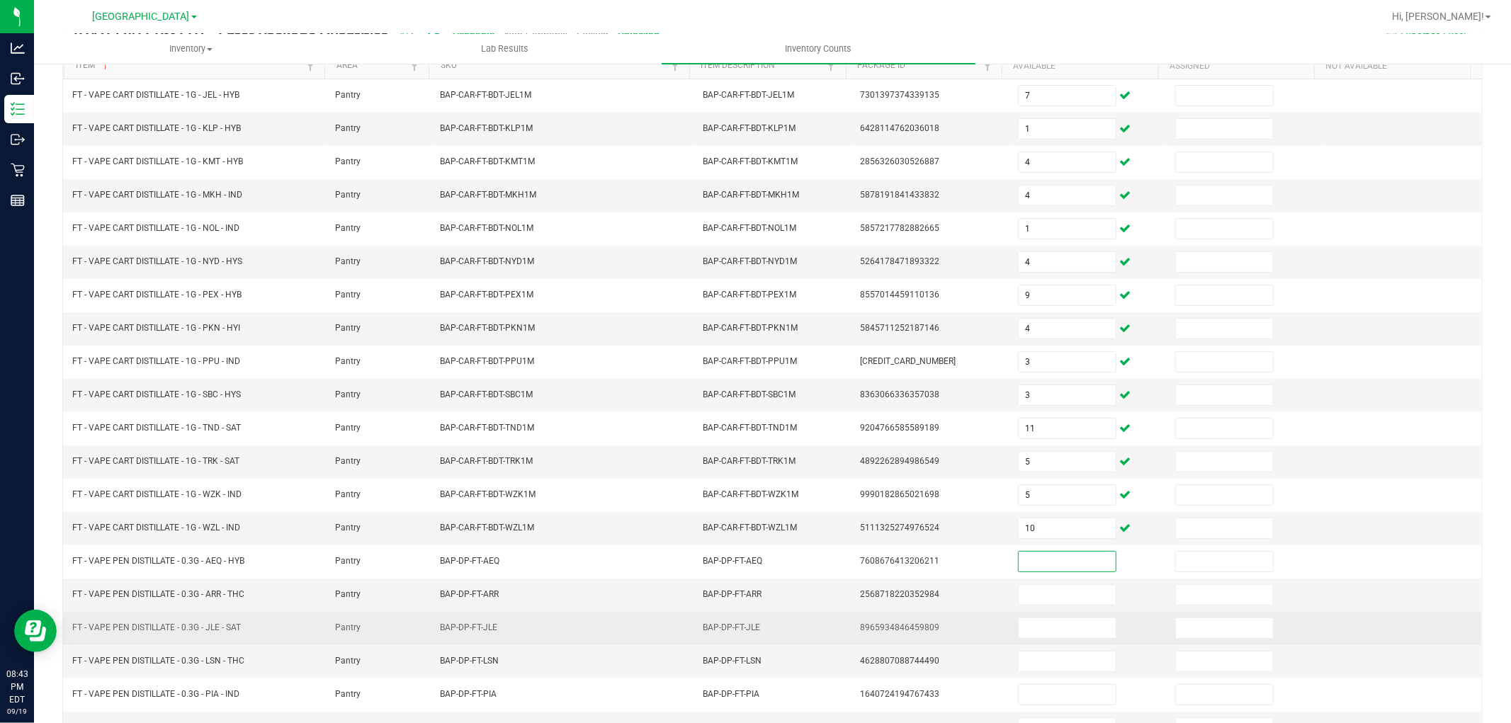
scroll to position [225, 0]
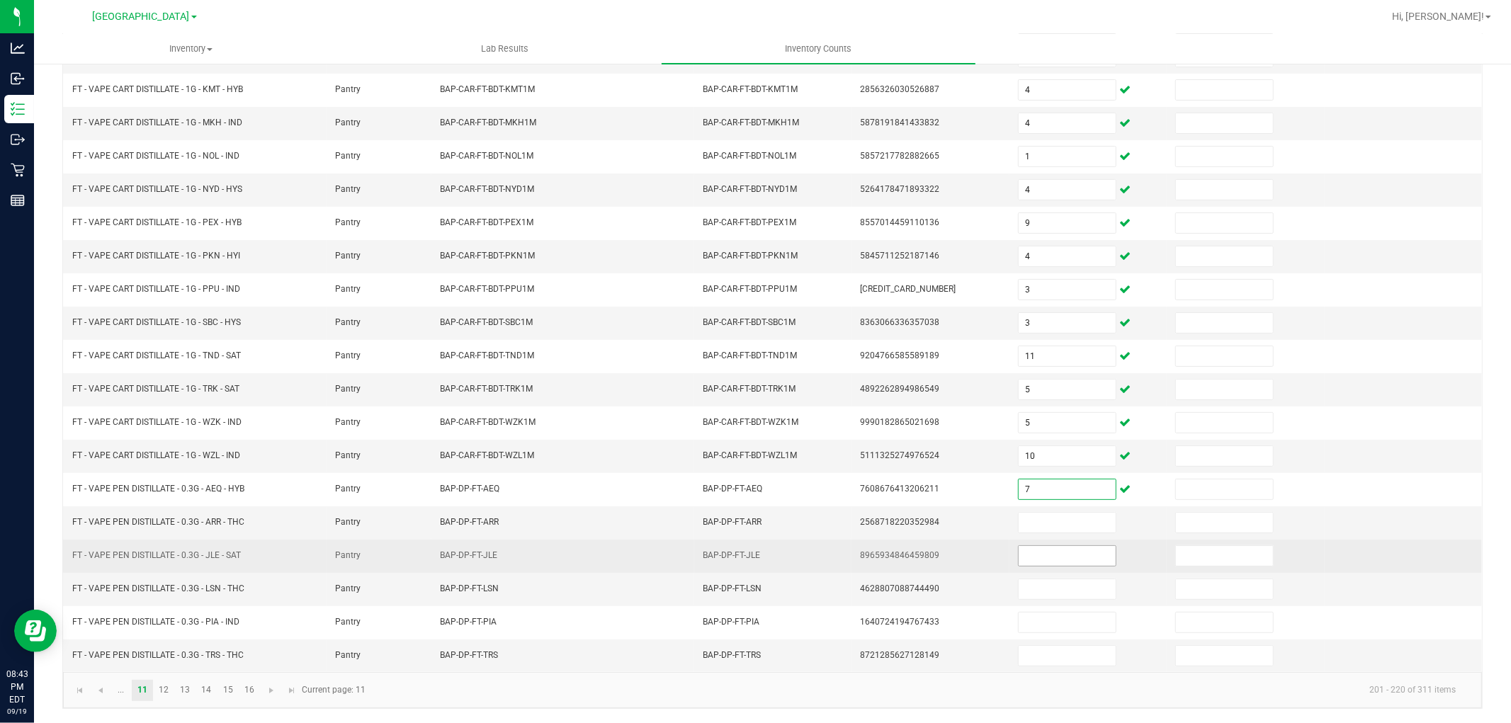
click at [1044, 552] on input at bounding box center [1066, 556] width 97 height 20
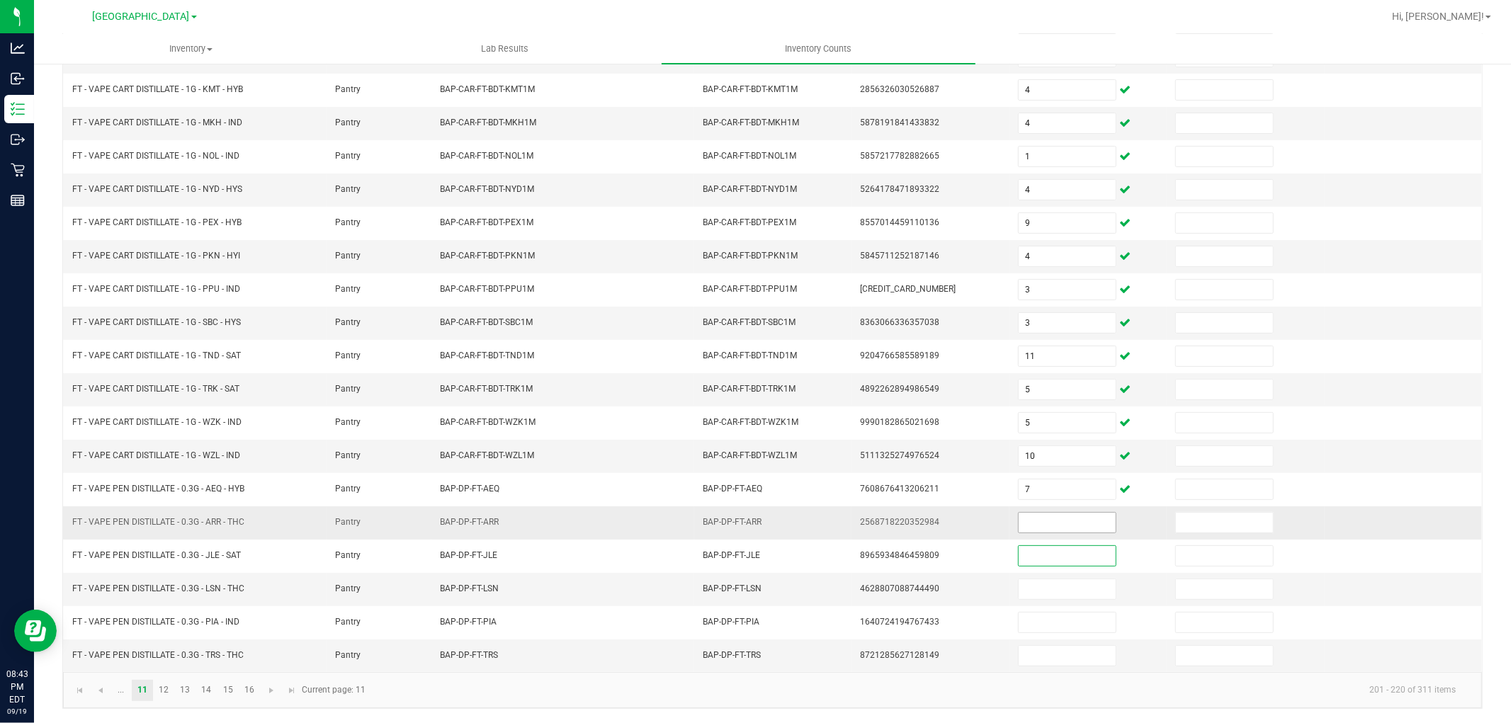
click at [1045, 528] on input at bounding box center [1066, 523] width 97 height 20
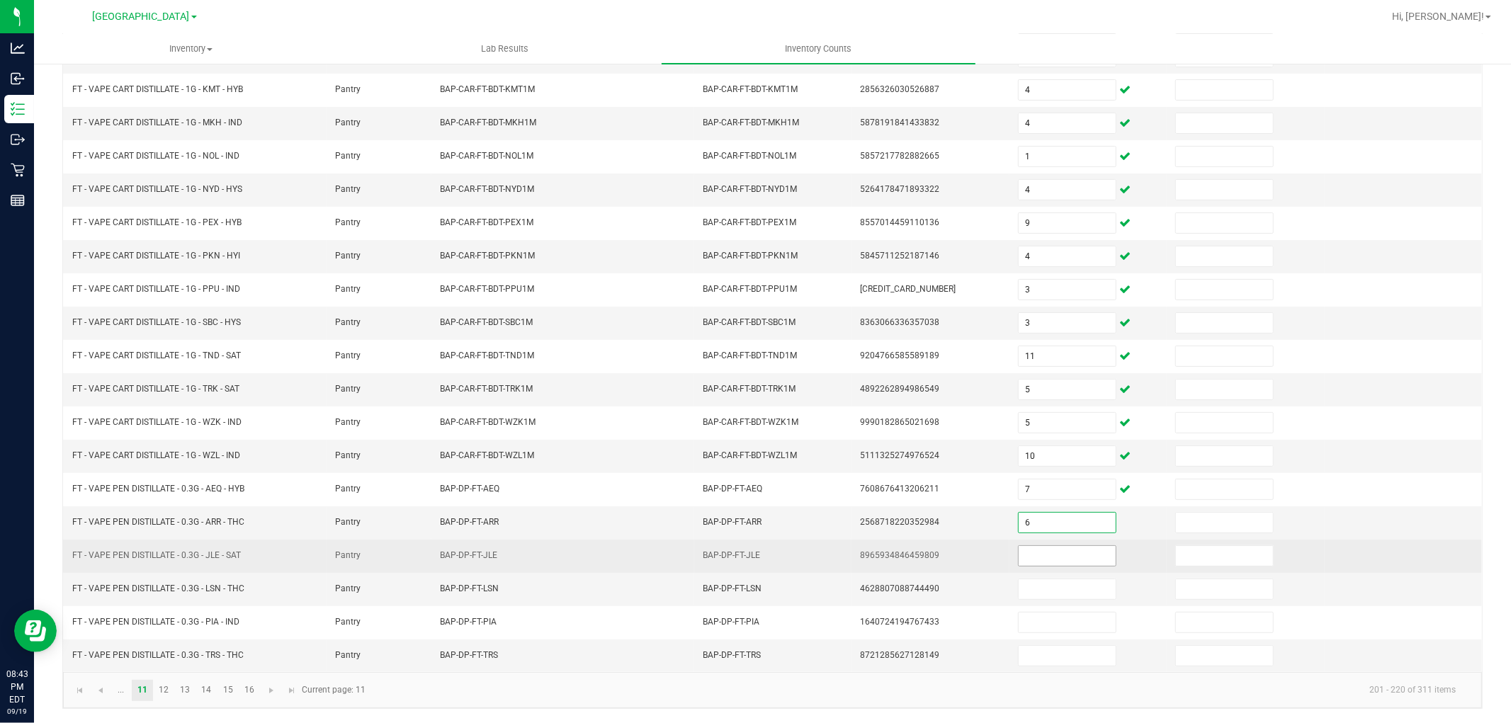
click at [1050, 564] on input at bounding box center [1066, 556] width 97 height 20
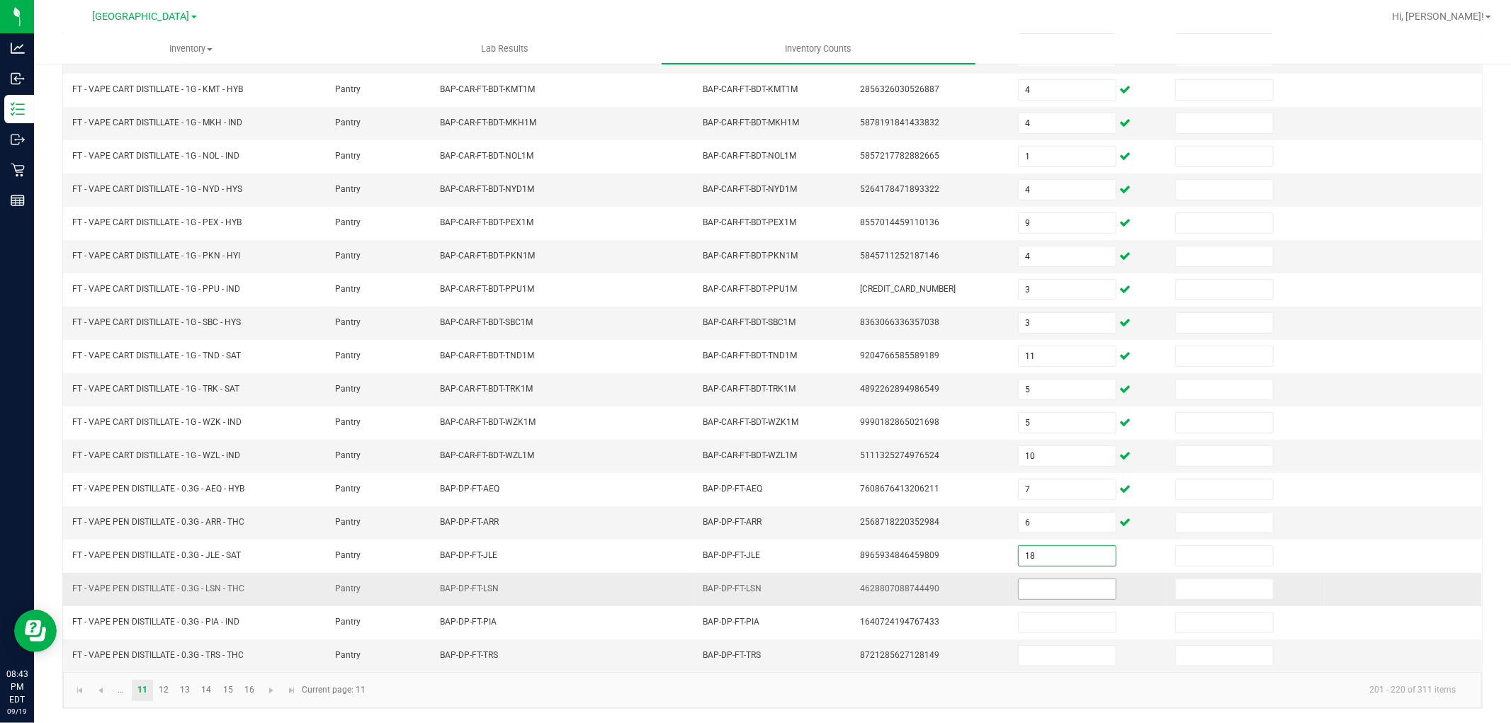
click at [1052, 592] on input at bounding box center [1066, 589] width 97 height 20
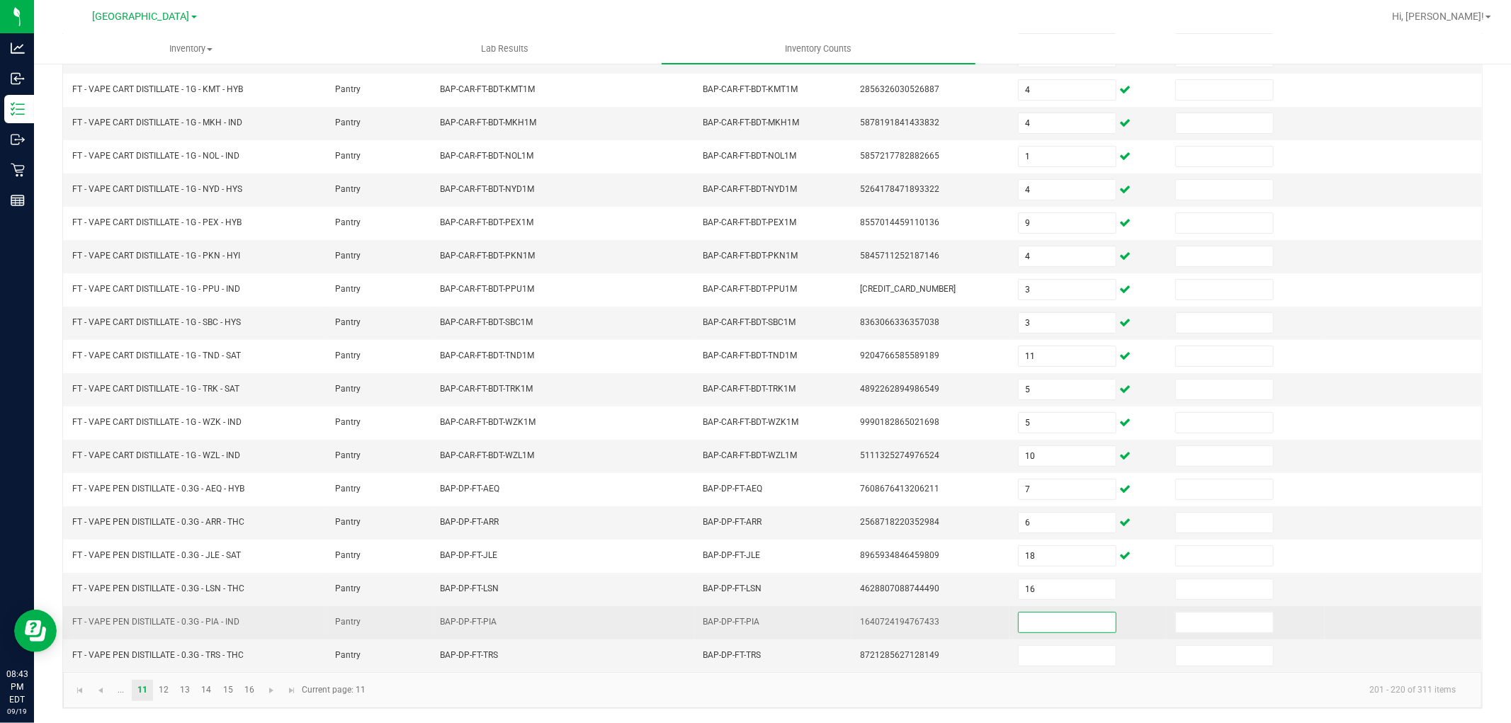
click at [1050, 622] on input at bounding box center [1066, 623] width 97 height 20
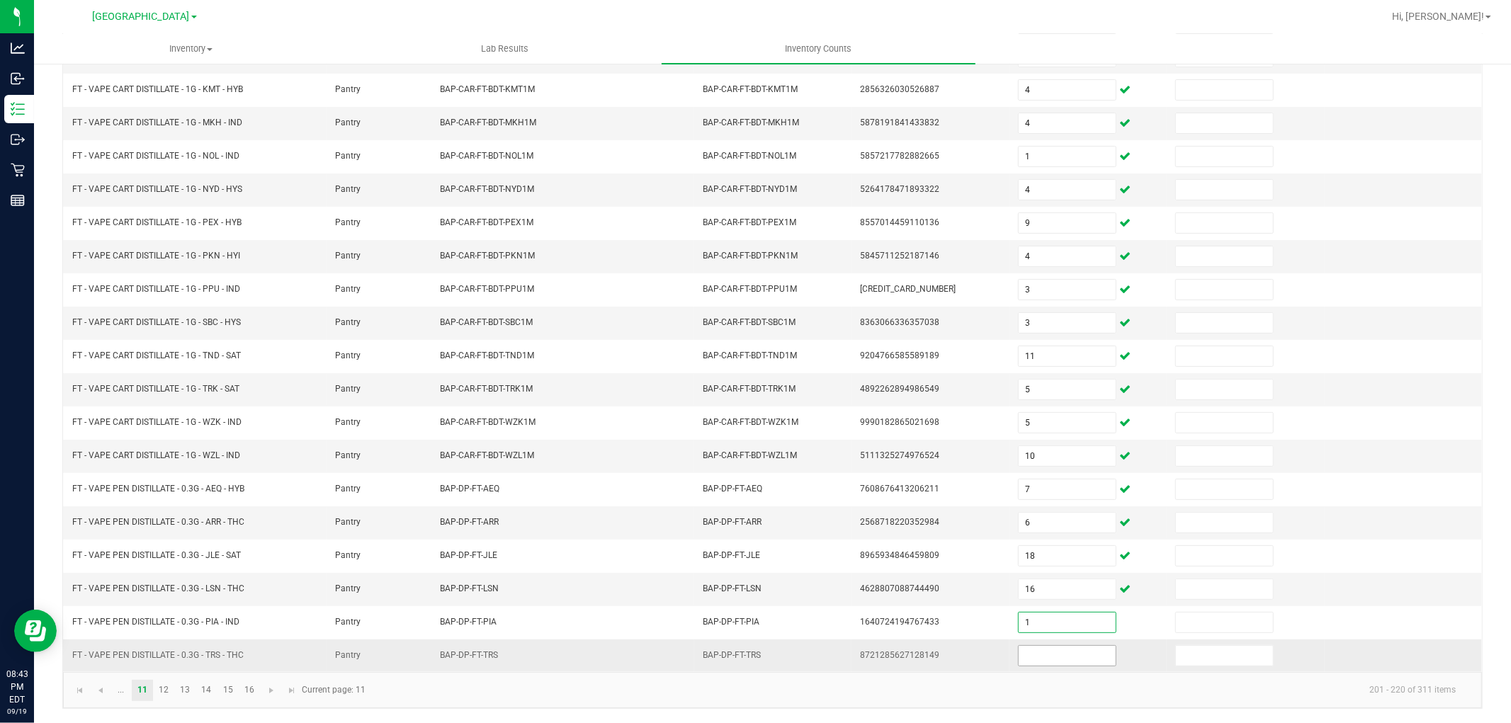
click at [1050, 655] on input at bounding box center [1066, 656] width 97 height 20
click at [169, 698] on link "12" at bounding box center [164, 690] width 21 height 21
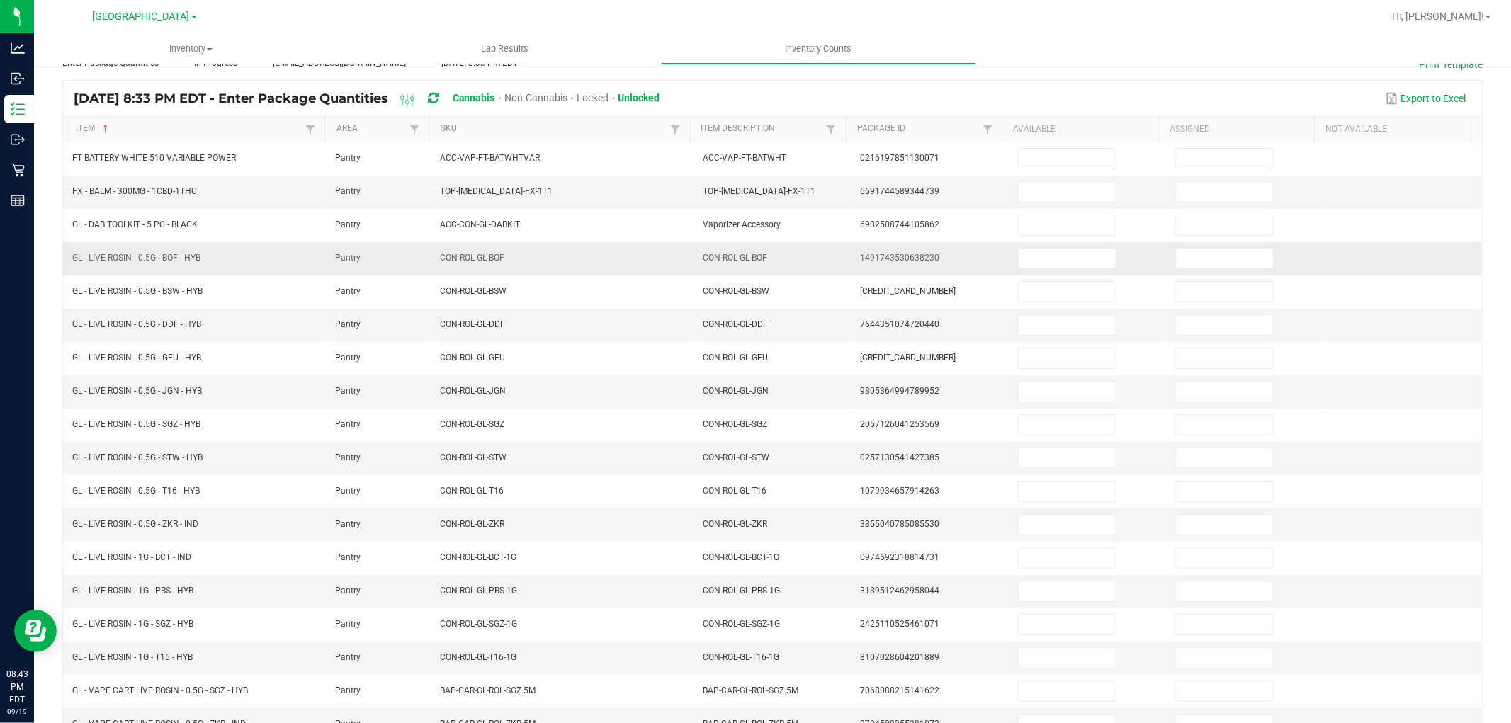
scroll to position [0, 0]
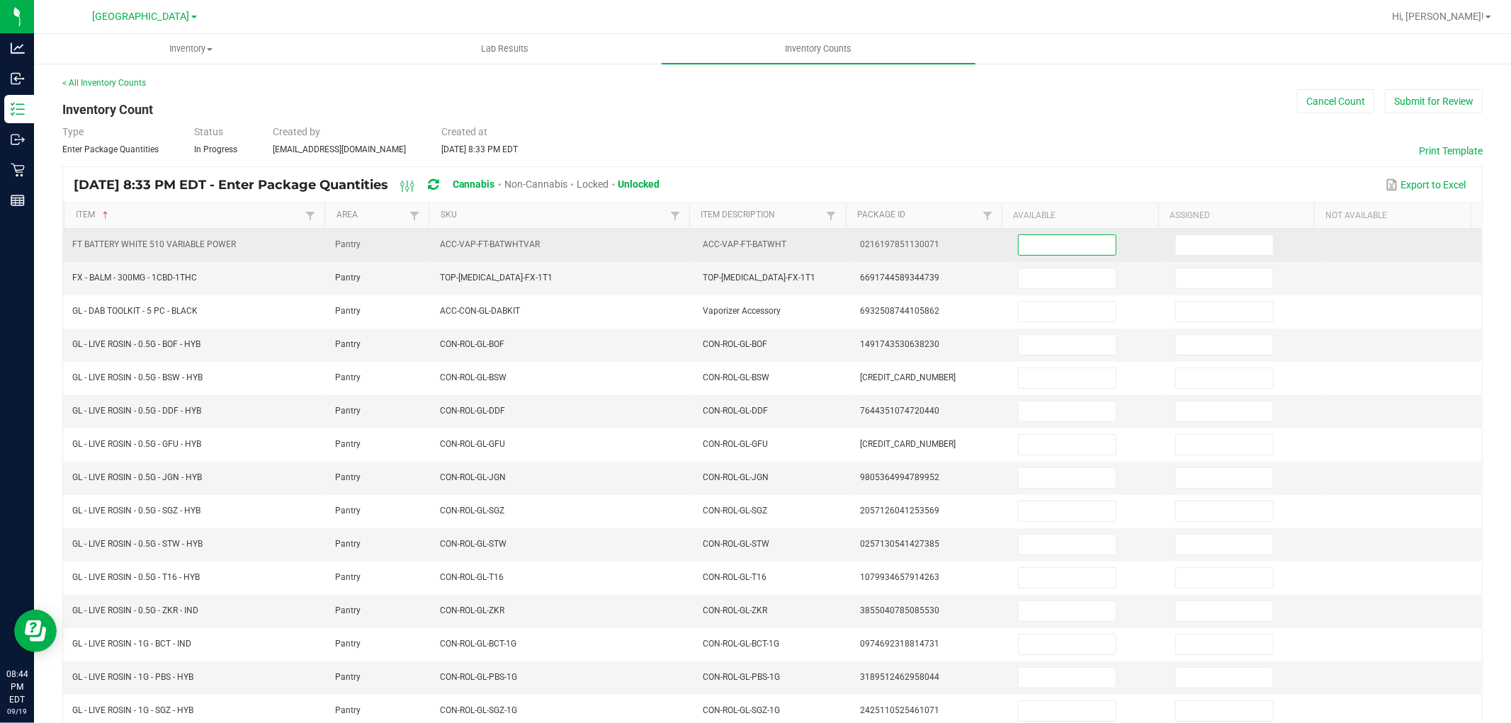
click at [1032, 246] on input at bounding box center [1066, 245] width 97 height 20
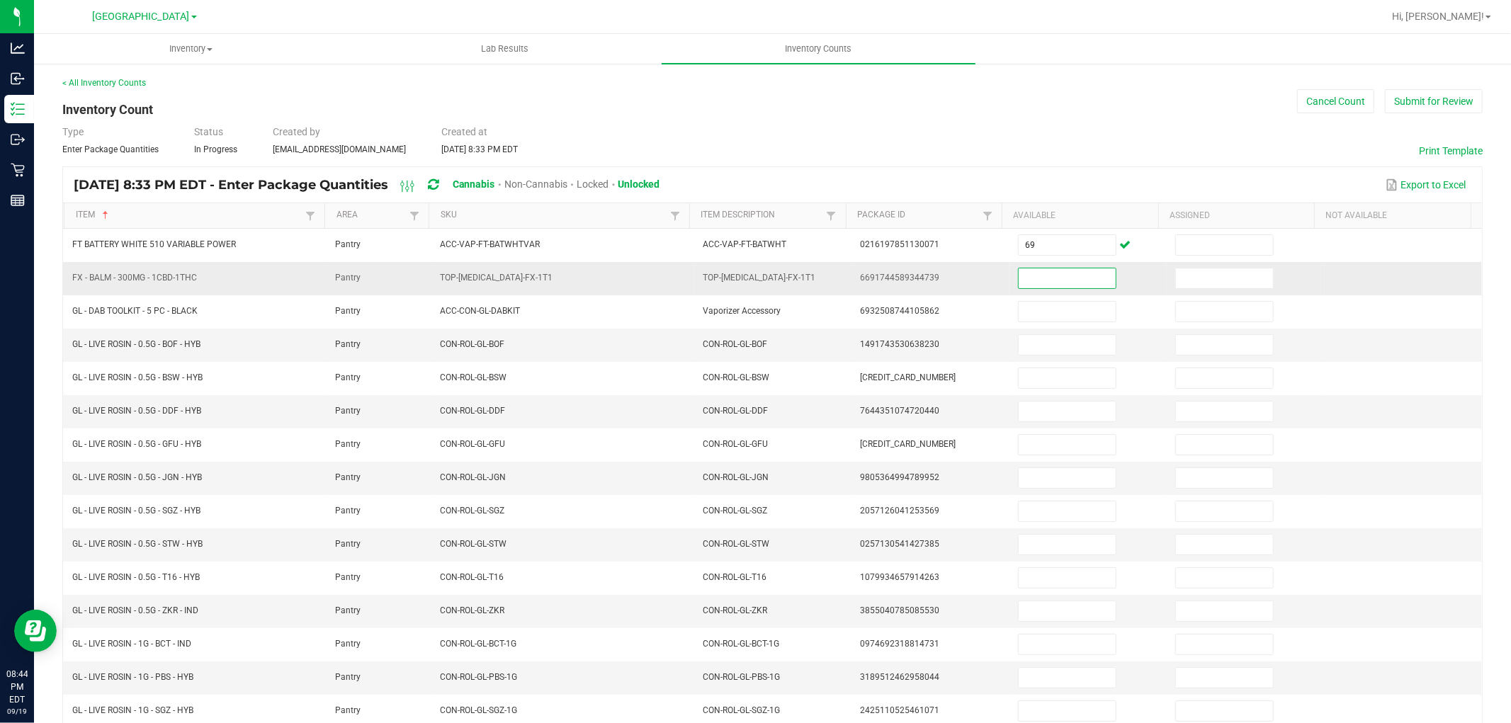
click at [1037, 280] on input at bounding box center [1066, 278] width 97 height 20
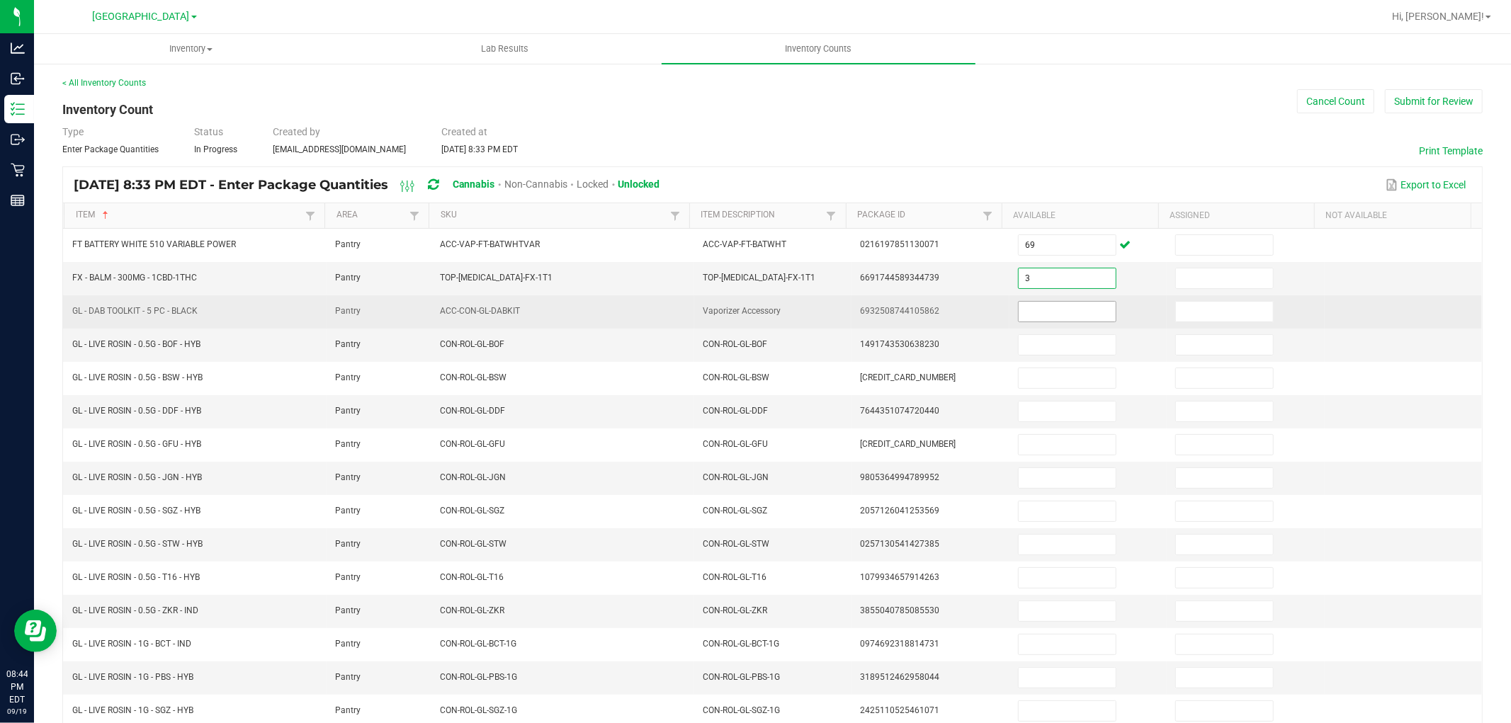
click at [1035, 309] on input at bounding box center [1066, 312] width 97 height 20
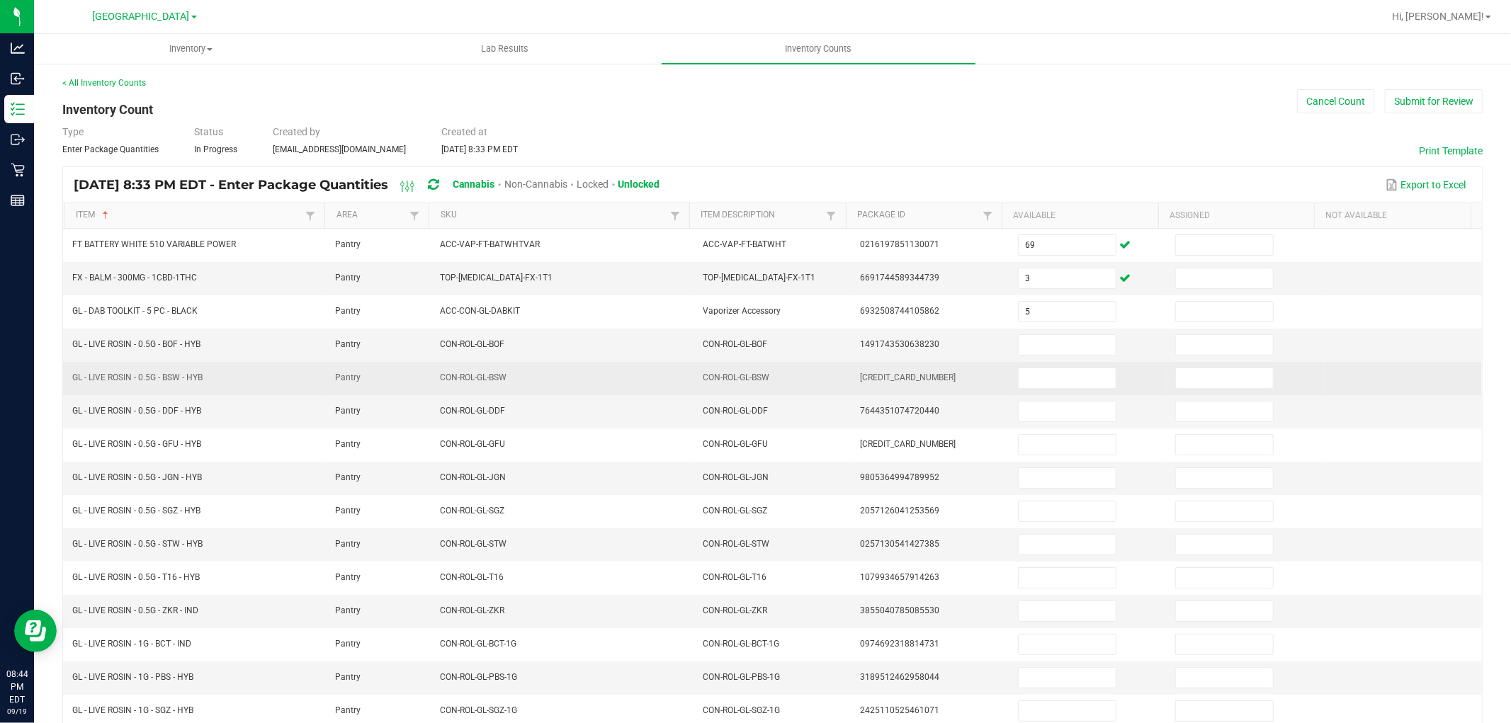
click at [1040, 363] on td at bounding box center [1087, 378] width 157 height 33
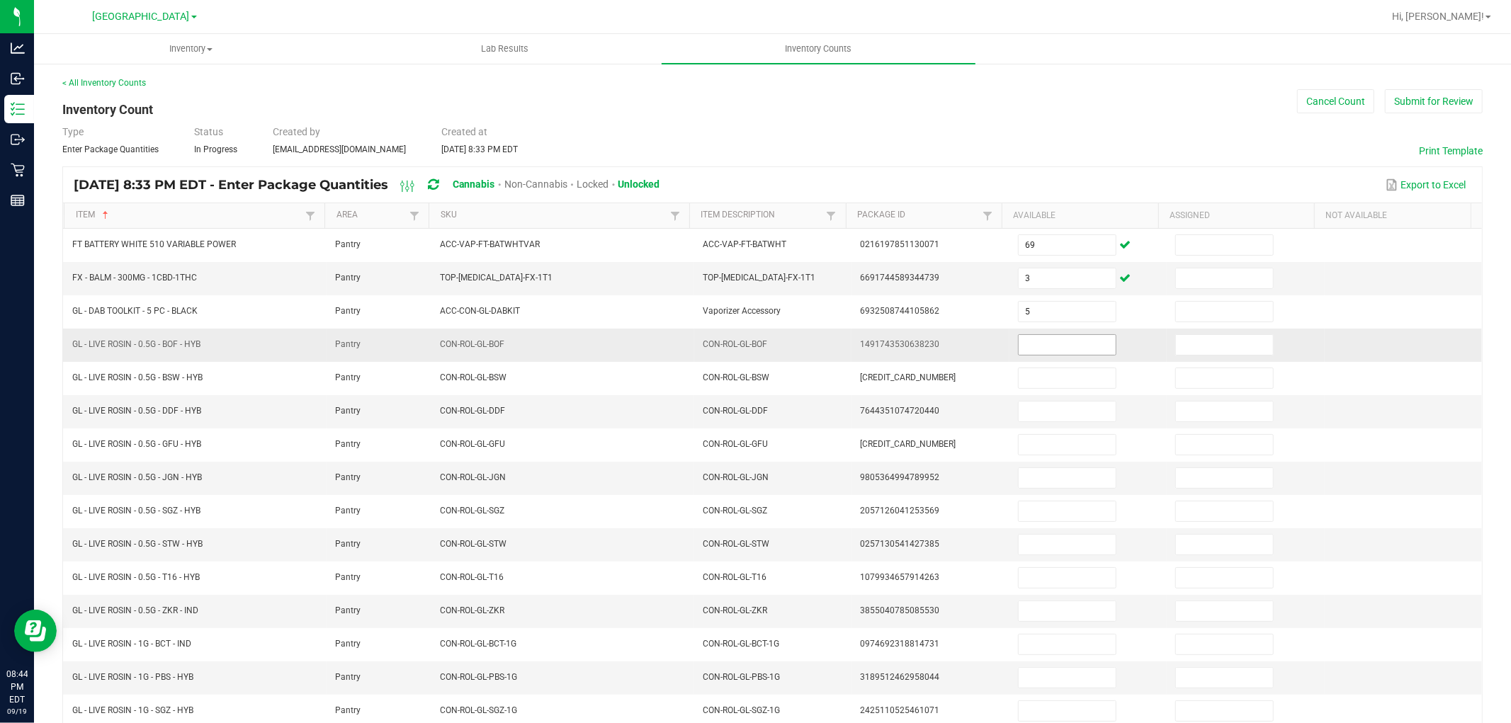
click at [1042, 351] on input at bounding box center [1066, 345] width 97 height 20
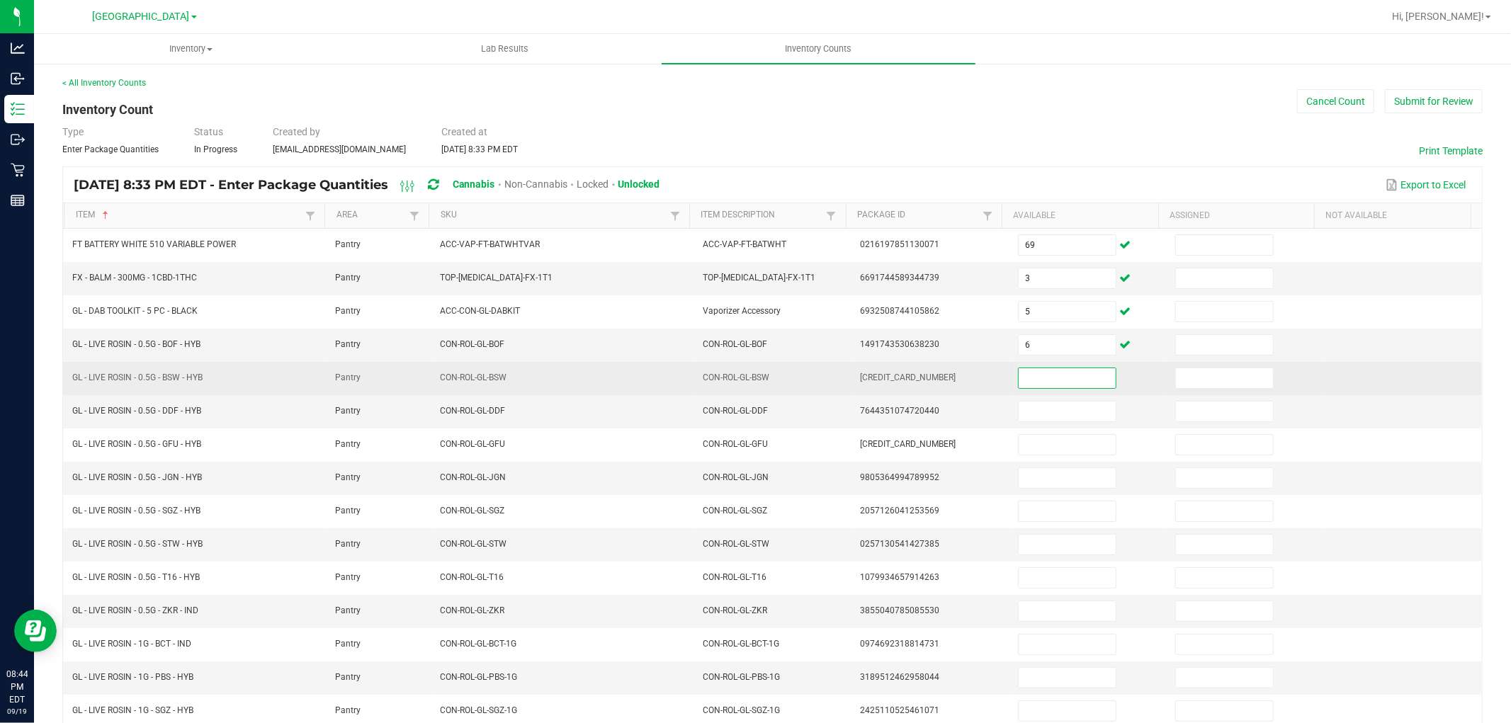
click at [1052, 370] on input at bounding box center [1066, 378] width 97 height 20
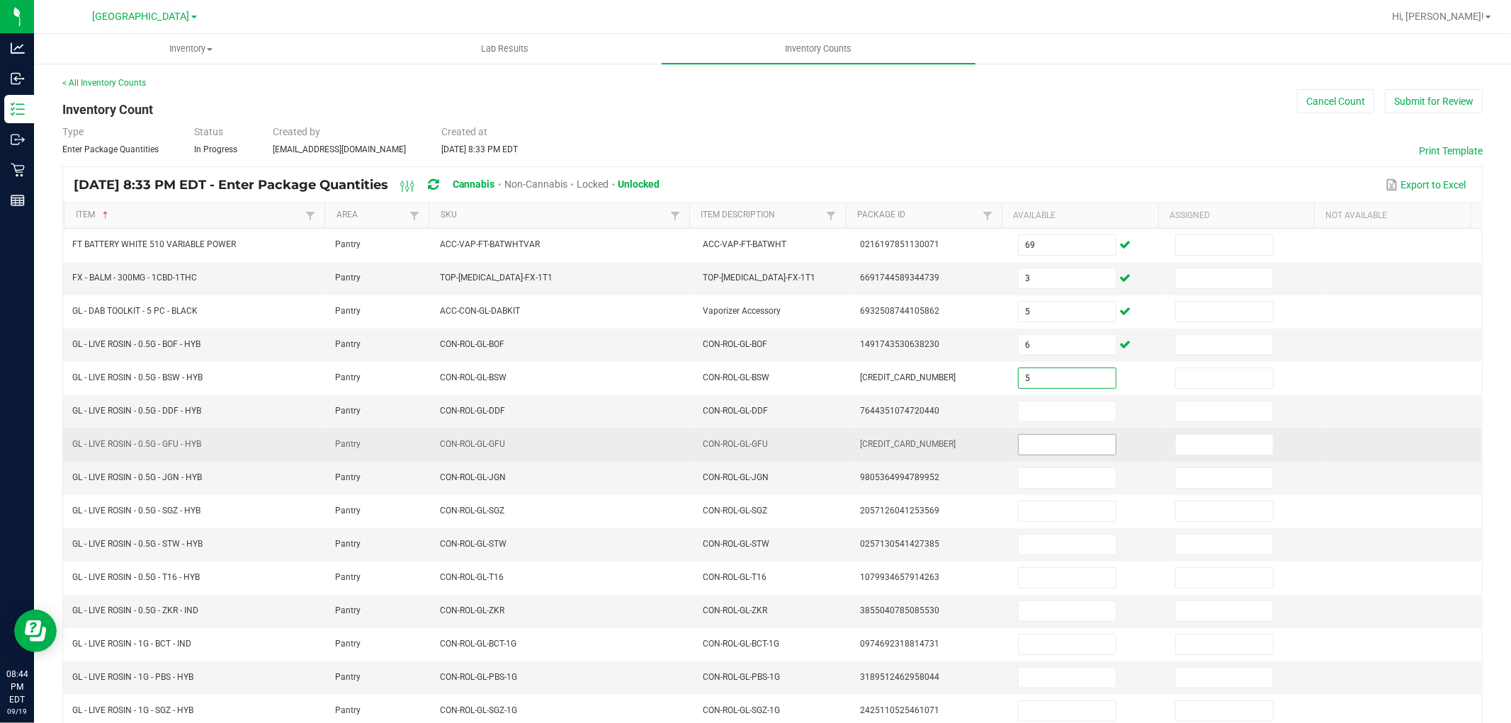
drag, startPoint x: 1050, startPoint y: 409, endPoint x: 1057, endPoint y: 454, distance: 45.3
click at [1050, 414] on input at bounding box center [1066, 412] width 97 height 20
click at [1060, 459] on td at bounding box center [1087, 444] width 157 height 33
click at [1064, 451] on input at bounding box center [1066, 445] width 97 height 20
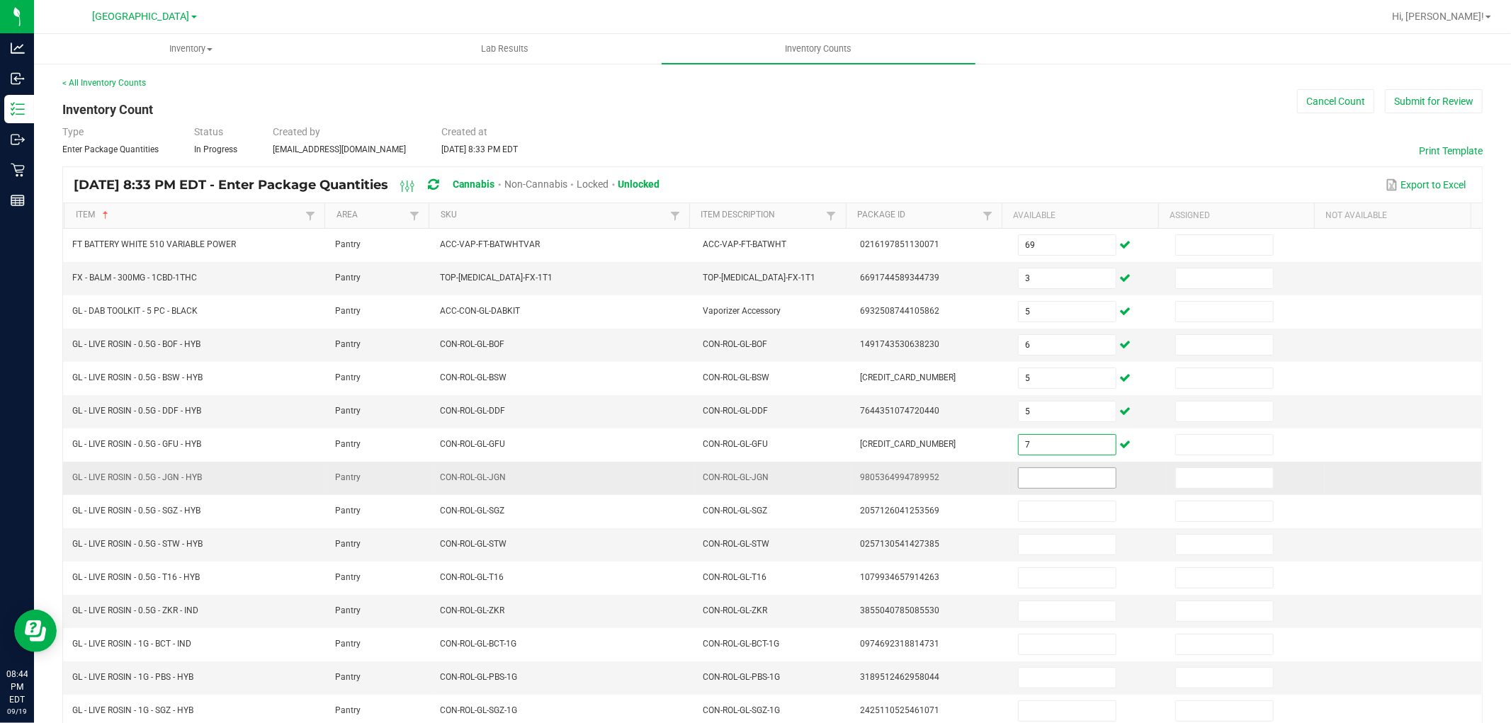
click at [1074, 489] on span at bounding box center [1067, 477] width 98 height 21
click at [1075, 480] on input at bounding box center [1066, 478] width 97 height 20
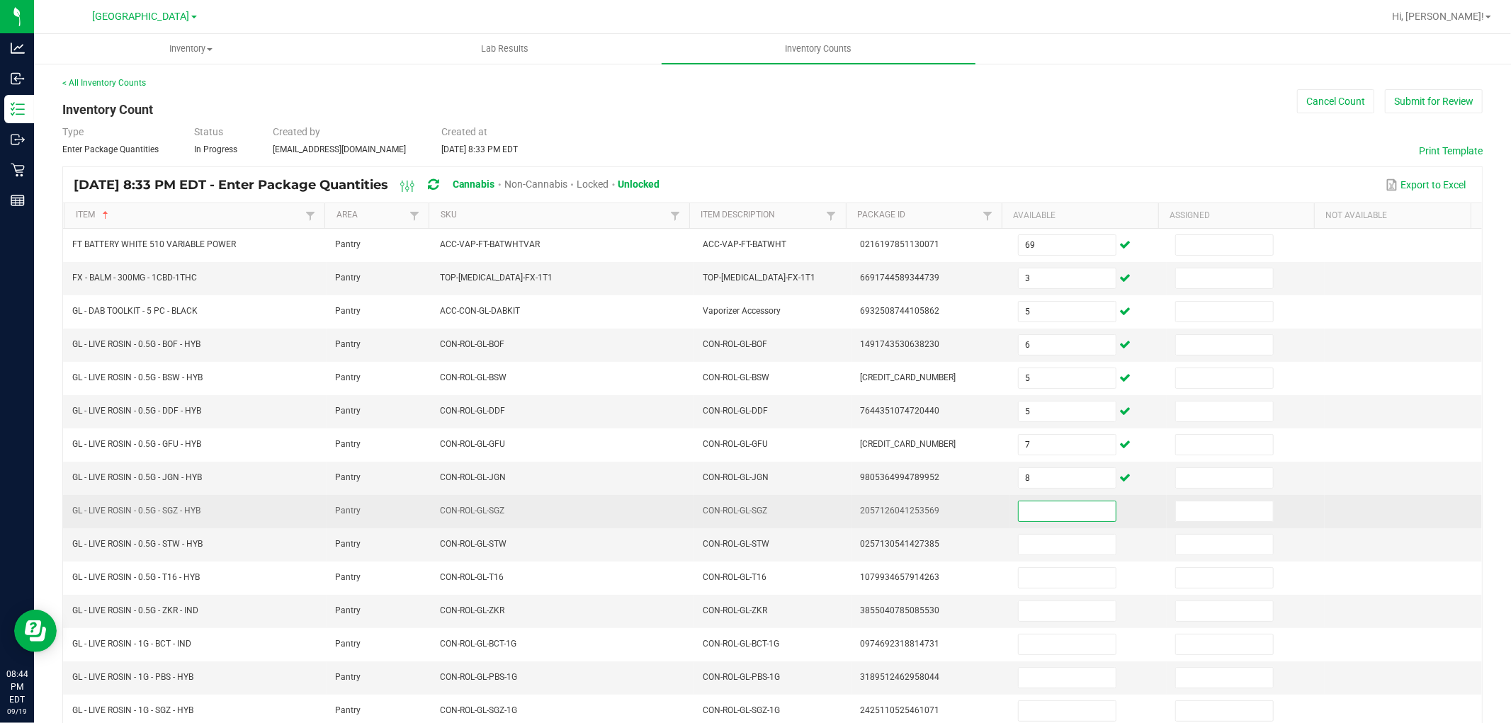
click at [1066, 512] on input at bounding box center [1066, 511] width 97 height 20
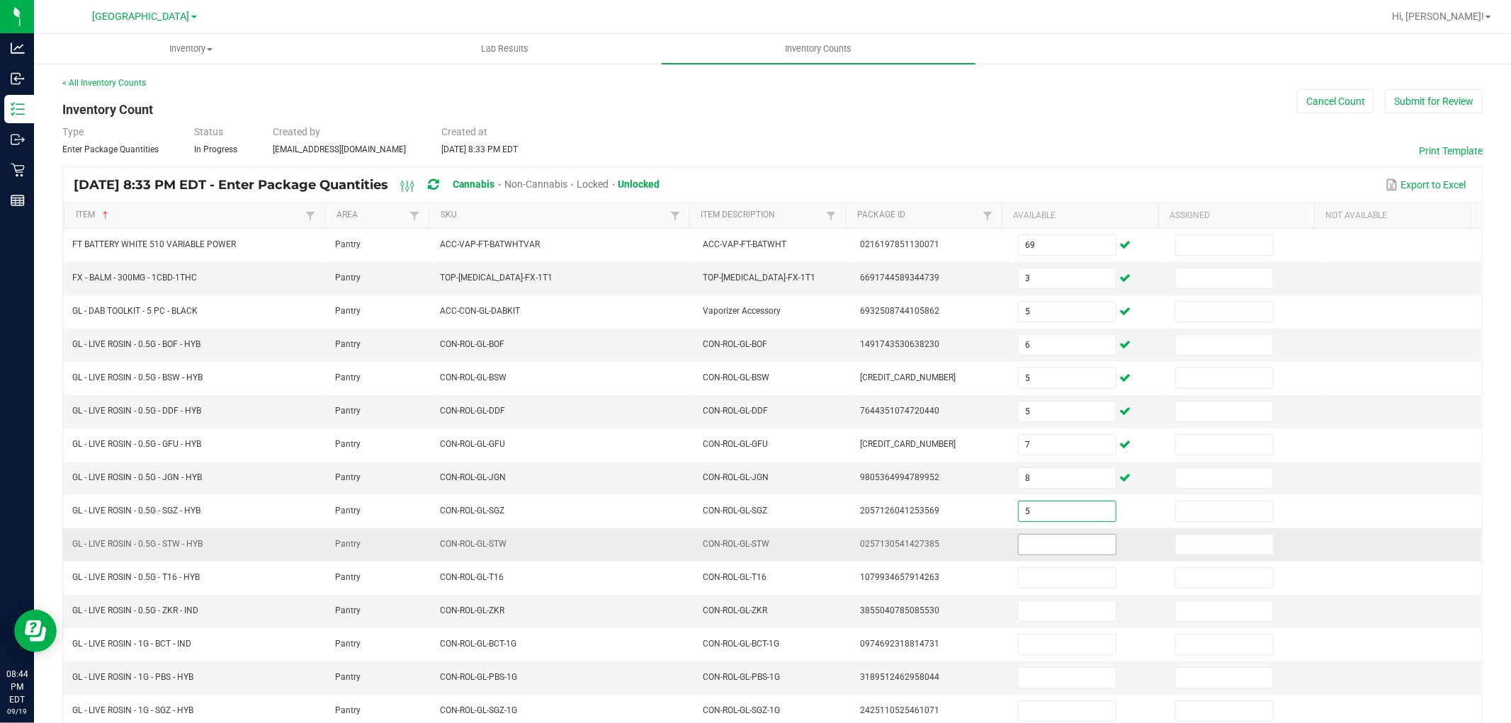
click at [1065, 550] on input at bounding box center [1066, 545] width 97 height 20
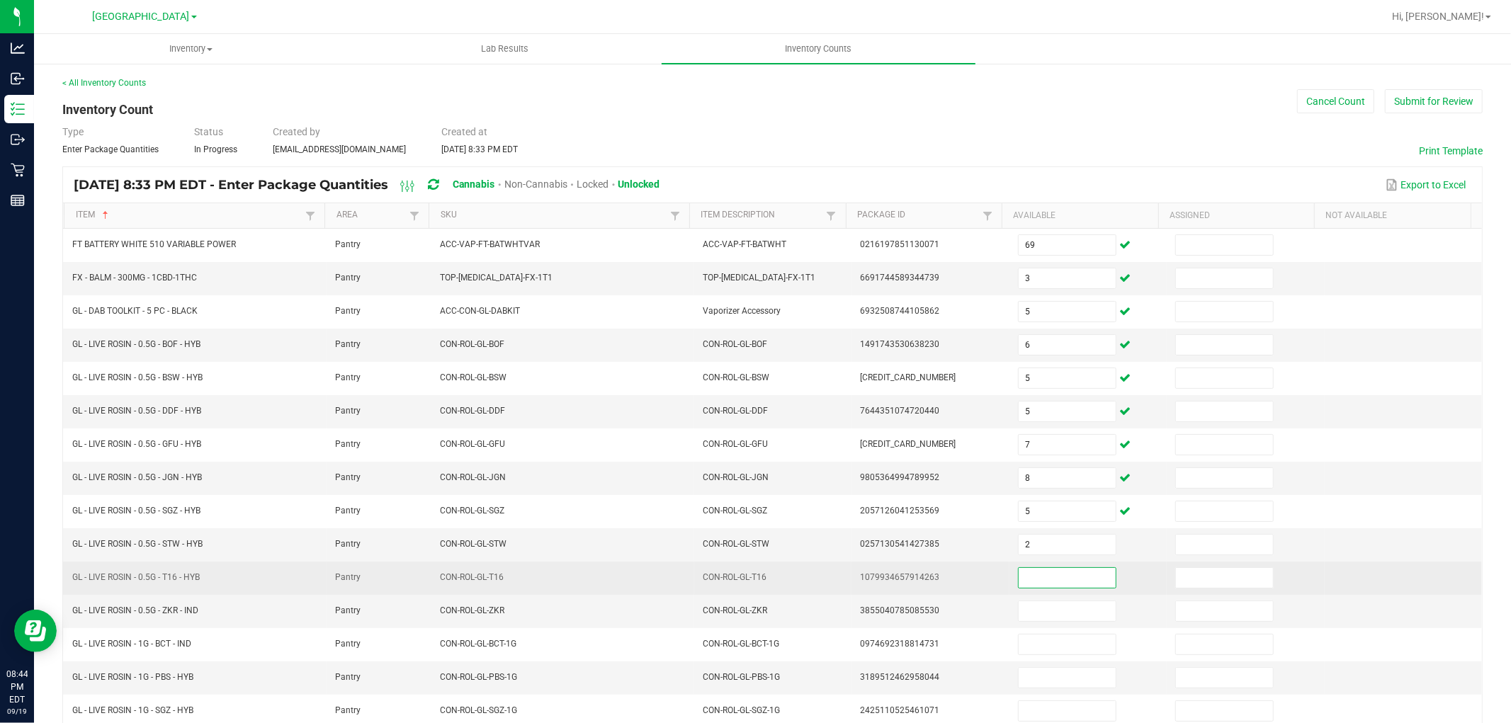
click at [1064, 588] on input at bounding box center [1066, 578] width 97 height 20
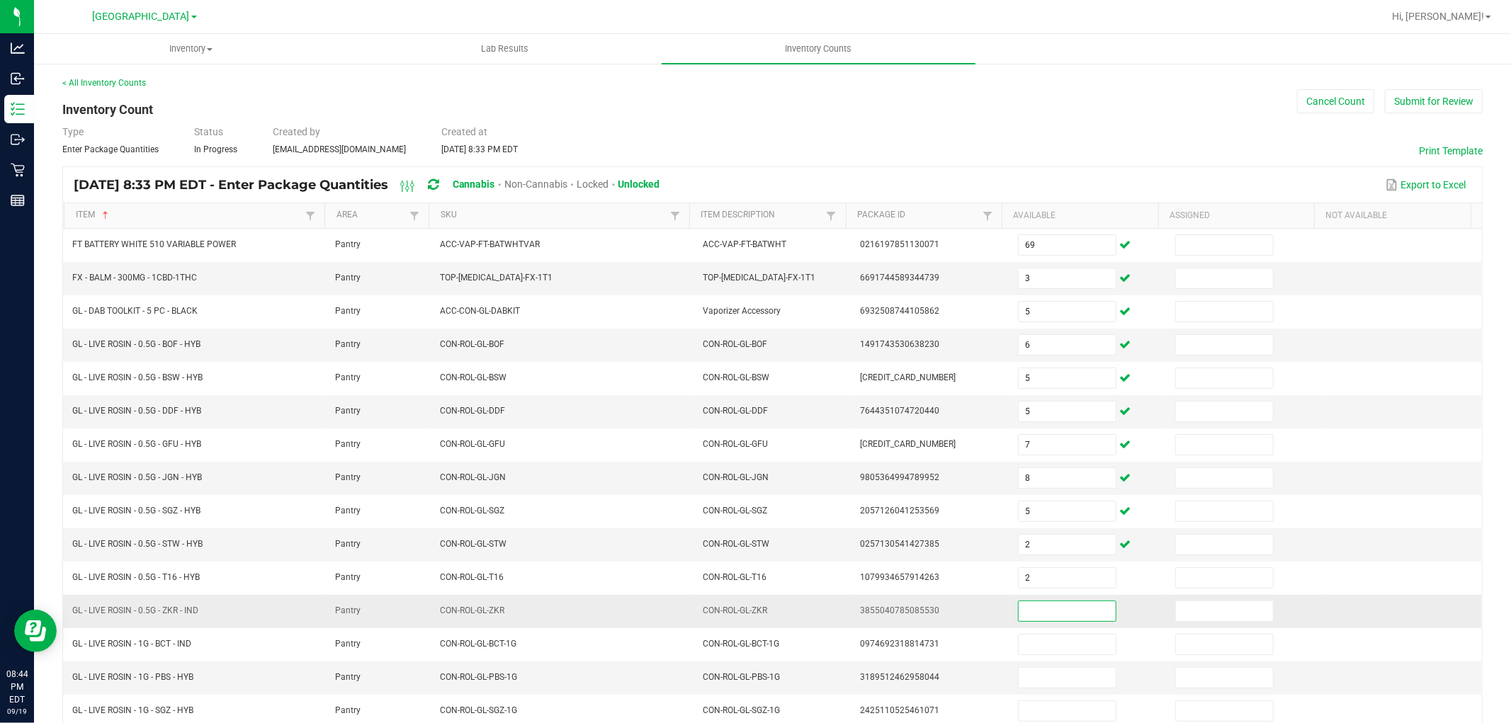
click at [1057, 611] on input at bounding box center [1066, 611] width 97 height 20
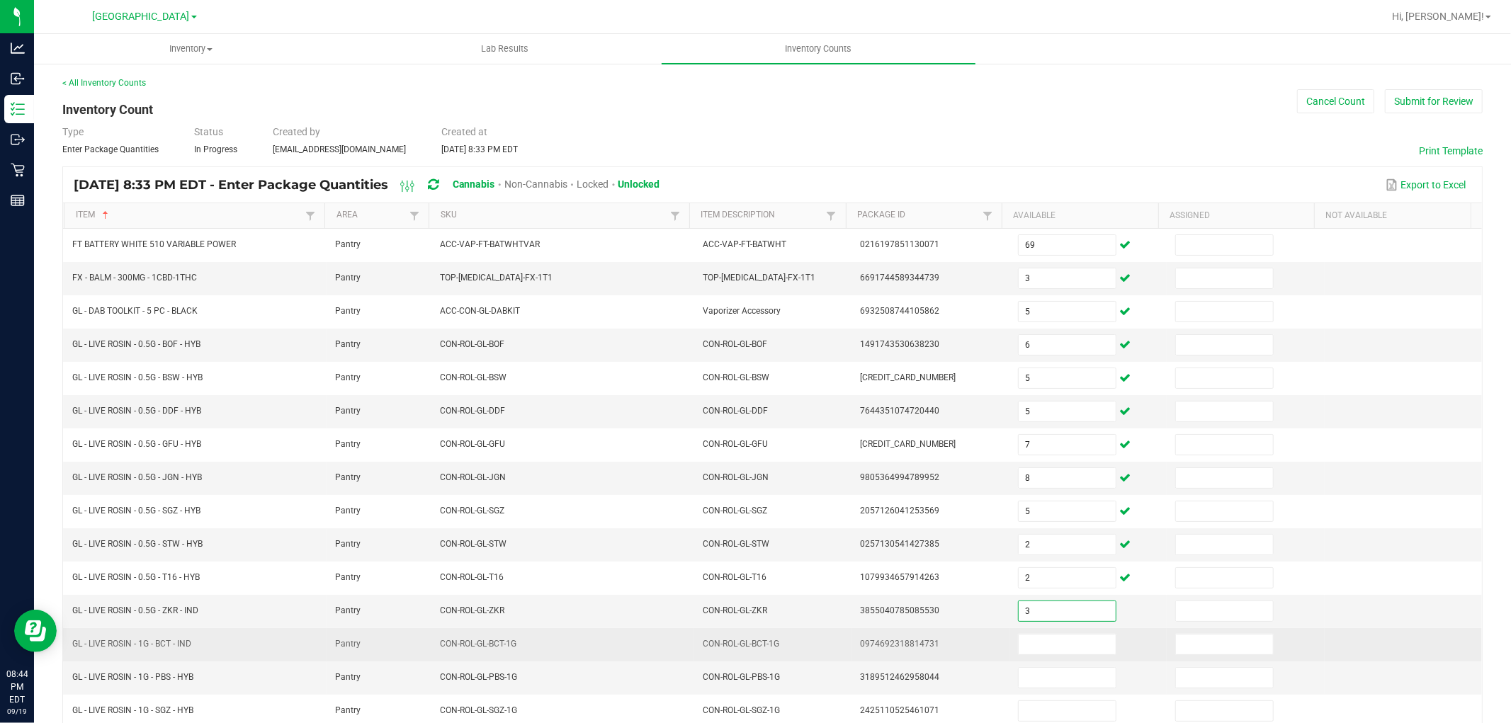
click at [1057, 631] on td at bounding box center [1087, 644] width 157 height 33
click at [1057, 642] on input at bounding box center [1066, 645] width 97 height 20
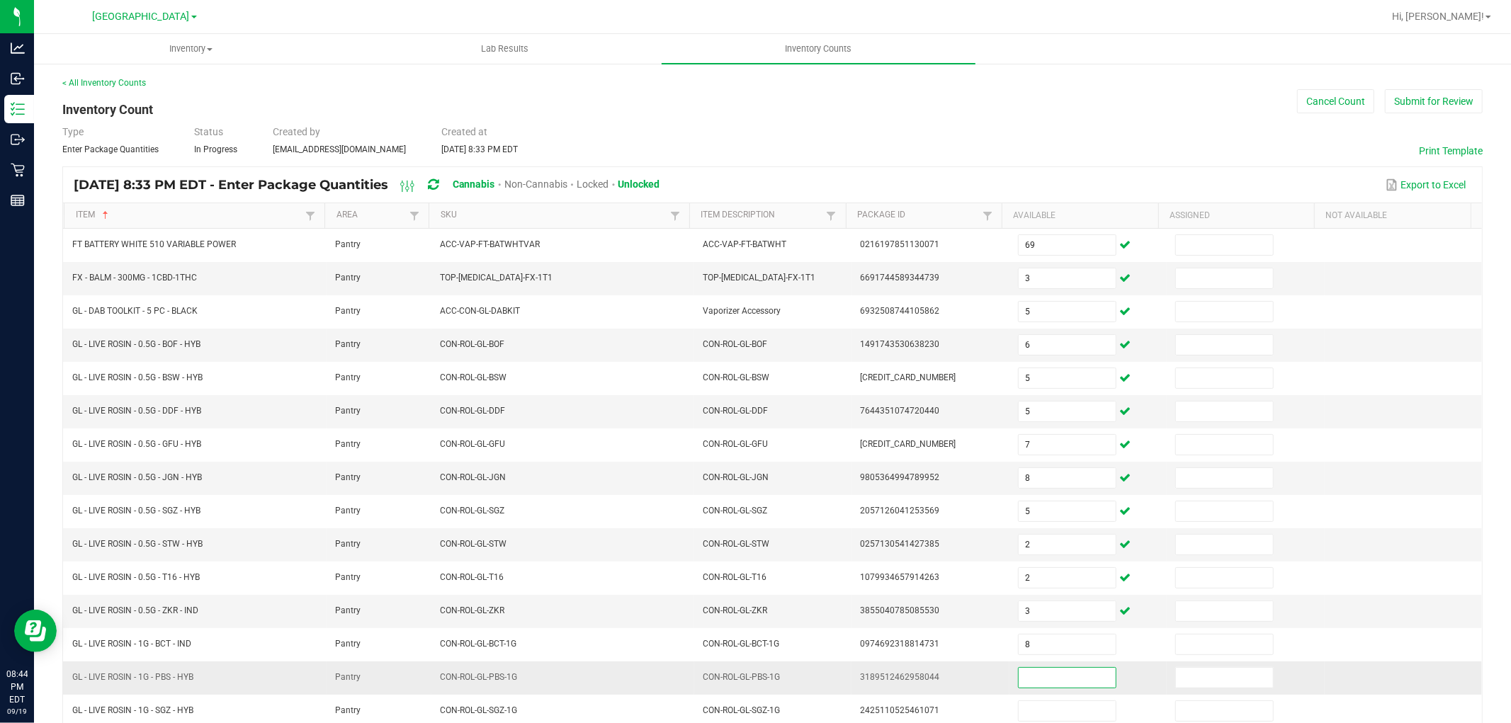
click at [1052, 676] on input at bounding box center [1066, 678] width 97 height 20
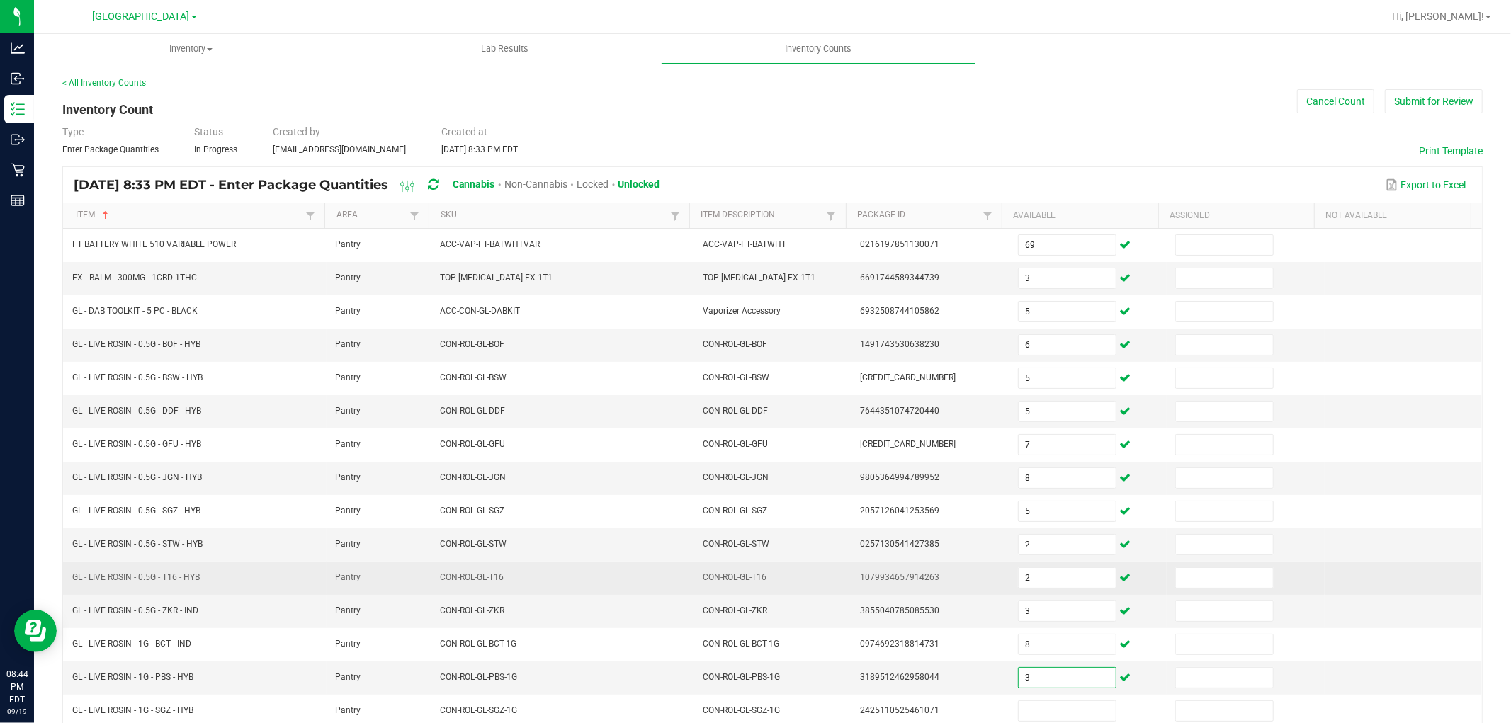
click at [768, 586] on td "CON-ROL-GL-T16" at bounding box center [772, 578] width 157 height 33
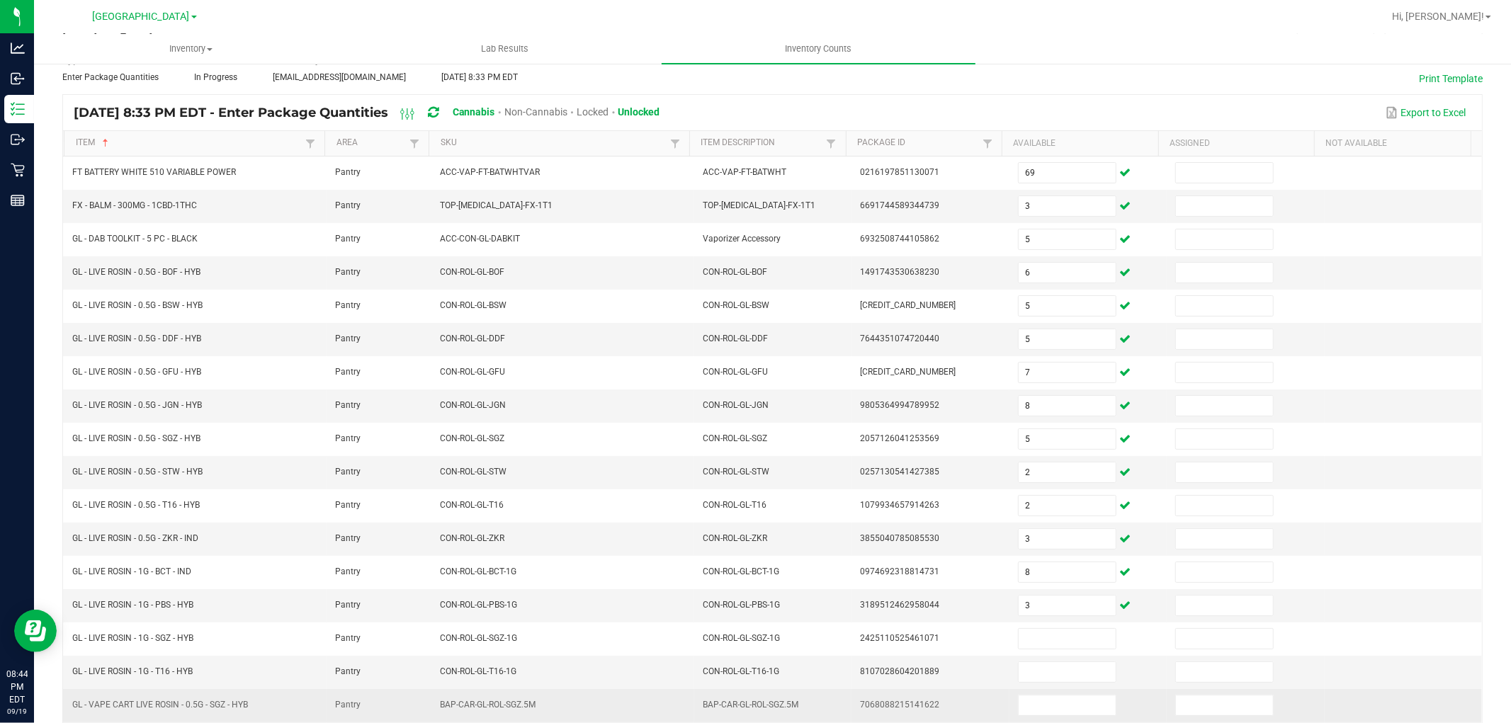
scroll to position [225, 0]
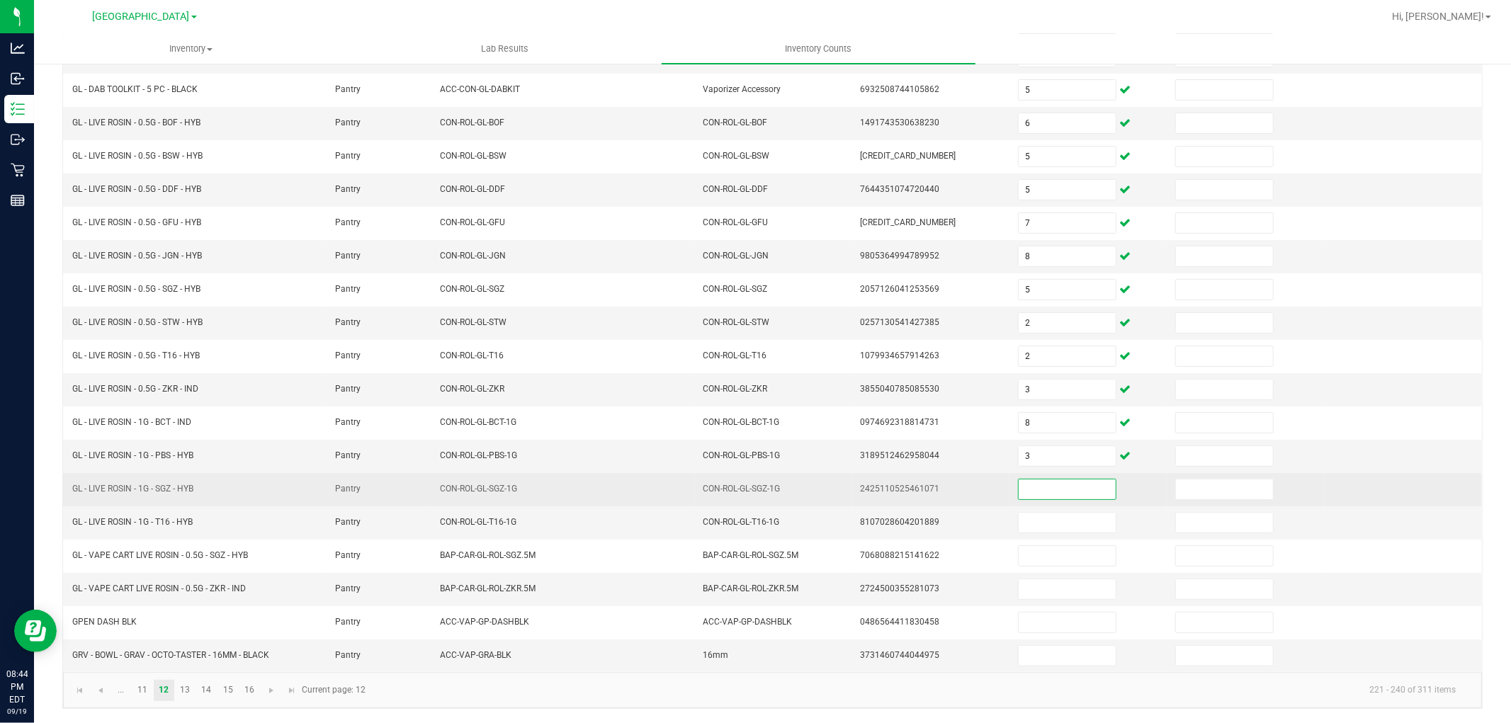
click at [1018, 487] on input at bounding box center [1066, 489] width 97 height 20
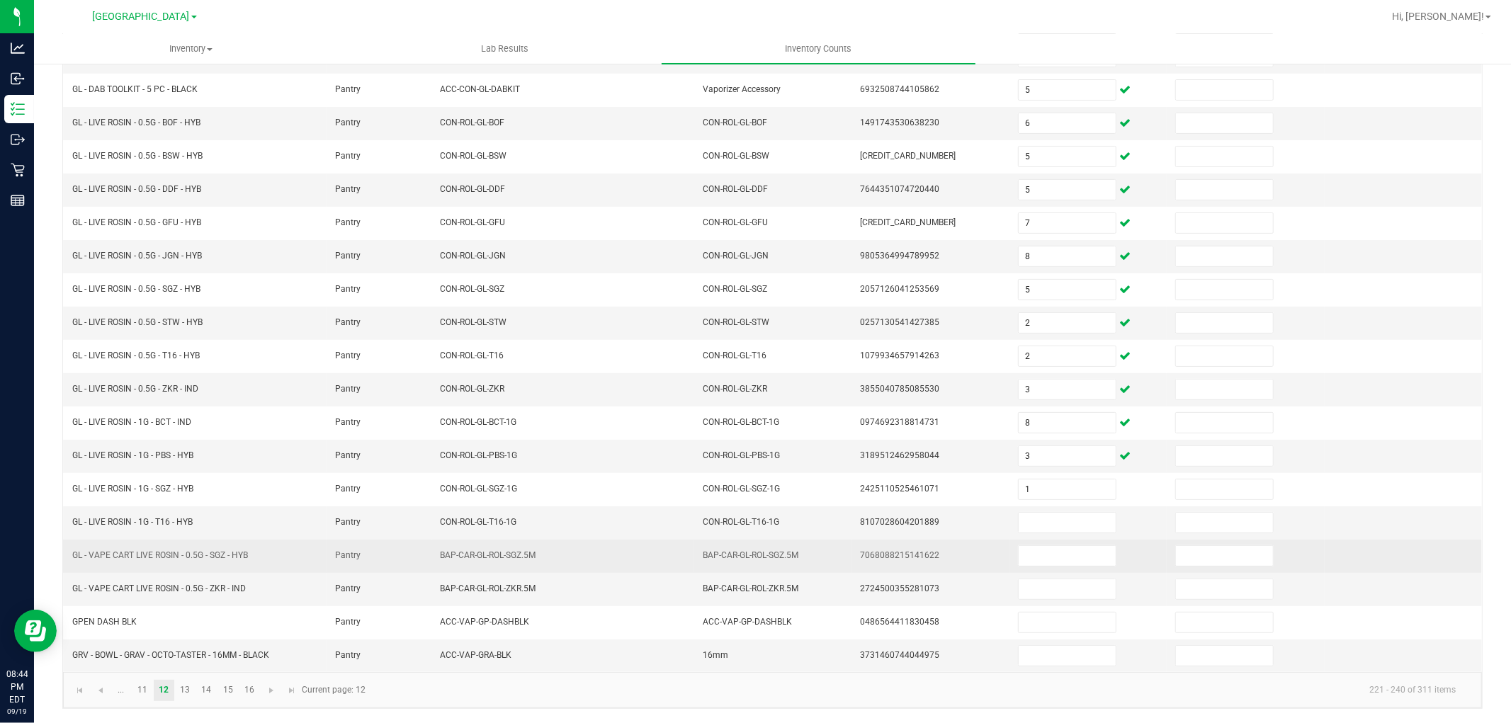
click at [1042, 540] on td at bounding box center [1087, 556] width 157 height 33
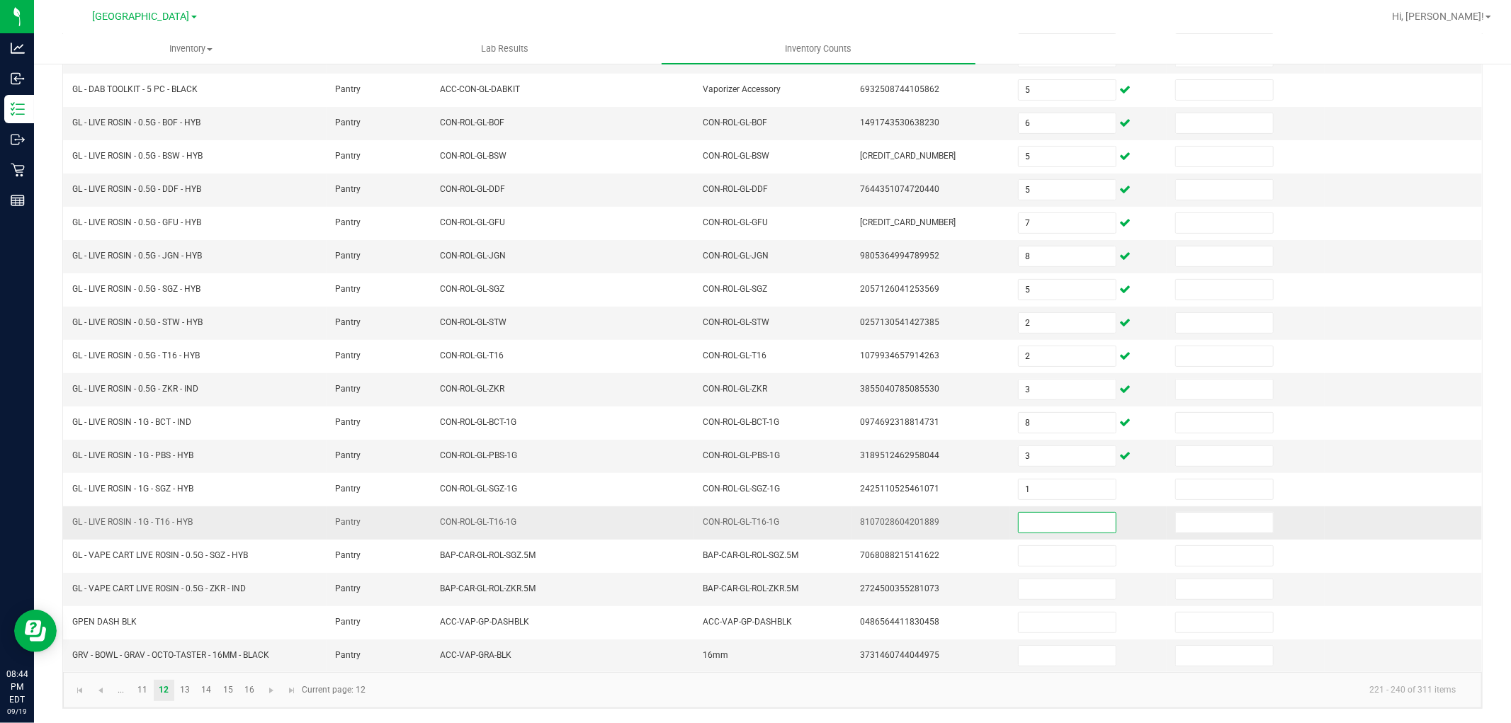
click at [1044, 523] on input at bounding box center [1066, 523] width 97 height 20
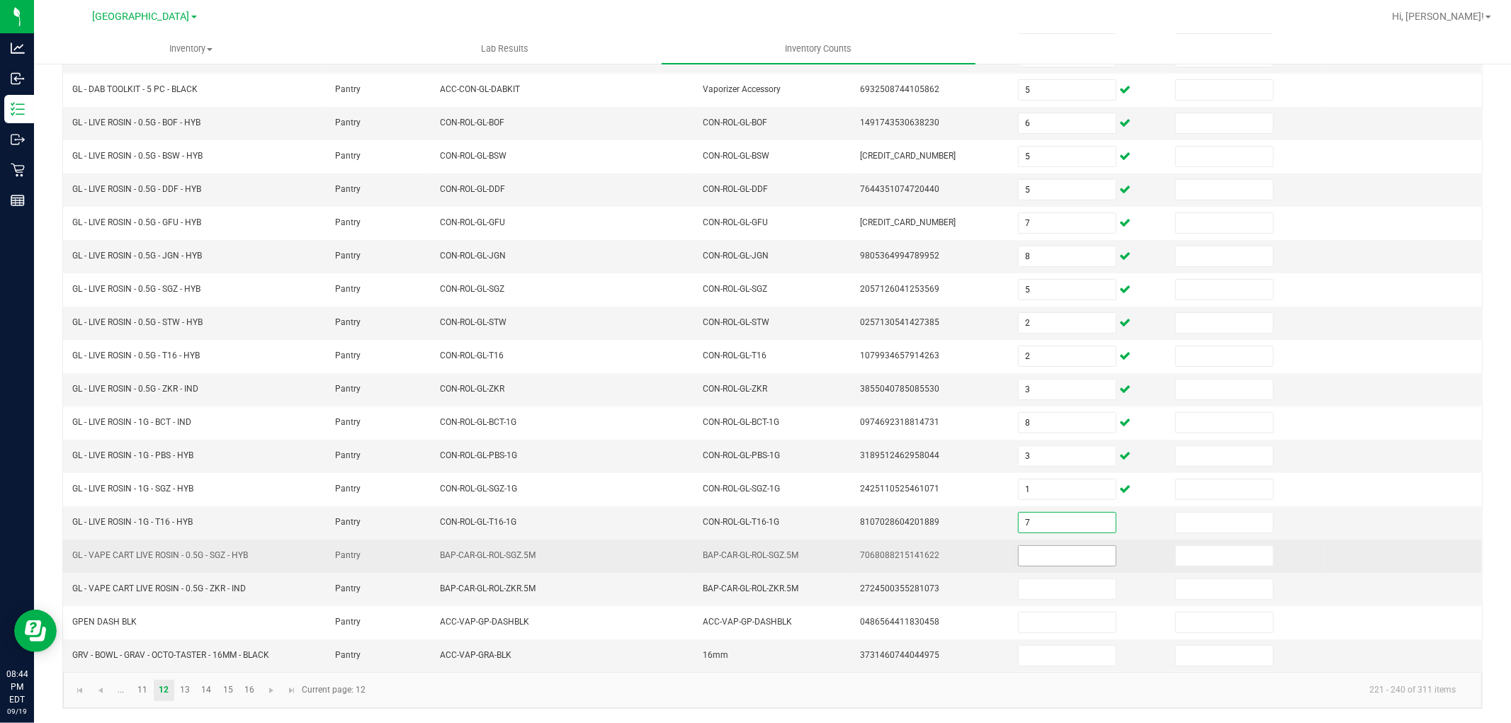
click at [1039, 552] on input at bounding box center [1066, 556] width 97 height 20
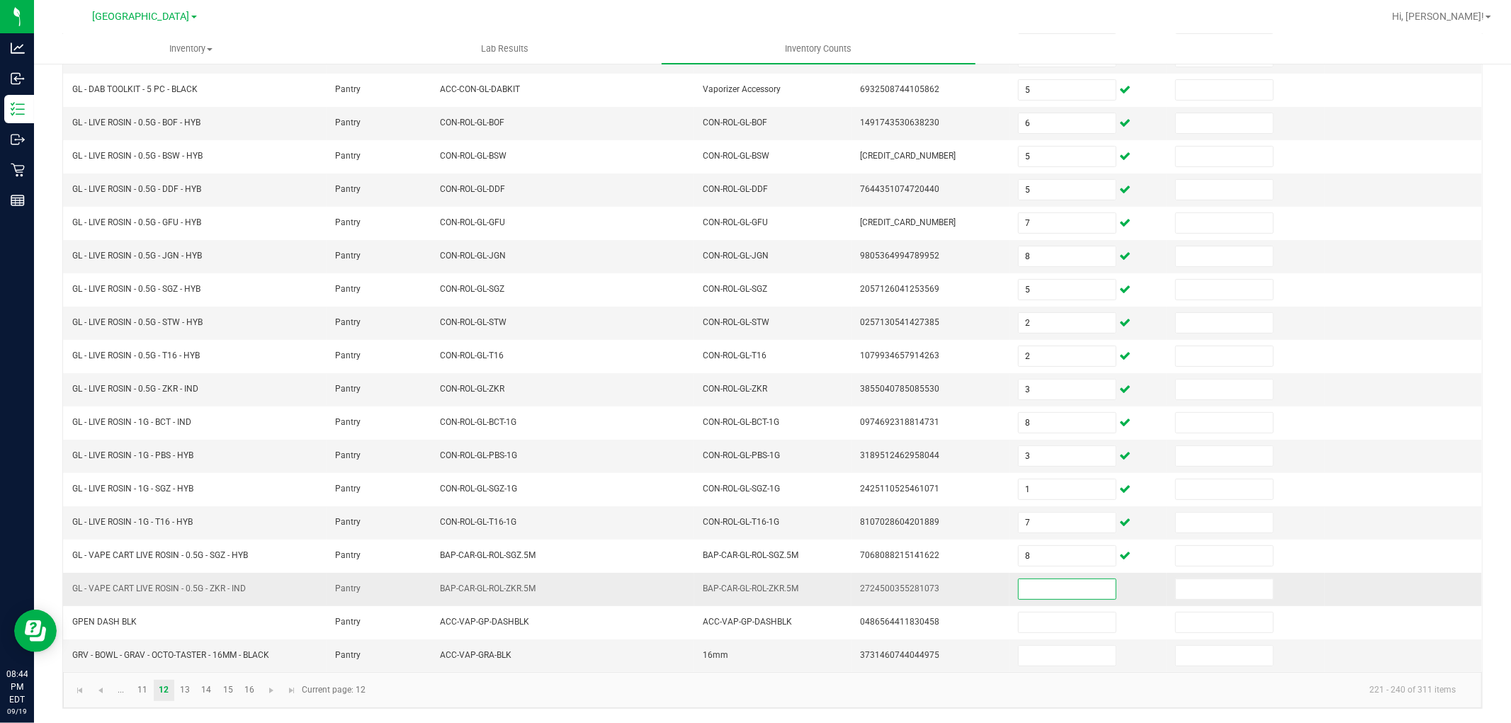
click at [1048, 588] on input at bounding box center [1066, 589] width 97 height 20
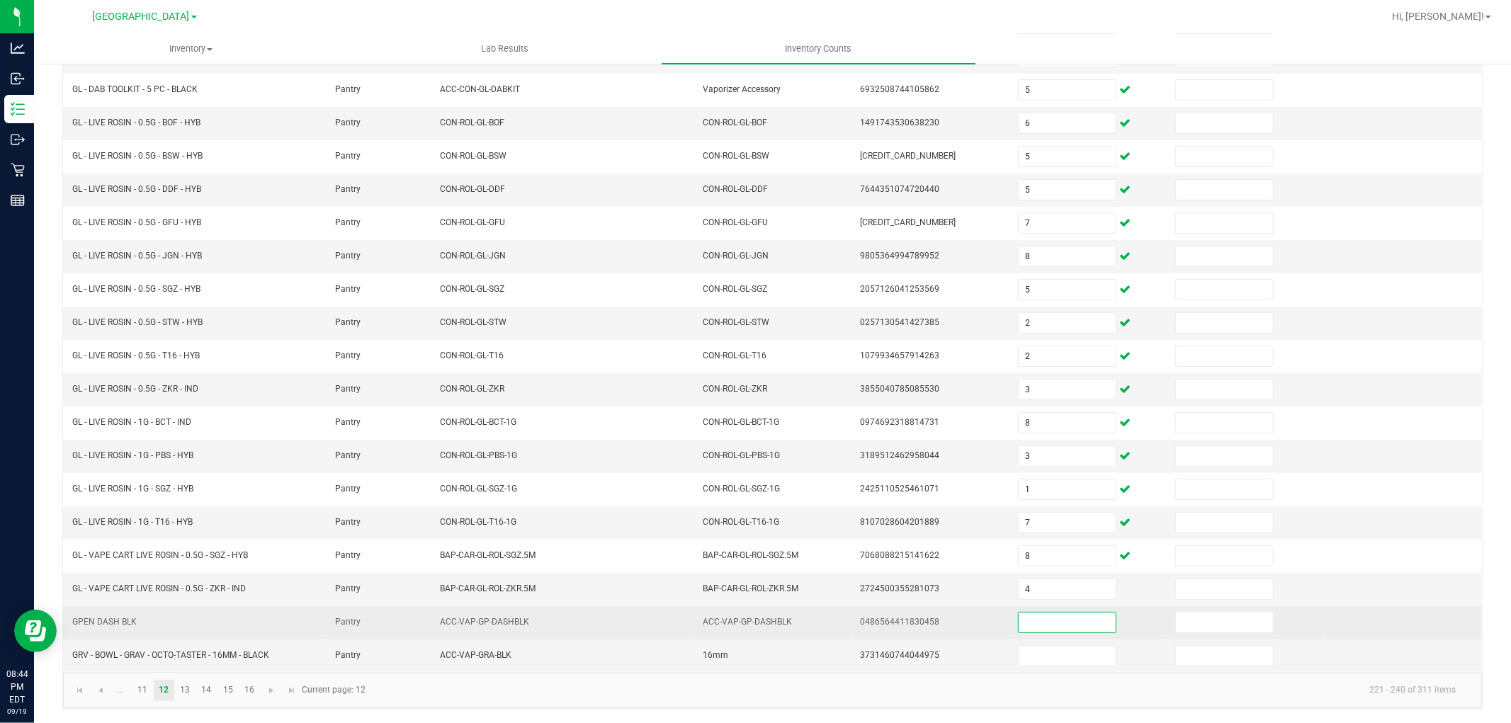
click at [1048, 621] on input at bounding box center [1066, 623] width 97 height 20
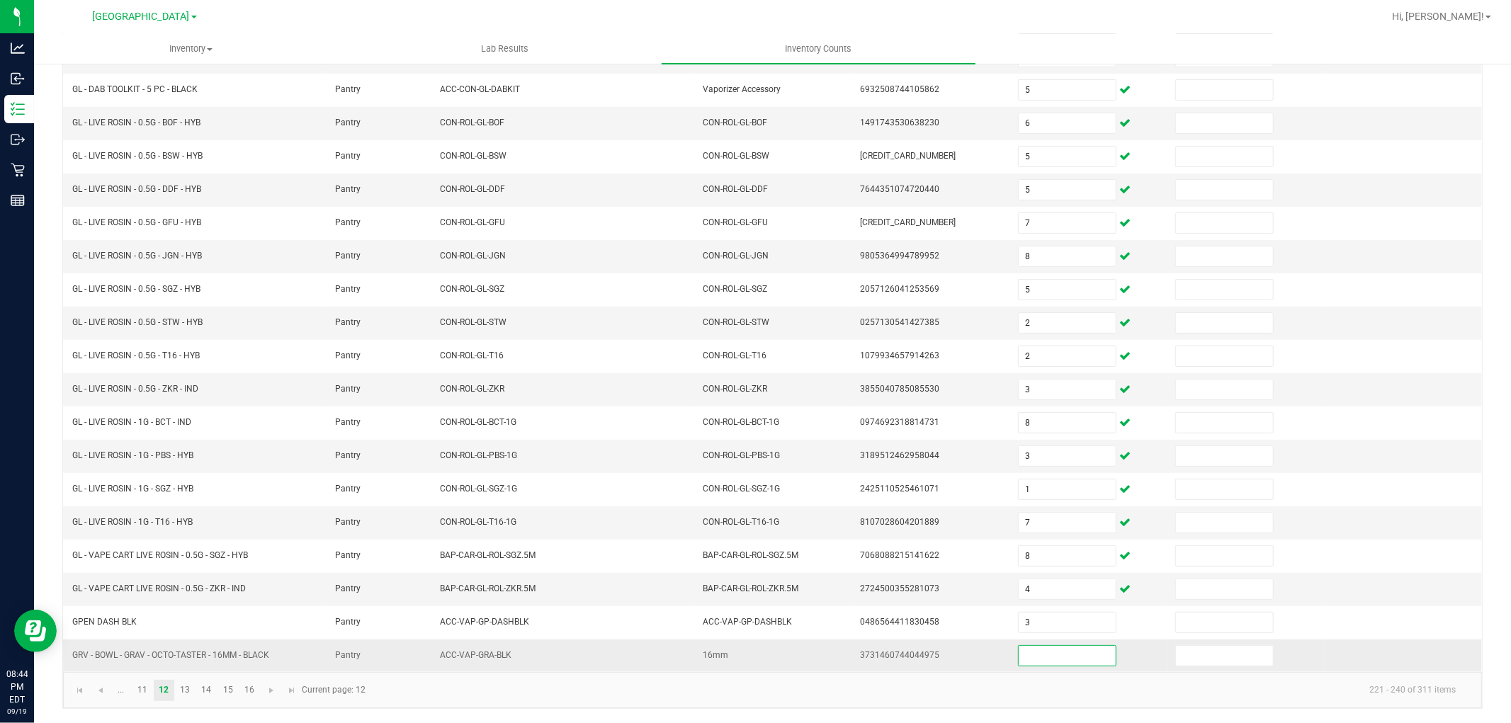
click at [1046, 653] on input at bounding box center [1066, 656] width 97 height 20
click at [189, 694] on link "13" at bounding box center [185, 690] width 21 height 21
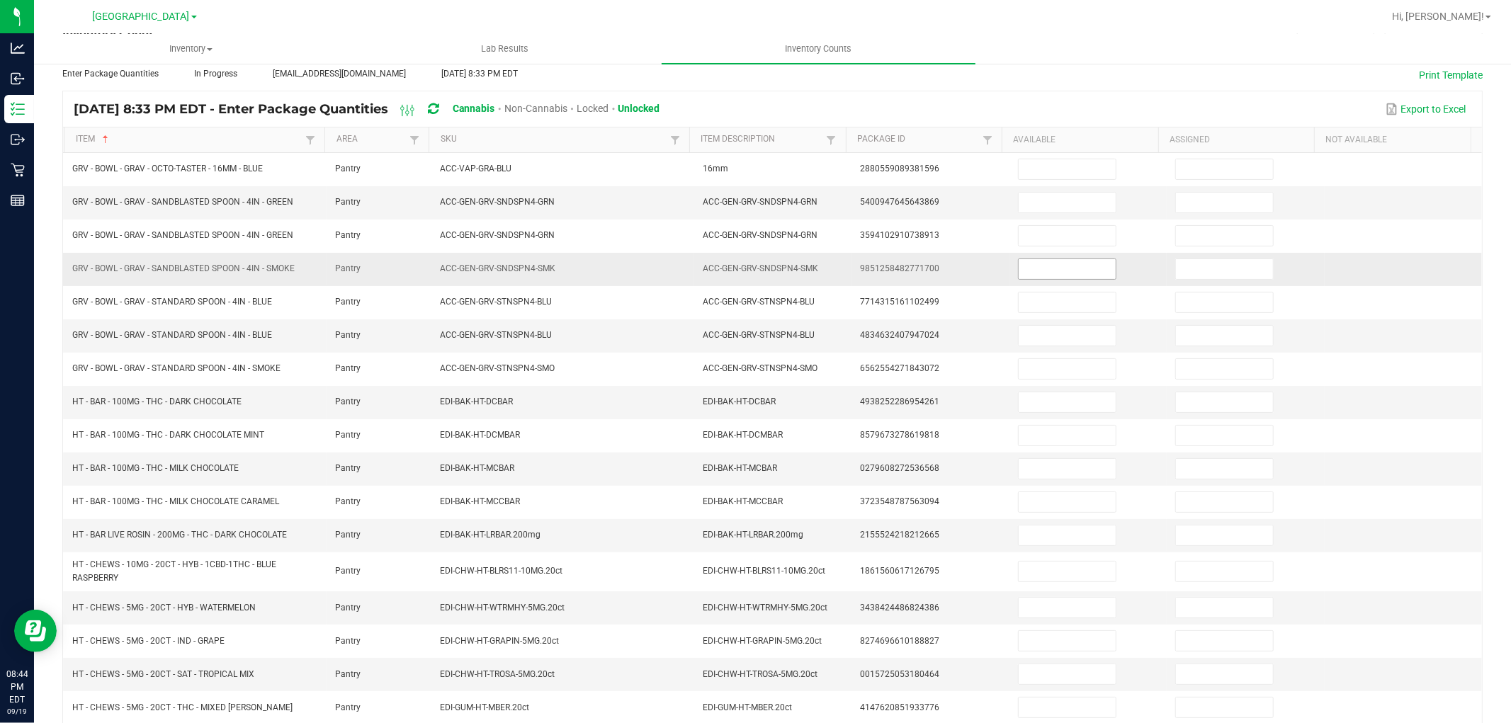
scroll to position [0, 0]
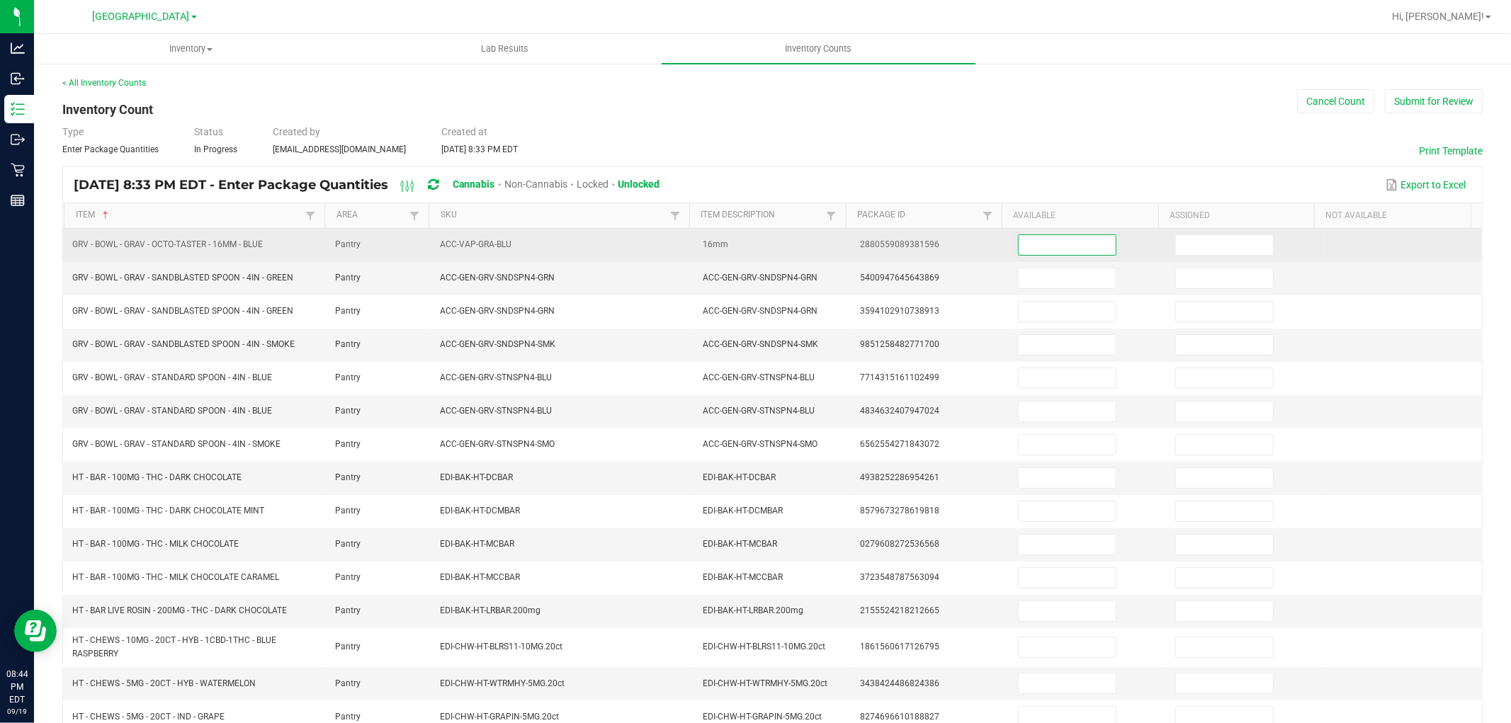
click at [1045, 249] on input at bounding box center [1066, 245] width 97 height 20
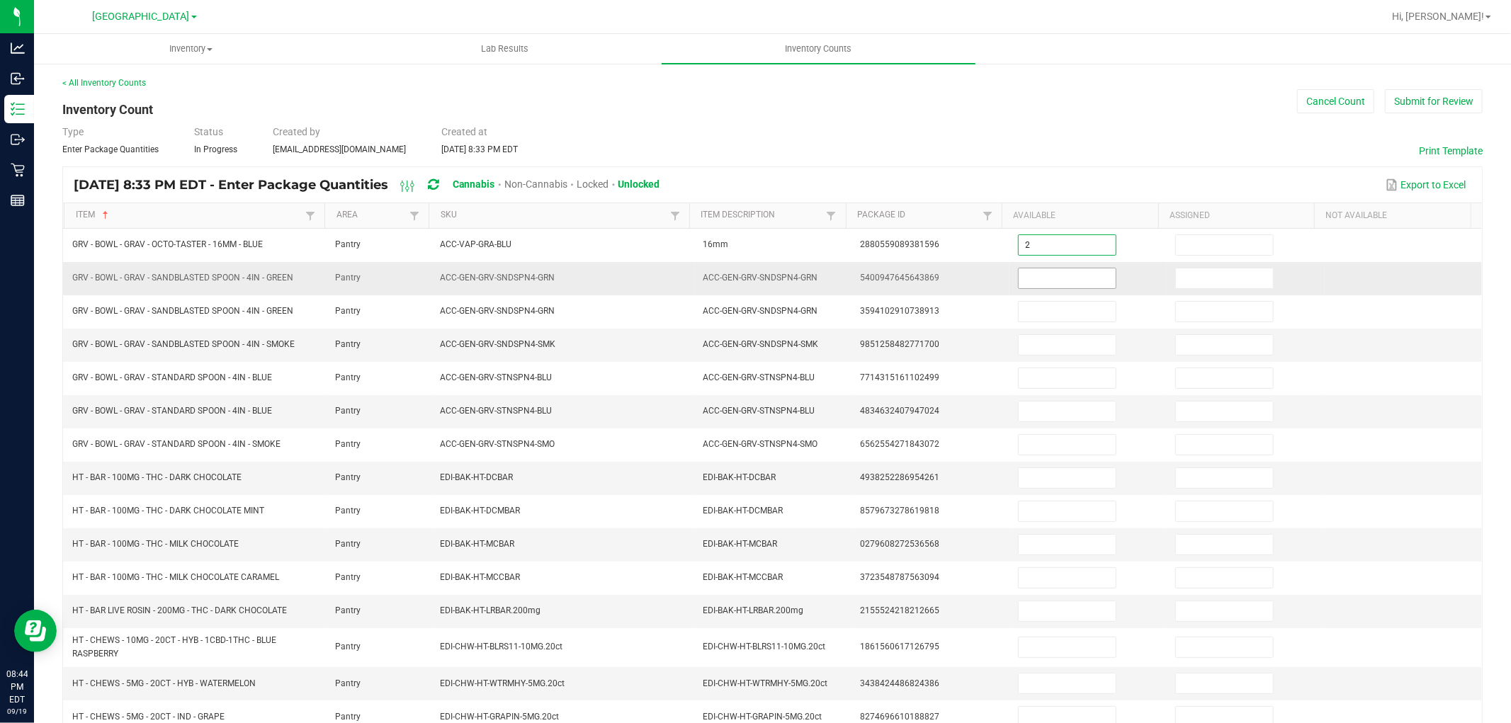
click at [1047, 274] on input at bounding box center [1066, 278] width 97 height 20
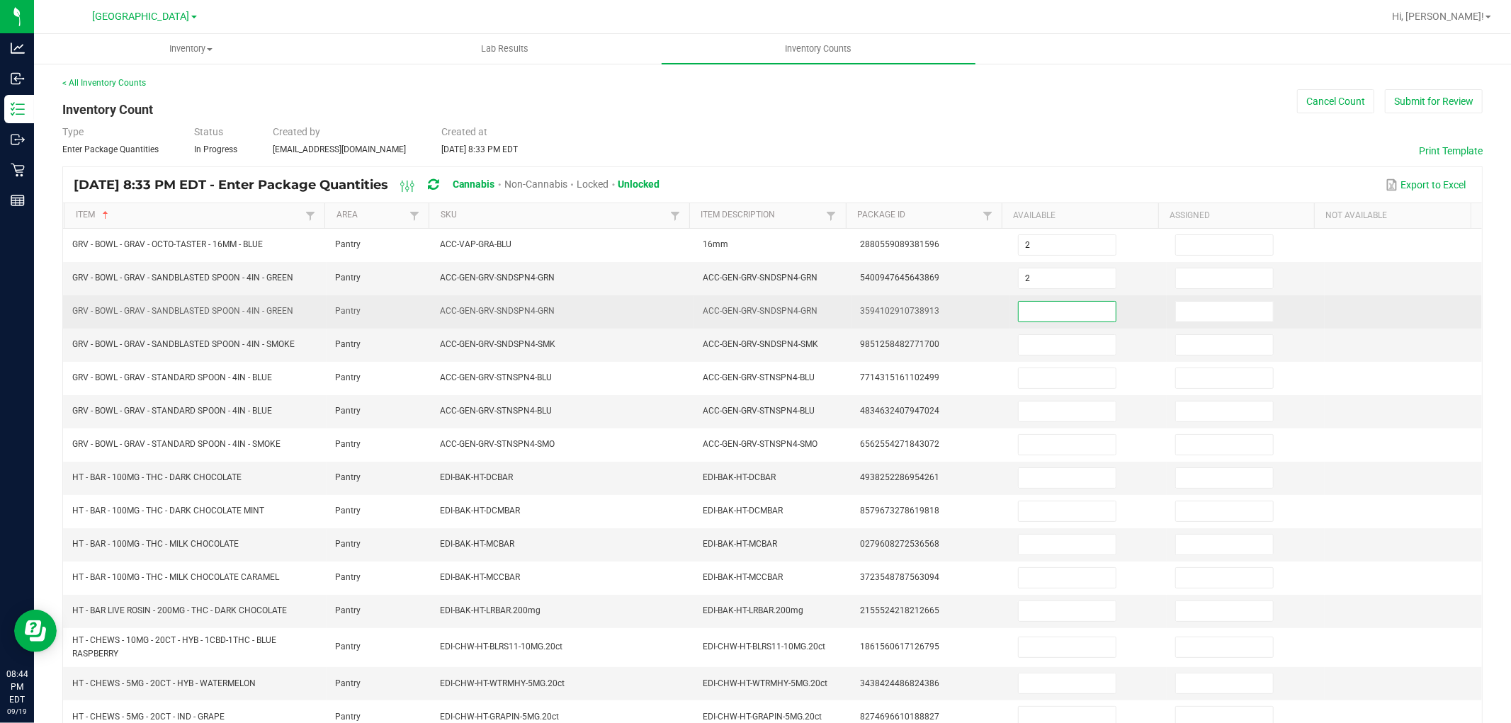
click at [1046, 308] on input at bounding box center [1066, 312] width 97 height 20
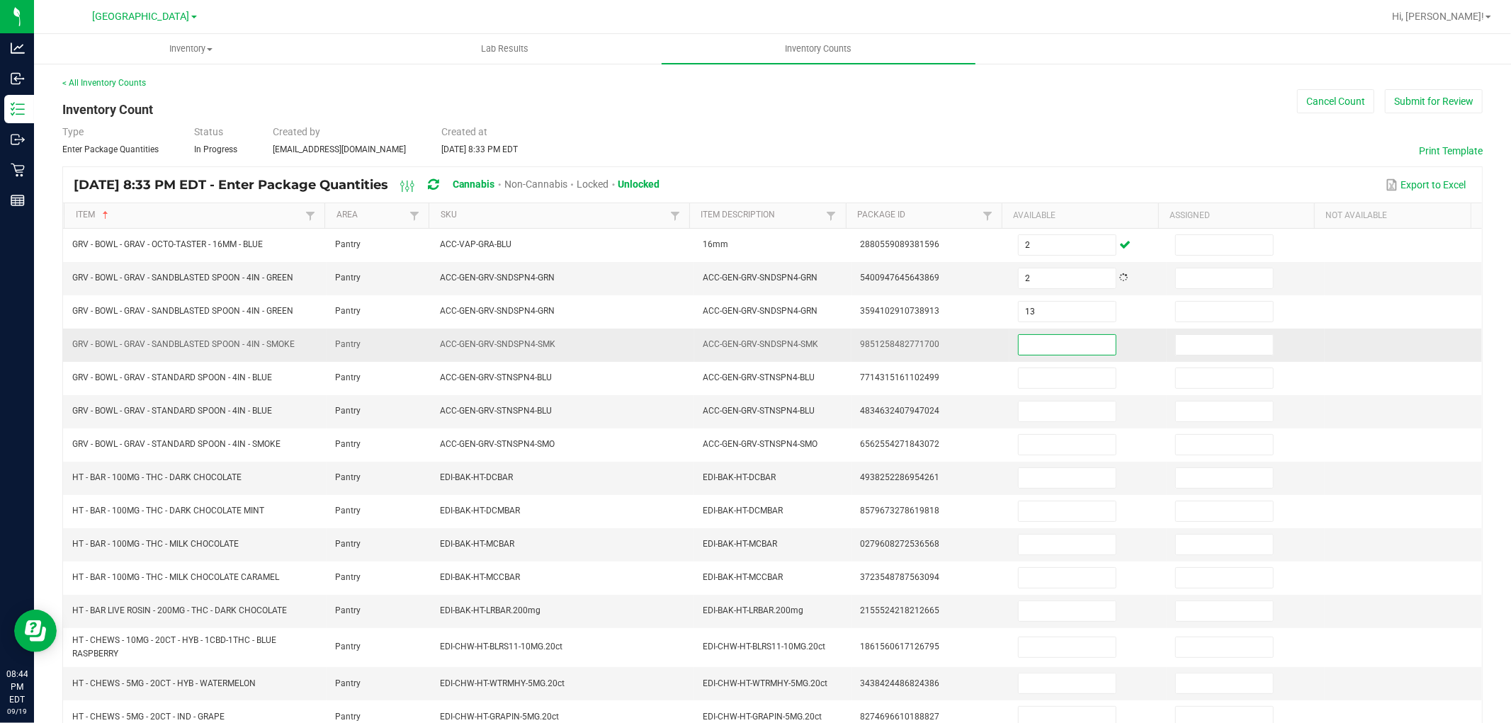
click at [1046, 340] on input at bounding box center [1066, 345] width 97 height 20
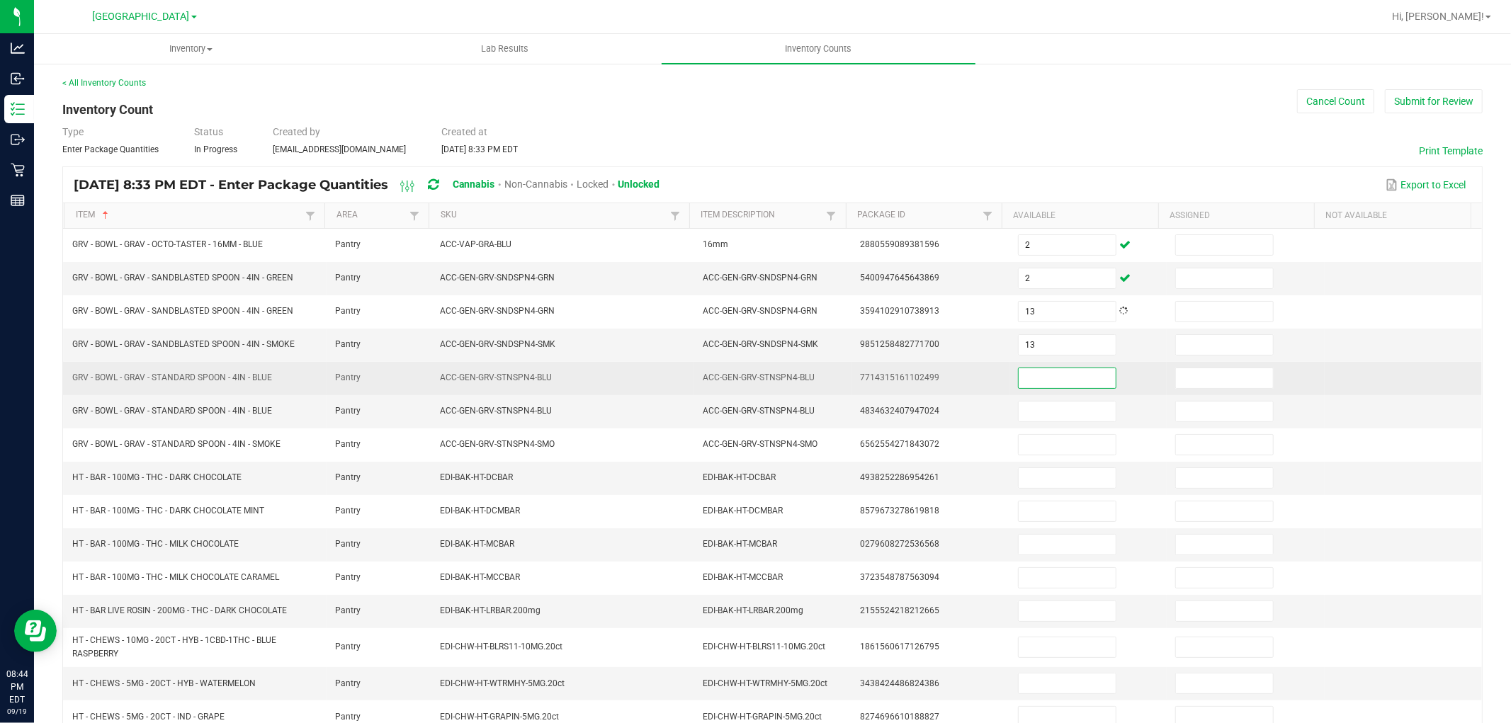
click at [1052, 380] on input at bounding box center [1066, 378] width 97 height 20
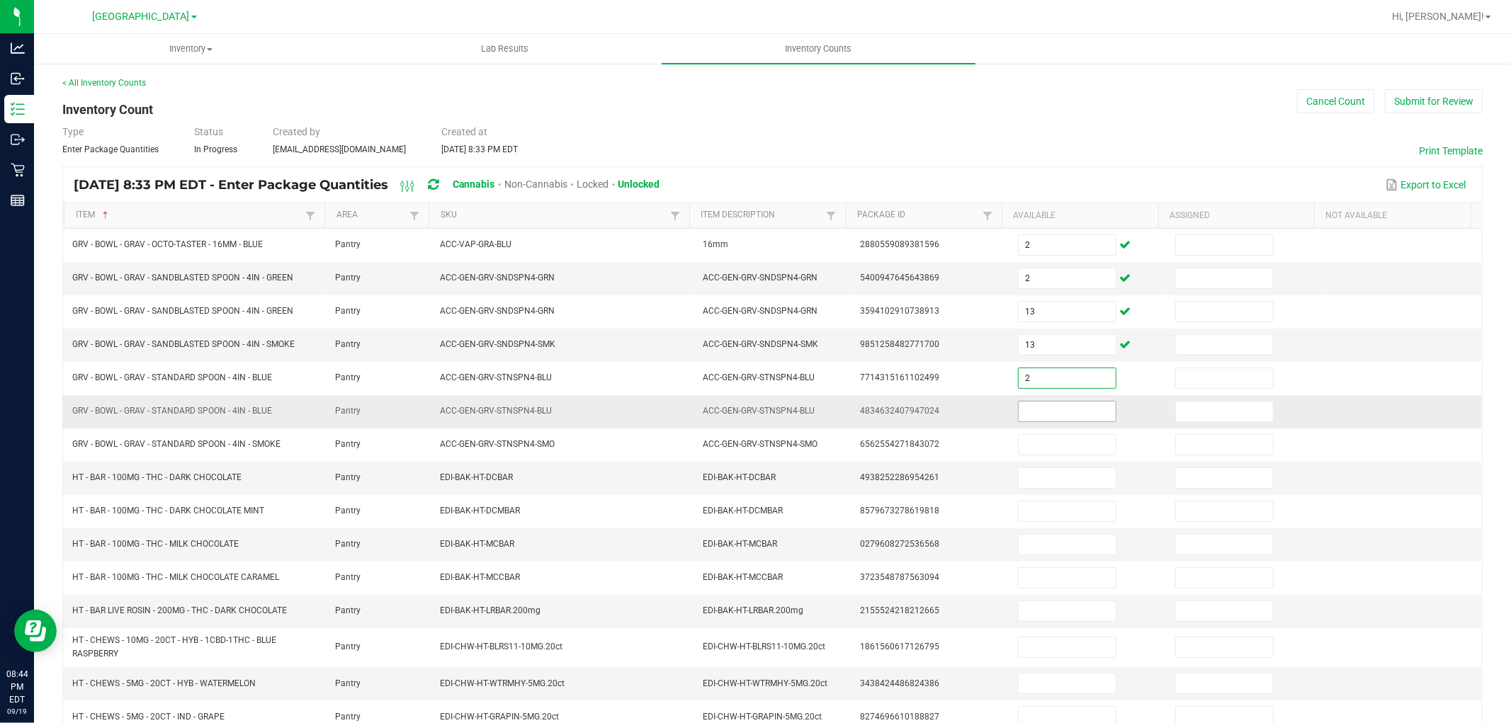
click at [1073, 409] on input at bounding box center [1066, 412] width 97 height 20
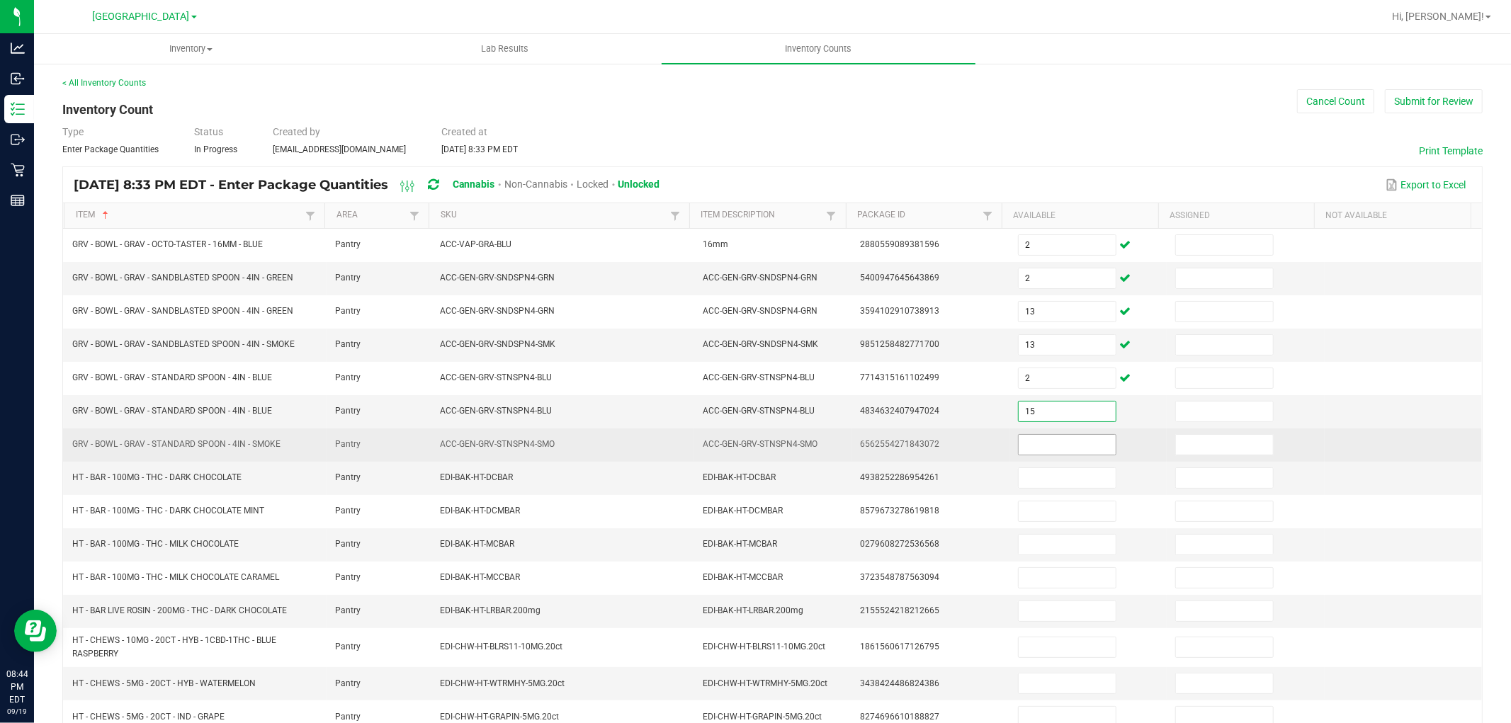
click at [1061, 445] on input at bounding box center [1066, 445] width 97 height 20
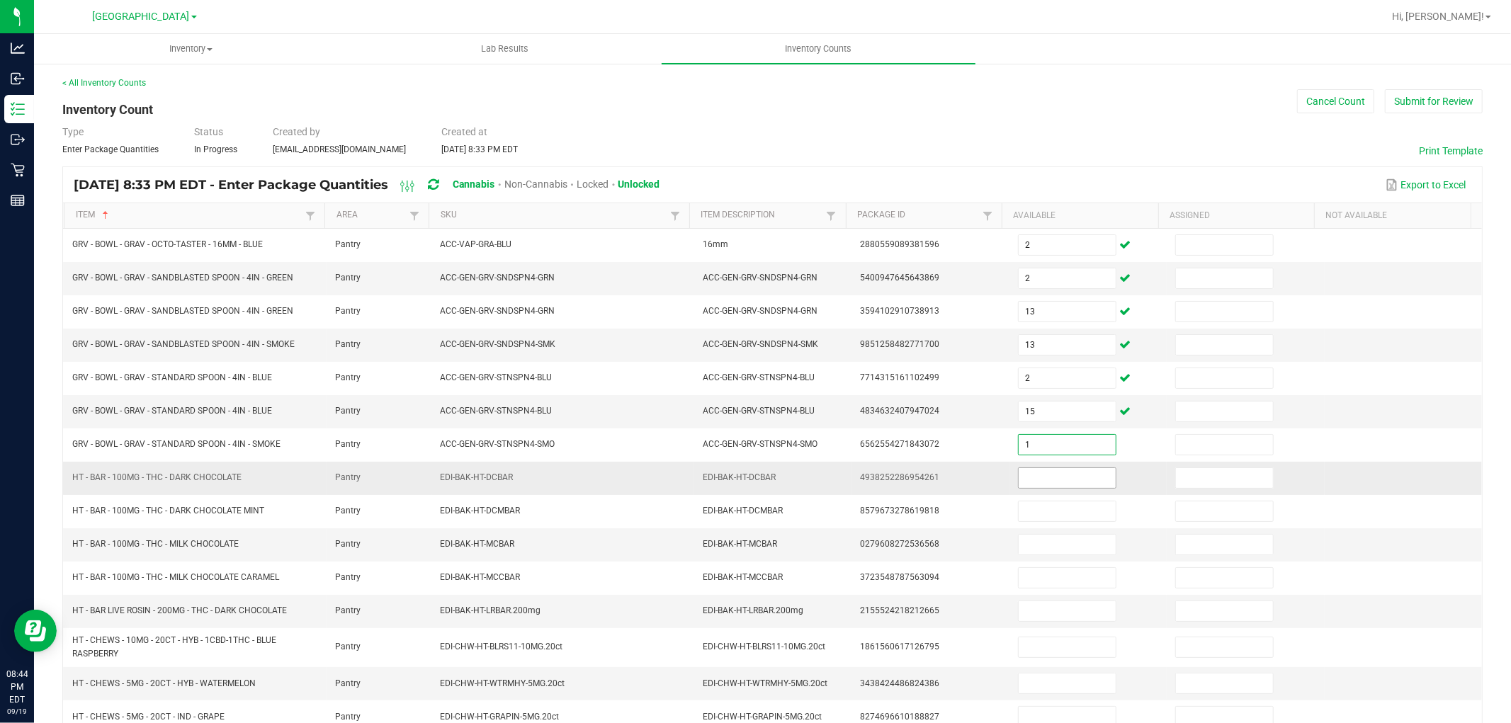
click at [1054, 486] on input at bounding box center [1066, 478] width 97 height 20
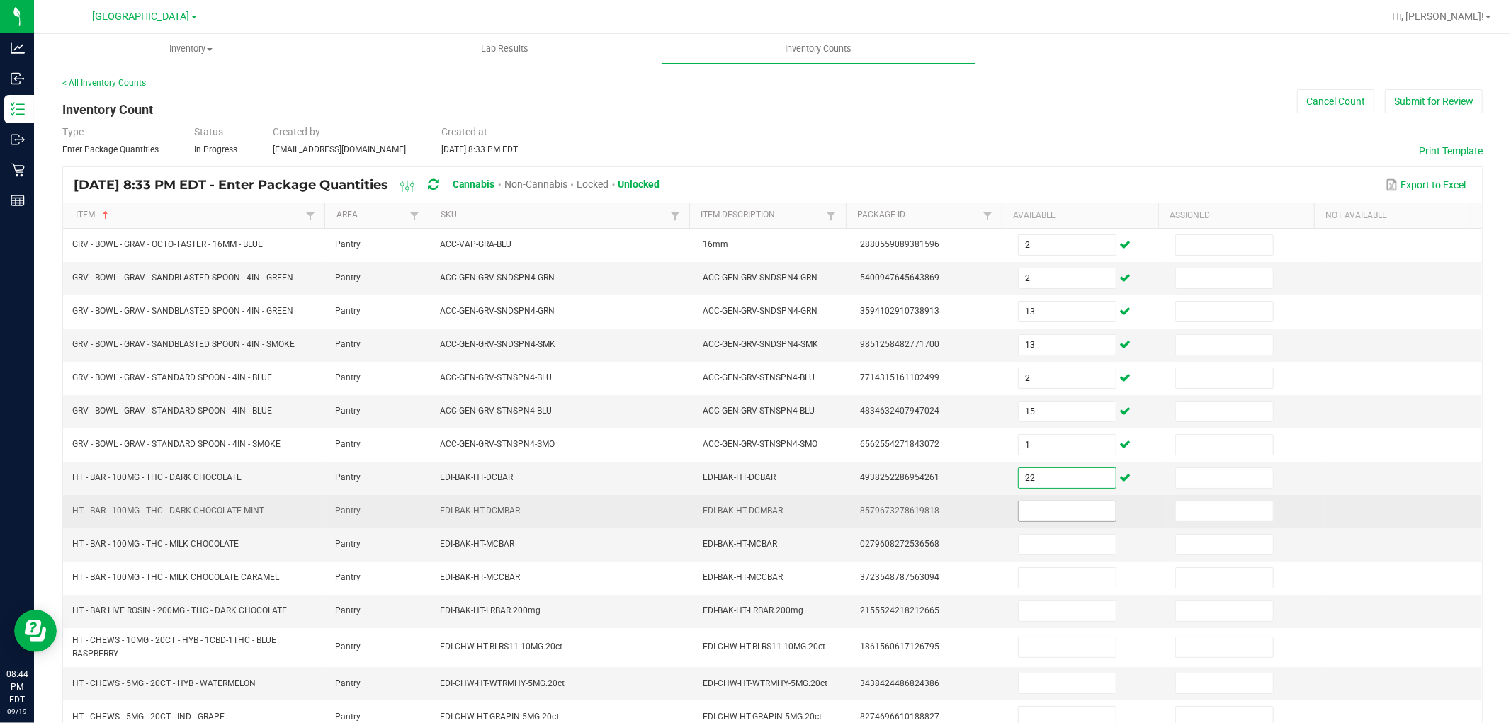
click at [1052, 508] on input at bounding box center [1066, 511] width 97 height 20
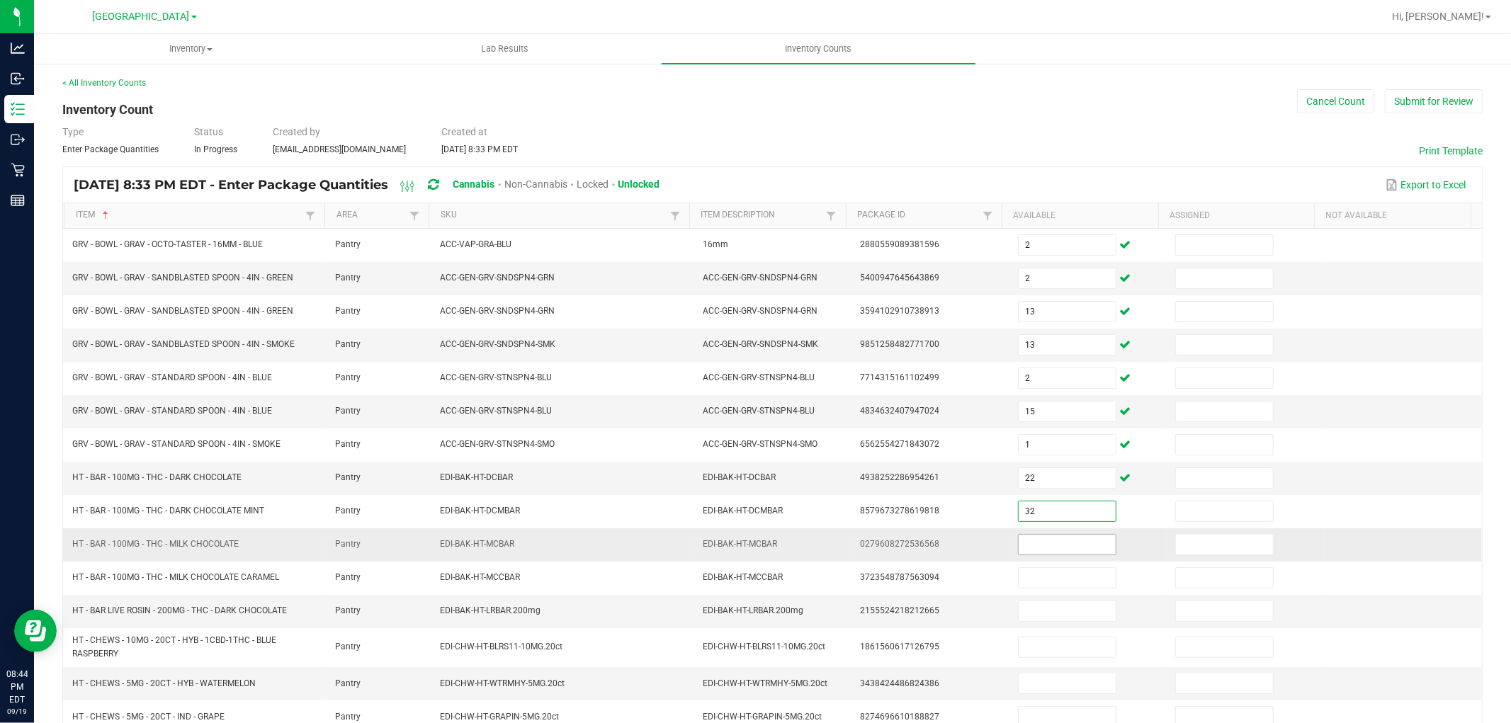
click at [1054, 550] on input at bounding box center [1066, 545] width 97 height 20
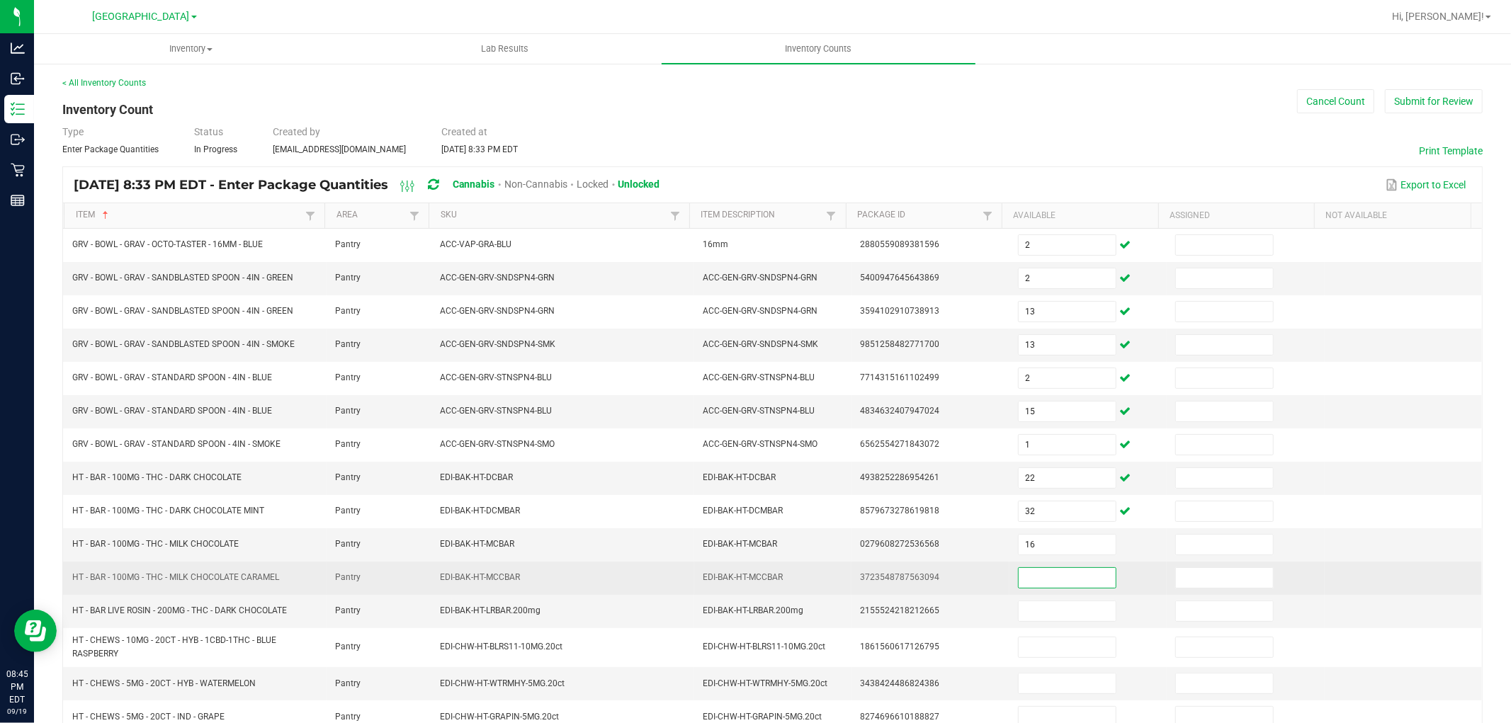
click at [1038, 581] on input at bounding box center [1066, 578] width 97 height 20
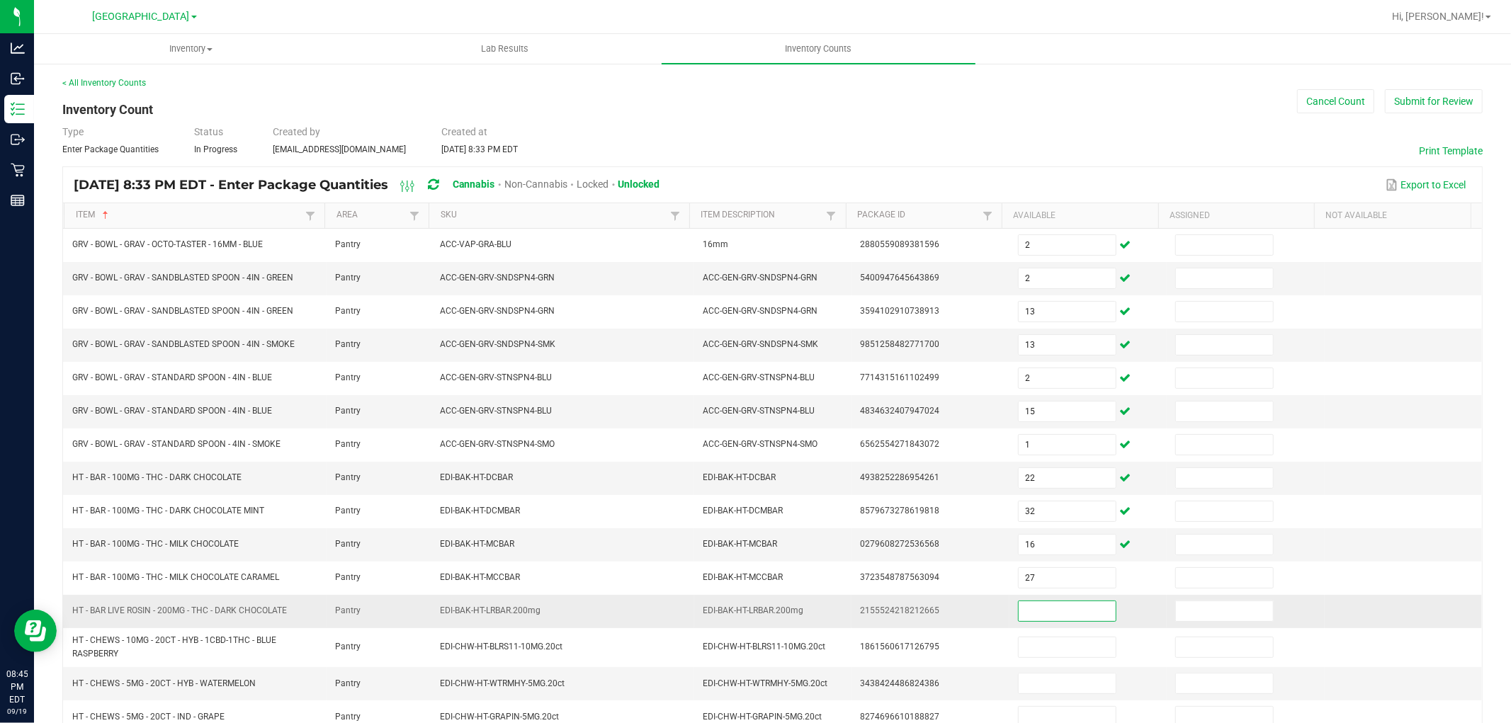
click at [1042, 621] on input at bounding box center [1066, 611] width 97 height 20
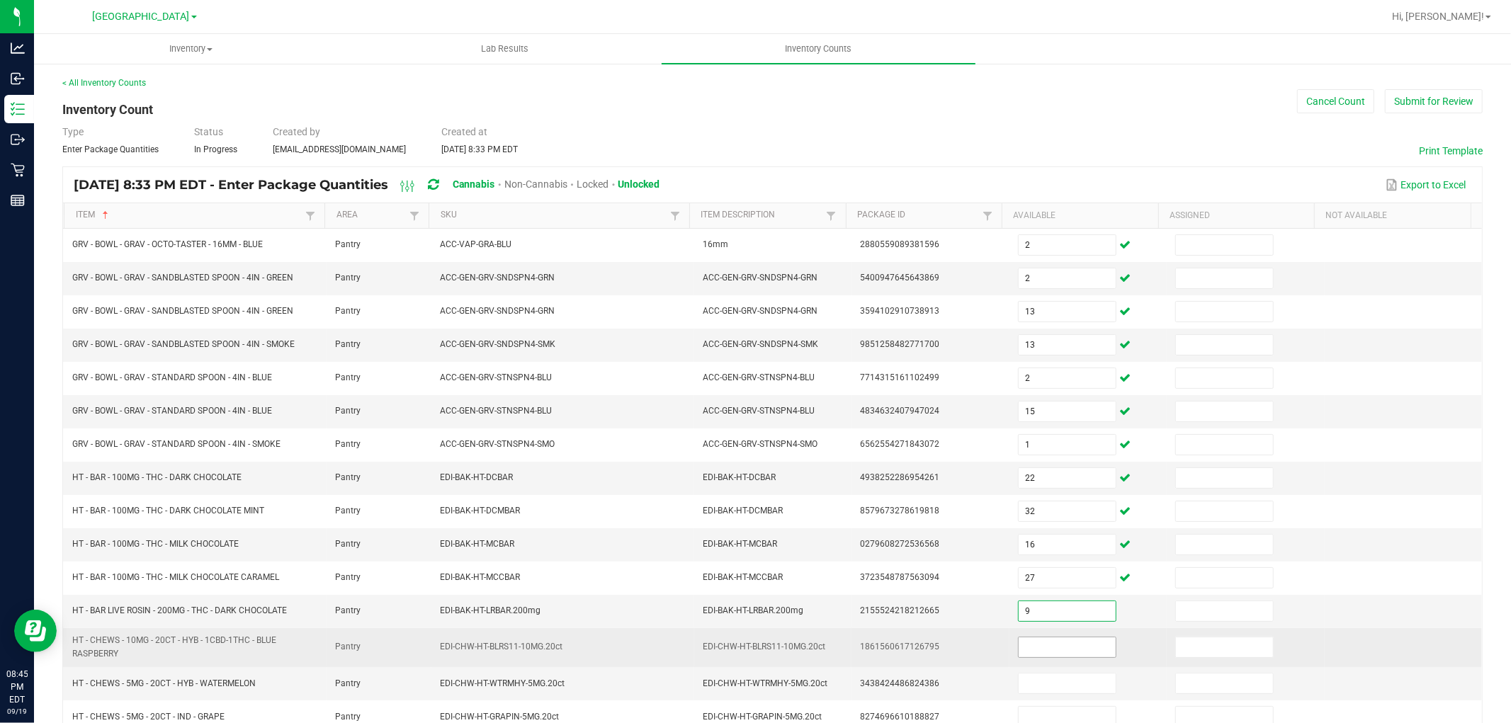
click at [1051, 645] on input at bounding box center [1066, 647] width 97 height 20
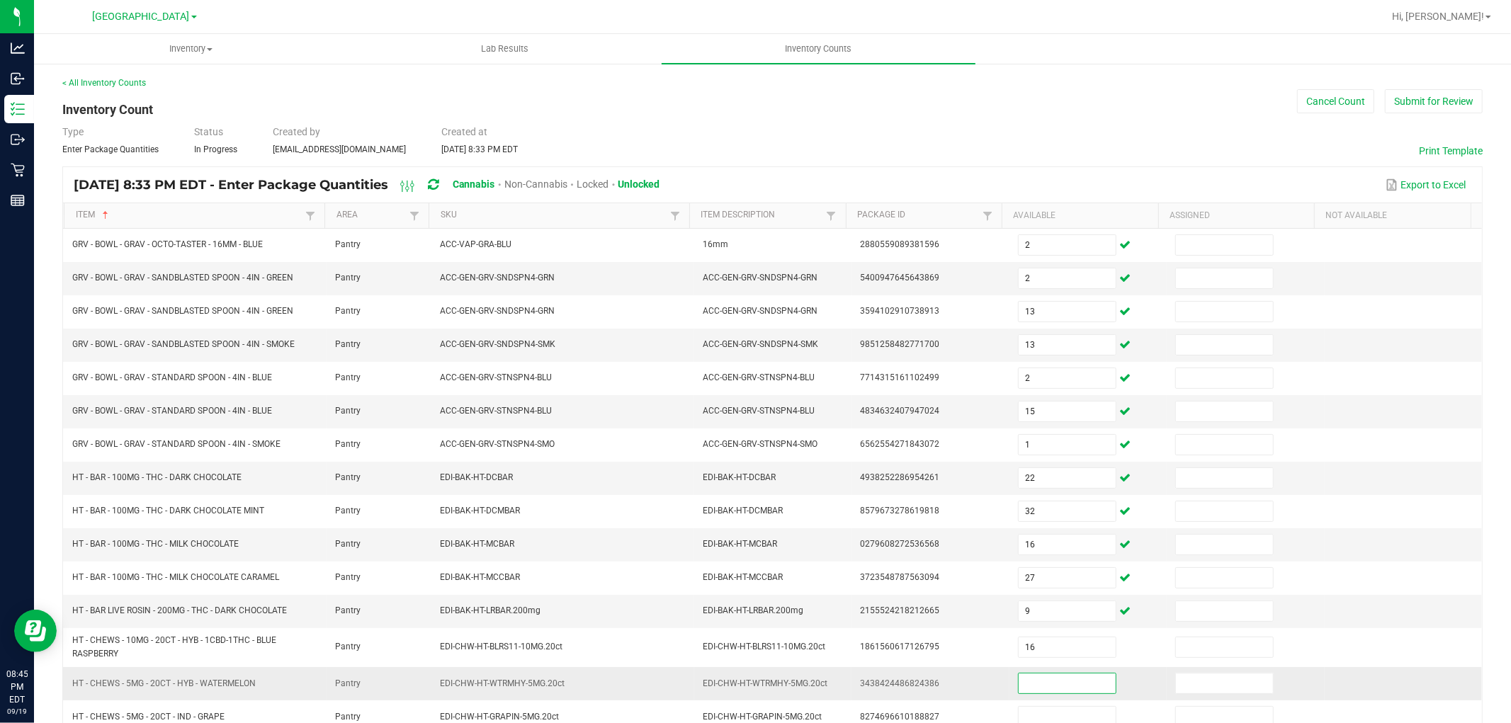
click at [1047, 683] on input at bounding box center [1066, 683] width 97 height 20
click at [940, 680] on td "3438424486824386" at bounding box center [929, 683] width 157 height 33
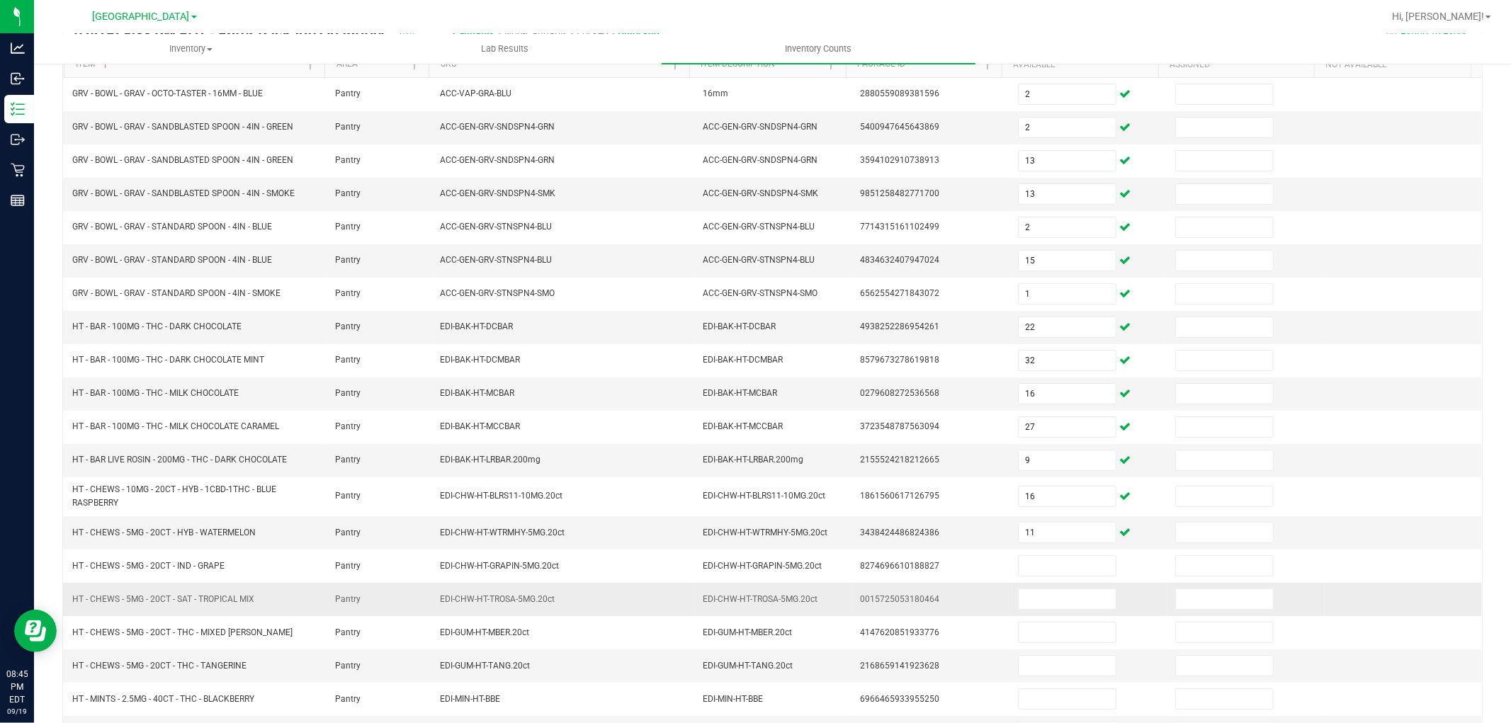
scroll to position [232, 0]
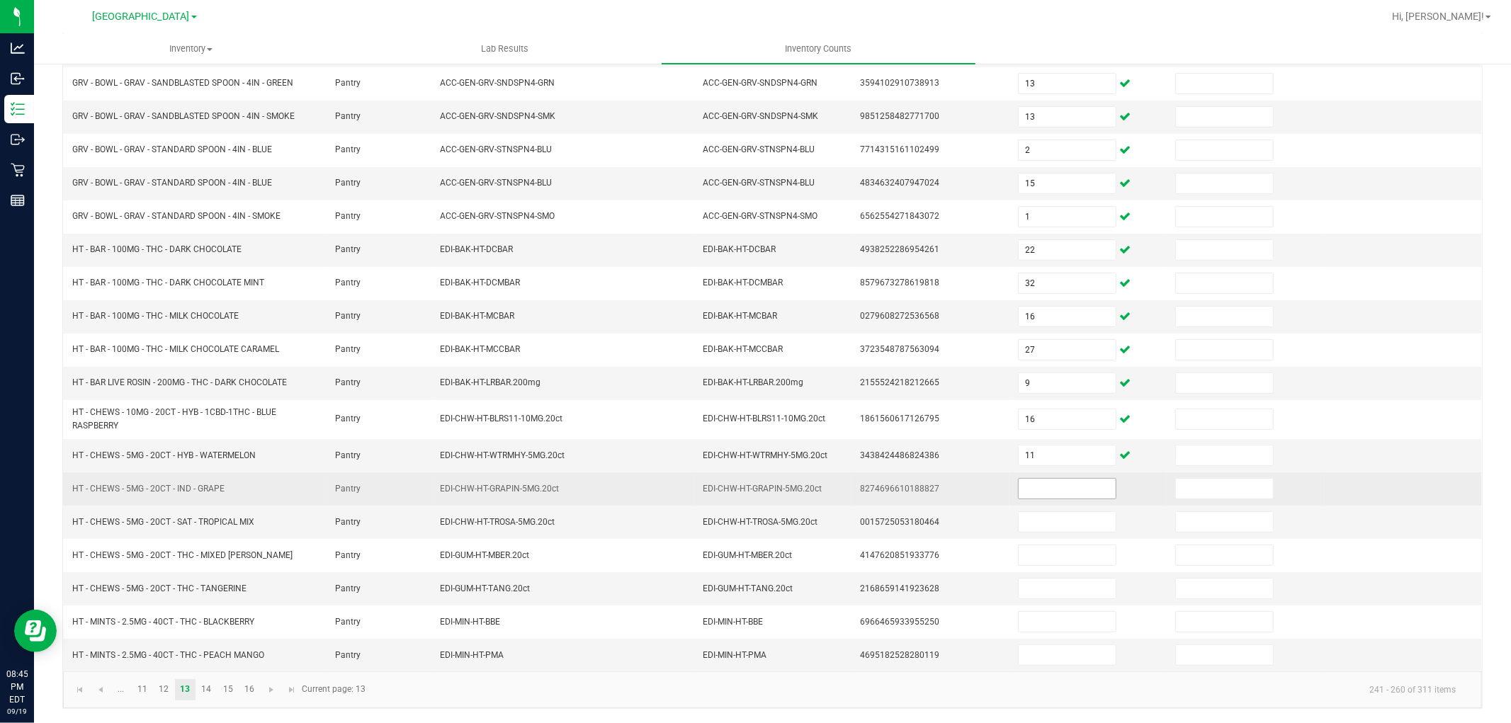
click at [1020, 487] on input at bounding box center [1066, 489] width 97 height 20
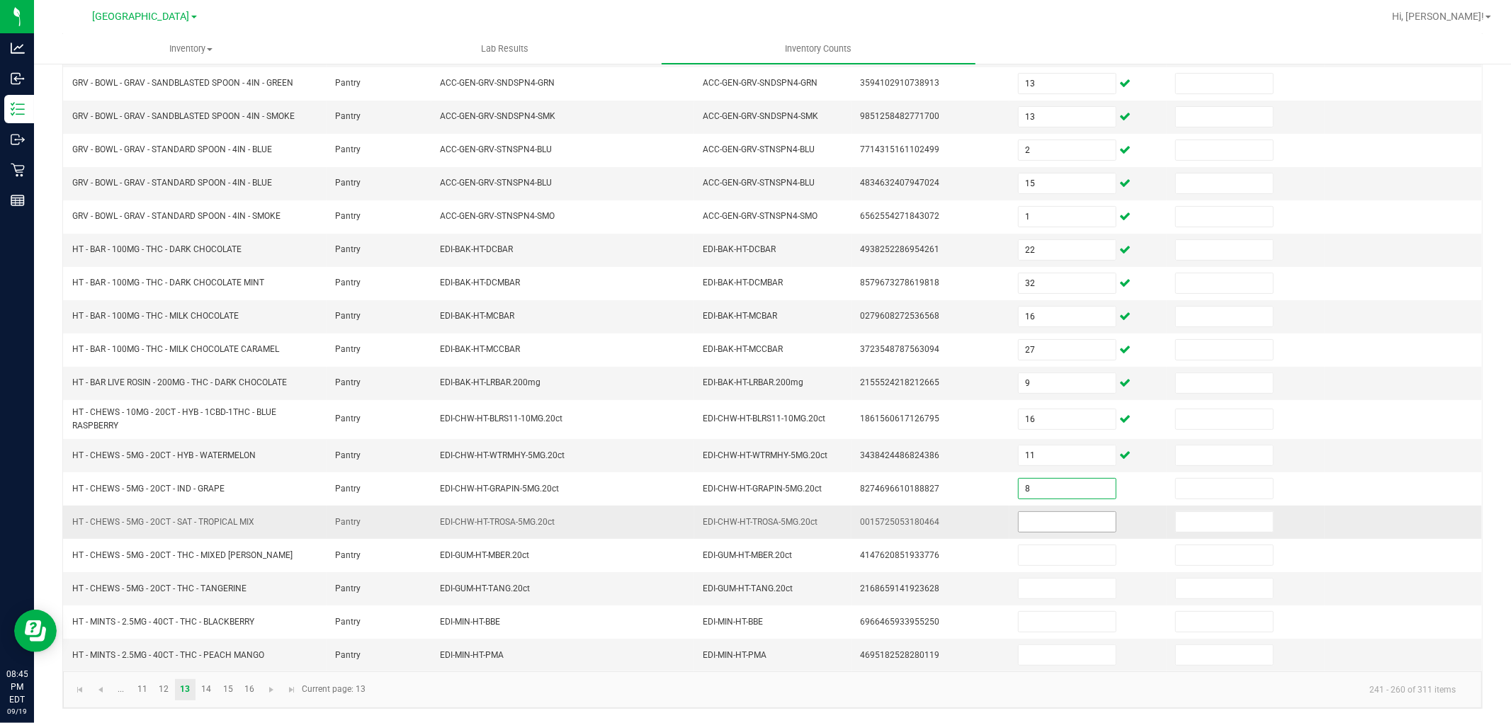
click at [1035, 519] on input at bounding box center [1066, 522] width 97 height 20
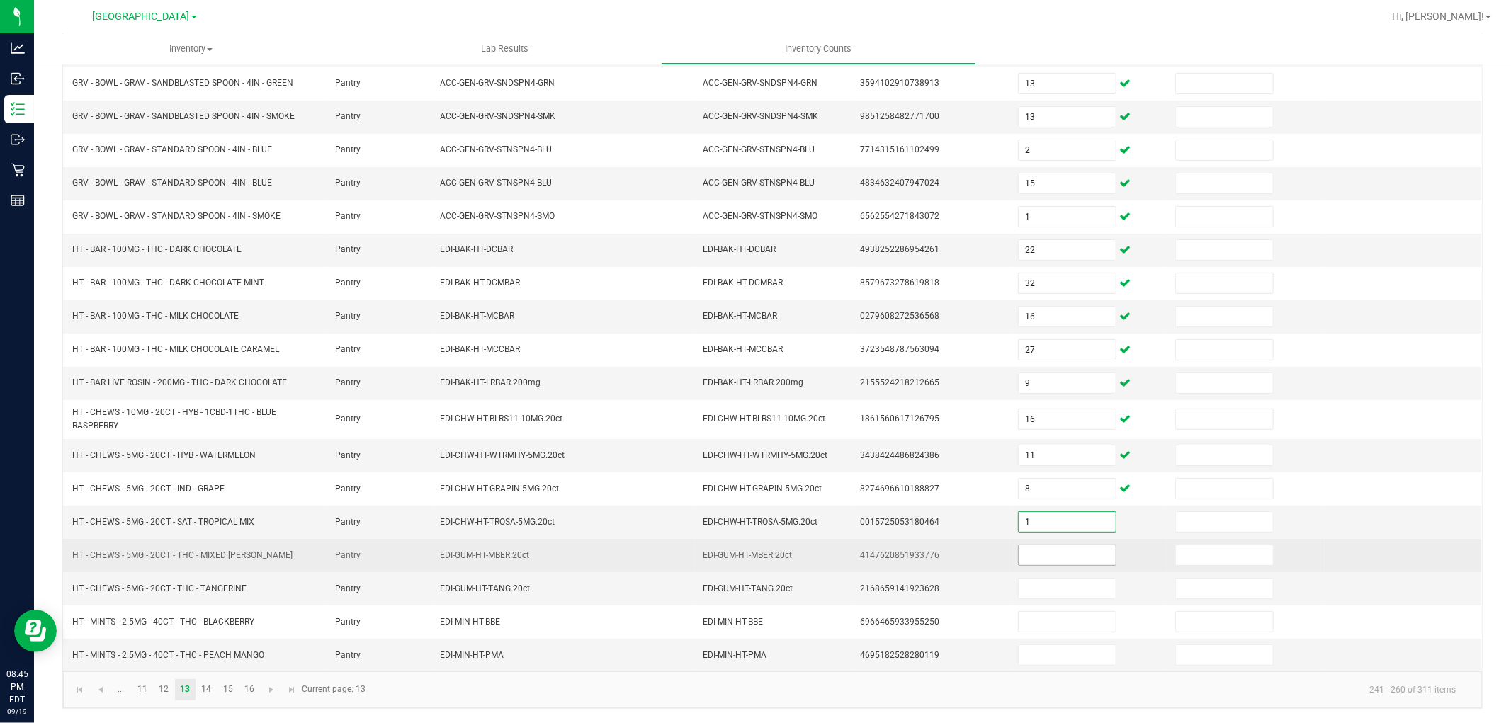
click at [1055, 561] on input at bounding box center [1066, 555] width 97 height 20
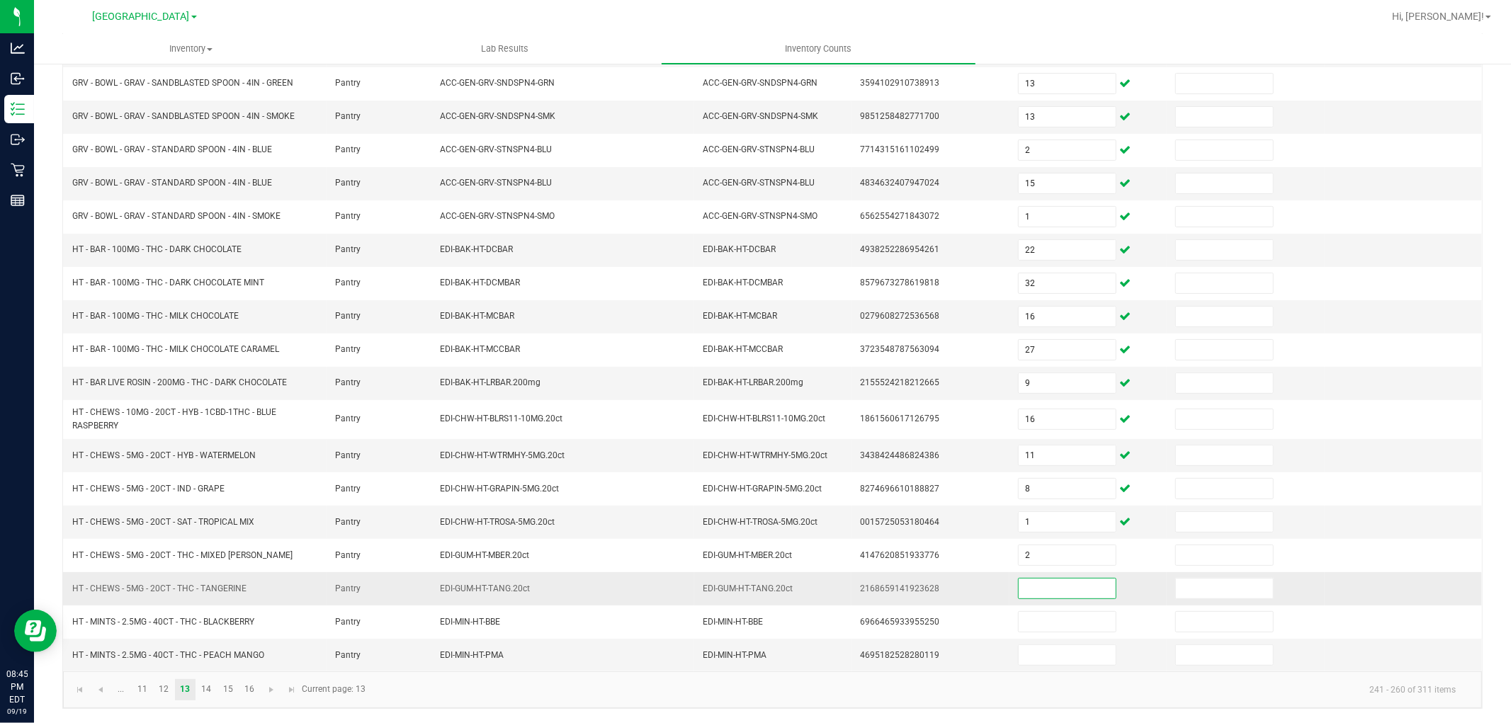
click at [1057, 581] on input at bounding box center [1066, 589] width 97 height 20
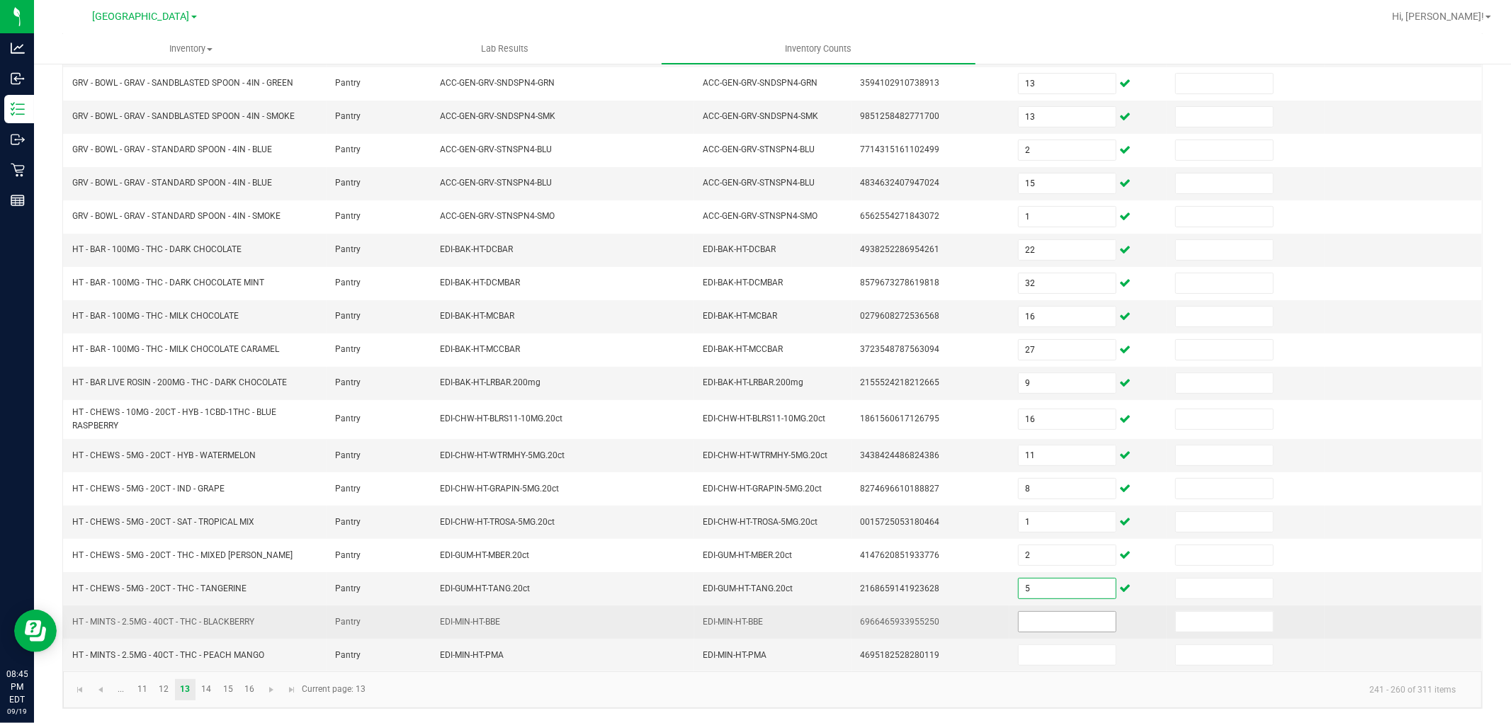
click at [1056, 629] on input at bounding box center [1066, 622] width 97 height 20
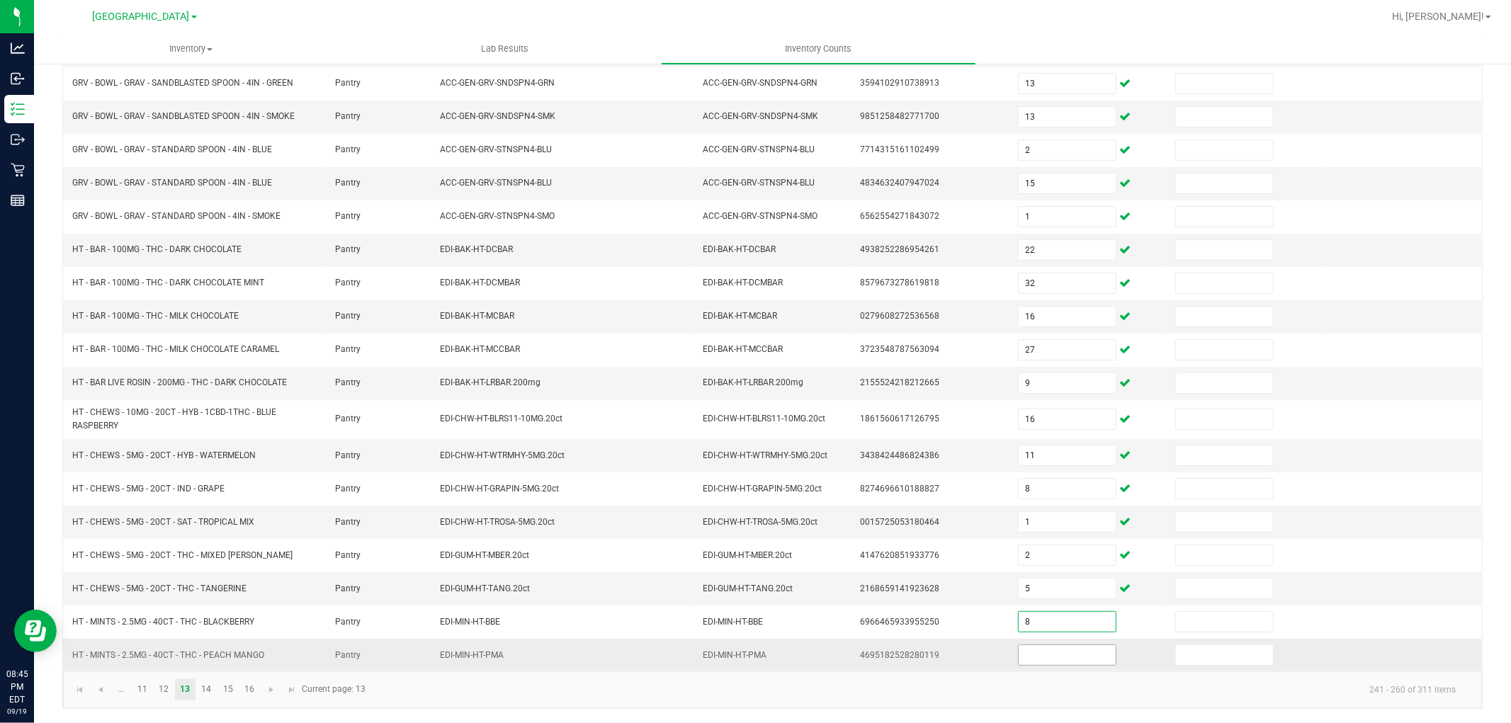
click at [1042, 653] on input at bounding box center [1066, 655] width 97 height 20
click at [1024, 681] on kendo-pager-info "241 - 260 of 311 items" at bounding box center [921, 689] width 1092 height 23
click at [212, 688] on link "14" at bounding box center [206, 689] width 21 height 21
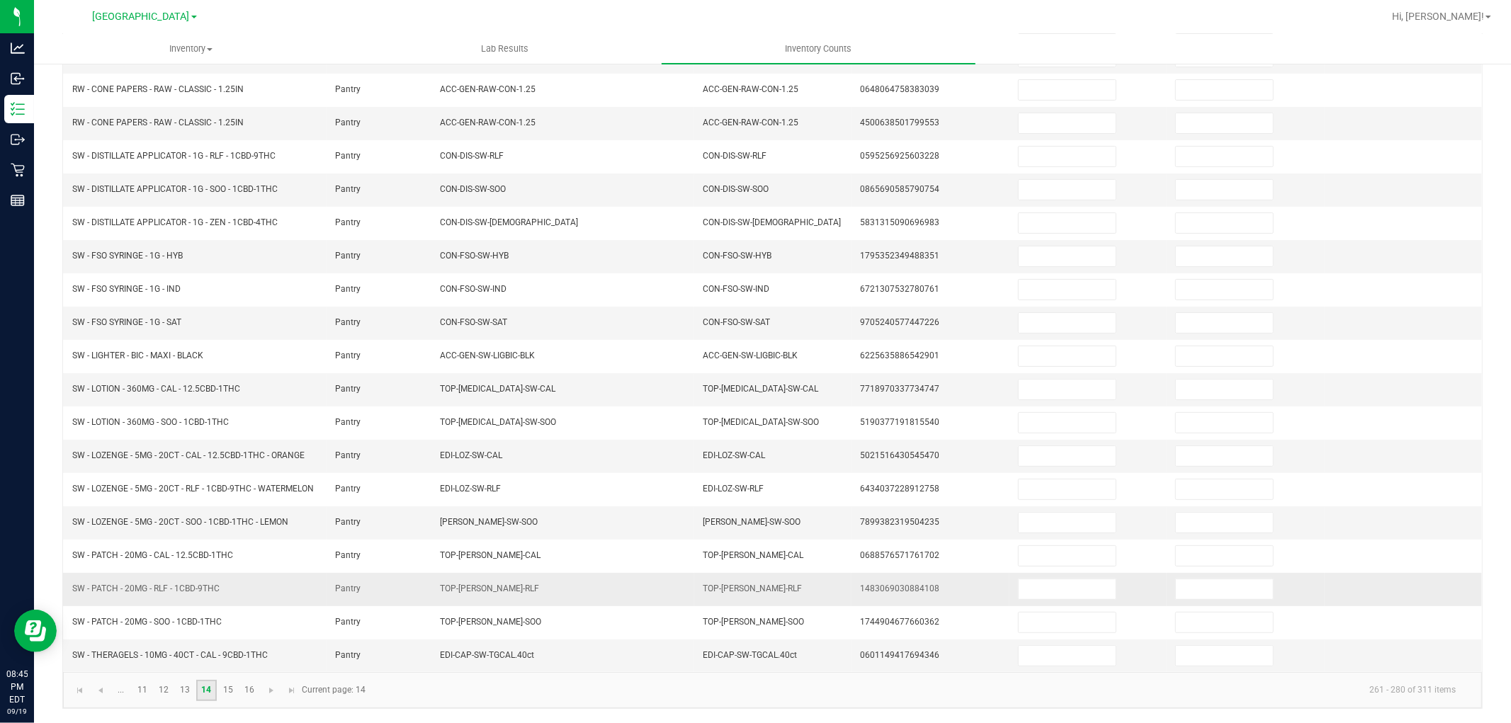
scroll to position [0, 0]
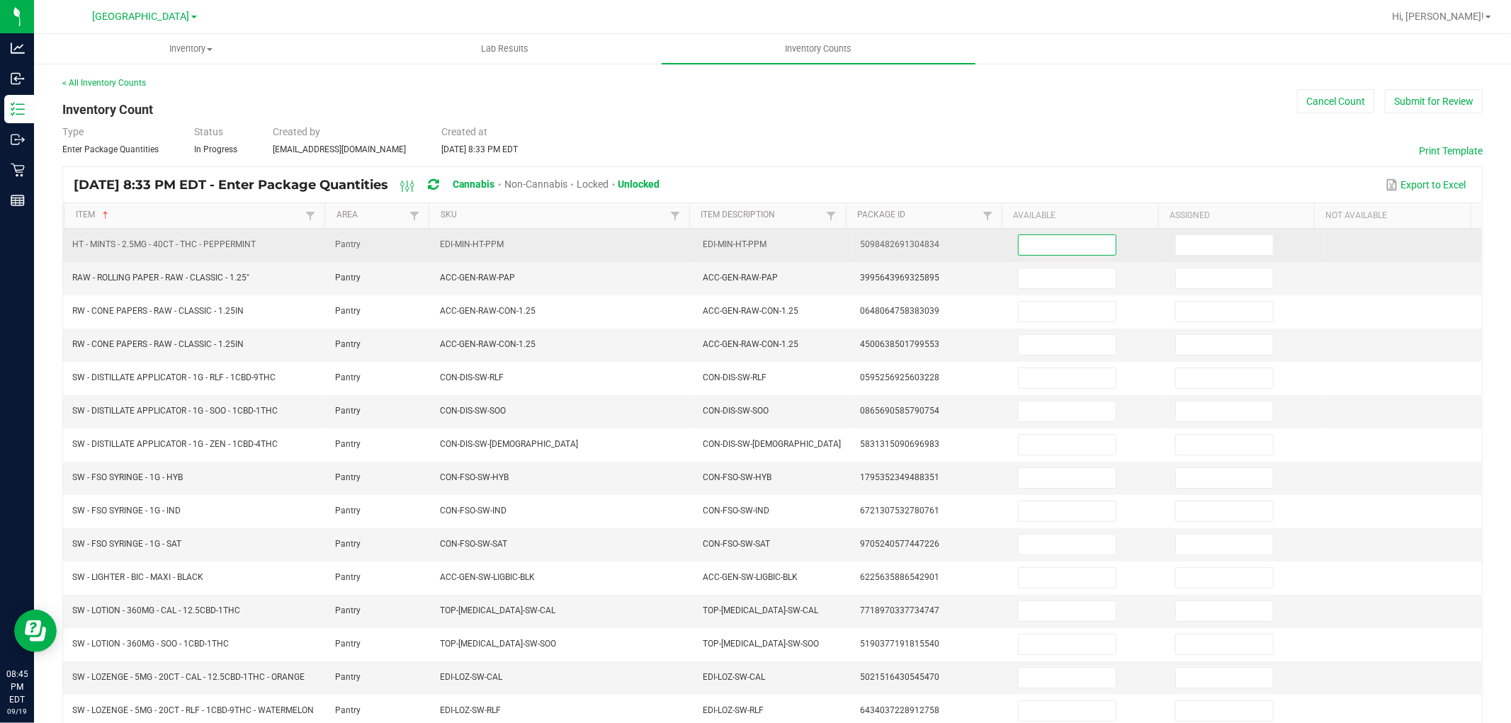
click at [1051, 250] on input at bounding box center [1066, 245] width 97 height 20
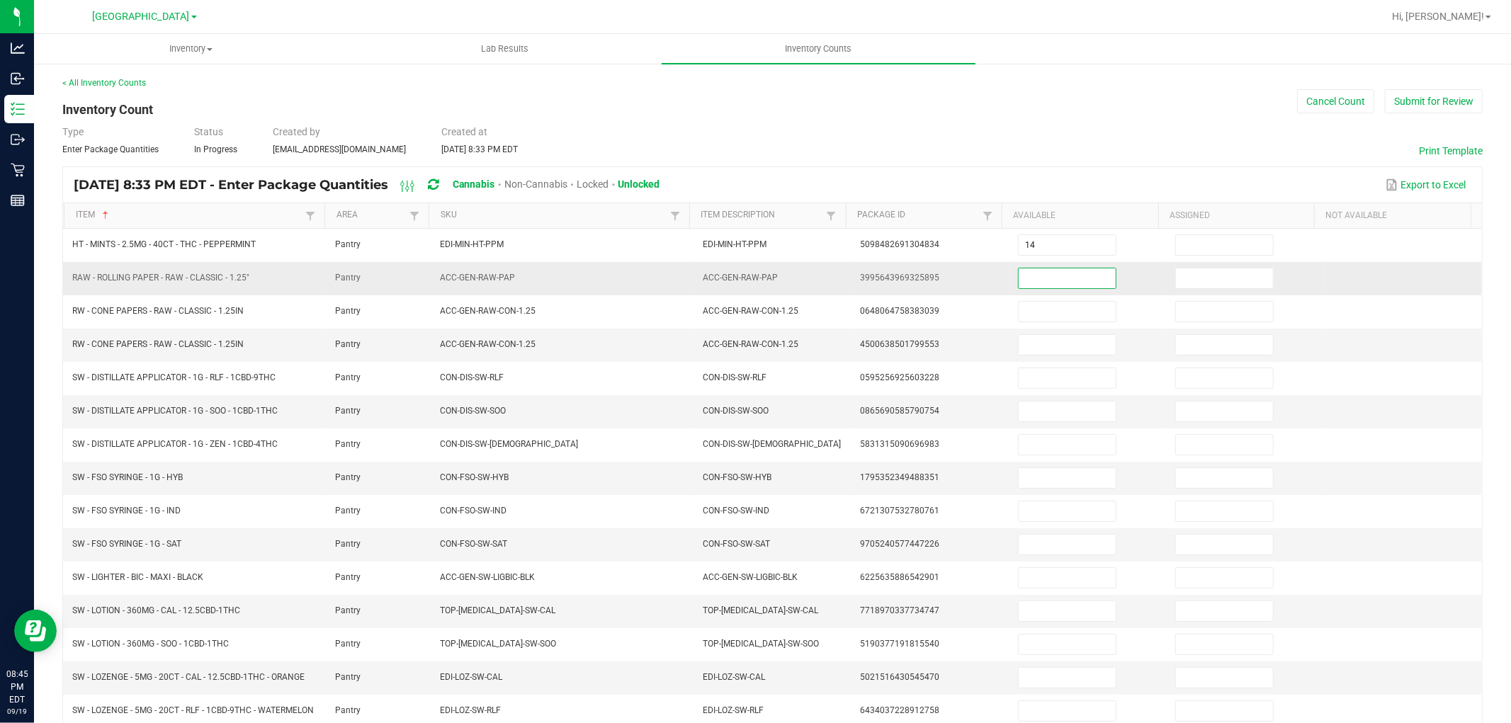
click at [1058, 273] on input at bounding box center [1066, 278] width 97 height 20
click at [1051, 278] on input at bounding box center [1066, 278] width 97 height 20
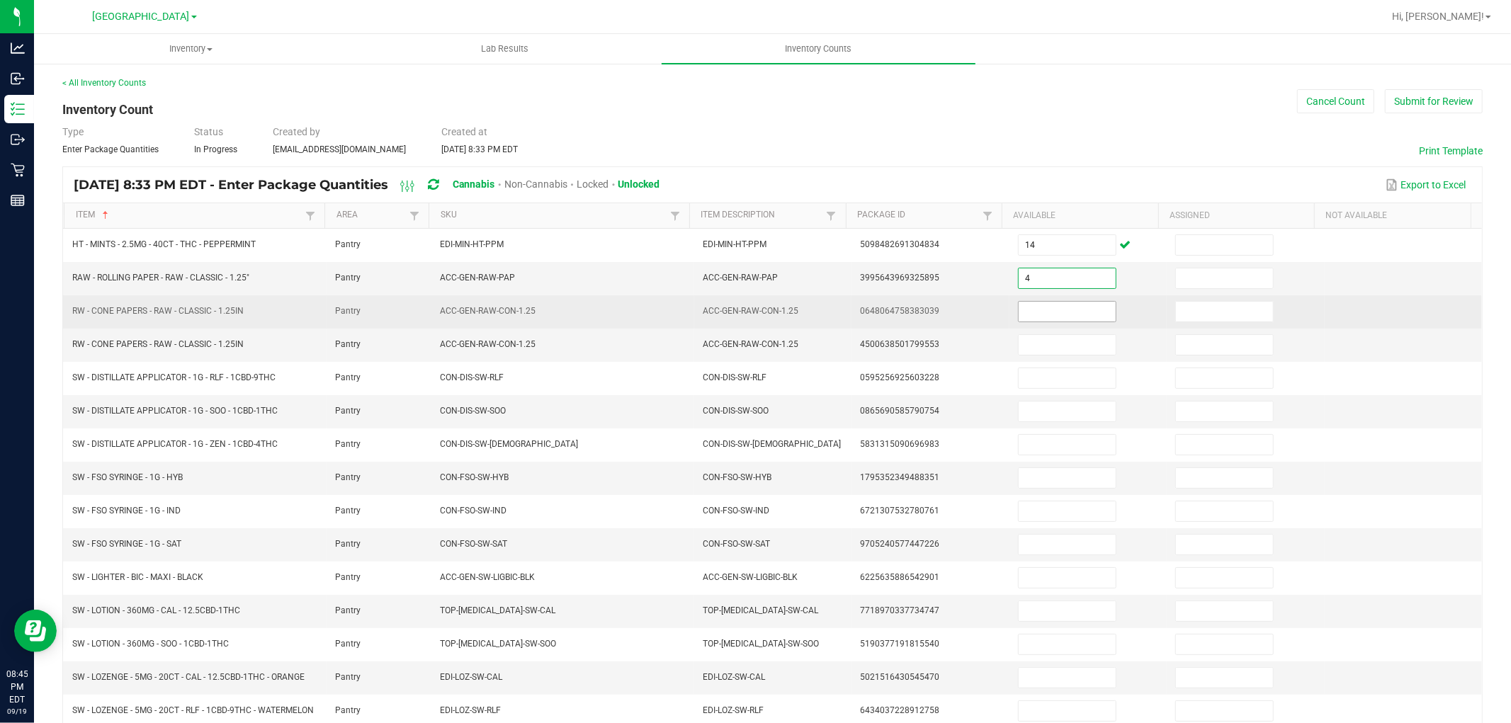
click at [1067, 317] on input at bounding box center [1066, 312] width 97 height 20
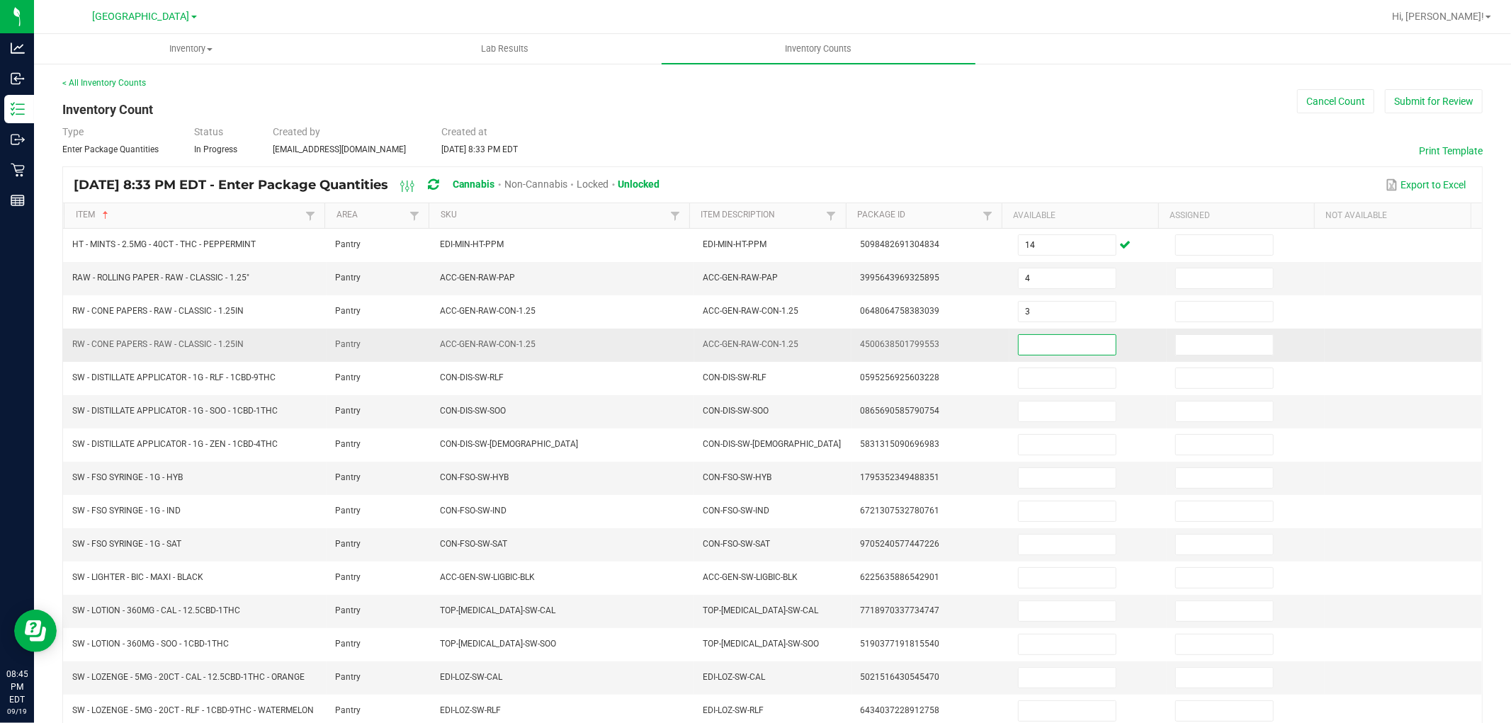
click at [1057, 348] on input at bounding box center [1066, 345] width 97 height 20
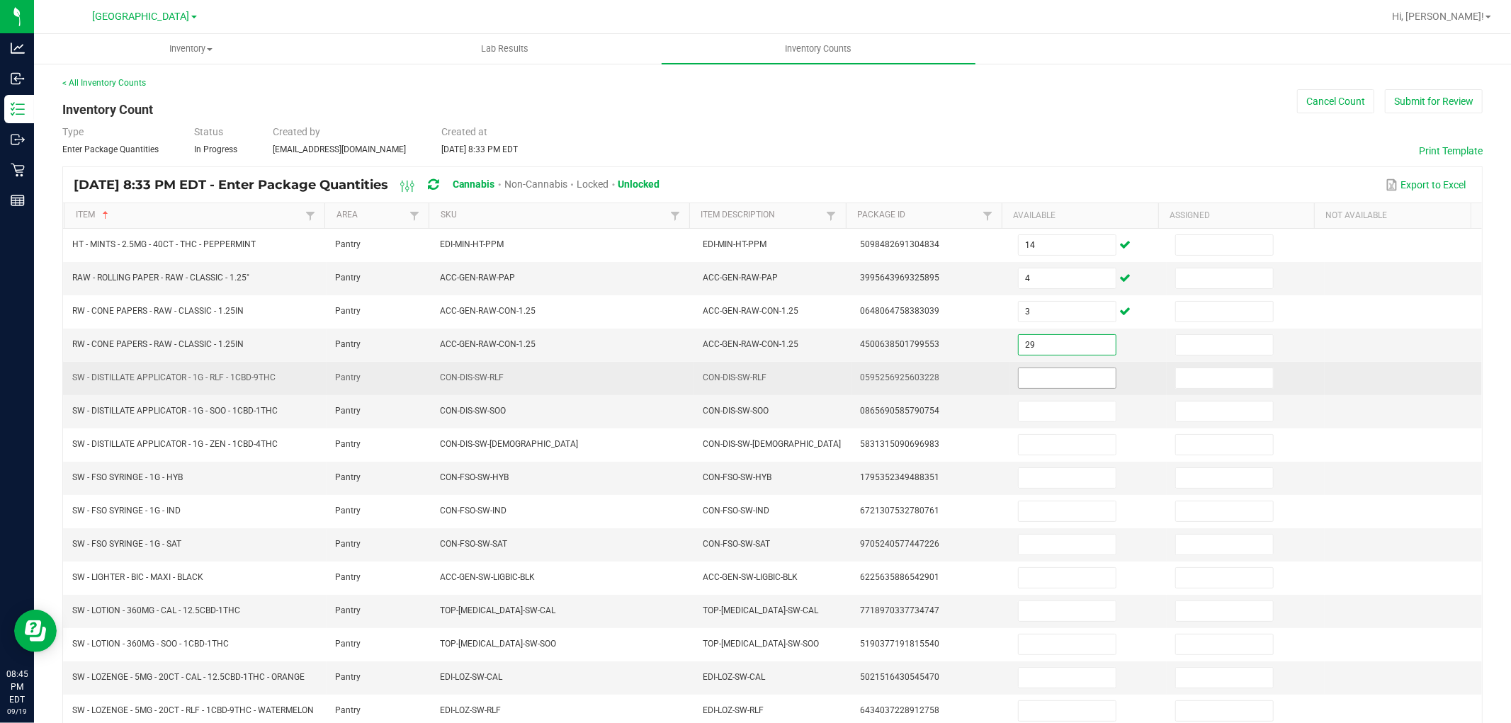
click at [1051, 383] on input at bounding box center [1066, 378] width 97 height 20
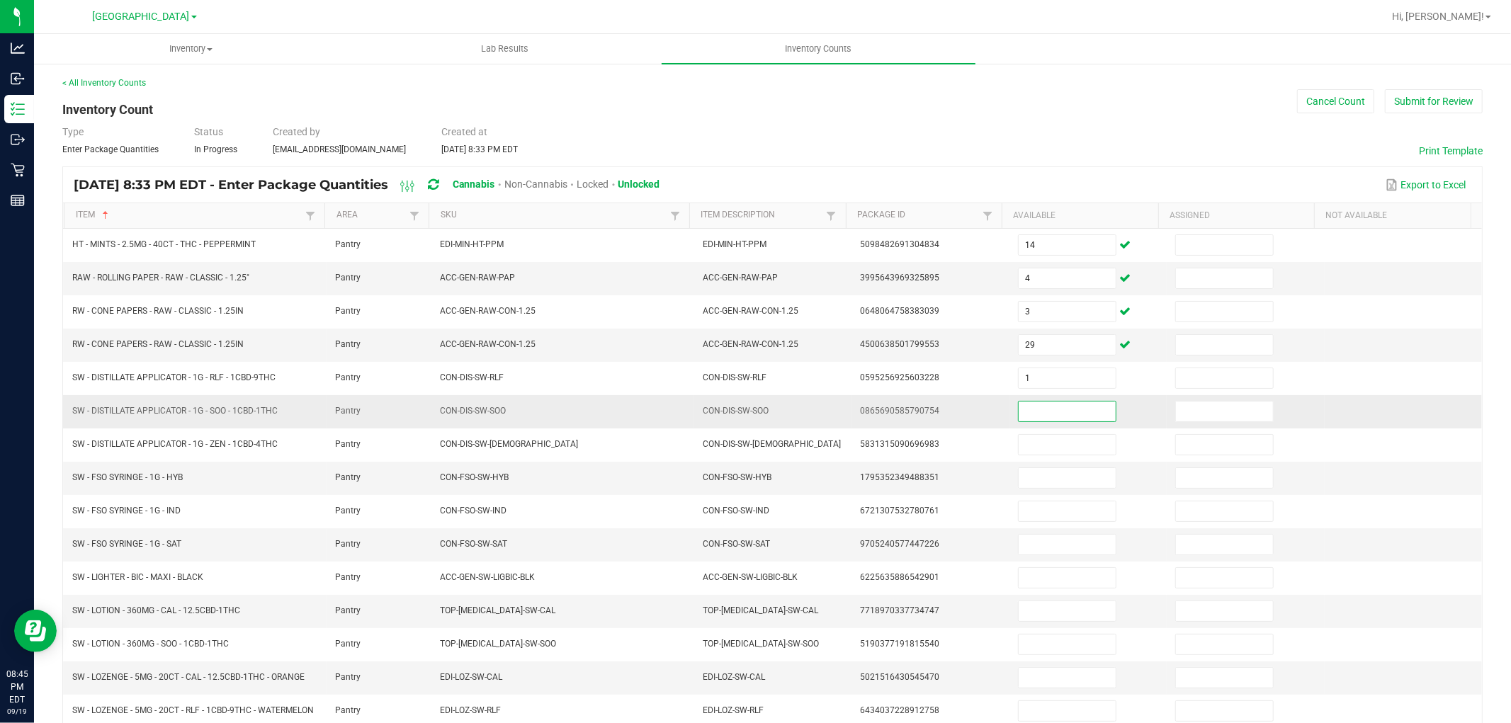
click at [1055, 408] on input at bounding box center [1066, 412] width 97 height 20
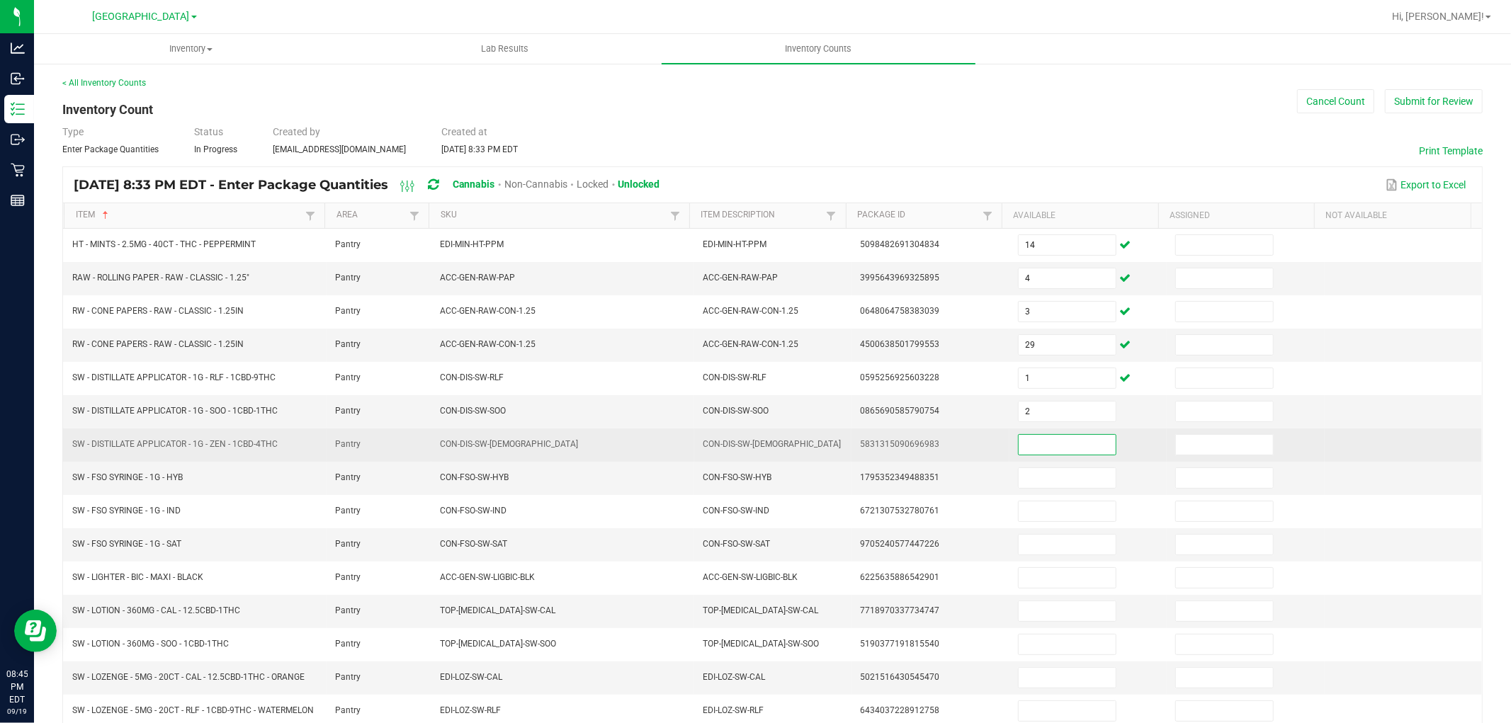
click at [1056, 439] on input at bounding box center [1066, 445] width 97 height 20
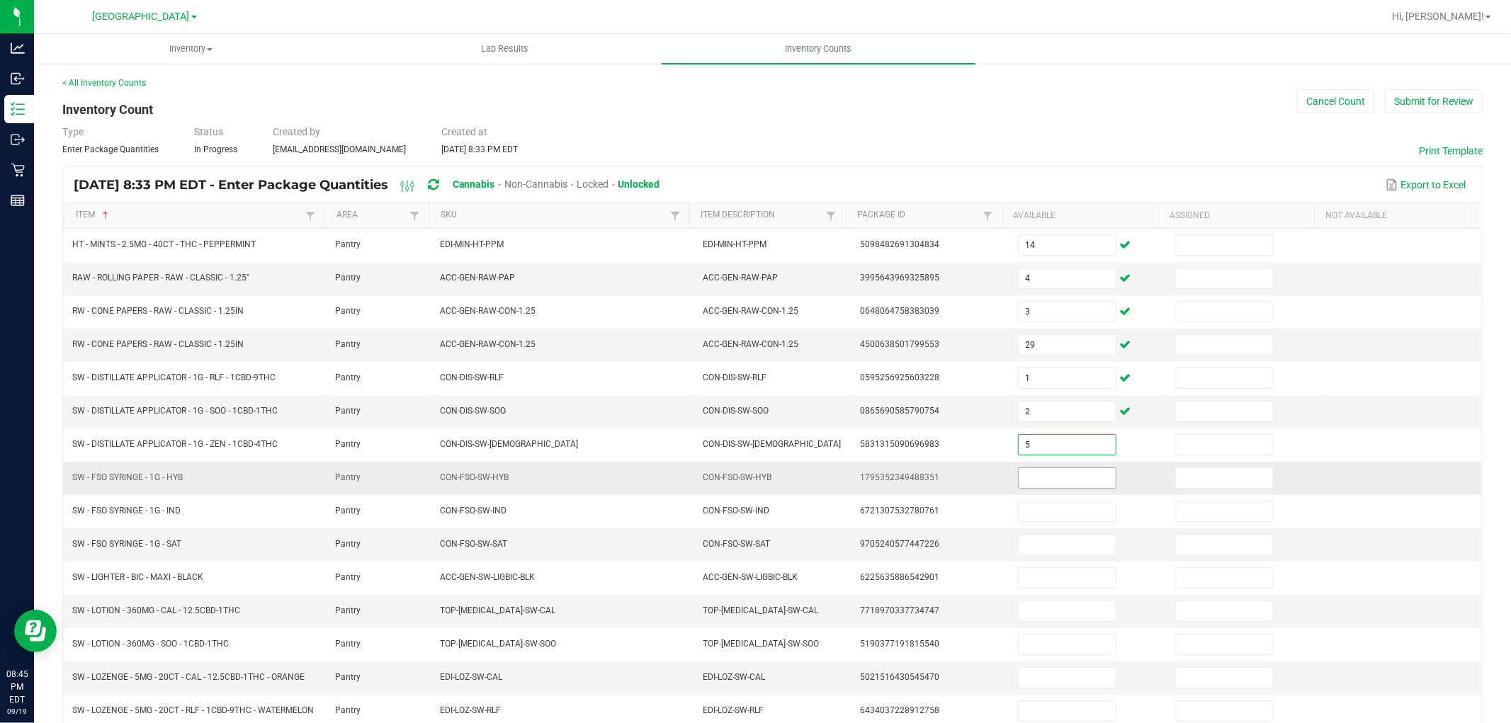
click at [1054, 474] on input at bounding box center [1066, 478] width 97 height 20
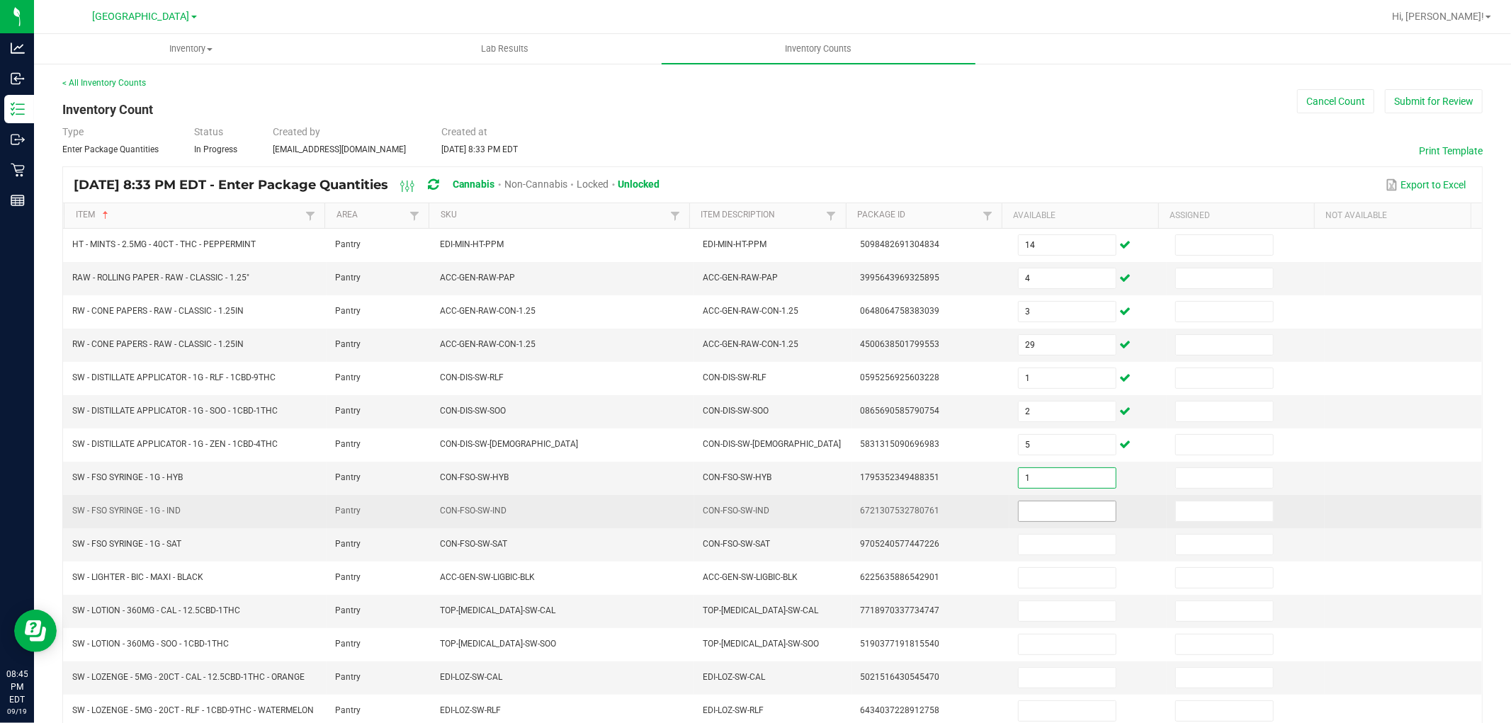
click at [1045, 506] on input at bounding box center [1066, 511] width 97 height 20
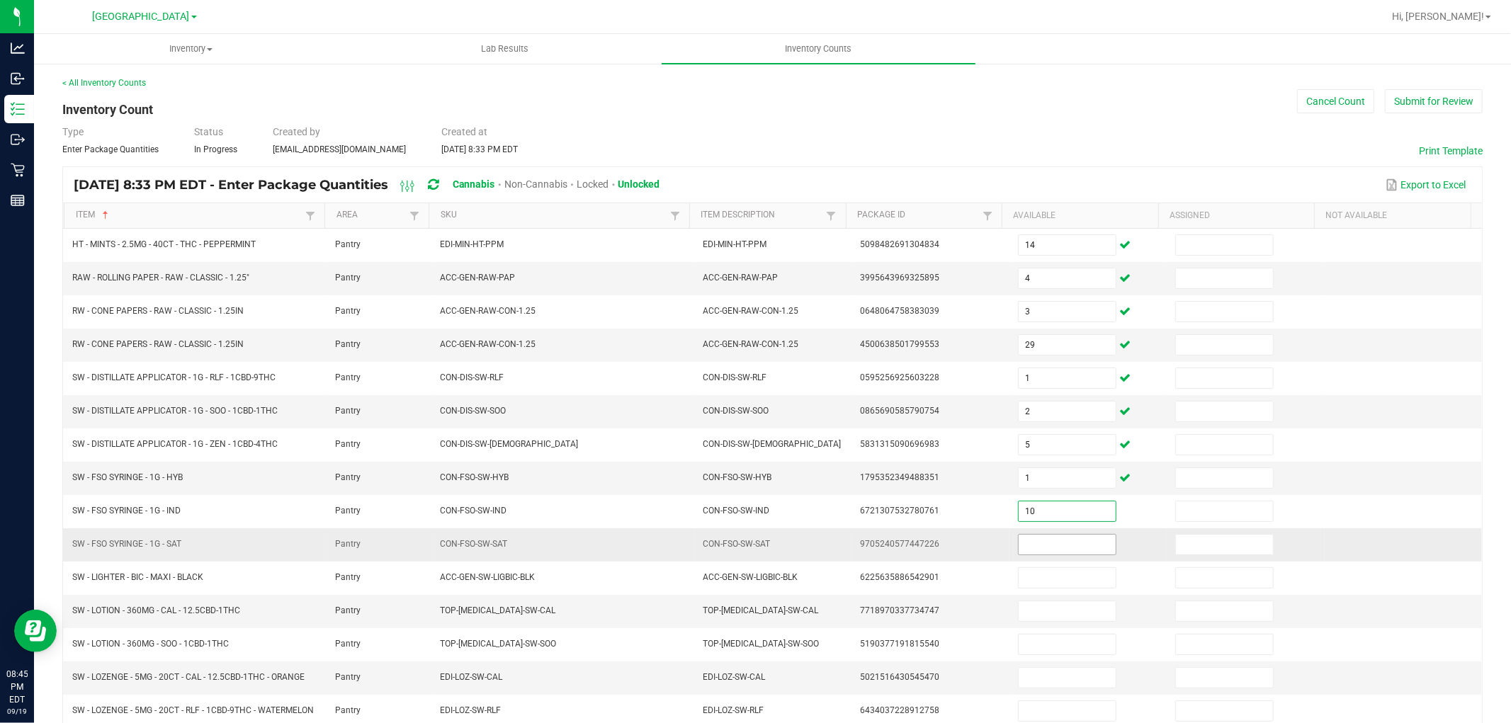
click at [1042, 542] on input at bounding box center [1066, 545] width 97 height 20
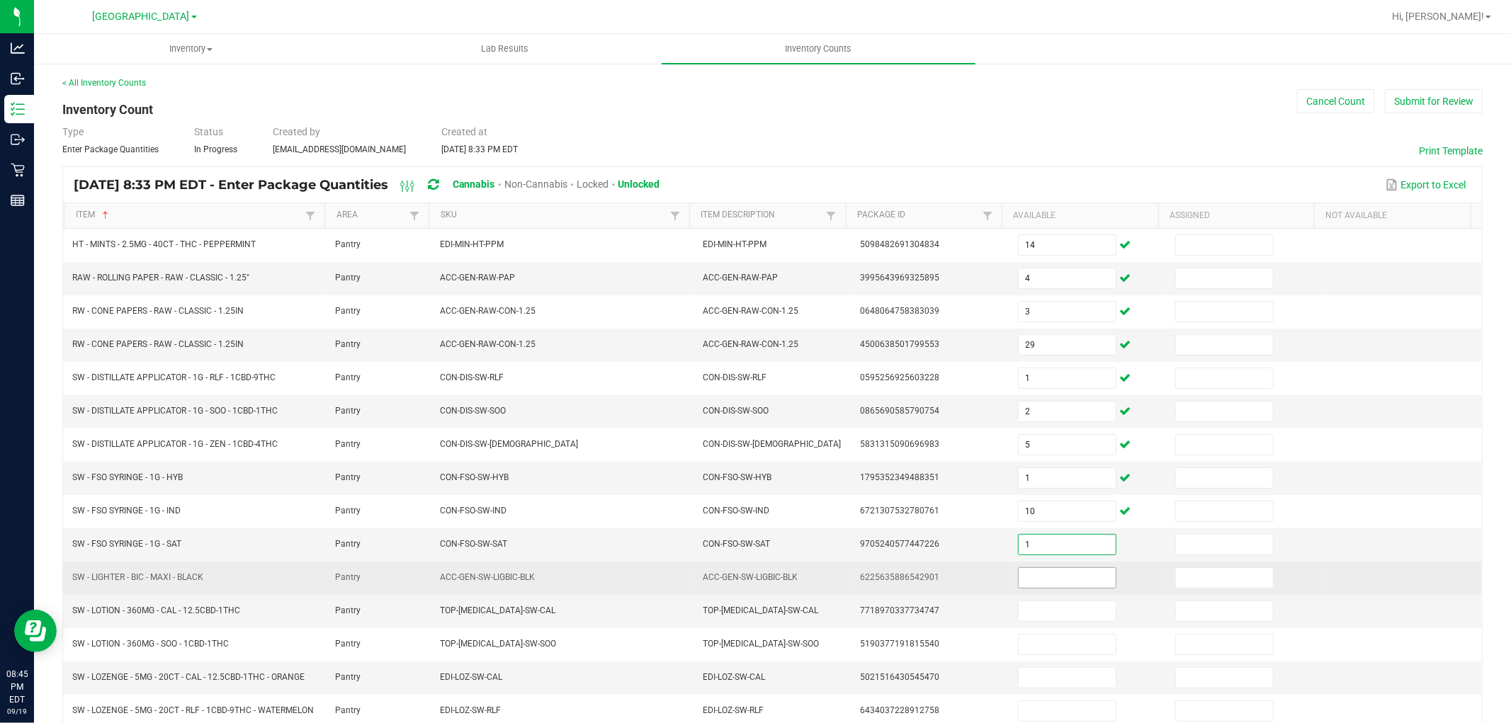
click at [1049, 582] on input at bounding box center [1066, 578] width 97 height 20
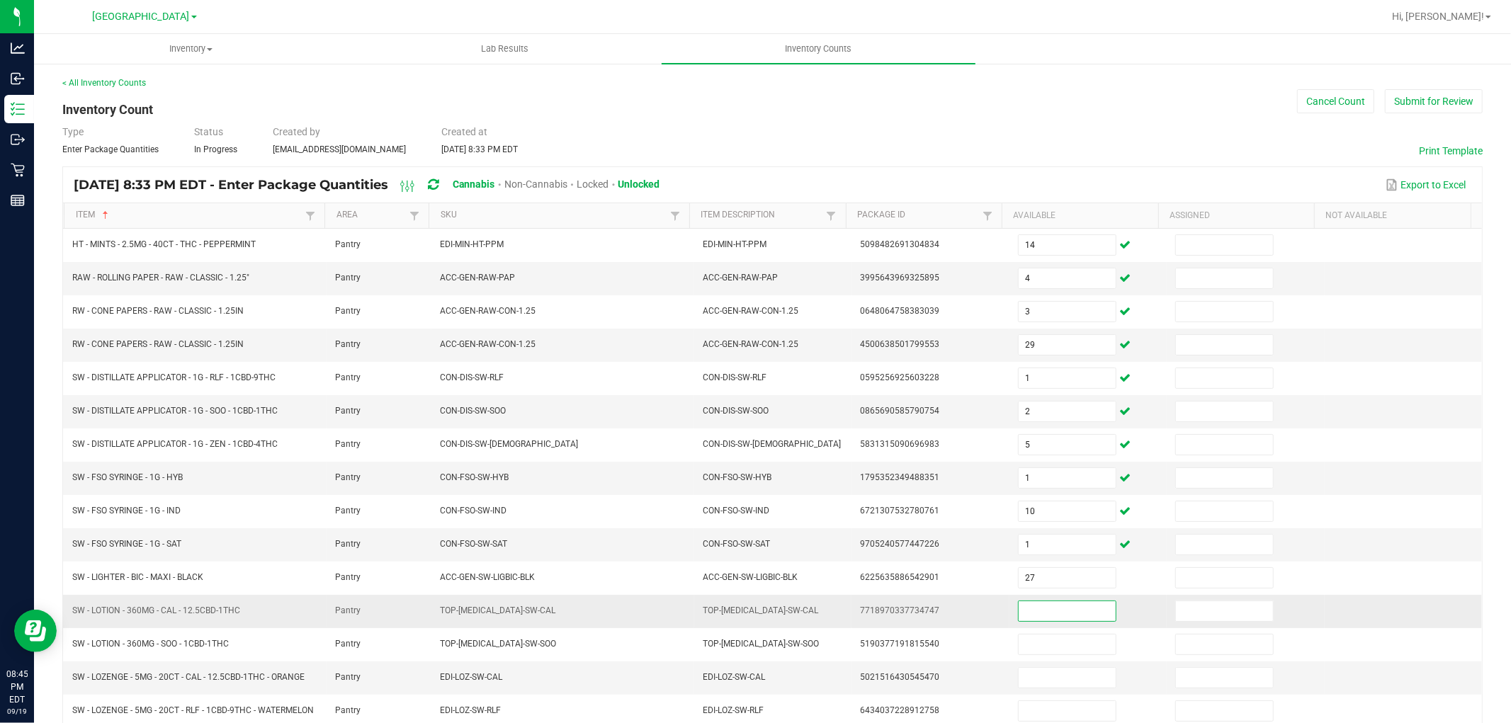
click at [1050, 608] on input at bounding box center [1066, 611] width 97 height 20
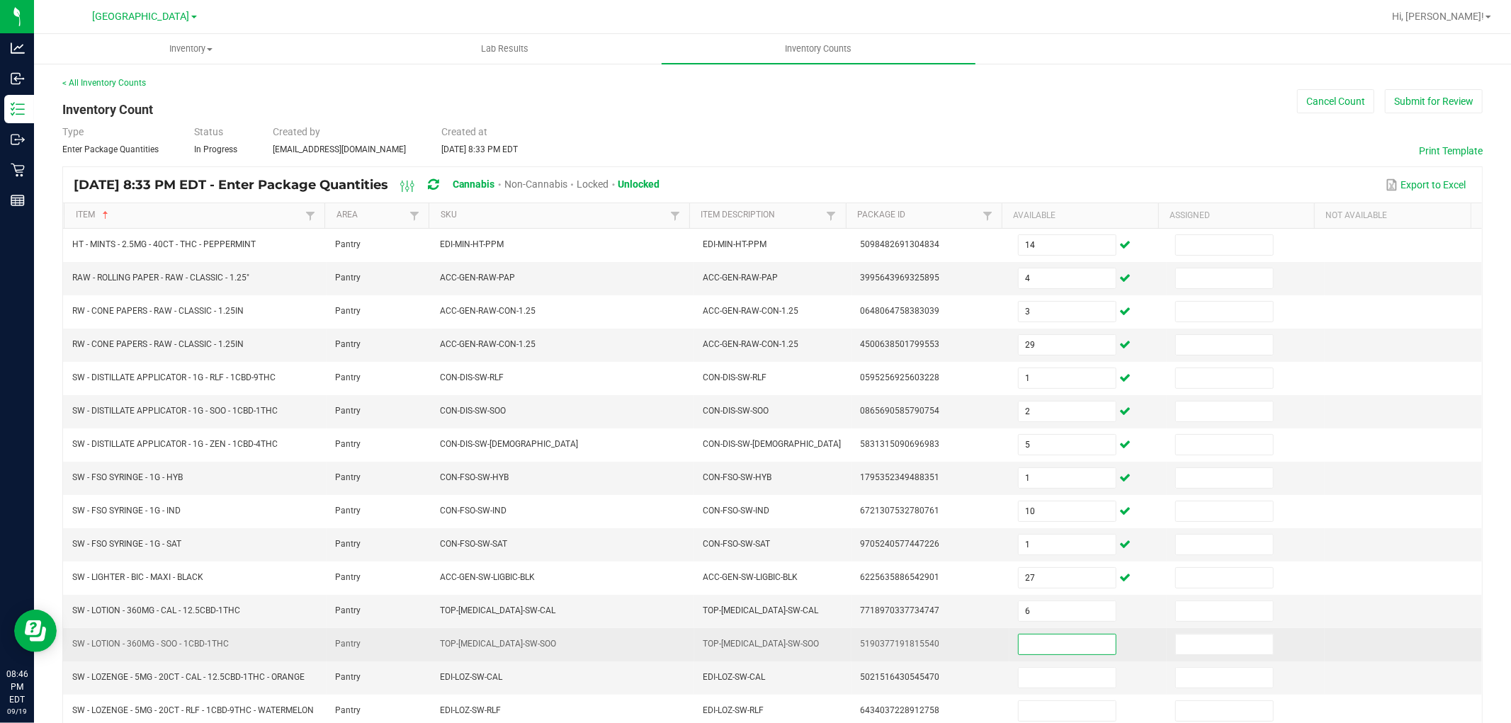
click at [1080, 654] on input at bounding box center [1066, 645] width 97 height 20
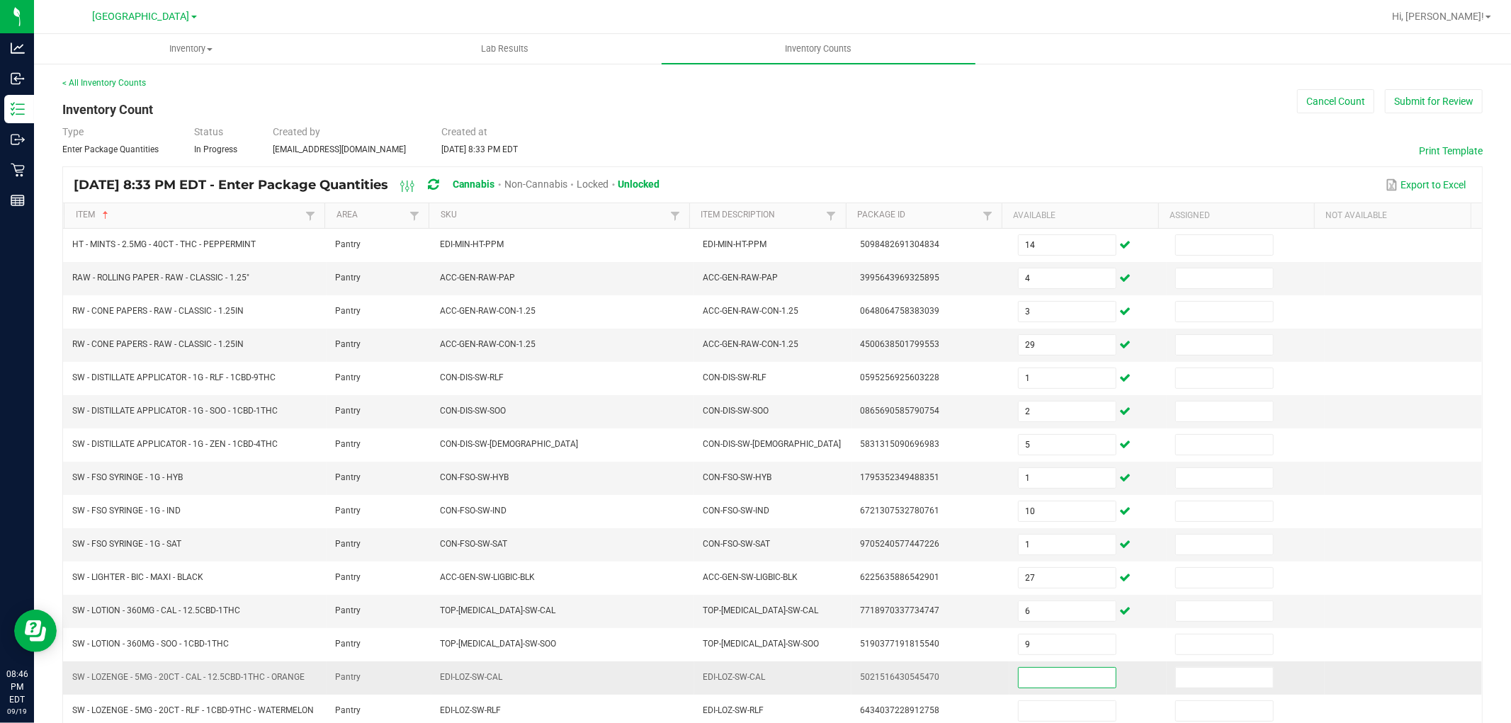
click at [1074, 683] on input at bounding box center [1066, 678] width 97 height 20
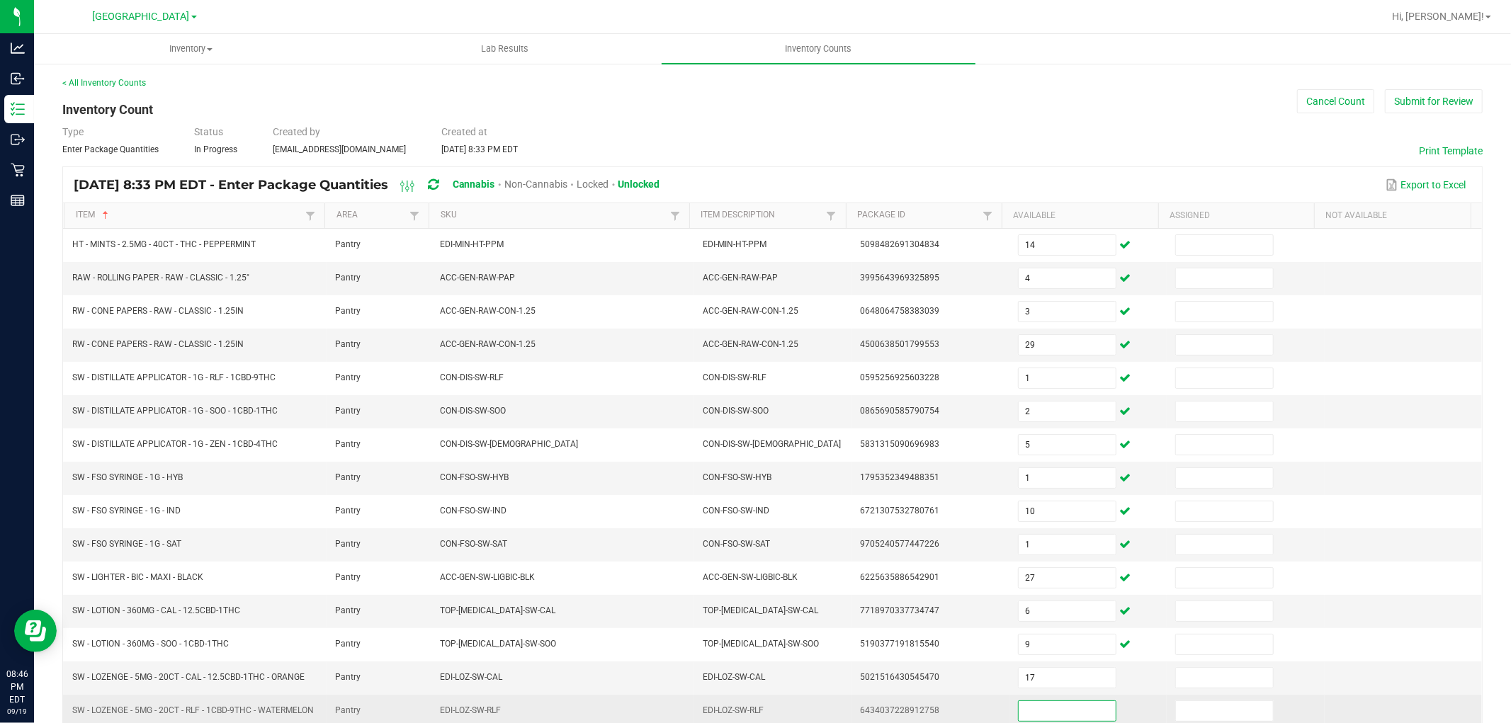
click at [1065, 713] on input at bounding box center [1066, 711] width 97 height 20
click at [943, 704] on td "6434037228912758" at bounding box center [929, 711] width 157 height 33
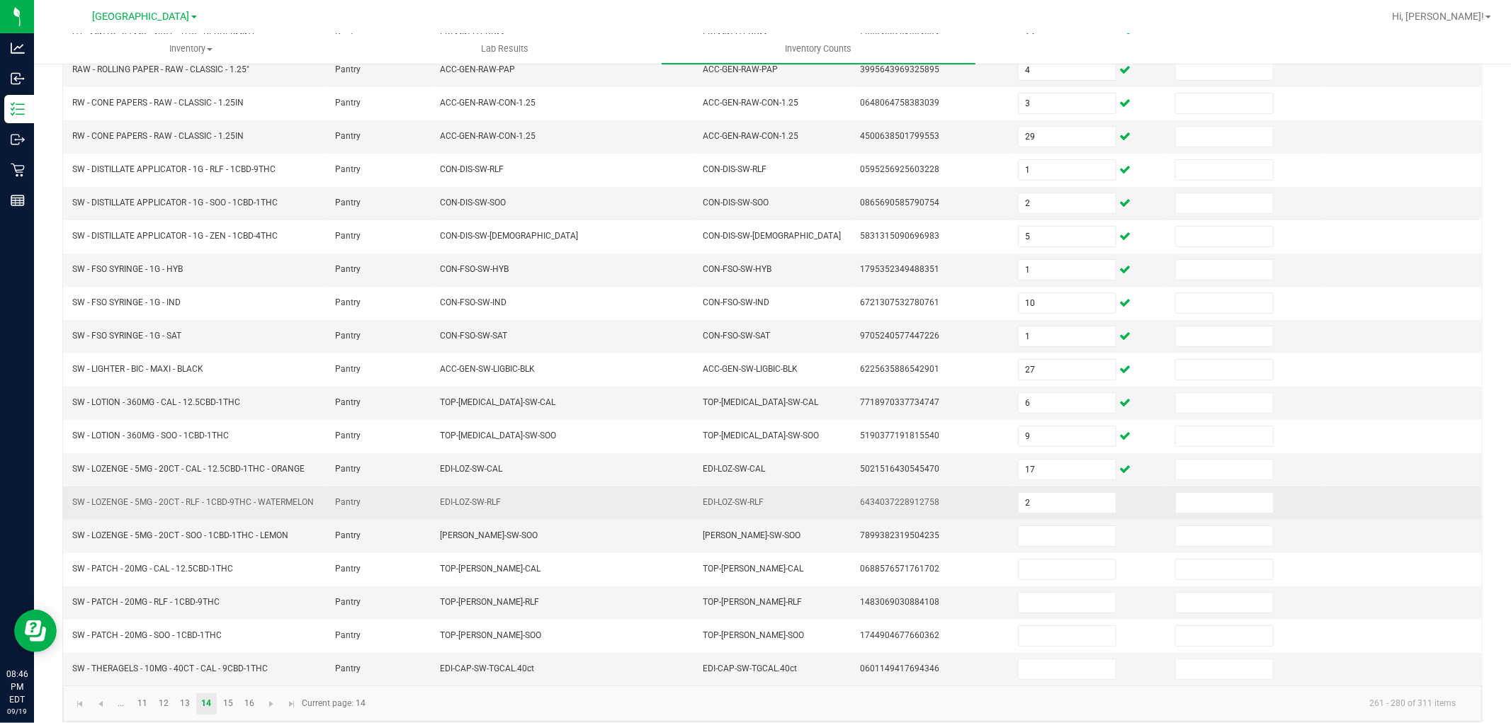
scroll to position [232, 0]
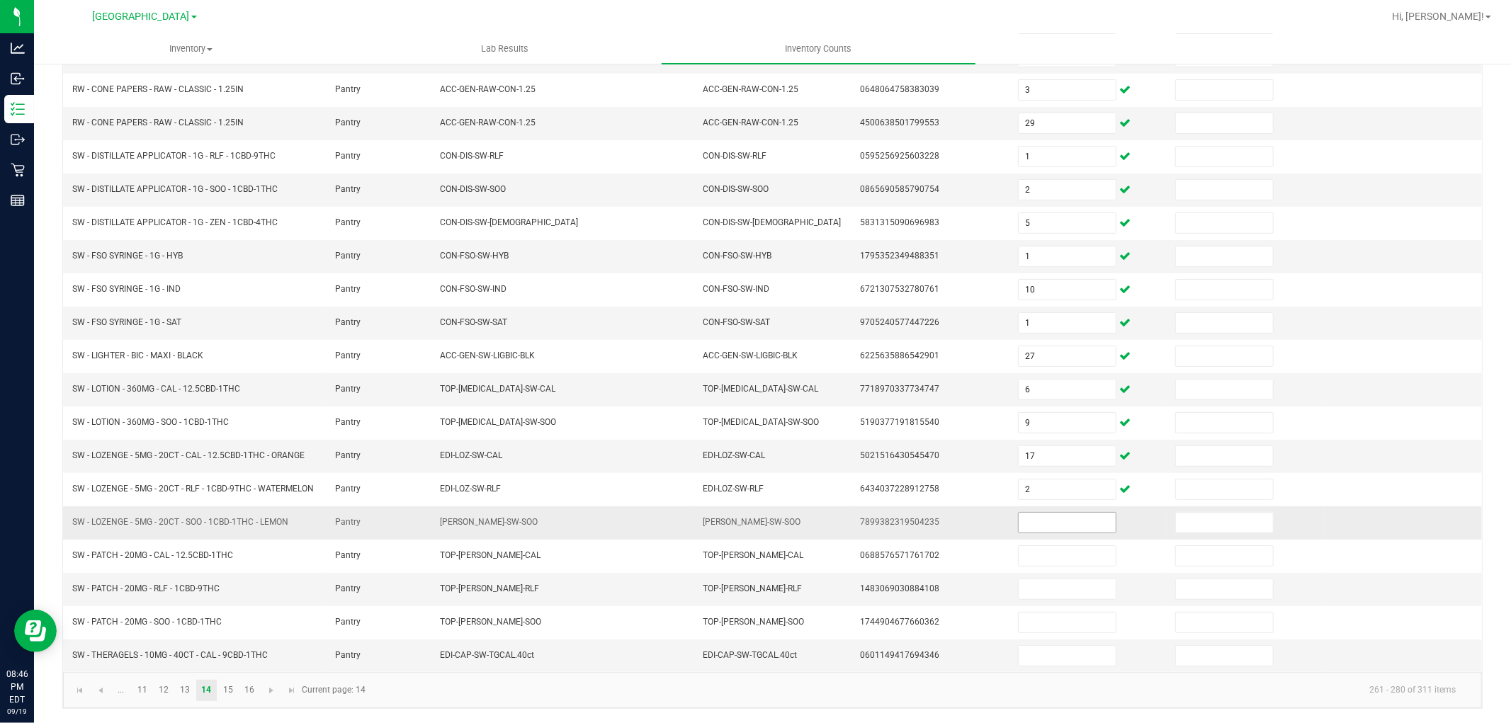
click at [1057, 525] on input at bounding box center [1066, 523] width 97 height 20
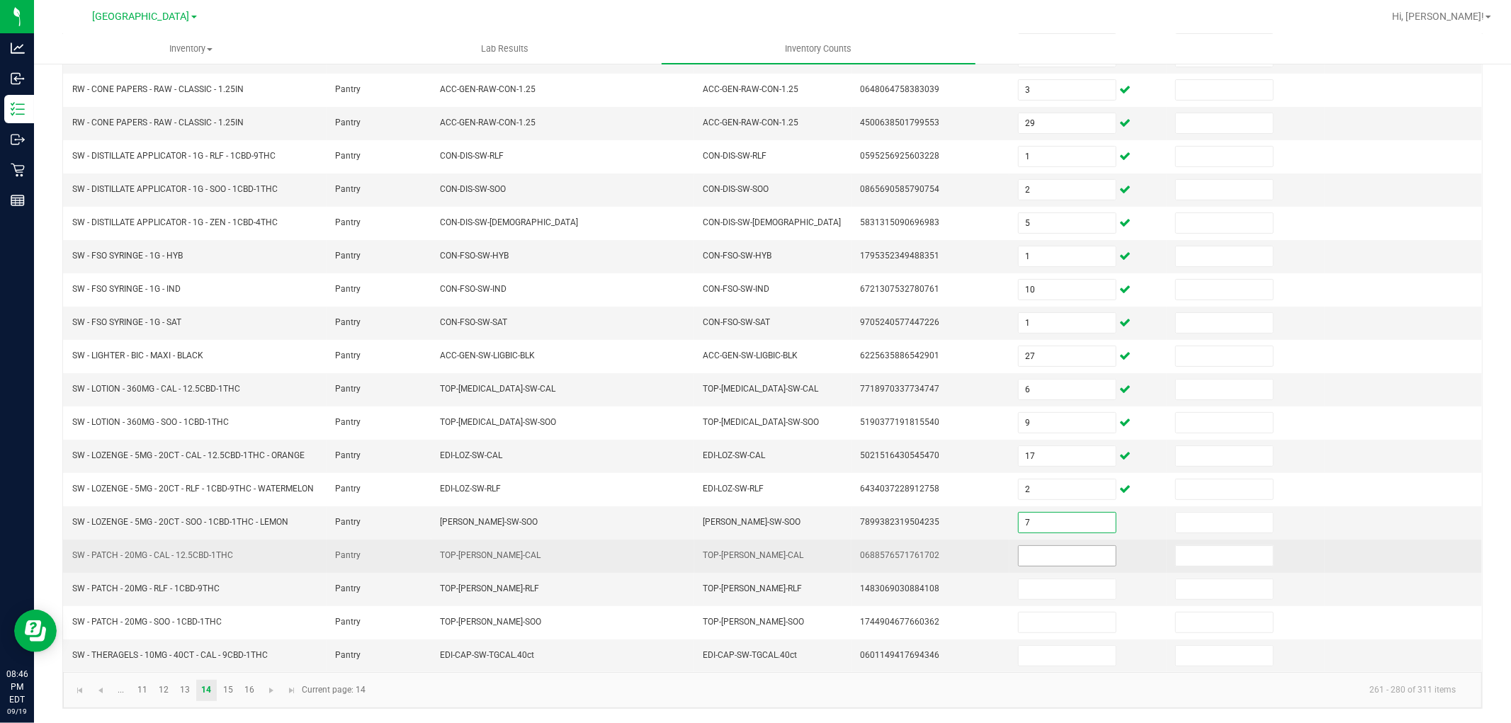
click at [1057, 563] on input at bounding box center [1066, 556] width 97 height 20
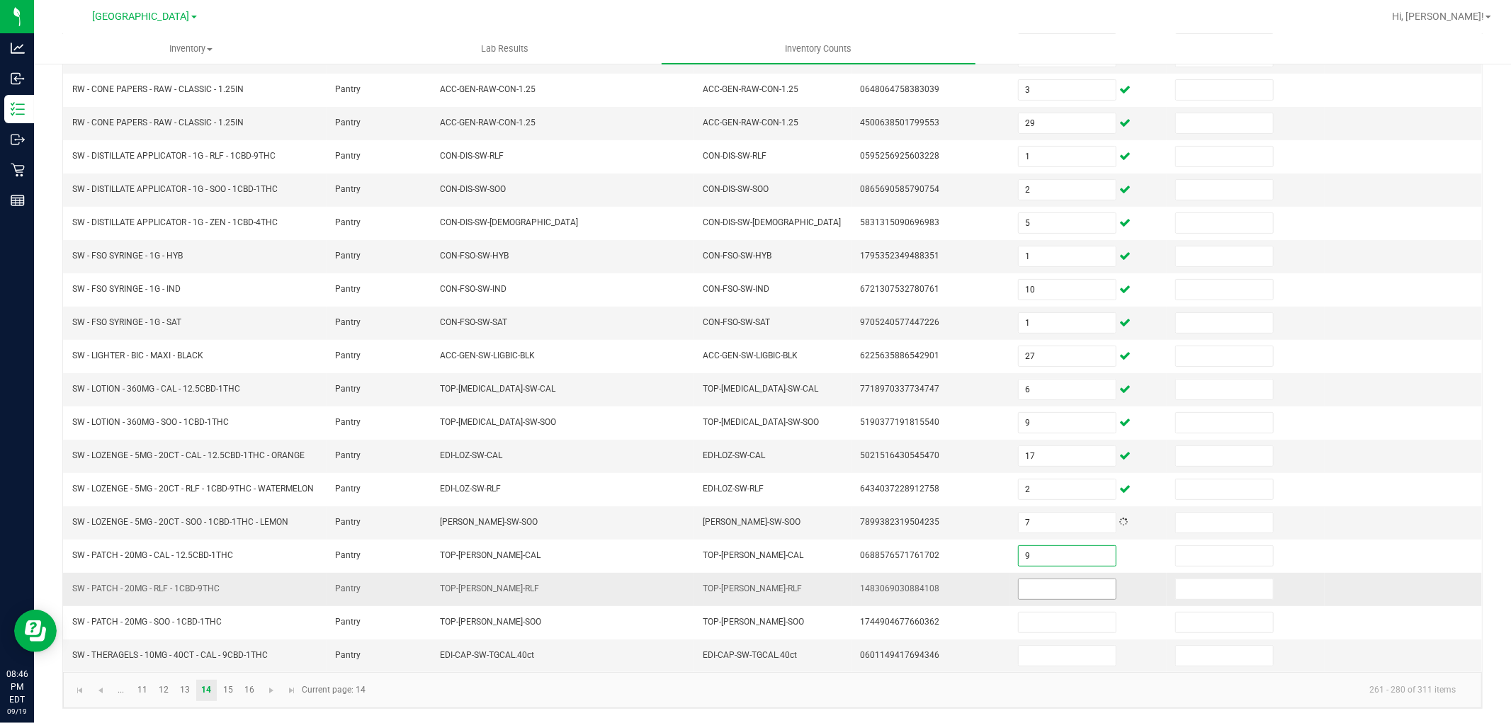
click at [1060, 586] on input at bounding box center [1066, 589] width 97 height 20
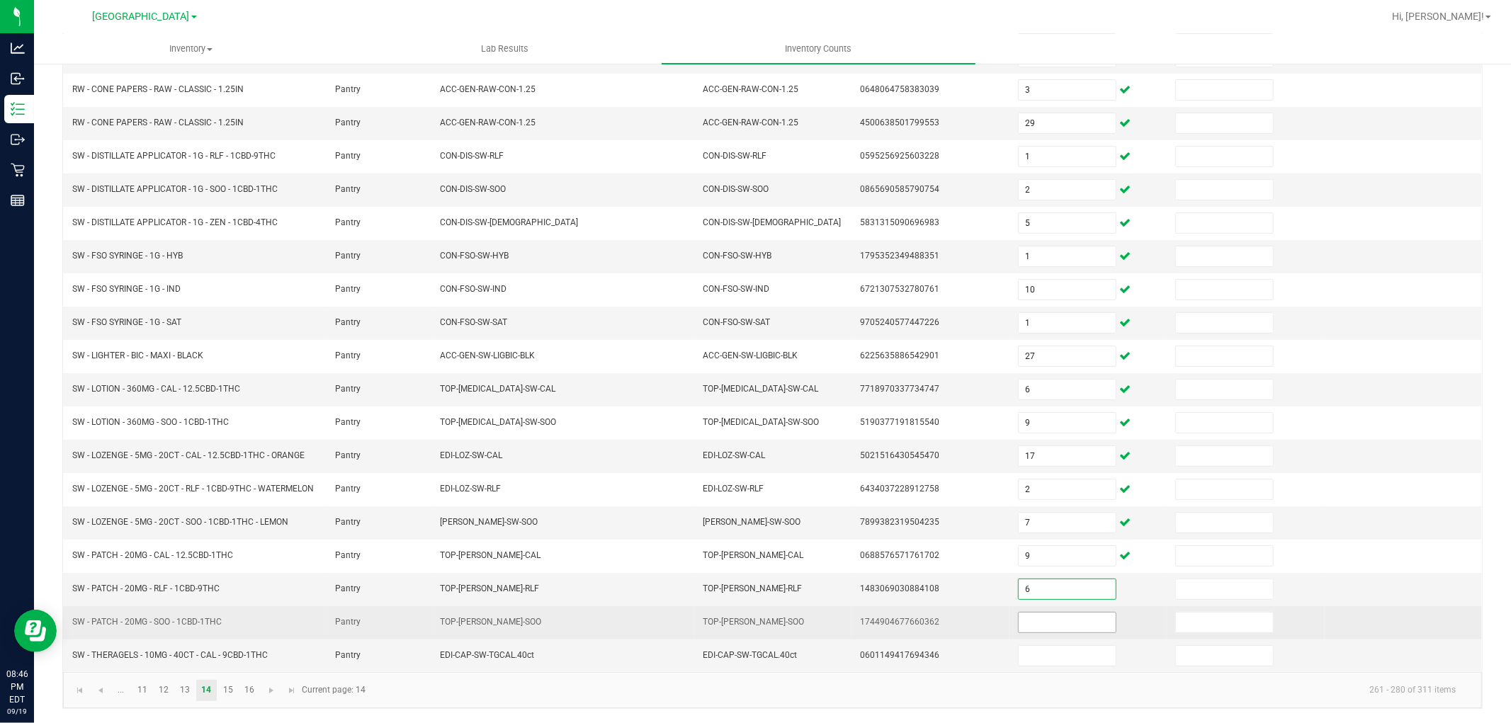
click at [1053, 619] on input at bounding box center [1066, 623] width 97 height 20
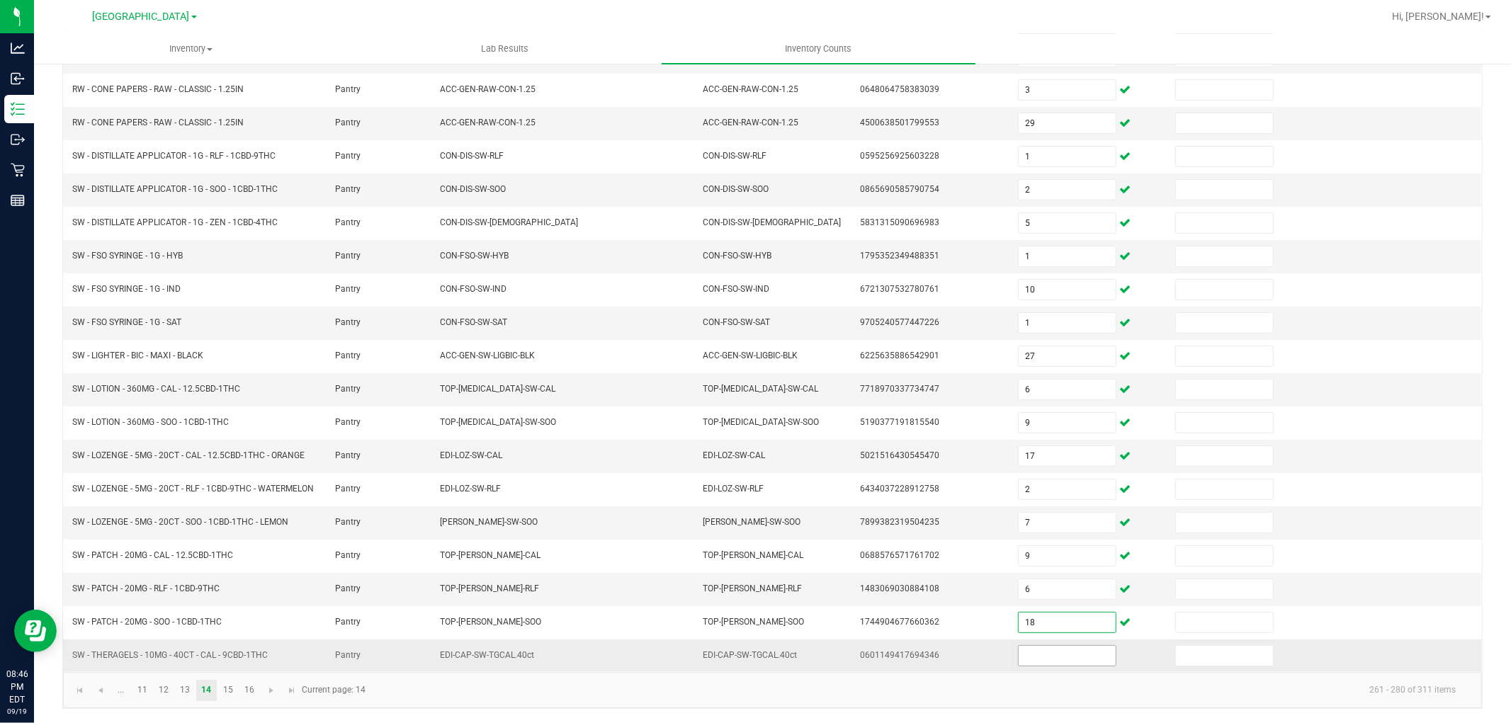
click at [1045, 655] on input at bounding box center [1066, 656] width 97 height 20
click at [958, 652] on td "0601149417694346" at bounding box center [929, 655] width 157 height 33
click at [225, 698] on link "15" at bounding box center [227, 690] width 21 height 21
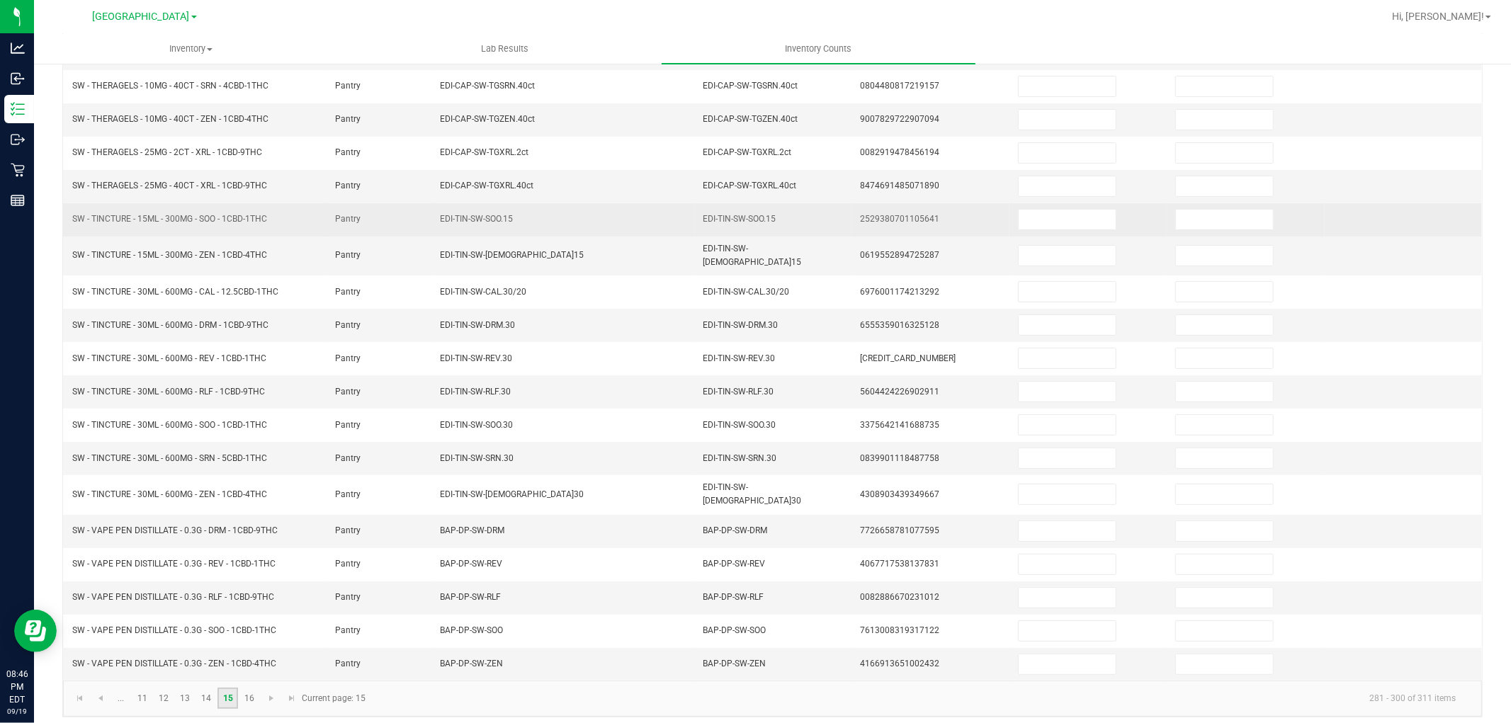
scroll to position [0, 0]
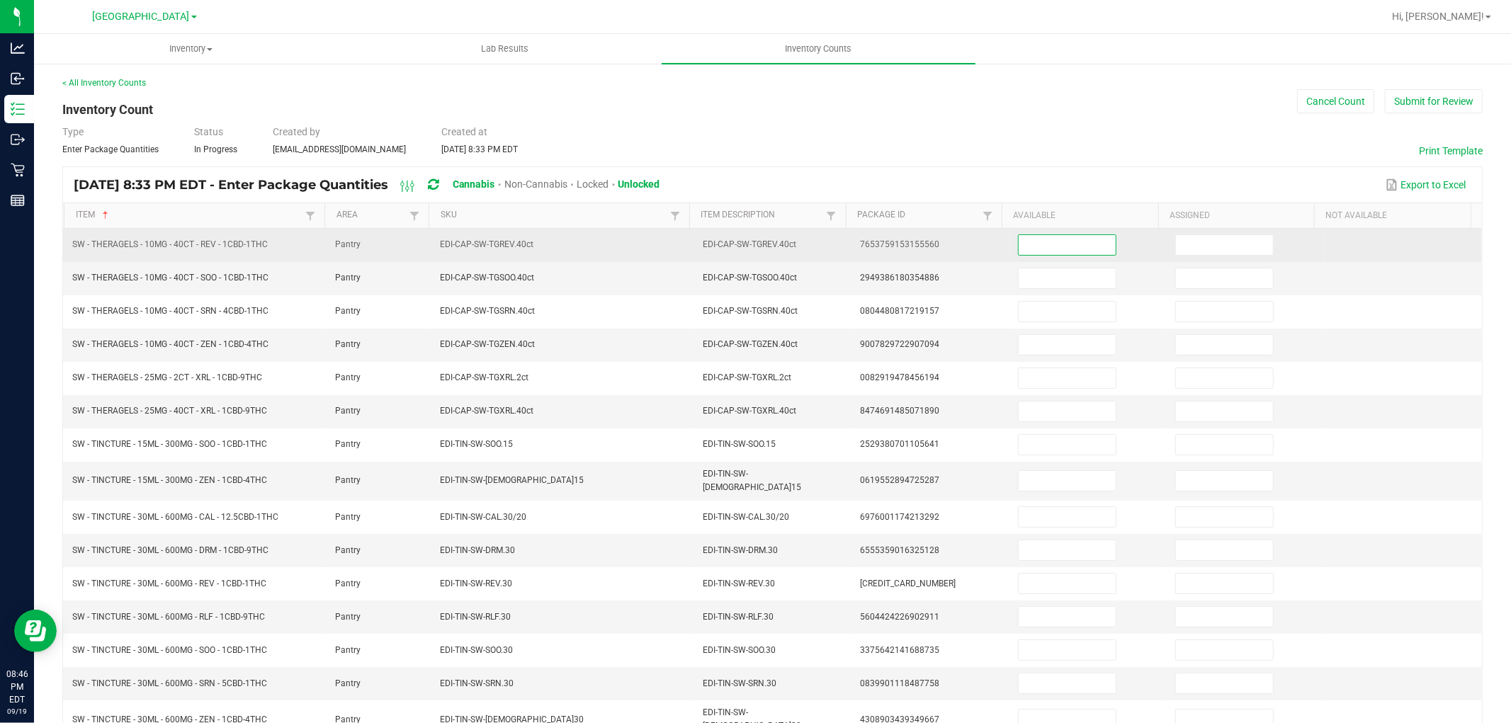
click at [1051, 246] on input at bounding box center [1066, 245] width 97 height 20
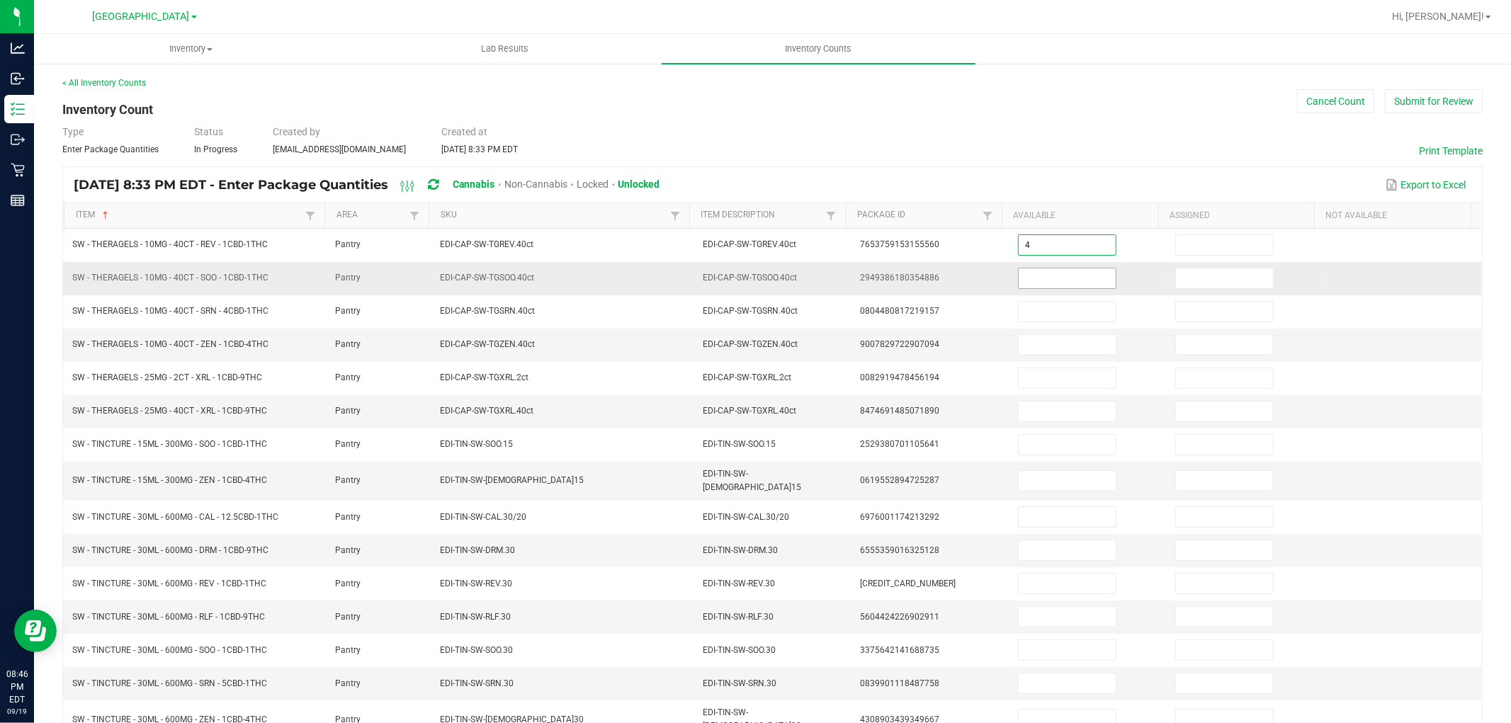
click at [1054, 273] on input at bounding box center [1066, 278] width 97 height 20
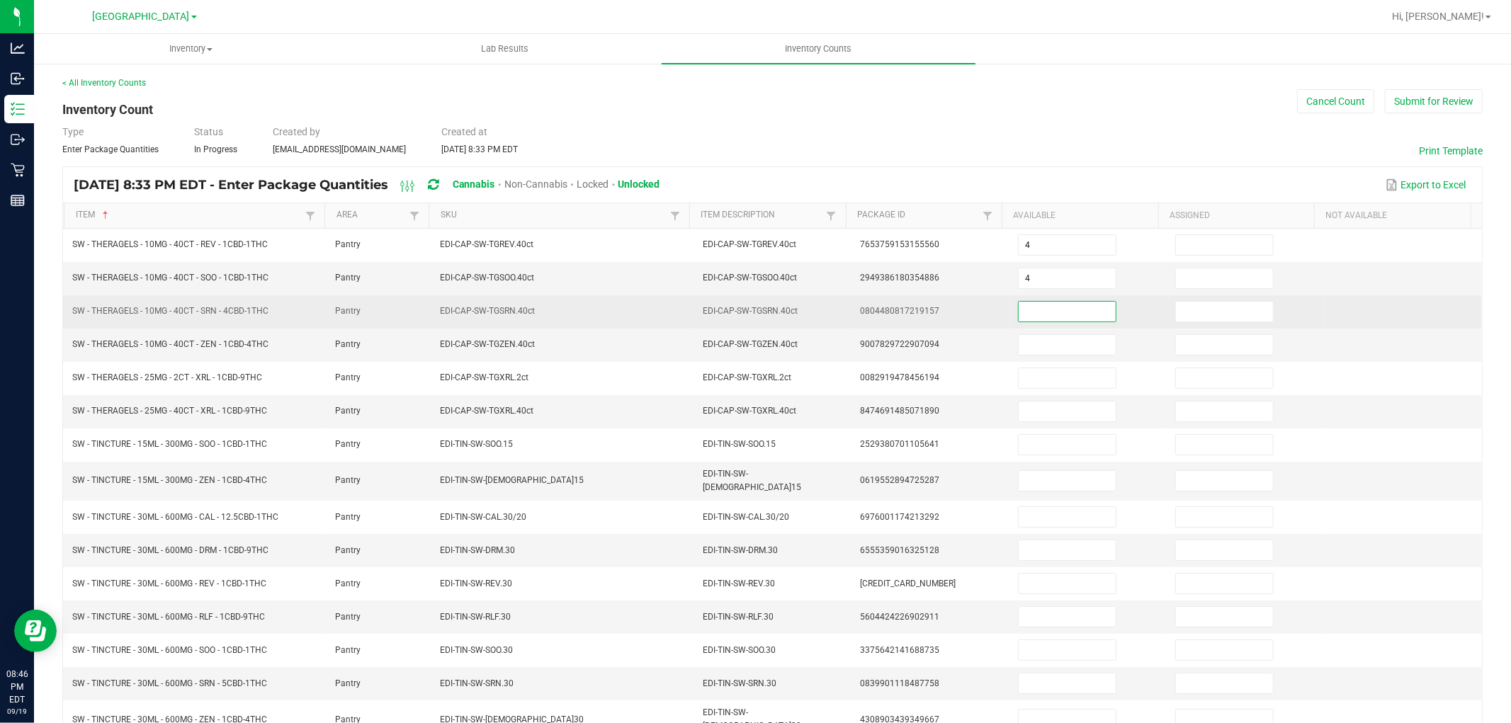
click at [1058, 319] on input at bounding box center [1066, 312] width 97 height 20
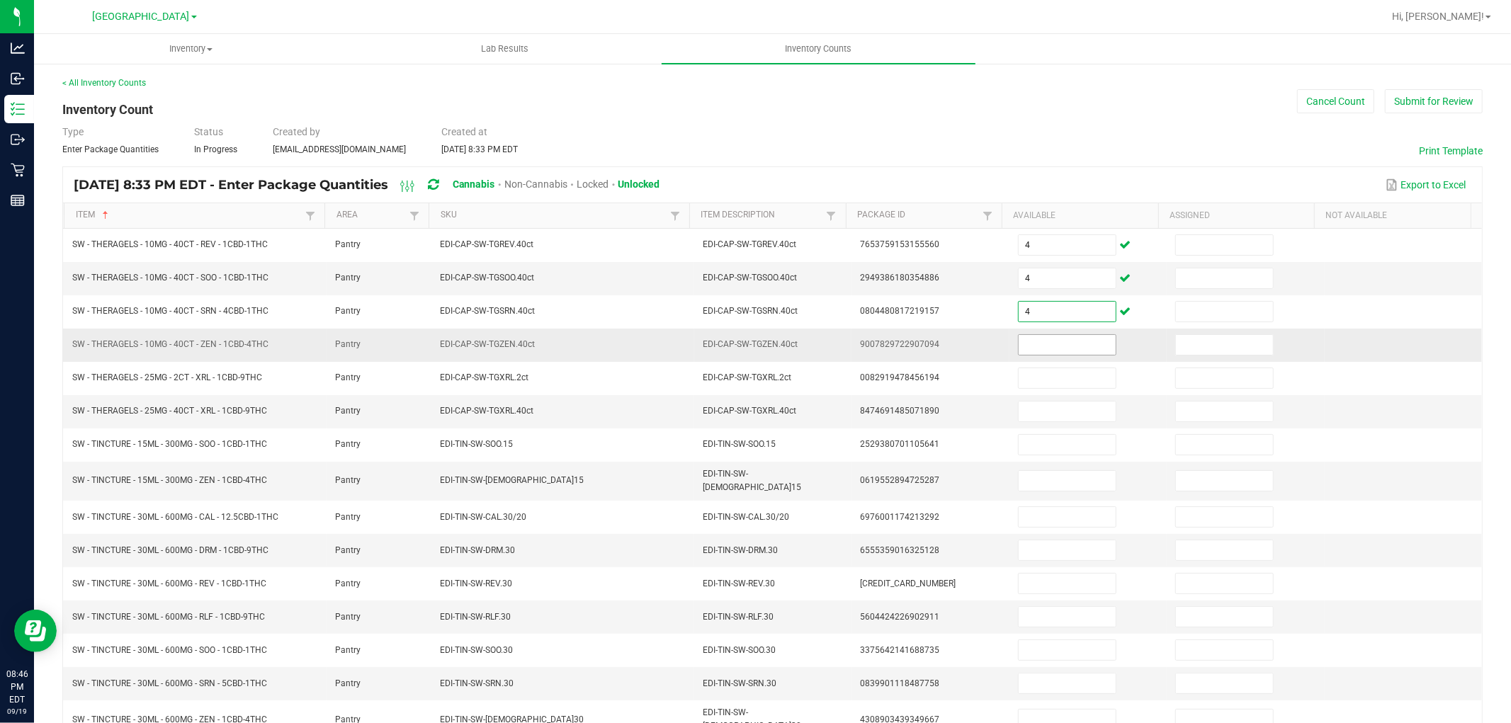
click at [1072, 346] on input at bounding box center [1066, 345] width 97 height 20
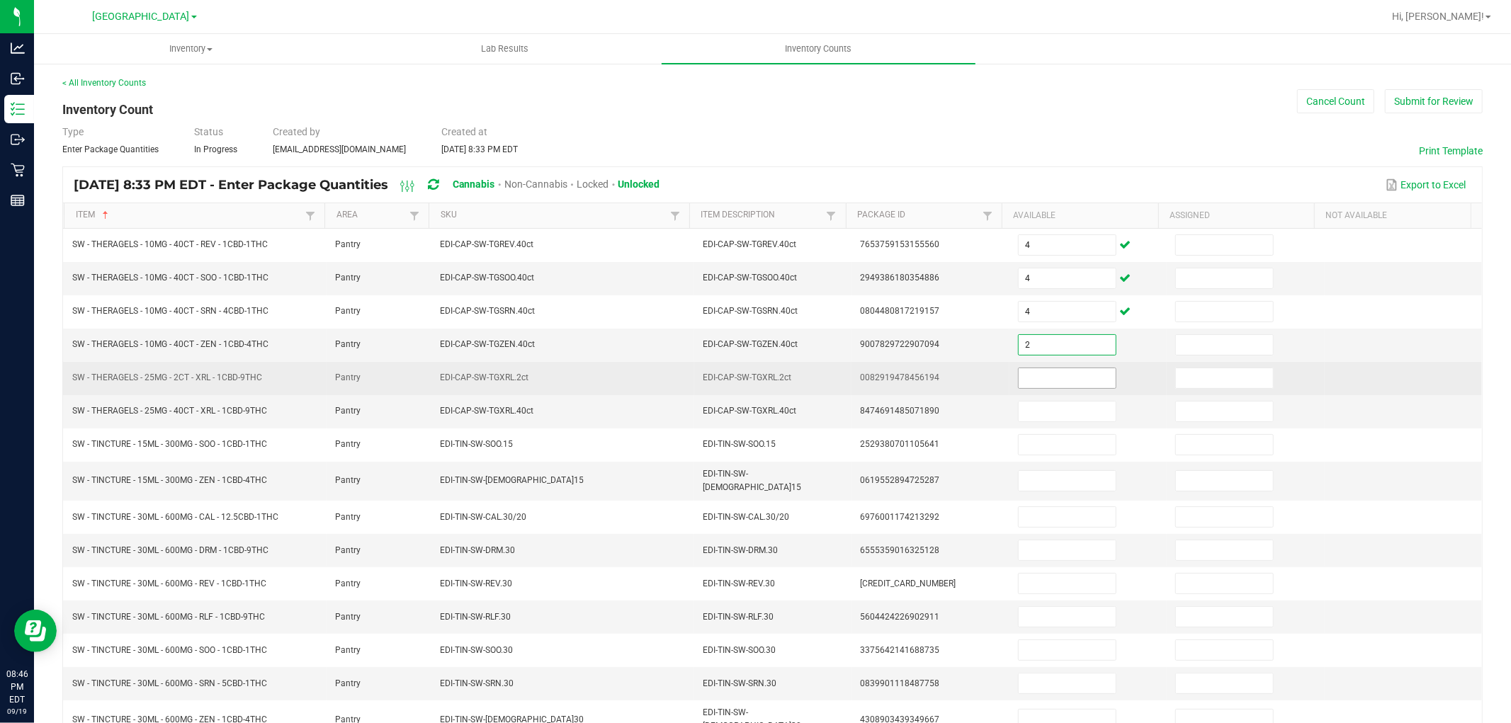
click at [1070, 376] on input at bounding box center [1066, 378] width 97 height 20
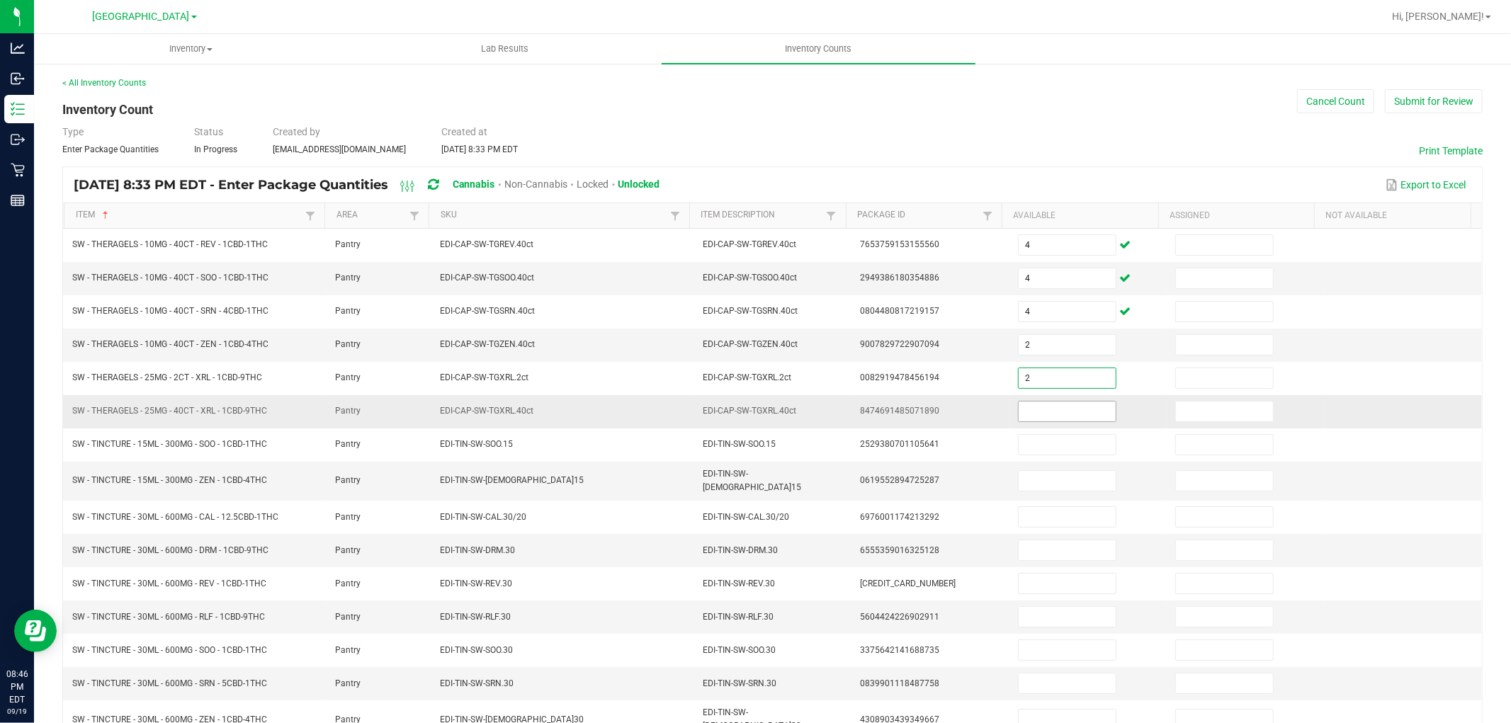
click at [1062, 416] on input at bounding box center [1066, 412] width 97 height 20
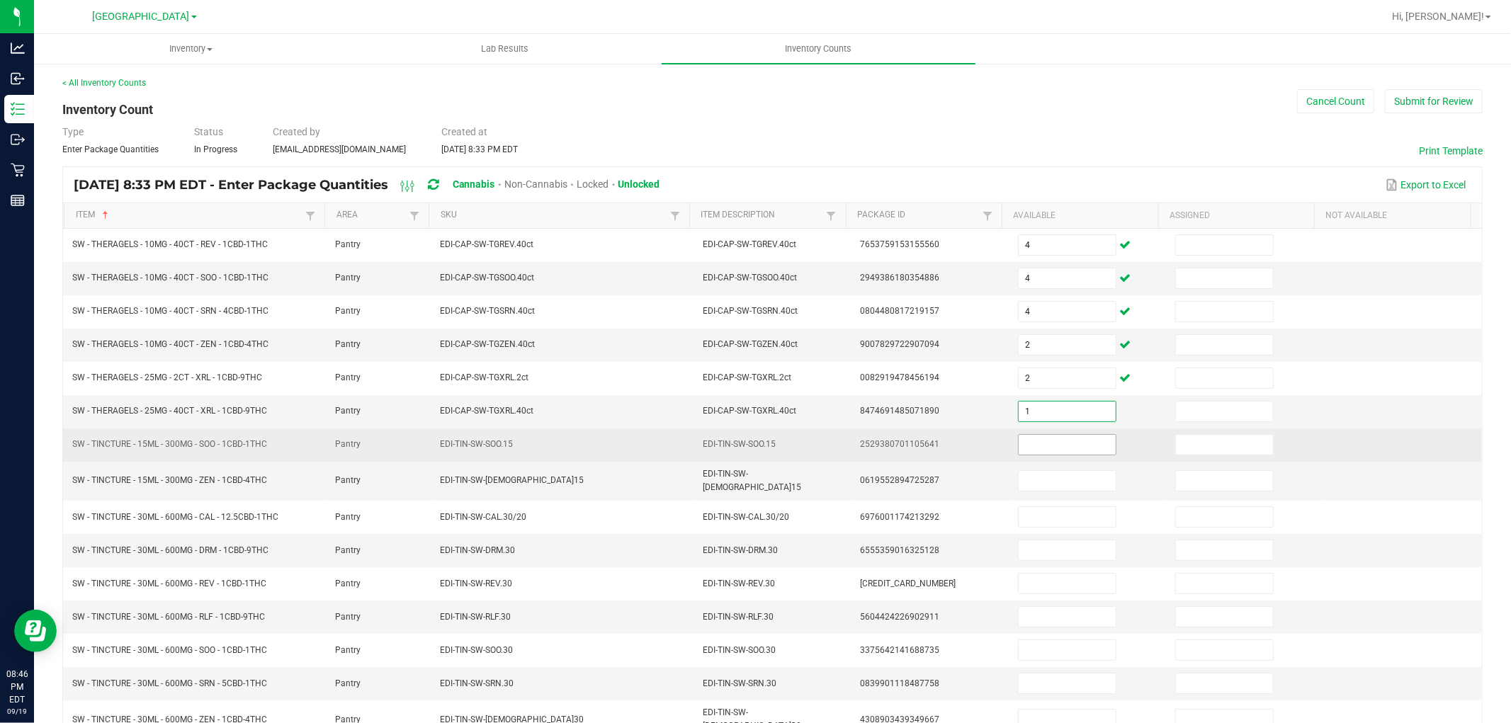
click at [1059, 446] on input at bounding box center [1066, 445] width 97 height 20
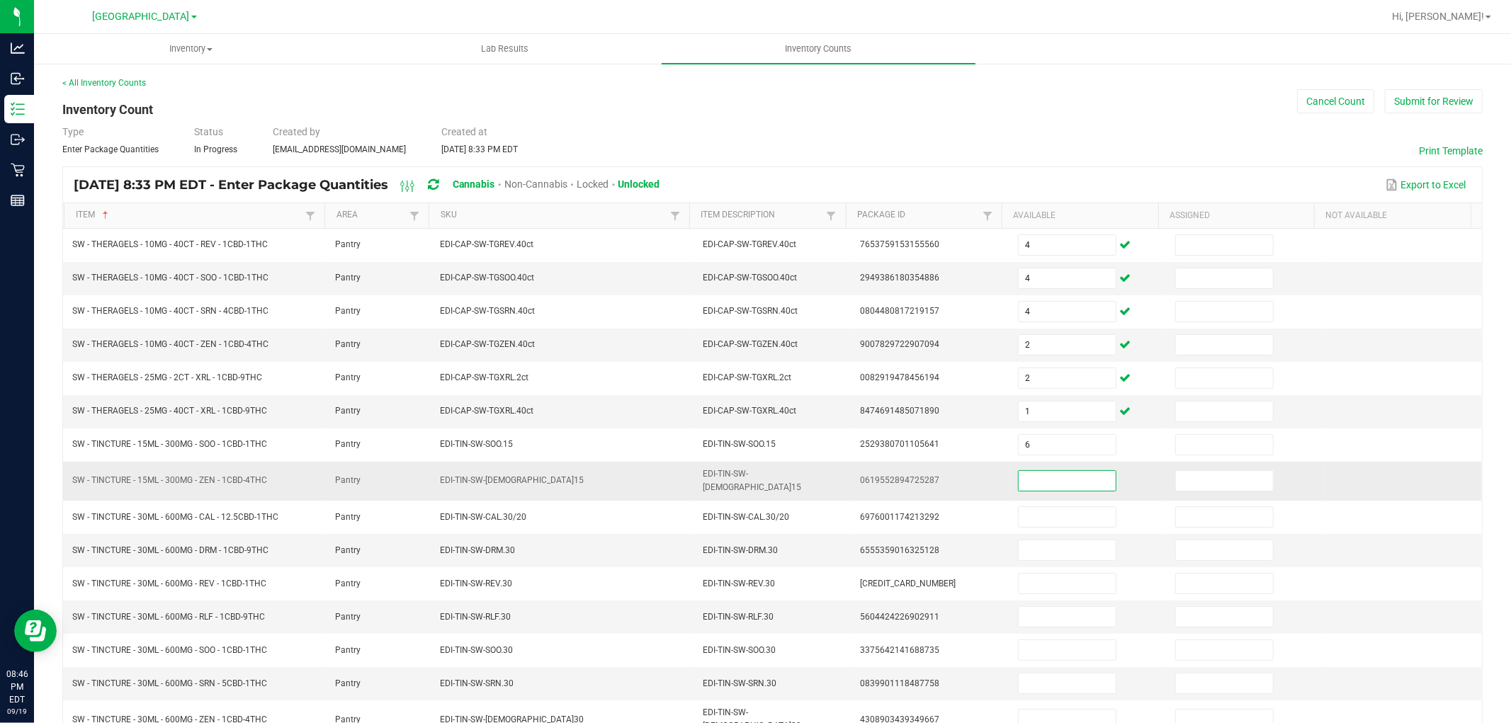
click at [1064, 477] on input at bounding box center [1066, 481] width 97 height 20
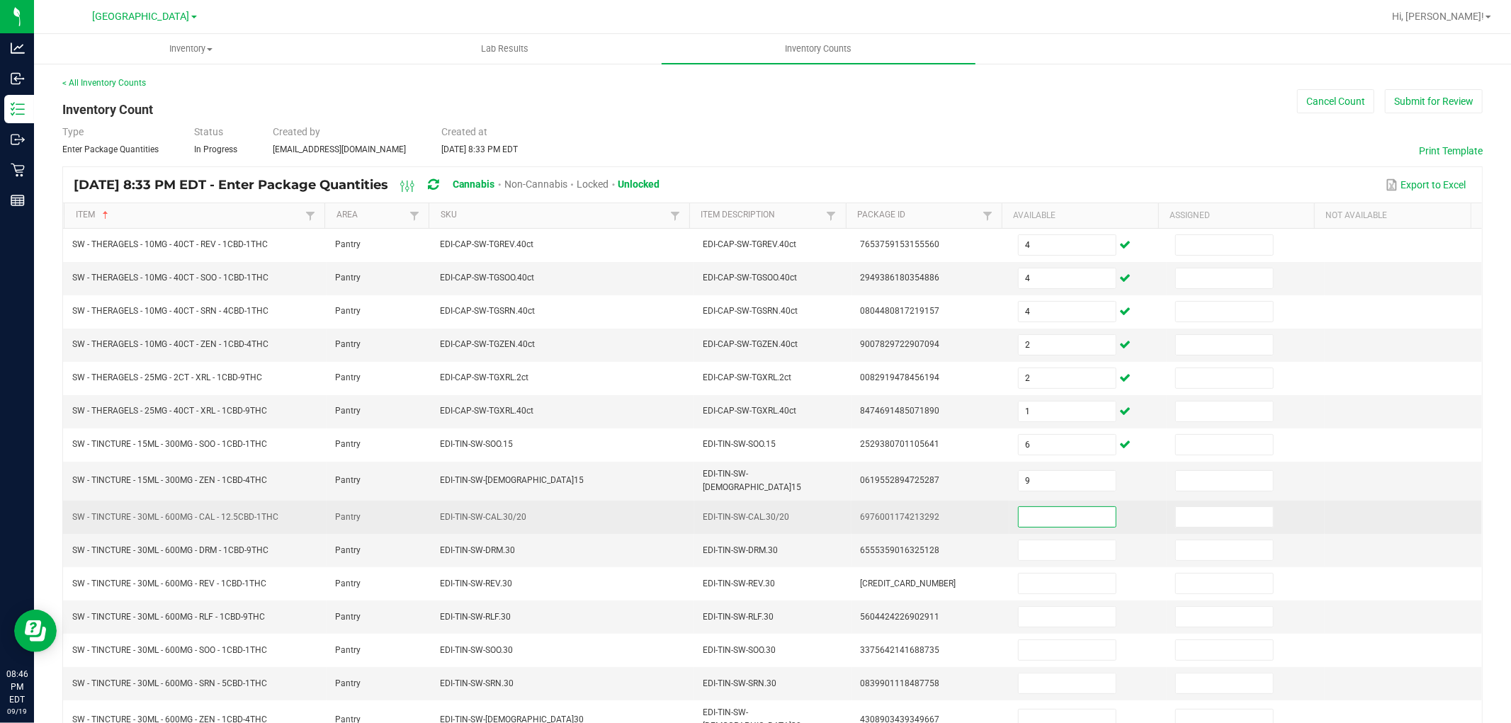
click at [1052, 507] on input at bounding box center [1066, 517] width 97 height 20
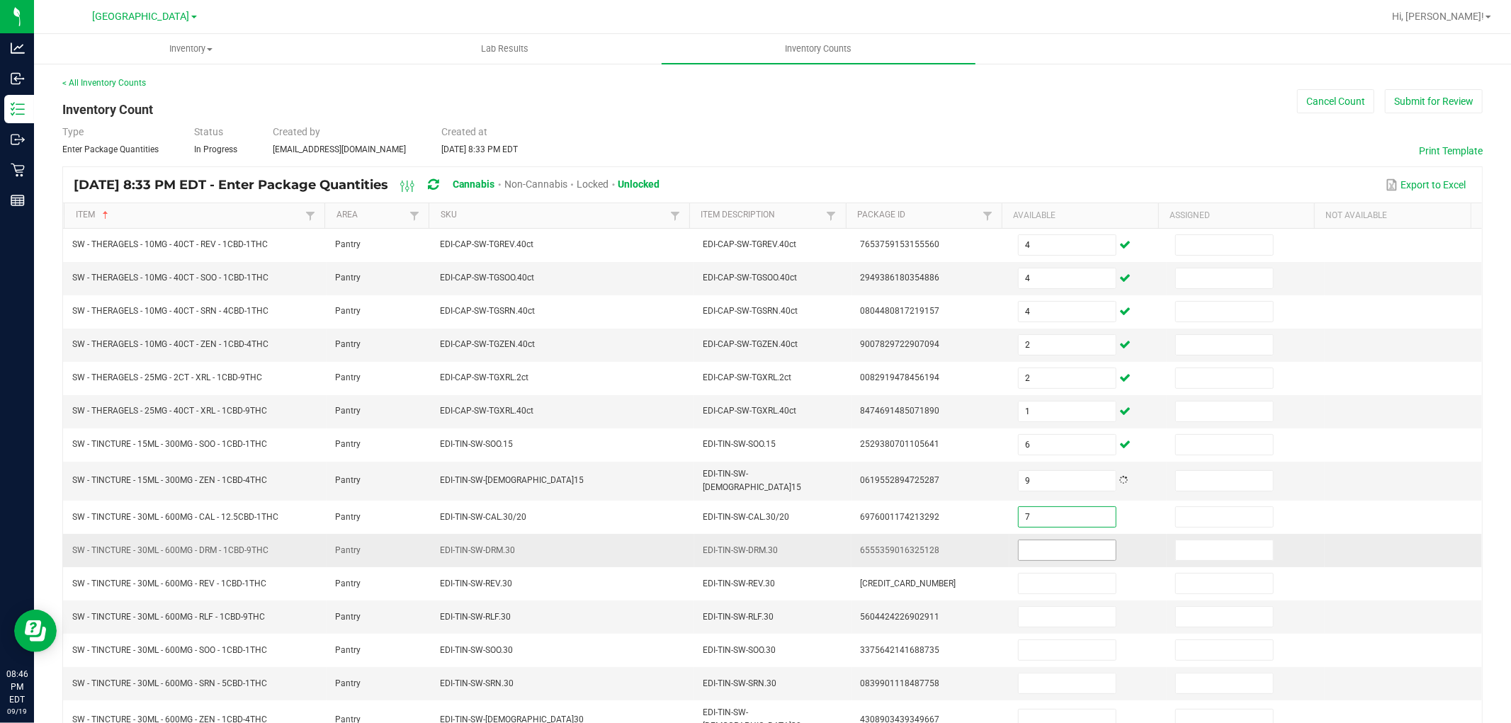
click at [1045, 545] on input at bounding box center [1066, 550] width 97 height 20
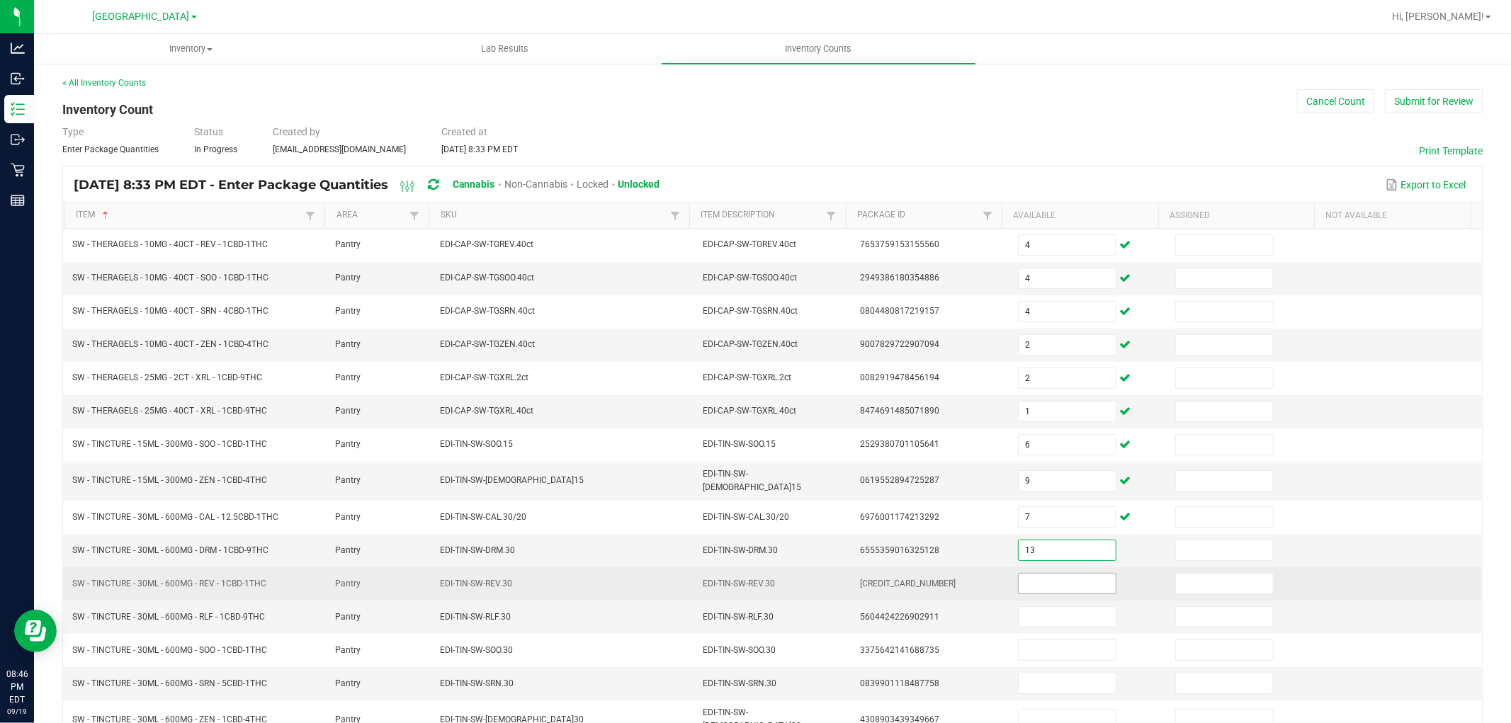
click at [1045, 574] on input at bounding box center [1066, 584] width 97 height 20
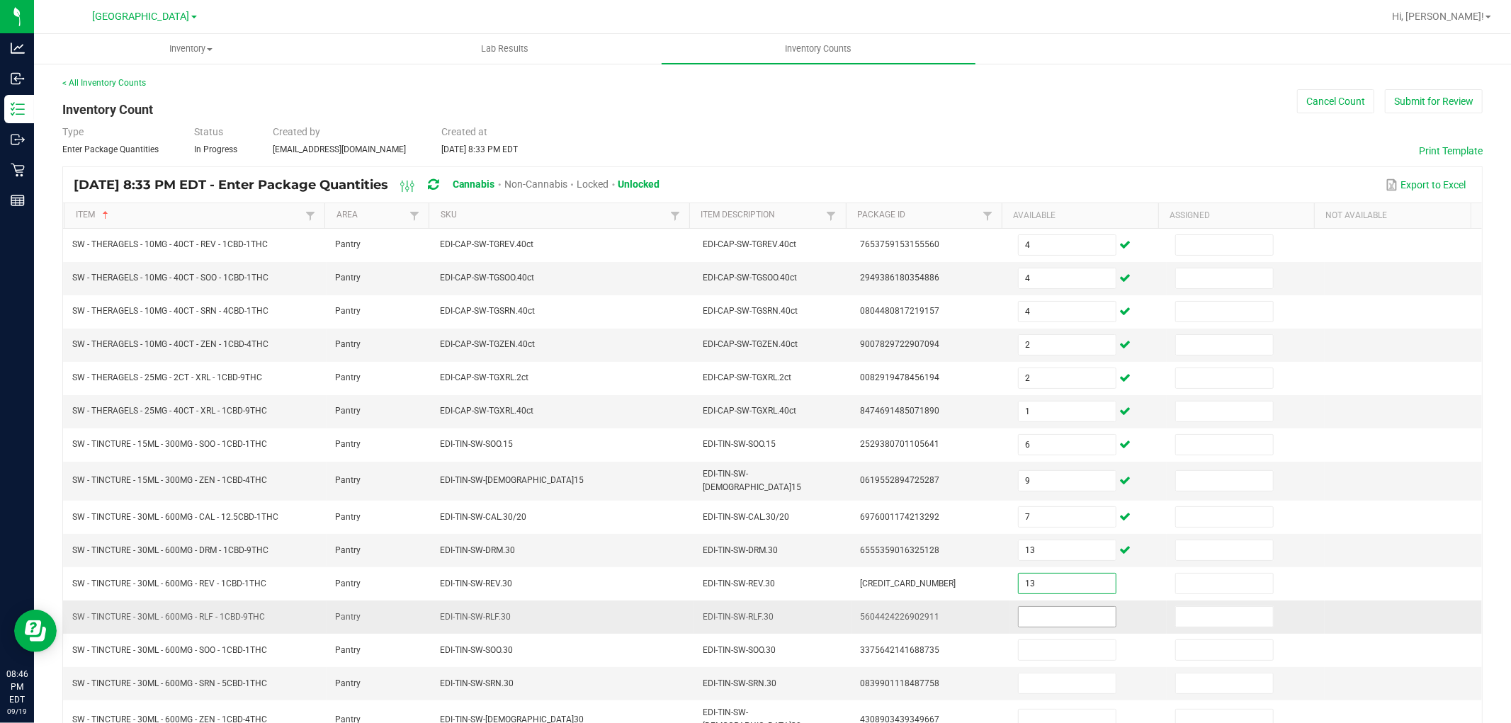
click at [1049, 620] on input at bounding box center [1066, 617] width 97 height 20
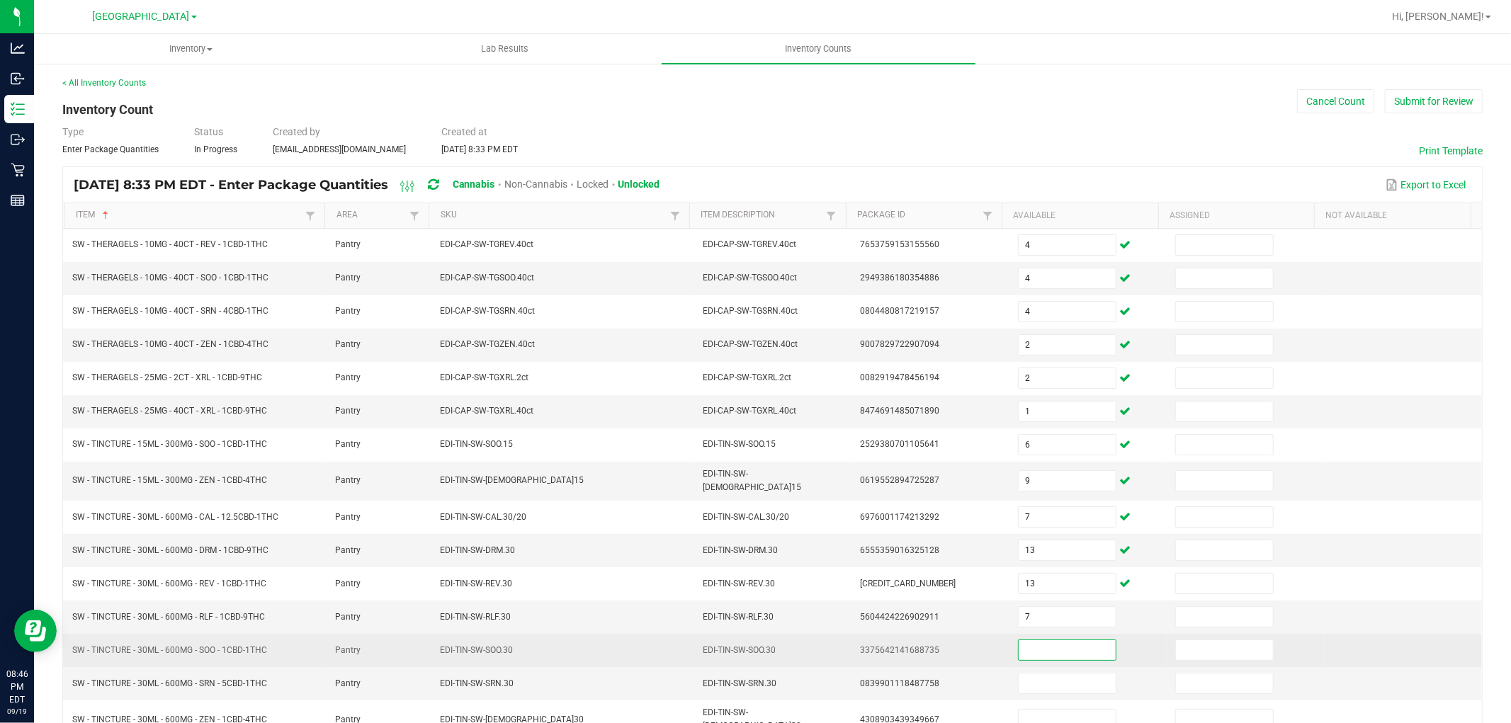
click at [1052, 647] on input at bounding box center [1066, 650] width 97 height 20
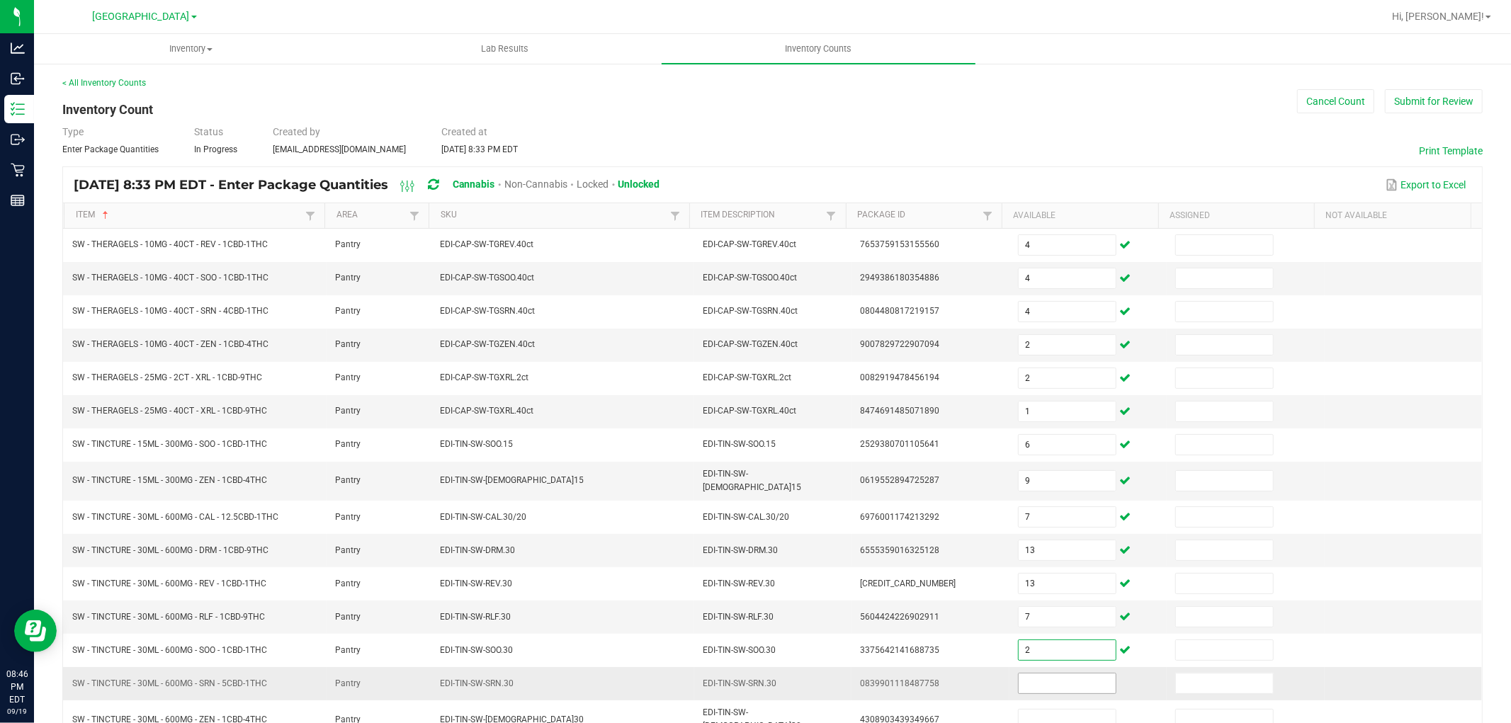
click at [1023, 688] on input at bounding box center [1066, 683] width 97 height 20
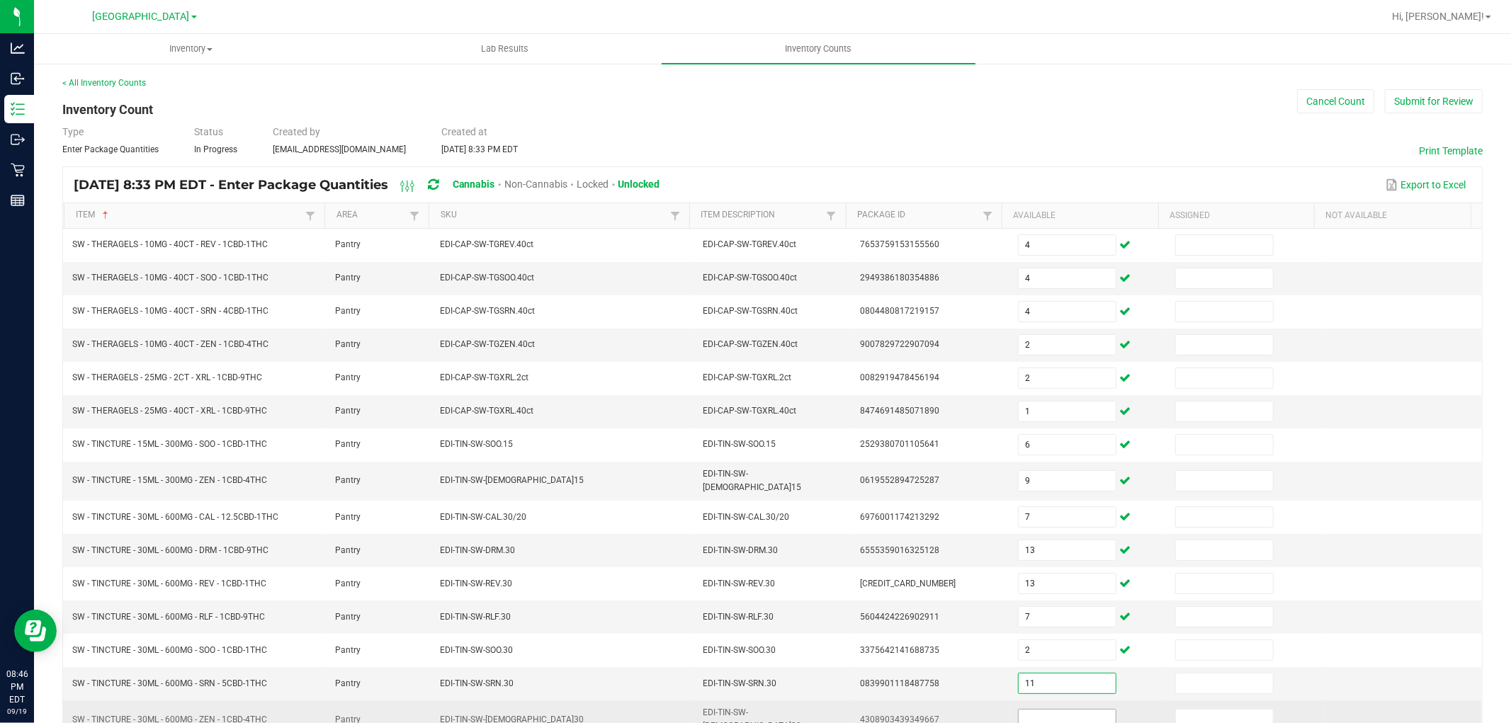
click at [1057, 717] on input at bounding box center [1066, 720] width 97 height 20
click at [955, 711] on td "4308903439349667" at bounding box center [929, 719] width 157 height 39
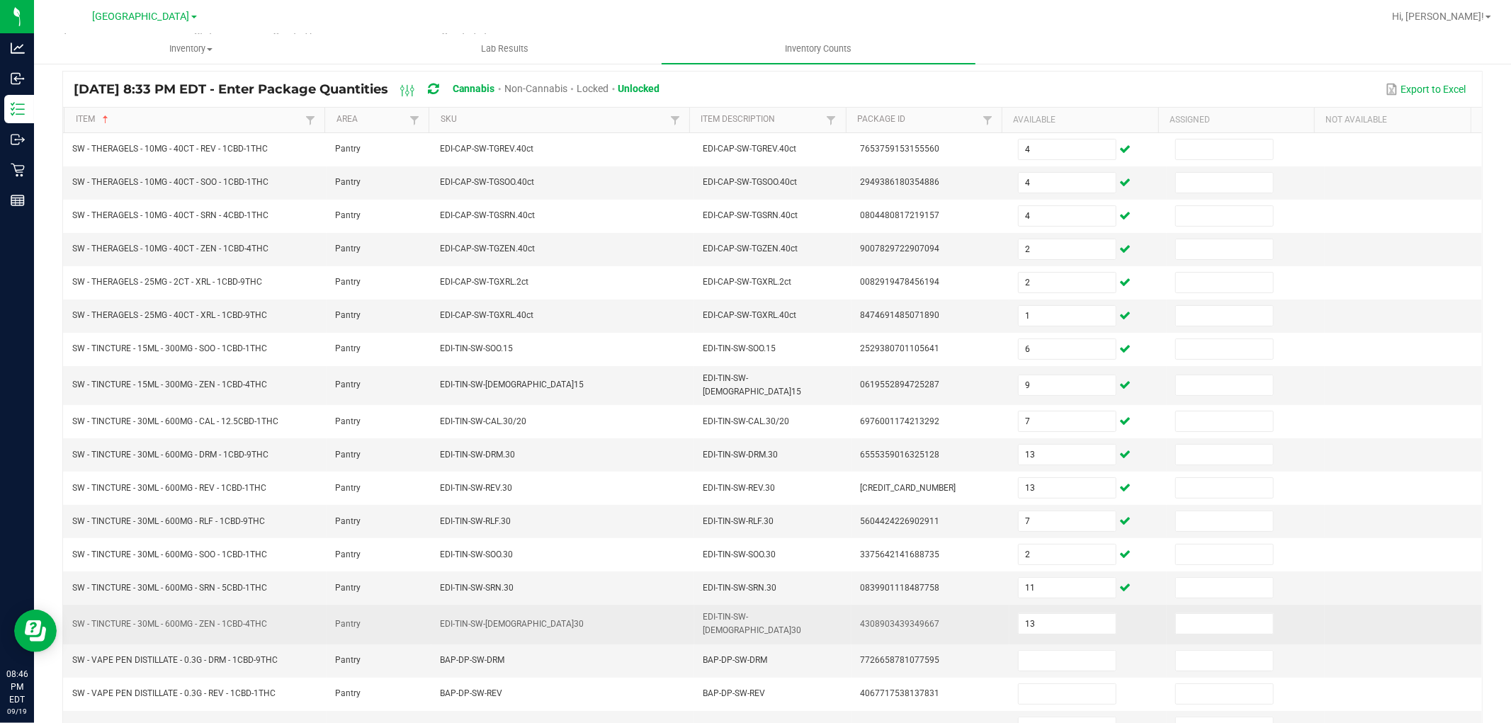
scroll to position [225, 0]
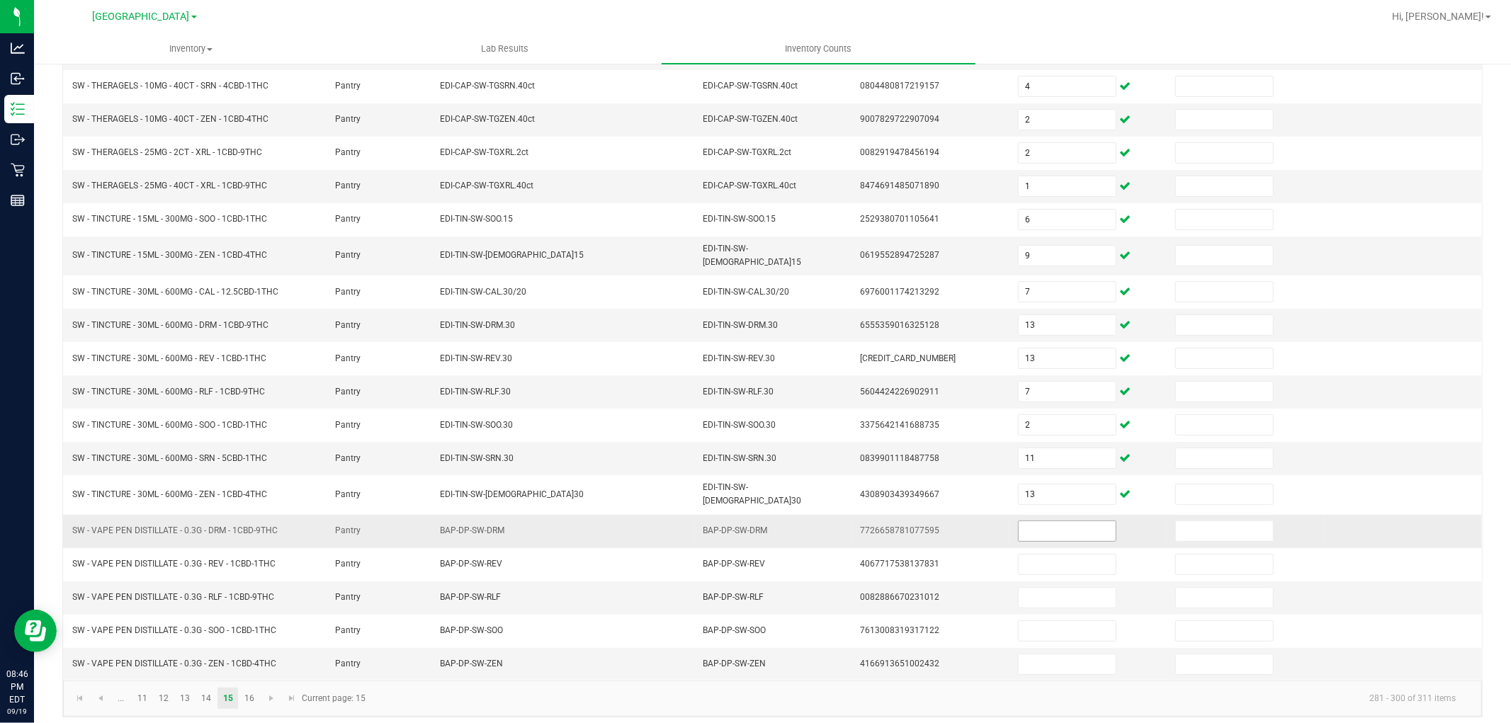
click at [1067, 521] on input at bounding box center [1066, 531] width 97 height 20
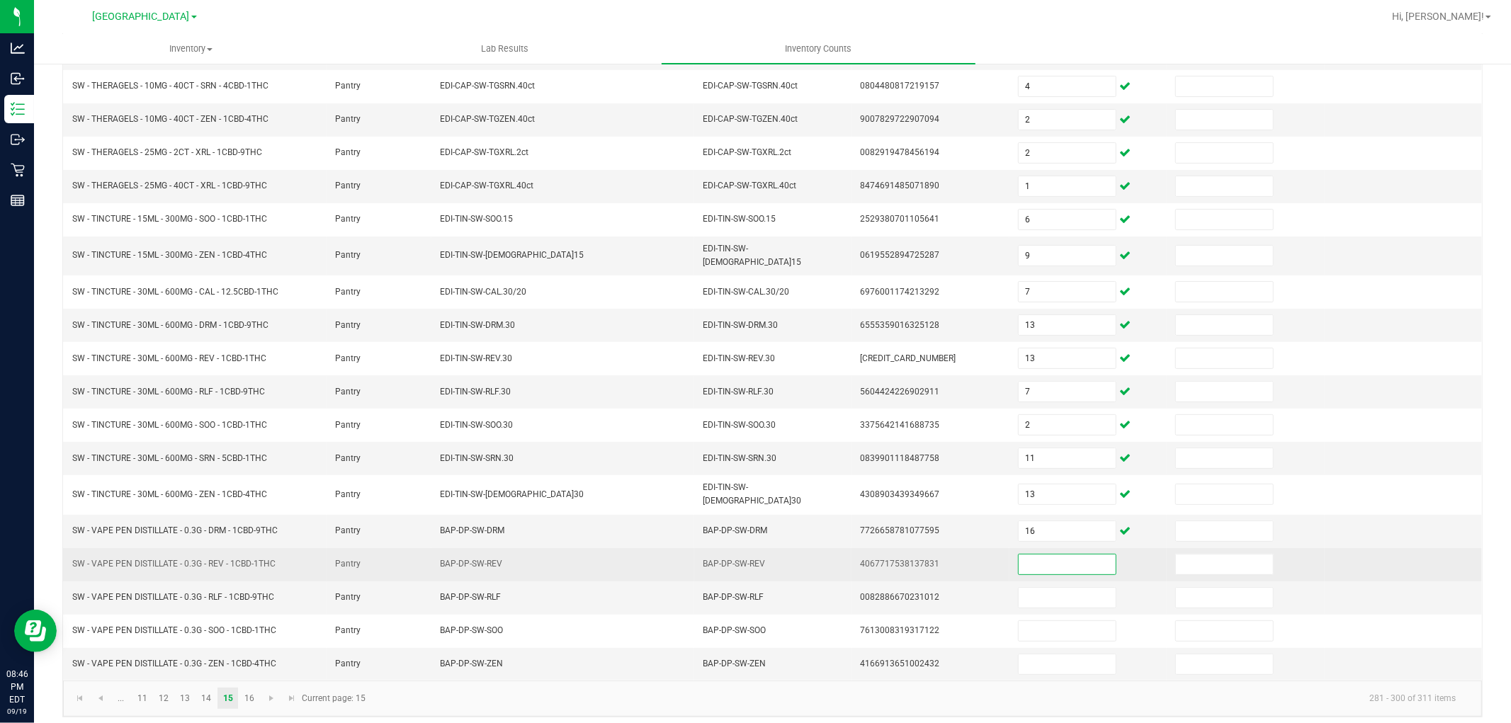
click at [1071, 555] on input at bounding box center [1066, 565] width 97 height 20
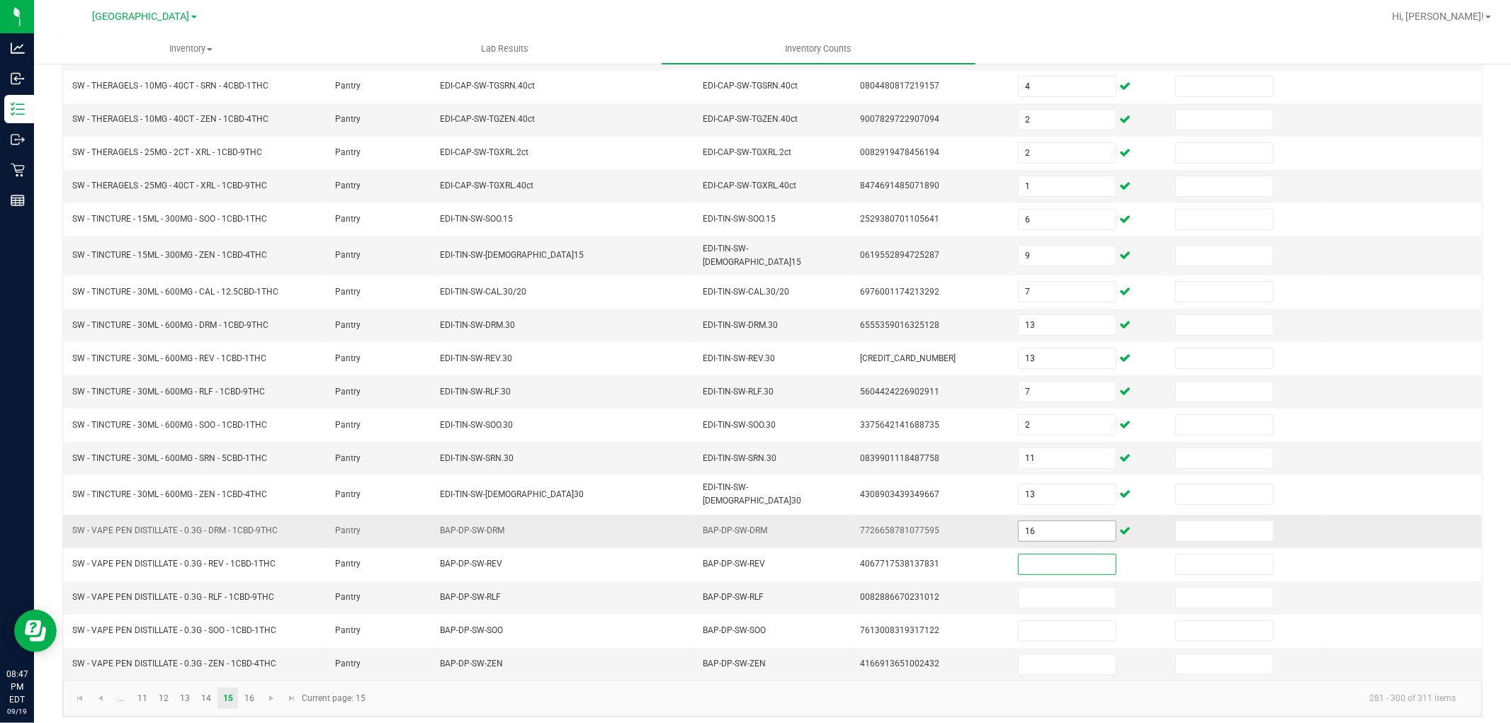
click at [1038, 527] on input "16" at bounding box center [1066, 531] width 97 height 20
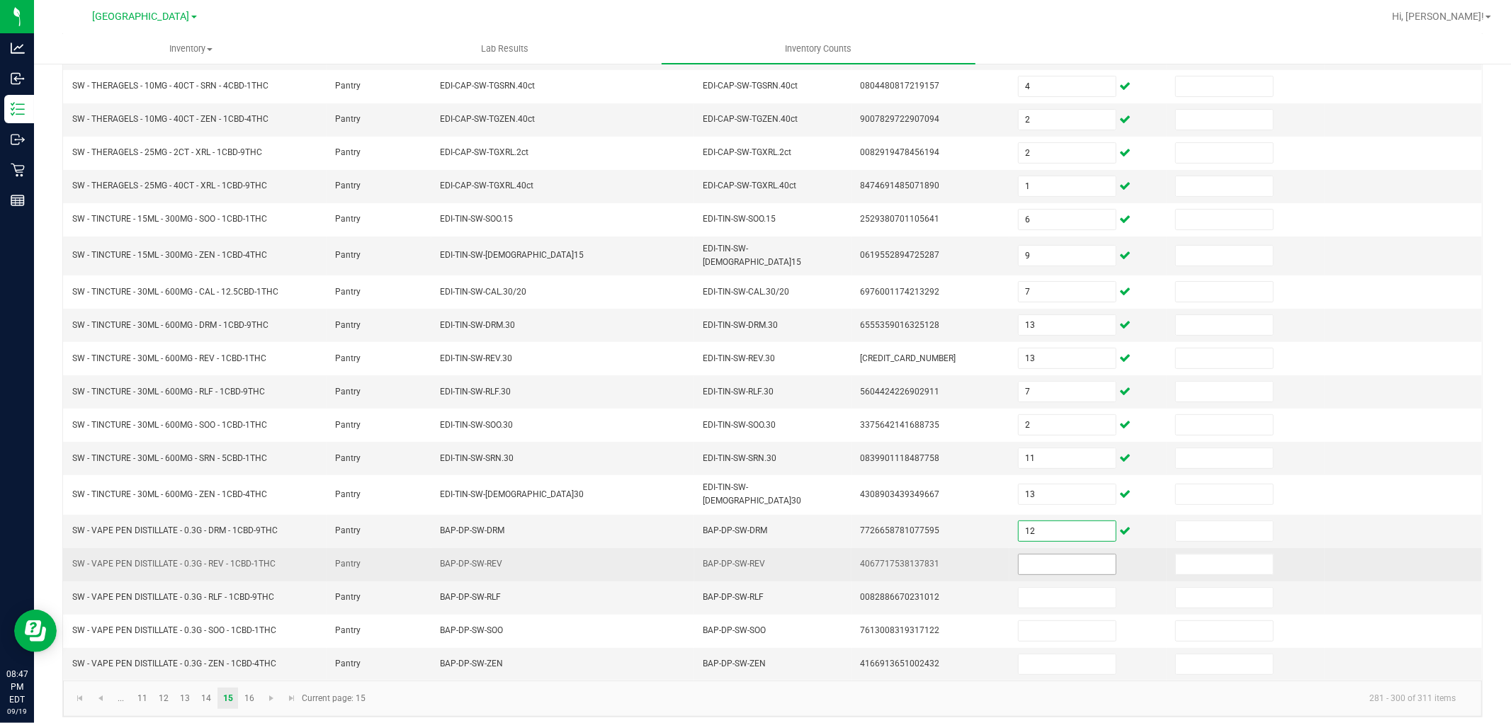
click at [1037, 559] on input at bounding box center [1066, 565] width 97 height 20
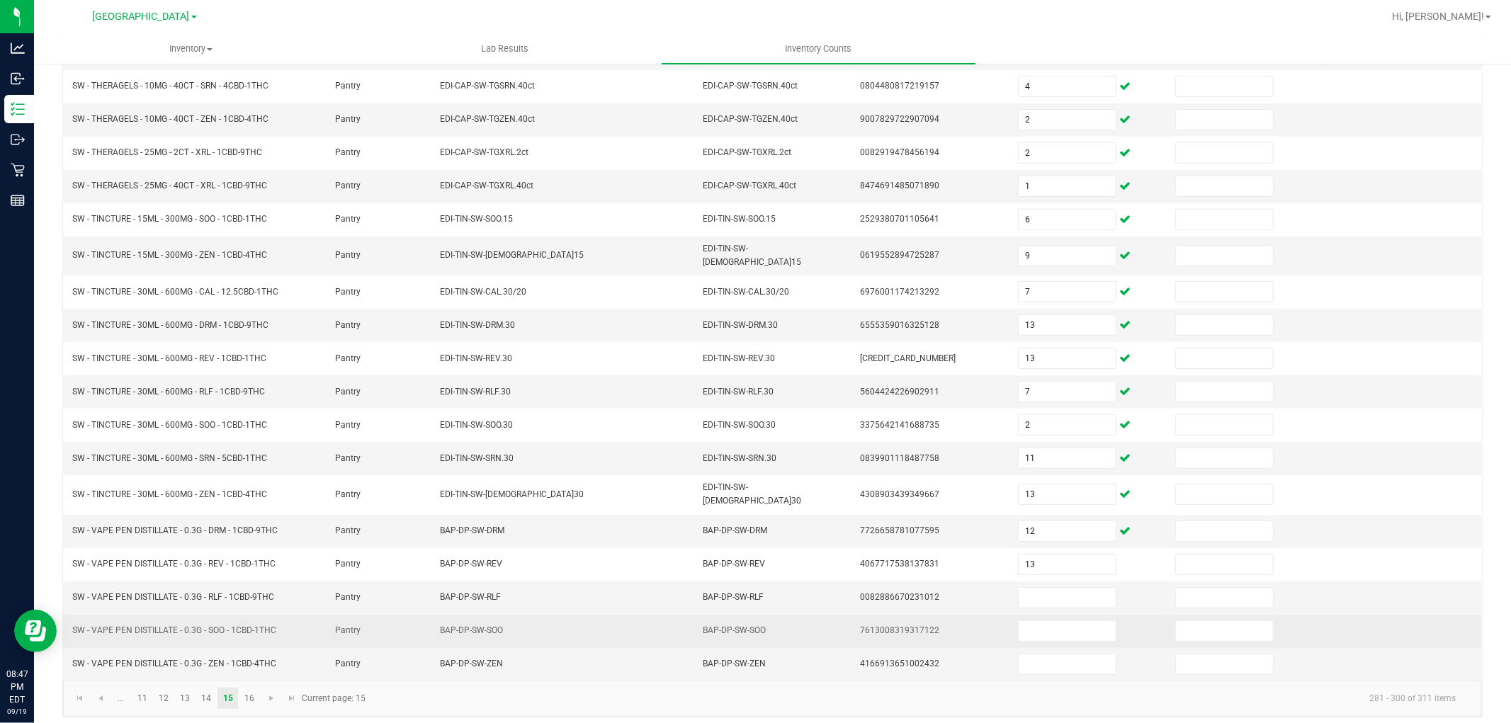
click at [1049, 615] on td at bounding box center [1087, 631] width 157 height 33
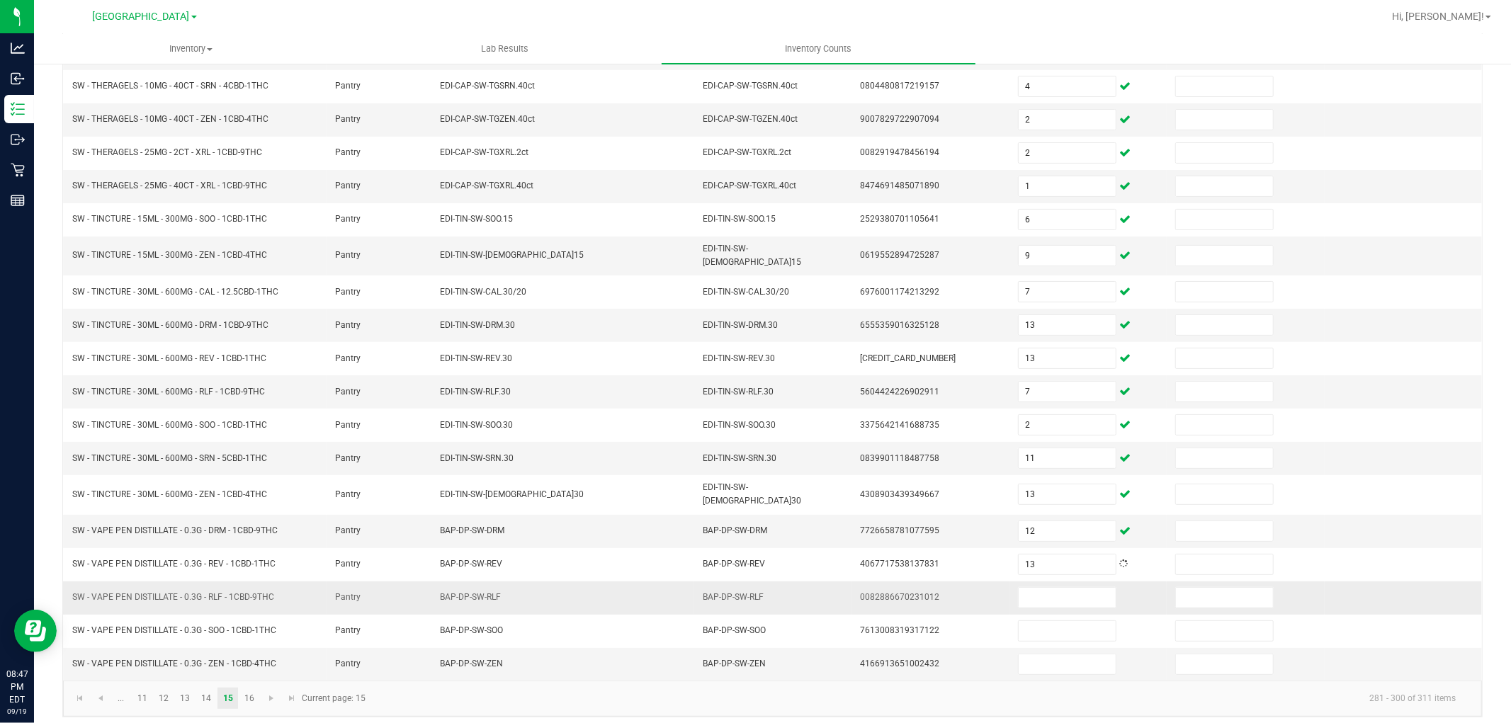
click at [1052, 599] on td at bounding box center [1087, 597] width 157 height 33
click at [1054, 588] on input at bounding box center [1066, 598] width 97 height 20
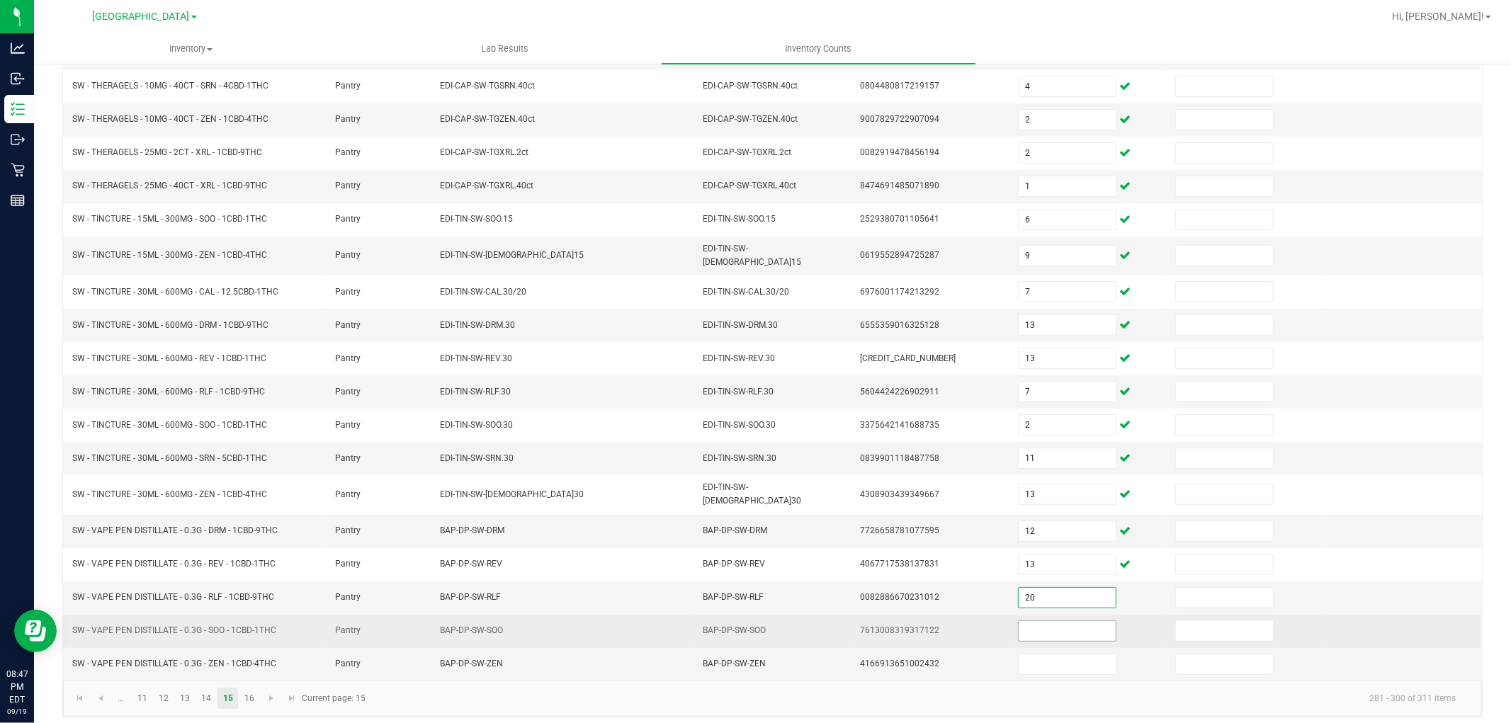
click at [1060, 621] on input at bounding box center [1066, 631] width 97 height 20
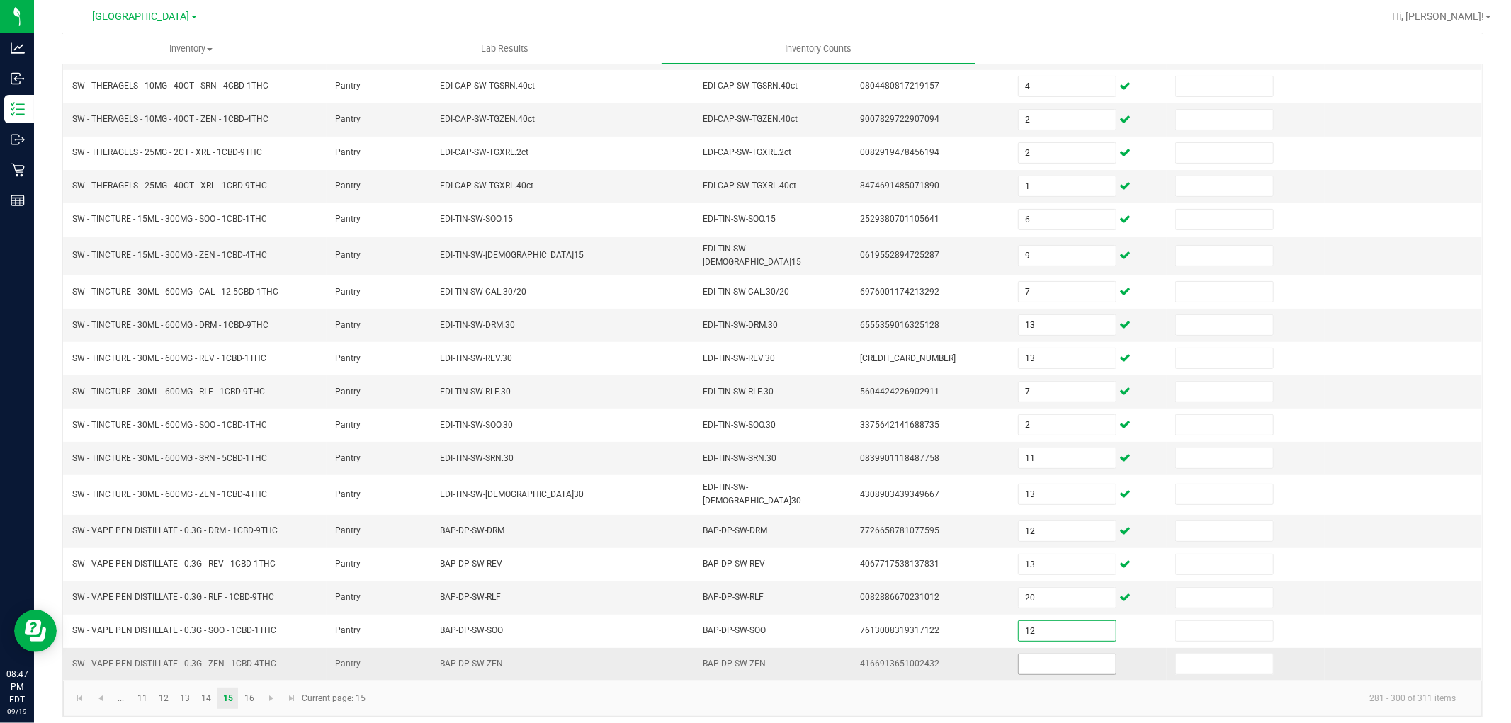
click at [1057, 654] on input at bounding box center [1066, 664] width 97 height 20
click at [1058, 681] on kendo-pager "... 11 12 13 14 15 16 281 - 300 of 311 items Current page: 15" at bounding box center [772, 699] width 1418 height 36
click at [249, 696] on link "16" at bounding box center [249, 698] width 21 height 21
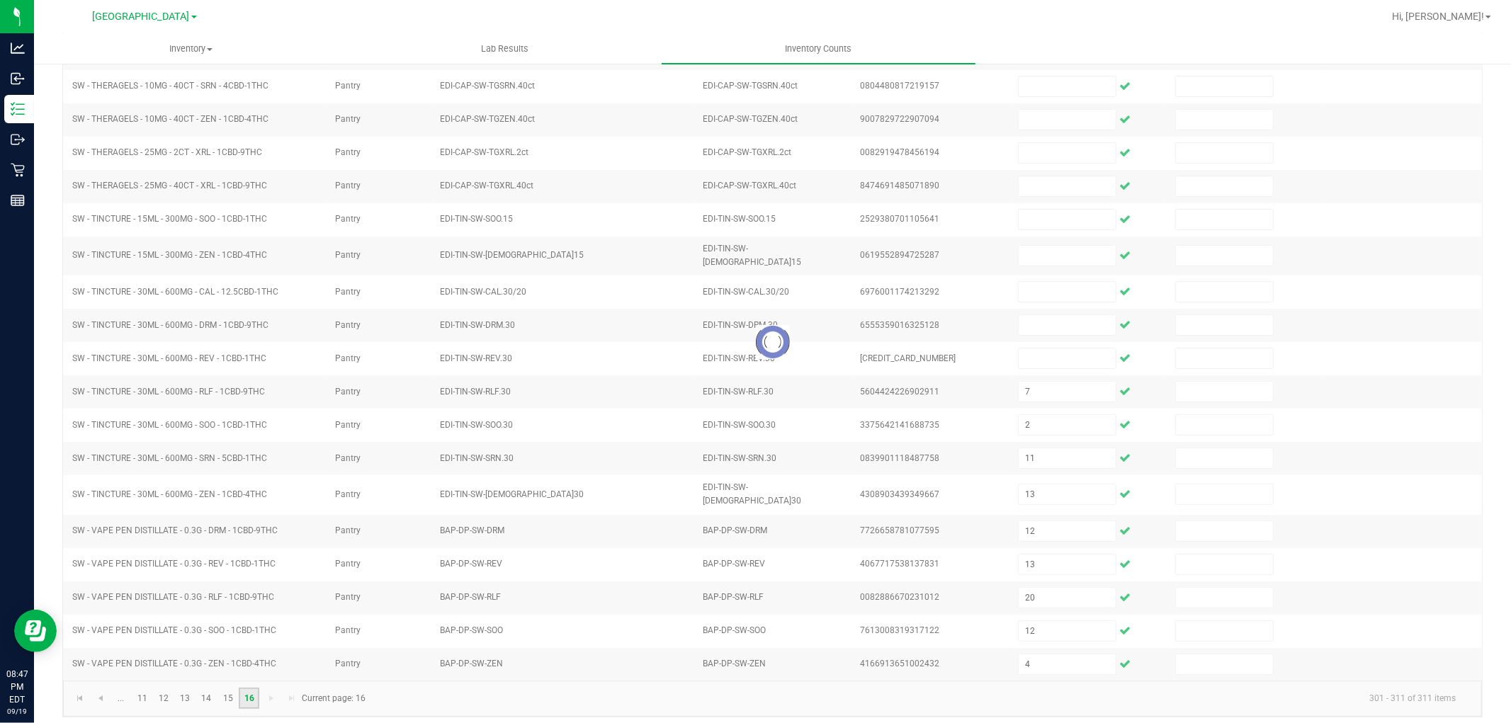
scroll to position [0, 0]
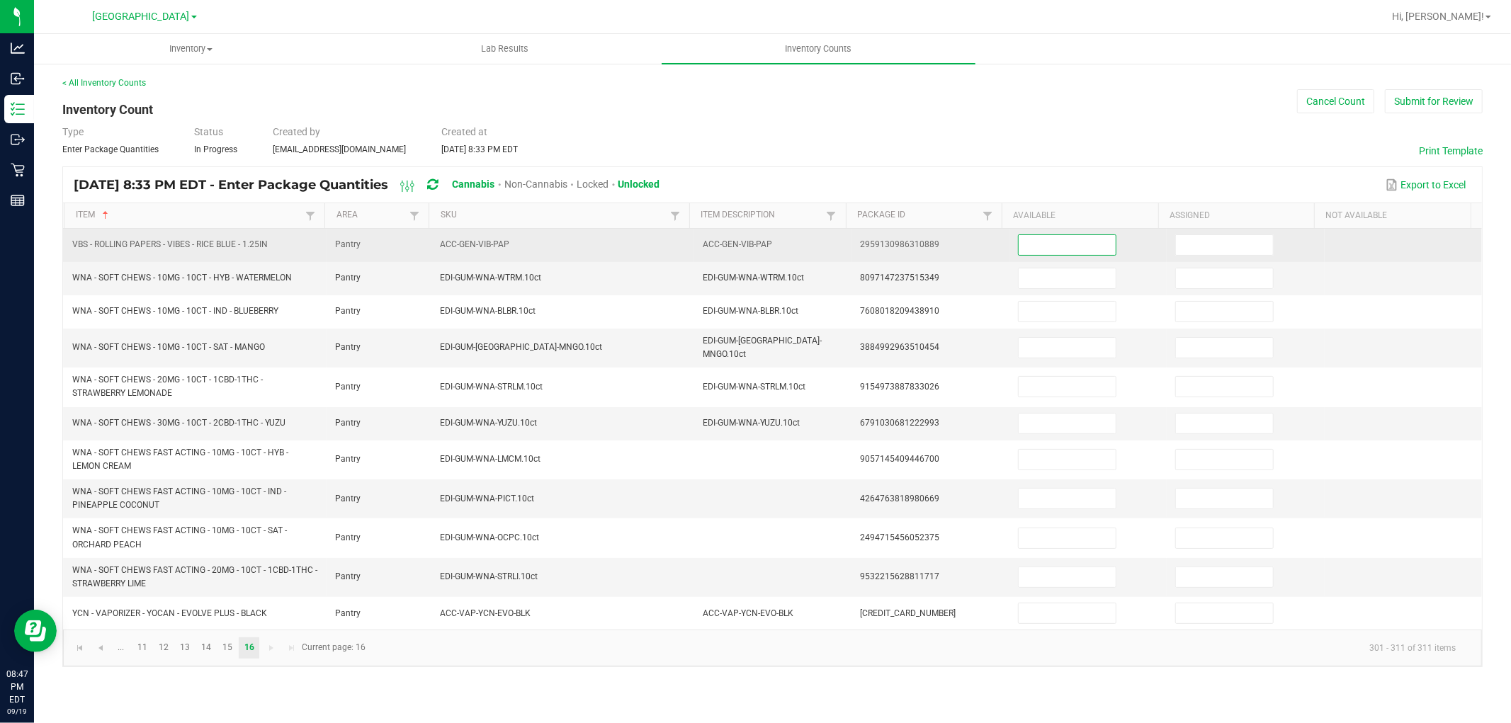
click at [1037, 246] on input at bounding box center [1066, 245] width 97 height 20
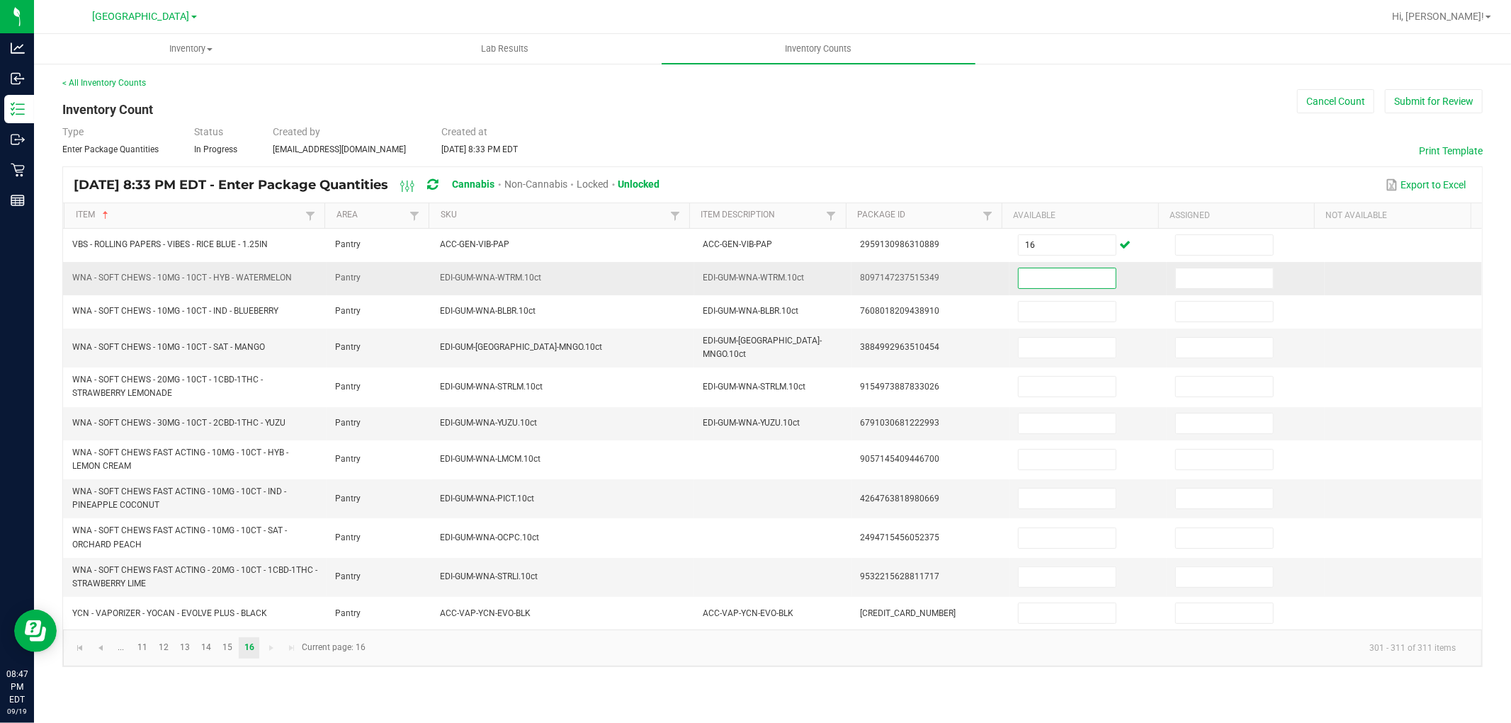
click at [1053, 284] on input at bounding box center [1066, 278] width 97 height 20
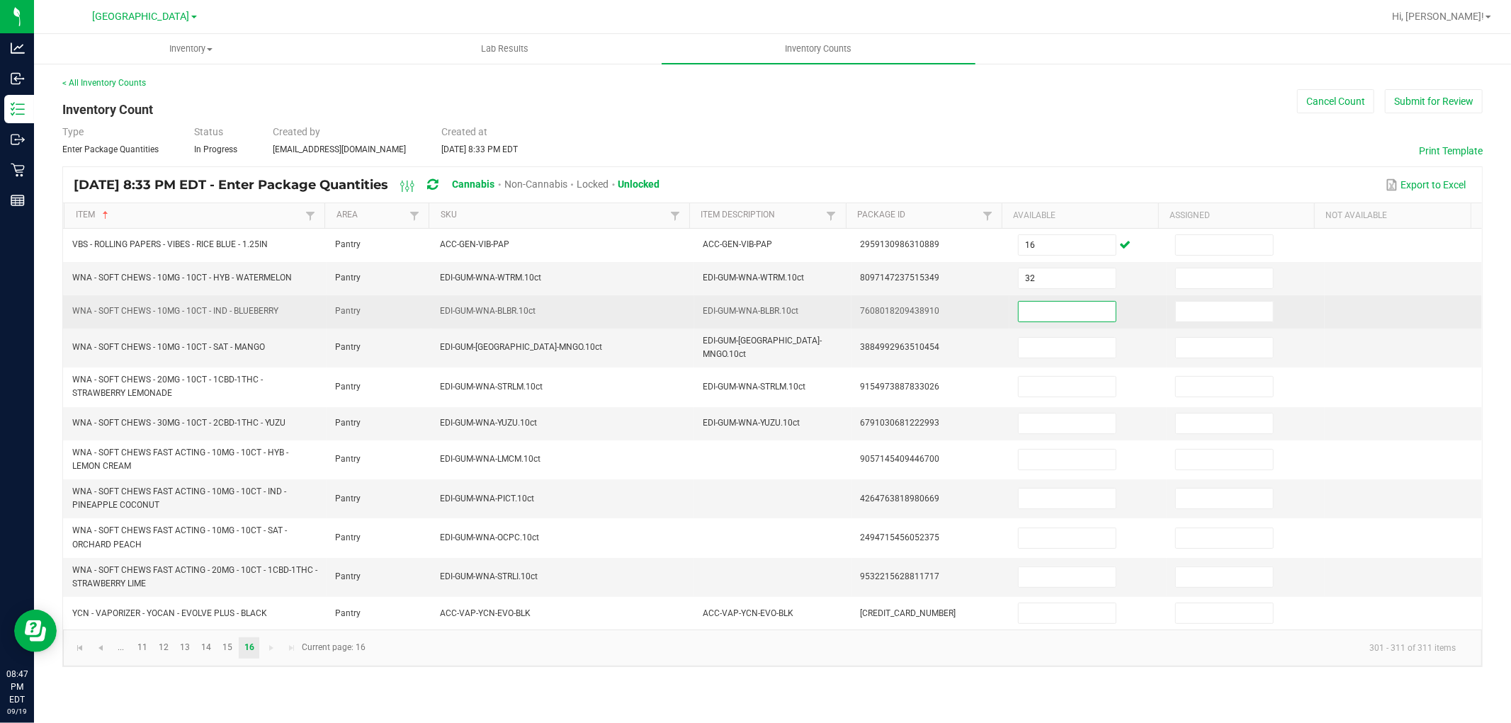
click at [1058, 313] on input at bounding box center [1066, 312] width 97 height 20
drag, startPoint x: 1053, startPoint y: 315, endPoint x: 912, endPoint y: 314, distance: 140.9
click at [912, 314] on tr "WNA - SOFT CHEWS - 10MG - 10CT - IND - BLUEBERRY Pantry EDI-GUM-WNA-BLBR.10ct E…" at bounding box center [772, 311] width 1418 height 33
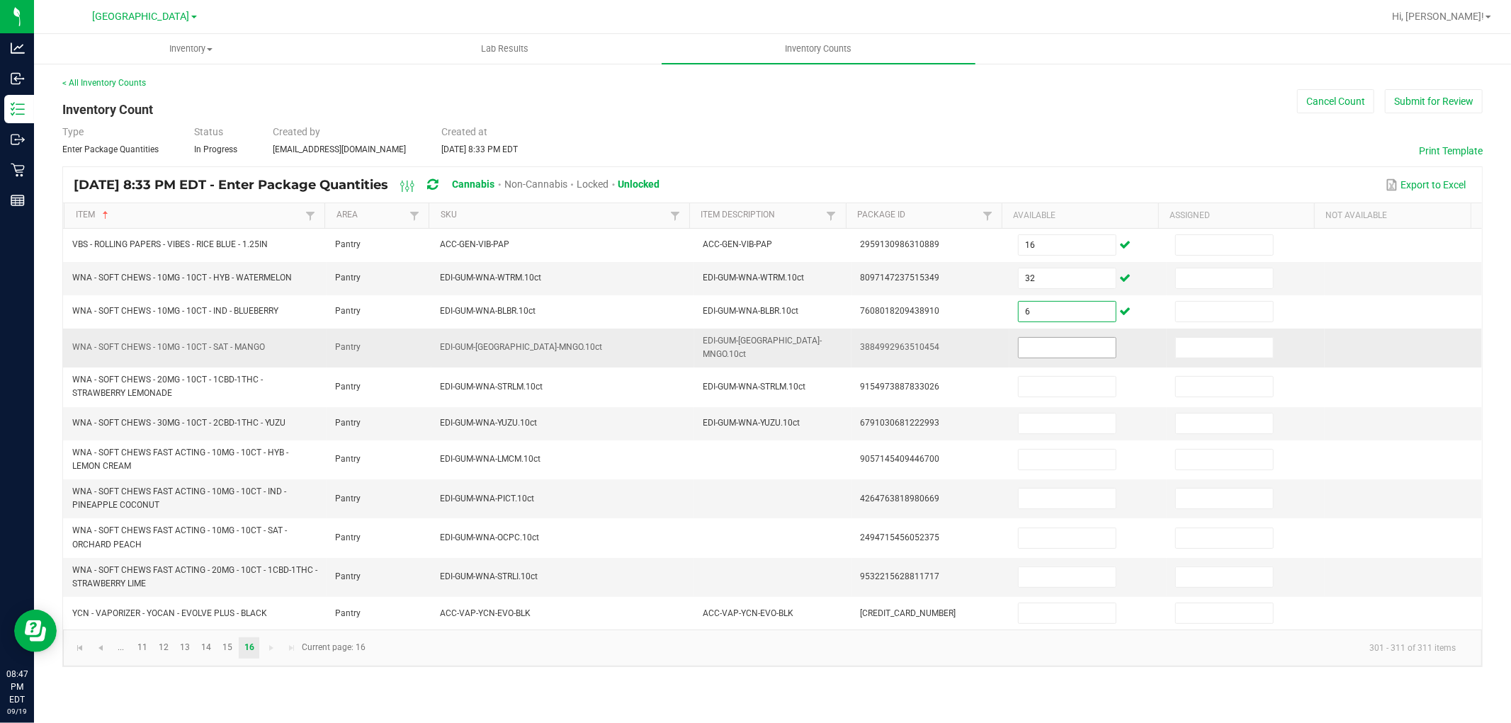
click at [1029, 351] on input at bounding box center [1066, 348] width 97 height 20
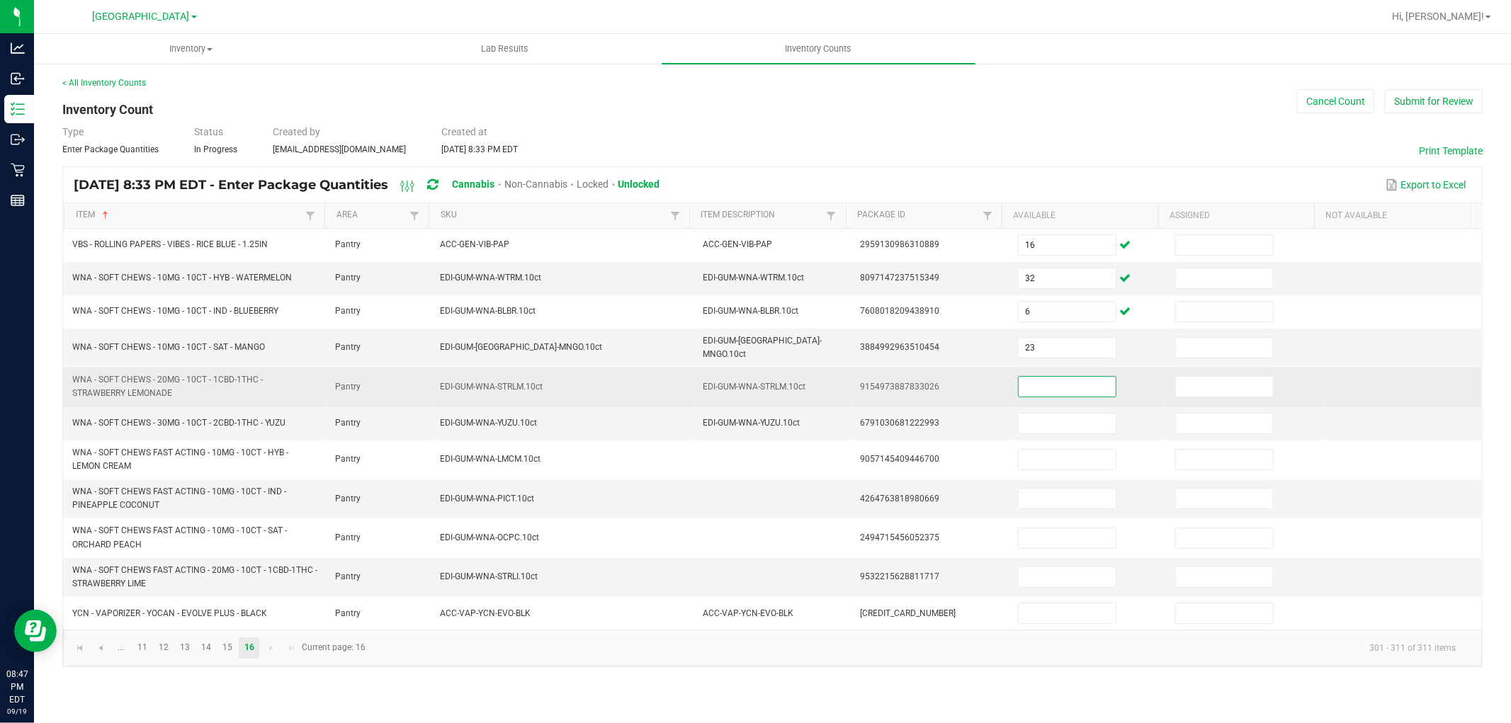
click at [1049, 390] on input at bounding box center [1066, 387] width 97 height 20
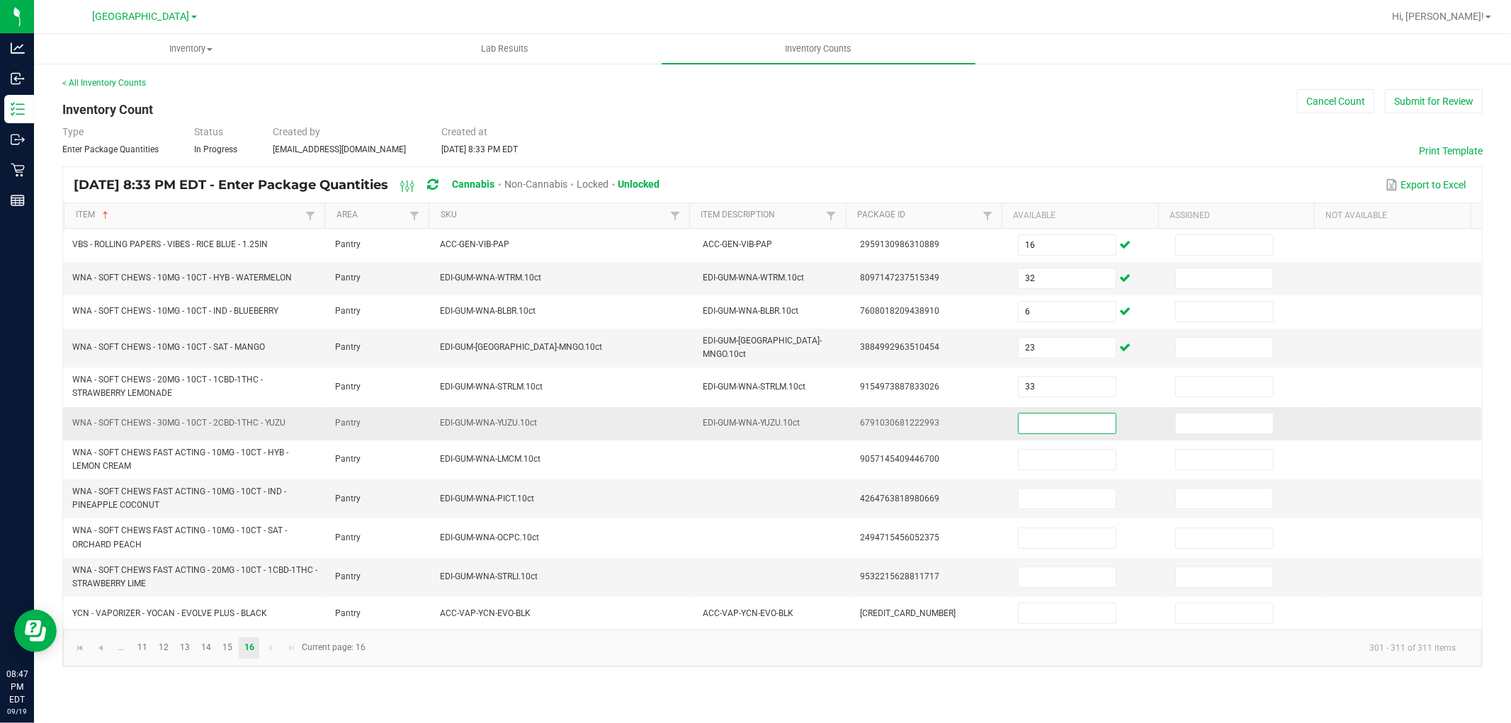
click at [1064, 414] on input at bounding box center [1066, 424] width 97 height 20
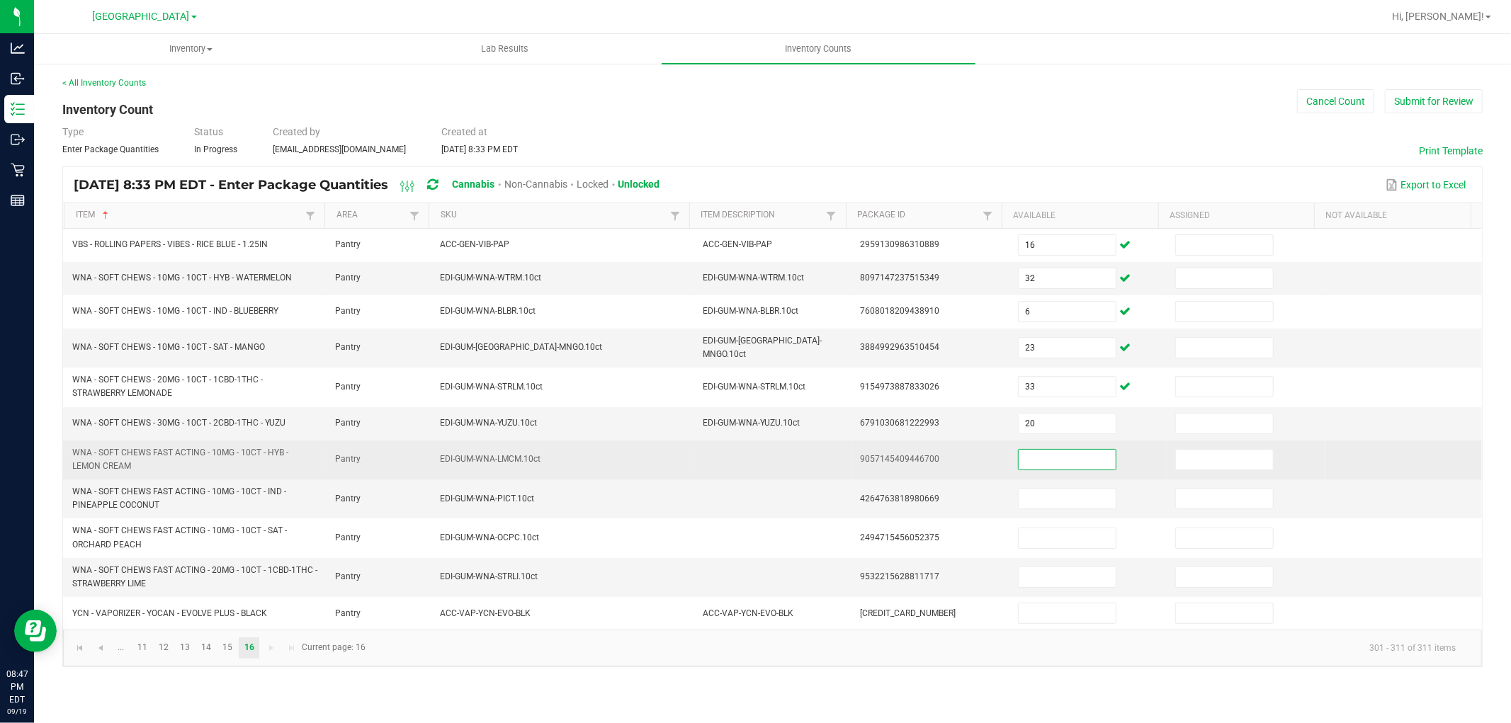
click at [1064, 457] on input at bounding box center [1066, 460] width 97 height 20
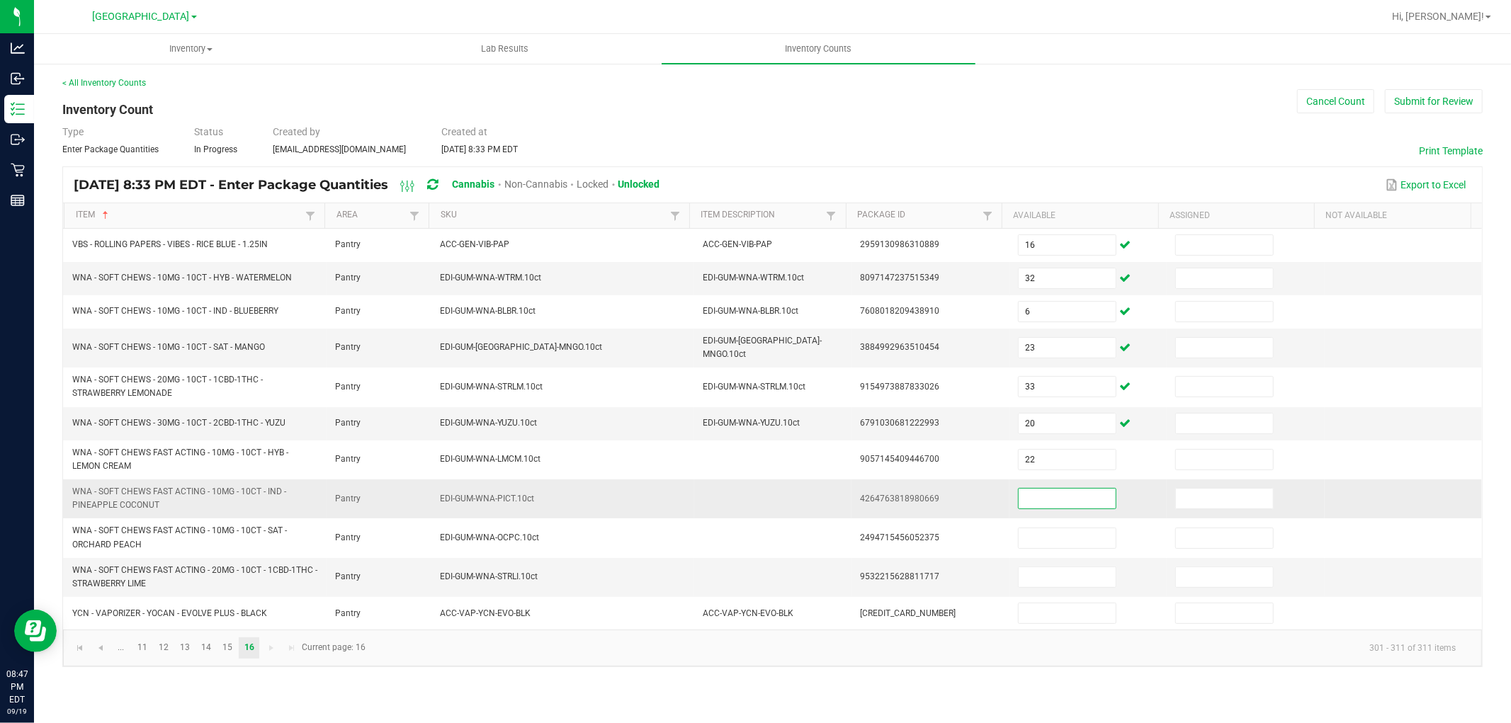
click at [1063, 494] on input at bounding box center [1066, 499] width 97 height 20
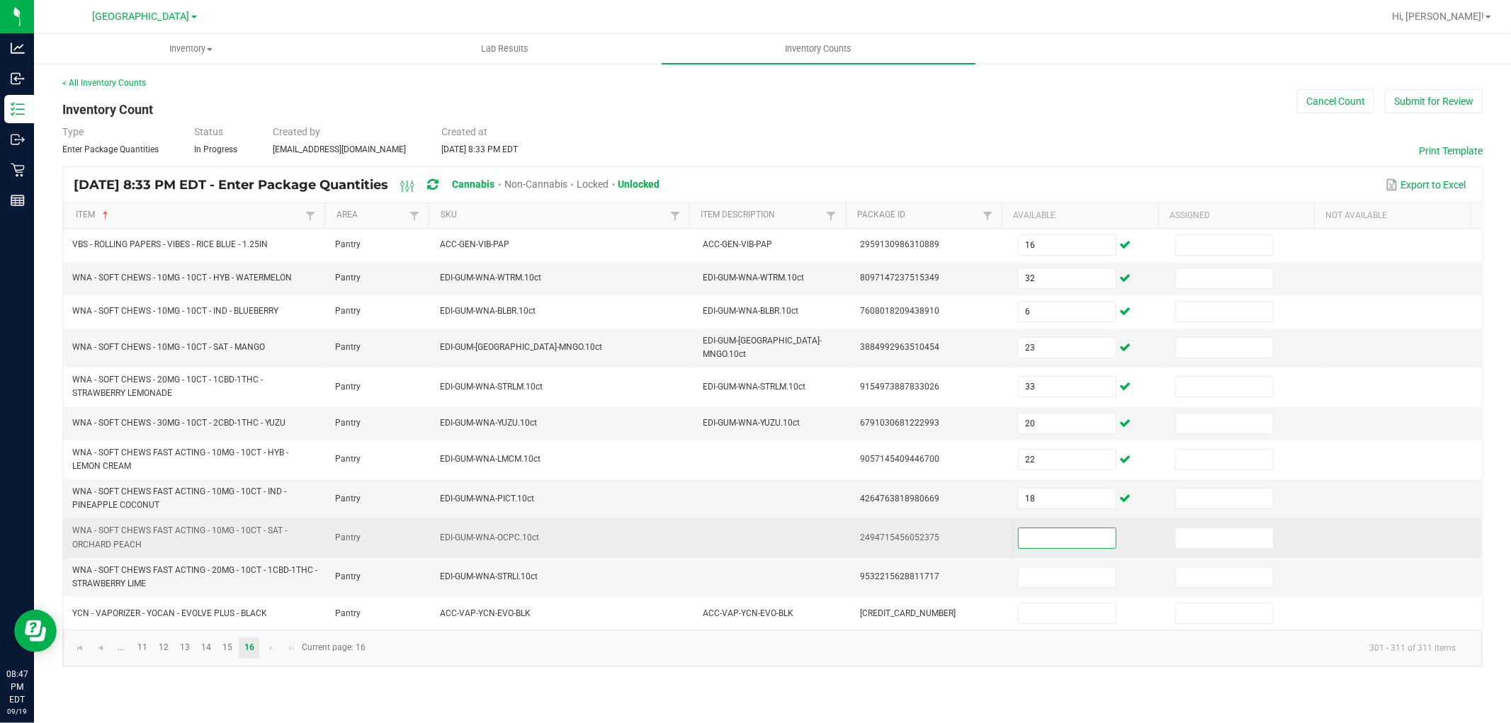
click at [1059, 530] on input at bounding box center [1066, 538] width 97 height 20
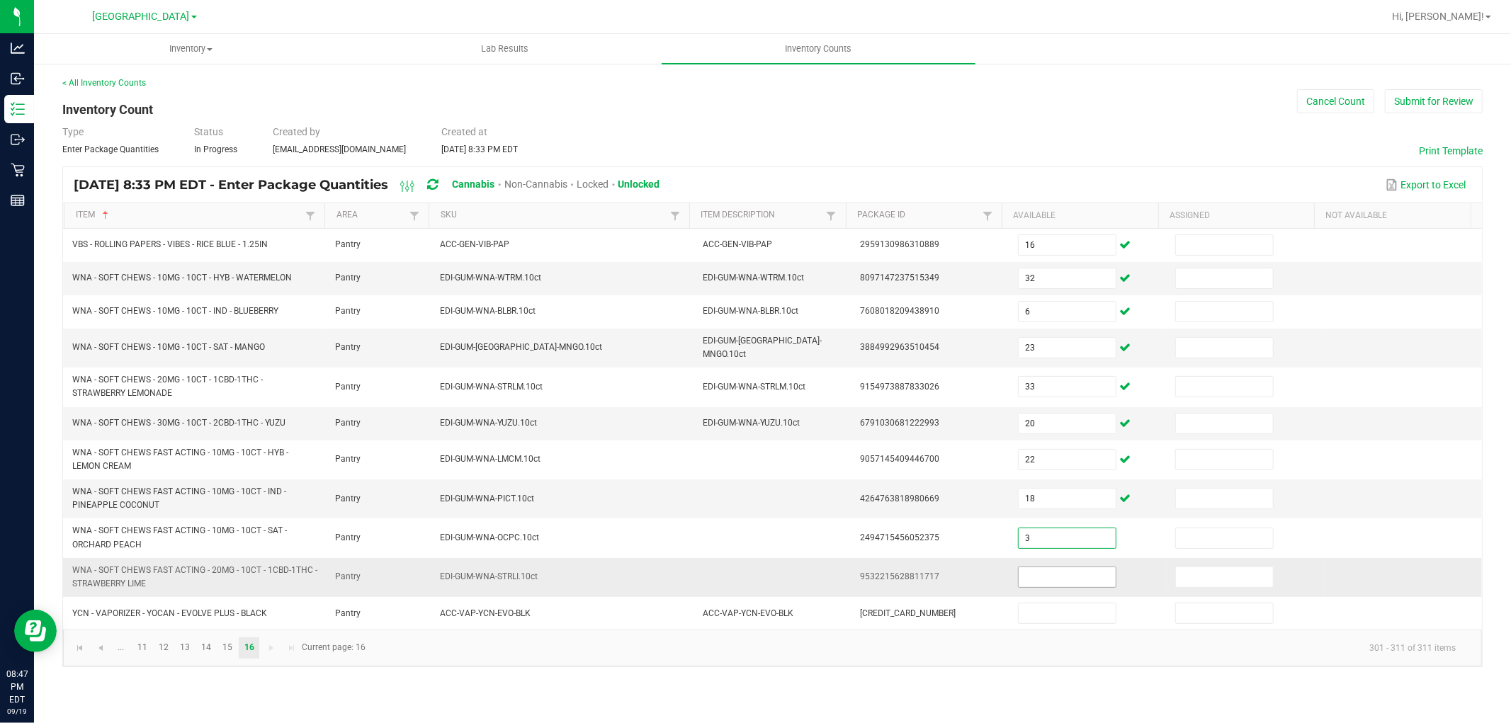
click at [1052, 568] on input at bounding box center [1066, 577] width 97 height 20
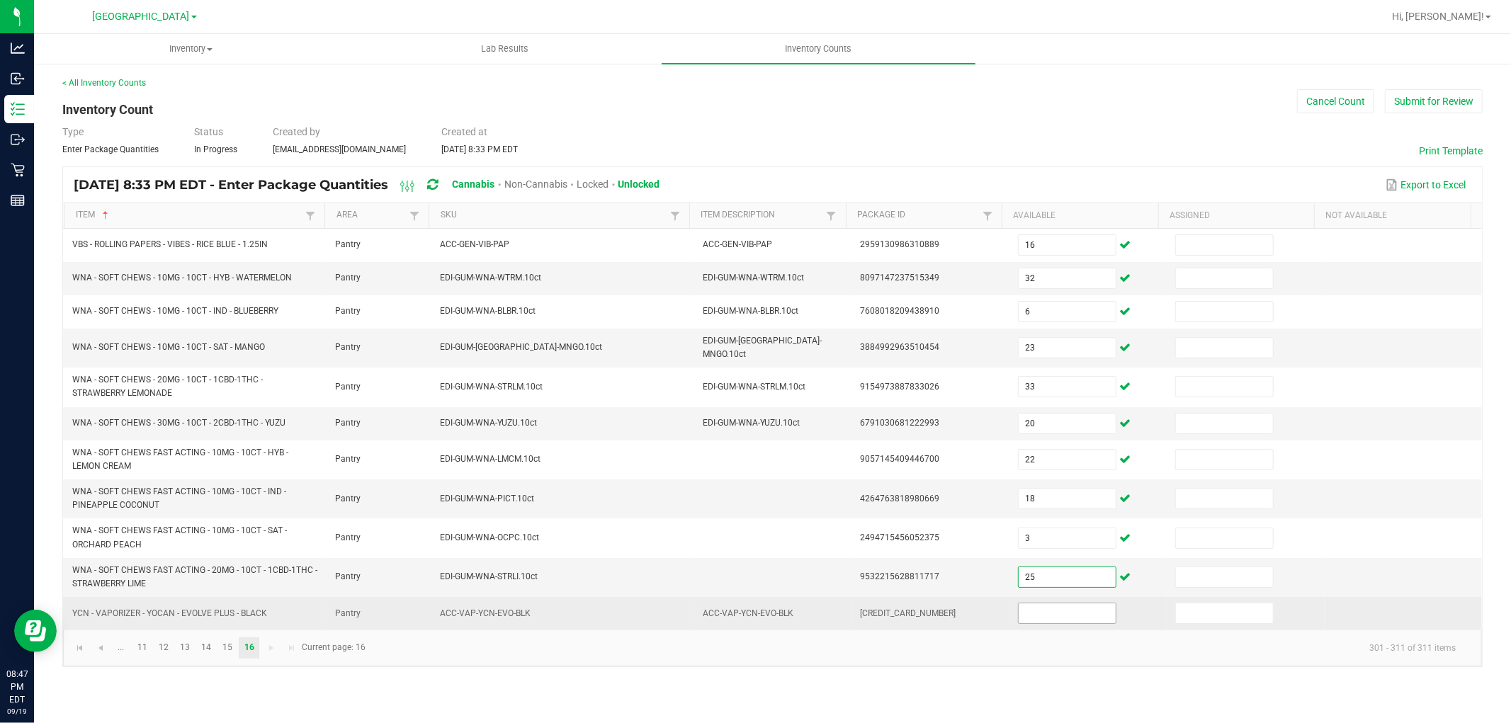
click at [1056, 609] on input at bounding box center [1066, 613] width 97 height 20
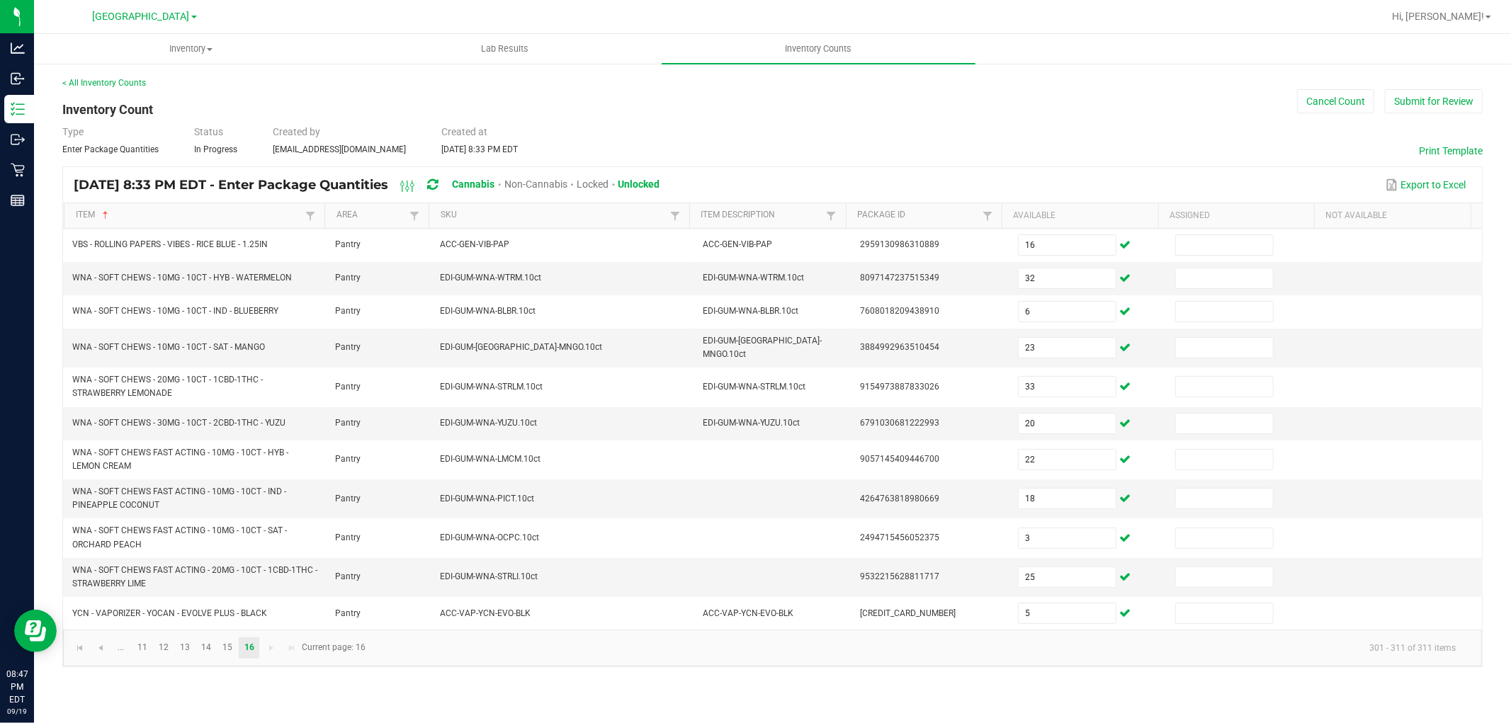
click at [960, 642] on kendo-pager-info "301 - 311 of 311 items" at bounding box center [921, 647] width 1092 height 23
click at [1420, 99] on button "Submit for Review" at bounding box center [1433, 101] width 98 height 24
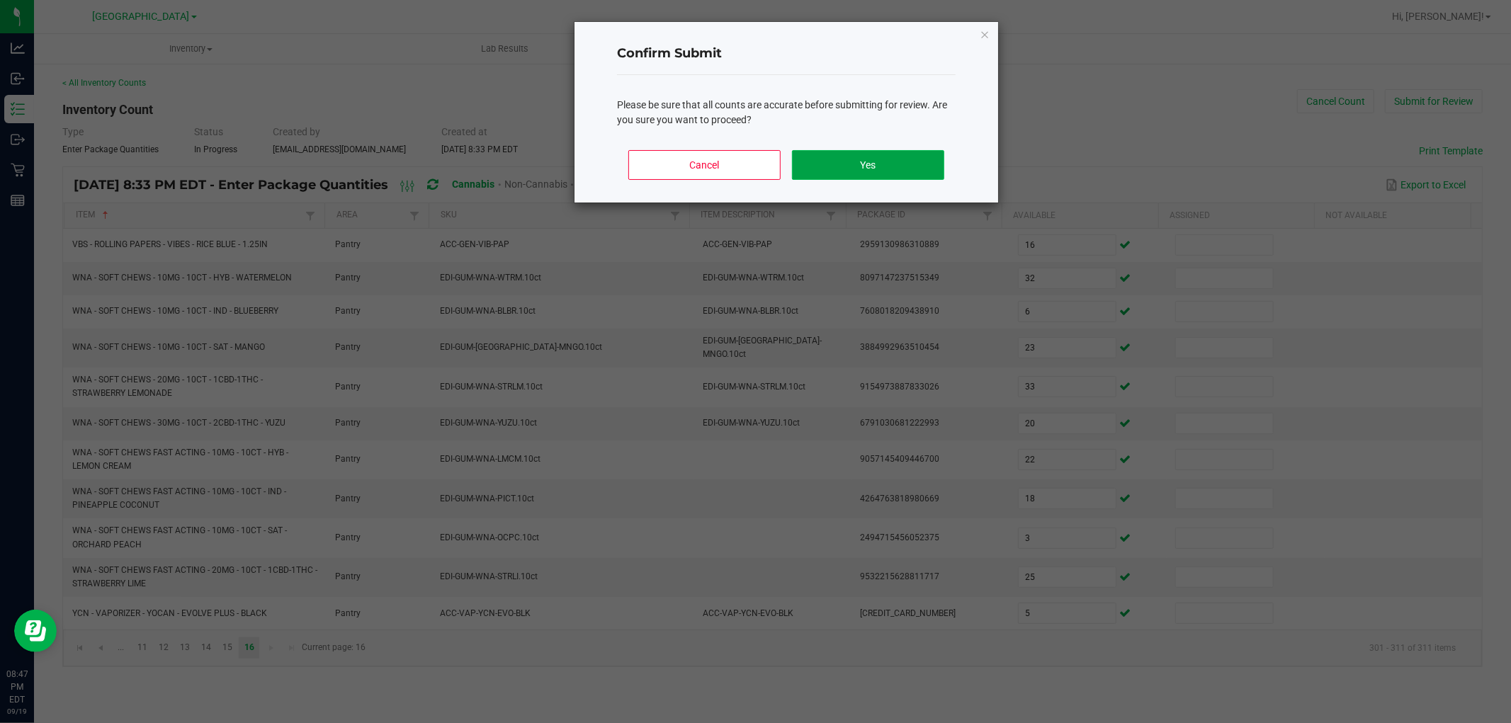
click at [909, 159] on button "Yes" at bounding box center [868, 165] width 152 height 30
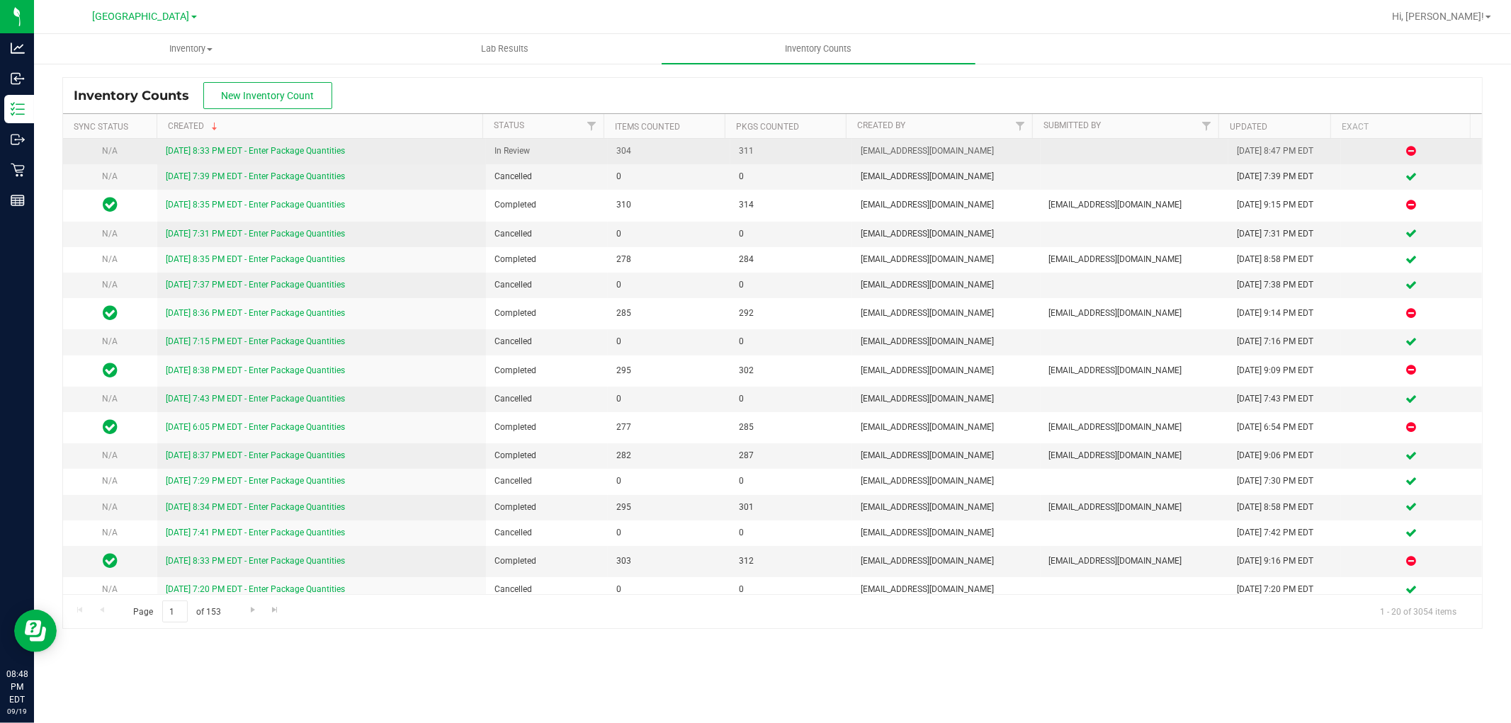
click at [291, 152] on link "[DATE] 8:33 PM EDT - Enter Package Quantities" at bounding box center [255, 151] width 179 height 10
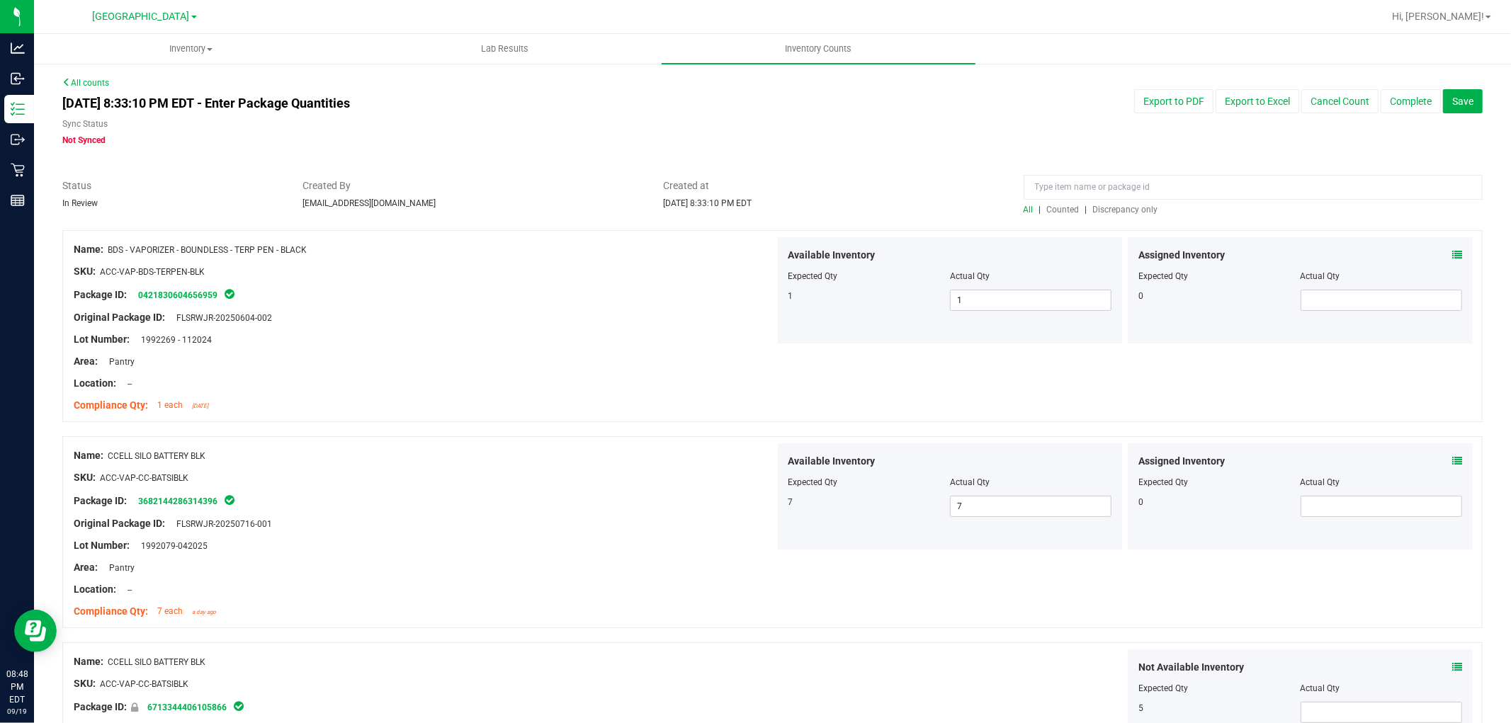
click at [1123, 210] on span "Discrepancy only" at bounding box center [1125, 210] width 65 height 10
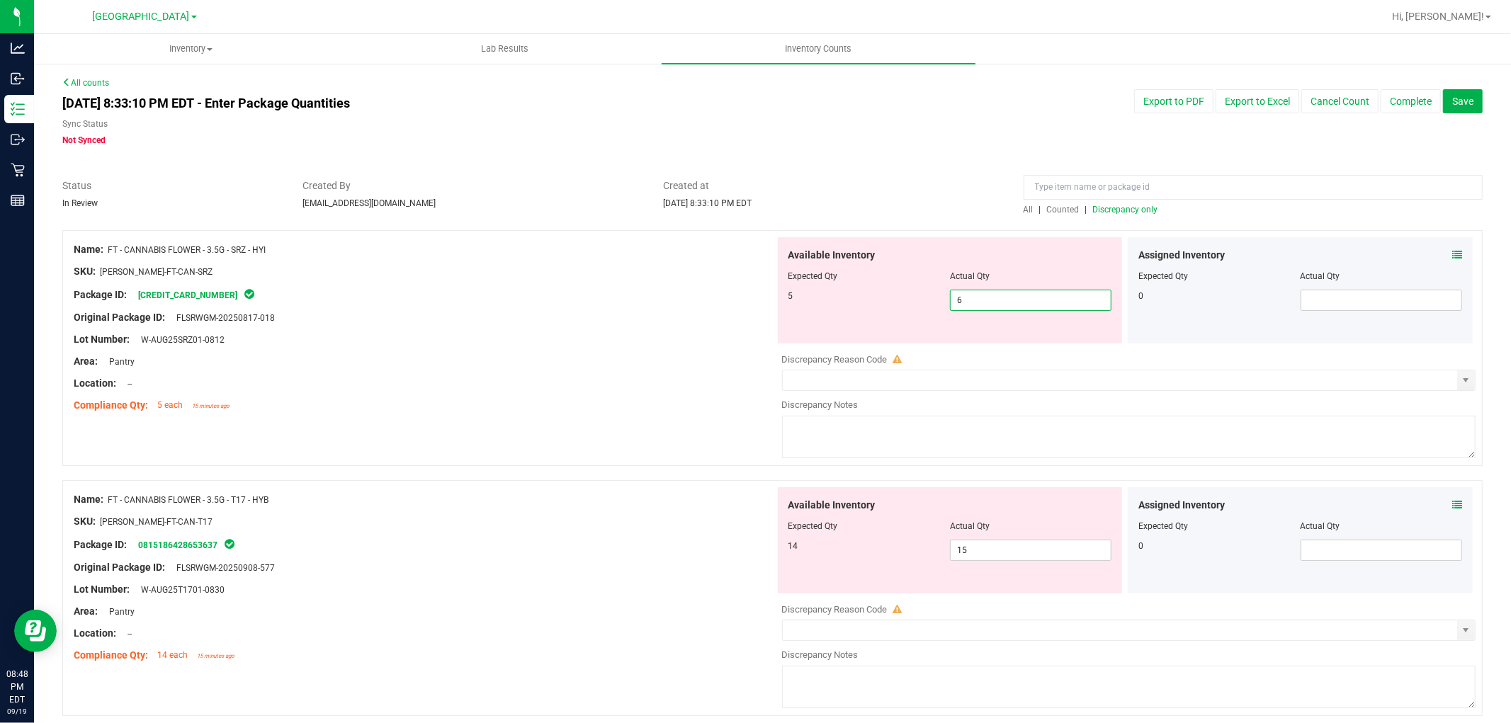
drag, startPoint x: 1043, startPoint y: 307, endPoint x: 787, endPoint y: 307, distance: 255.7
click at [802, 307] on div "5 6 6" at bounding box center [950, 300] width 324 height 21
click at [681, 349] on div at bounding box center [424, 350] width 701 height 7
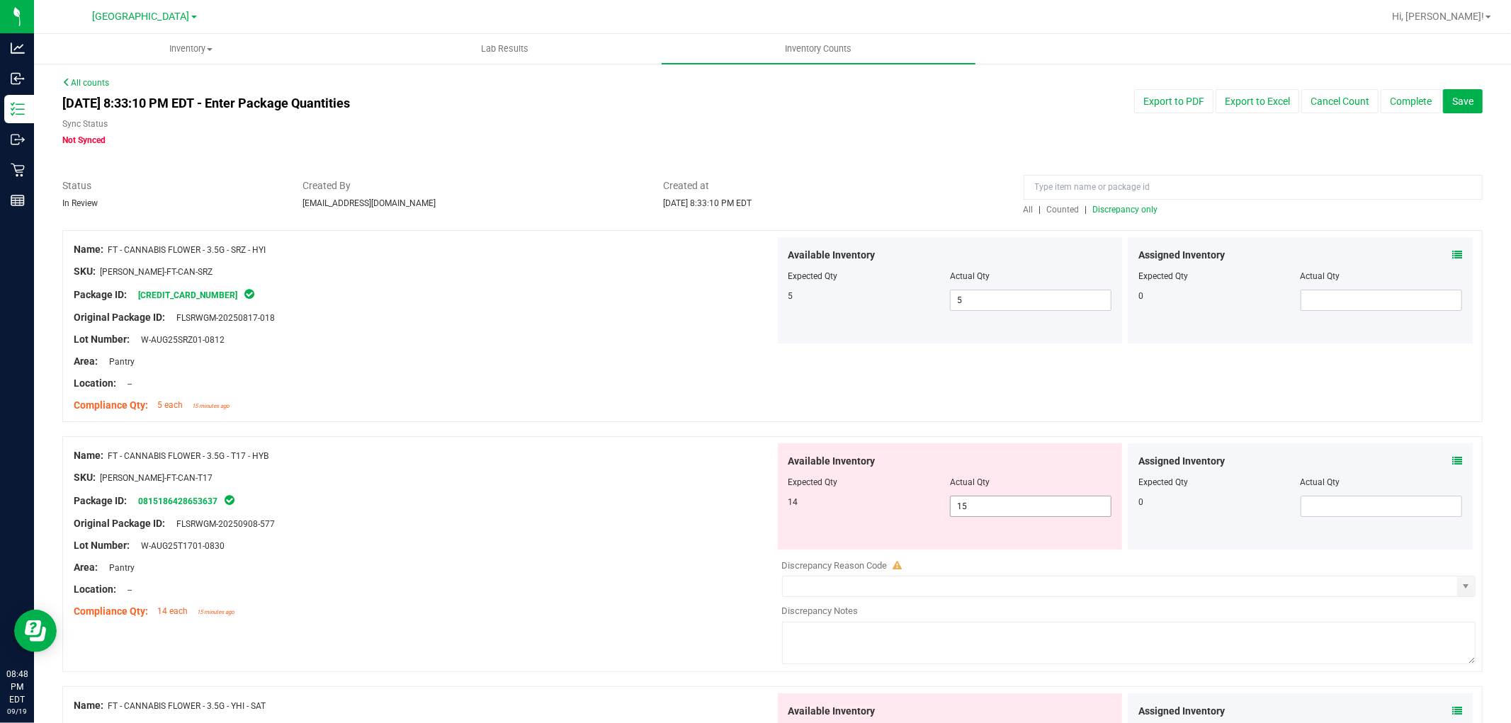
click at [1021, 513] on span "15 15" at bounding box center [1030, 506] width 161 height 21
click at [635, 466] on div at bounding box center [424, 466] width 701 height 7
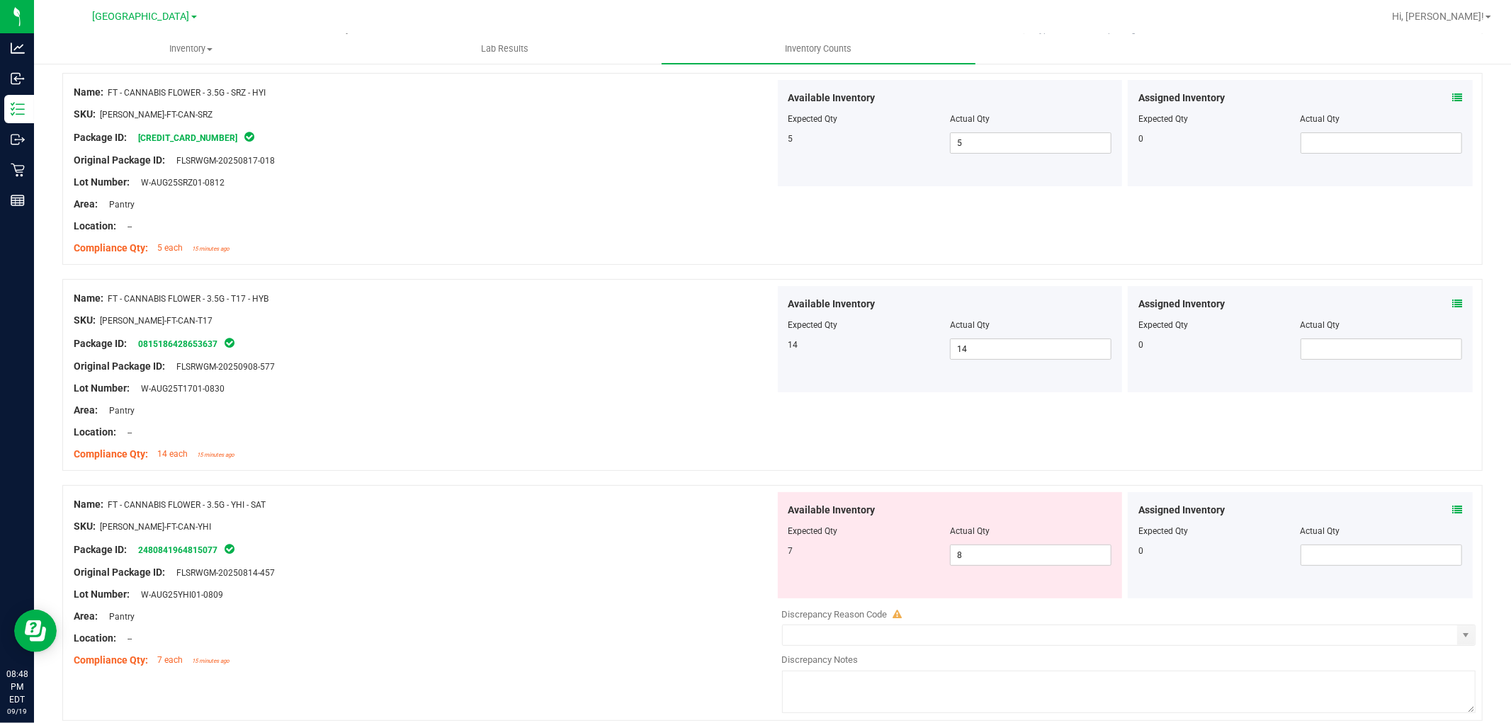
scroll to position [236, 0]
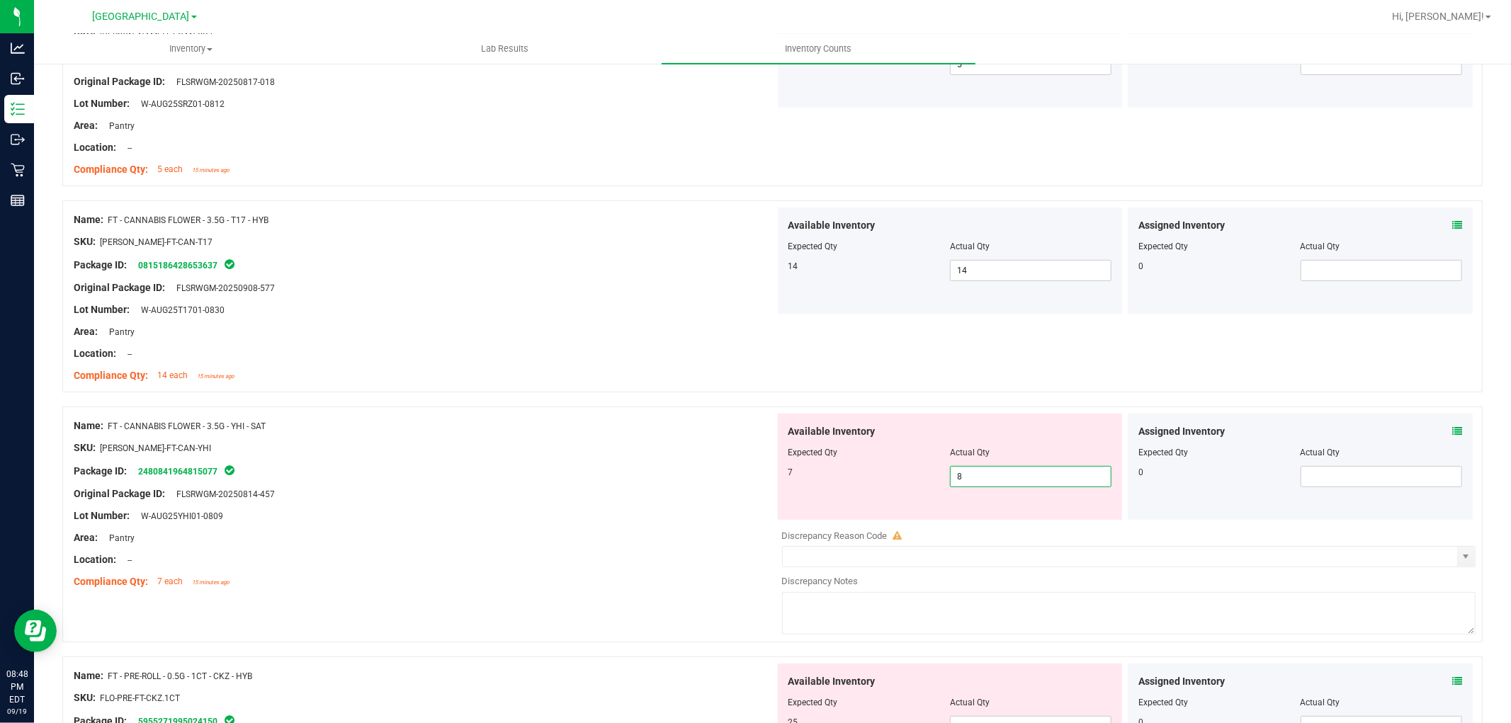
click at [1028, 482] on span "8 8" at bounding box center [1030, 476] width 161 height 21
drag, startPoint x: 483, startPoint y: 436, endPoint x: 678, endPoint y: 460, distance: 197.0
click at [535, 457] on div "Name: FT - CANNABIS FLOWER - 3.5G - YHI - SAT SKU: [PERSON_NAME]-FT-CAN-YHI Pac…" at bounding box center [424, 504] width 701 height 181
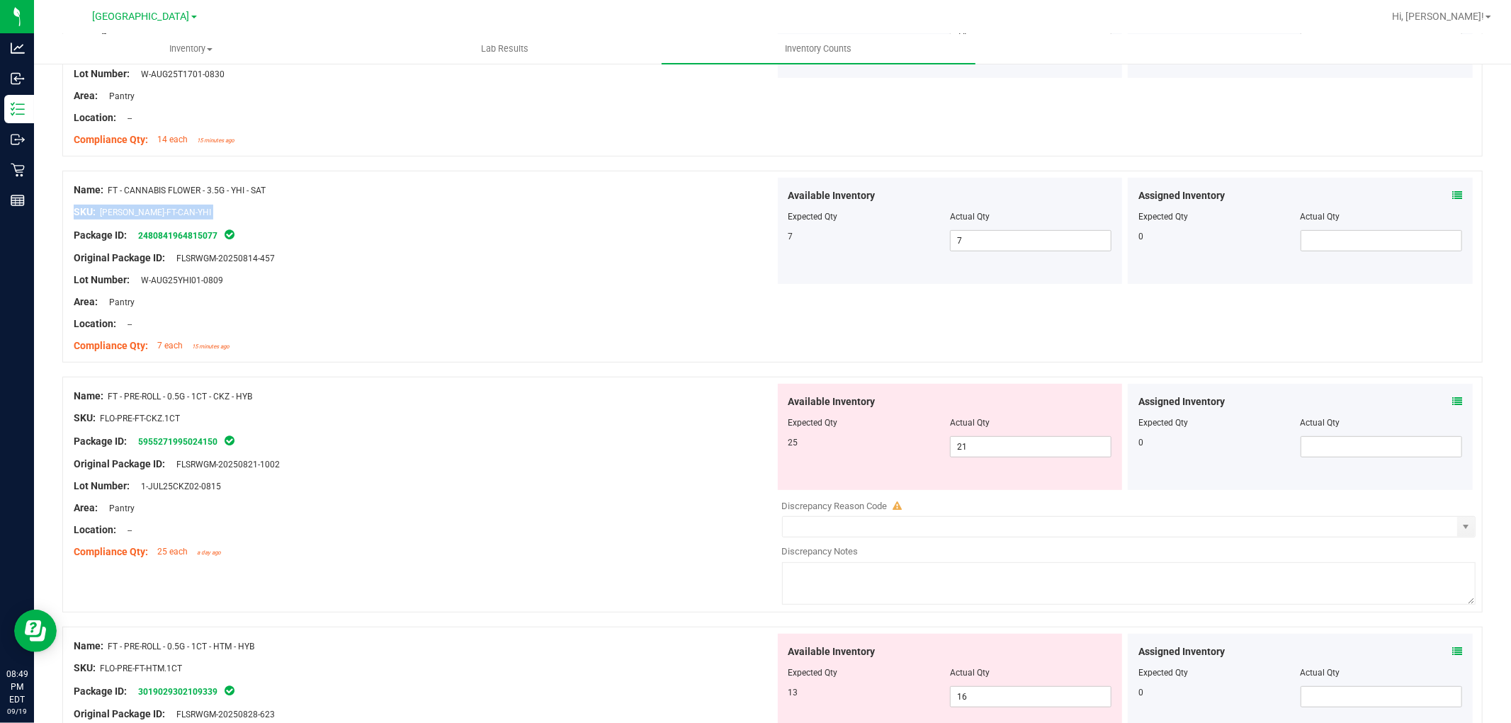
scroll to position [550, 0]
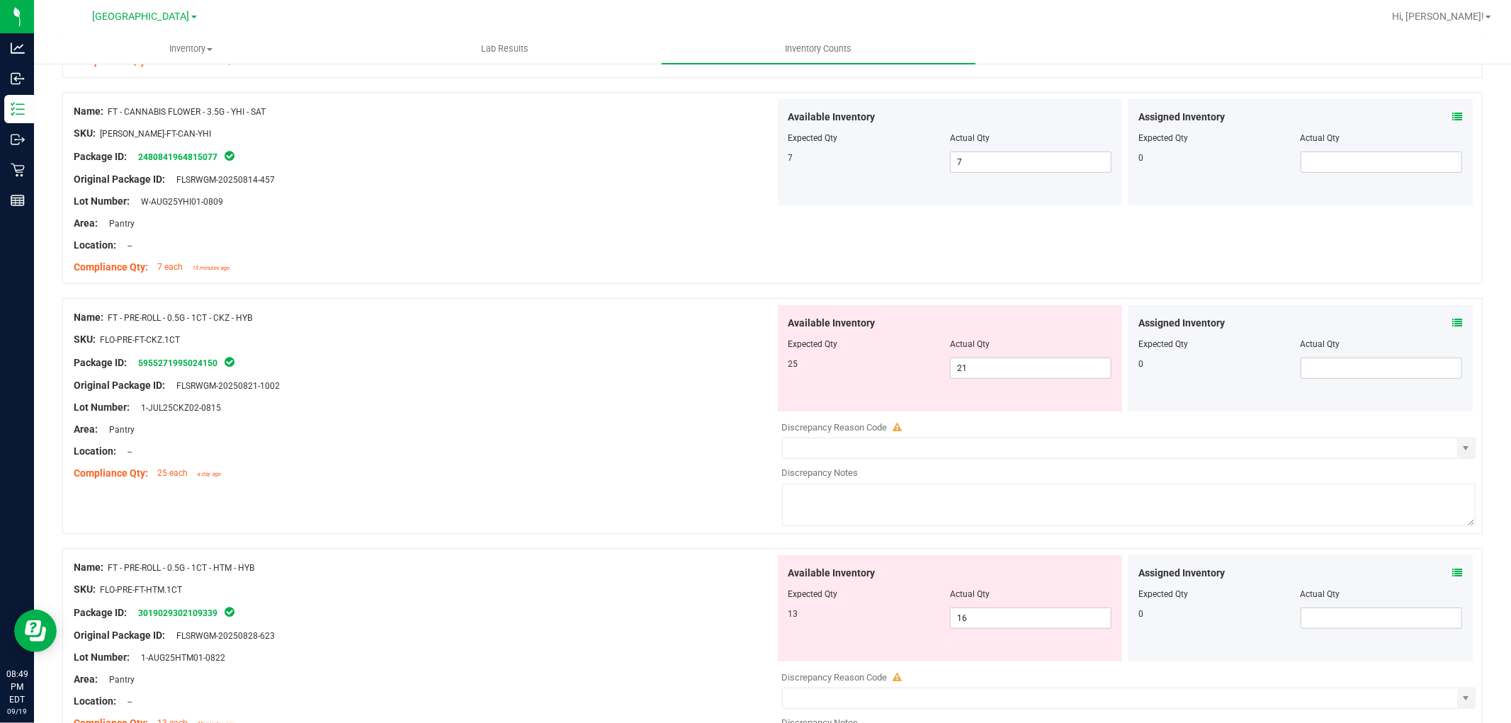
click at [632, 459] on div at bounding box center [424, 462] width 701 height 7
click at [1001, 358] on input "21" at bounding box center [1030, 368] width 160 height 20
click at [584, 449] on div "Location: --" at bounding box center [424, 451] width 701 height 15
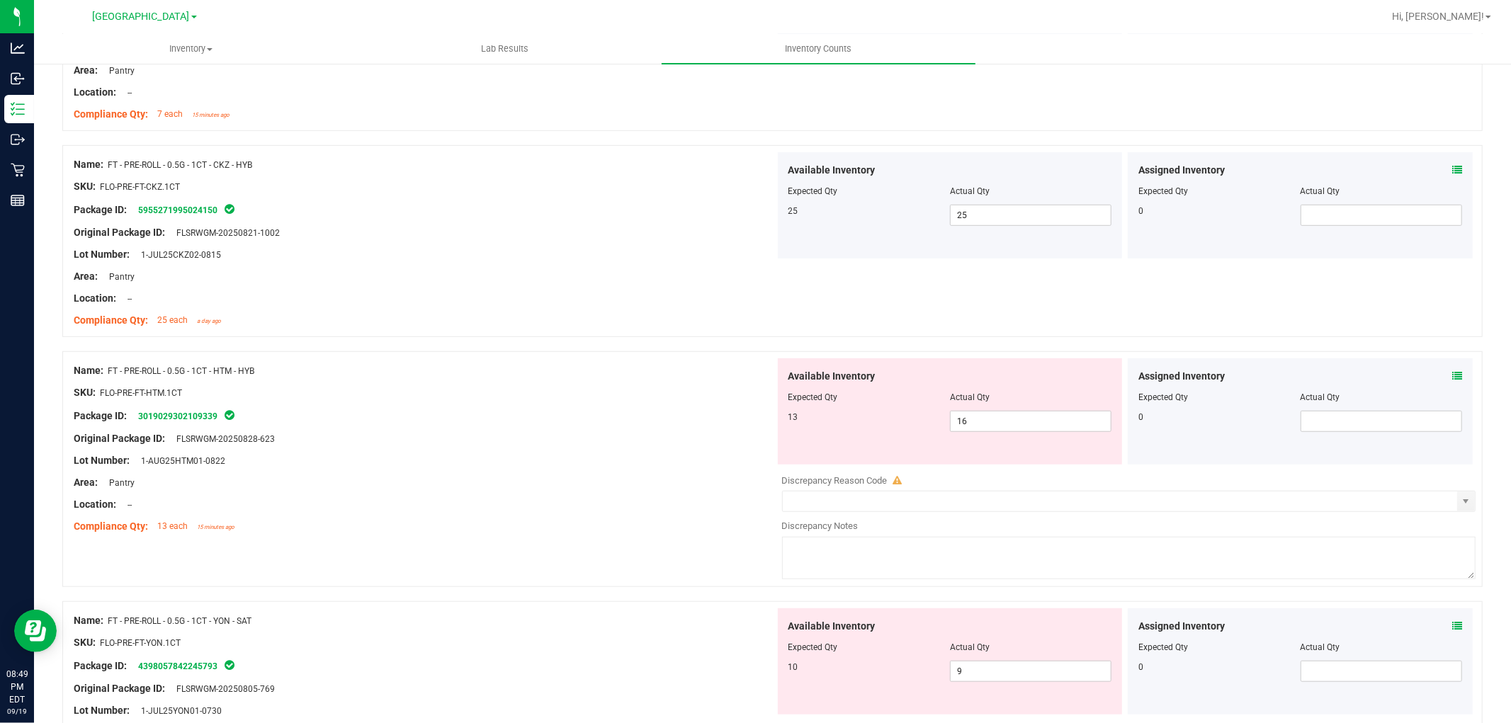
scroll to position [705, 0]
click at [1013, 423] on input "16" at bounding box center [1030, 420] width 160 height 20
click at [599, 496] on div "Location: --" at bounding box center [424, 503] width 701 height 15
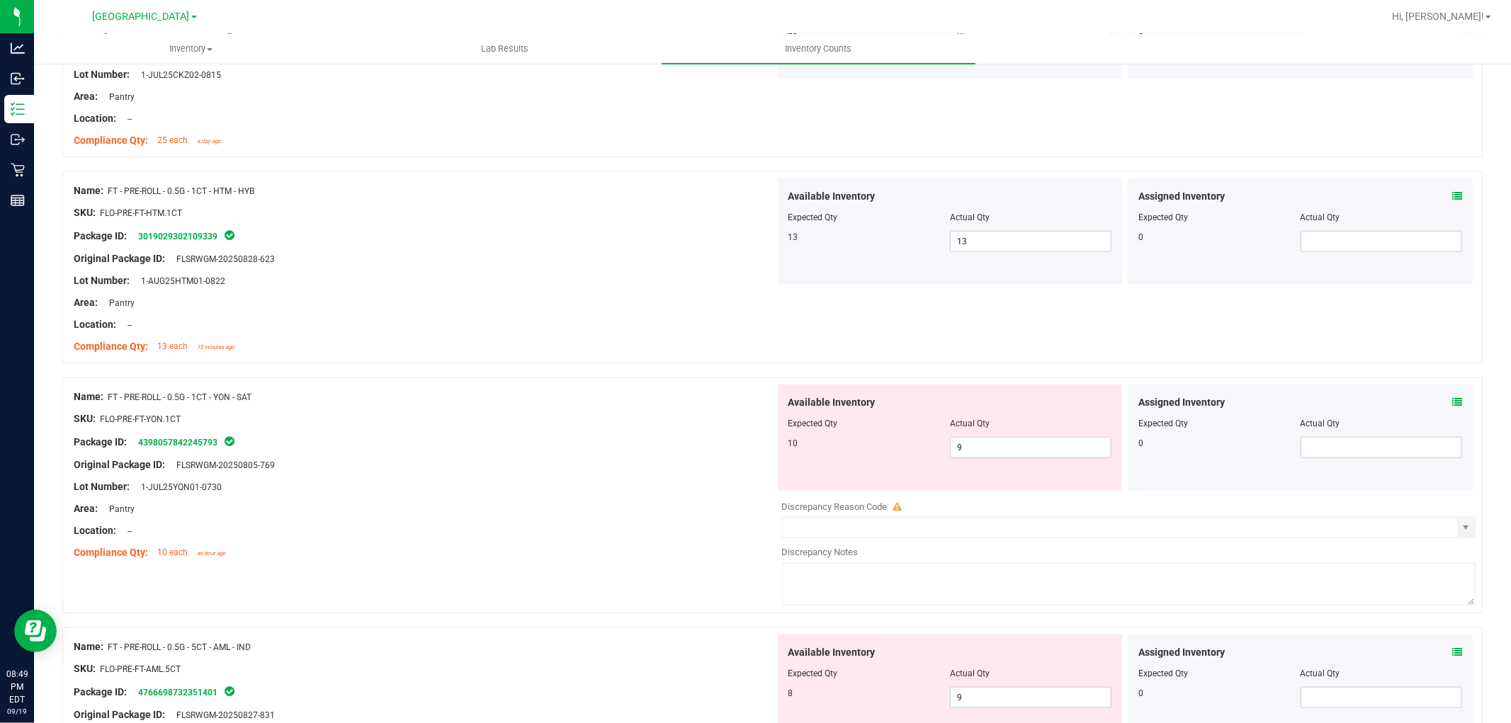
scroll to position [900, 0]
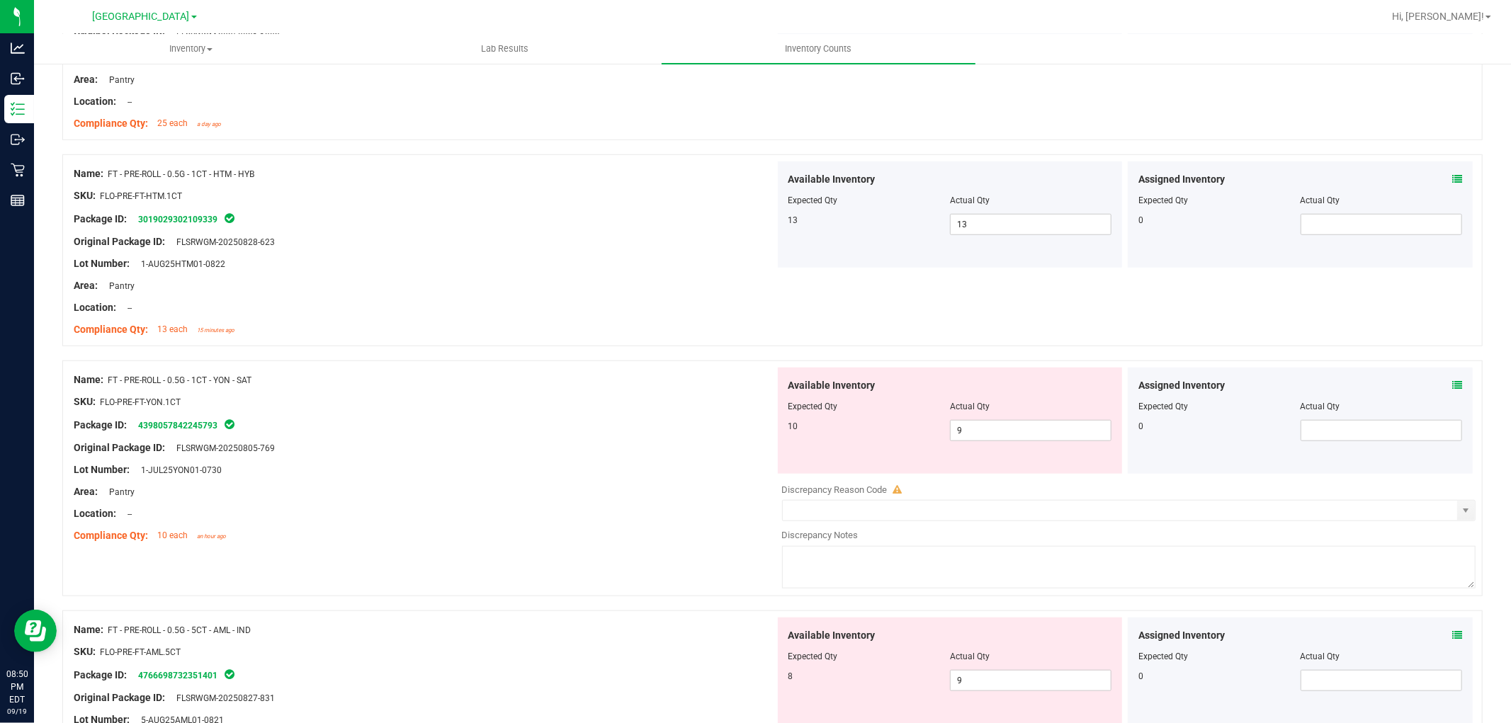
click at [994, 455] on div "Available Inventory Expected Qty Actual Qty 10 9 9" at bounding box center [950, 421] width 345 height 106
click at [1030, 426] on input "9" at bounding box center [1030, 431] width 160 height 20
click at [578, 504] on div at bounding box center [424, 502] width 701 height 7
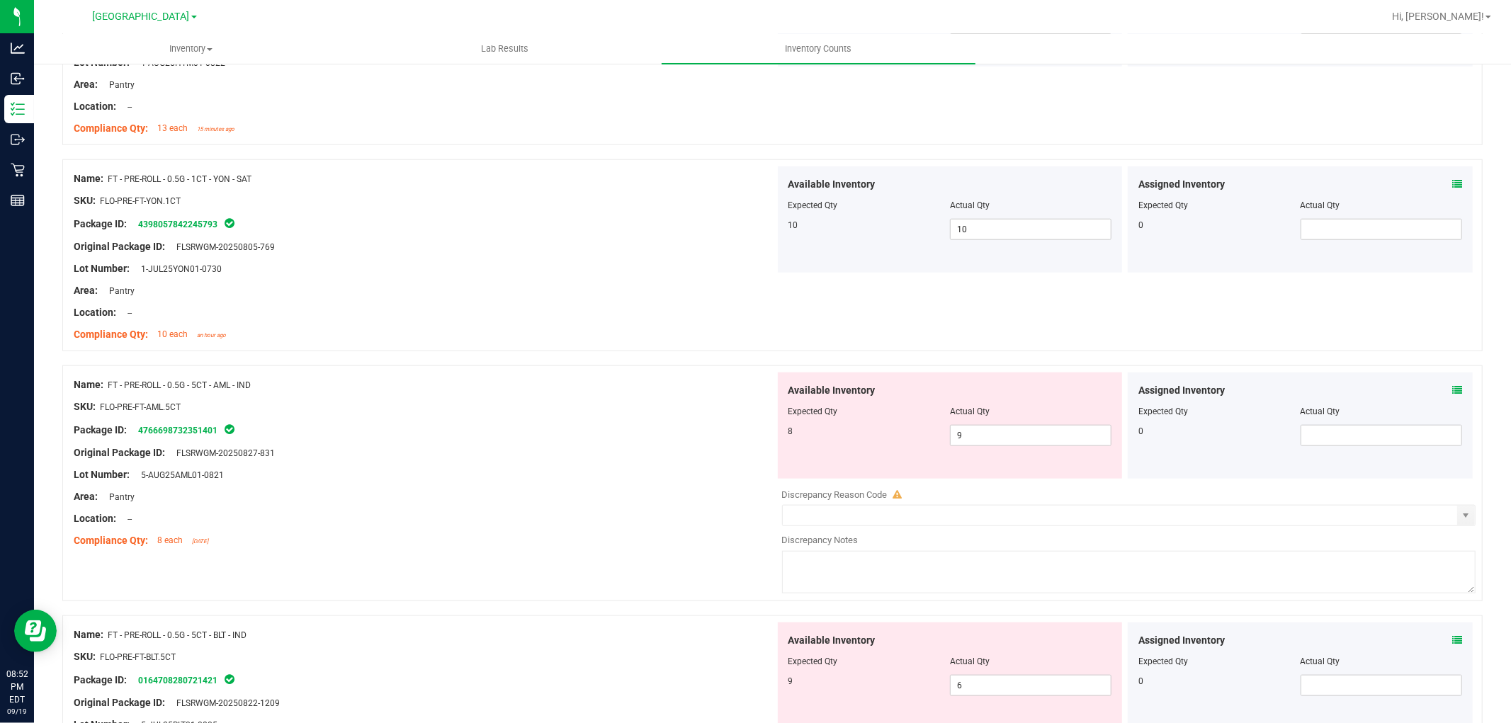
scroll to position [1269, 0]
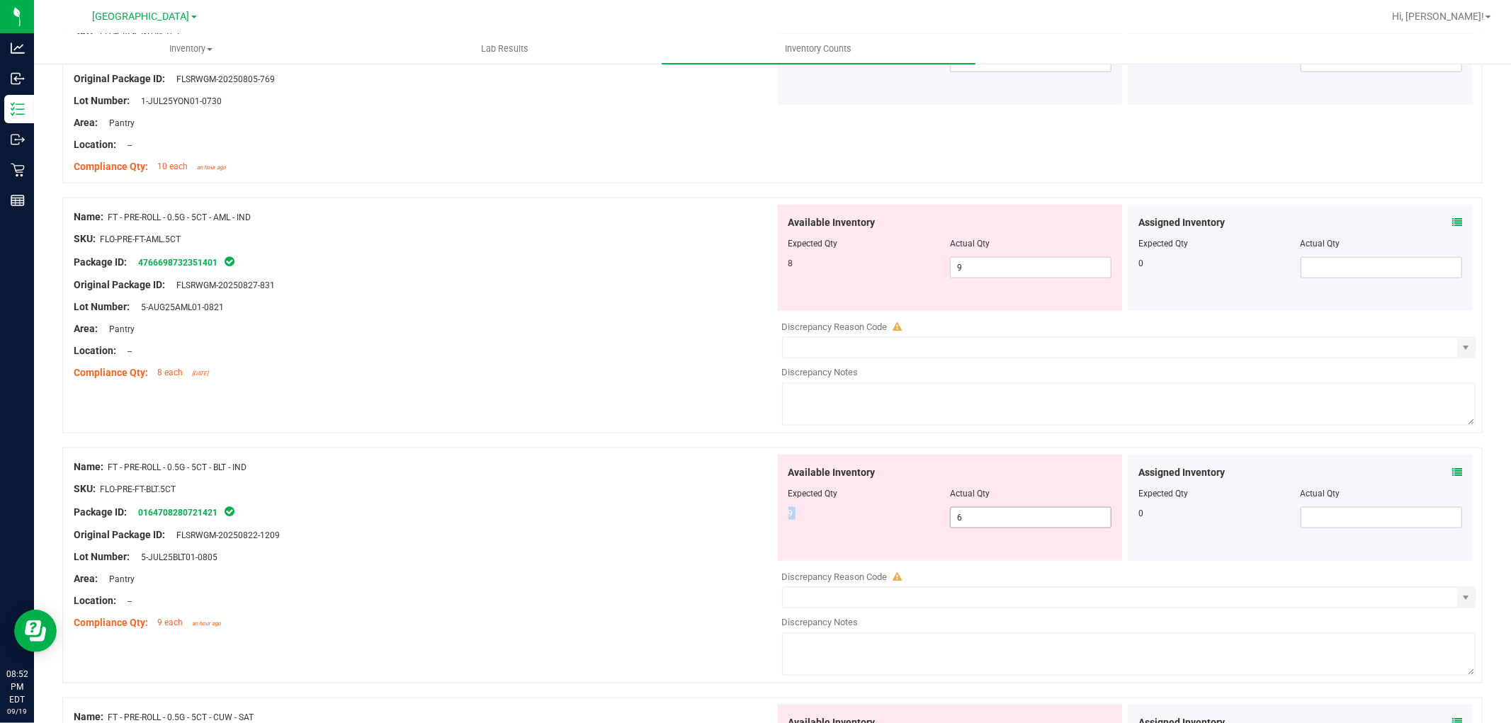
drag, startPoint x: 1071, startPoint y: 506, endPoint x: 1070, endPoint y: 513, distance: 7.2
click at [1070, 513] on div "Available Inventory Expected Qty Actual Qty 9 6 6" at bounding box center [950, 508] width 345 height 106
drag, startPoint x: 1071, startPoint y: 518, endPoint x: 727, endPoint y: 571, distance: 347.5
click at [727, 571] on div "Name: FT - PRE-ROLL - 0.5G - 5CT - BLT - IND SKU: FLO-PRE-FT-BLT.5CT Package ID…" at bounding box center [772, 566] width 1420 height 236
click at [673, 545] on div at bounding box center [424, 545] width 701 height 7
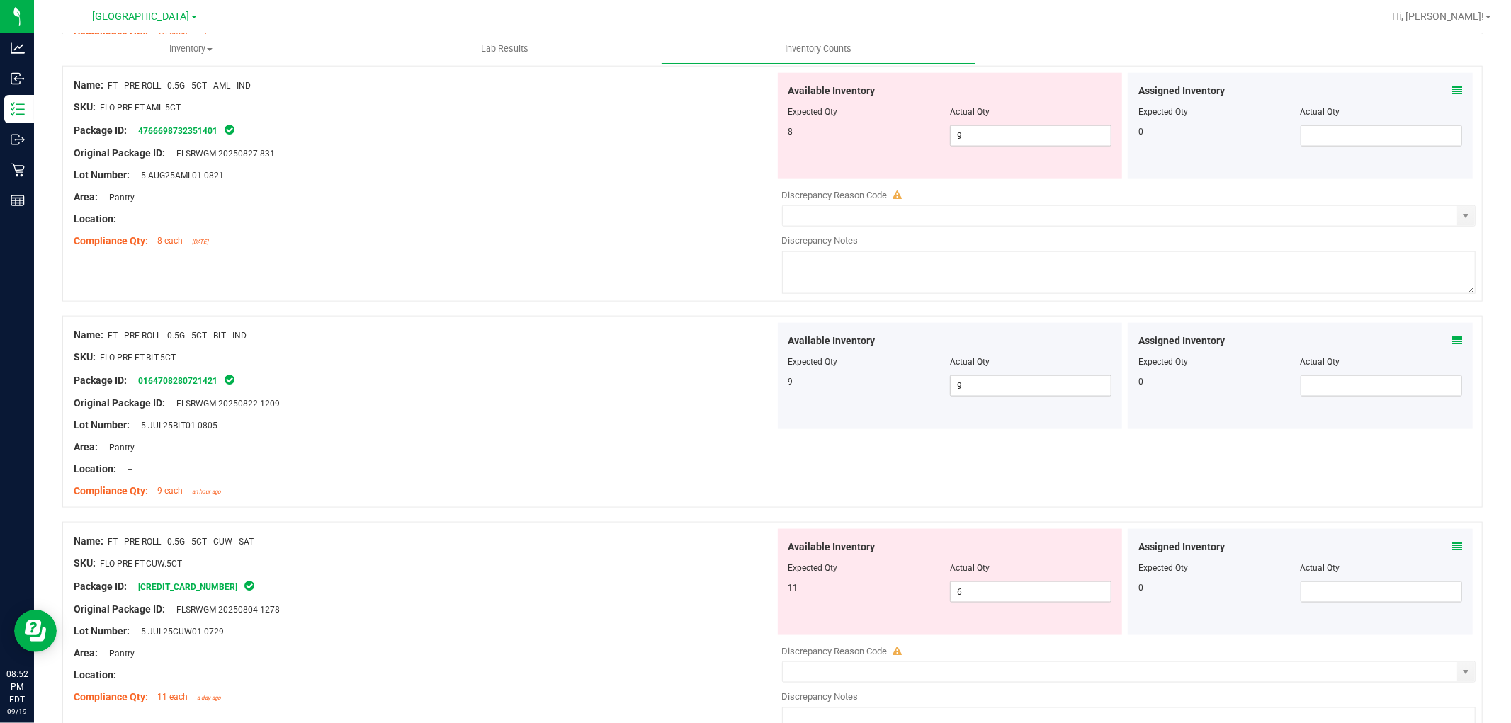
scroll to position [1662, 0]
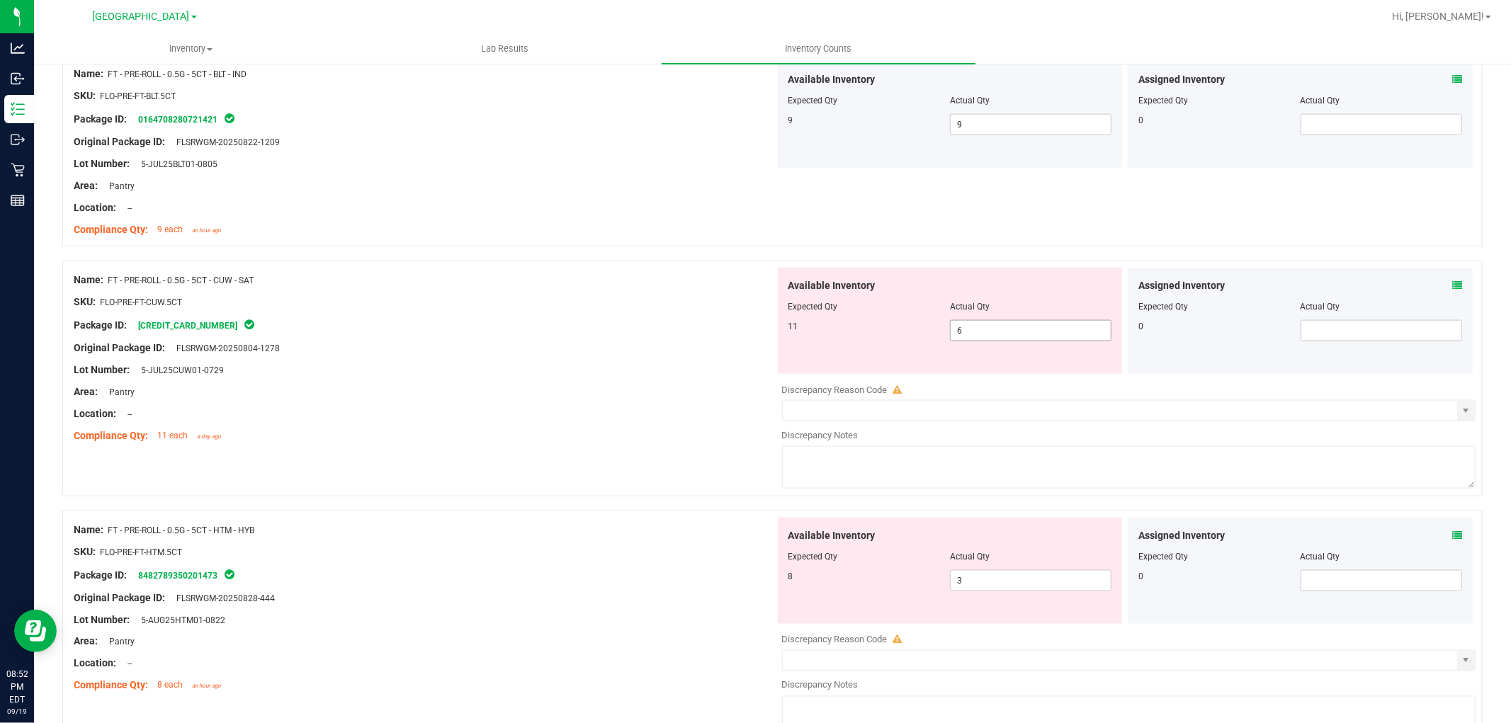
click at [972, 324] on span "6 6" at bounding box center [1030, 330] width 161 height 21
click at [620, 339] on div at bounding box center [424, 337] width 701 height 7
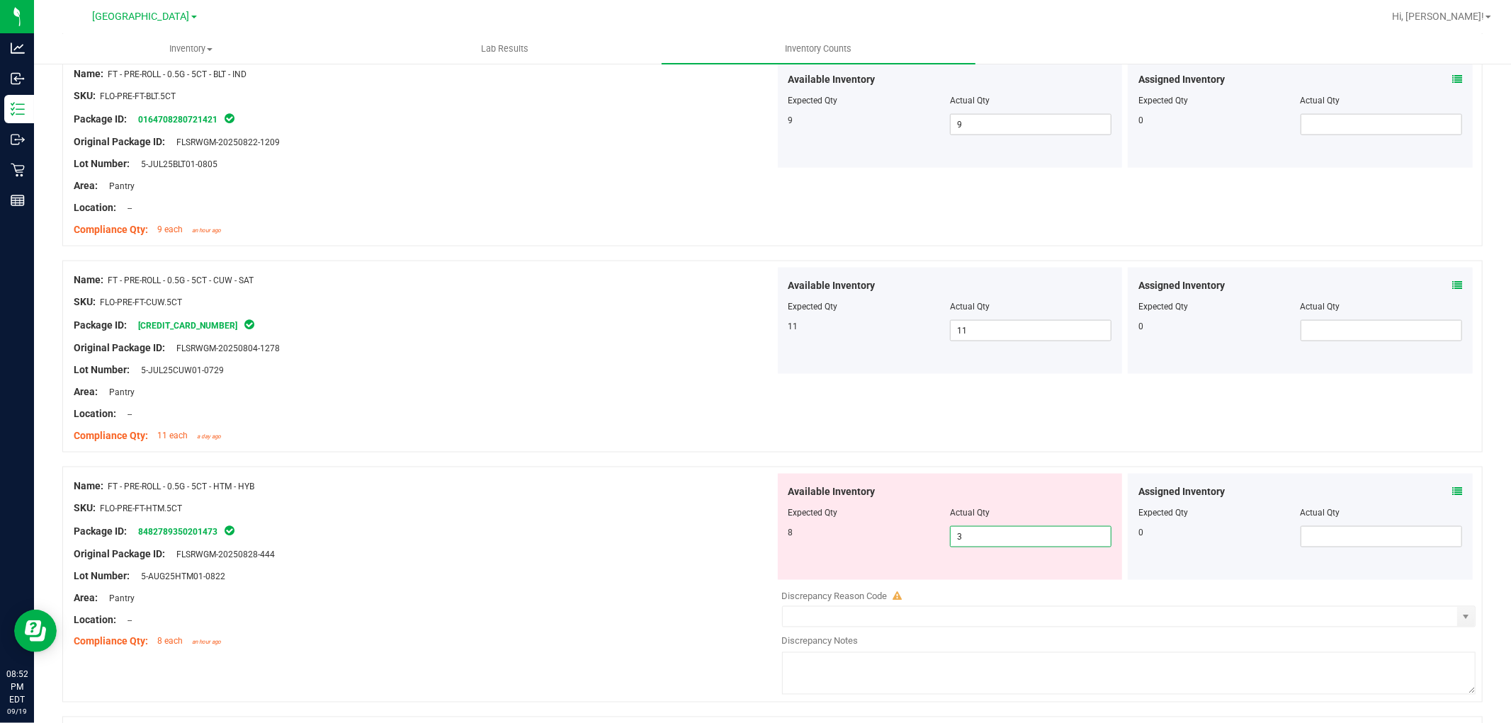
click at [1038, 542] on span "3 3" at bounding box center [1030, 536] width 161 height 21
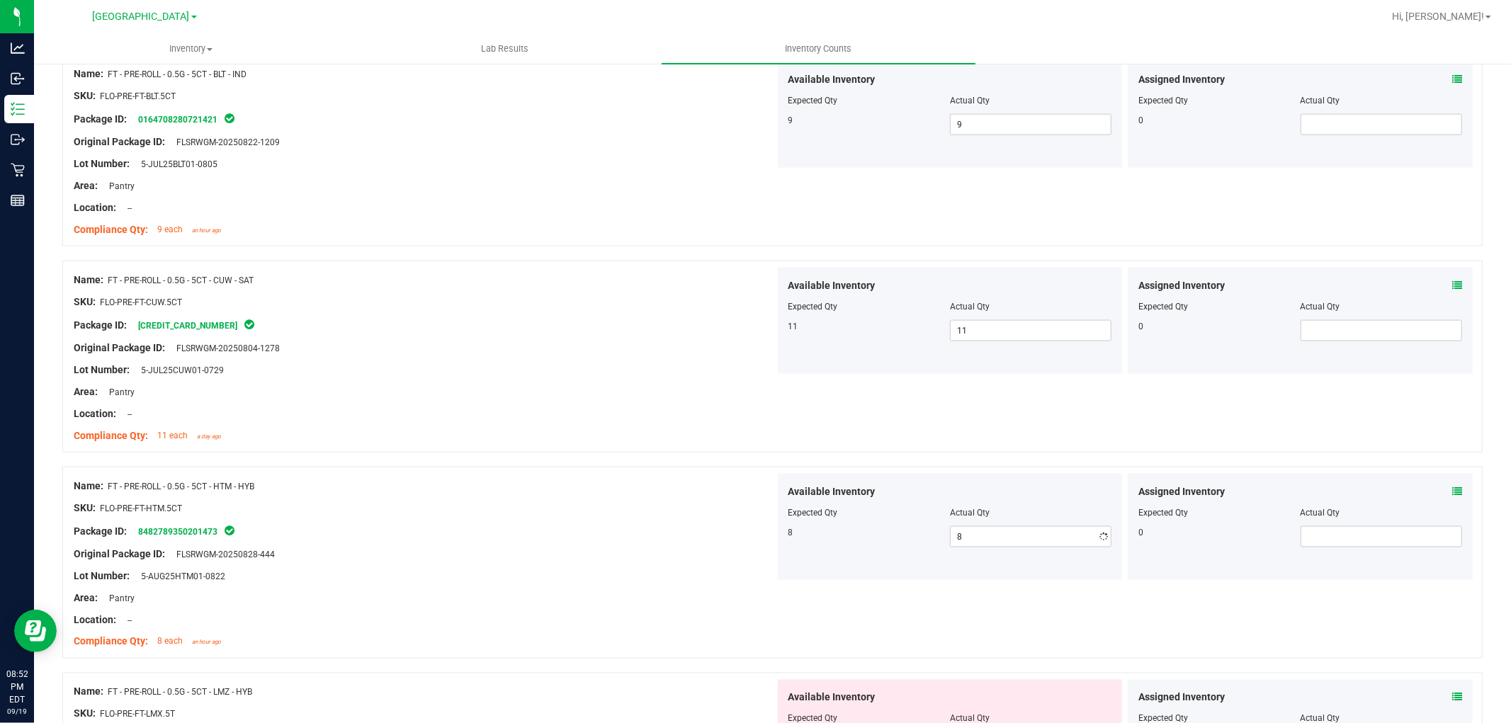
click at [675, 634] on div at bounding box center [424, 630] width 701 height 7
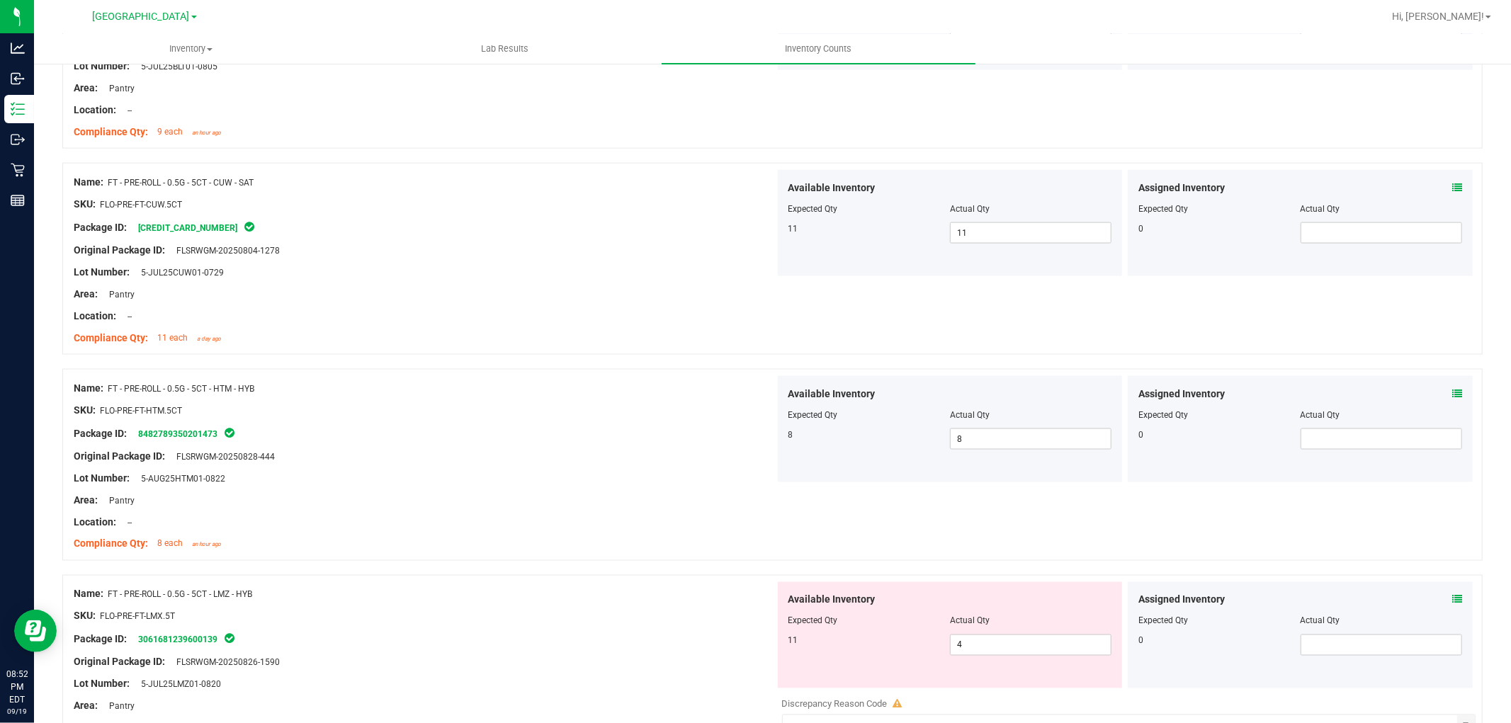
scroll to position [1977, 0]
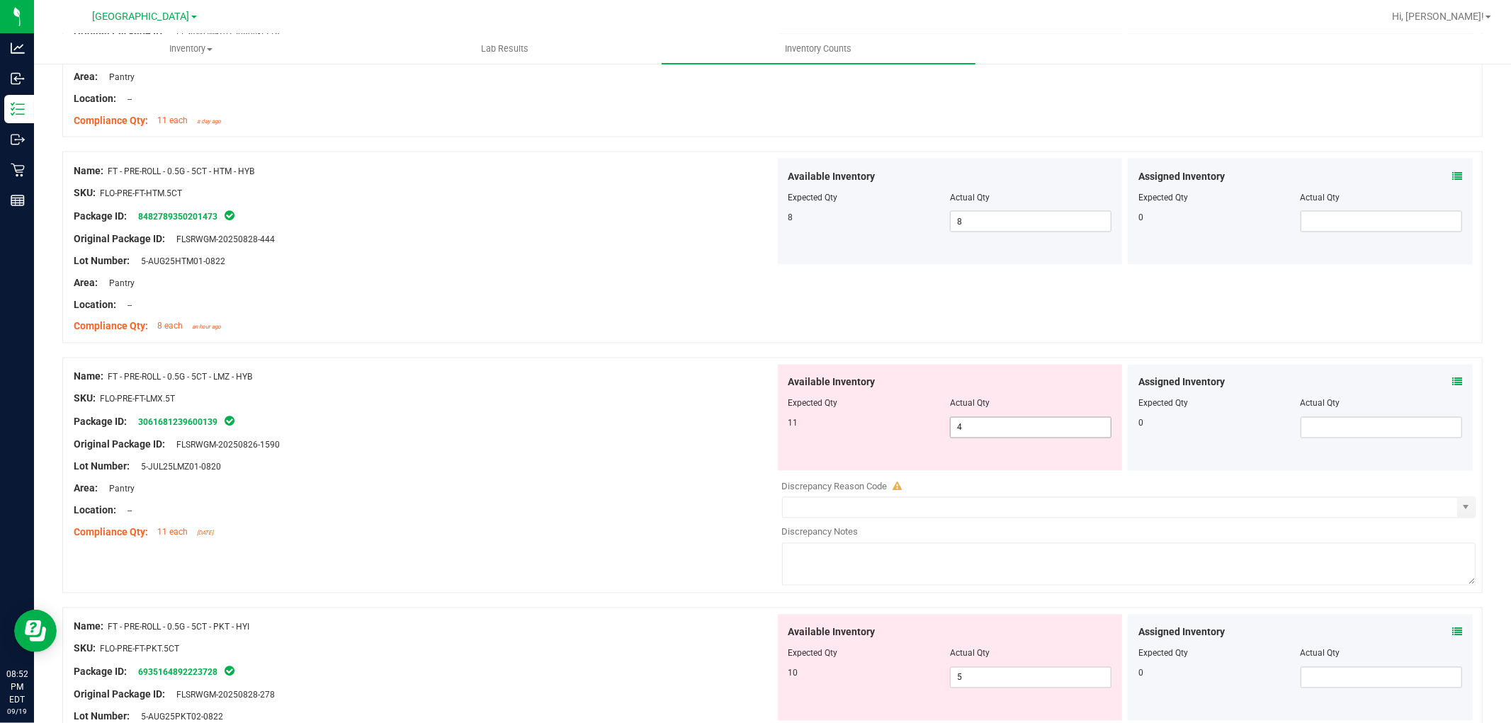
click at [1006, 428] on span "4 4" at bounding box center [1030, 427] width 161 height 21
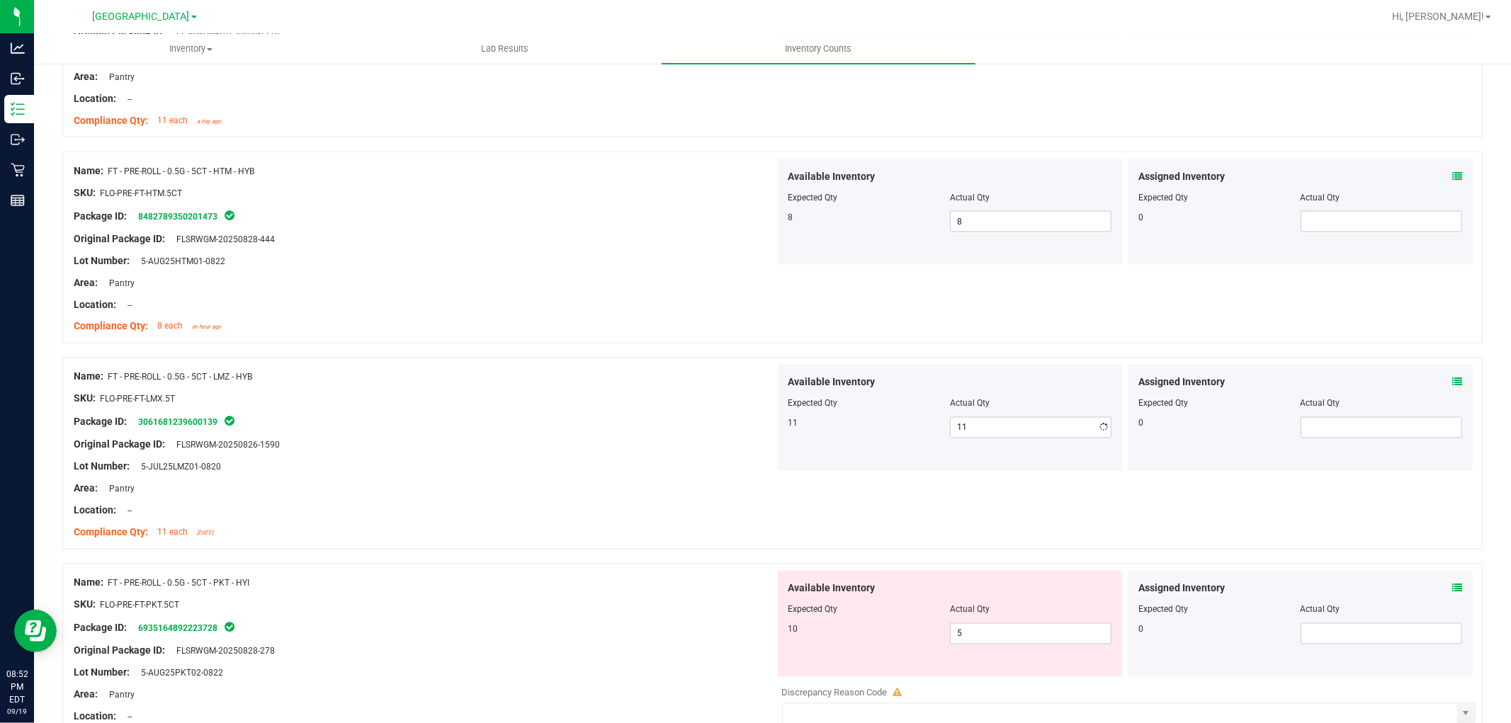
click at [694, 419] on div "Package ID: 3061681239600139" at bounding box center [424, 422] width 701 height 17
click at [986, 641] on span "5 5" at bounding box center [1030, 633] width 161 height 21
click at [589, 627] on div "Package ID: 6935164892223728" at bounding box center [424, 628] width 701 height 17
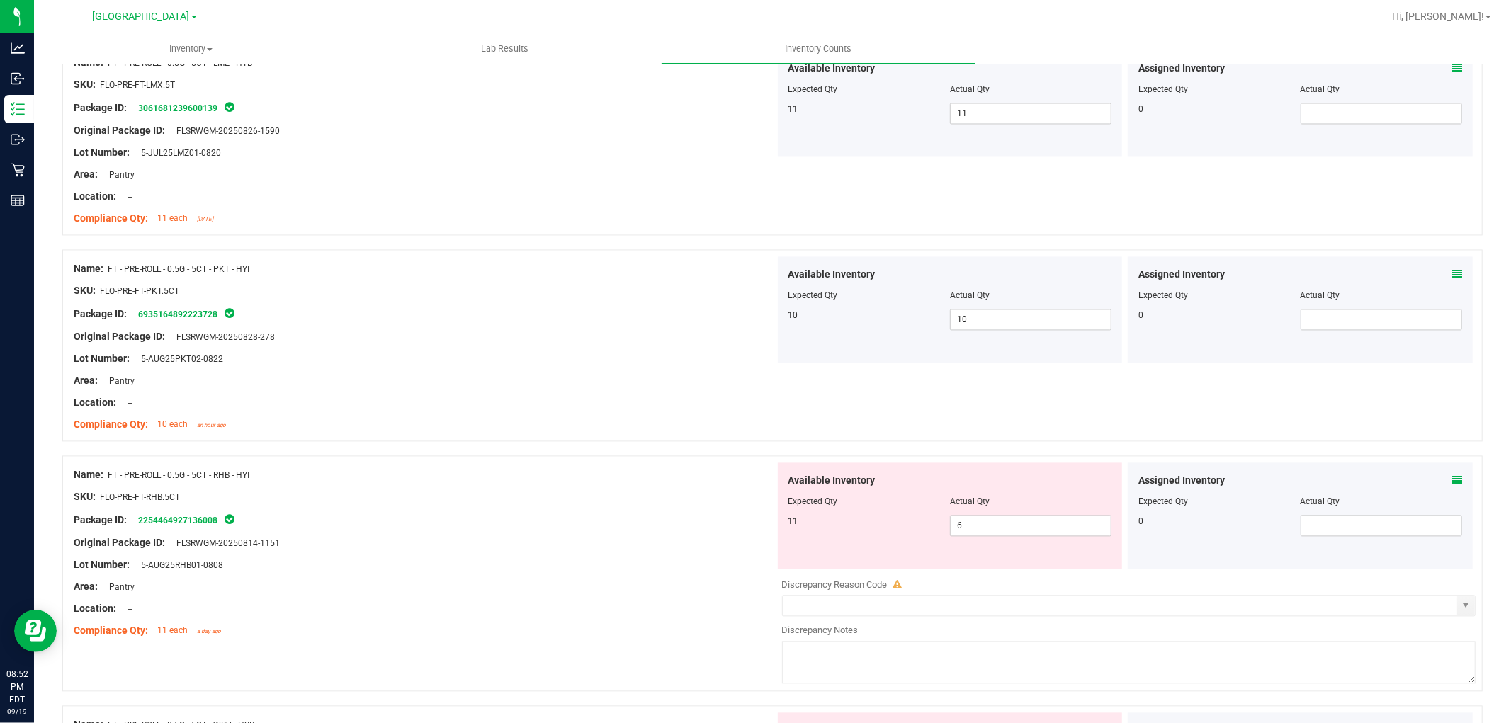
scroll to position [2292, 0]
click at [1011, 521] on span "6 6" at bounding box center [1030, 525] width 161 height 21
click at [535, 638] on div "Compliance Qty: 11 each a day ago" at bounding box center [424, 630] width 701 height 15
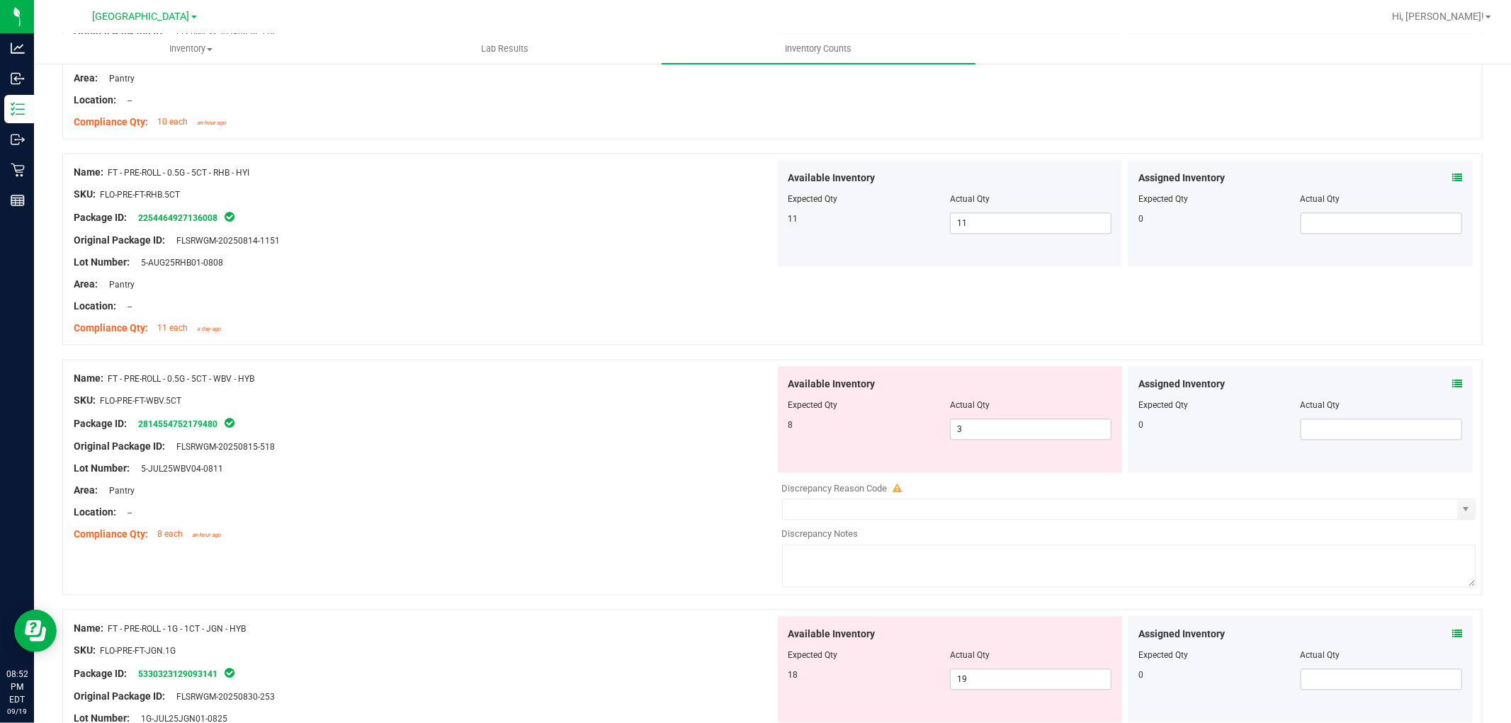
scroll to position [2607, 0]
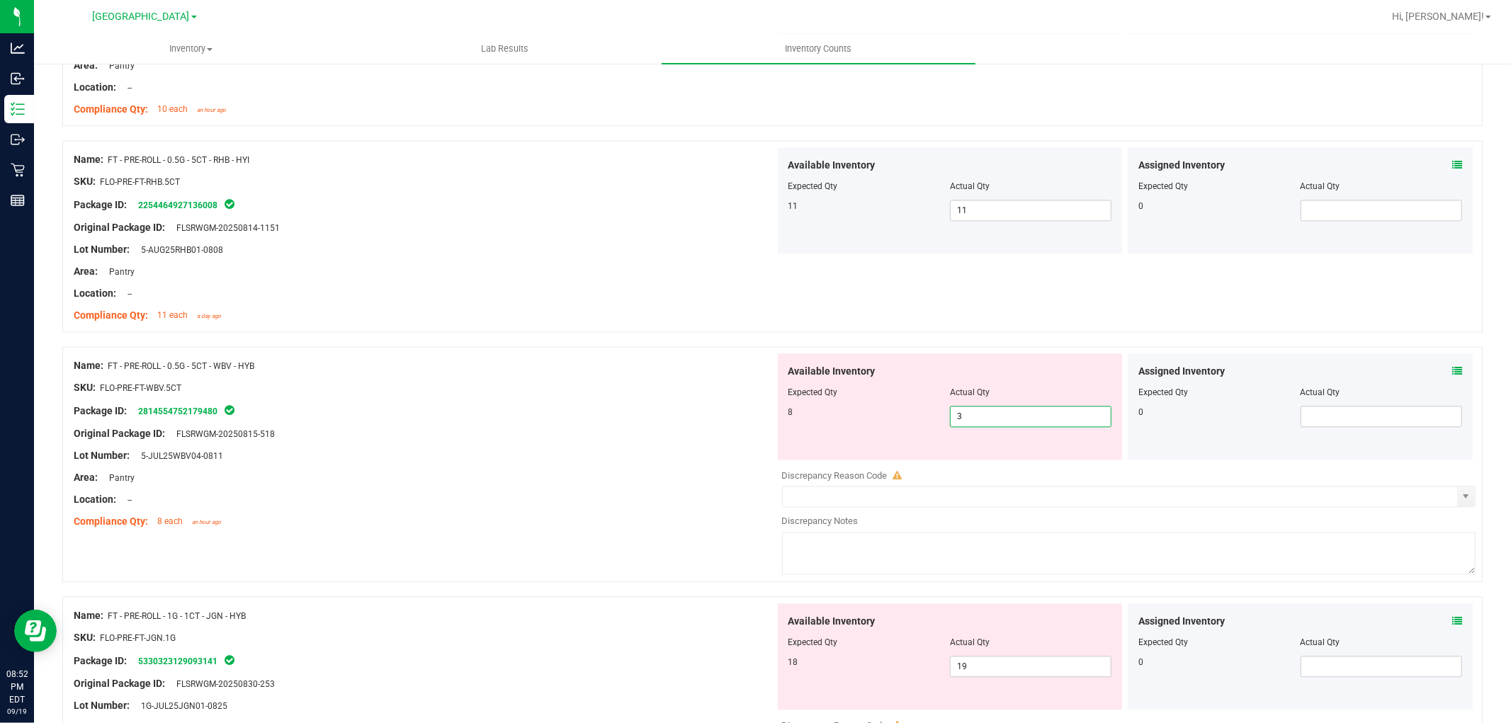
click at [1006, 412] on span "3 3" at bounding box center [1030, 416] width 161 height 21
click at [597, 491] on div at bounding box center [424, 488] width 701 height 7
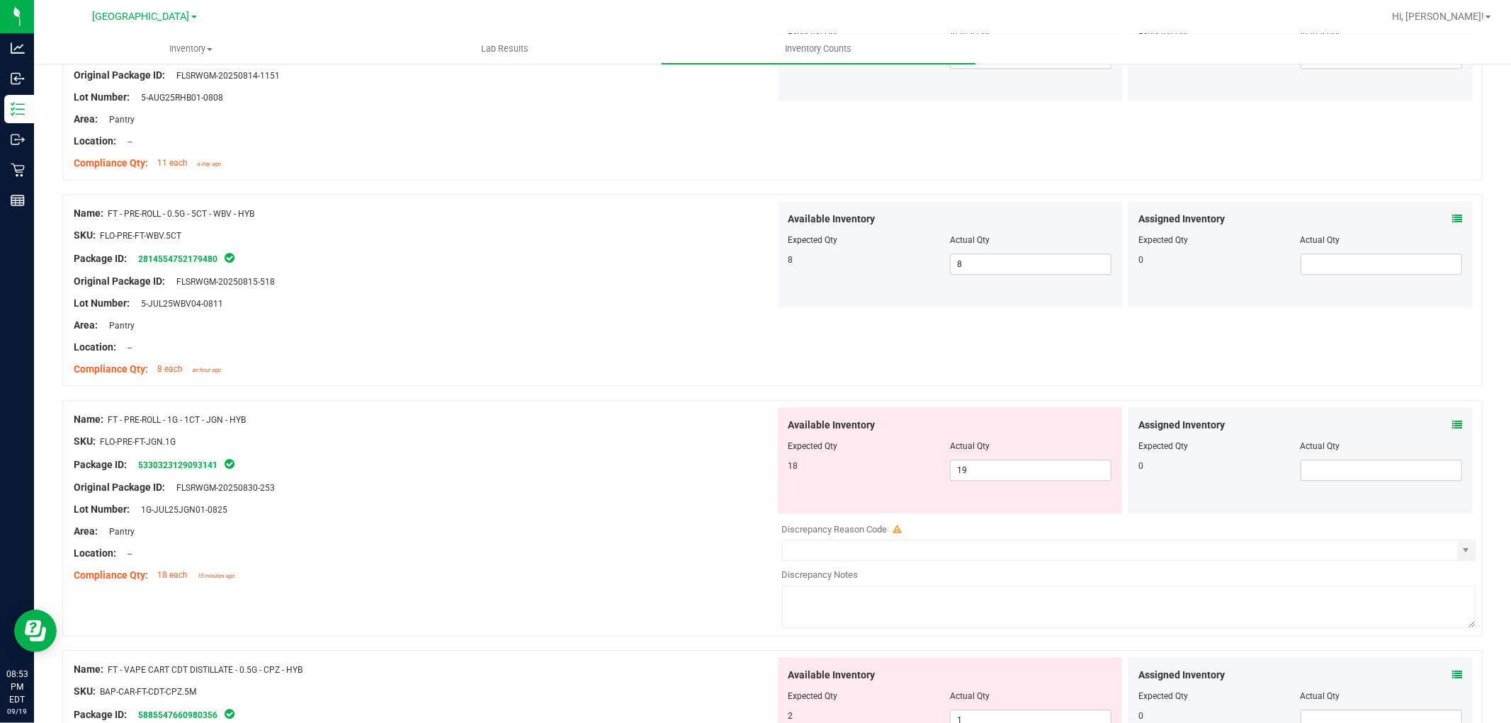
scroll to position [2764, 0]
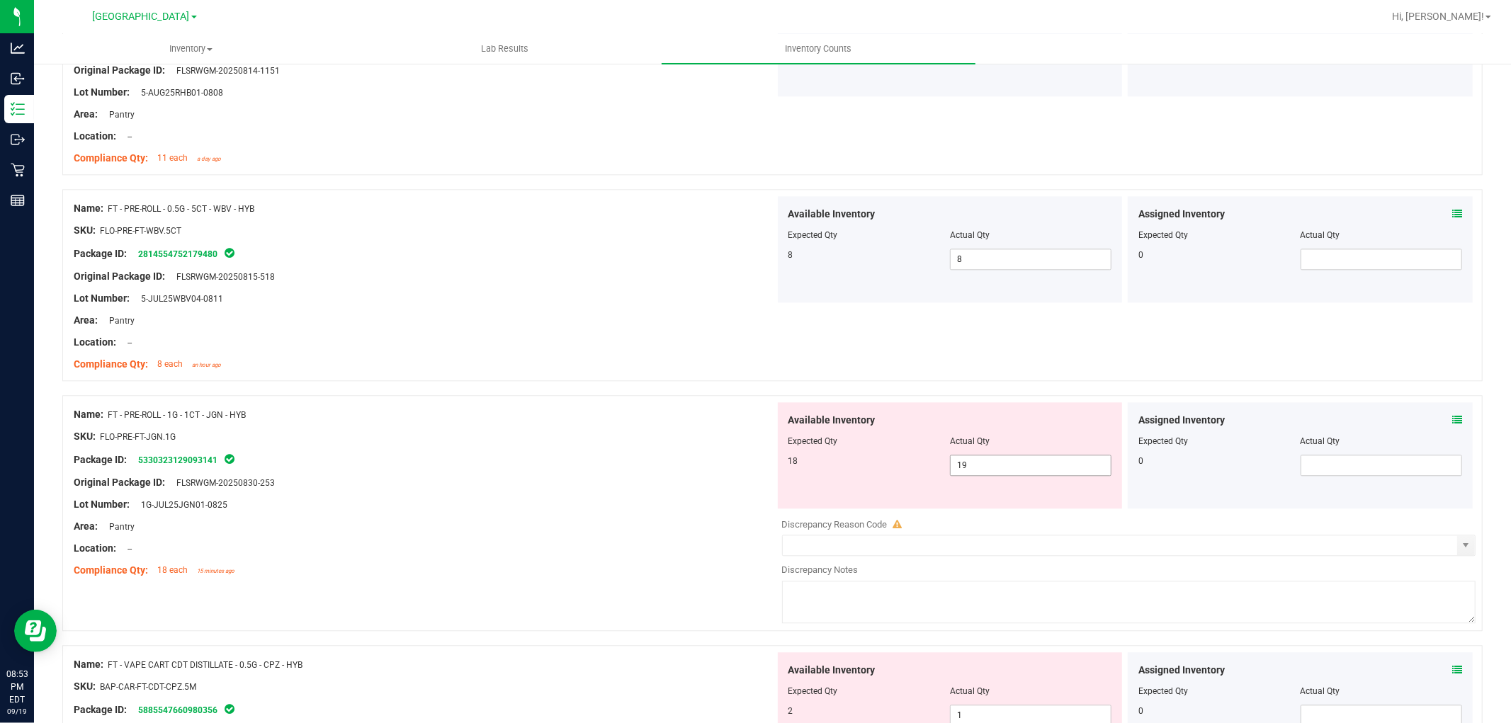
click at [1000, 471] on span "19 19" at bounding box center [1030, 465] width 161 height 21
click at [798, 484] on div "Available Inventory Expected Qty Actual Qty 18 18 18" at bounding box center [950, 455] width 345 height 106
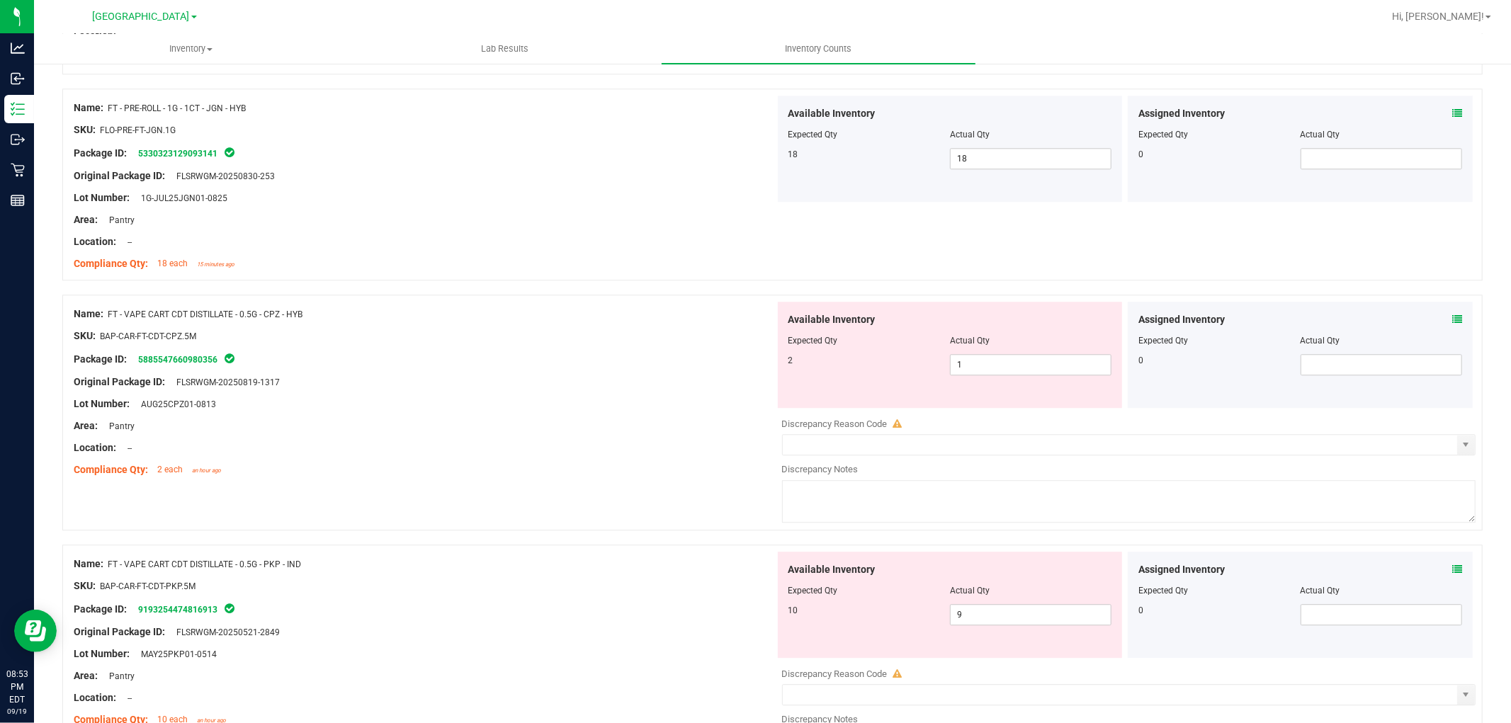
scroll to position [3078, 0]
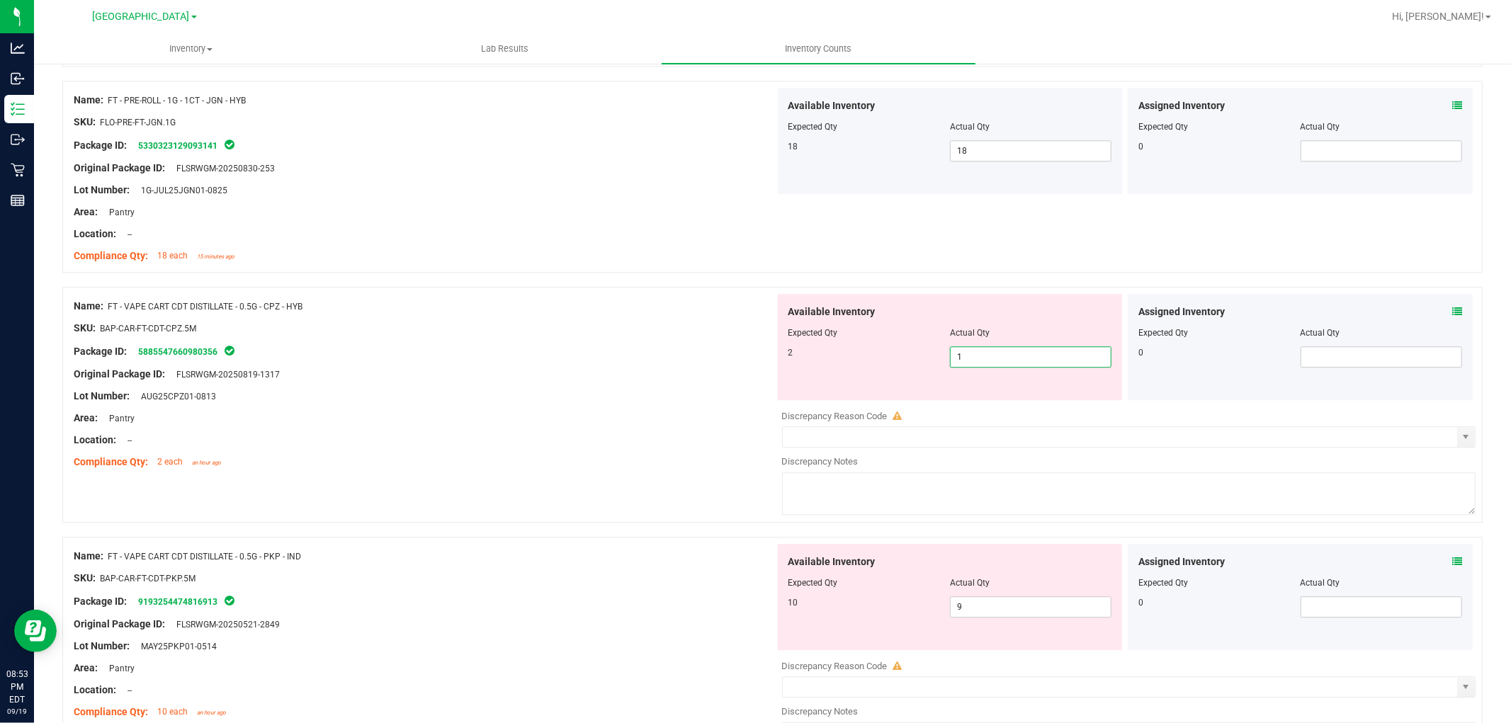
click at [982, 358] on span "1 1" at bounding box center [1030, 356] width 161 height 21
click at [427, 385] on div at bounding box center [424, 385] width 701 height 7
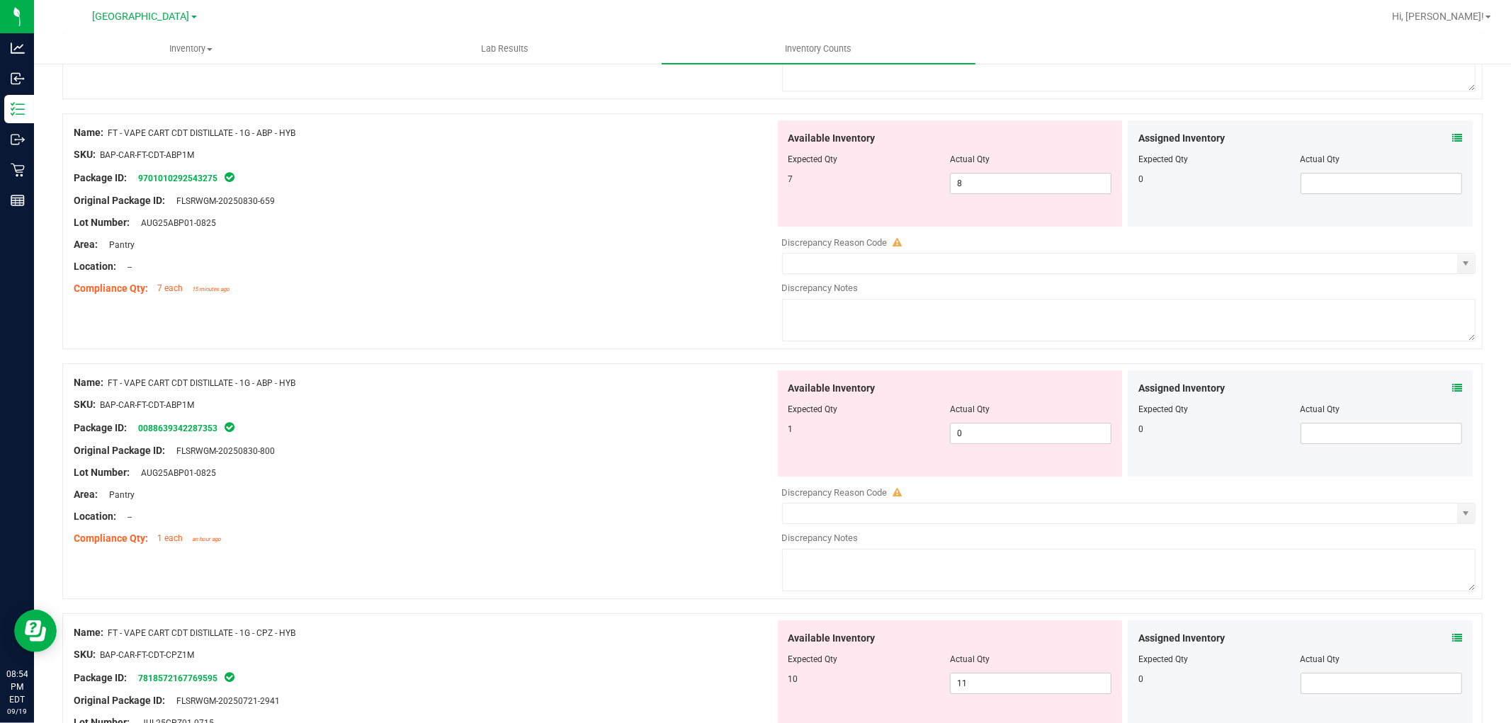
scroll to position [3394, 0]
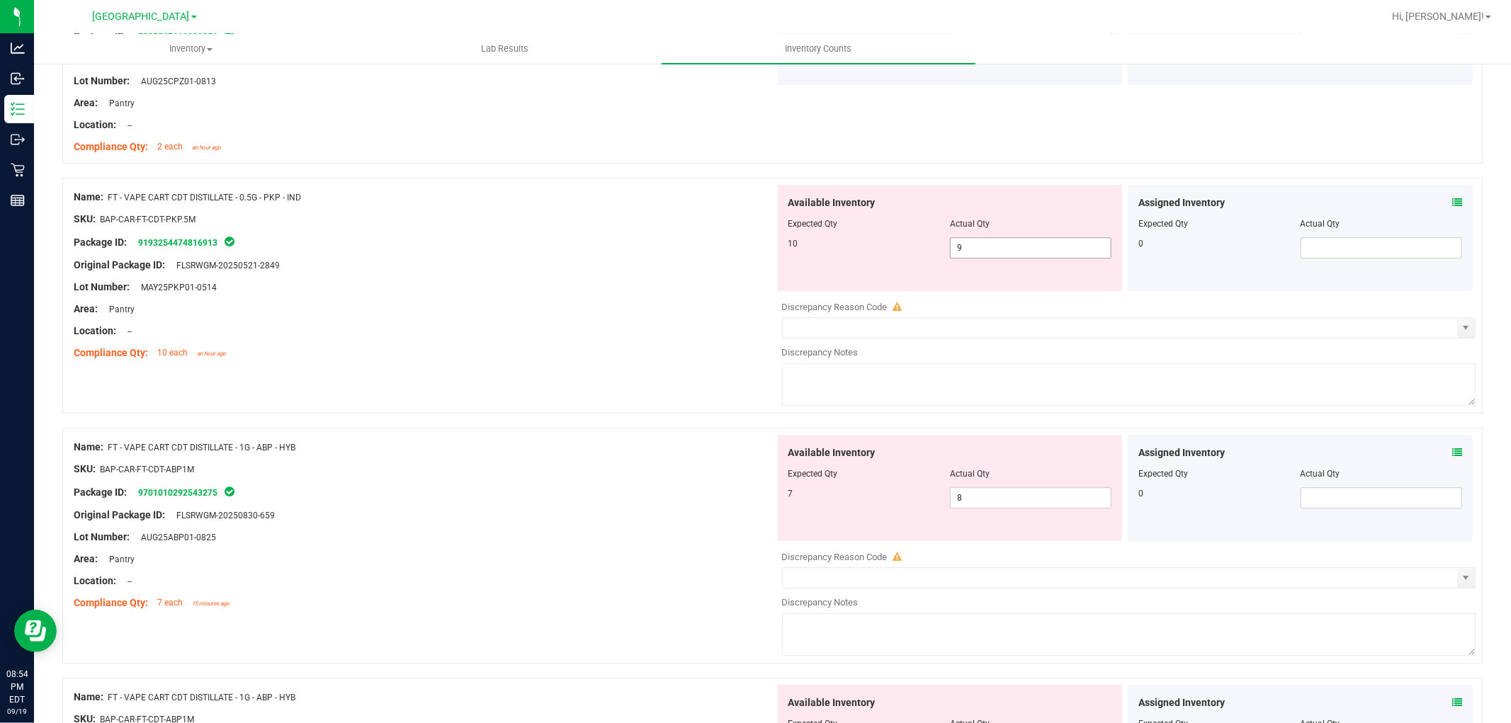
click at [987, 254] on span "9 9" at bounding box center [1030, 247] width 161 height 21
click at [644, 280] on div at bounding box center [424, 276] width 701 height 7
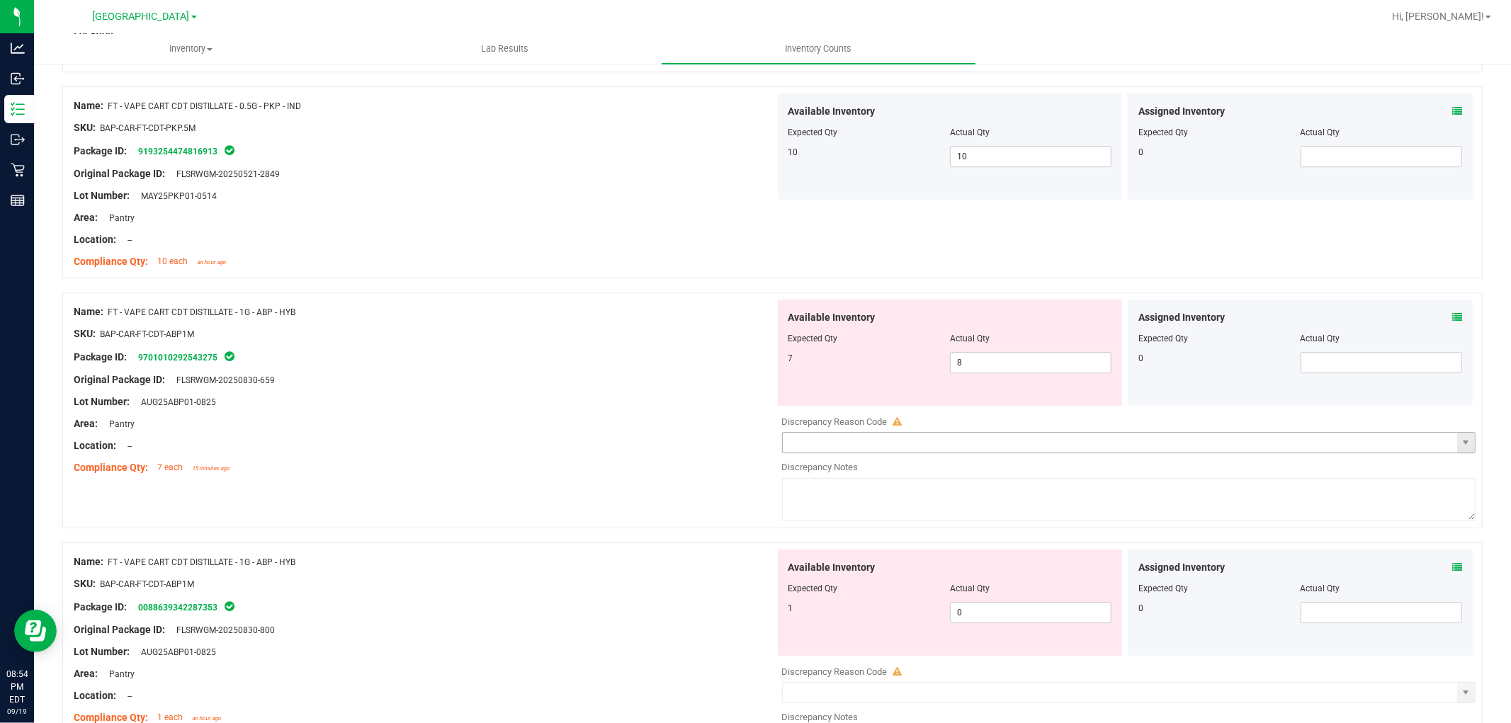
scroll to position [3629, 0]
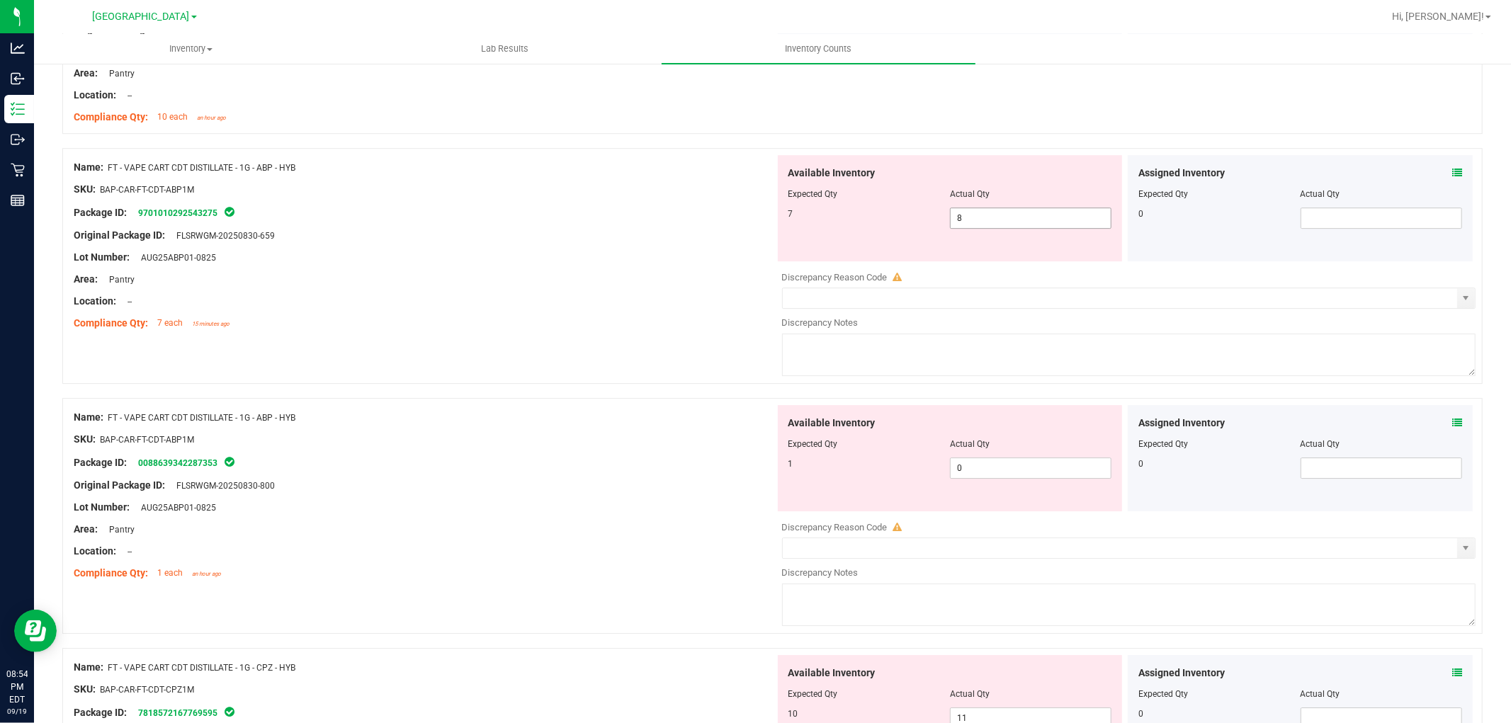
click at [988, 225] on span "8 8" at bounding box center [1030, 217] width 161 height 21
click at [974, 220] on input "8" at bounding box center [1030, 218] width 160 height 20
click at [967, 472] on div "Available Inventory Expected Qty Actual Qty 1 0 0" at bounding box center [1125, 517] width 701 height 224
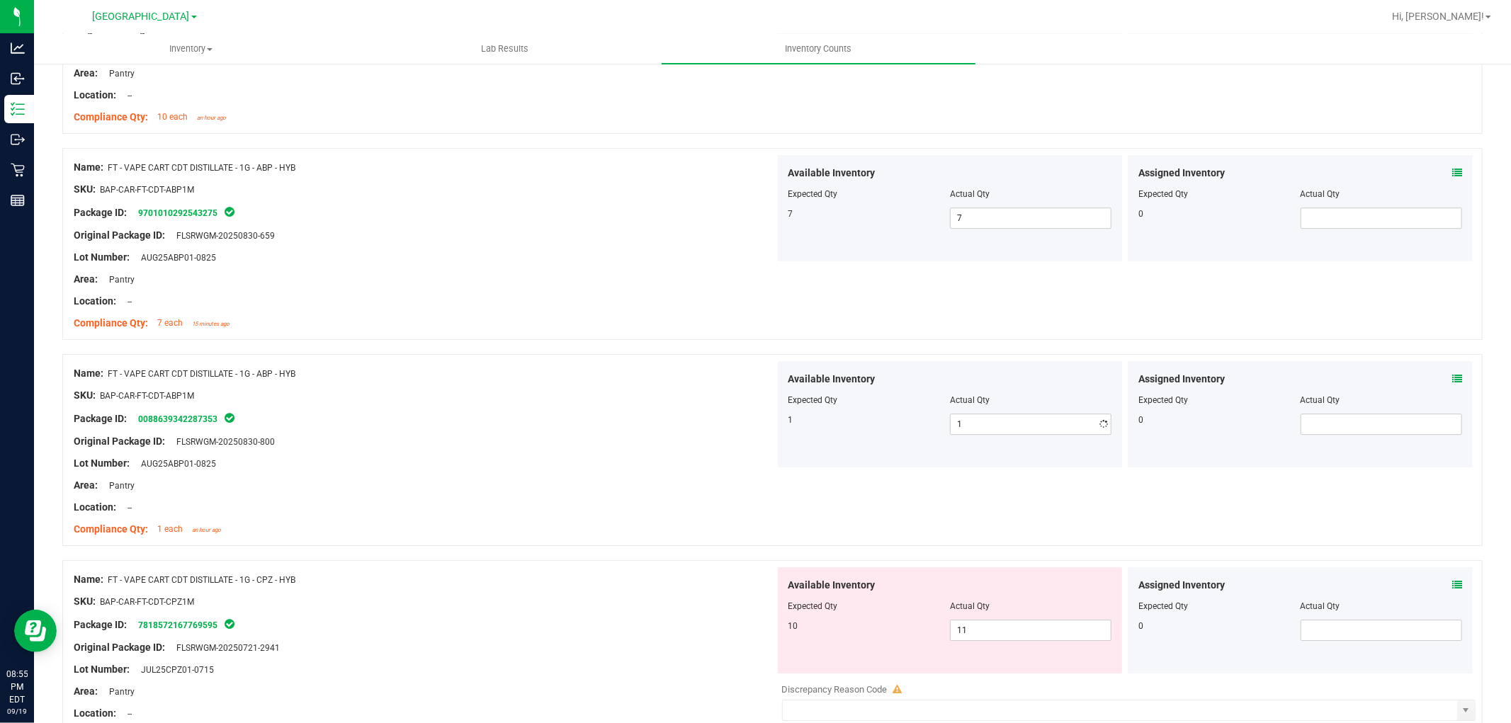
click at [671, 470] on div "Lot Number: AUG25ABP01-0825" at bounding box center [424, 463] width 701 height 15
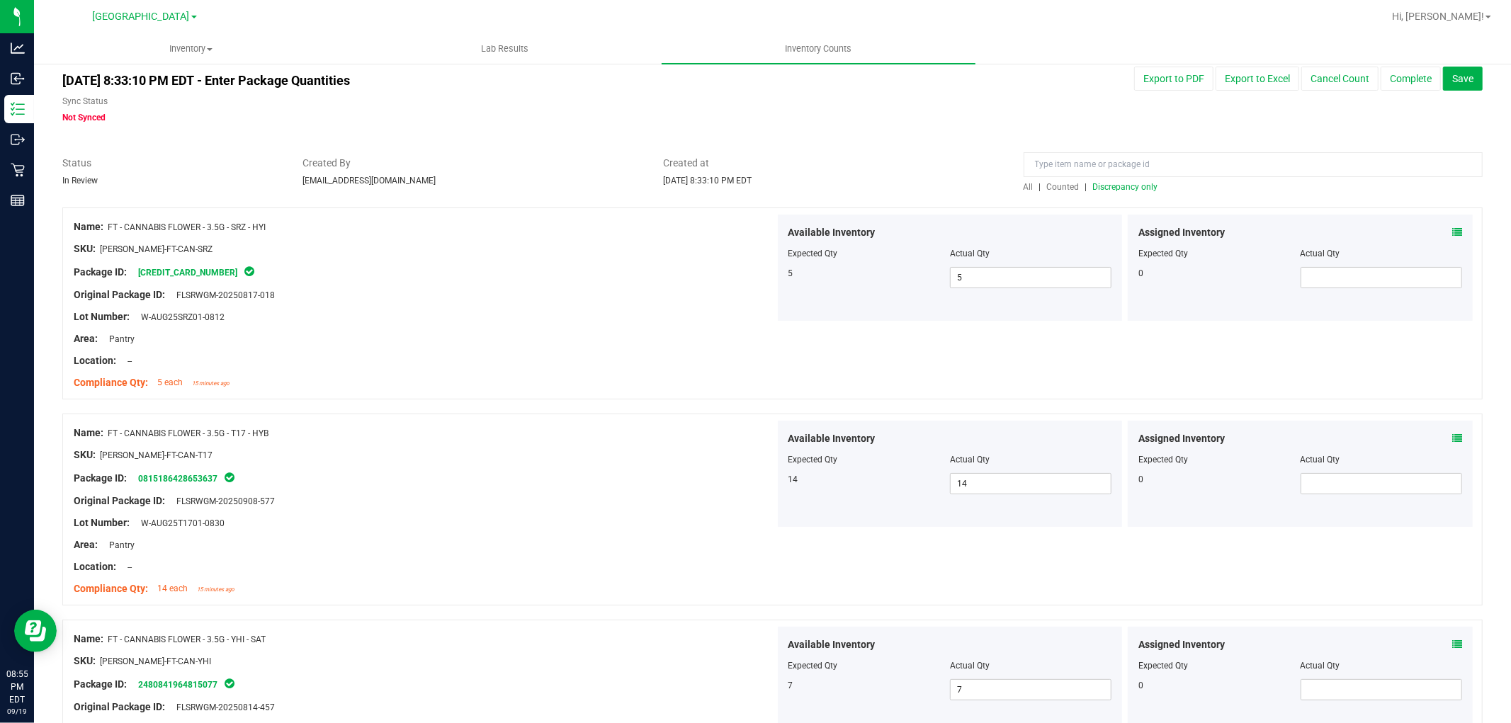
scroll to position [0, 0]
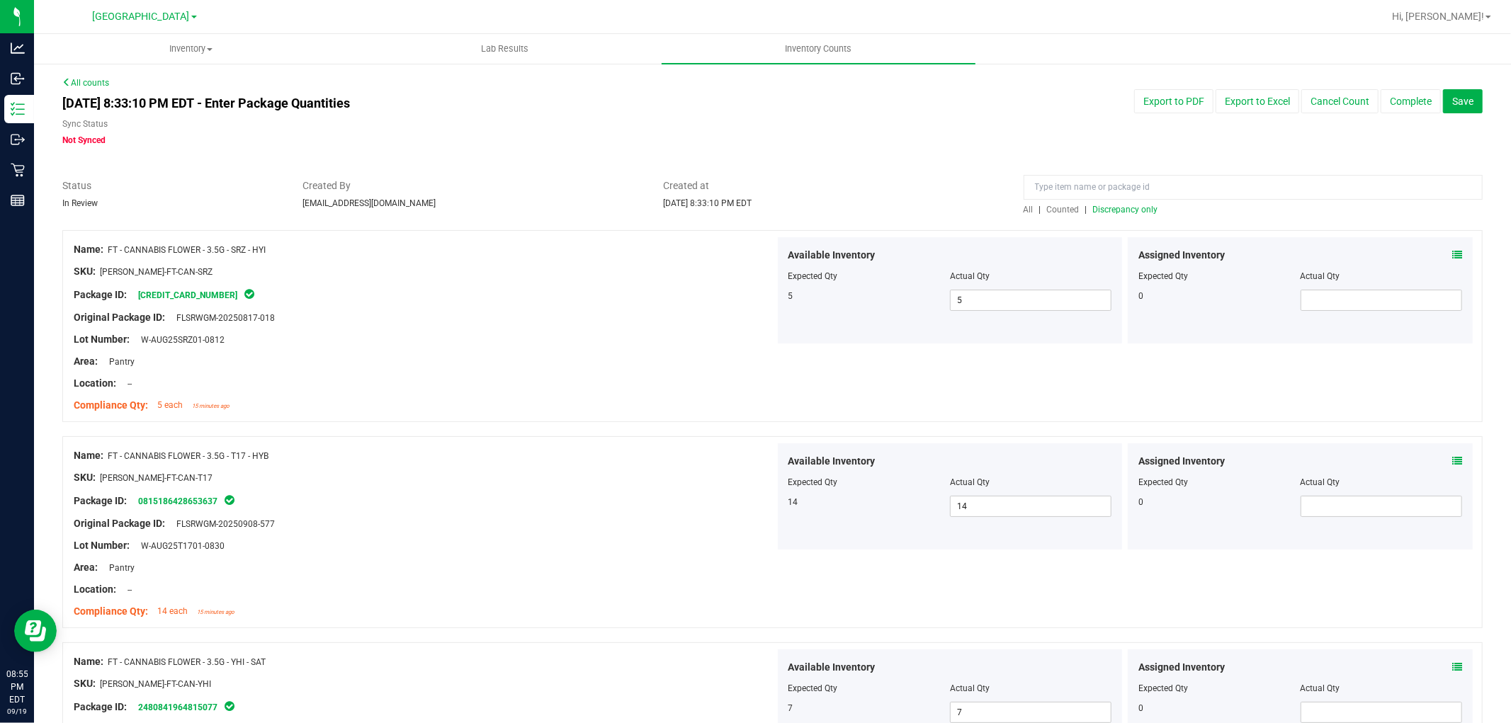
click at [1131, 212] on span "Discrepancy only" at bounding box center [1125, 210] width 65 height 10
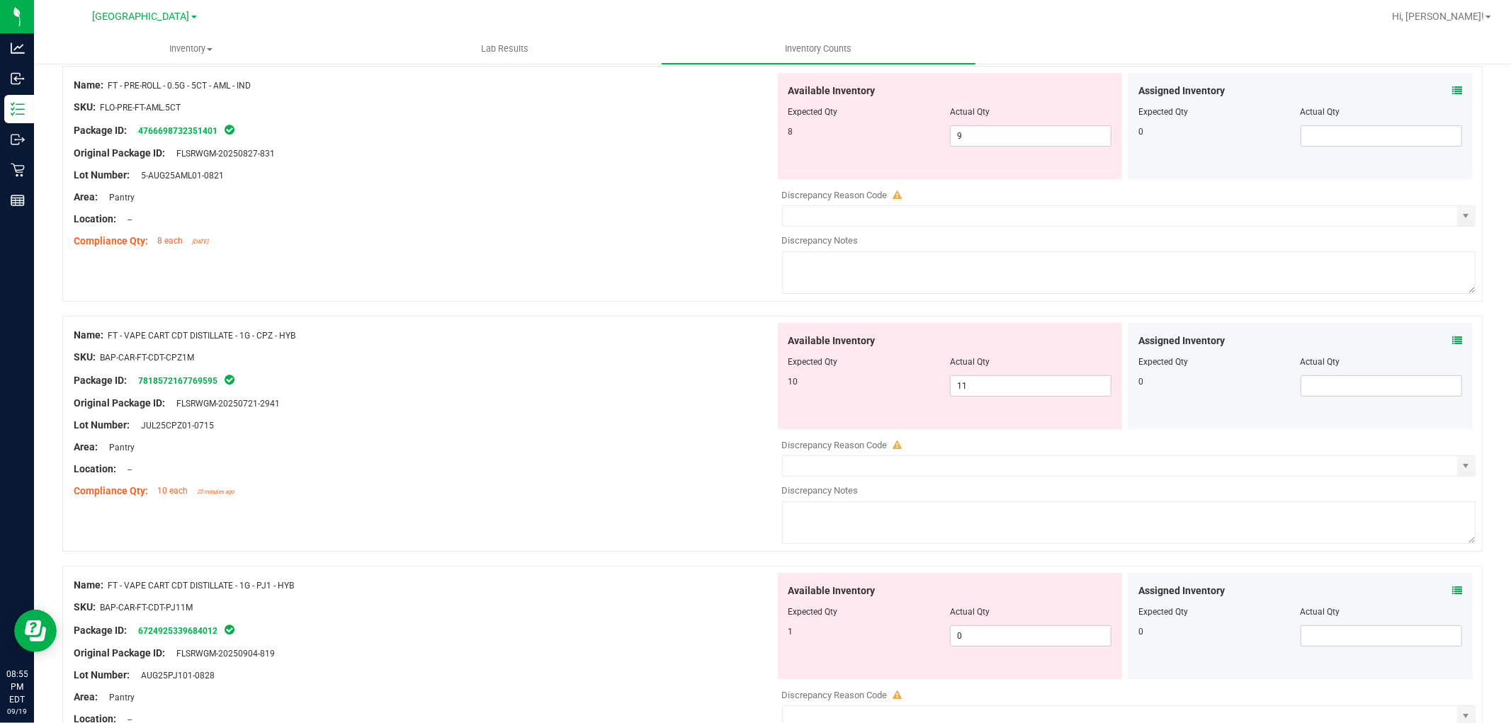
scroll to position [86, 0]
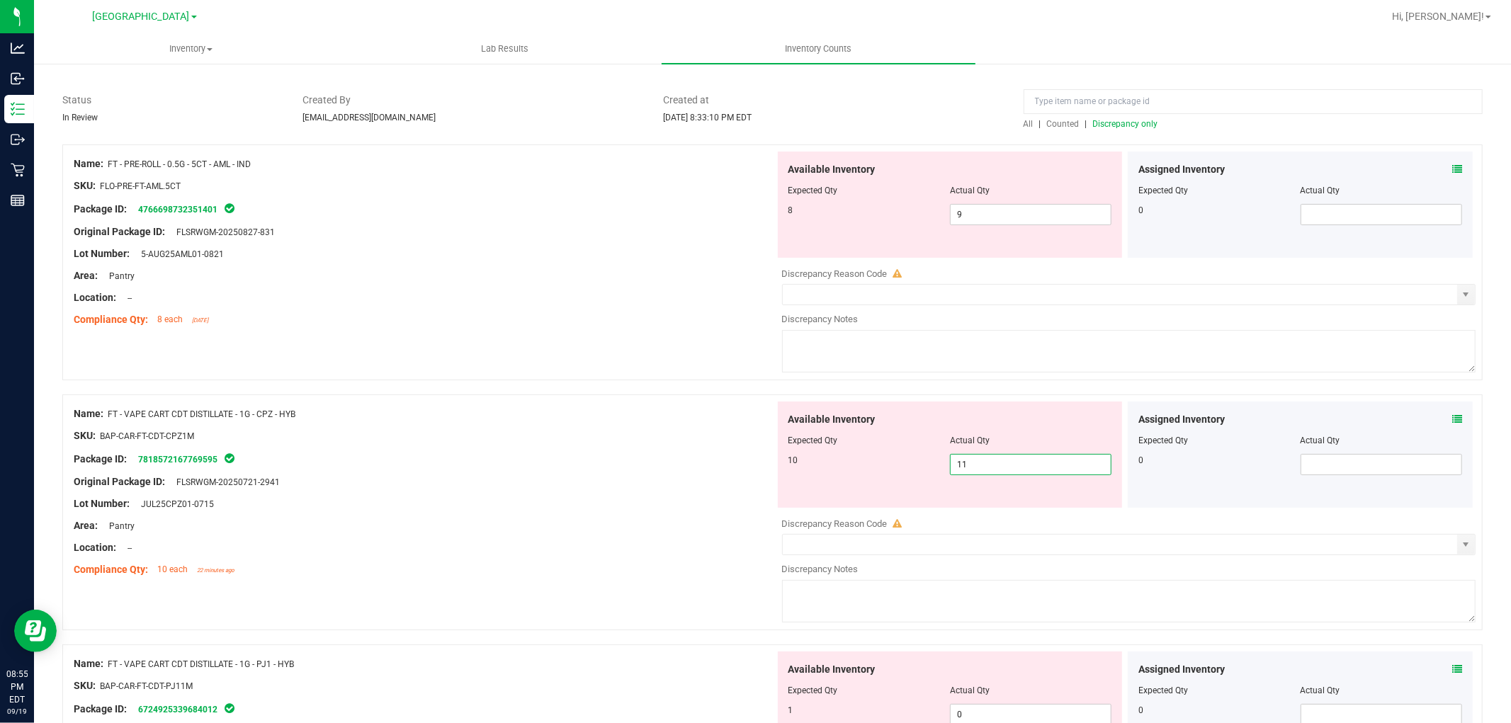
click at [1044, 471] on span "11 11" at bounding box center [1030, 464] width 161 height 21
click at [664, 415] on div "Name: FT - VAPE CART CDT DISTILLATE - 1G - CPZ - HYB" at bounding box center [424, 413] width 701 height 15
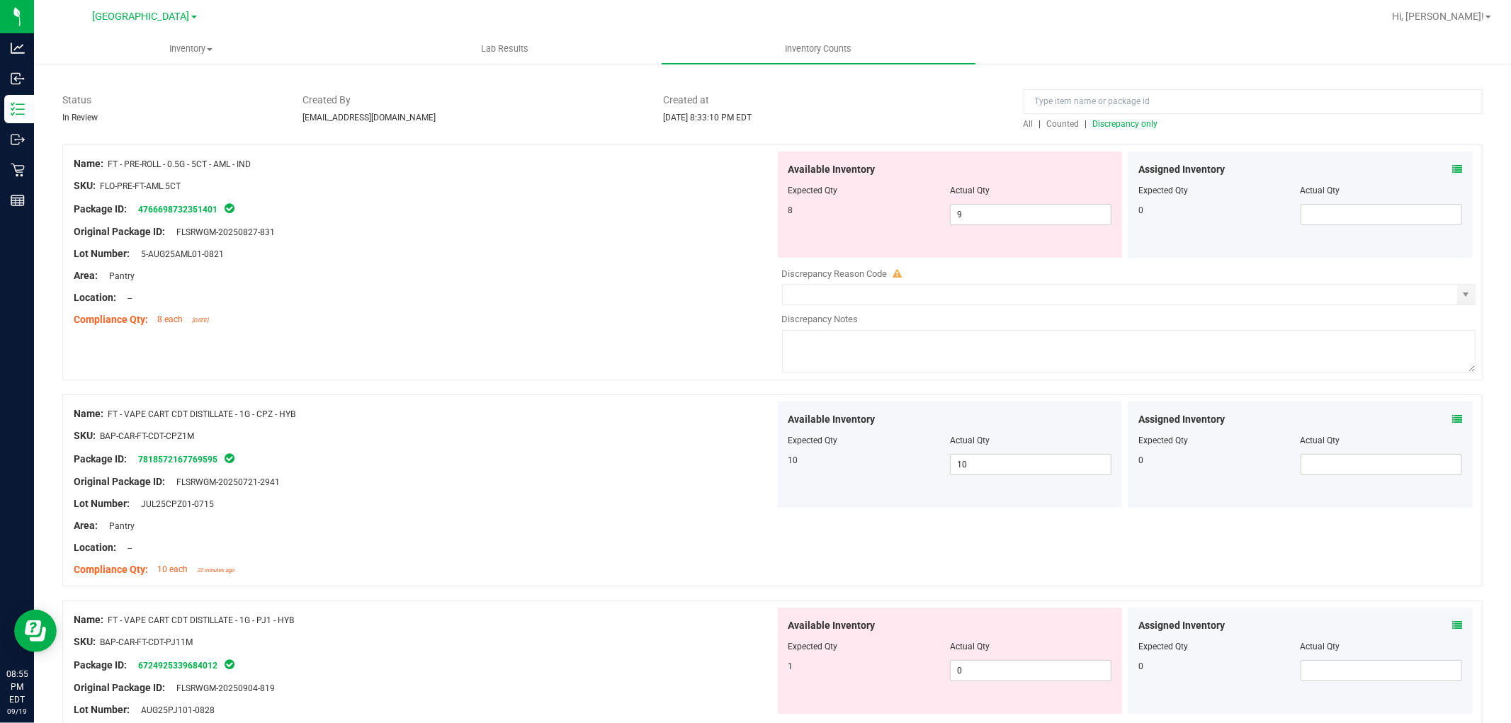
click at [1101, 119] on span "Discrepancy only" at bounding box center [1125, 124] width 65 height 10
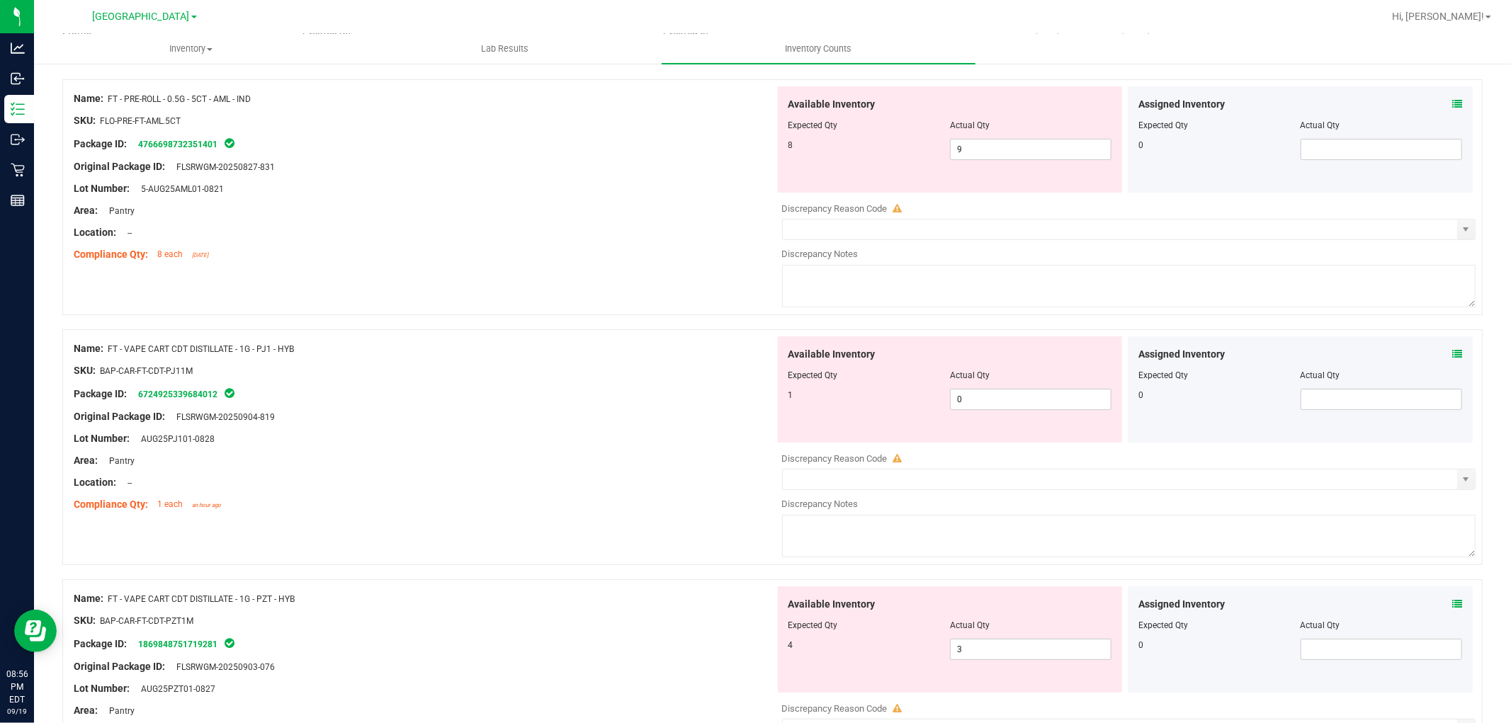
scroll to position [150, 0]
drag, startPoint x: 335, startPoint y: 350, endPoint x: 111, endPoint y: 355, distance: 223.8
click at [111, 355] on div "Name: FT - VAPE CART CDT DISTILLATE - 1G - PJ1 - HYB" at bounding box center [424, 349] width 701 height 15
copy span "FT - VAPE CART CDT DISTILLATE - 1G - PJ1 - HYB"
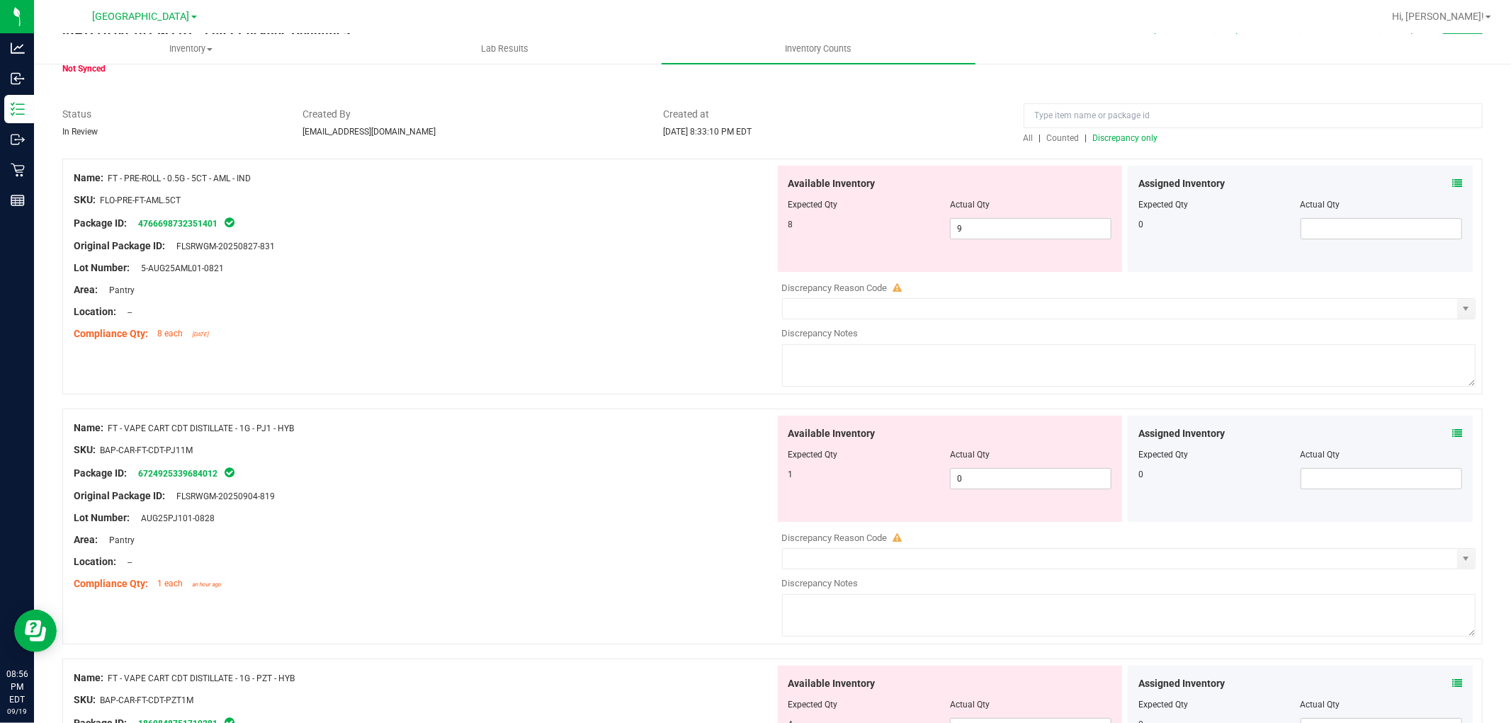
scroll to position [0, 0]
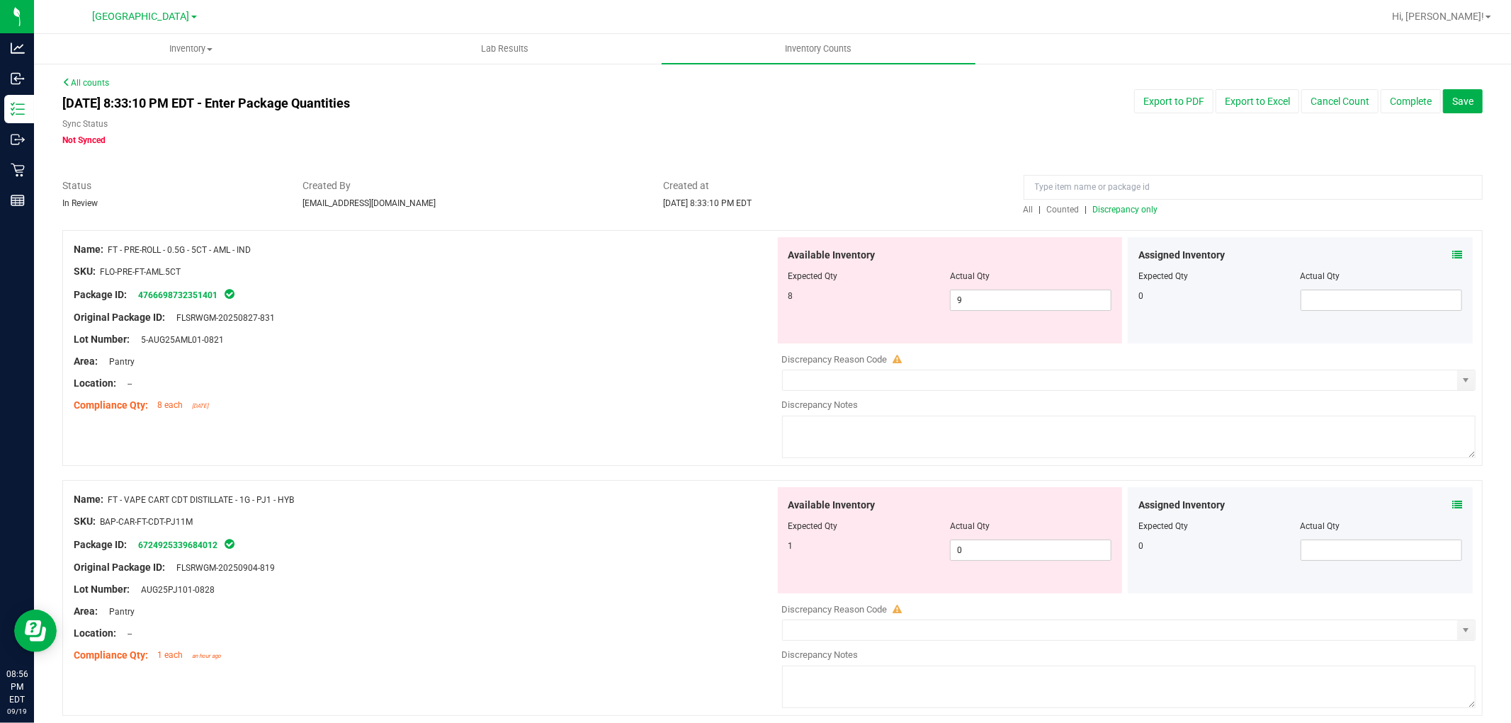
click at [1063, 207] on span "Counted" at bounding box center [1063, 210] width 33 height 10
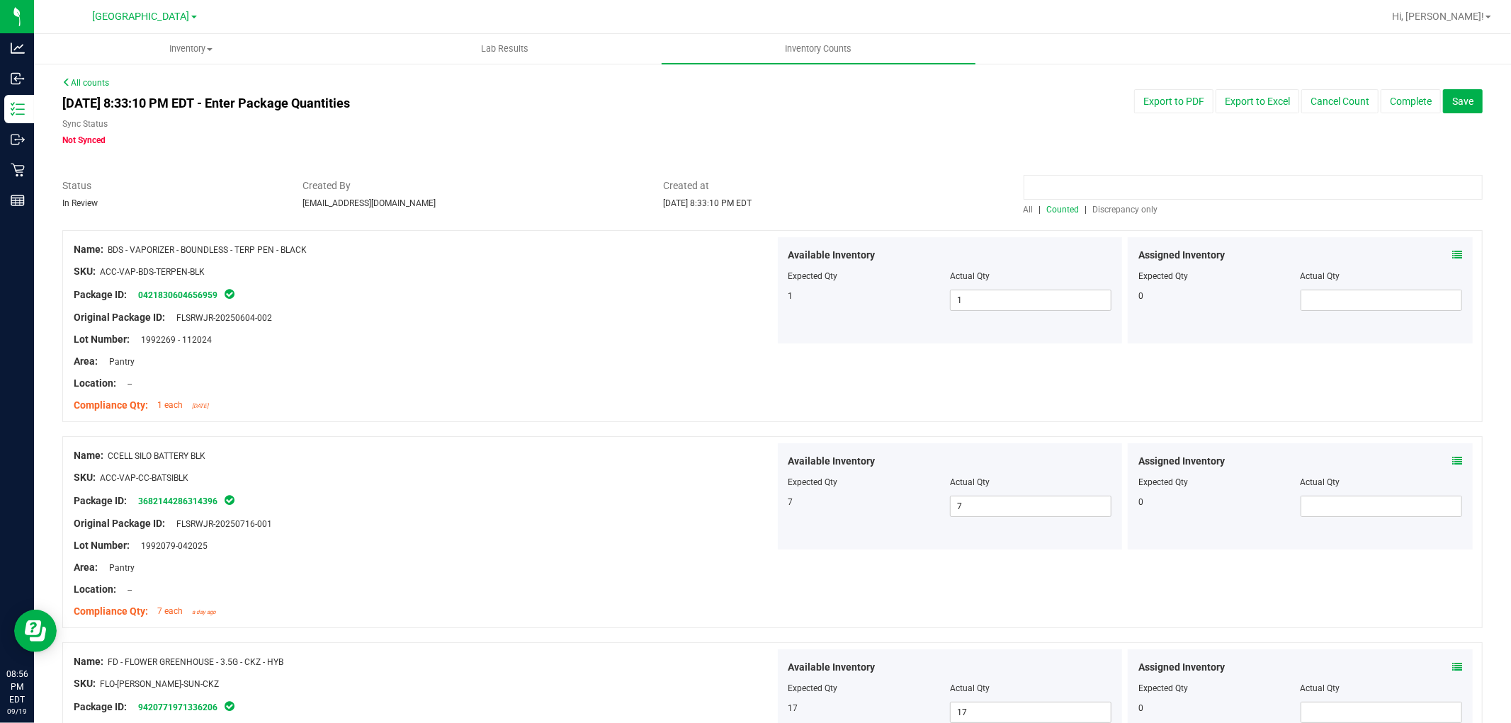
click at [1080, 184] on input at bounding box center [1252, 187] width 459 height 25
paste input "FT - VAPE CART CDT DISTILLATE - 1G - PJ1 - HYB"
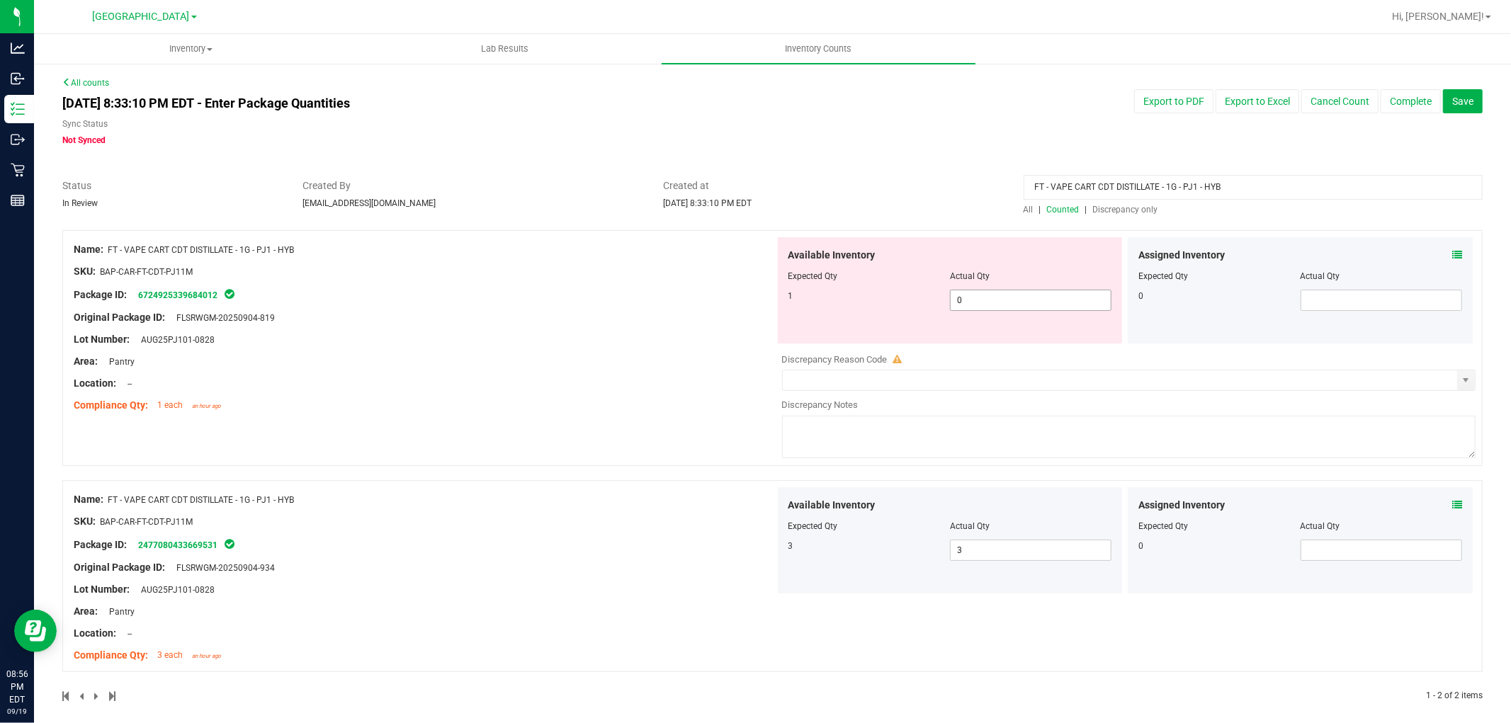
click at [1001, 302] on span "0 0" at bounding box center [1030, 300] width 161 height 21
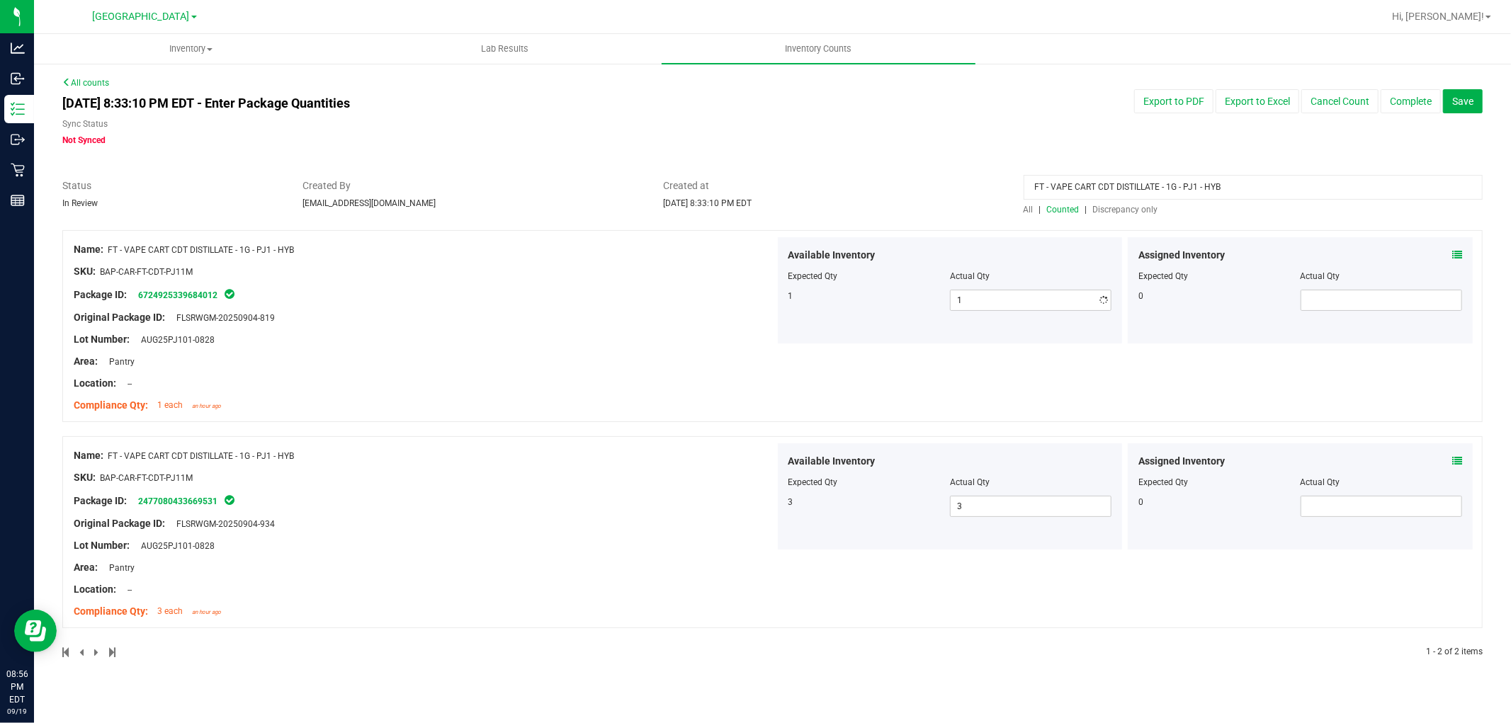
click at [930, 122] on div "[DATE] 8:33:10 PM EDT - Enter Package Quantities Sync Status Not Synced Export …" at bounding box center [772, 117] width 1441 height 57
drag, startPoint x: 1234, startPoint y: 188, endPoint x: 687, endPoint y: 133, distance: 550.1
click at [666, 133] on div "All counts [DATE] 8:33:10 PM EDT - Enter Package Quantities Sync Status Not Syn…" at bounding box center [772, 376] width 1420 height 600
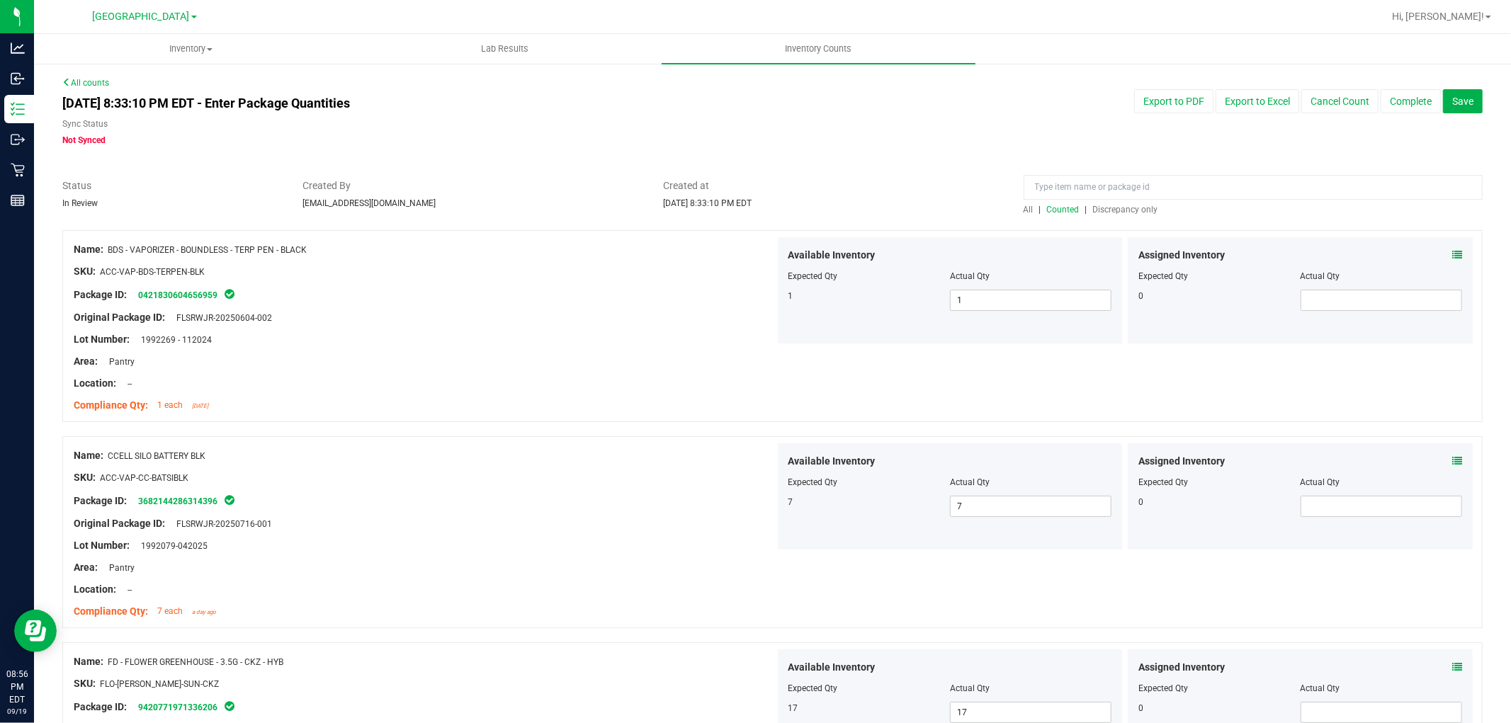
click at [1110, 200] on div at bounding box center [1252, 190] width 459 height 25
click at [1110, 207] on span "Discrepancy only" at bounding box center [1125, 210] width 65 height 10
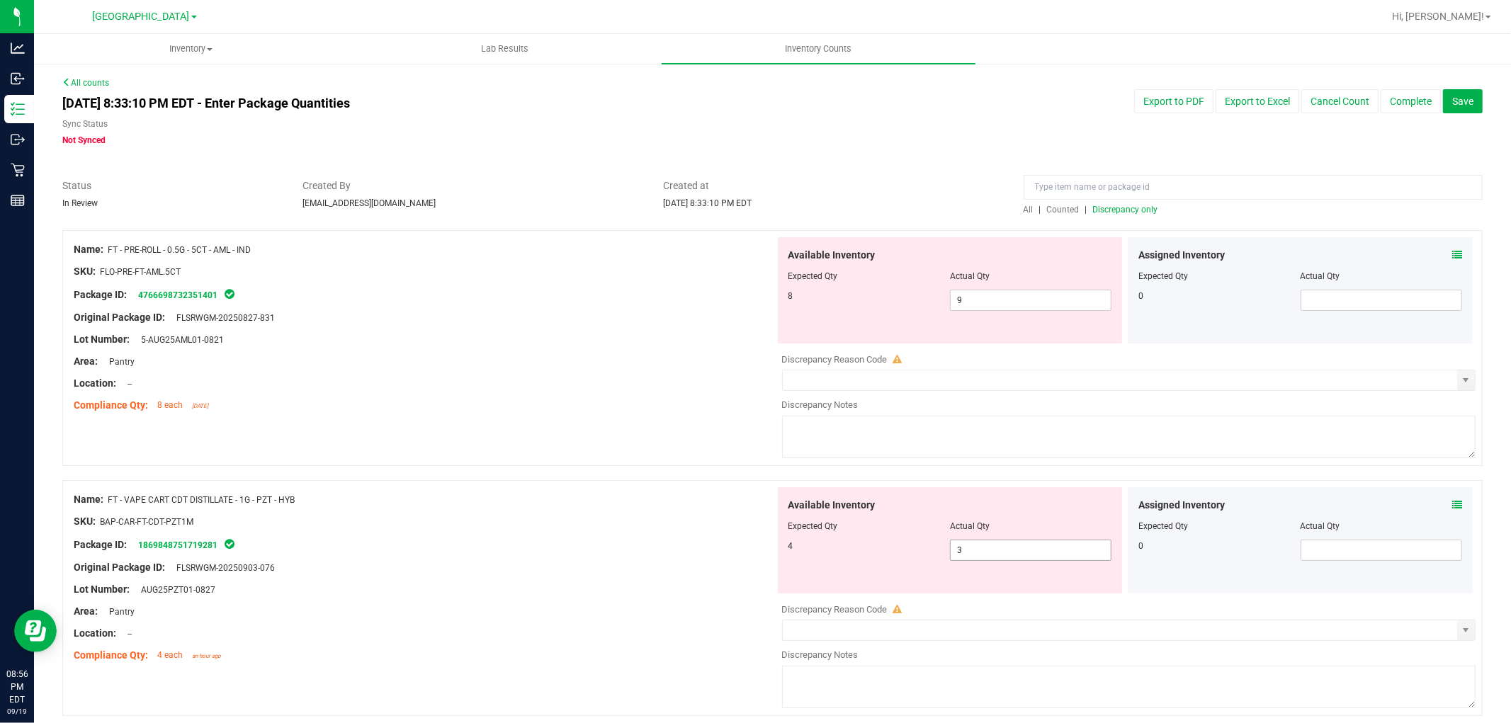
click at [999, 551] on span "3 3" at bounding box center [1030, 550] width 161 height 21
click at [531, 482] on div "Name: FT - VAPE CART CDT DISTILLATE - 1G - PZT - HYB SKU: BAP-CAR-FT-CDT-PZT1M …" at bounding box center [772, 598] width 1420 height 236
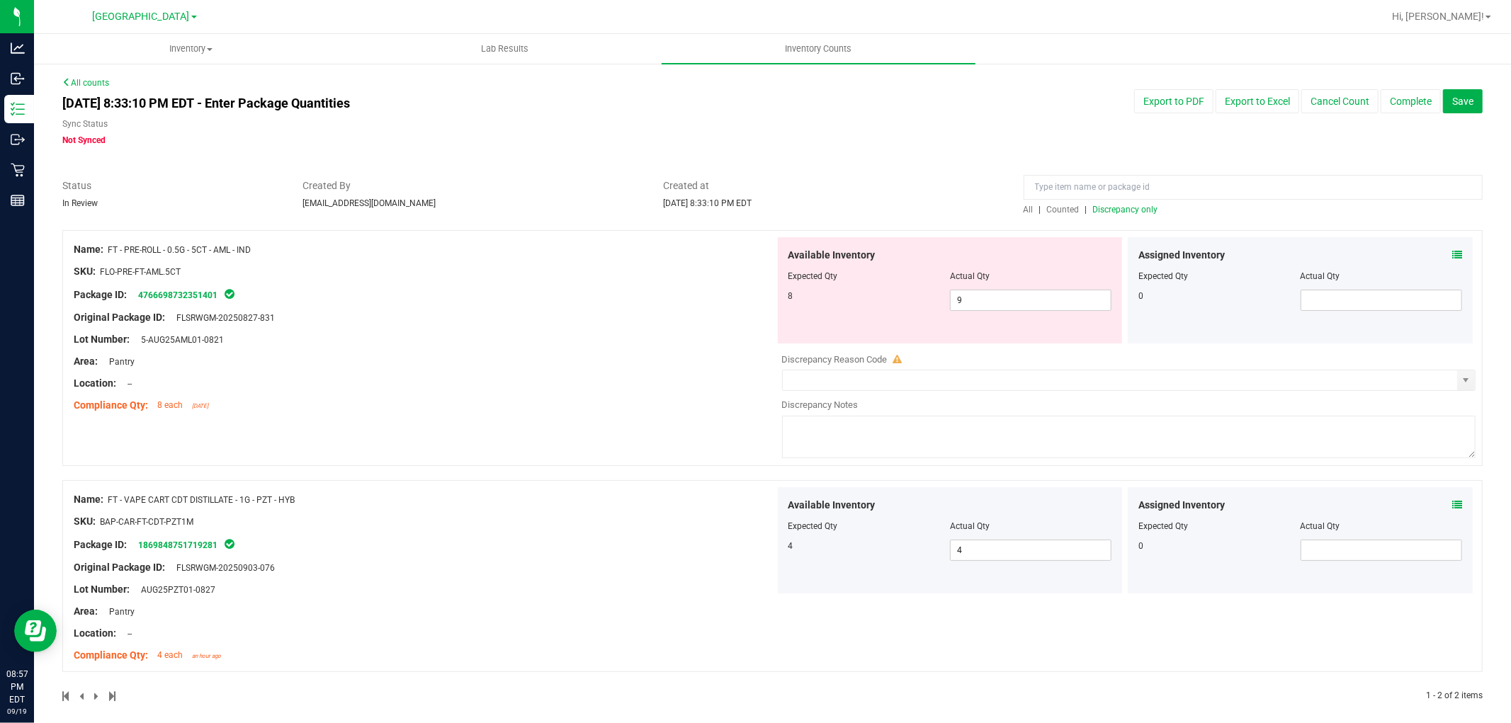
click at [1128, 207] on span "Discrepancy only" at bounding box center [1125, 210] width 65 height 10
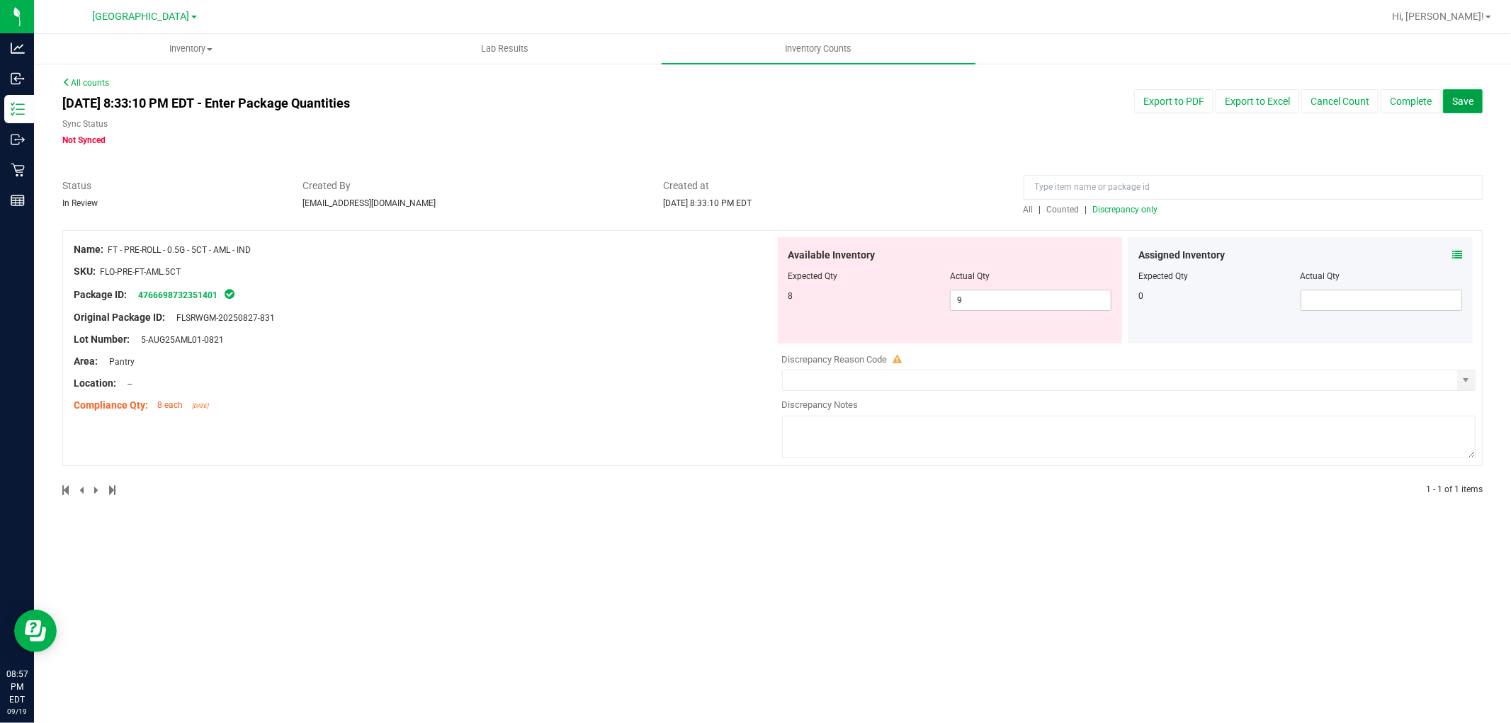
click at [1460, 105] on span "Save" at bounding box center [1462, 101] width 21 height 11
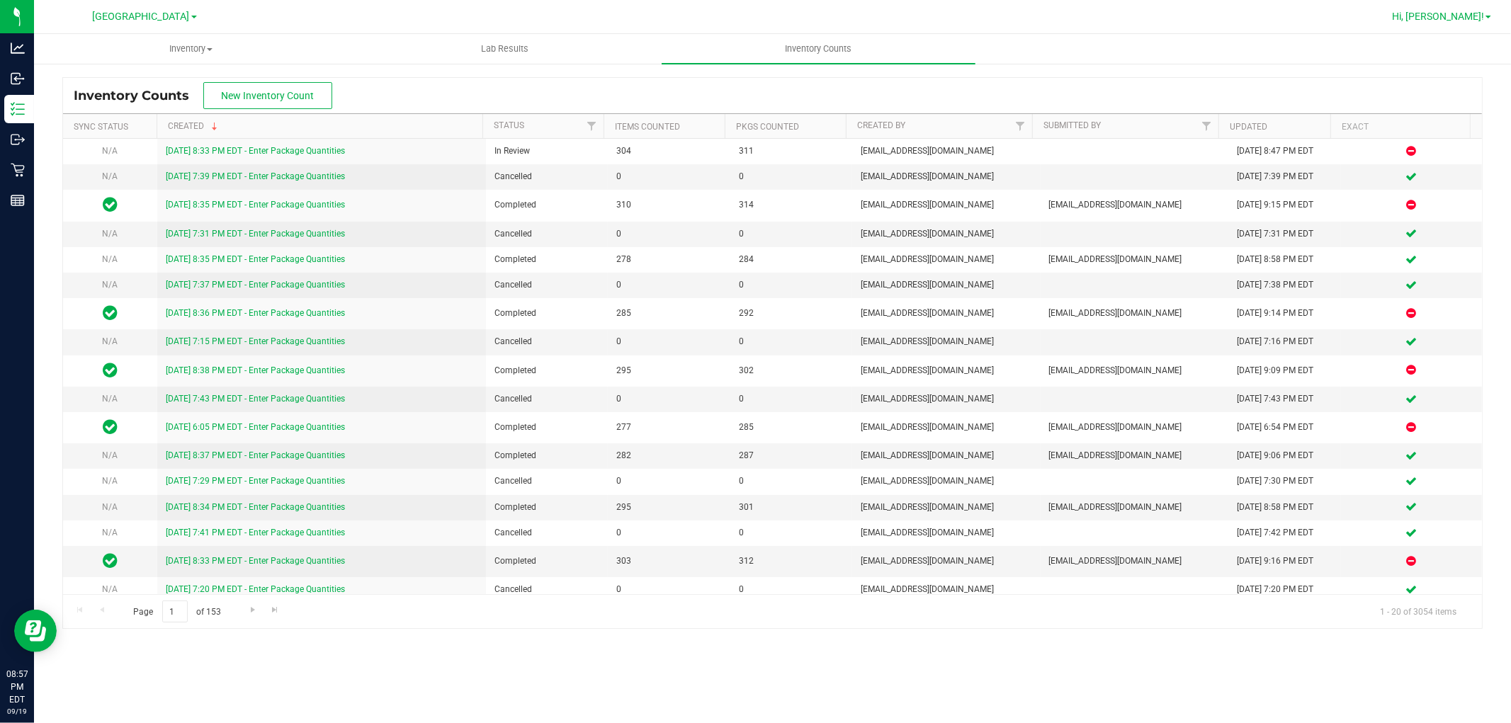
click at [1462, 18] on span "Hi, [PERSON_NAME]!" at bounding box center [1438, 16] width 92 height 11
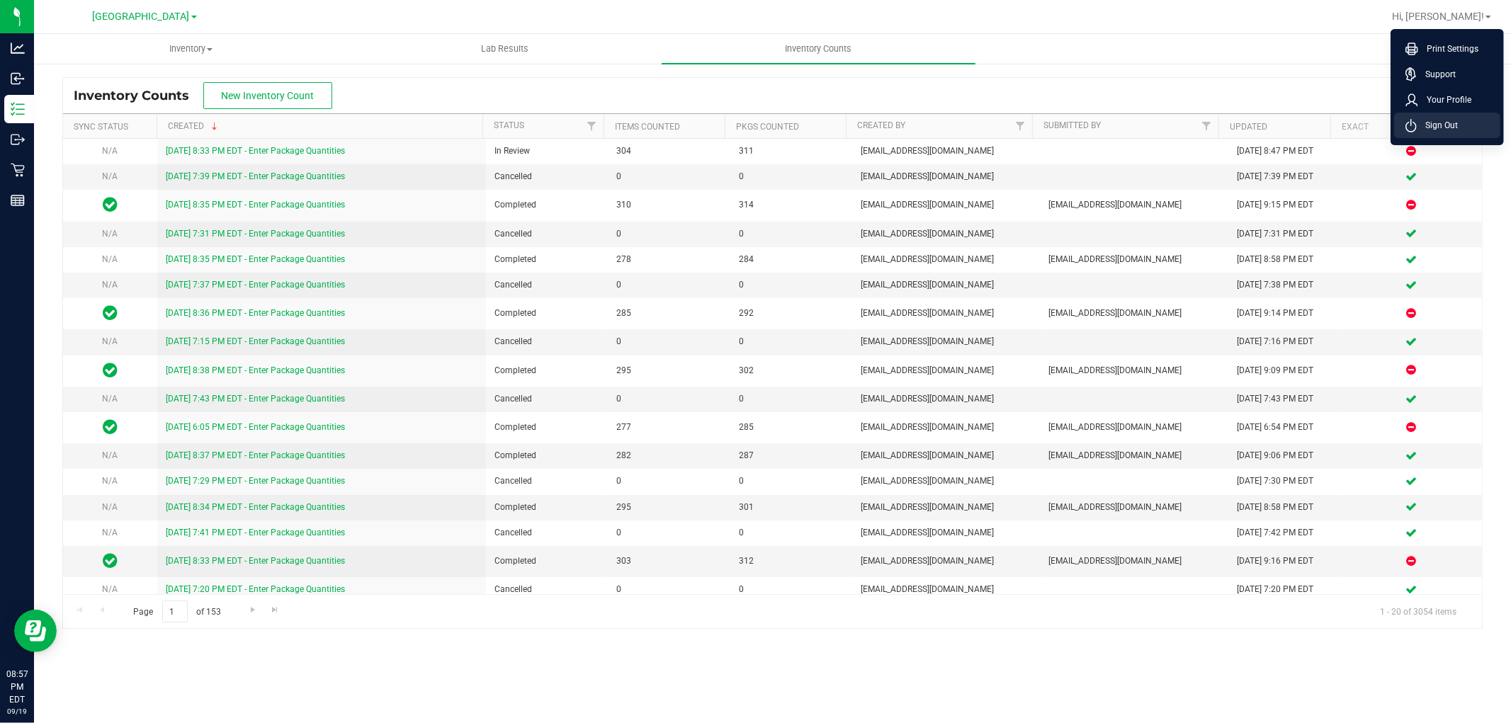
click at [1447, 130] on span "Sign Out" at bounding box center [1436, 125] width 41 height 14
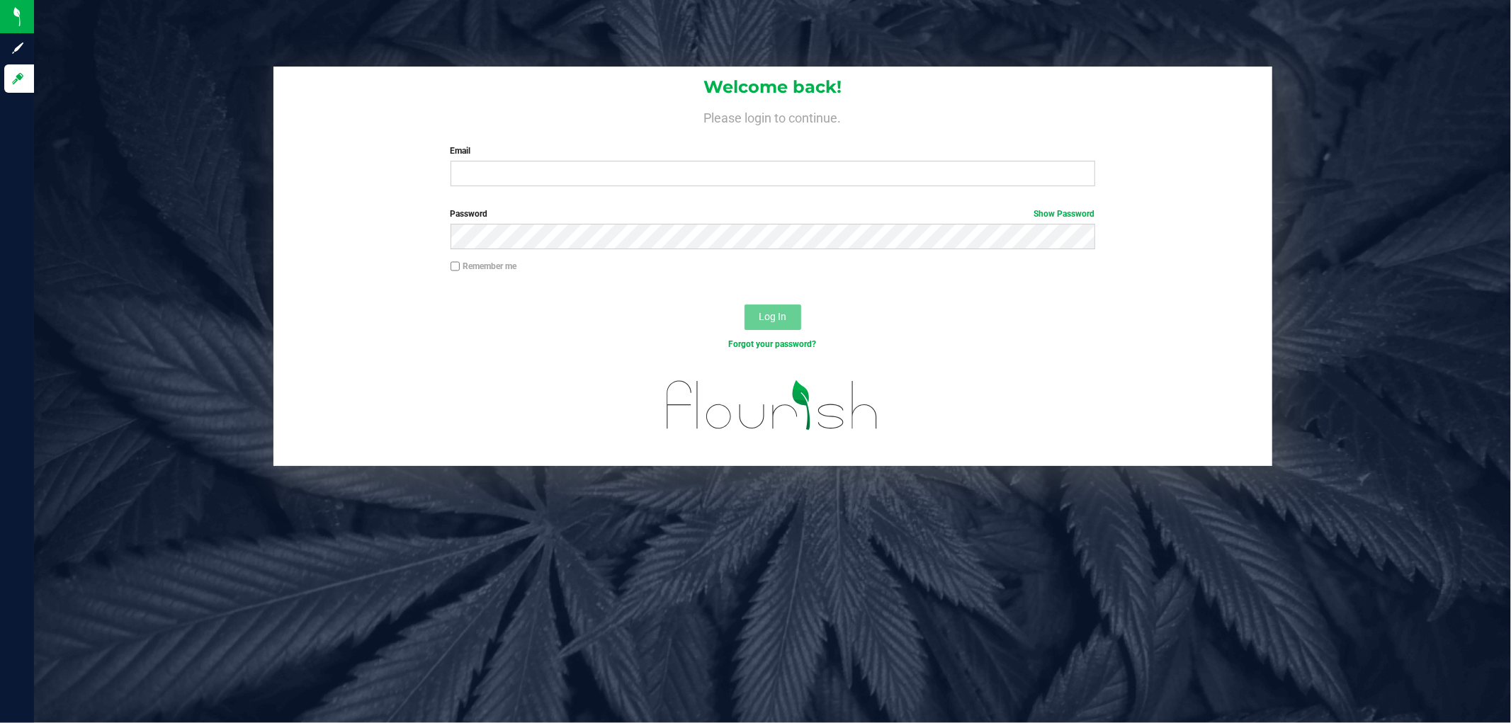
click at [1391, 178] on div "Welcome back! Please login to continue. Email Required Please format your email…" at bounding box center [772, 266] width 1498 height 399
click at [588, 180] on input "Email" at bounding box center [772, 173] width 644 height 25
click at [744, 305] on button "Log In" at bounding box center [772, 317] width 57 height 25
